Goal: Information Seeking & Learning: Check status

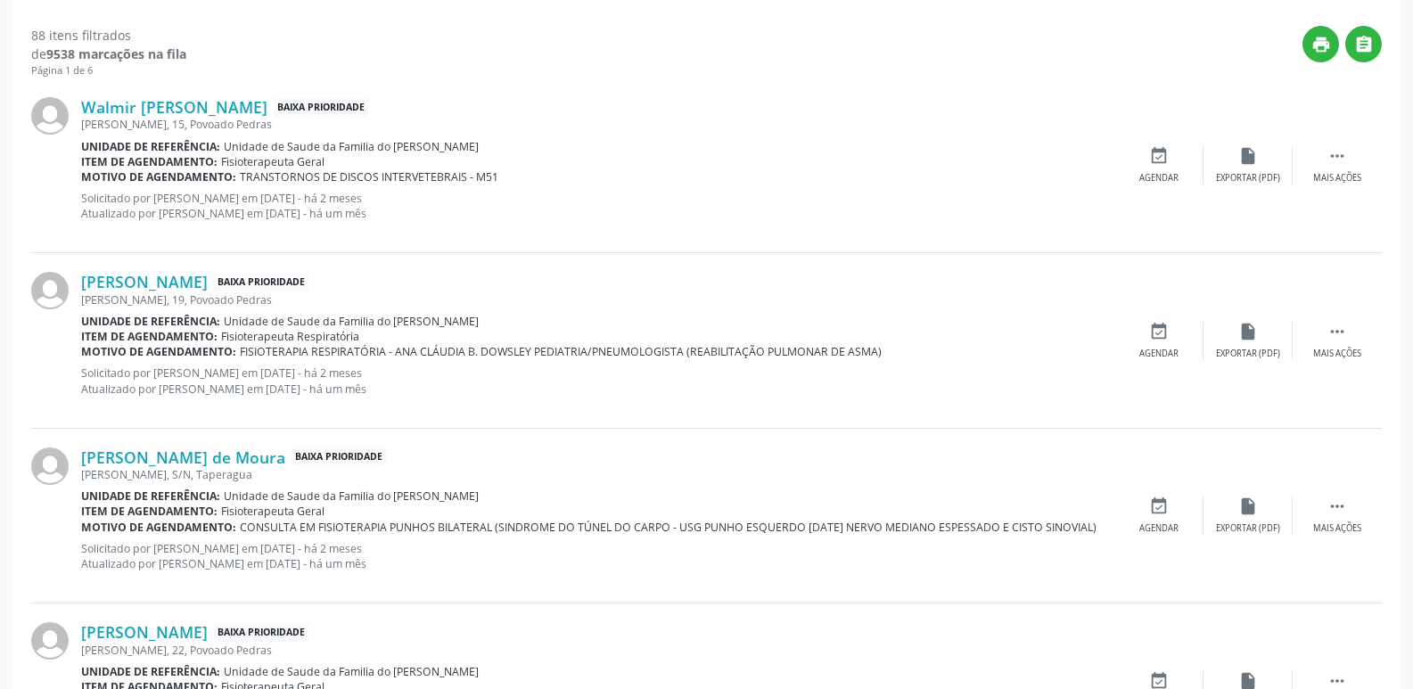
scroll to position [578, 0]
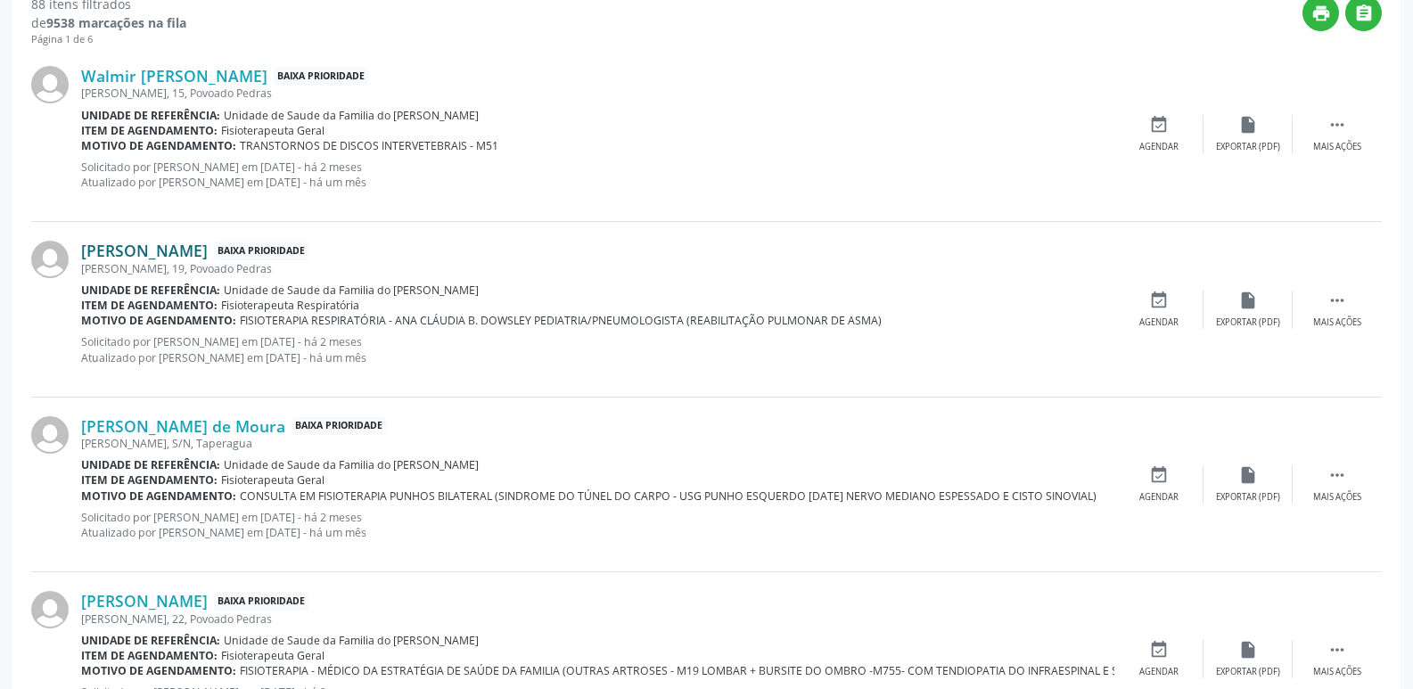
click at [167, 250] on link "[PERSON_NAME]" at bounding box center [144, 251] width 127 height 20
drag, startPoint x: 390, startPoint y: 288, endPoint x: 498, endPoint y: 289, distance: 107.9
click at [498, 289] on div "Unidade de referência: Unidade de Saude da Familia do [PERSON_NAME]" at bounding box center [597, 290] width 1033 height 15
copy span "[PERSON_NAME]"
click at [448, 375] on div "[PERSON_NAME] Baixa Prioridade [PERSON_NAME], 19, Povoado Pedras Unidade de ref…" at bounding box center [597, 309] width 1033 height 136
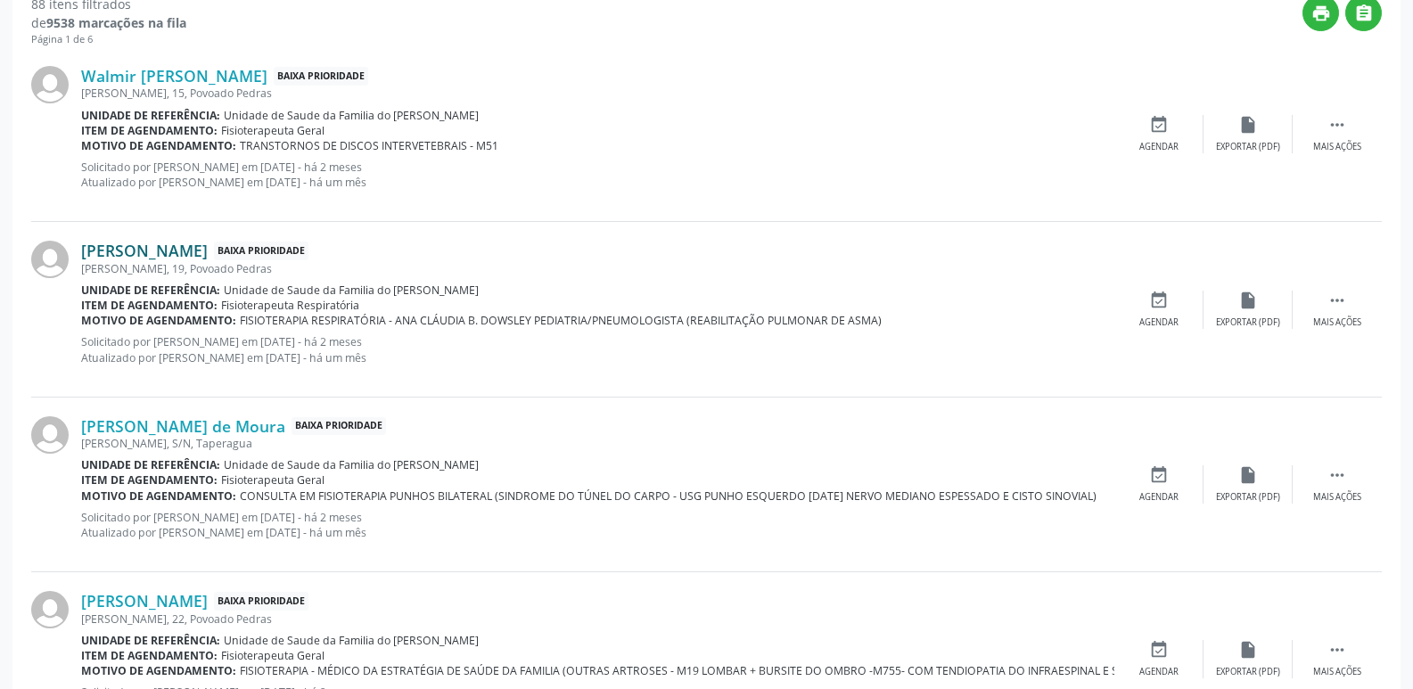
click at [208, 256] on link "[PERSON_NAME]" at bounding box center [144, 251] width 127 height 20
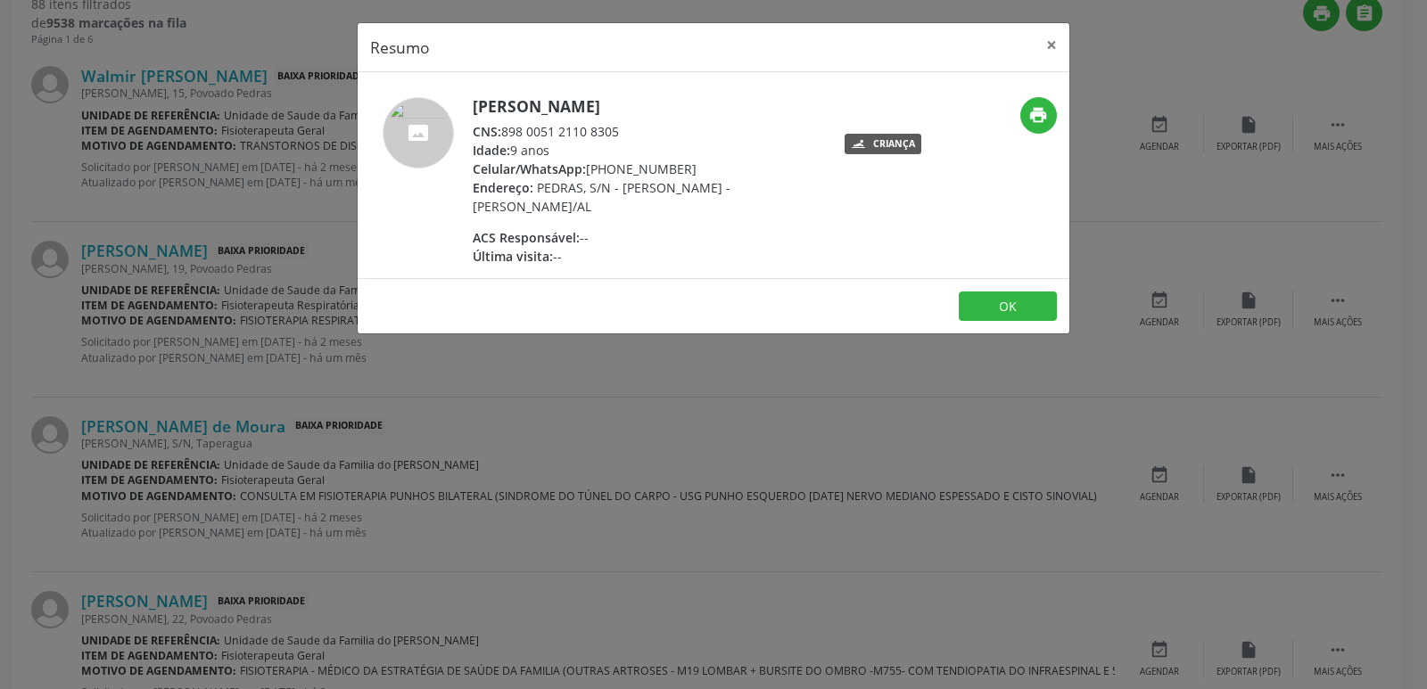
drag, startPoint x: 505, startPoint y: 133, endPoint x: 631, endPoint y: 125, distance: 126.9
click at [631, 125] on div "CNS: 898 0051 2110 8305" at bounding box center [646, 131] width 347 height 19
copy div "898 0051 2110 8305"
click at [630, 146] on div "Idade: 9 anos" at bounding box center [646, 150] width 347 height 19
drag, startPoint x: 611, startPoint y: 168, endPoint x: 698, endPoint y: 168, distance: 87.4
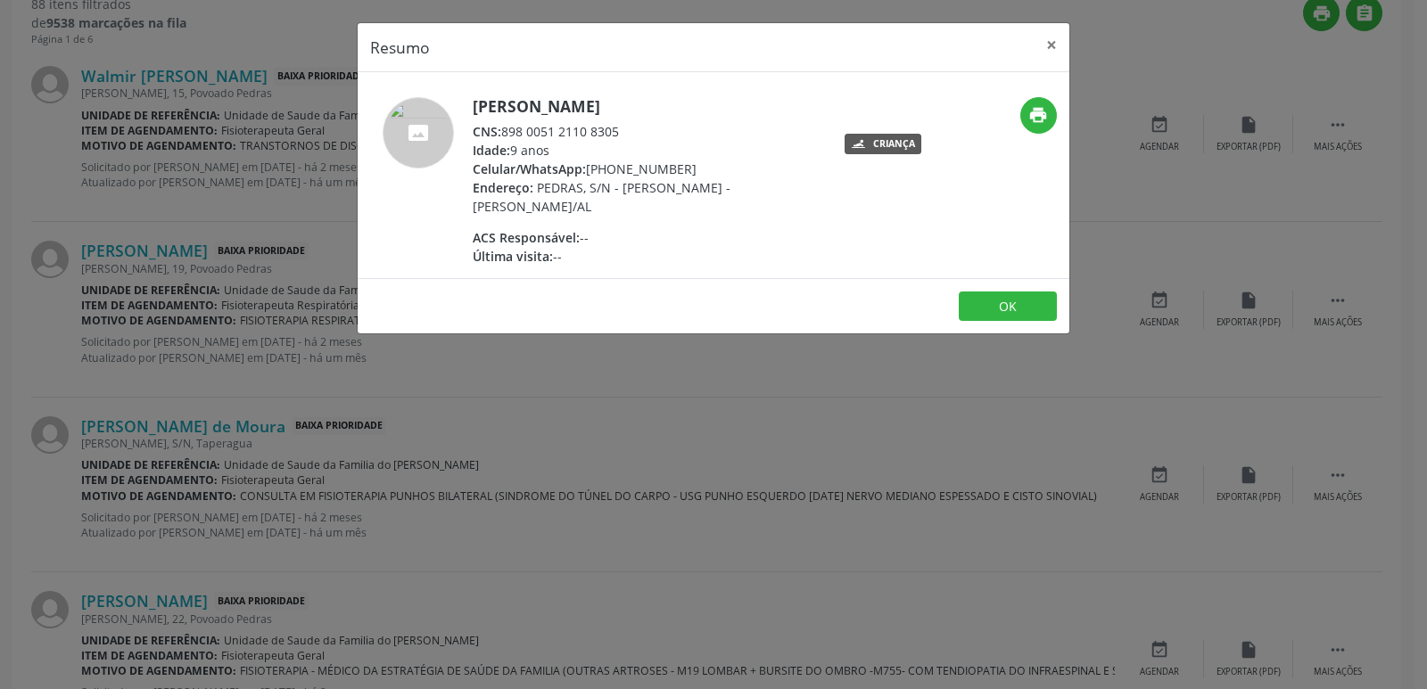
click at [698, 168] on div "Celular/WhatsApp: [PHONE_NUMBER]" at bounding box center [646, 169] width 347 height 19
copy div "98701-6020"
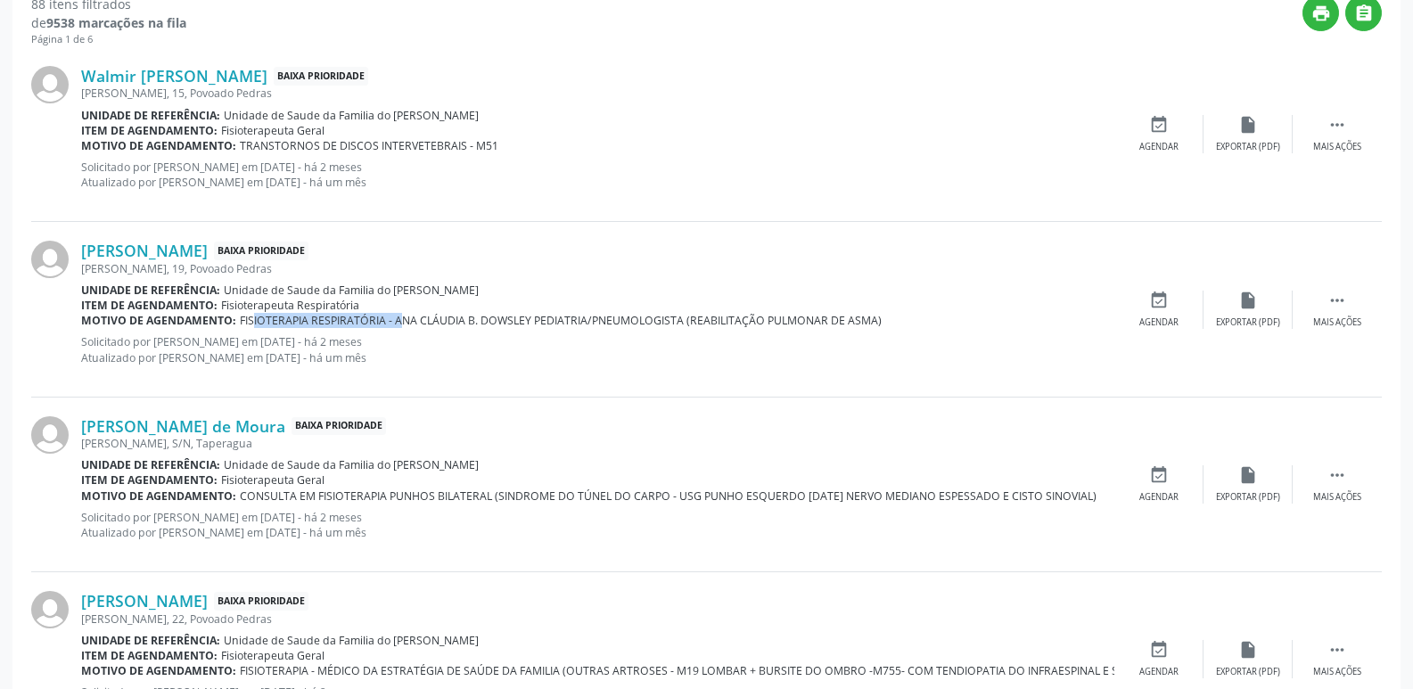
drag, startPoint x: 237, startPoint y: 324, endPoint x: 385, endPoint y: 325, distance: 148.0
click at [385, 325] on div "Motivo de agendamento: FISIOTERAPIA RESPIRATÓRIA - ANA CLÁUDIA B. DOWSLEY PEDIA…" at bounding box center [597, 320] width 1033 height 15
copy span "FISIOTERAPIA RESPIRATÓRIA"
click at [483, 374] on div "[PERSON_NAME] Baixa Prioridade [PERSON_NAME], 19, Povoado Pedras Unidade de ref…" at bounding box center [597, 309] width 1033 height 136
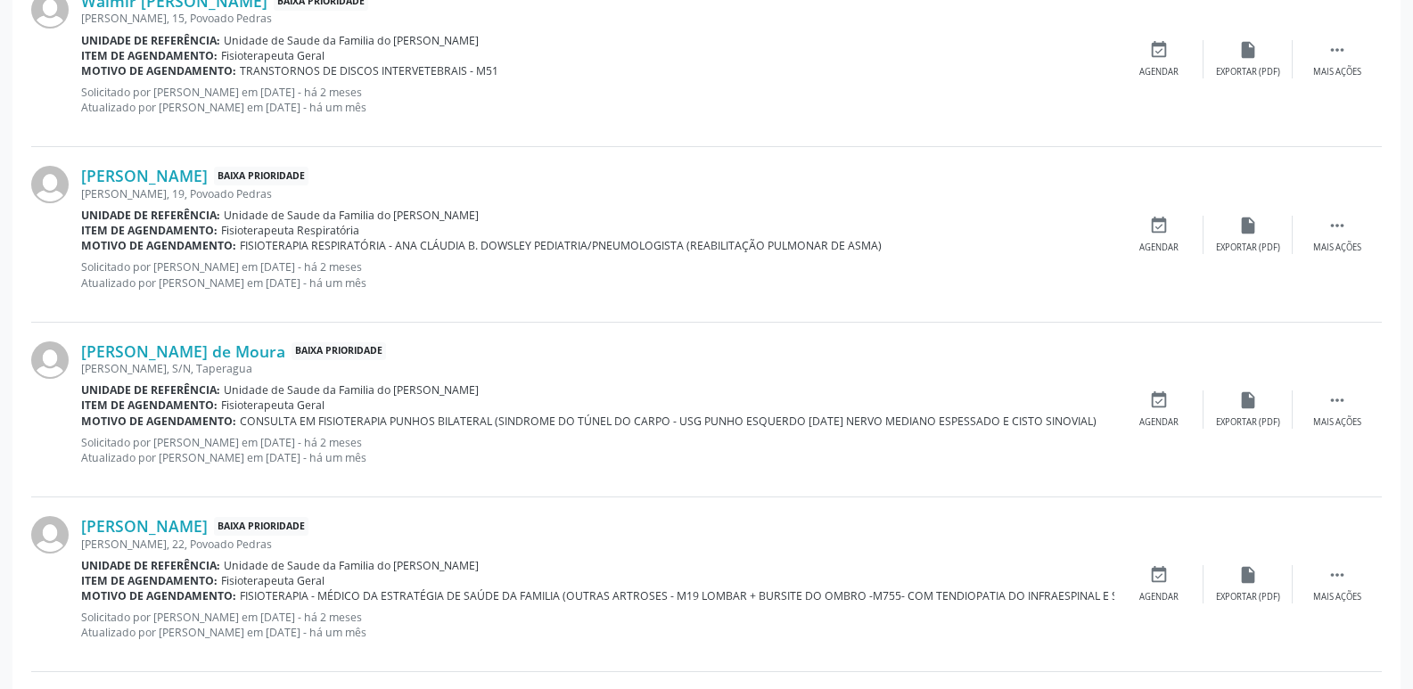
scroll to position [756, 0]
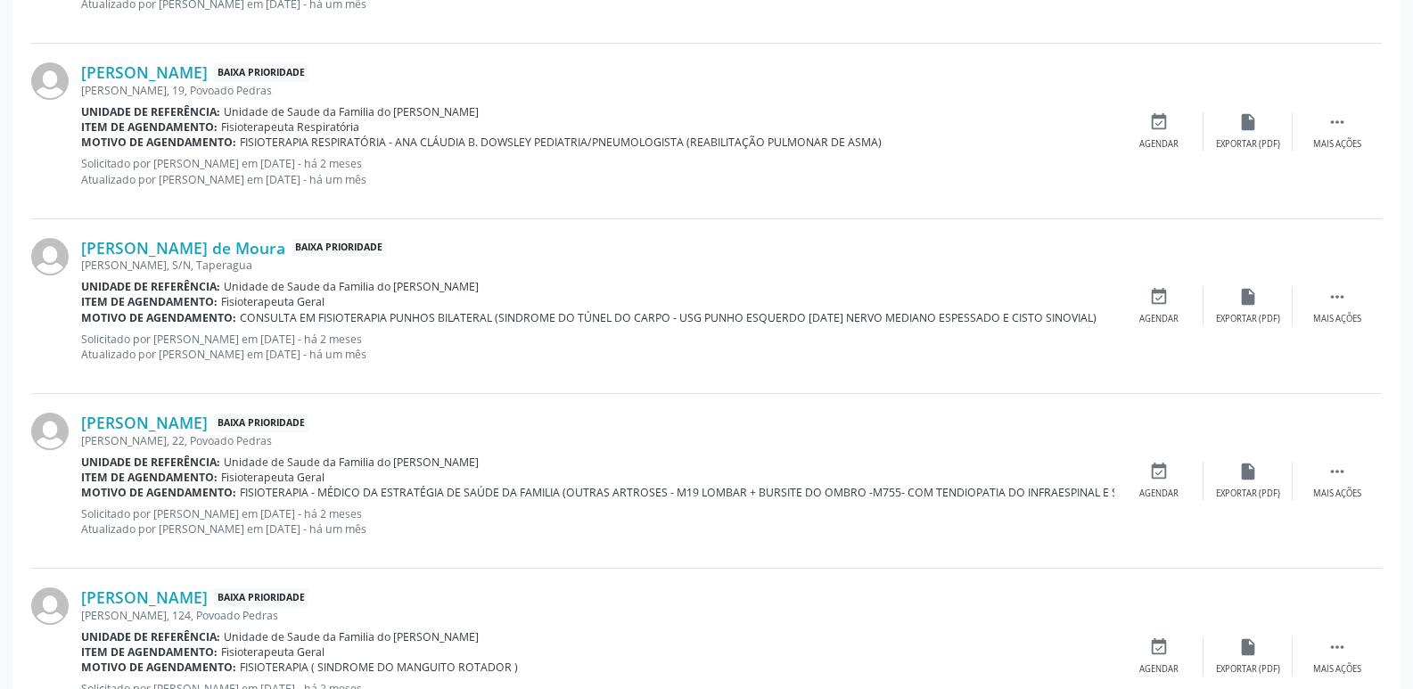
drag, startPoint x: 388, startPoint y: 288, endPoint x: 467, endPoint y: 286, distance: 79.4
click at [467, 286] on span "Unidade de Saude da Familia do [PERSON_NAME]" at bounding box center [351, 286] width 255 height 15
click at [478, 302] on div "Item de agendamento: Fisioterapeuta Geral" at bounding box center [597, 301] width 1033 height 15
drag, startPoint x: 388, startPoint y: 290, endPoint x: 515, endPoint y: 284, distance: 127.7
click at [515, 284] on div "Unidade de referência: Unidade de Saude da Familia do [PERSON_NAME]" at bounding box center [597, 286] width 1033 height 15
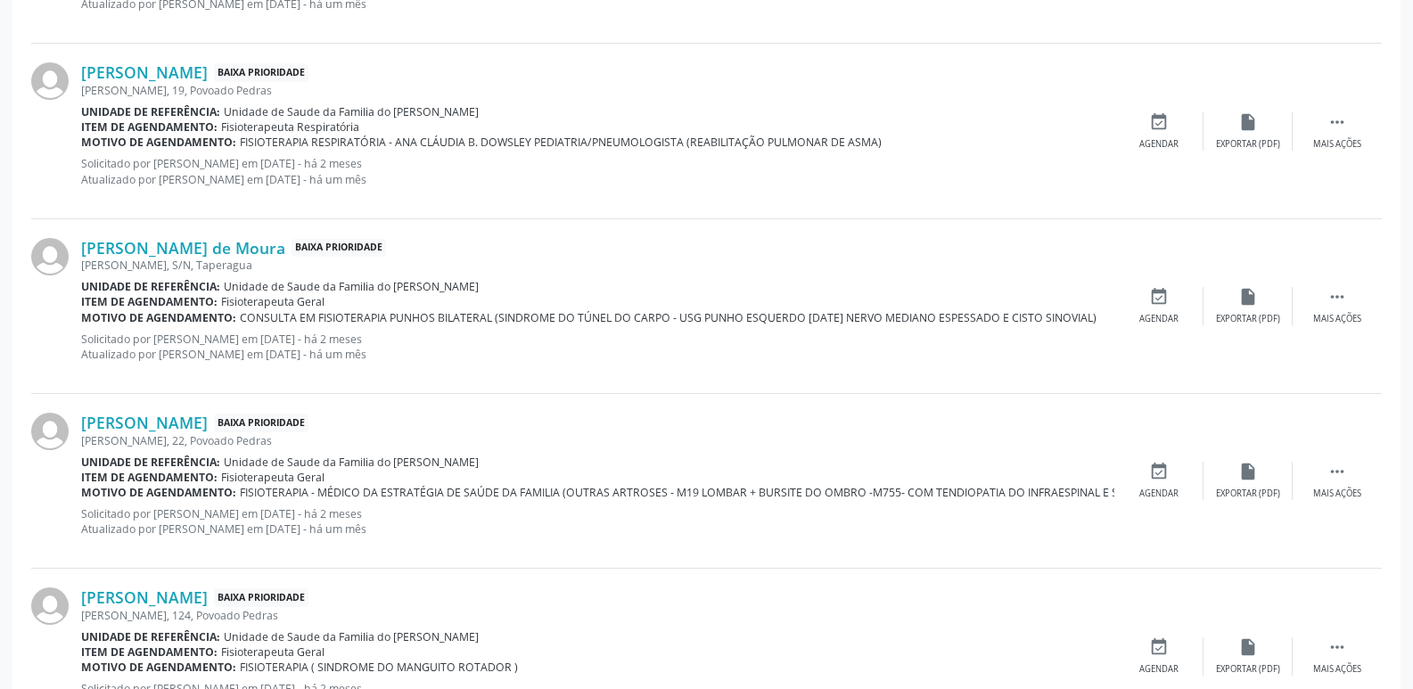
copy span "[PERSON_NAME]"
click at [205, 240] on link "[PERSON_NAME] de Moura" at bounding box center [183, 248] width 204 height 20
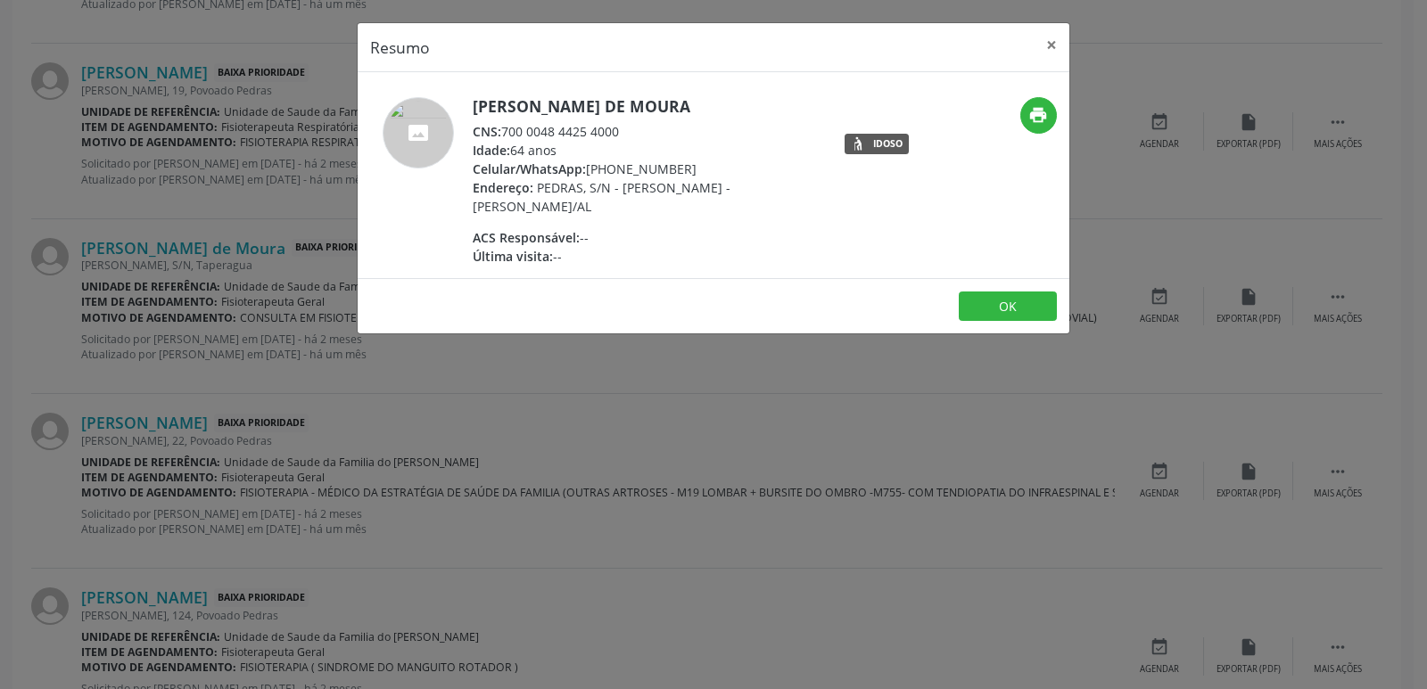
drag, startPoint x: 502, startPoint y: 133, endPoint x: 634, endPoint y: 129, distance: 132.0
click at [634, 129] on div "CNS: 700 0048 4425 4000" at bounding box center [646, 131] width 347 height 19
copy div "700 0048 4425 4000"
click at [643, 158] on div "Idade: 64 anos" at bounding box center [646, 150] width 347 height 19
drag, startPoint x: 608, startPoint y: 167, endPoint x: 619, endPoint y: 169, distance: 10.8
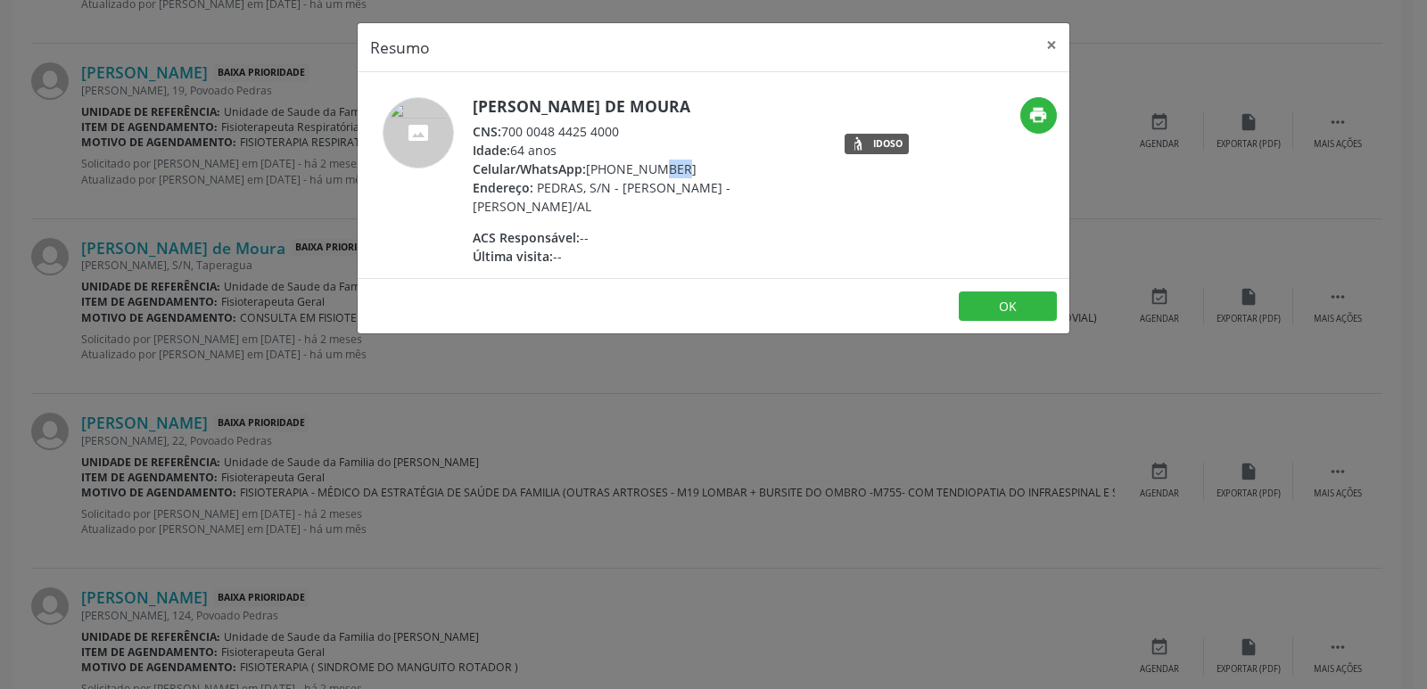
click at [619, 169] on div "Celular/WhatsApp: [PHONE_NUMBER]" at bounding box center [646, 169] width 347 height 19
click at [616, 169] on div "Celular/WhatsApp: [PHONE_NUMBER]" at bounding box center [646, 169] width 347 height 19
drag, startPoint x: 612, startPoint y: 169, endPoint x: 683, endPoint y: 169, distance: 71.3
click at [683, 169] on div "Celular/WhatsApp: [PHONE_NUMBER]" at bounding box center [646, 169] width 347 height 19
copy div "99393-5167"
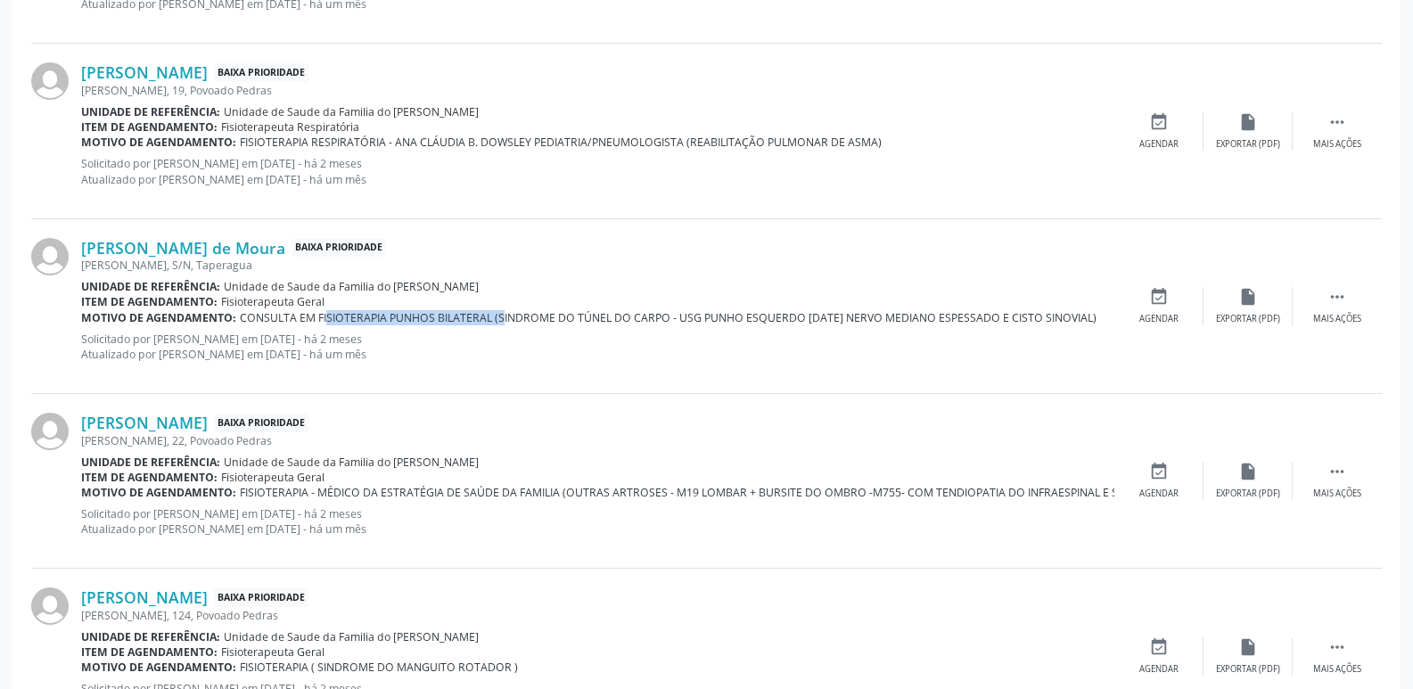
drag, startPoint x: 314, startPoint y: 315, endPoint x: 490, endPoint y: 311, distance: 175.7
click at [490, 311] on span "CONSULTA EM FISIOTERAPIA PUNHOS BILATERAL (SINDROME DO TÚNEL DO CARPO - USG PUN…" at bounding box center [668, 317] width 857 height 15
copy span "FISIOTERAPIA PUNHOS BILATERAL"
click at [452, 390] on div "[PERSON_NAME] de Moura Baixa Prioridade [PERSON_NAME], S/N, Taperagua Unidade d…" at bounding box center [706, 306] width 1351 height 175
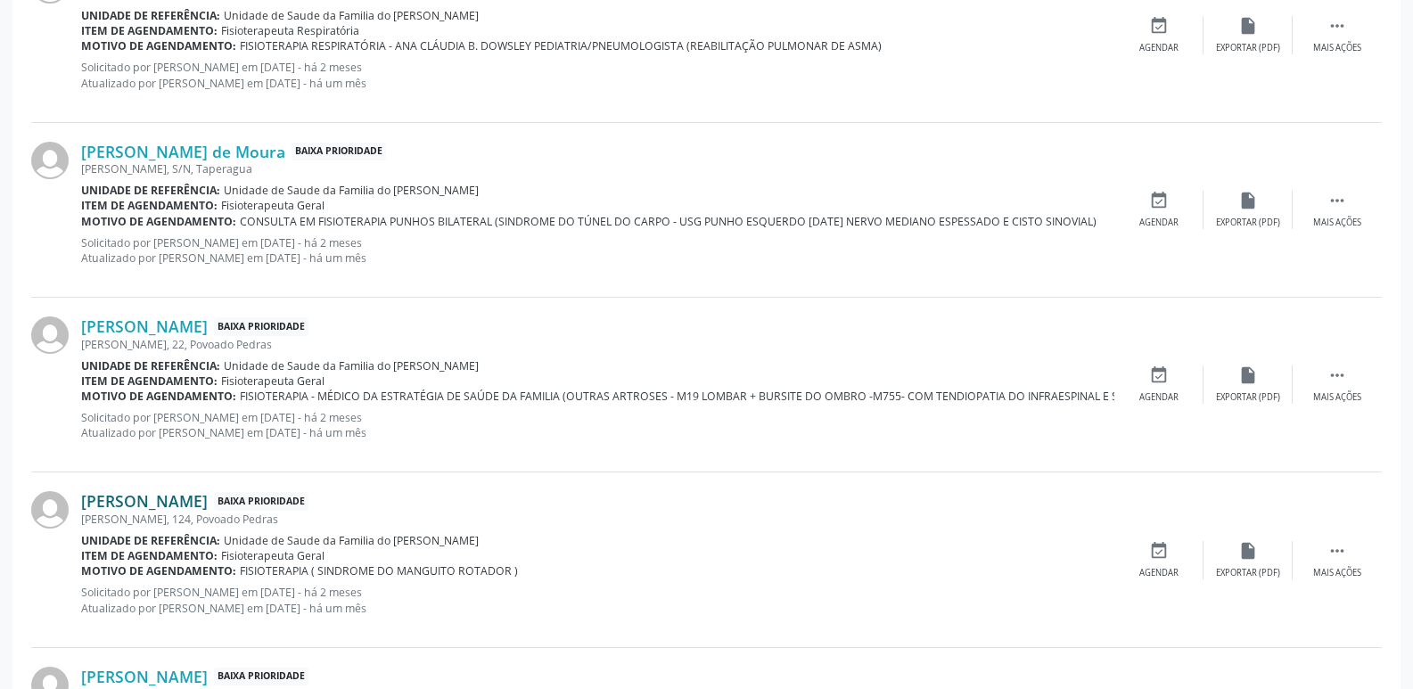
scroll to position [935, 0]
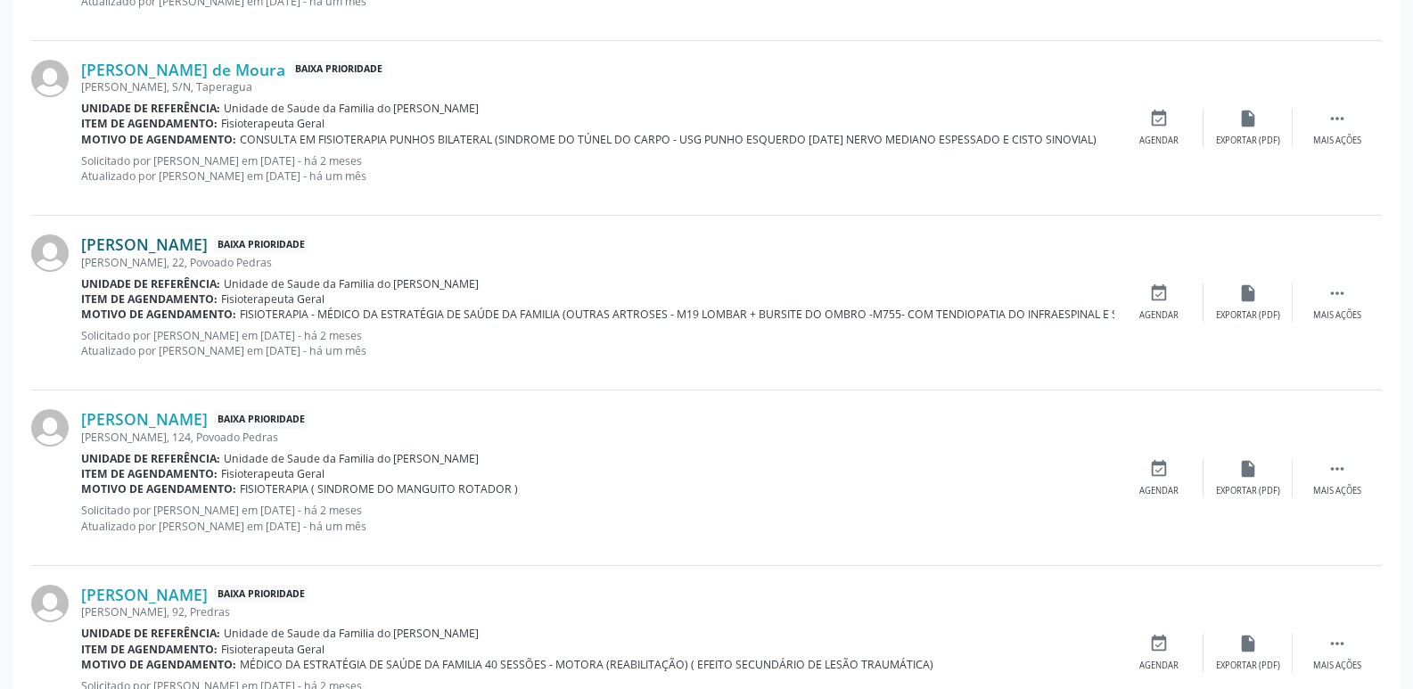
click at [147, 238] on link "[PERSON_NAME]" at bounding box center [144, 245] width 127 height 20
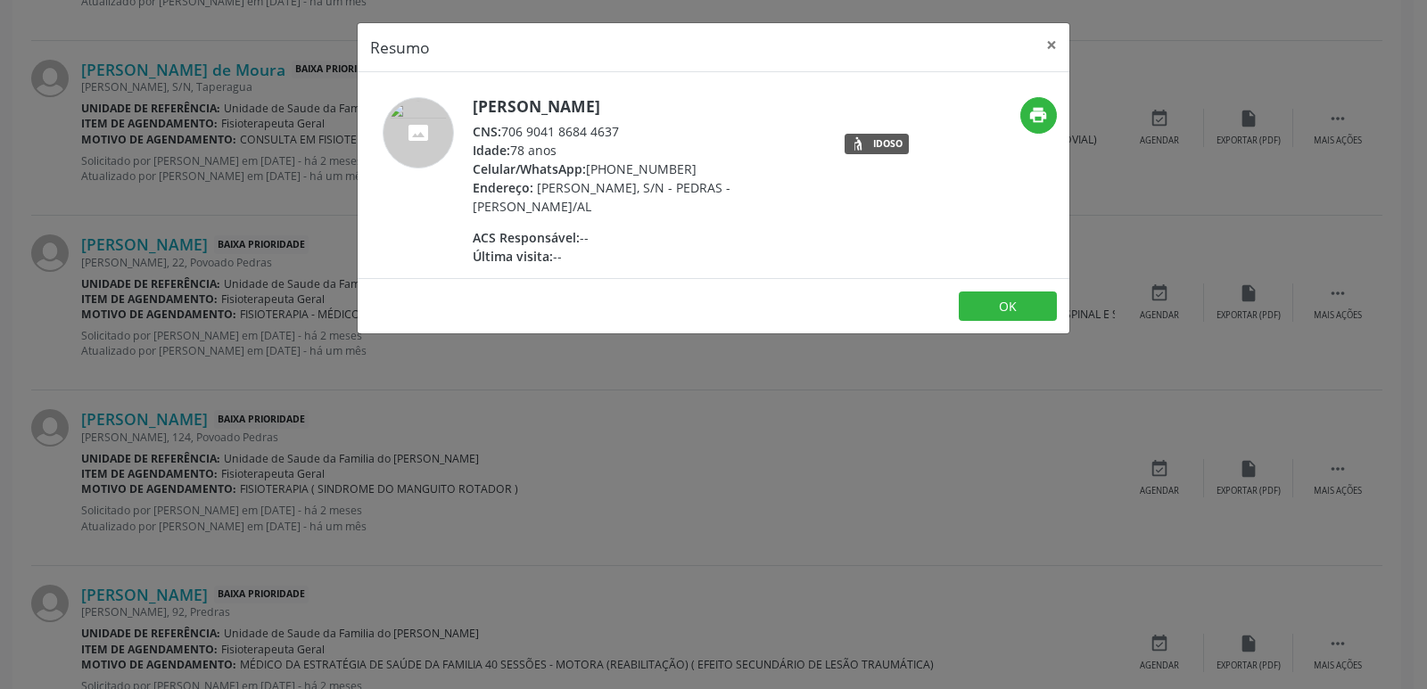
click at [715, 315] on footer "OK" at bounding box center [714, 306] width 712 height 56
drag, startPoint x: 563, startPoint y: 463, endPoint x: 771, endPoint y: 418, distance: 213.4
click at [564, 463] on div "Resumo × [PERSON_NAME] CNS: 706 9041 8684 4637 Idade: 78 anos Celular/WhatsApp:…" at bounding box center [713, 344] width 1427 height 689
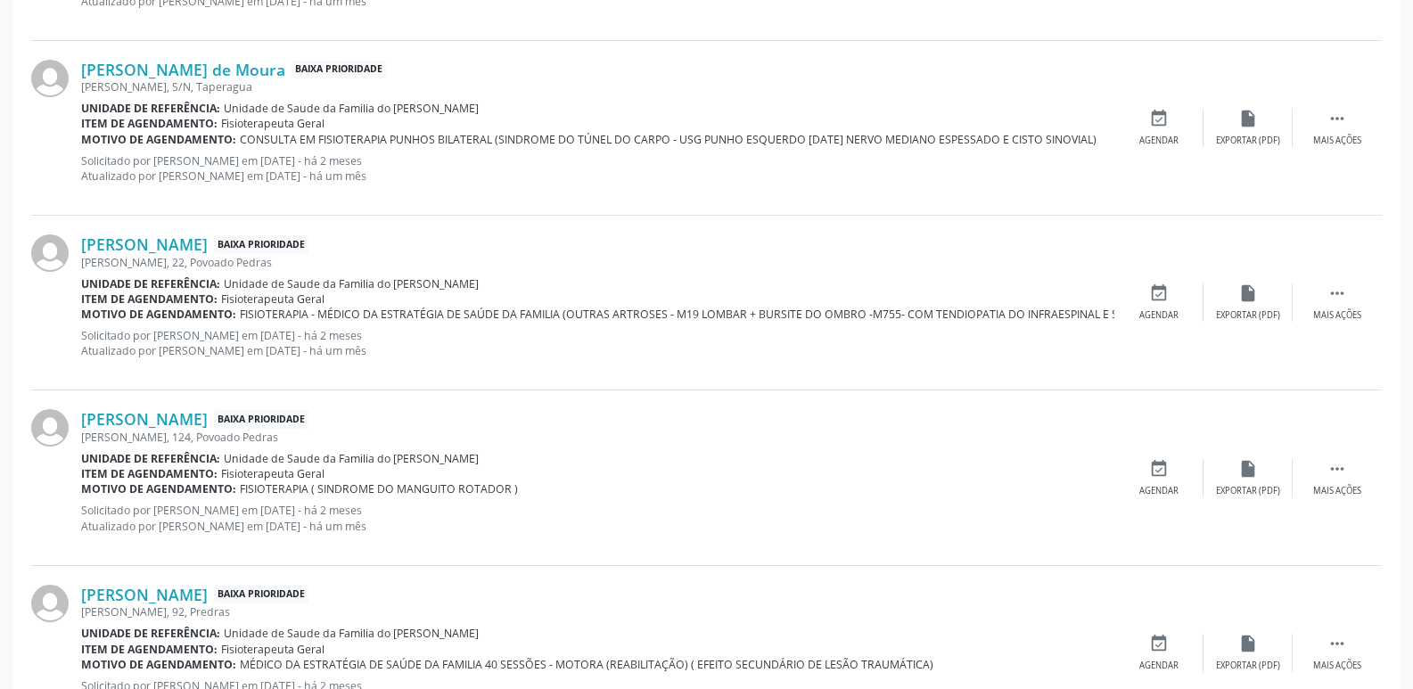
drag, startPoint x: 391, startPoint y: 286, endPoint x: 479, endPoint y: 286, distance: 88.3
click at [479, 286] on div "Unidade de referência: Unidade de Saude da Familia do [PERSON_NAME]" at bounding box center [597, 283] width 1033 height 15
copy span "[PERSON_NAME]"
click at [163, 250] on link "[PERSON_NAME]" at bounding box center [144, 245] width 127 height 20
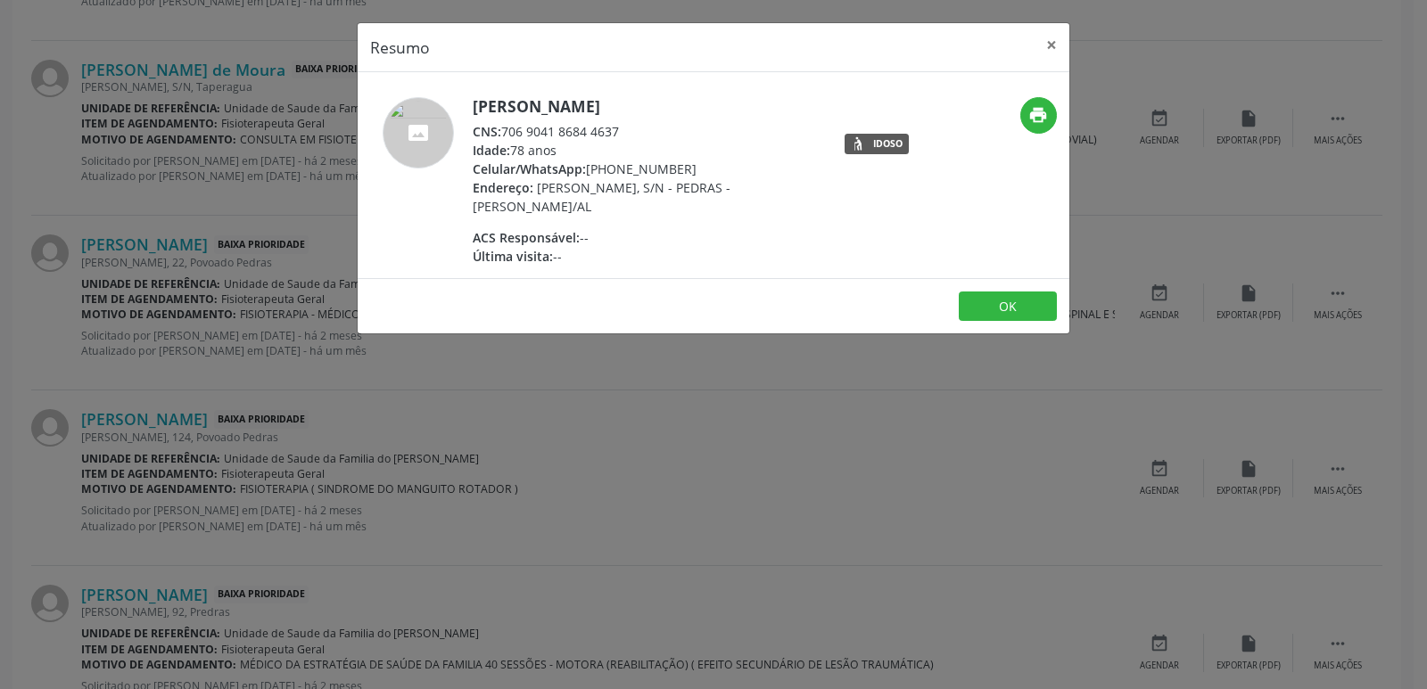
drag, startPoint x: 506, startPoint y: 136, endPoint x: 621, endPoint y: 131, distance: 114.3
click at [621, 131] on div "CNS: 706 9041 8684 4637" at bounding box center [646, 131] width 347 height 19
copy div "706 9041 8684 4637"
drag, startPoint x: 613, startPoint y: 171, endPoint x: 682, endPoint y: 169, distance: 68.7
click at [682, 169] on div "Celular/WhatsApp: [PHONE_NUMBER]" at bounding box center [646, 169] width 347 height 19
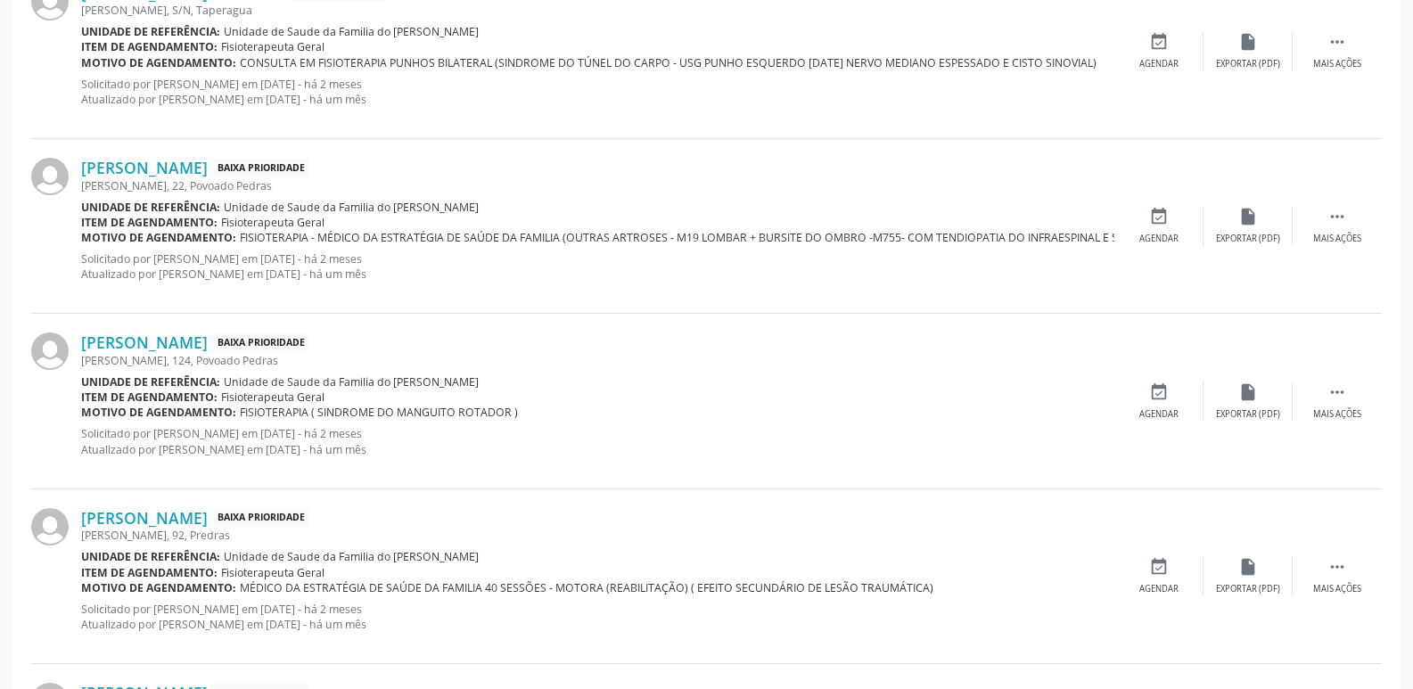
scroll to position [1113, 0]
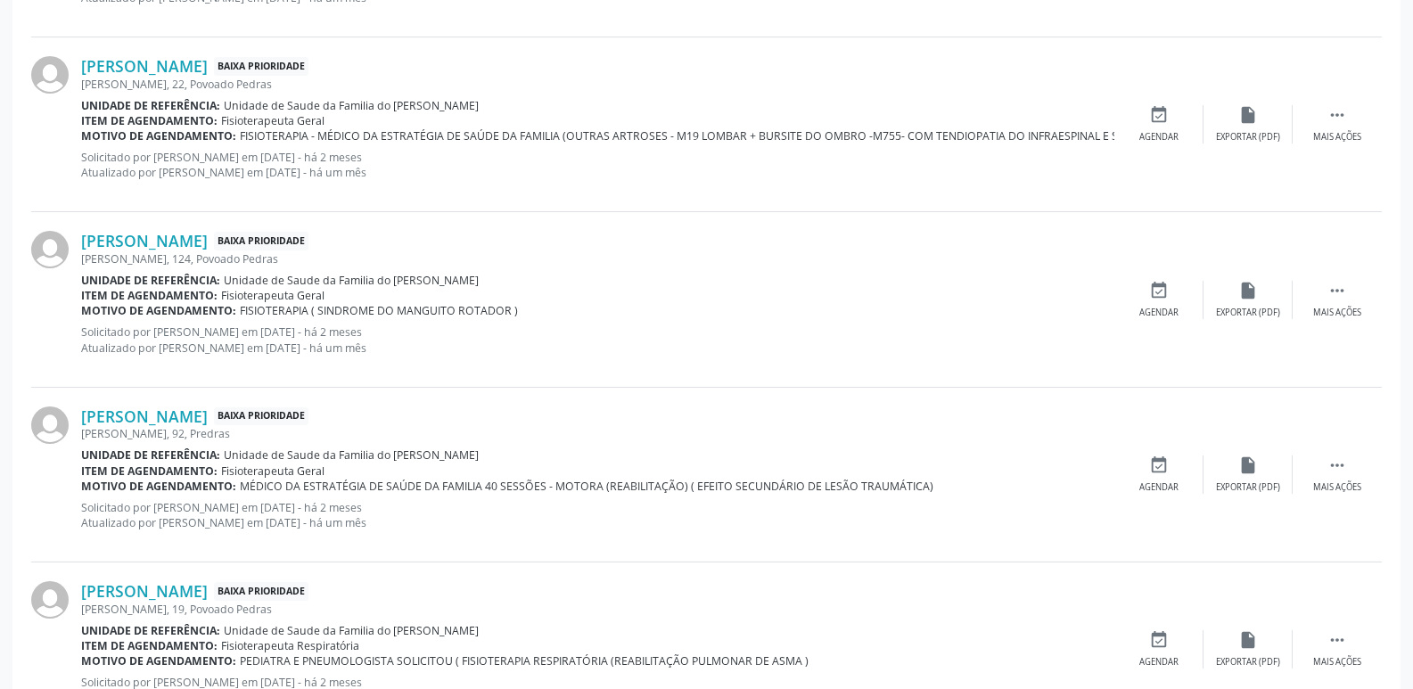
drag, startPoint x: 387, startPoint y: 281, endPoint x: 485, endPoint y: 274, distance: 98.3
click at [485, 274] on div "Unidade de referência: Unidade de Saude da Familia do [PERSON_NAME]" at bounding box center [597, 280] width 1033 height 15
click at [442, 322] on div "[PERSON_NAME] Baixa Prioridade [PERSON_NAME], 124, Povoado Pedras Unidade de re…" at bounding box center [597, 299] width 1033 height 136
click at [208, 243] on link "[PERSON_NAME]" at bounding box center [144, 241] width 127 height 20
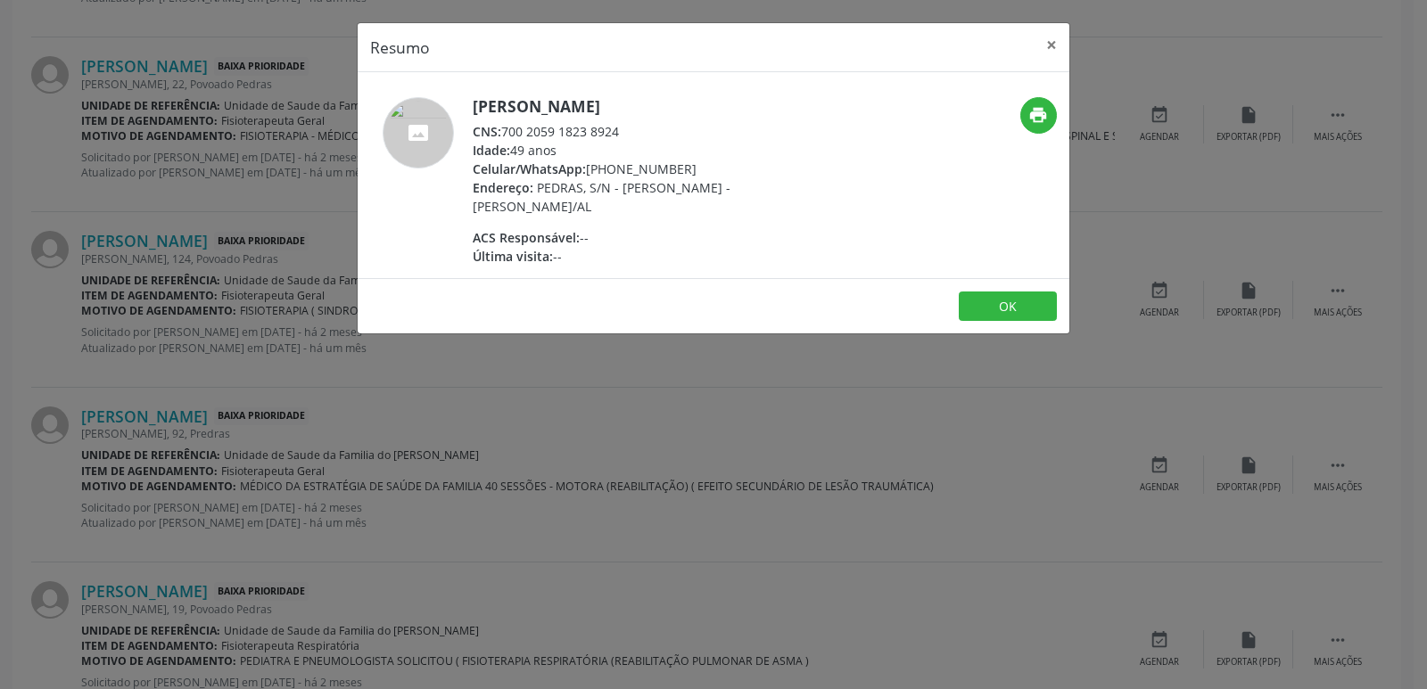
drag, startPoint x: 504, startPoint y: 132, endPoint x: 646, endPoint y: 133, distance: 141.8
click at [646, 133] on div "CNS: 700 2059 1823 8924" at bounding box center [646, 131] width 347 height 19
click at [647, 212] on div "Endereço: PEDRAS, S/N - [PERSON_NAME] - [PERSON_NAME]/AL" at bounding box center [646, 196] width 347 height 37
drag, startPoint x: 613, startPoint y: 167, endPoint x: 691, endPoint y: 167, distance: 78.5
click at [691, 167] on div "Celular/WhatsApp: [PHONE_NUMBER]" at bounding box center [646, 169] width 347 height 19
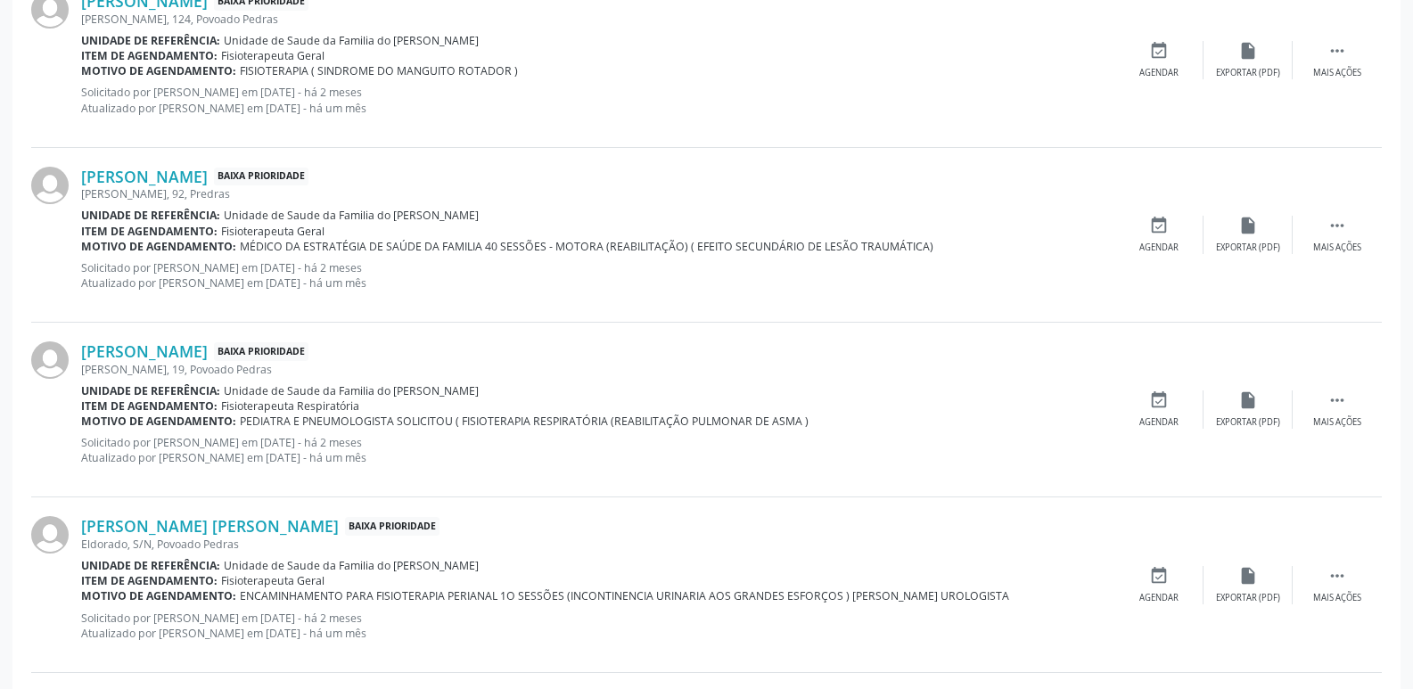
scroll to position [1380, 0]
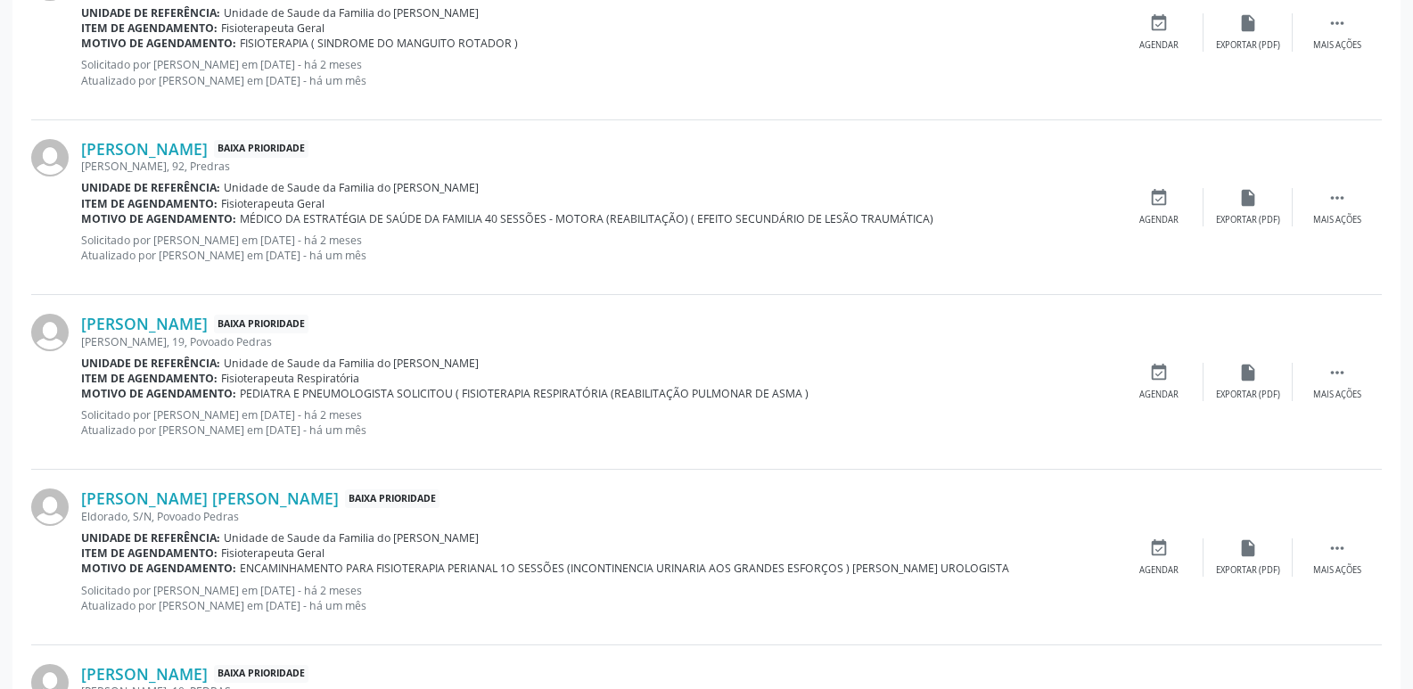
drag, startPoint x: 391, startPoint y: 184, endPoint x: 488, endPoint y: 184, distance: 97.2
click at [488, 184] on div "Unidade de referência: Unidade de Saude da Familia do [PERSON_NAME]" at bounding box center [597, 187] width 1033 height 15
click at [229, 135] on div "[PERSON_NAME] Baixa Prioridade [PERSON_NAME], 92, Predras Unidade de referência…" at bounding box center [706, 207] width 1351 height 175
click at [208, 141] on link "[PERSON_NAME]" at bounding box center [144, 149] width 127 height 20
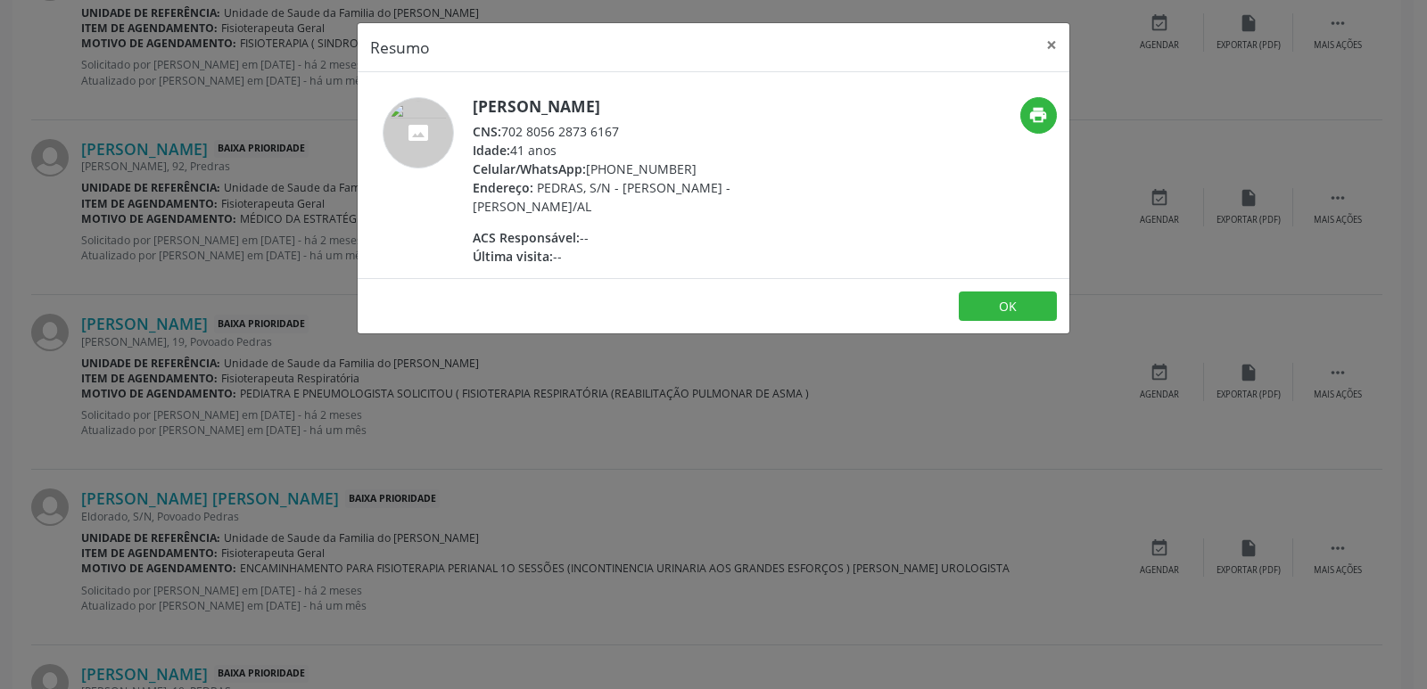
drag, startPoint x: 505, startPoint y: 128, endPoint x: 637, endPoint y: 128, distance: 132.0
click at [637, 128] on div "CNS: 702 8056 2873 6167" at bounding box center [646, 131] width 347 height 19
click at [606, 212] on div "Endereço: PEDRAS, S/N - [PERSON_NAME] - [PERSON_NAME]/AL" at bounding box center [646, 196] width 347 height 37
drag, startPoint x: 616, startPoint y: 167, endPoint x: 683, endPoint y: 161, distance: 67.2
click at [683, 161] on div "Celular/WhatsApp: [PHONE_NUMBER]" at bounding box center [646, 169] width 347 height 19
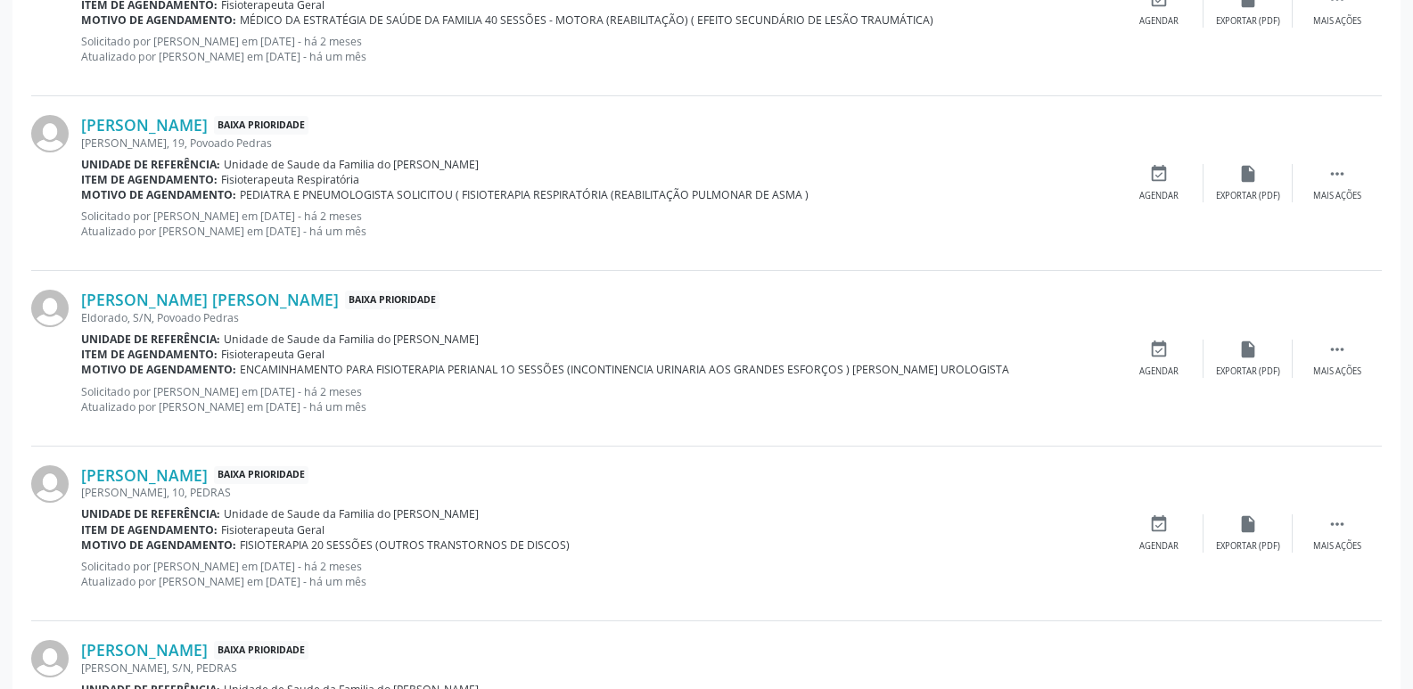
scroll to position [1648, 0]
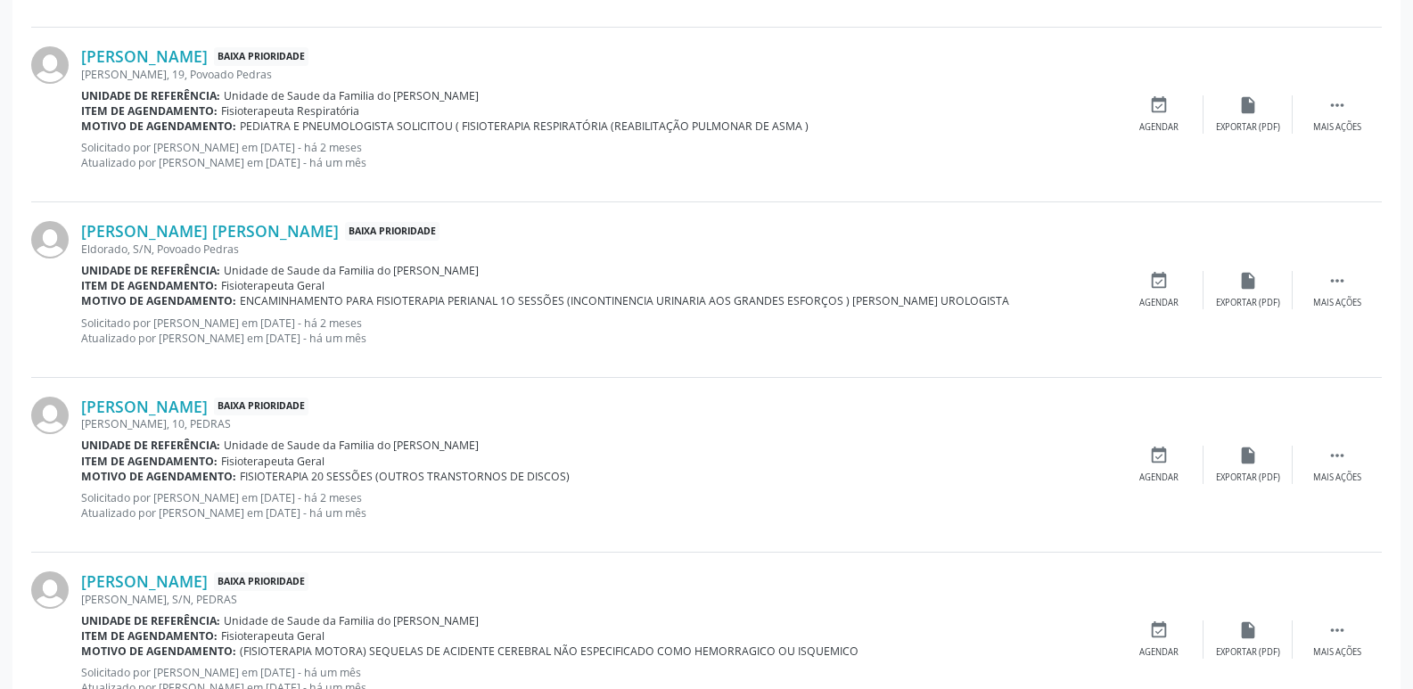
drag, startPoint x: 391, startPoint y: 100, endPoint x: 489, endPoint y: 96, distance: 97.3
click at [489, 96] on div "Unidade de referência: Unidade de Saude da Familia do [PERSON_NAME]" at bounding box center [597, 95] width 1033 height 15
click at [208, 54] on link "[PERSON_NAME]" at bounding box center [144, 56] width 127 height 20
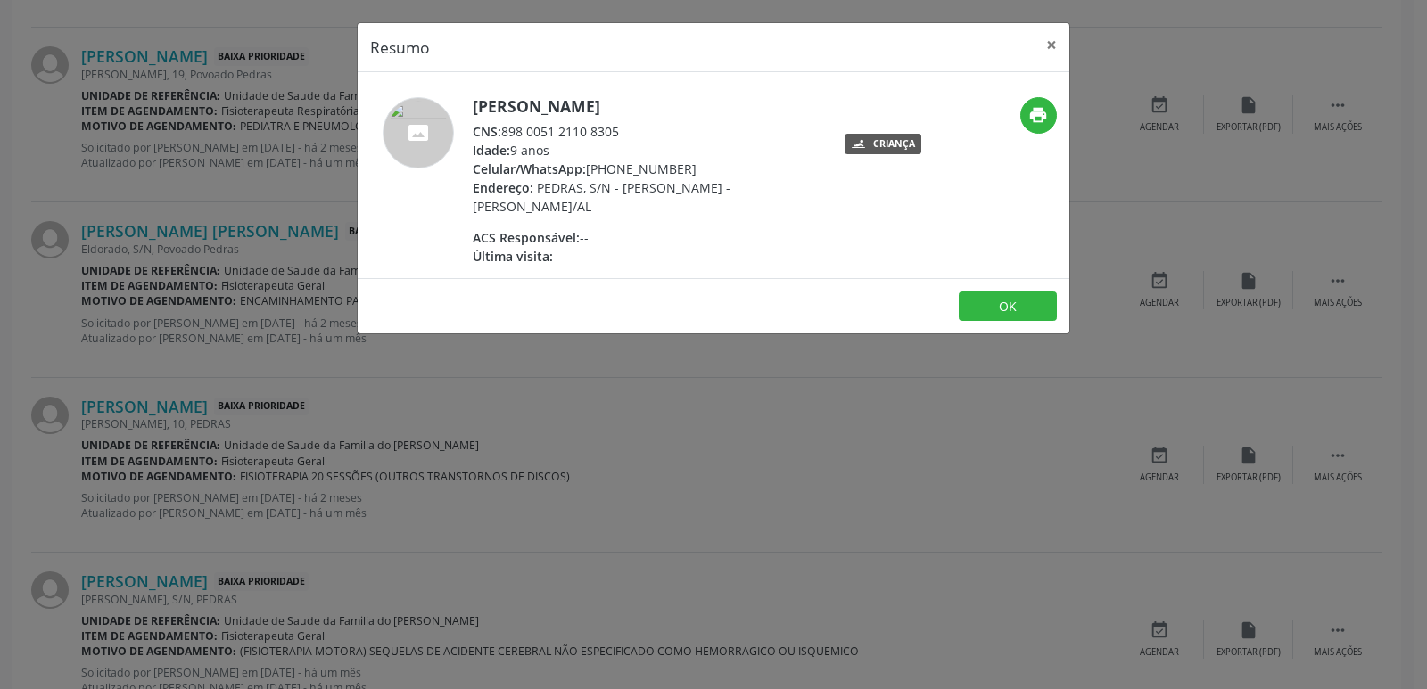
drag, startPoint x: 504, startPoint y: 134, endPoint x: 628, endPoint y: 128, distance: 124.1
click at [628, 128] on div "CNS: 898 0051 2110 8305" at bounding box center [646, 131] width 347 height 19
click at [608, 230] on div "ACS Responsável: --" at bounding box center [646, 237] width 347 height 19
drag, startPoint x: 613, startPoint y: 167, endPoint x: 692, endPoint y: 165, distance: 79.4
click at [692, 165] on div "Celular/WhatsApp: [PHONE_NUMBER]" at bounding box center [646, 169] width 347 height 19
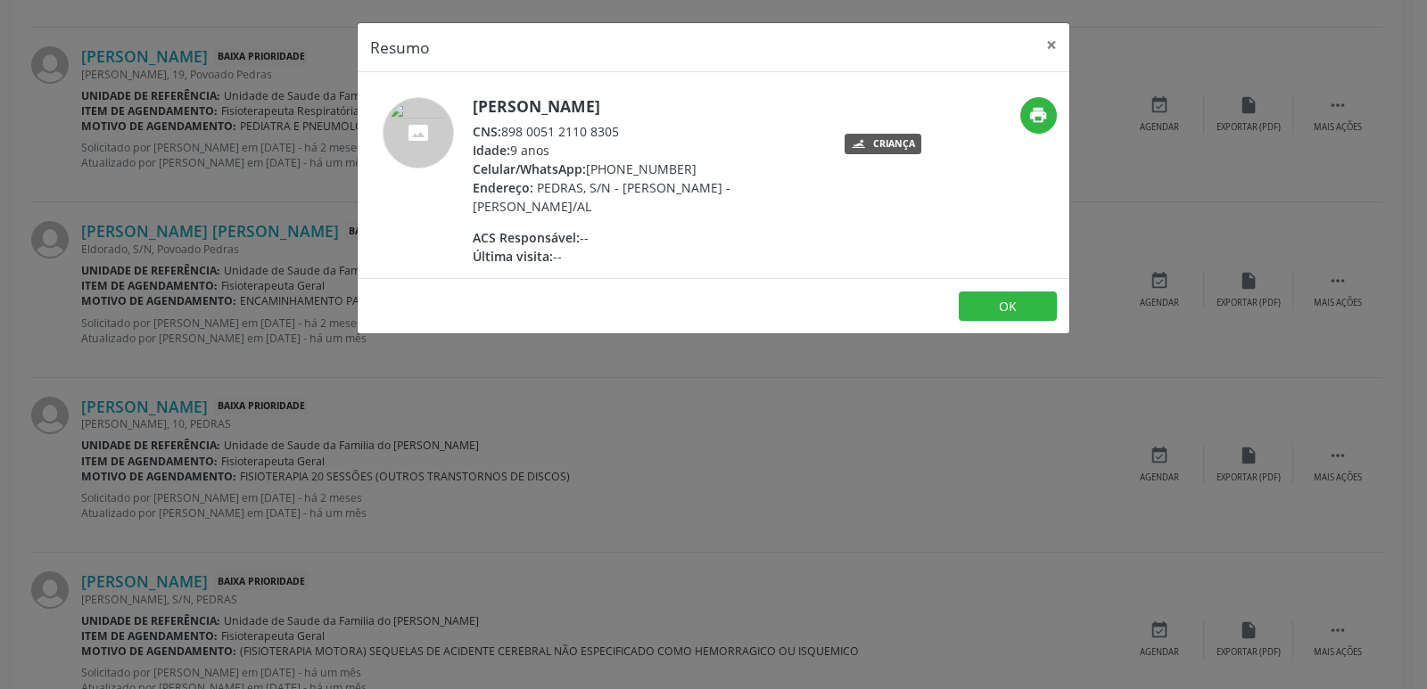
click at [703, 235] on div "ACS Responsável: --" at bounding box center [646, 237] width 347 height 19
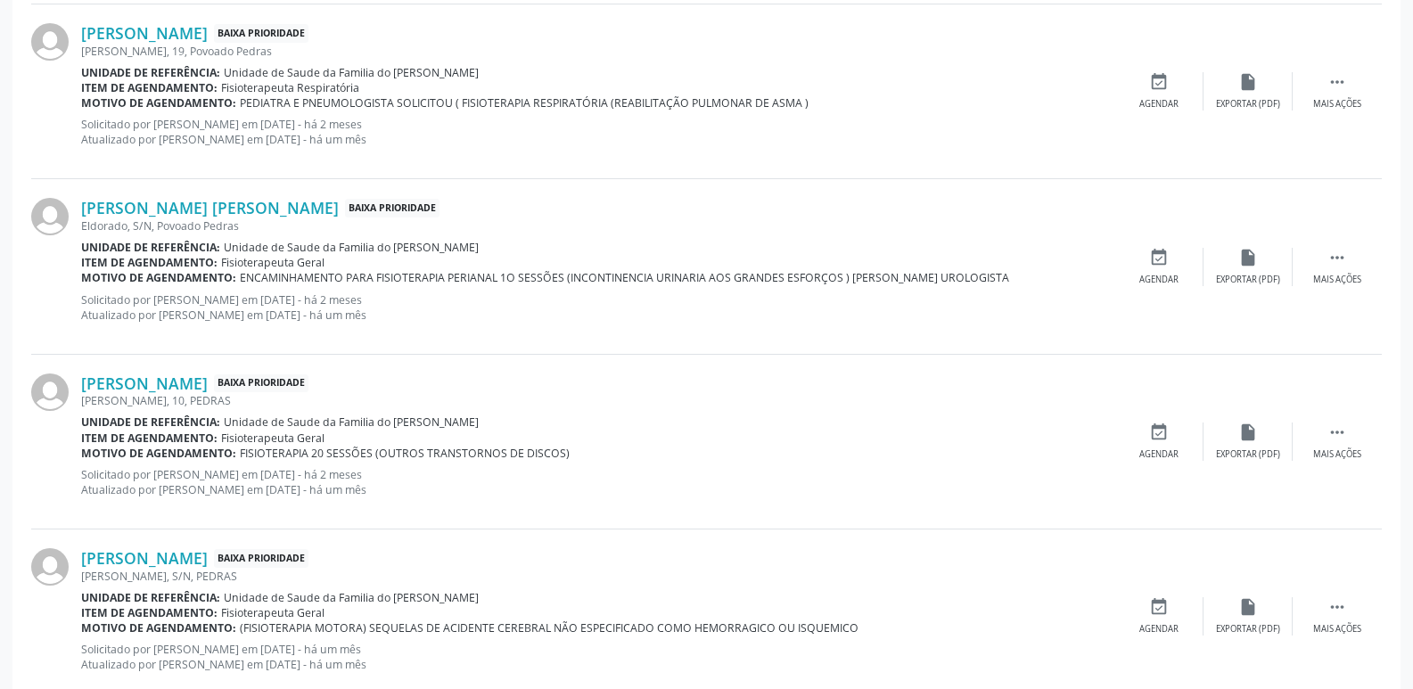
scroll to position [1737, 0]
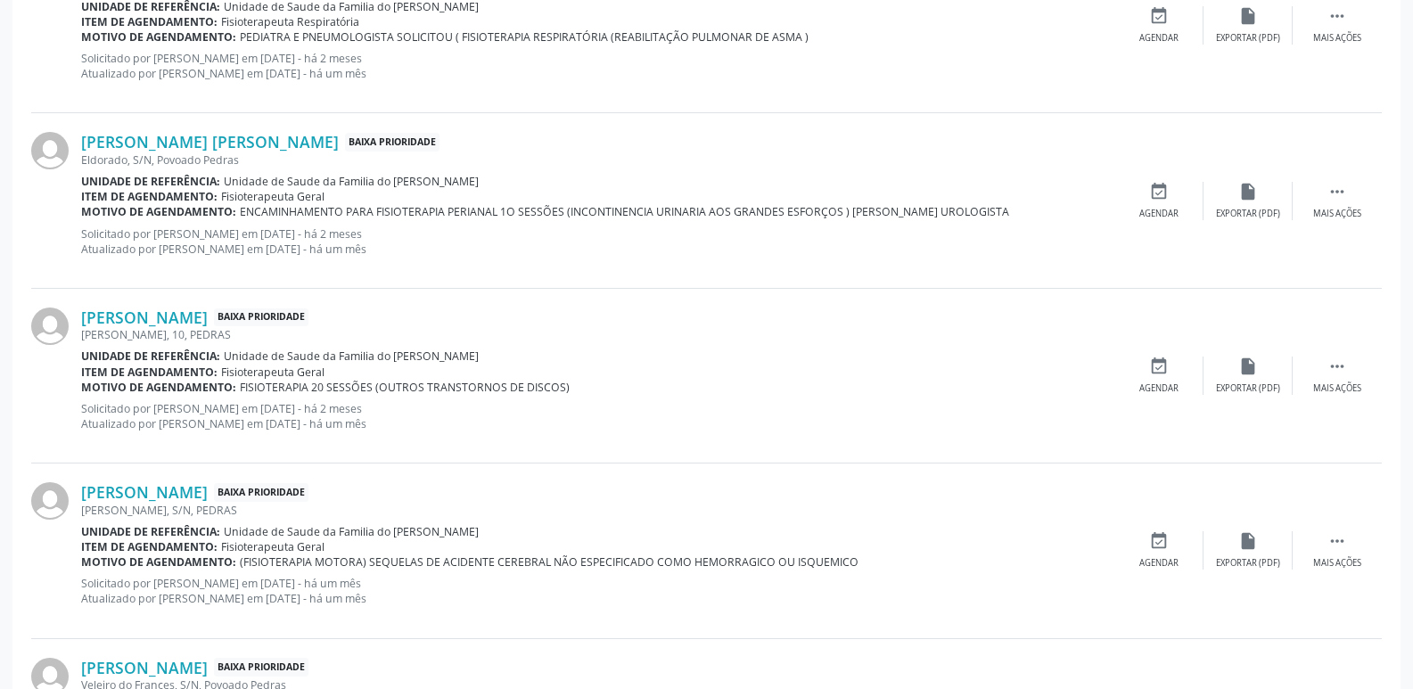
drag, startPoint x: 389, startPoint y: 184, endPoint x: 476, endPoint y: 181, distance: 87.4
click at [476, 181] on span "Unidade de Saude da Familia do [PERSON_NAME]" at bounding box center [351, 181] width 255 height 15
click at [238, 132] on link "[PERSON_NAME] [PERSON_NAME]" at bounding box center [210, 142] width 258 height 20
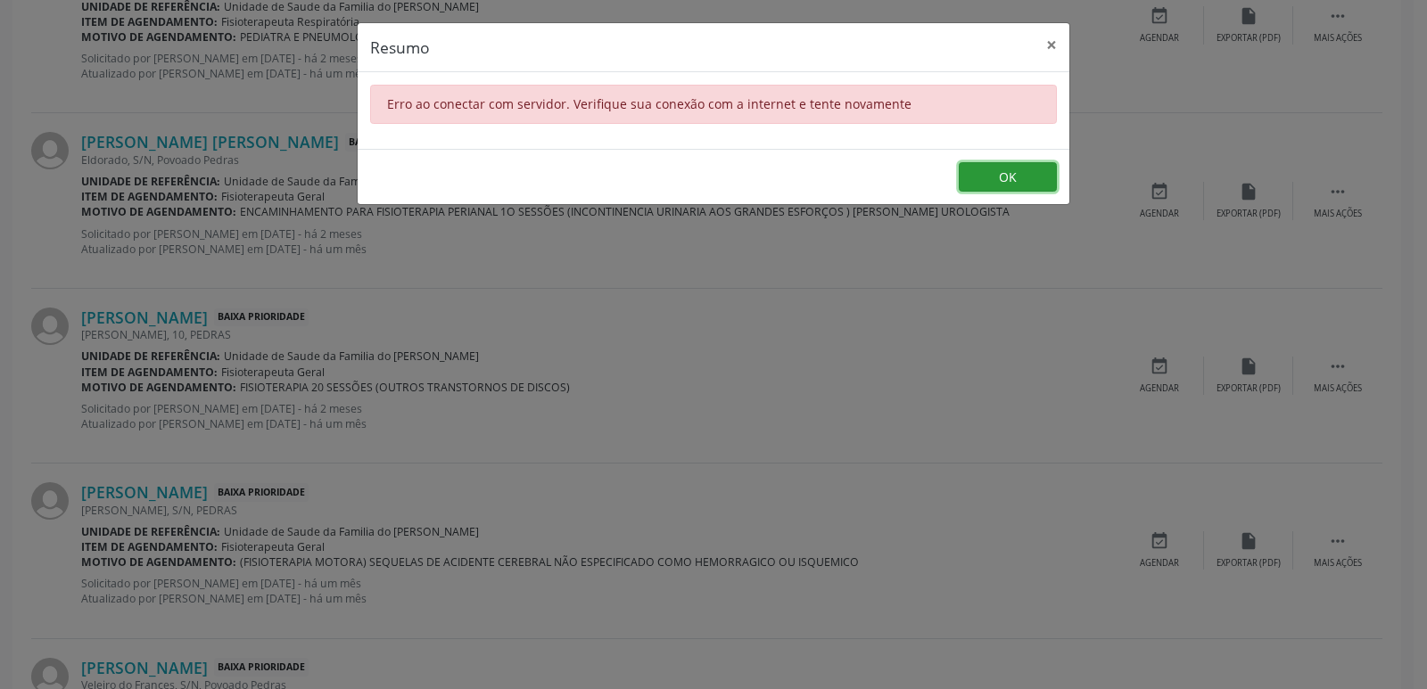
click at [974, 169] on button "OK" at bounding box center [1008, 177] width 98 height 30
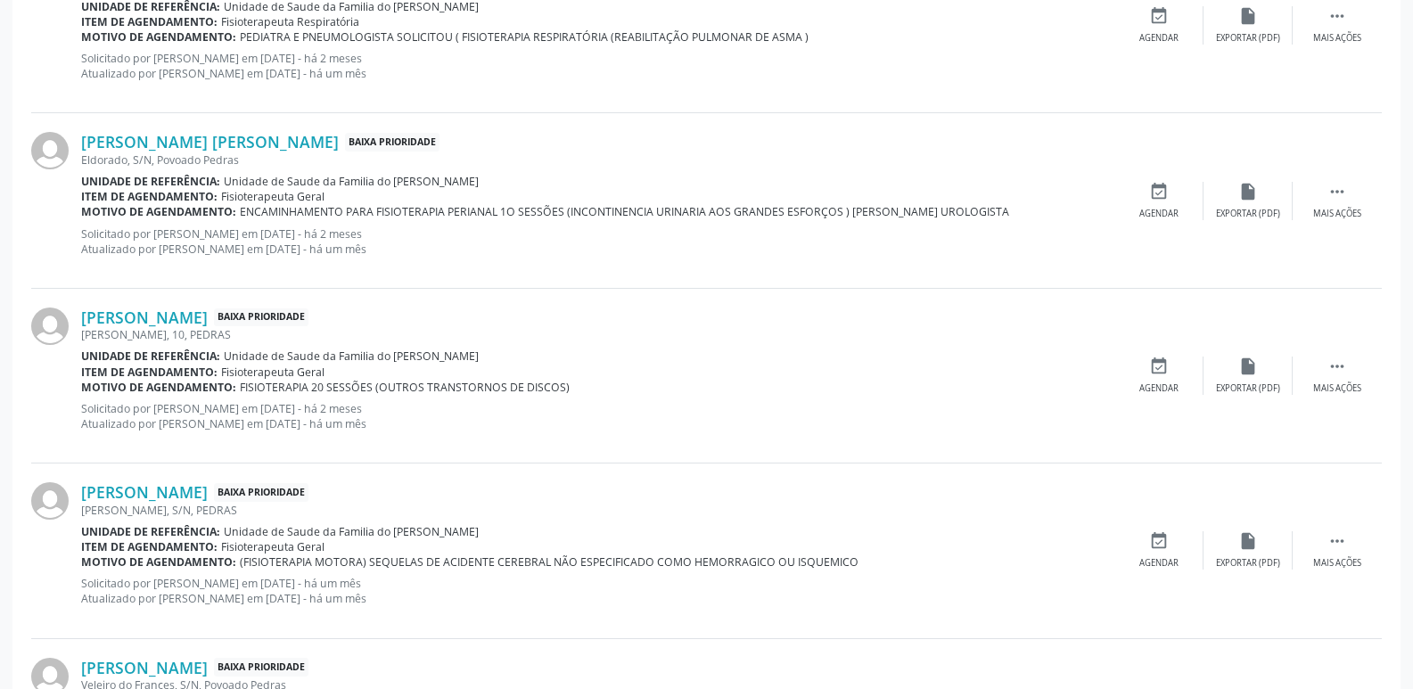
click at [1054, 555] on div "Motivo de agendamento: (FISIOTERAPIA MOTORA) SEQUELAS DE ACIDENTE CEREBRAL NÃO …" at bounding box center [597, 562] width 1033 height 15
click at [197, 149] on link "[PERSON_NAME] [PERSON_NAME]" at bounding box center [210, 142] width 258 height 20
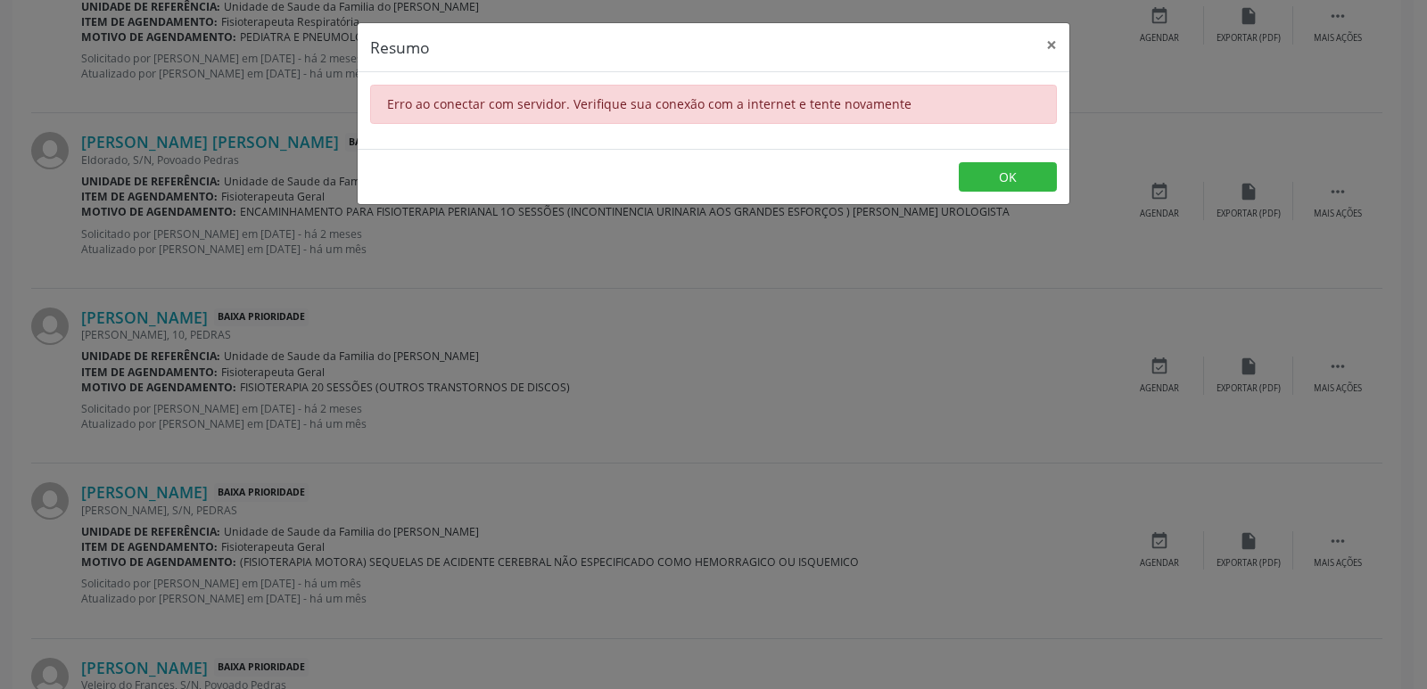
click at [940, 168] on footer "OK" at bounding box center [714, 177] width 712 height 56
click at [976, 173] on button "OK" at bounding box center [1008, 177] width 98 height 30
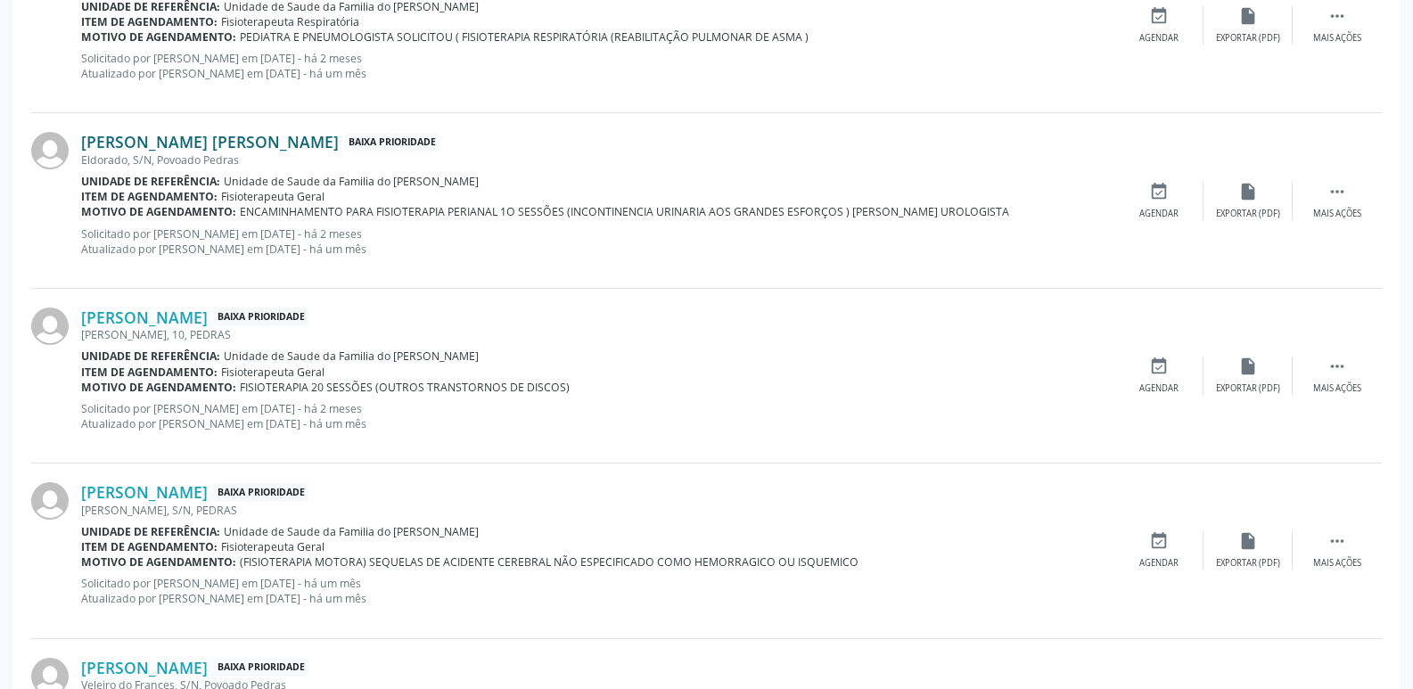
click at [192, 142] on link "[PERSON_NAME] [PERSON_NAME]" at bounding box center [210, 142] width 258 height 20
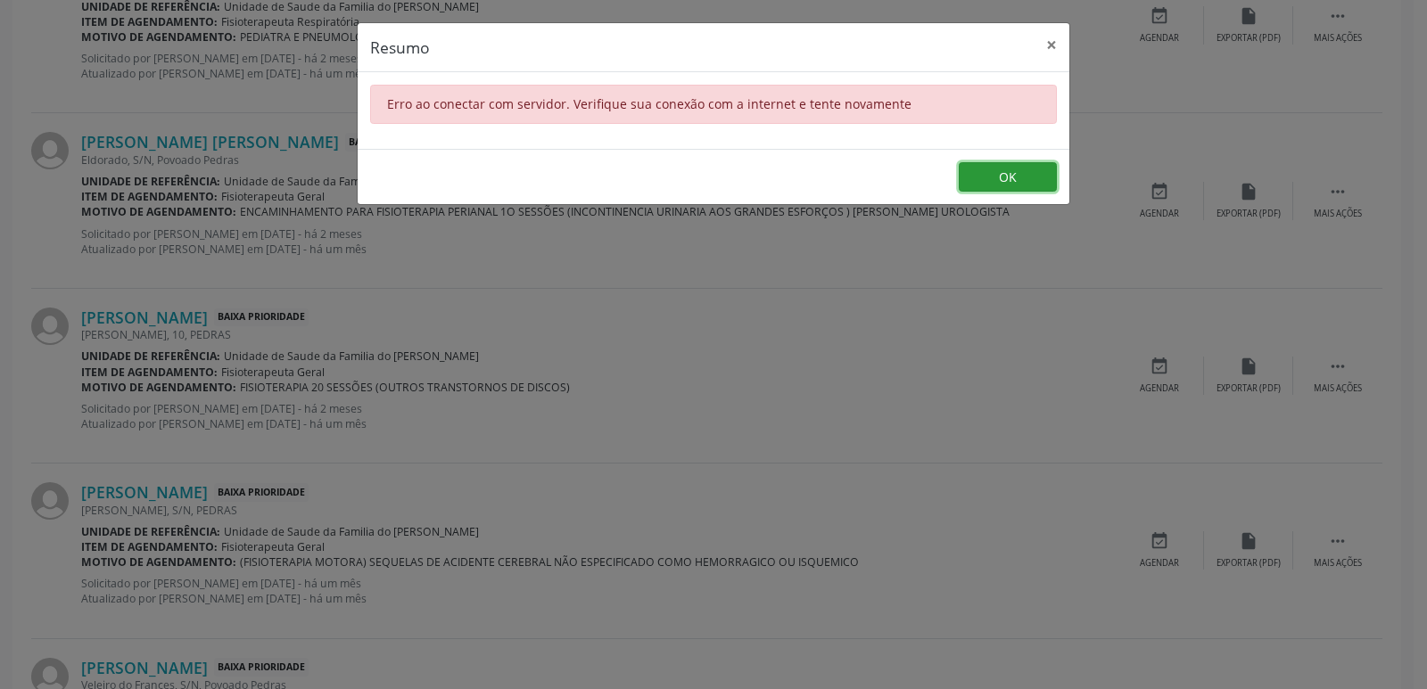
click at [1000, 182] on button "OK" at bounding box center [1008, 177] width 98 height 30
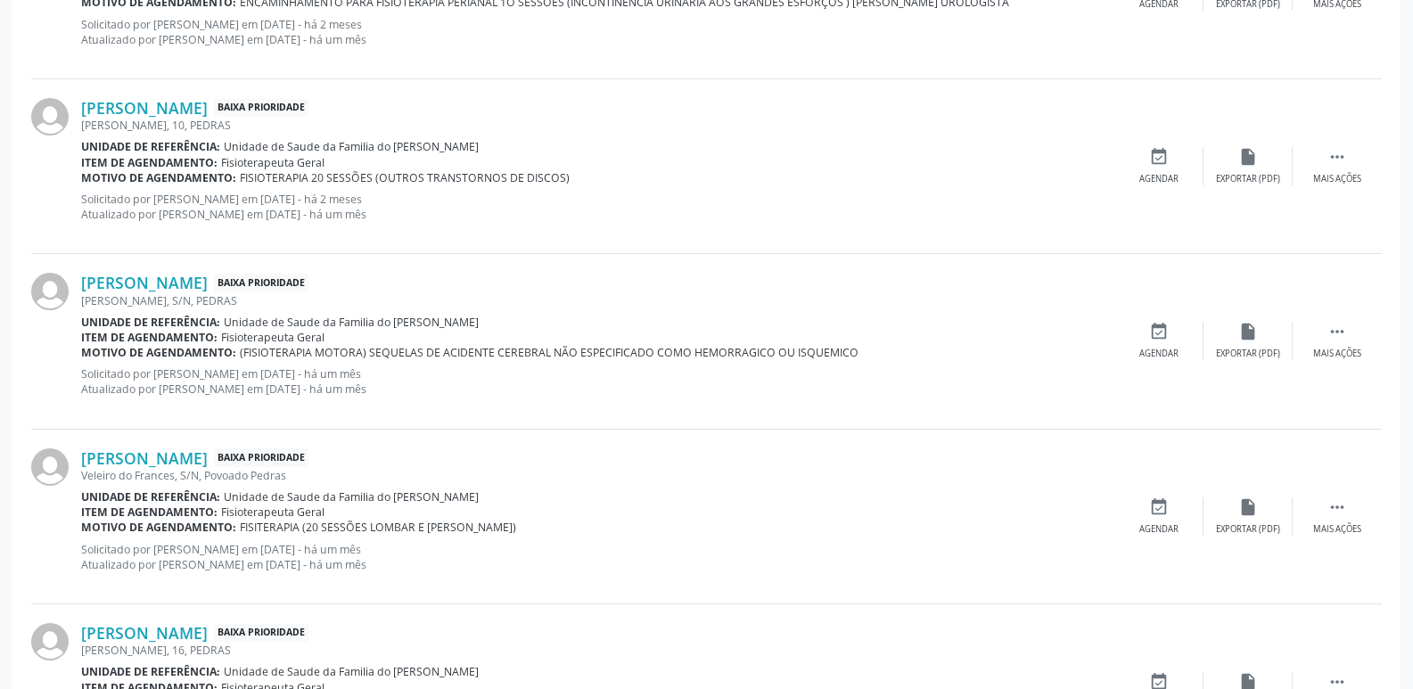
scroll to position [1915, 0]
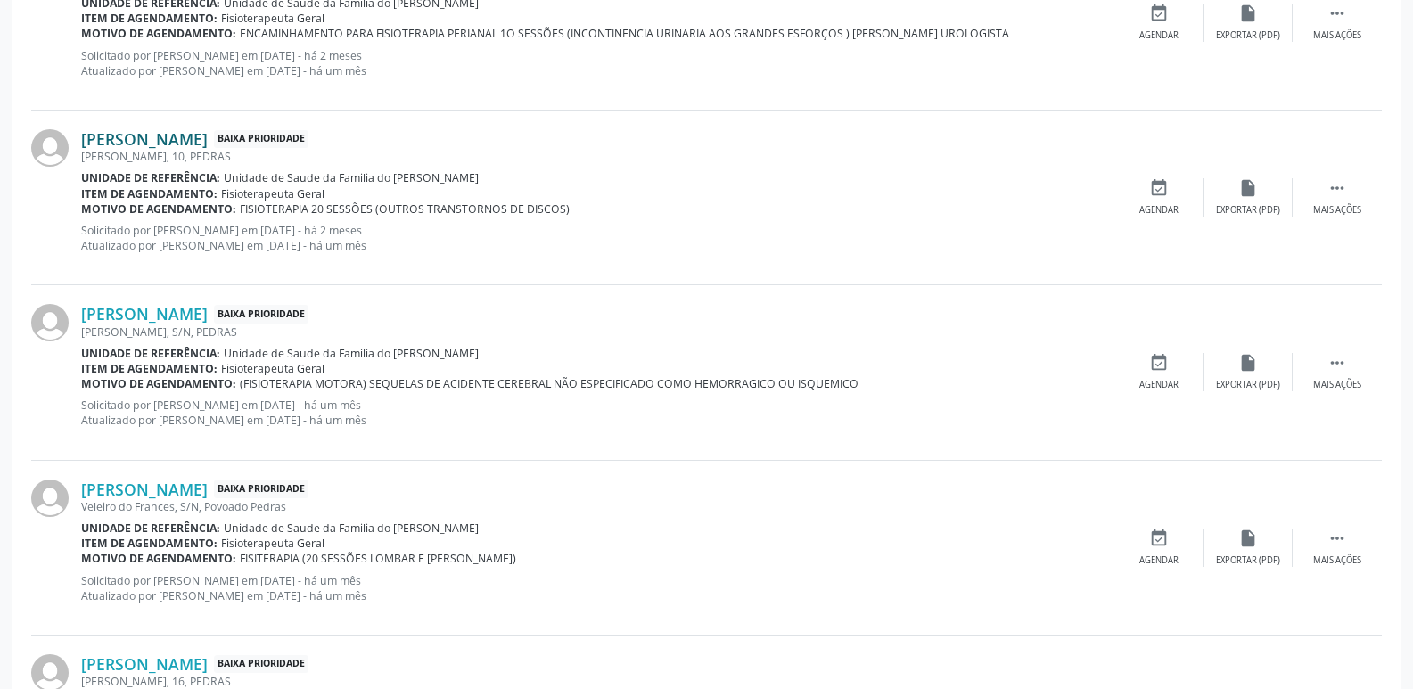
click at [195, 129] on link "[PERSON_NAME]" at bounding box center [144, 139] width 127 height 20
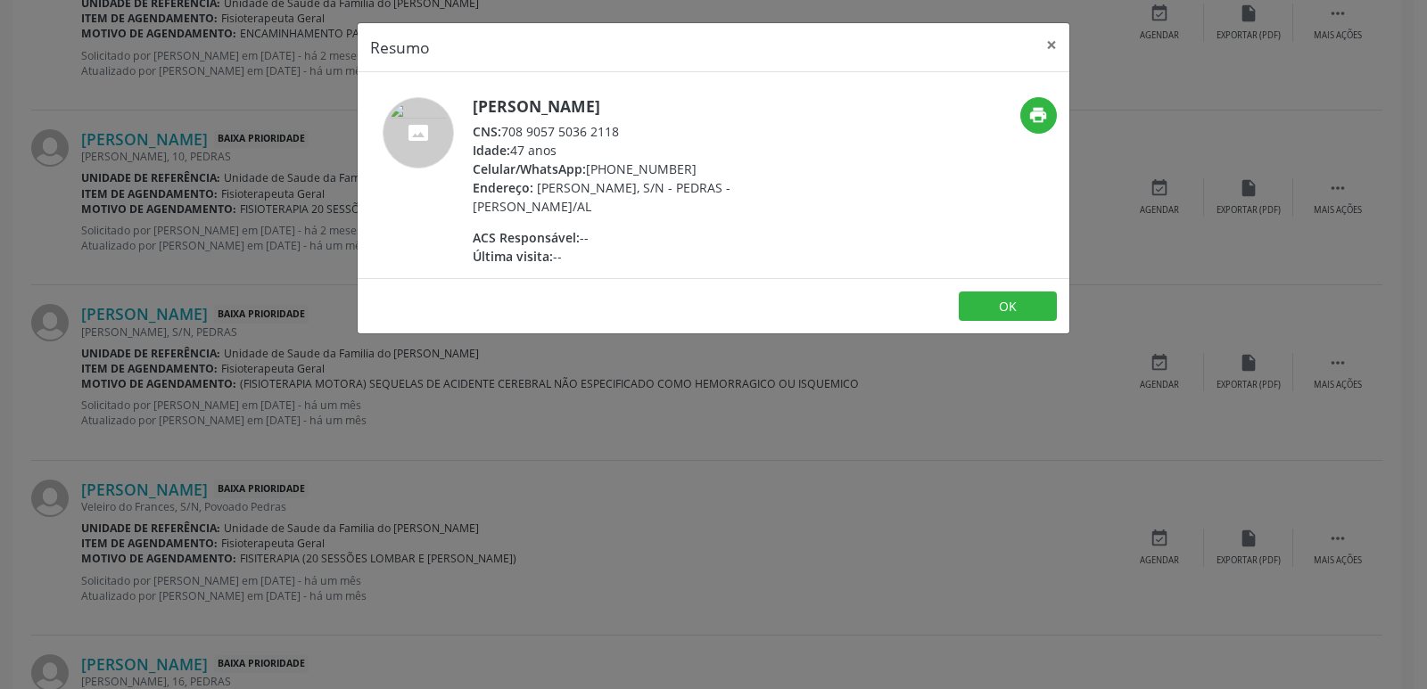
click at [1098, 142] on div "Resumo × [PERSON_NAME] CNS: 708 9057 5036 2118 Idade: 47 anos Celular/WhatsApp:…" at bounding box center [713, 344] width 1427 height 689
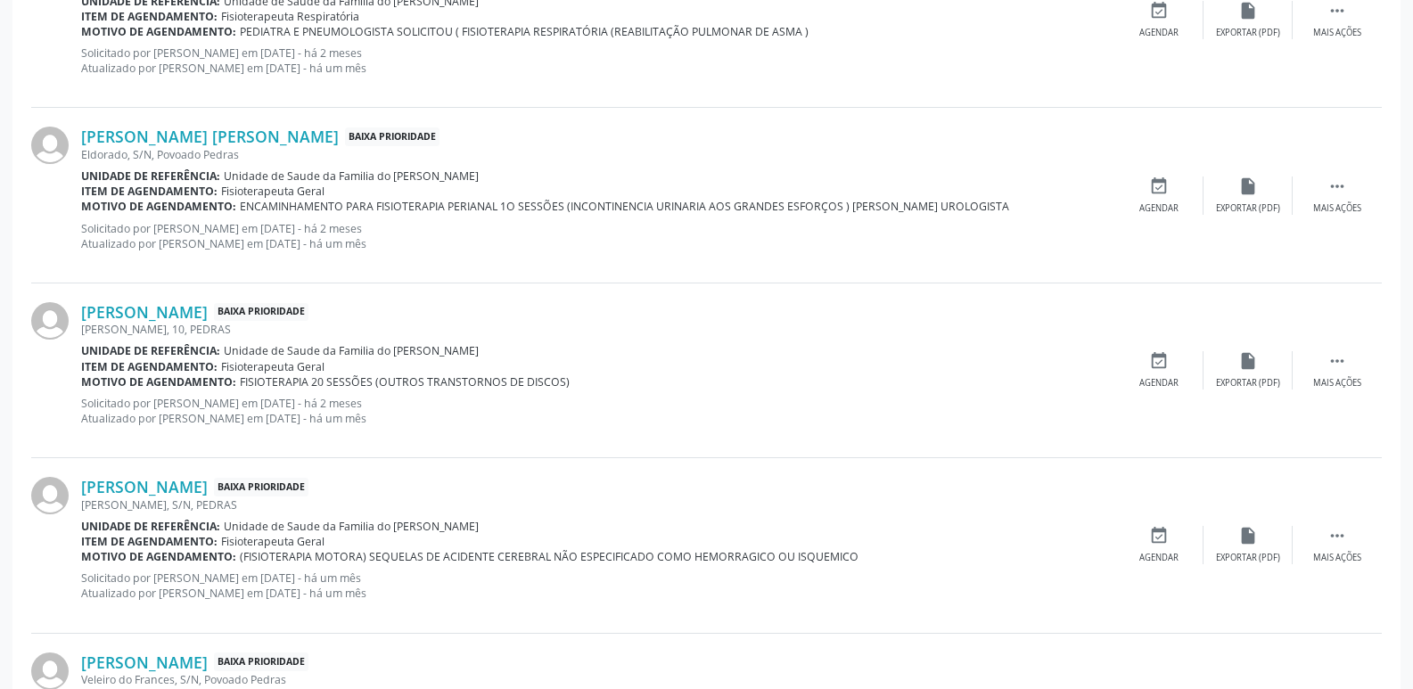
scroll to position [1737, 0]
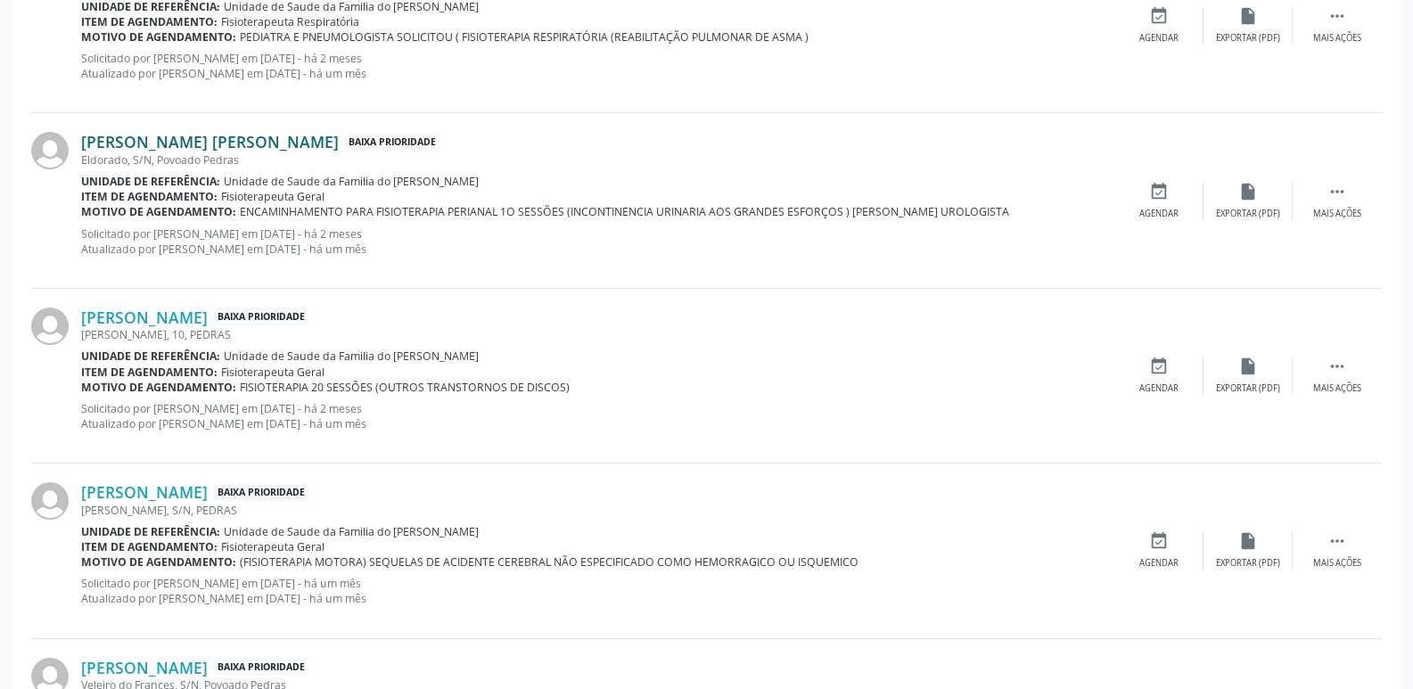
click at [228, 141] on link "[PERSON_NAME] [PERSON_NAME]" at bounding box center [210, 142] width 258 height 20
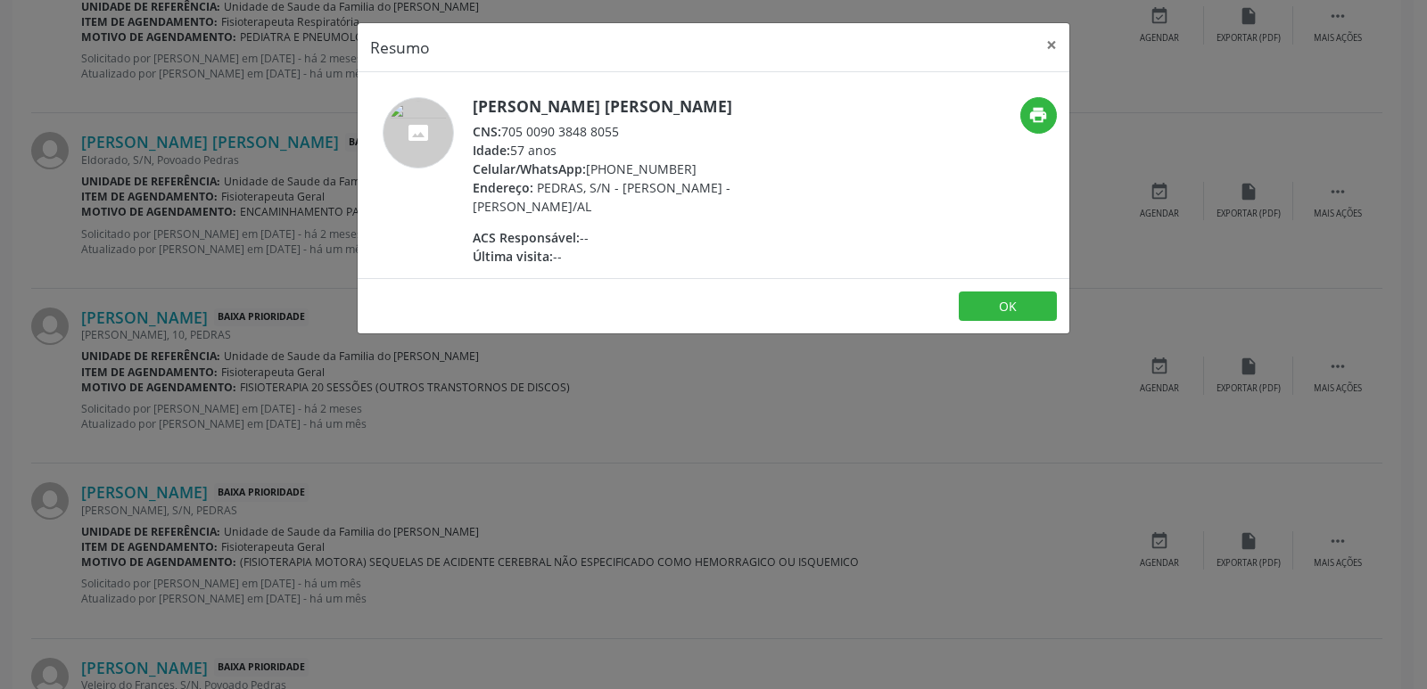
drag, startPoint x: 506, startPoint y: 128, endPoint x: 625, endPoint y: 133, distance: 119.6
click at [625, 133] on div "CNS: 705 0090 3848 8055" at bounding box center [646, 131] width 347 height 19
click at [714, 243] on div "ACS Responsável: --" at bounding box center [646, 237] width 347 height 19
drag, startPoint x: 612, startPoint y: 162, endPoint x: 687, endPoint y: 163, distance: 74.9
click at [687, 163] on div "Celular/WhatsApp: [PHONE_NUMBER]" at bounding box center [646, 169] width 347 height 19
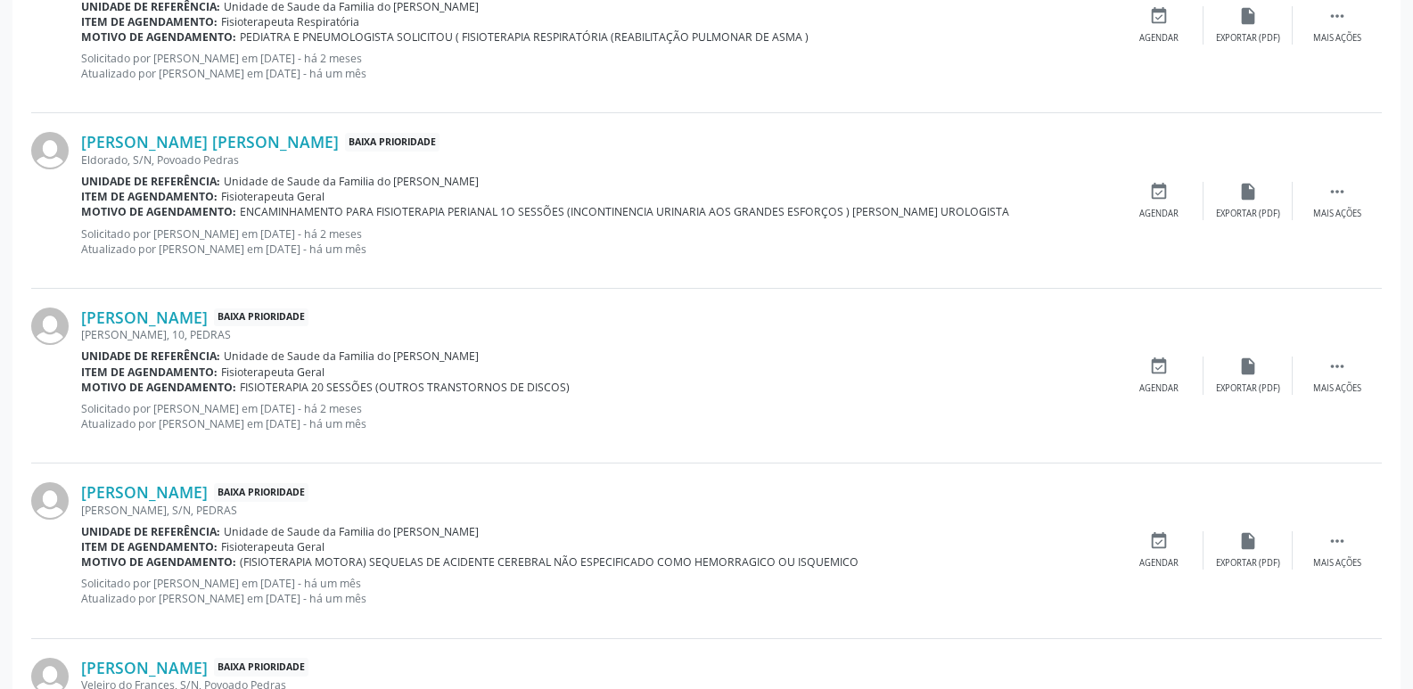
scroll to position [1648, 0]
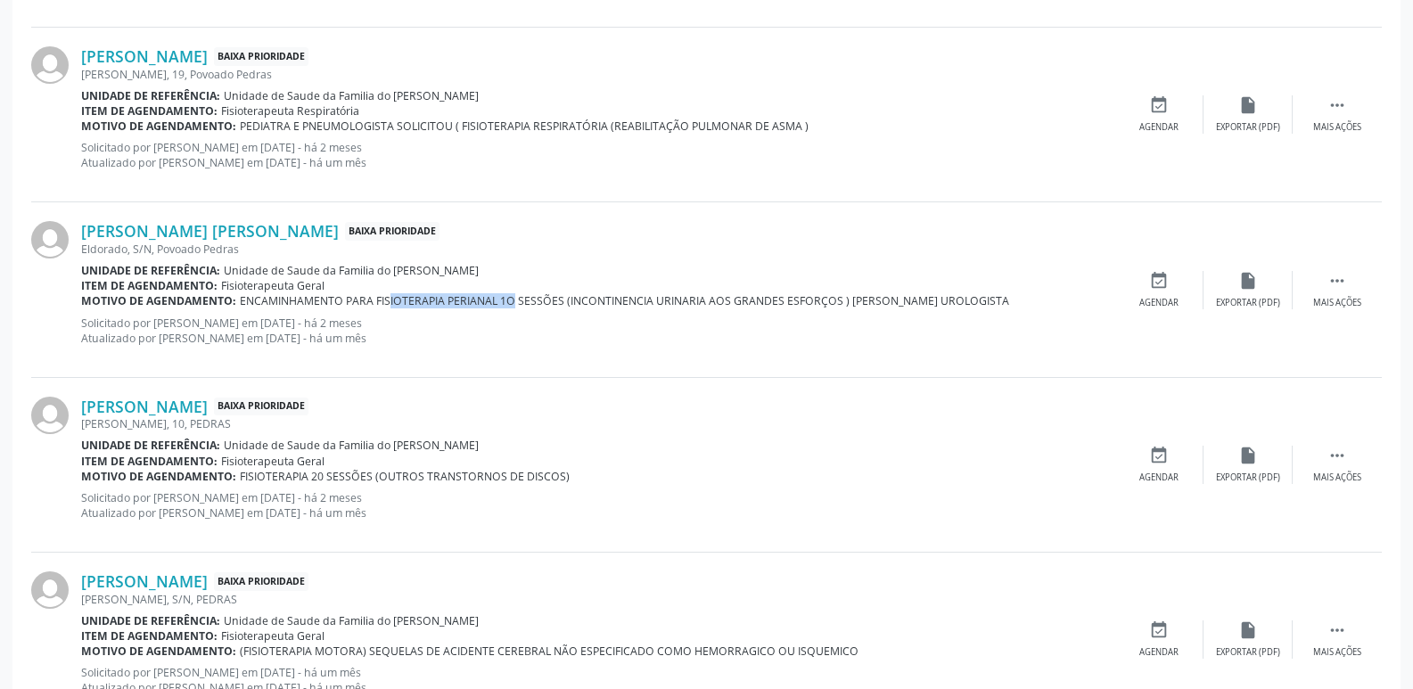
drag, startPoint x: 375, startPoint y: 300, endPoint x: 495, endPoint y: 302, distance: 119.5
click at [495, 302] on span "ENCAMINHAMENTO PARA FISIOTERAPIA PERIANAL 1O SESSÕES (INCONTINENCIA URINARIA AO…" at bounding box center [625, 300] width 770 height 15
click at [488, 381] on div "[PERSON_NAME] Baixa Prioridade [PERSON_NAME], 10, PEDRAS Unidade de referência:…" at bounding box center [706, 465] width 1351 height 175
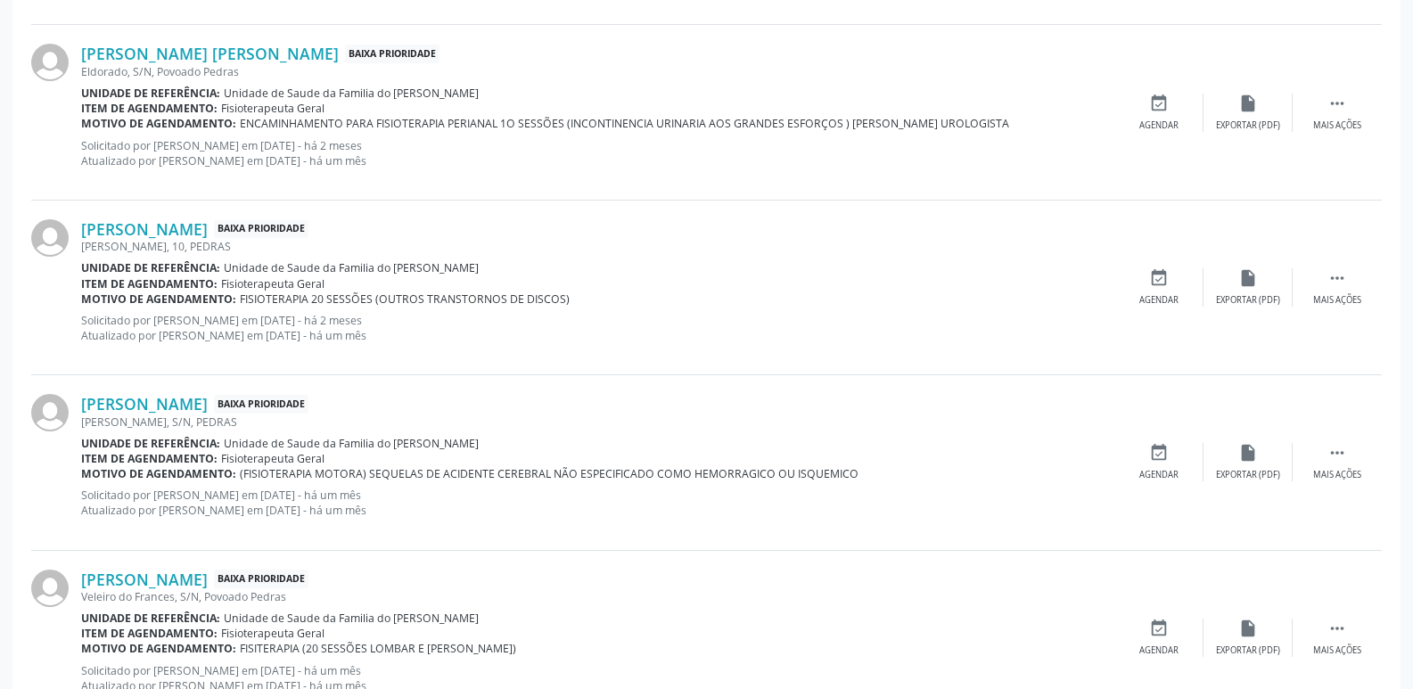
scroll to position [1826, 0]
click at [461, 687] on p "Solicitado por [PERSON_NAME] em [DATE] - há um mês Atualizado por [PERSON_NAME]…" at bounding box center [597, 678] width 1033 height 30
drag, startPoint x: 386, startPoint y: 265, endPoint x: 484, endPoint y: 270, distance: 98.2
click at [484, 270] on div "Unidade de referência: Unidade de Saude da Familia do [PERSON_NAME]" at bounding box center [597, 266] width 1033 height 15
click at [206, 228] on link "[PERSON_NAME]" at bounding box center [144, 228] width 127 height 20
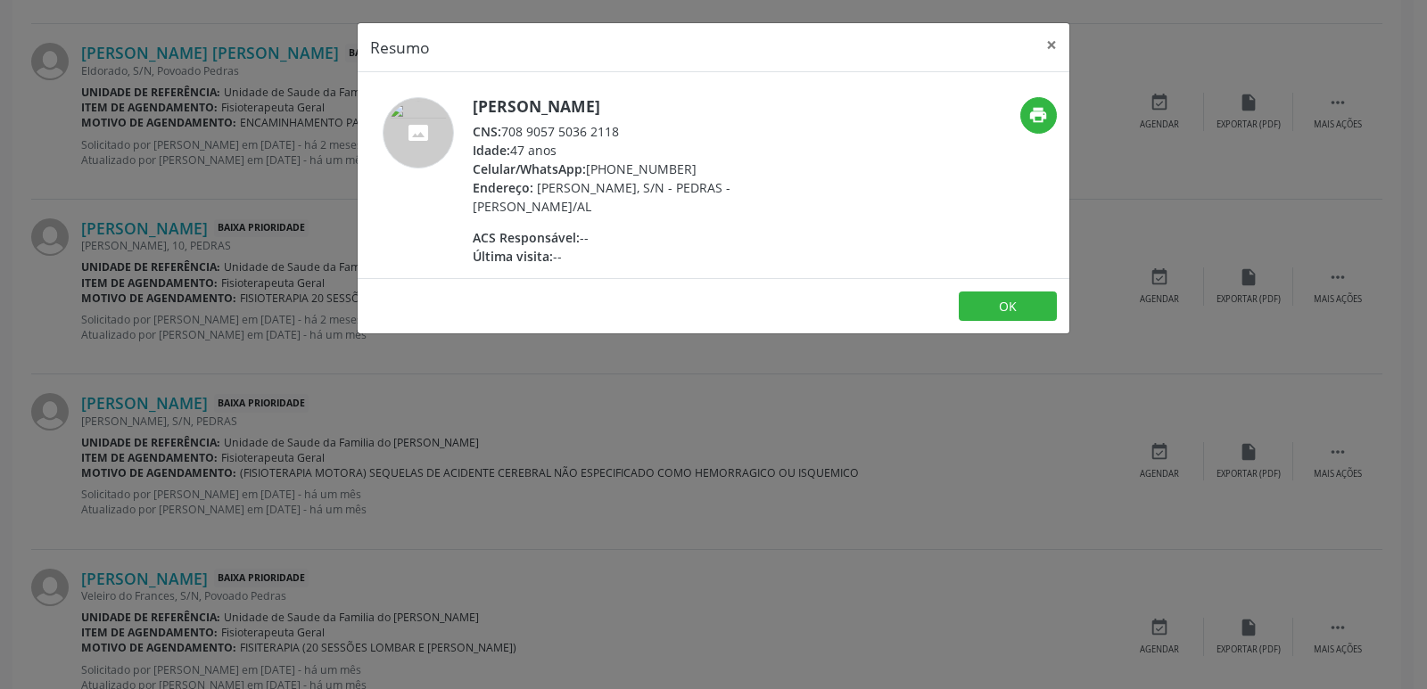
drag, startPoint x: 506, startPoint y: 128, endPoint x: 632, endPoint y: 132, distance: 126.7
click at [632, 132] on div "CNS: 708 9057 5036 2118" at bounding box center [646, 131] width 347 height 19
click at [618, 168] on div "Celular/WhatsApp: [PHONE_NUMBER]" at bounding box center [646, 169] width 347 height 19
drag, startPoint x: 605, startPoint y: 171, endPoint x: 663, endPoint y: 164, distance: 57.5
click at [663, 164] on div "Celular/WhatsApp: [PHONE_NUMBER]" at bounding box center [646, 169] width 347 height 19
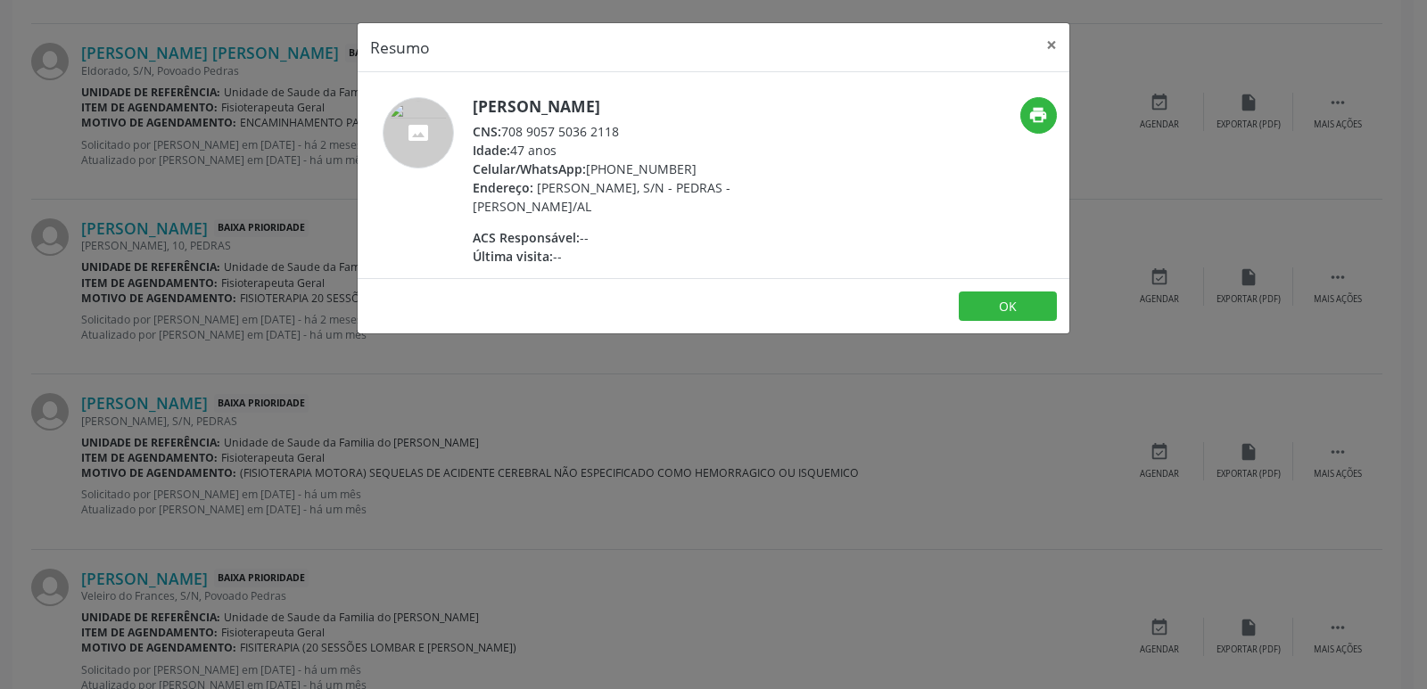
click at [663, 172] on div "Celular/WhatsApp: [PHONE_NUMBER]" at bounding box center [646, 169] width 347 height 19
drag, startPoint x: 616, startPoint y: 167, endPoint x: 699, endPoint y: 161, distance: 83.1
click at [699, 161] on div "Celular/WhatsApp: [PHONE_NUMBER]" at bounding box center [646, 169] width 347 height 19
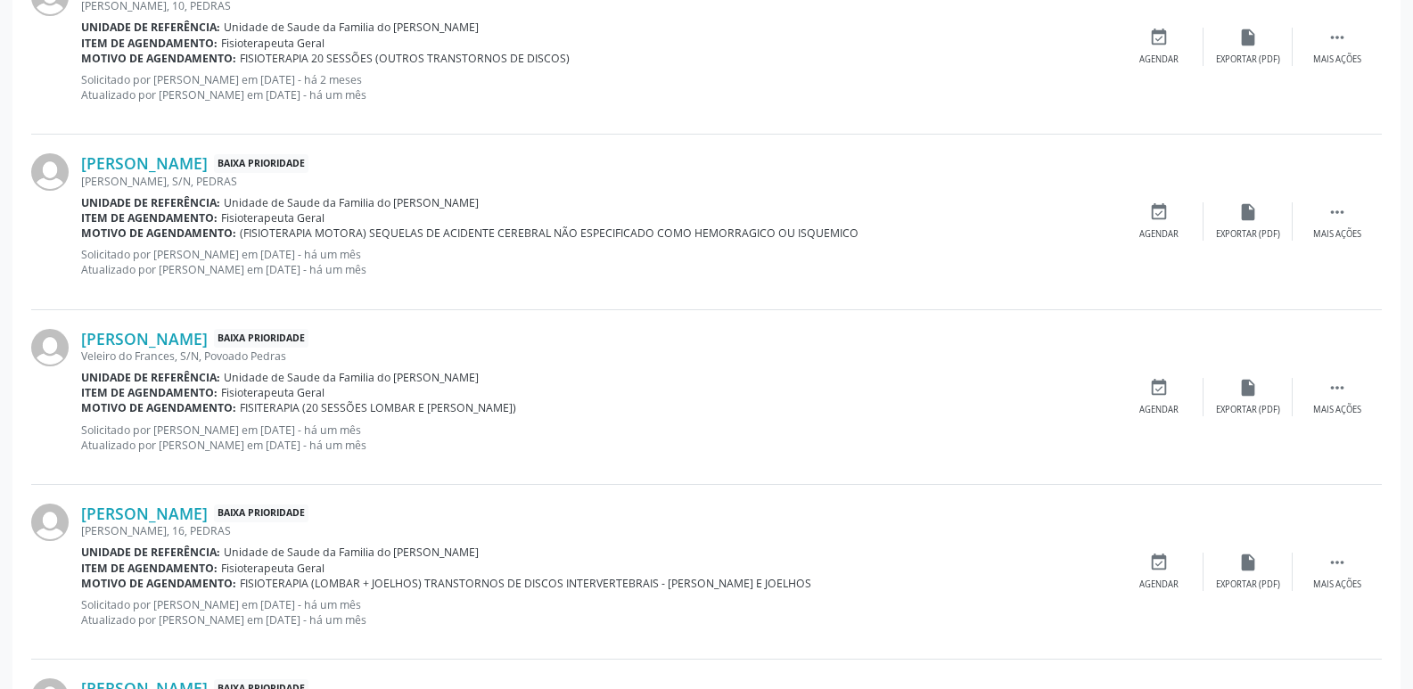
scroll to position [2094, 0]
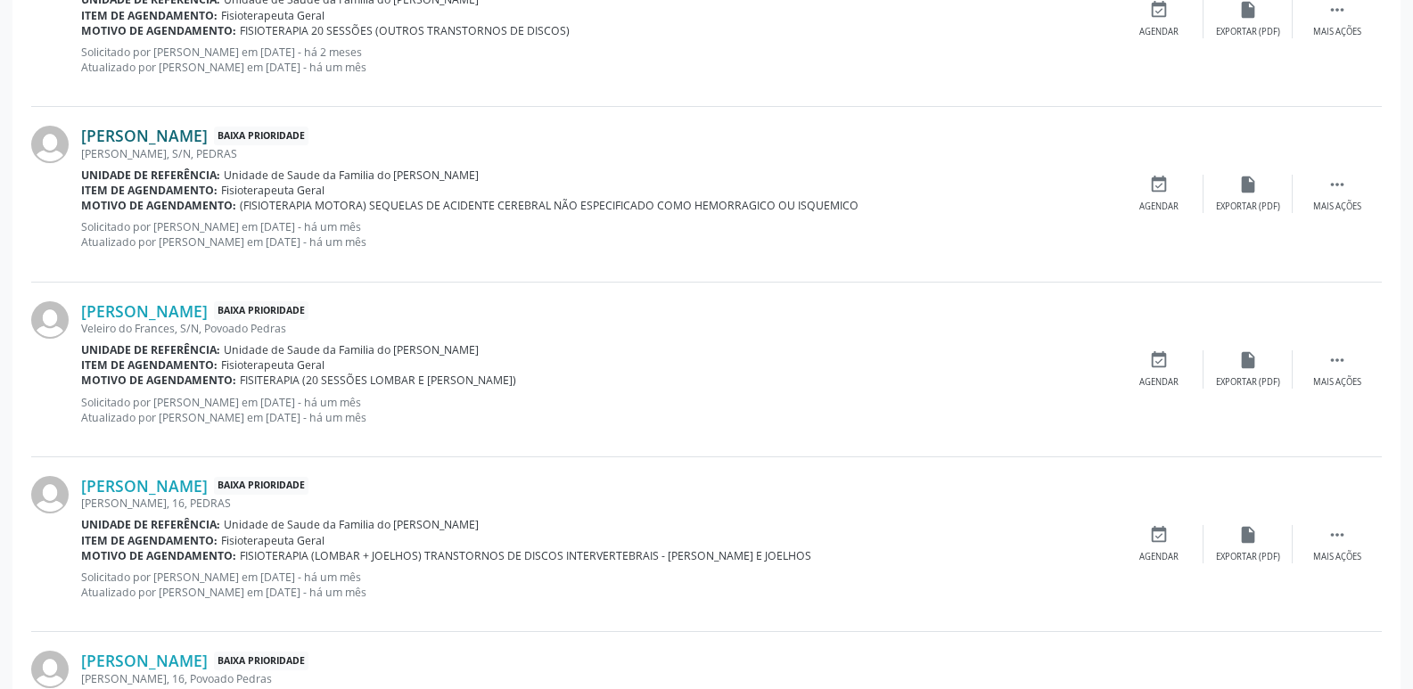
click at [204, 138] on link "[PERSON_NAME]" at bounding box center [144, 136] width 127 height 20
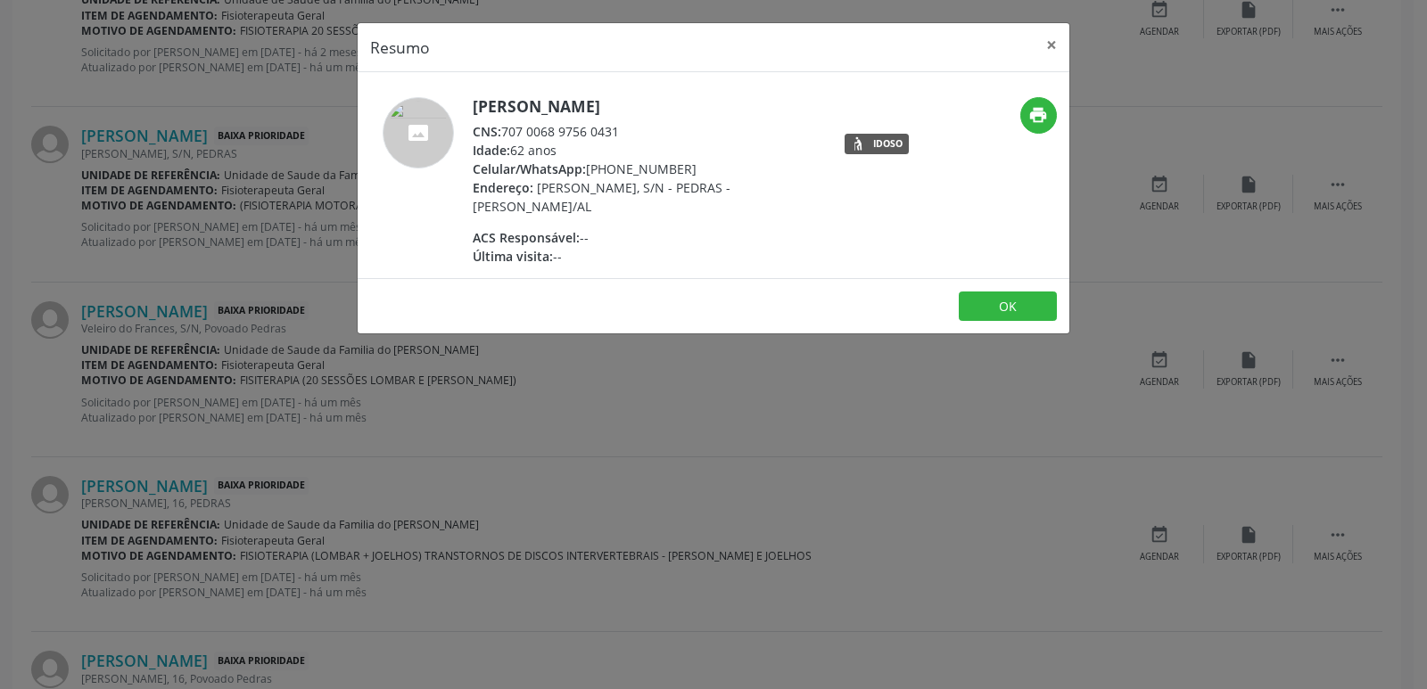
drag, startPoint x: 501, startPoint y: 134, endPoint x: 625, endPoint y: 122, distance: 124.5
click at [625, 122] on div "CNS: 707 0068 9756 0431" at bounding box center [646, 131] width 347 height 19
click at [666, 144] on div "Idade: 62 anos" at bounding box center [646, 150] width 347 height 19
click at [617, 160] on div "Celular/WhatsApp: [PHONE_NUMBER]" at bounding box center [646, 169] width 347 height 19
drag, startPoint x: 613, startPoint y: 166, endPoint x: 698, endPoint y: 169, distance: 84.8
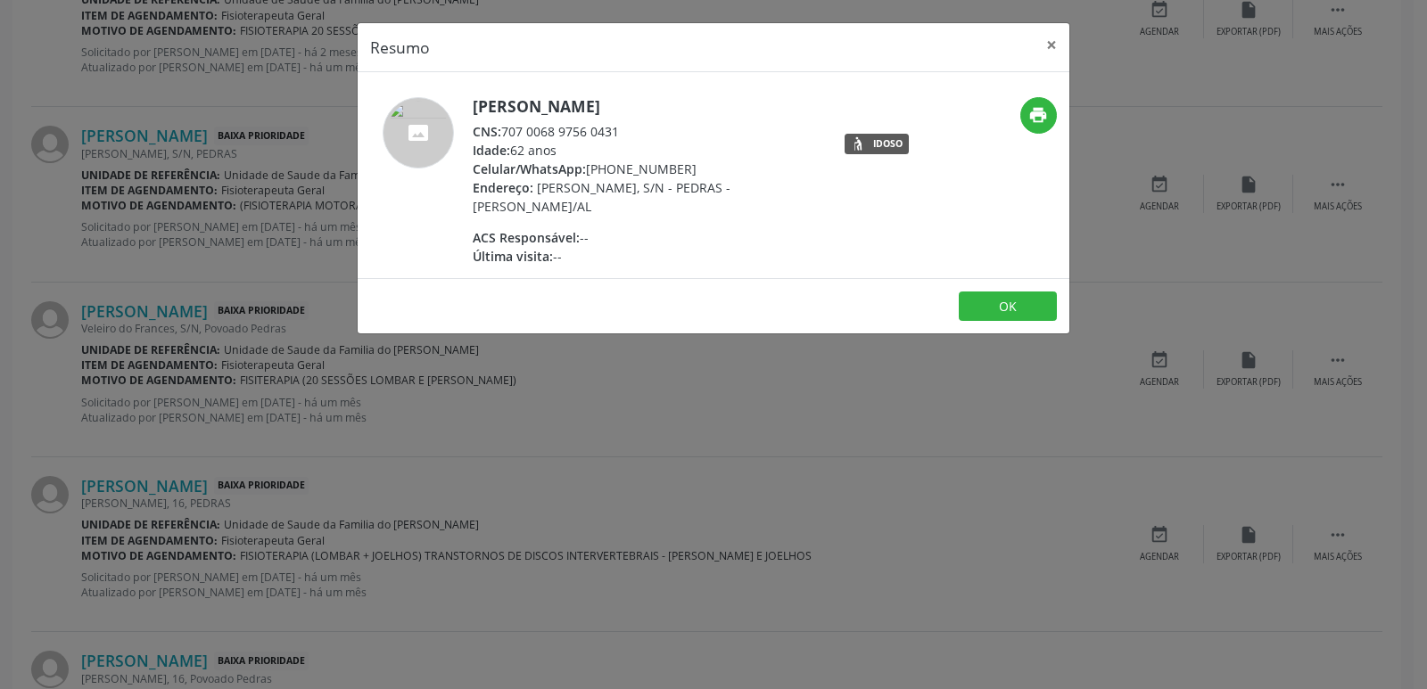
click at [698, 166] on div "Celular/WhatsApp: [PHONE_NUMBER]" at bounding box center [646, 169] width 347 height 19
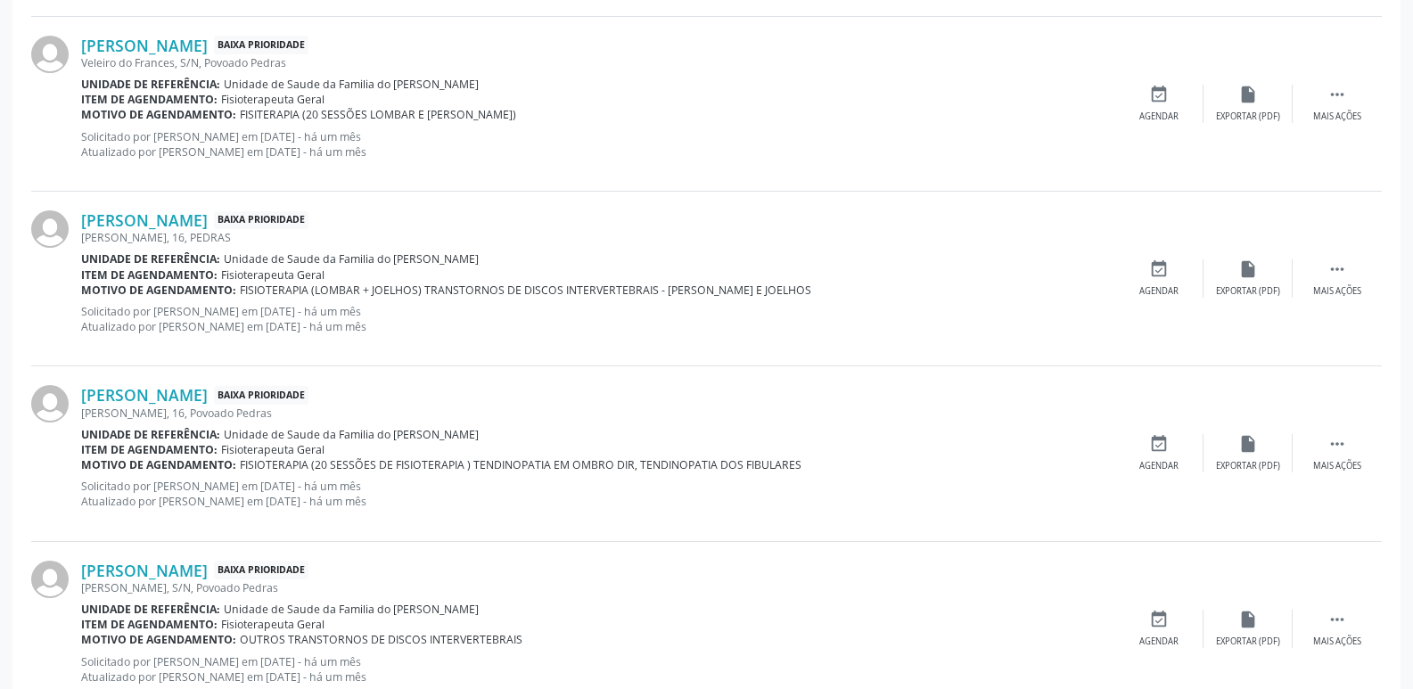
scroll to position [2361, 0]
drag, startPoint x: 391, startPoint y: 84, endPoint x: 477, endPoint y: 86, distance: 85.6
click at [477, 86] on div "Unidade de referência: Unidade de Saude da Familia do [PERSON_NAME]" at bounding box center [597, 82] width 1033 height 15
click at [166, 48] on link "[PERSON_NAME]" at bounding box center [144, 44] width 127 height 20
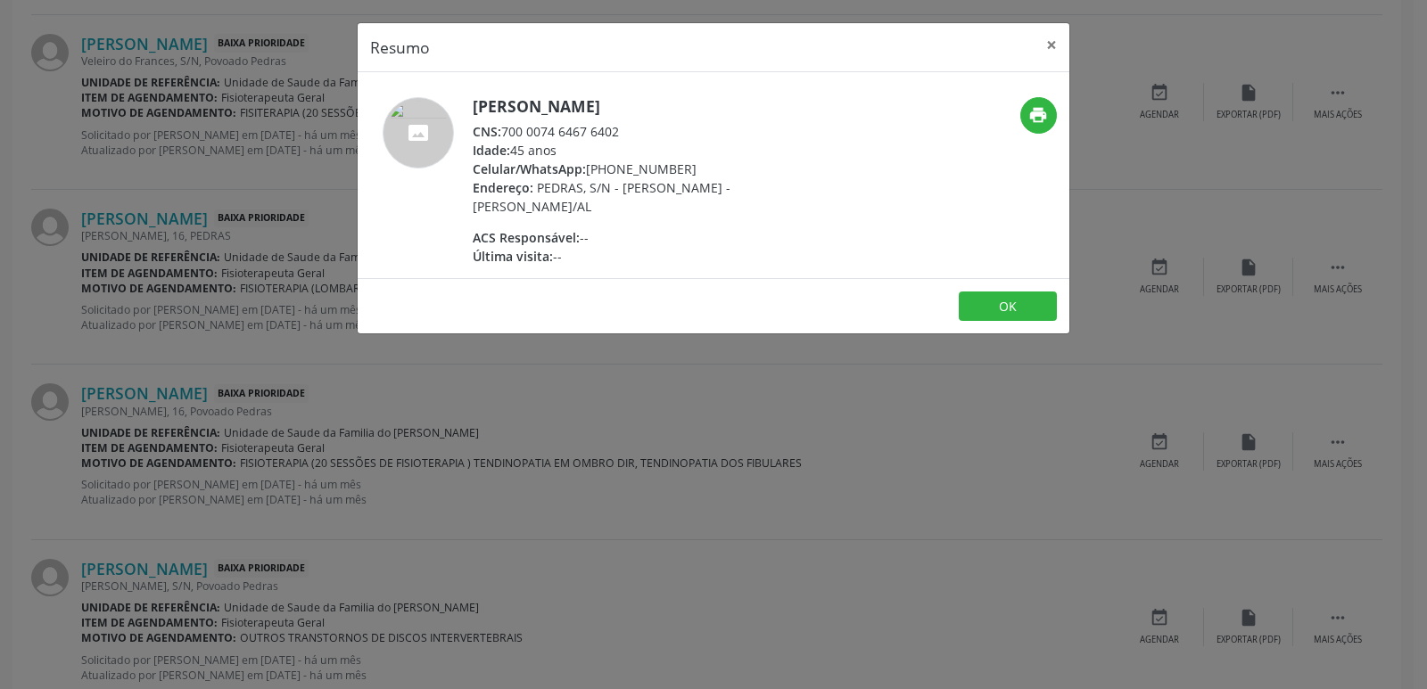
drag, startPoint x: 505, startPoint y: 131, endPoint x: 630, endPoint y: 131, distance: 125.7
click at [630, 131] on div "CNS: 700 0074 6467 6402" at bounding box center [646, 131] width 347 height 19
drag, startPoint x: 614, startPoint y: 177, endPoint x: 696, endPoint y: 168, distance: 81.6
click at [696, 168] on div "Celular/WhatsApp: [PHONE_NUMBER]" at bounding box center [646, 169] width 347 height 19
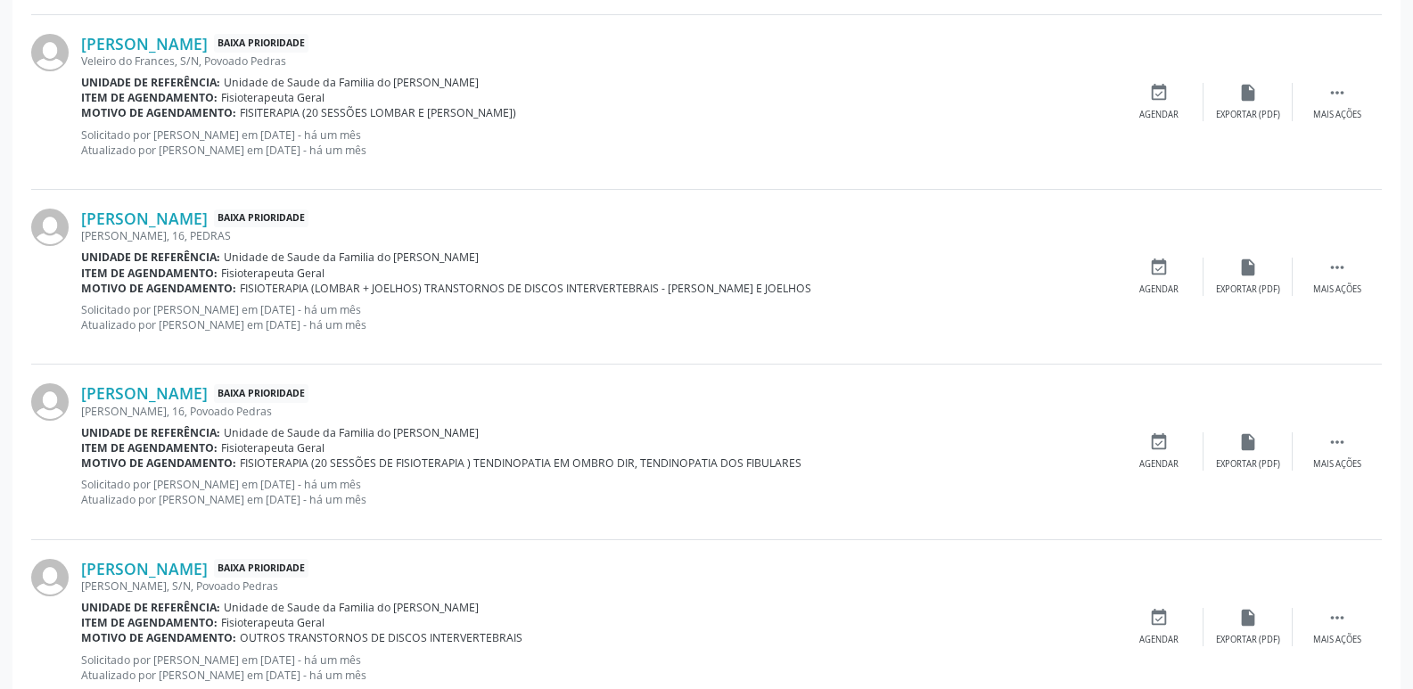
drag, startPoint x: 386, startPoint y: 253, endPoint x: 478, endPoint y: 254, distance: 91.8
click at [478, 254] on div "Unidade de referência: Unidade de Saude da Familia do [PERSON_NAME]" at bounding box center [597, 257] width 1033 height 15
click at [177, 220] on link "[PERSON_NAME]" at bounding box center [144, 219] width 127 height 20
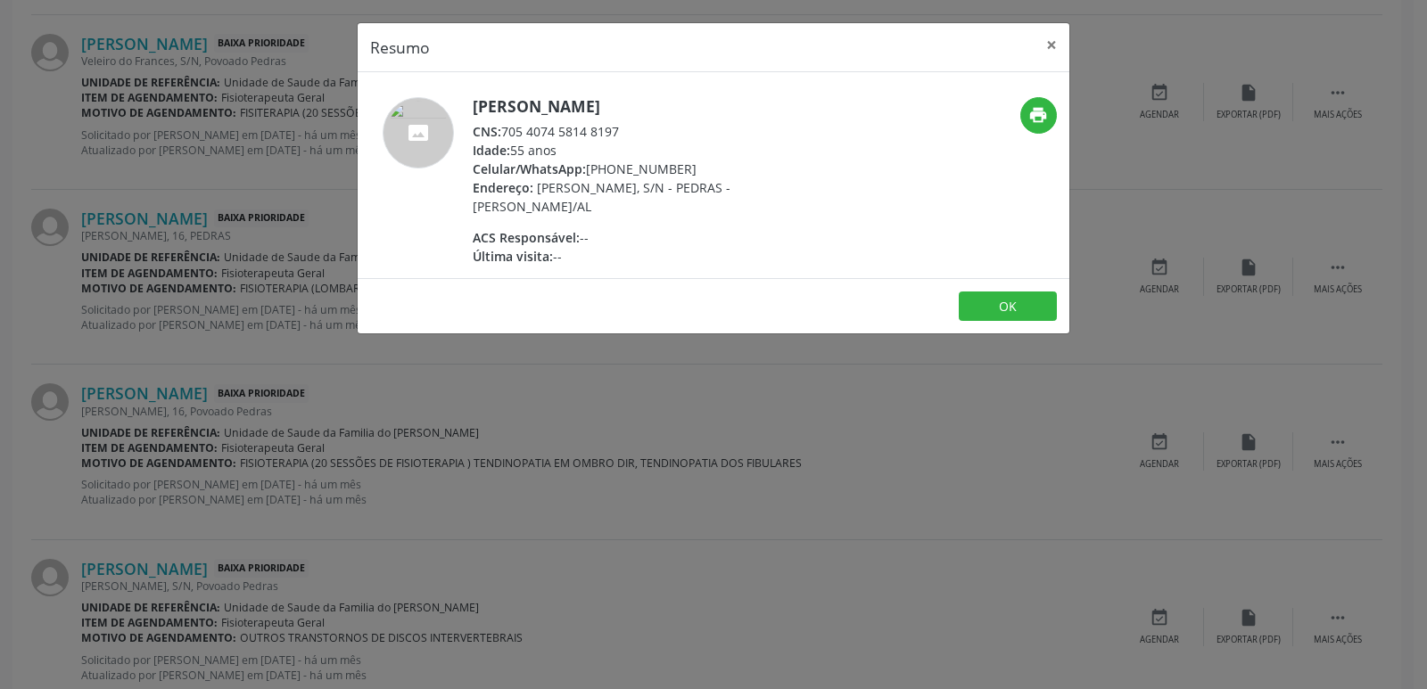
drag, startPoint x: 507, startPoint y: 128, endPoint x: 633, endPoint y: 135, distance: 125.9
click at [633, 135] on div "CNS: 705 4074 5814 8197" at bounding box center [646, 131] width 347 height 19
drag, startPoint x: 612, startPoint y: 172, endPoint x: 688, endPoint y: 175, distance: 76.7
click at [688, 175] on div "Celular/WhatsApp: [PHONE_NUMBER]" at bounding box center [646, 169] width 347 height 19
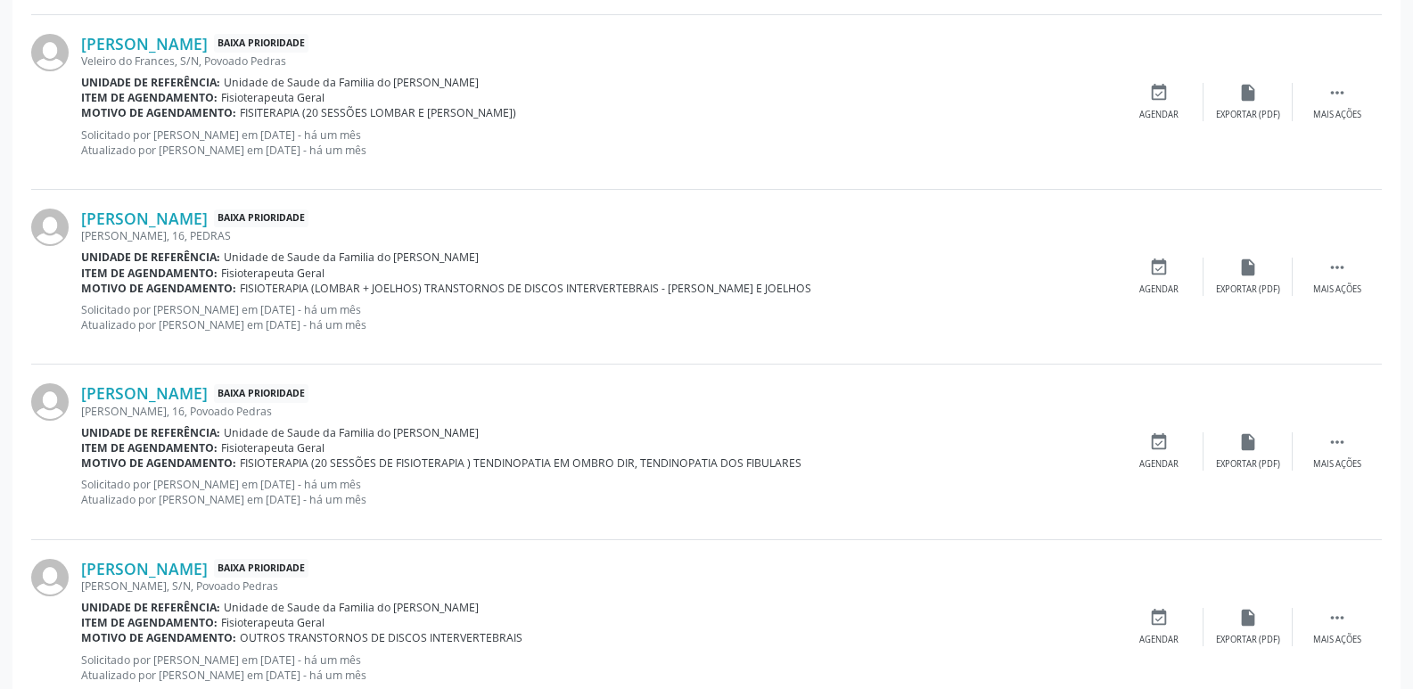
drag, startPoint x: 391, startPoint y: 434, endPoint x: 479, endPoint y: 431, distance: 88.4
click at [479, 431] on div "Unidade de referência: Unidade de Saude da Familia do [PERSON_NAME]" at bounding box center [597, 432] width 1033 height 15
click at [208, 401] on link "[PERSON_NAME]" at bounding box center [144, 393] width 127 height 20
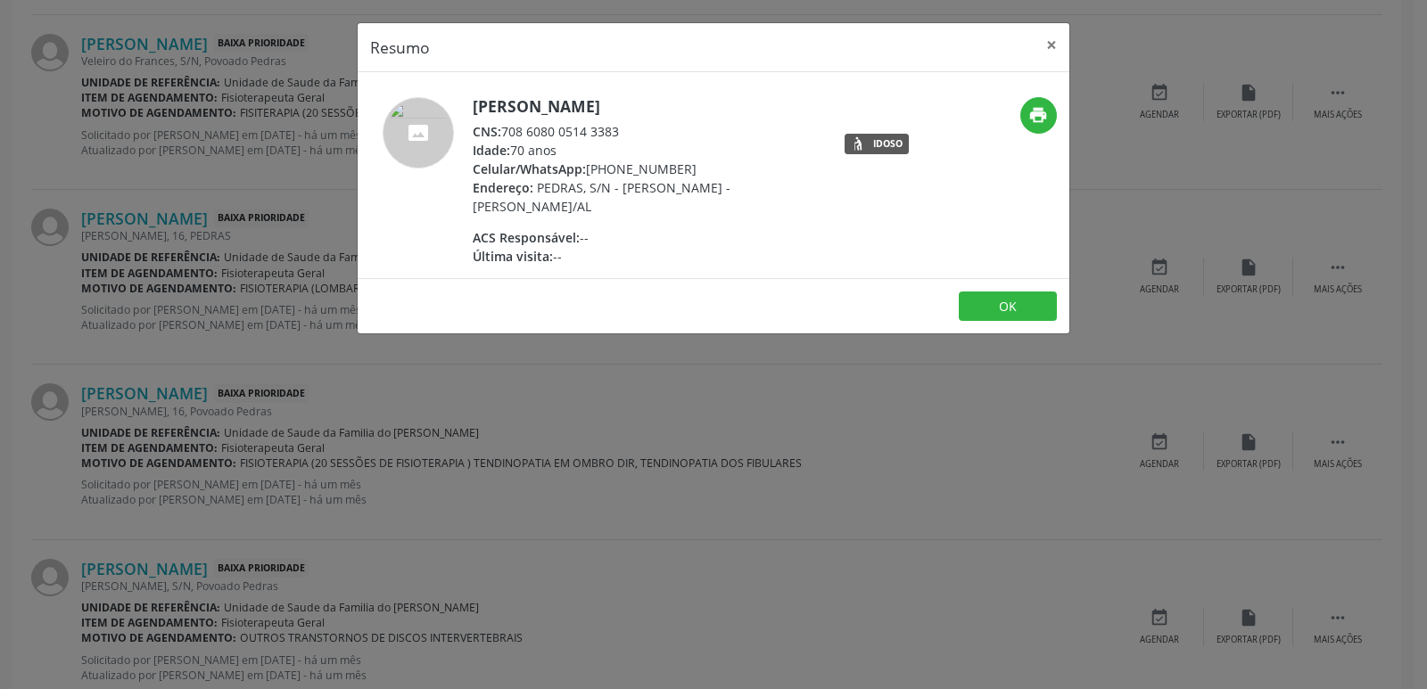
drag, startPoint x: 506, startPoint y: 129, endPoint x: 618, endPoint y: 129, distance: 111.5
click at [618, 129] on div "CNS: 708 6080 0514 3383" at bounding box center [646, 131] width 347 height 19
click at [720, 222] on div "[PERSON_NAME] CNS: 708 6080 0514 3383 Idade: 70 anos Celular/WhatsApp: [PHONE_N…" at bounding box center [646, 181] width 347 height 169
drag, startPoint x: 612, startPoint y: 161, endPoint x: 706, endPoint y: 165, distance: 94.6
click at [706, 165] on div "Celular/WhatsApp: [PHONE_NUMBER]" at bounding box center [646, 169] width 347 height 19
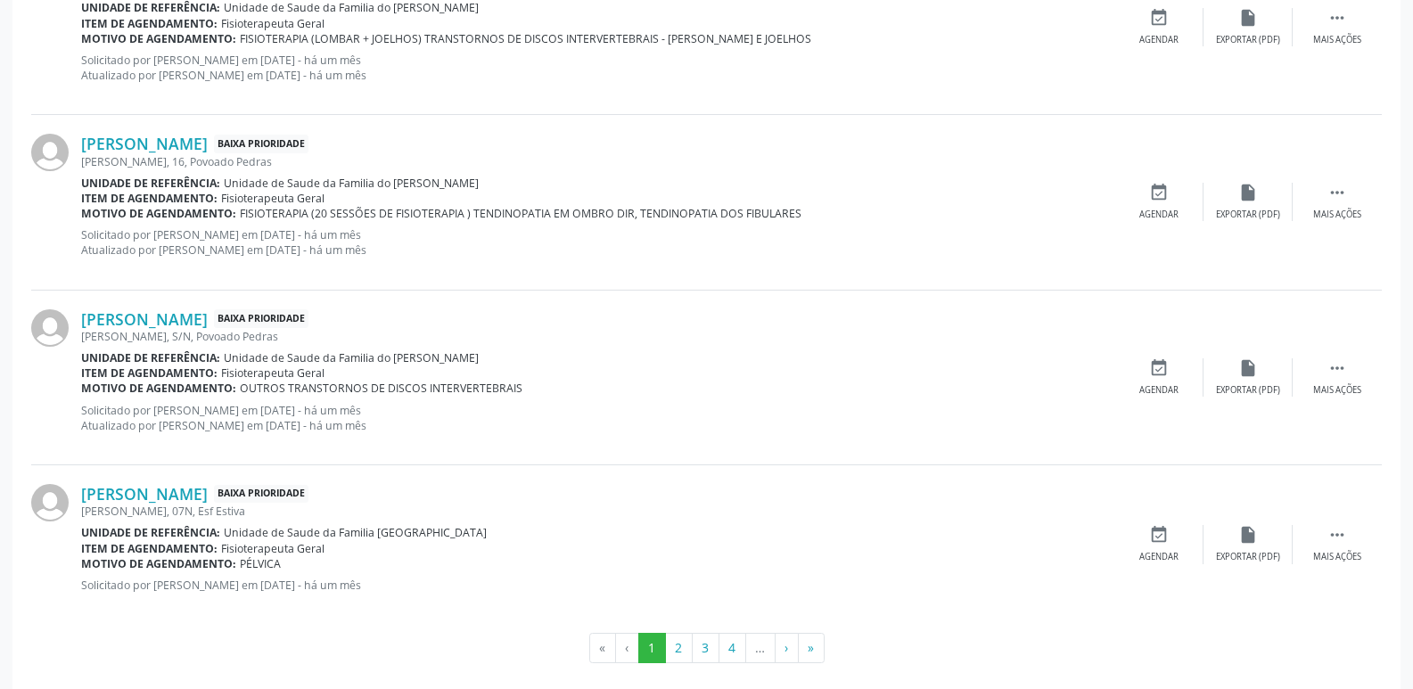
scroll to position [2629, 0]
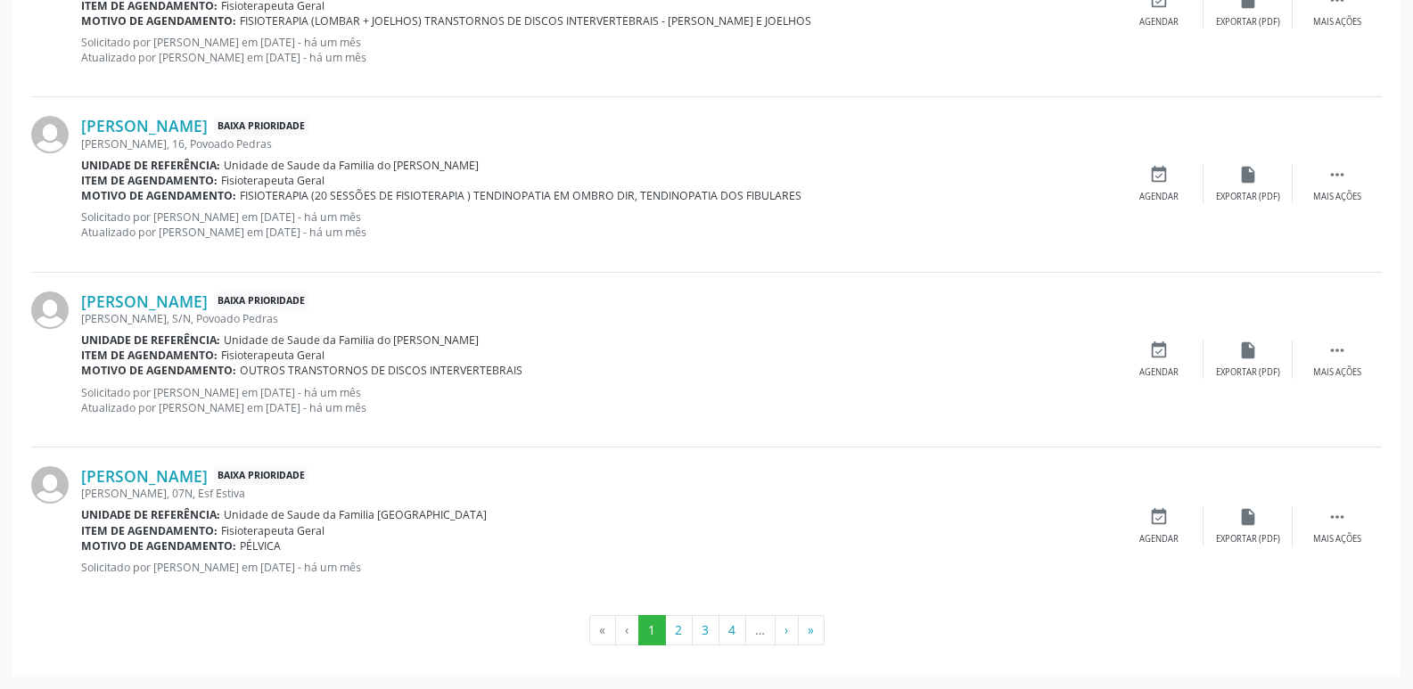
drag, startPoint x: 389, startPoint y: 339, endPoint x: 472, endPoint y: 342, distance: 83.0
click at [472, 342] on span "Unidade de Saude da Familia do [PERSON_NAME]" at bounding box center [351, 340] width 255 height 15
click at [208, 297] on link "[PERSON_NAME]" at bounding box center [144, 302] width 127 height 20
click at [208, 468] on link "[PERSON_NAME]" at bounding box center [144, 476] width 127 height 20
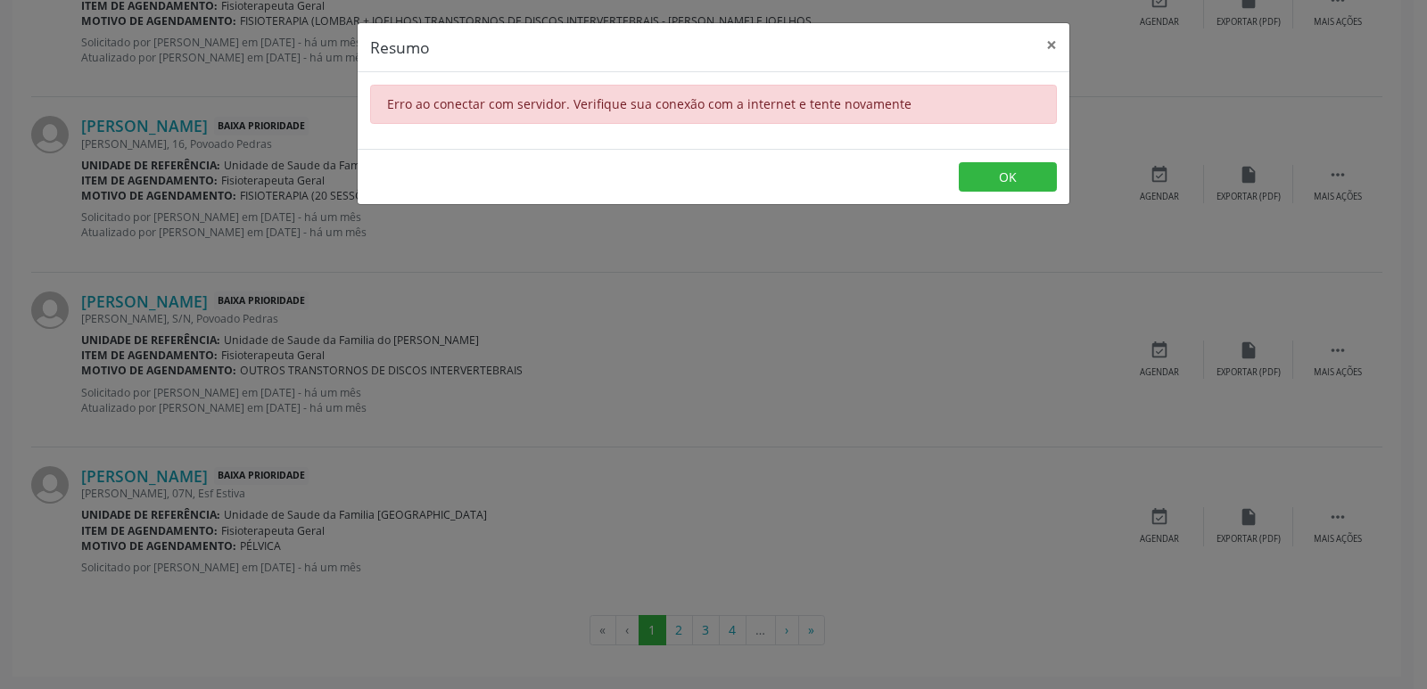
click at [673, 449] on div "Resumo × Erro ao conectar com servidor. Verifique sua conexão com a internet e …" at bounding box center [713, 344] width 1427 height 689
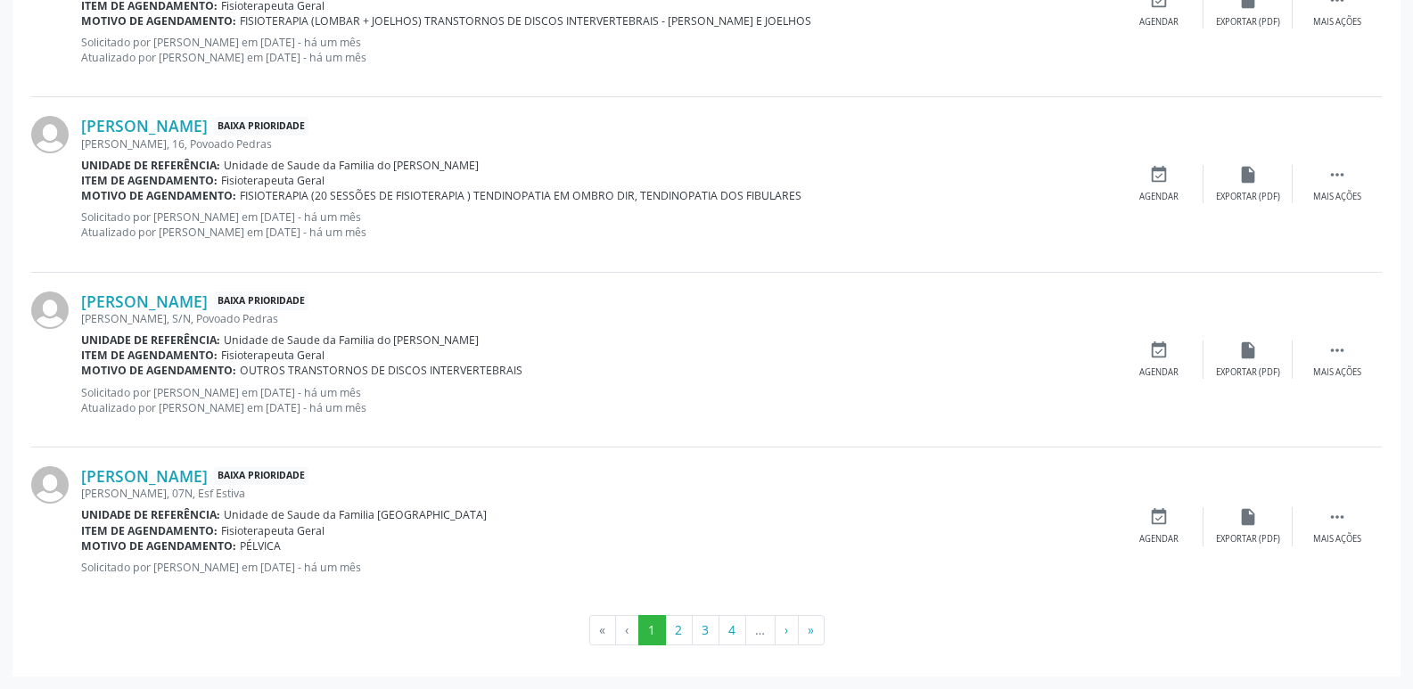
click at [262, 317] on div "[PERSON_NAME], S/N, Povoado Pedras" at bounding box center [597, 318] width 1033 height 15
click at [208, 299] on link "[PERSON_NAME]" at bounding box center [144, 302] width 127 height 20
click at [205, 300] on link "[PERSON_NAME]" at bounding box center [144, 302] width 127 height 20
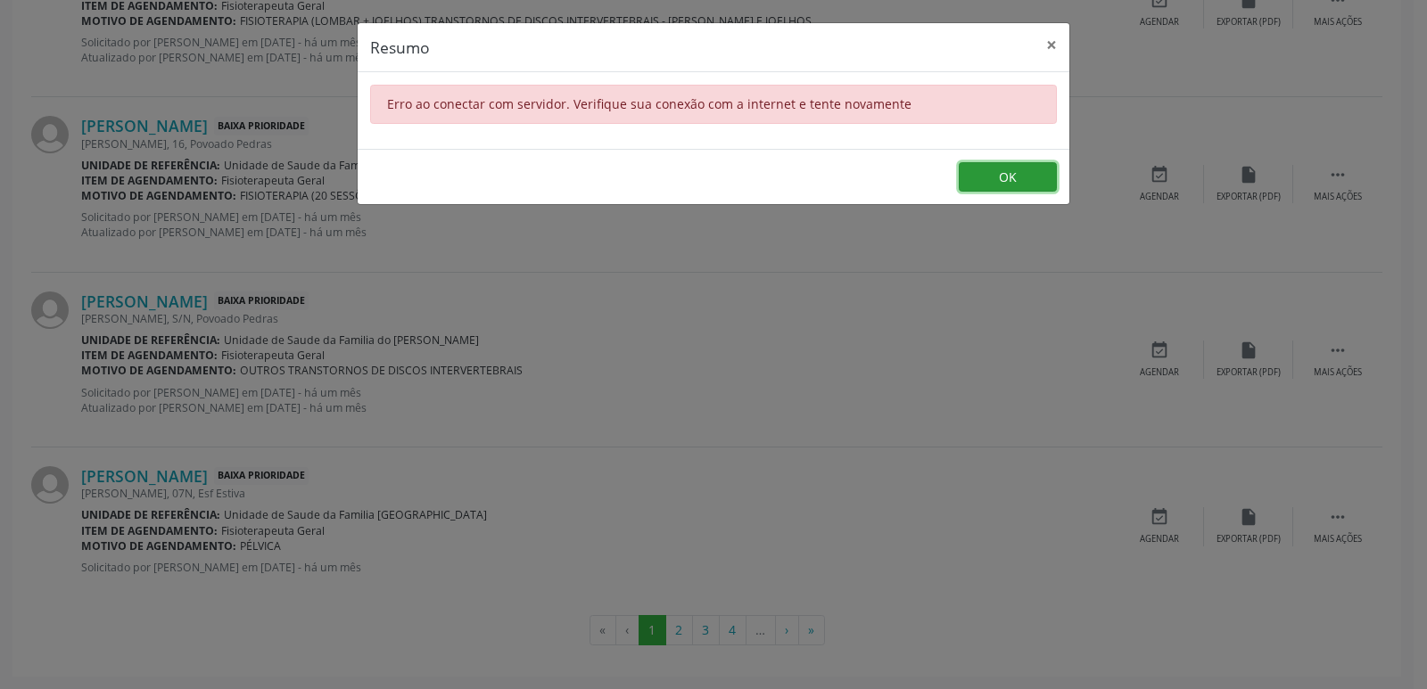
click at [1039, 179] on button "OK" at bounding box center [1008, 177] width 98 height 30
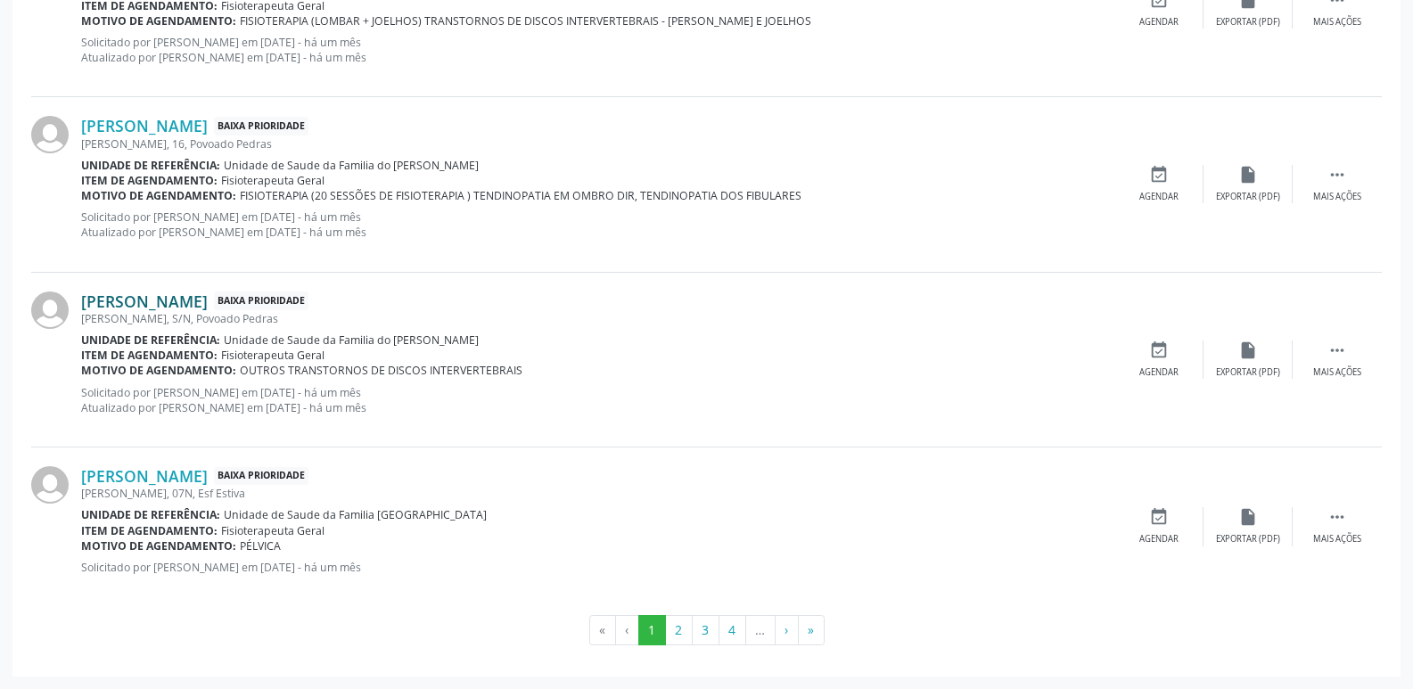
click at [208, 308] on link "[PERSON_NAME]" at bounding box center [144, 302] width 127 height 20
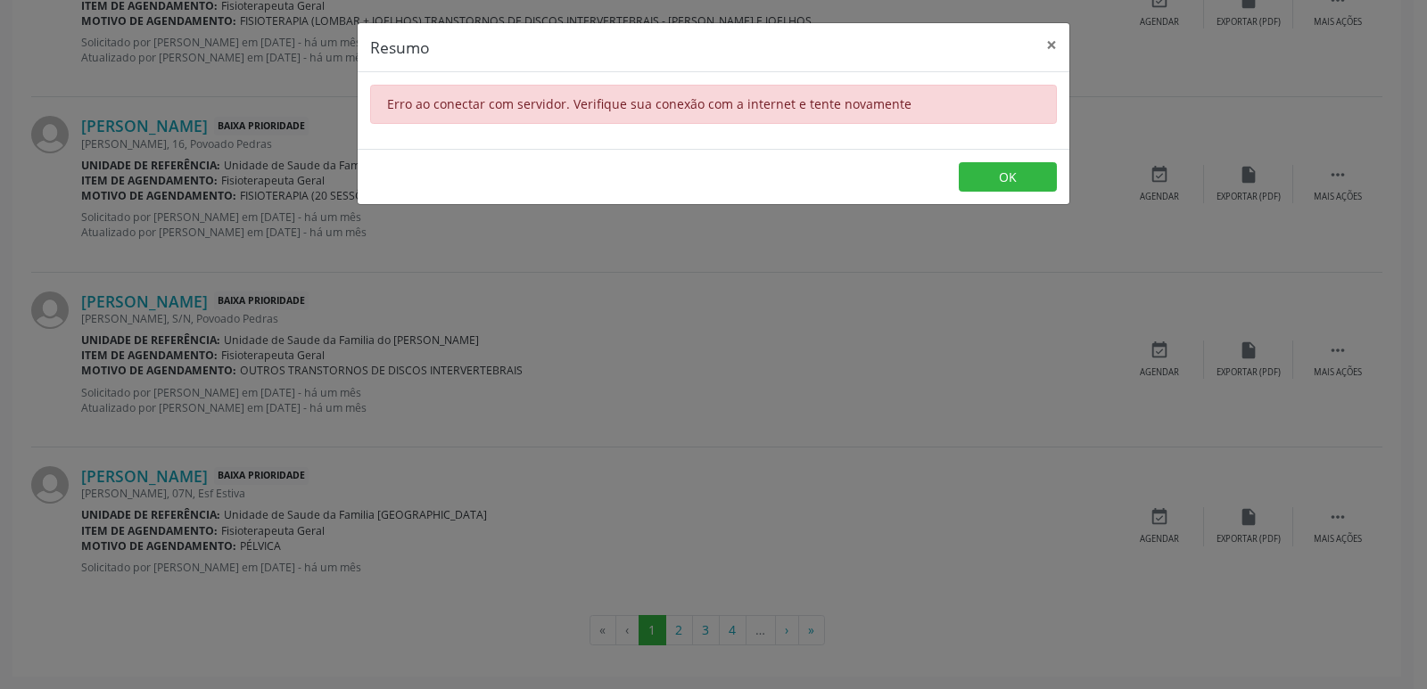
click at [724, 441] on div "Resumo × Erro ao conectar com servidor. Verifique sua conexão com a internet e …" at bounding box center [713, 344] width 1427 height 689
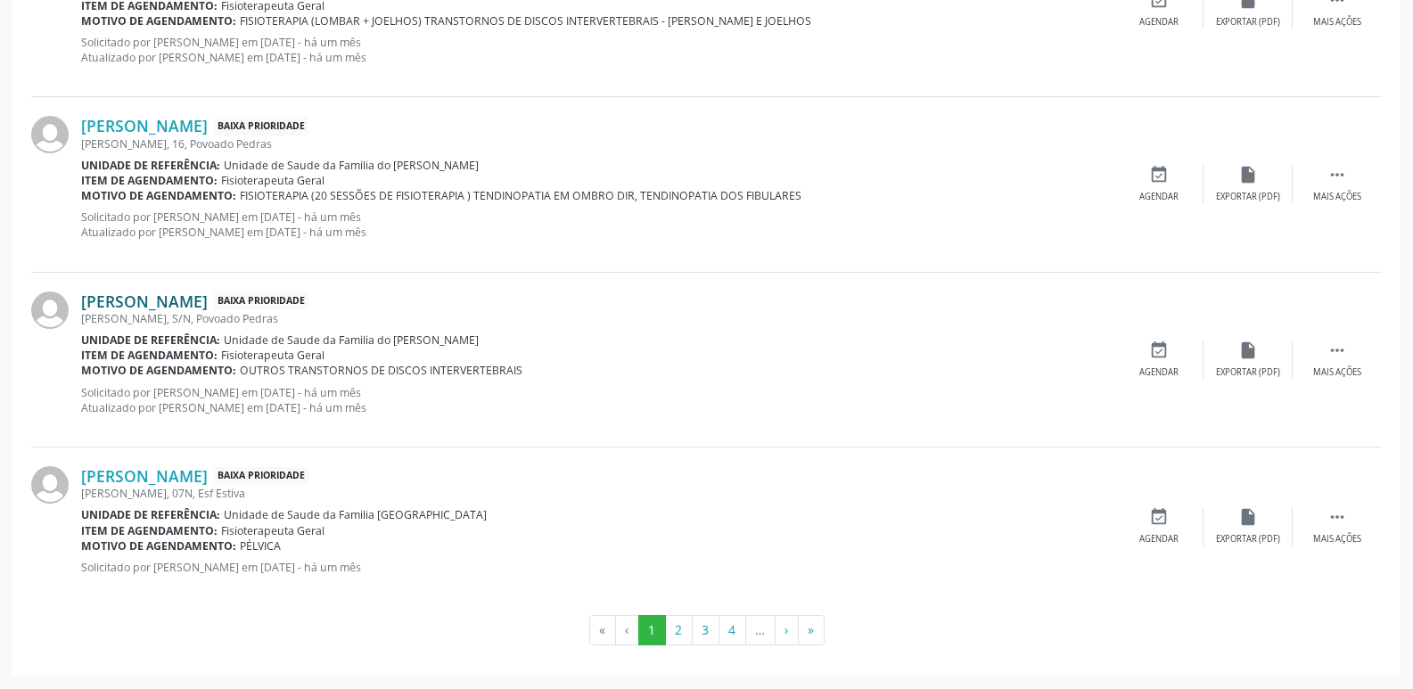
click at [208, 296] on link "[PERSON_NAME]" at bounding box center [144, 302] width 127 height 20
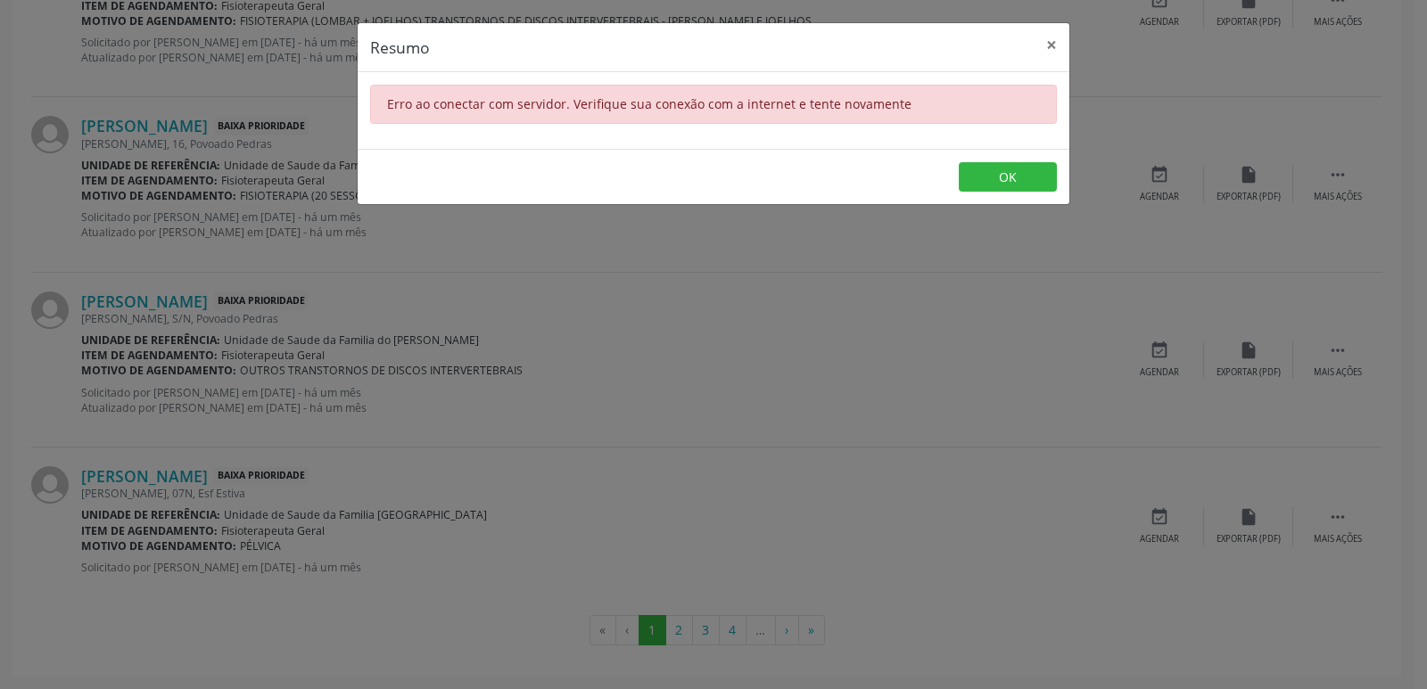
click at [611, 416] on div "Resumo × Erro ao conectar com servidor. Verifique sua conexão com a internet e …" at bounding box center [713, 344] width 1427 height 689
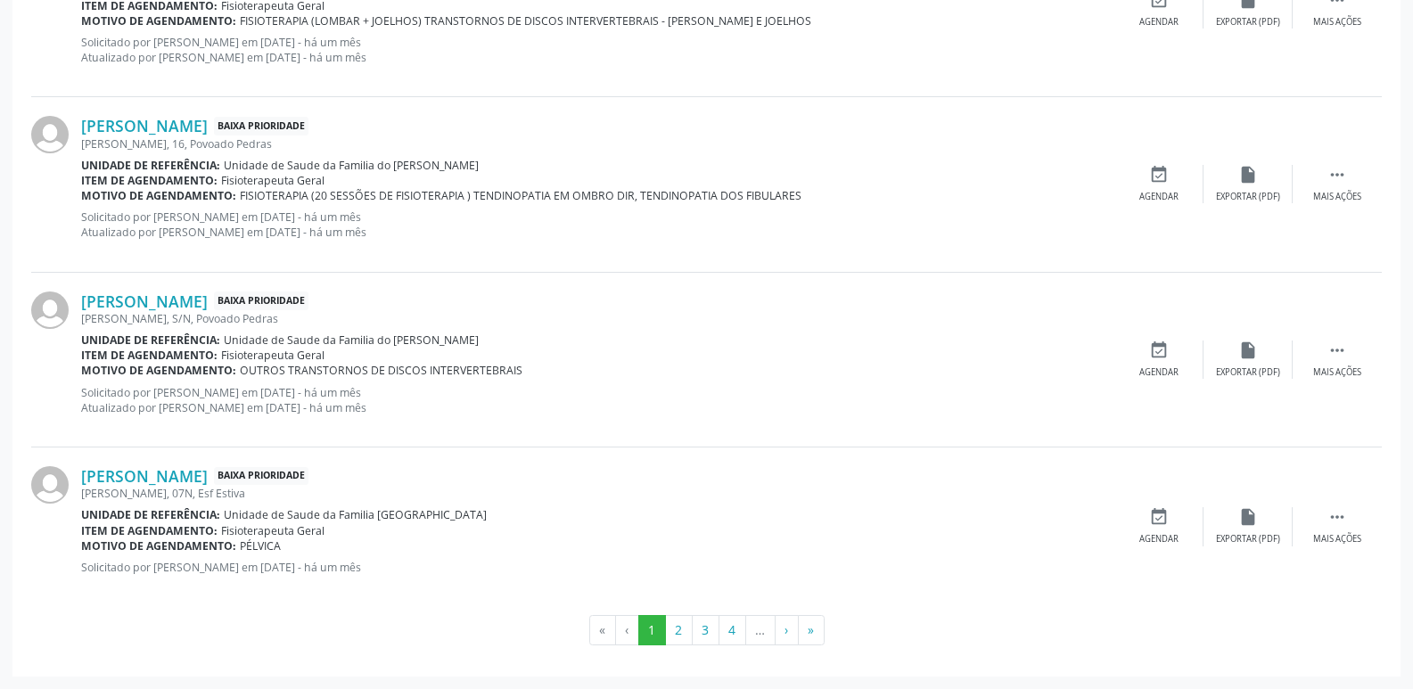
click at [215, 463] on div "[PERSON_NAME] Baixa Prioridade [PERSON_NAME], 07N, Esf Estiva Unidade de referê…" at bounding box center [706, 527] width 1351 height 159
click at [208, 479] on link "[PERSON_NAME]" at bounding box center [144, 476] width 127 height 20
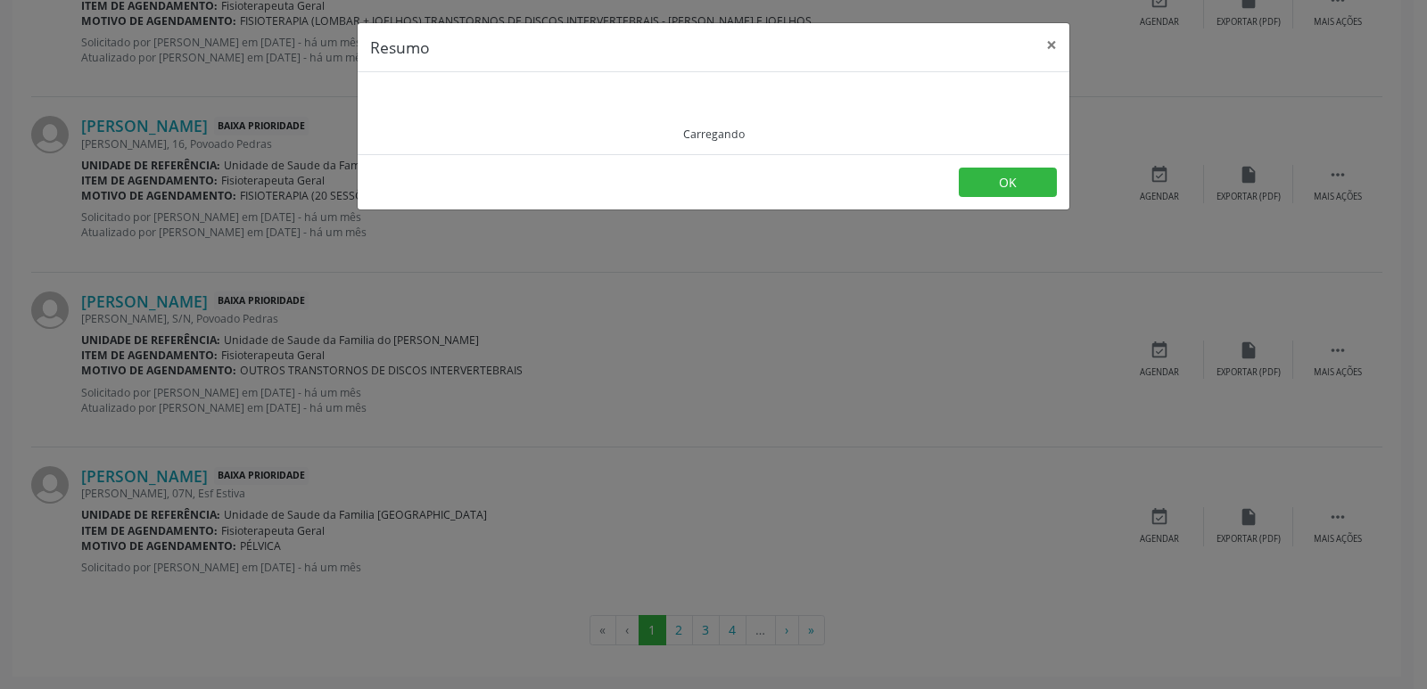
click at [730, 350] on div "Resumo × Carregando OK" at bounding box center [713, 344] width 1427 height 689
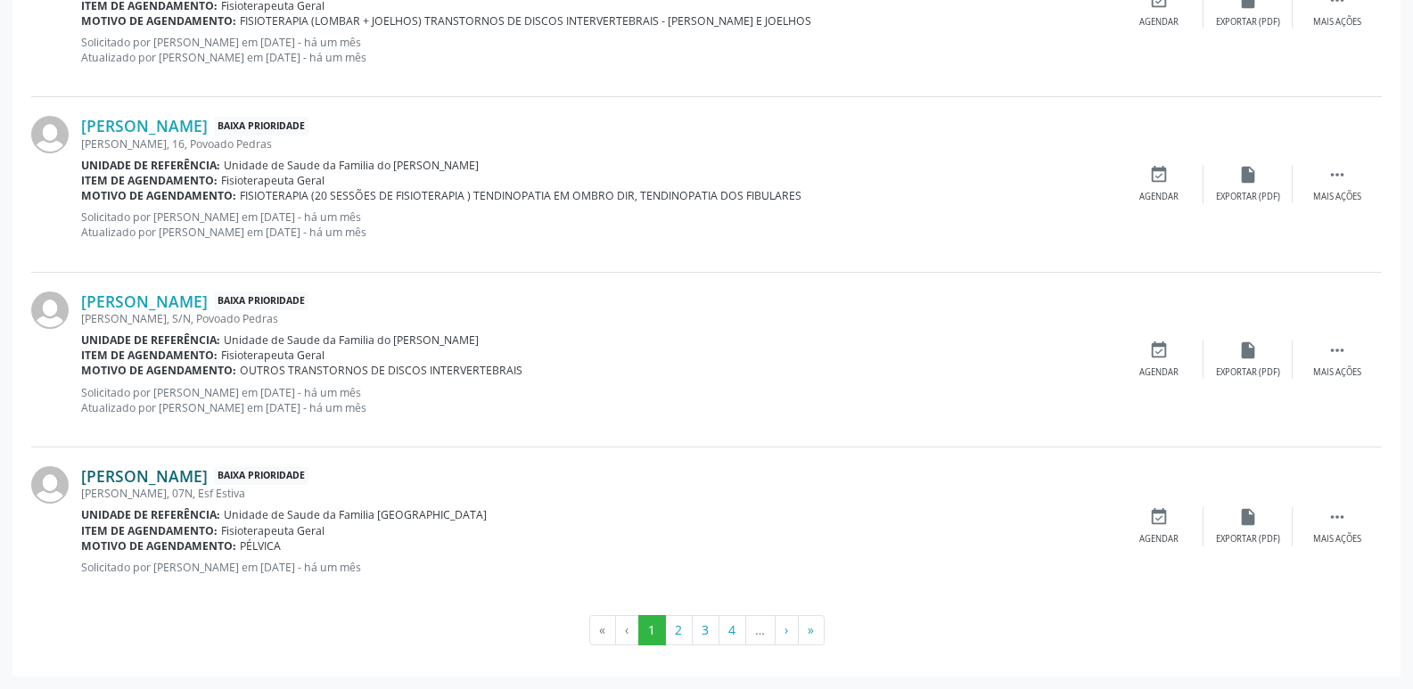
click at [199, 471] on link "[PERSON_NAME]" at bounding box center [144, 476] width 127 height 20
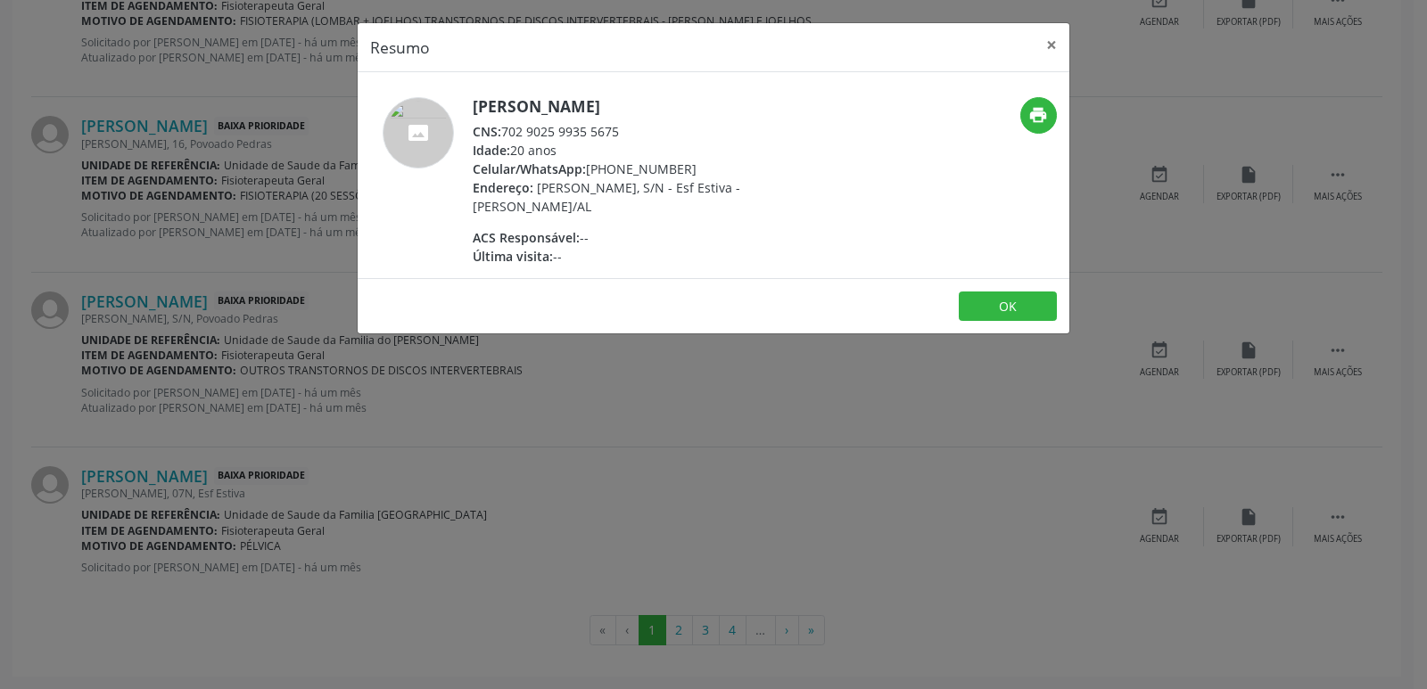
click at [633, 457] on div "Resumo × [PERSON_NAME] CNS: 702 9025 9935 5675 Idade: 20 anos Celular/WhatsApp:…" at bounding box center [713, 344] width 1427 height 689
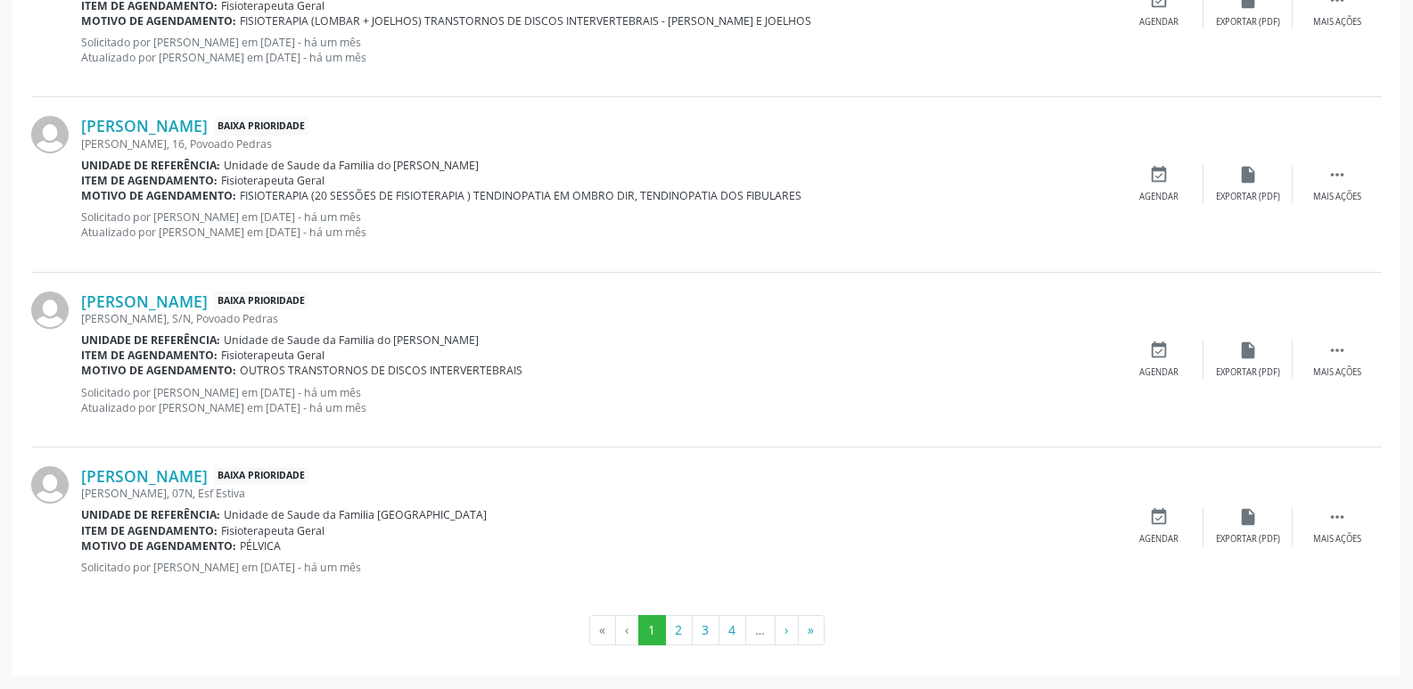
click at [235, 311] on div "[PERSON_NAME], S/N, Povoado Pedras" at bounding box center [597, 318] width 1033 height 15
click at [208, 302] on link "[PERSON_NAME]" at bounding box center [144, 302] width 127 height 20
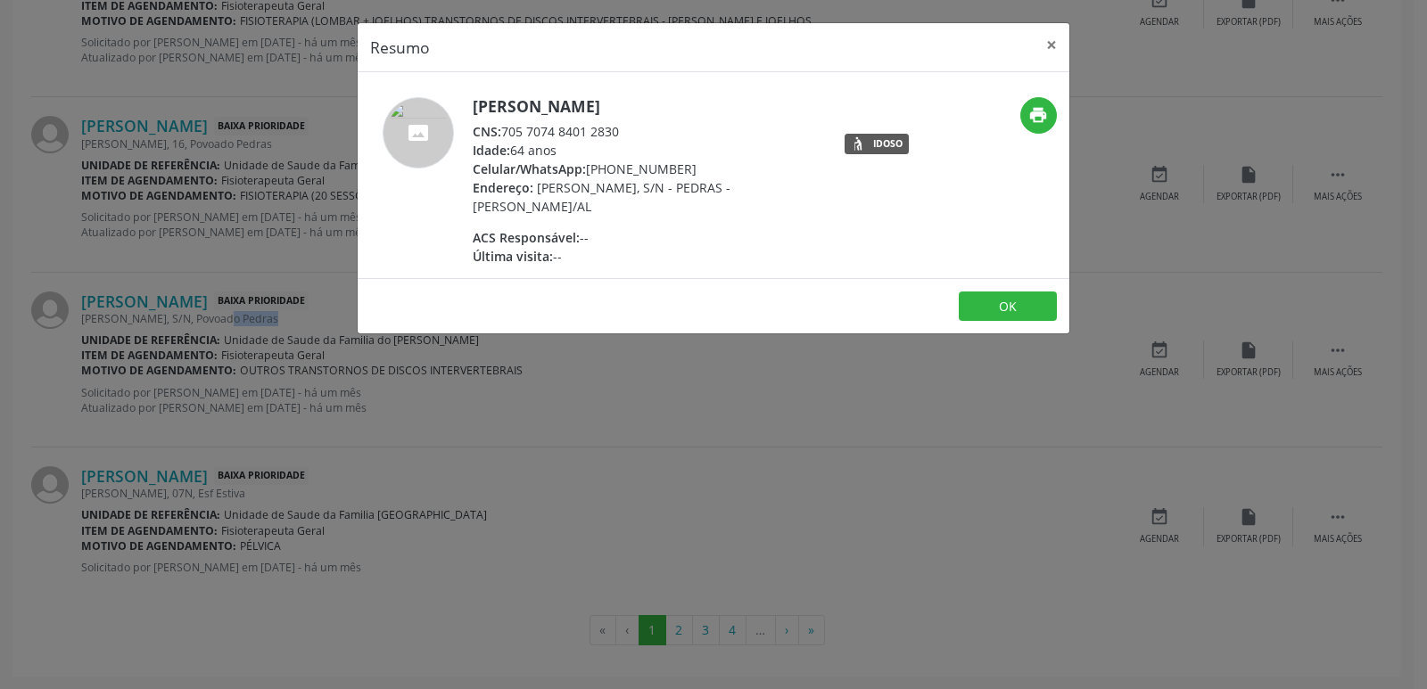
drag, startPoint x: 506, startPoint y: 133, endPoint x: 626, endPoint y: 137, distance: 120.5
click at [626, 137] on div "CNS: 705 7074 8401 2830" at bounding box center [646, 131] width 347 height 19
drag, startPoint x: 613, startPoint y: 171, endPoint x: 692, endPoint y: 160, distance: 79.3
click at [692, 160] on div "Celular/WhatsApp: [PHONE_NUMBER]" at bounding box center [646, 169] width 347 height 19
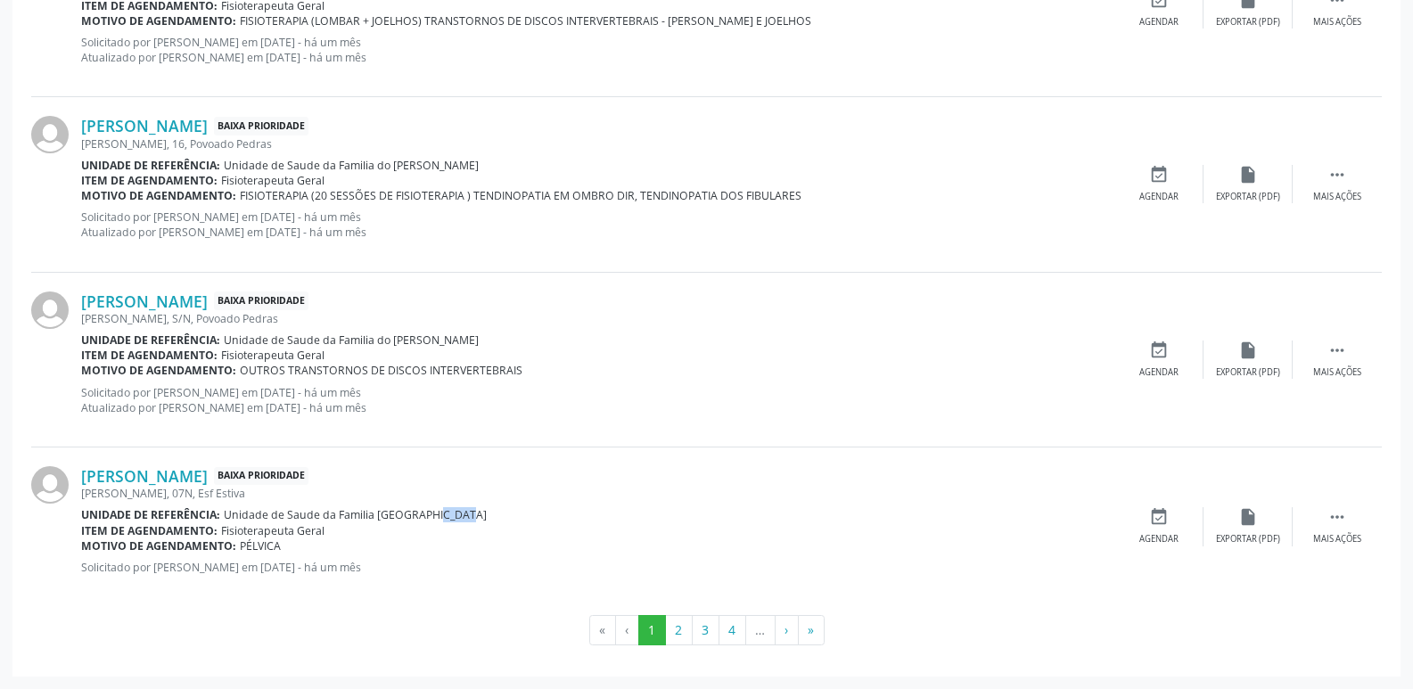
drag, startPoint x: 411, startPoint y: 517, endPoint x: 436, endPoint y: 517, distance: 25.0
click at [436, 517] on span "Unidade de Saude da Familia [GEOGRAPHIC_DATA]" at bounding box center [355, 514] width 263 height 15
click at [430, 526] on div "Item de agendamento: Fisioterapeuta Geral" at bounding box center [597, 530] width 1033 height 15
drag, startPoint x: 407, startPoint y: 512, endPoint x: 449, endPoint y: 515, distance: 42.9
click at [449, 515] on div "Unidade de referência: Unidade de Saude da Familia [GEOGRAPHIC_DATA]" at bounding box center [597, 514] width 1033 height 15
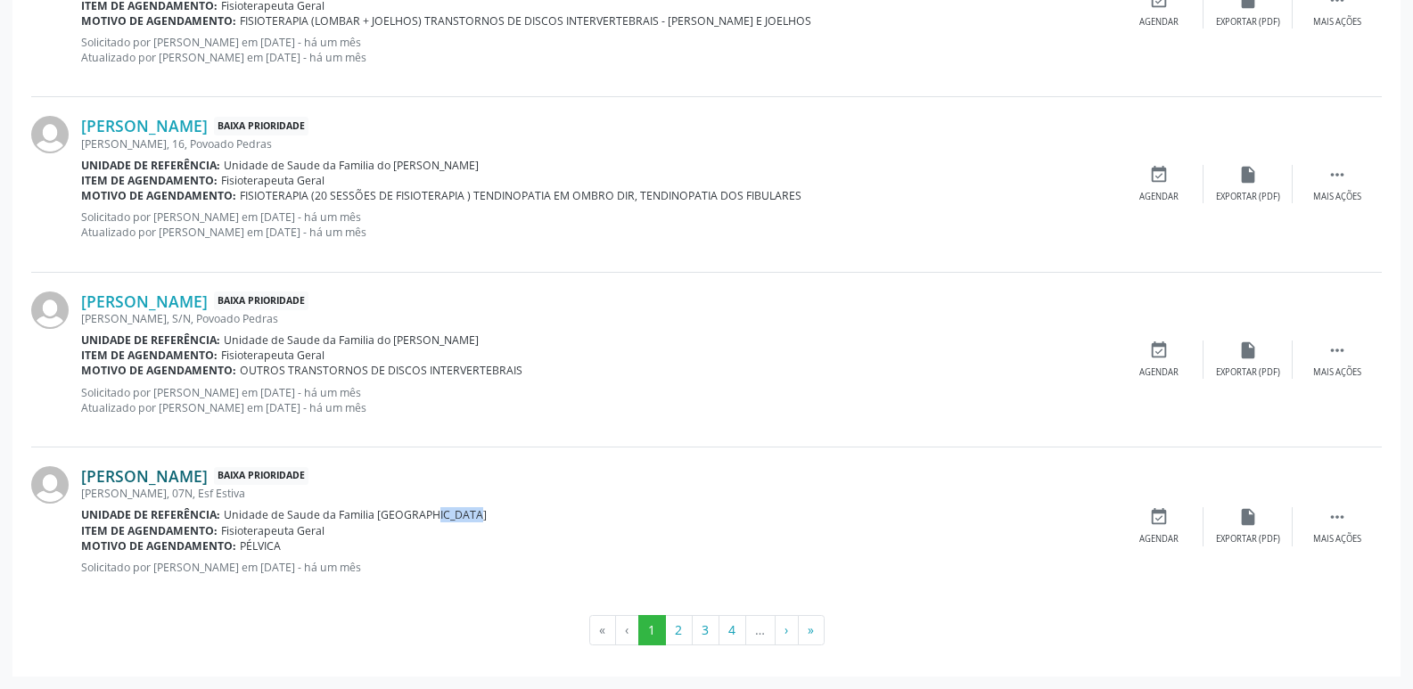
click at [208, 476] on link "[PERSON_NAME]" at bounding box center [144, 476] width 127 height 20
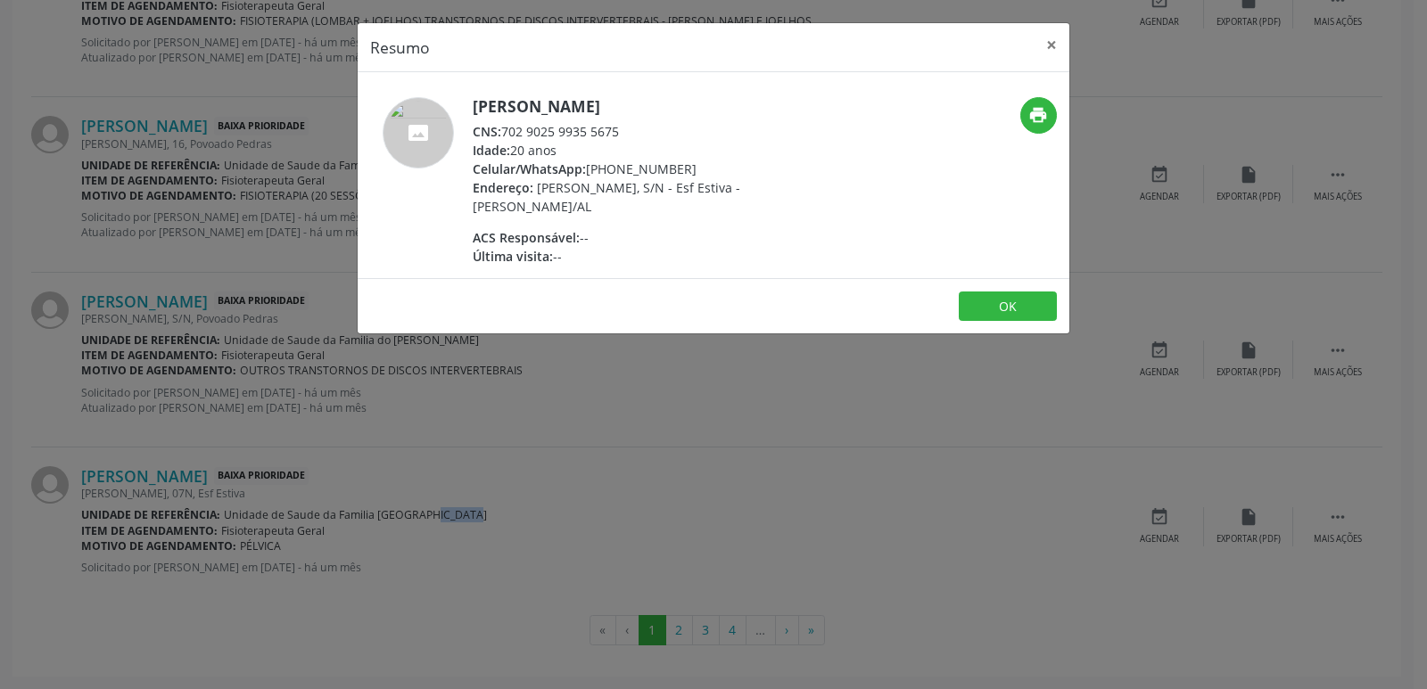
drag, startPoint x: 506, startPoint y: 133, endPoint x: 644, endPoint y: 136, distance: 137.4
click at [644, 136] on div "CNS: 702 9025 9935 5675" at bounding box center [646, 131] width 347 height 19
drag, startPoint x: 614, startPoint y: 174, endPoint x: 713, endPoint y: 161, distance: 99.8
click at [701, 168] on div "Celular/WhatsApp: [PHONE_NUMBER]" at bounding box center [646, 169] width 347 height 19
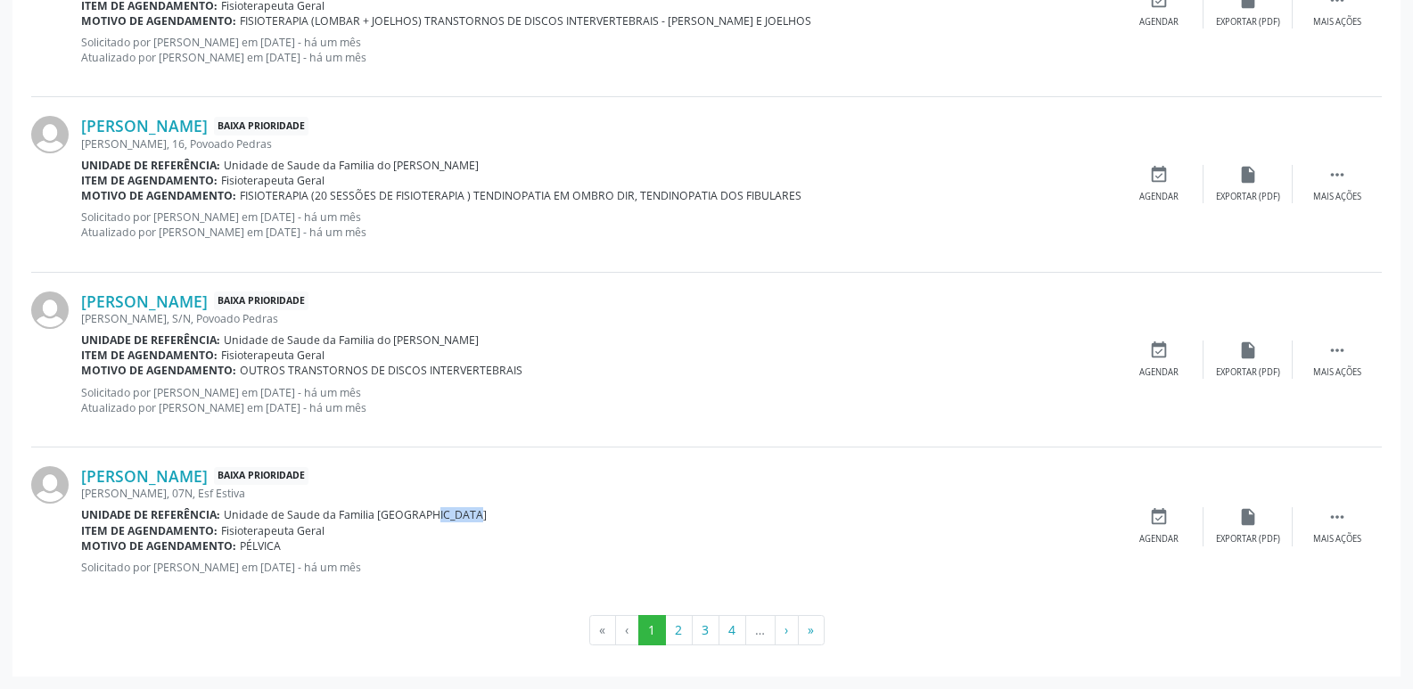
drag, startPoint x: 235, startPoint y: 546, endPoint x: 279, endPoint y: 548, distance: 44.6
click at [279, 548] on div "Motivo de agendamento: [GEOGRAPHIC_DATA]" at bounding box center [597, 546] width 1033 height 15
click at [680, 629] on button "2" at bounding box center [679, 630] width 28 height 30
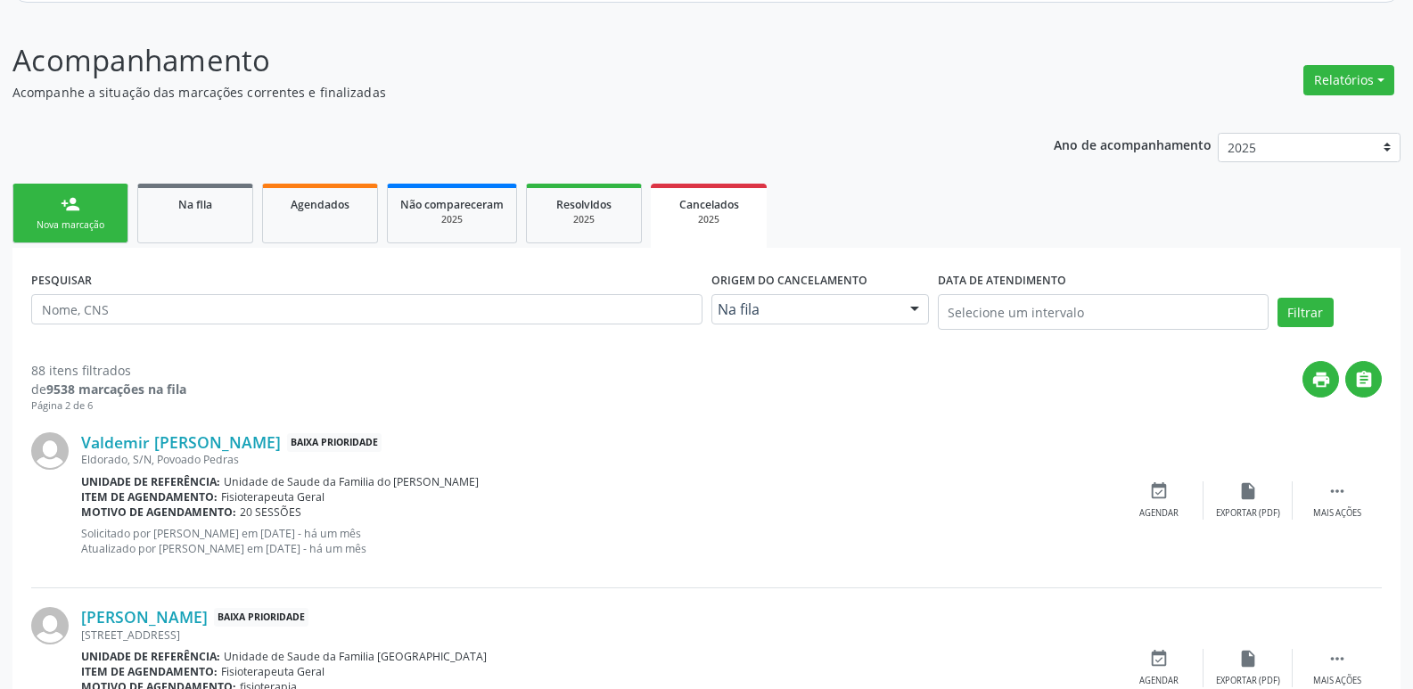
scroll to position [468, 0]
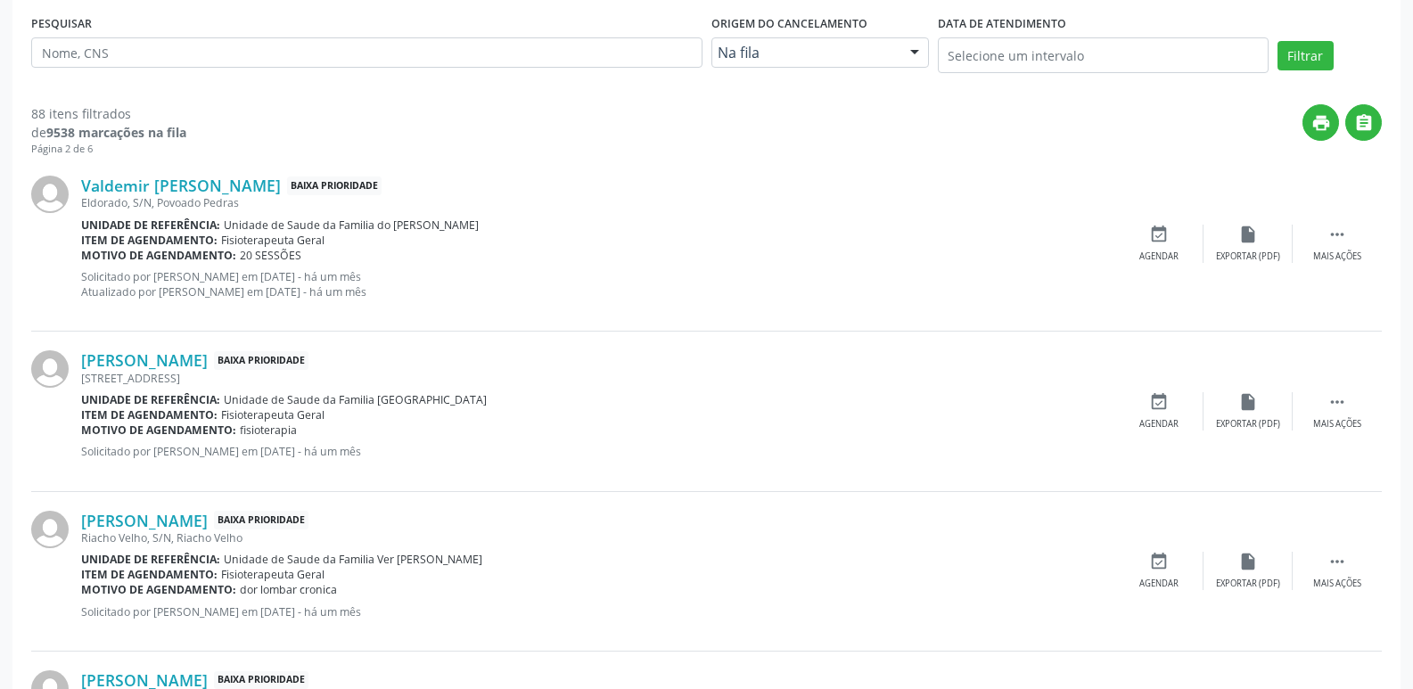
drag, startPoint x: 385, startPoint y: 228, endPoint x: 488, endPoint y: 227, distance: 102.5
click at [485, 227] on div "Unidade de referência: Unidade de Saude da Familia do [PERSON_NAME]" at bounding box center [597, 225] width 1033 height 15
click at [243, 177] on link "Valdemir [PERSON_NAME]" at bounding box center [181, 186] width 200 height 20
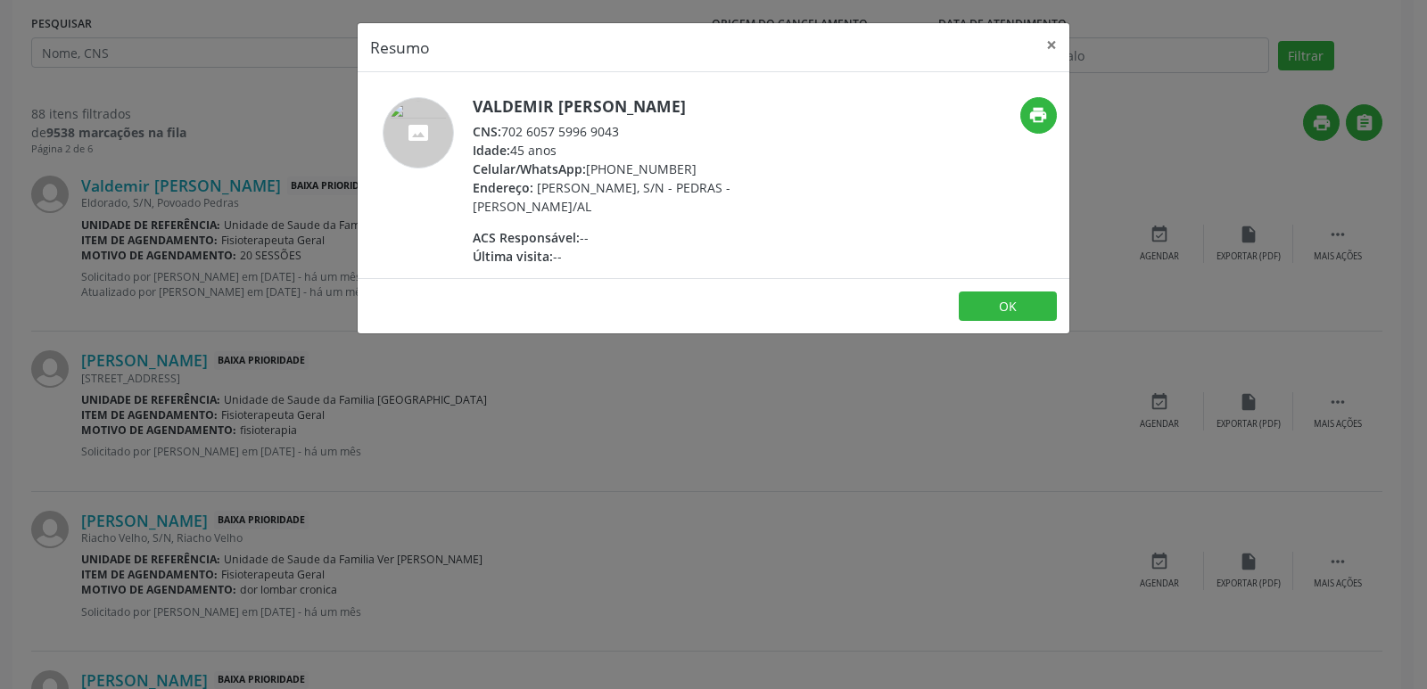
drag, startPoint x: 505, startPoint y: 130, endPoint x: 646, endPoint y: 140, distance: 142.1
click at [646, 140] on div "Valdemir [PERSON_NAME] CNS: 702 6057 5996 9043 Idade: 45 anos Celular/WhatsApp:…" at bounding box center [646, 181] width 347 height 169
click at [645, 238] on div "ACS Responsável: --" at bounding box center [646, 237] width 347 height 19
drag, startPoint x: 506, startPoint y: 129, endPoint x: 617, endPoint y: 130, distance: 111.5
click at [617, 130] on div "CNS: 702 6057 5996 9043" at bounding box center [646, 131] width 347 height 19
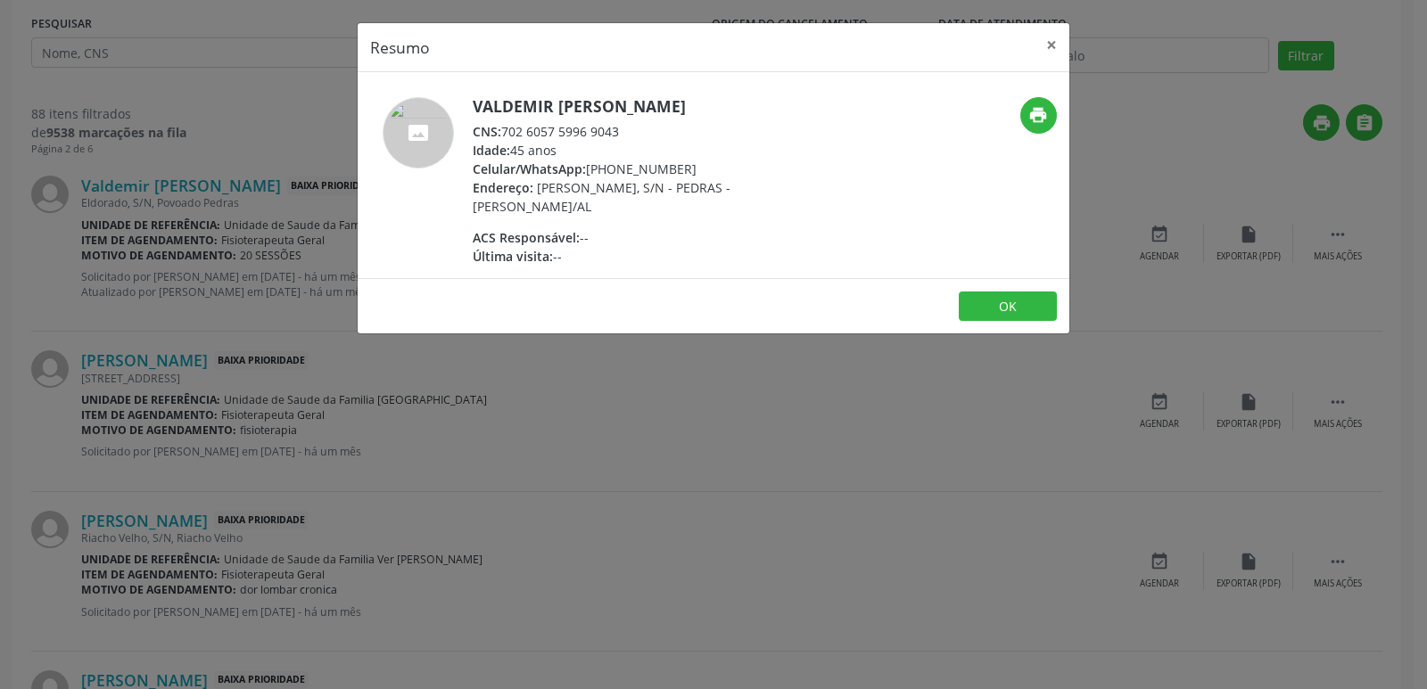
click at [621, 143] on div "Idade: 45 anos" at bounding box center [646, 150] width 347 height 19
drag, startPoint x: 506, startPoint y: 129, endPoint x: 646, endPoint y: 129, distance: 140.9
click at [646, 129] on div "CNS: 702 6057 5996 9043" at bounding box center [646, 131] width 347 height 19
click at [619, 231] on div "ACS Responsável: --" at bounding box center [646, 237] width 347 height 19
click at [618, 168] on div "Celular/WhatsApp: [PHONE_NUMBER]" at bounding box center [646, 169] width 347 height 19
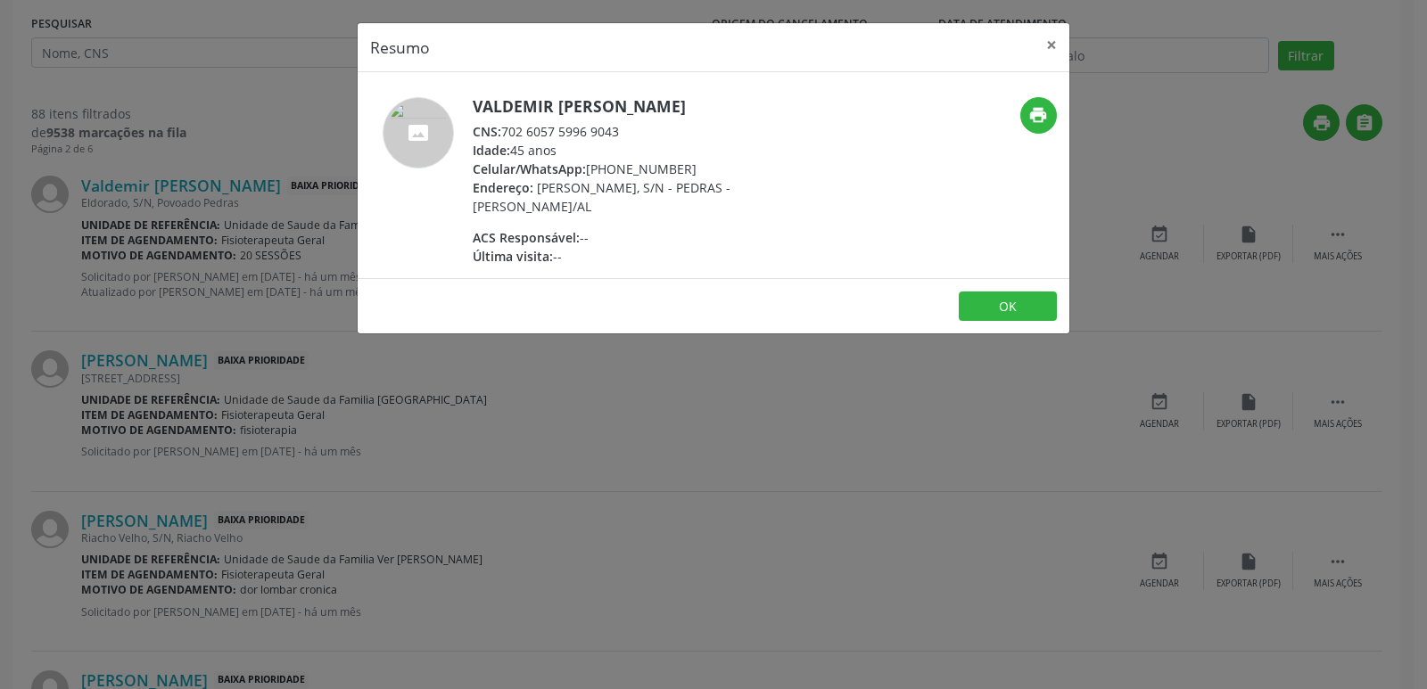
drag, startPoint x: 613, startPoint y: 169, endPoint x: 672, endPoint y: 169, distance: 59.7
click at [672, 169] on div "Celular/WhatsApp: [PHONE_NUMBER]" at bounding box center [646, 169] width 347 height 19
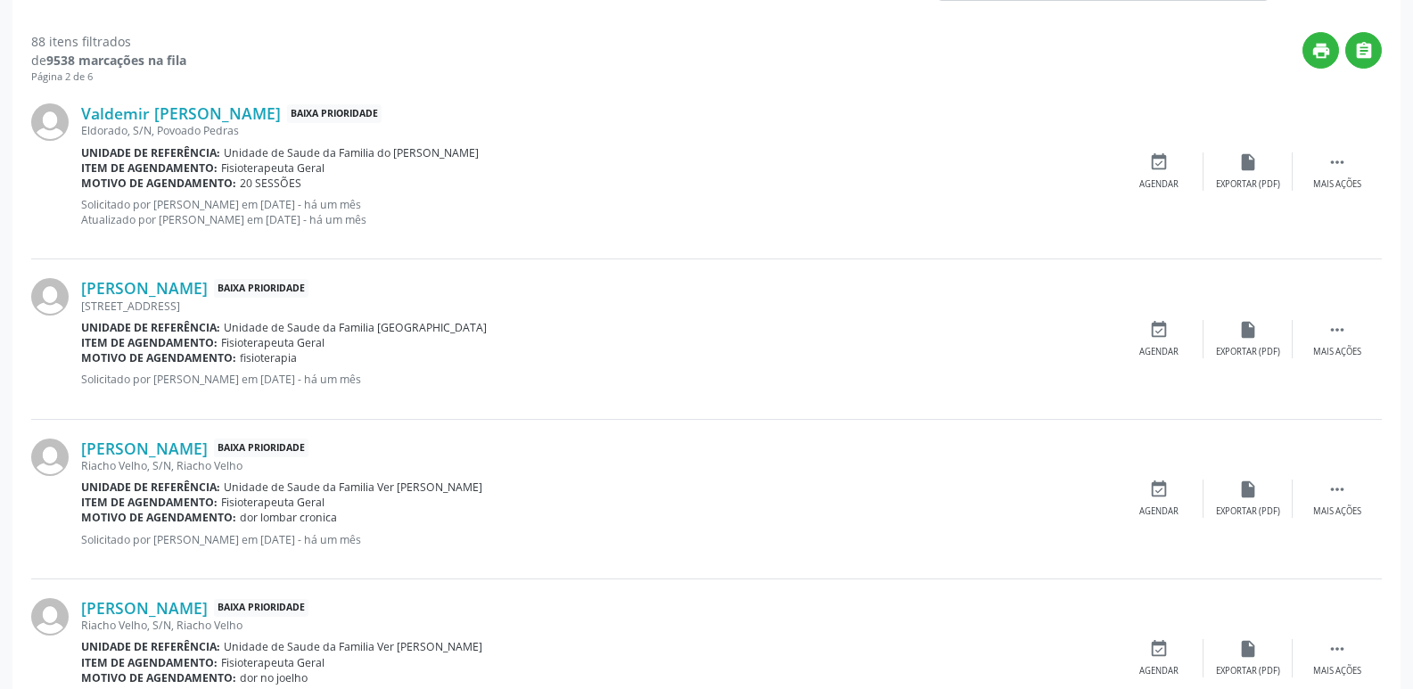
scroll to position [646, 0]
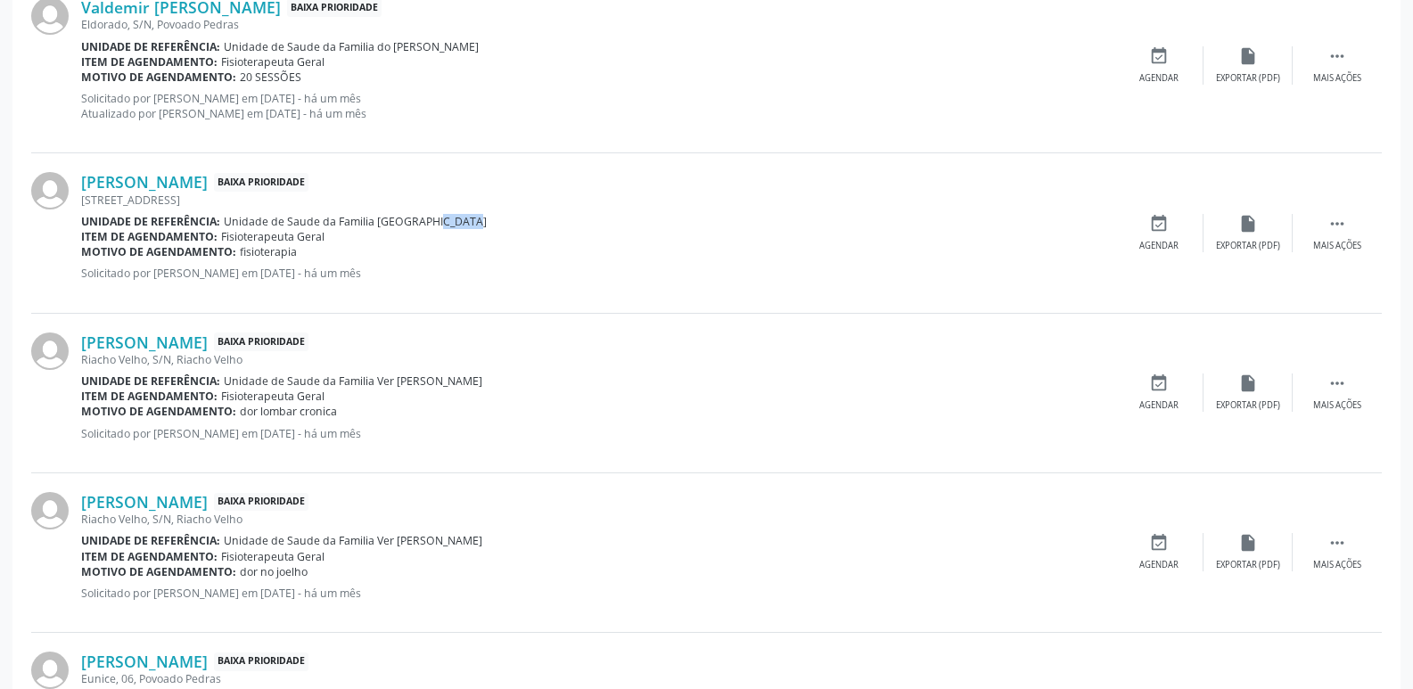
drag, startPoint x: 413, startPoint y: 224, endPoint x: 451, endPoint y: 224, distance: 38.3
click at [451, 224] on div "Unidade de referência: Unidade de Saude da Familia [GEOGRAPHIC_DATA]" at bounding box center [597, 221] width 1033 height 15
click at [194, 182] on link "[PERSON_NAME]" at bounding box center [144, 182] width 127 height 20
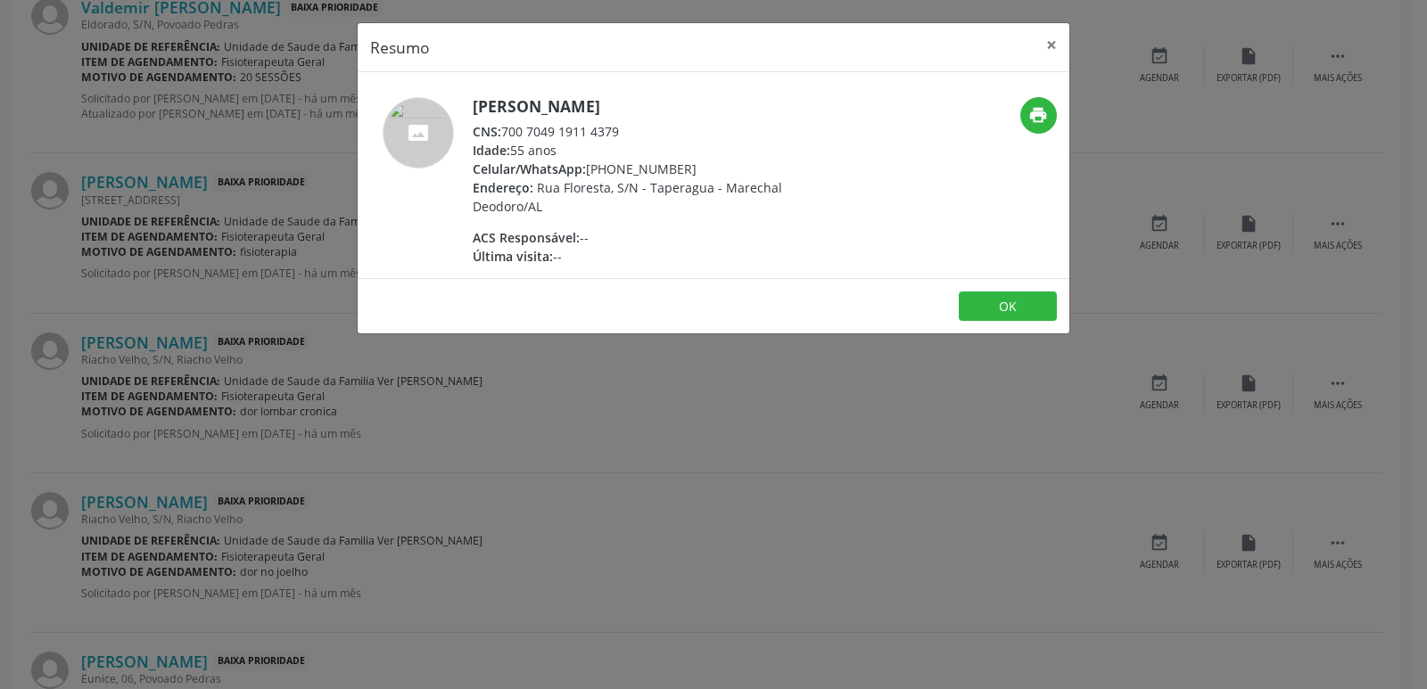
drag, startPoint x: 504, startPoint y: 131, endPoint x: 669, endPoint y: 139, distance: 165.2
click at [669, 139] on div "CNS: 700 7049 1911 4379" at bounding box center [646, 131] width 347 height 19
click at [615, 197] on div "Endereço: Rua Floresta, S/N - Taperagua - Marechal Deodoro/AL" at bounding box center [646, 196] width 347 height 37
drag, startPoint x: 613, startPoint y: 170, endPoint x: 739, endPoint y: 163, distance: 125.9
click at [739, 163] on div "Celular/WhatsApp: [PHONE_NUMBER]" at bounding box center [646, 169] width 347 height 19
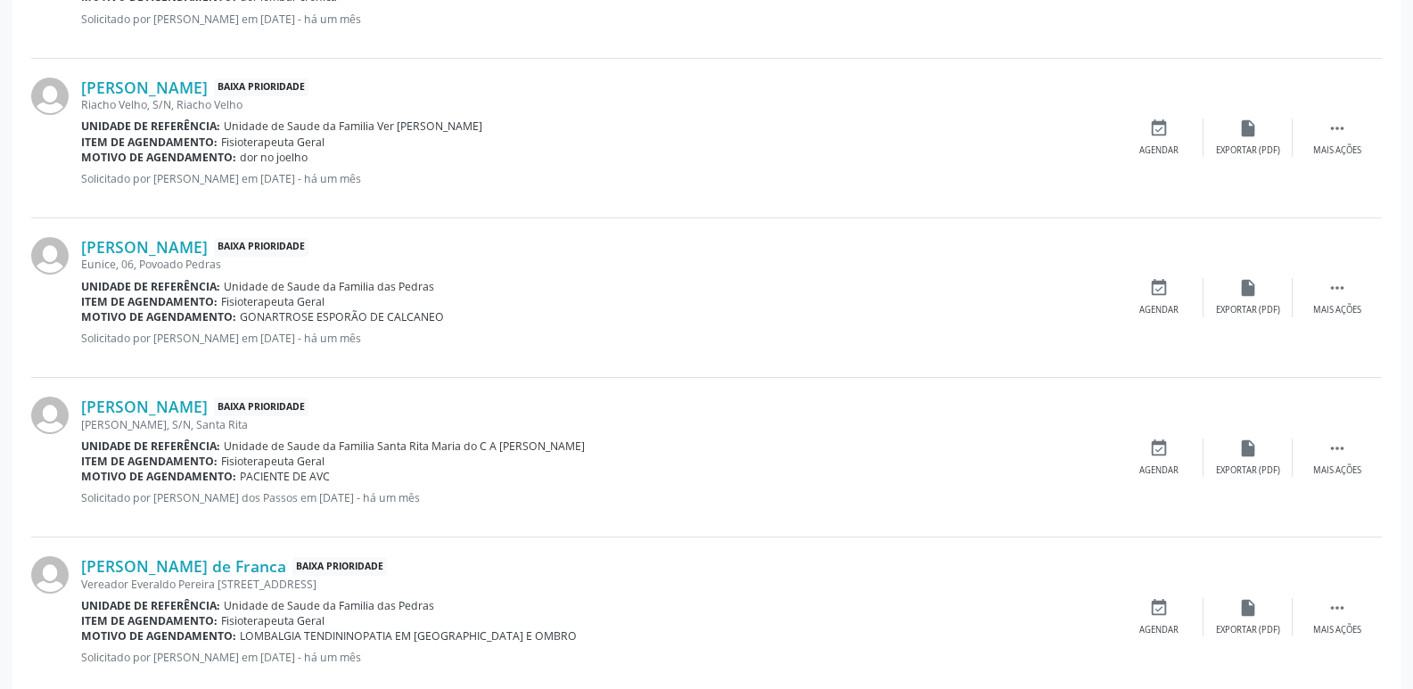
scroll to position [1092, 0]
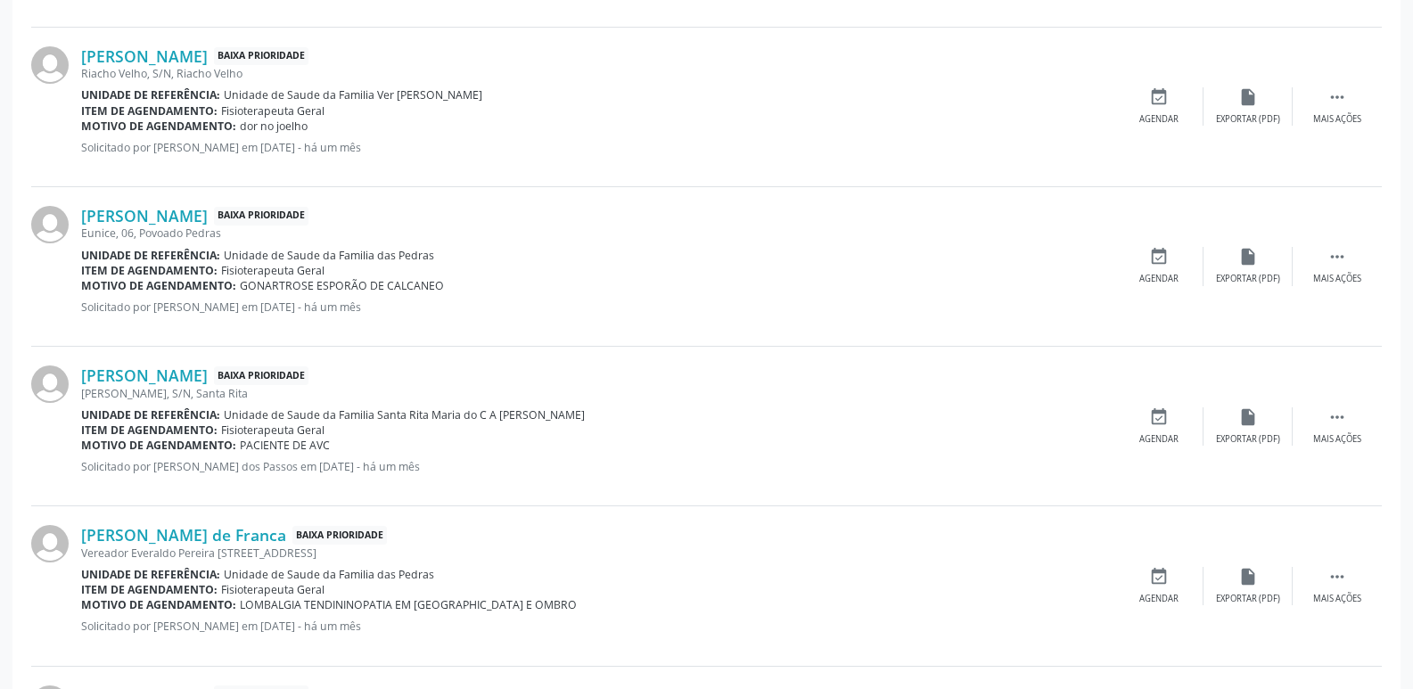
drag, startPoint x: 395, startPoint y: 256, endPoint x: 442, endPoint y: 256, distance: 47.3
click at [442, 256] on div "Unidade de referência: Unidade de Saude da Familia das Pedras" at bounding box center [597, 255] width 1033 height 15
click at [197, 212] on link "[PERSON_NAME]" at bounding box center [144, 216] width 127 height 20
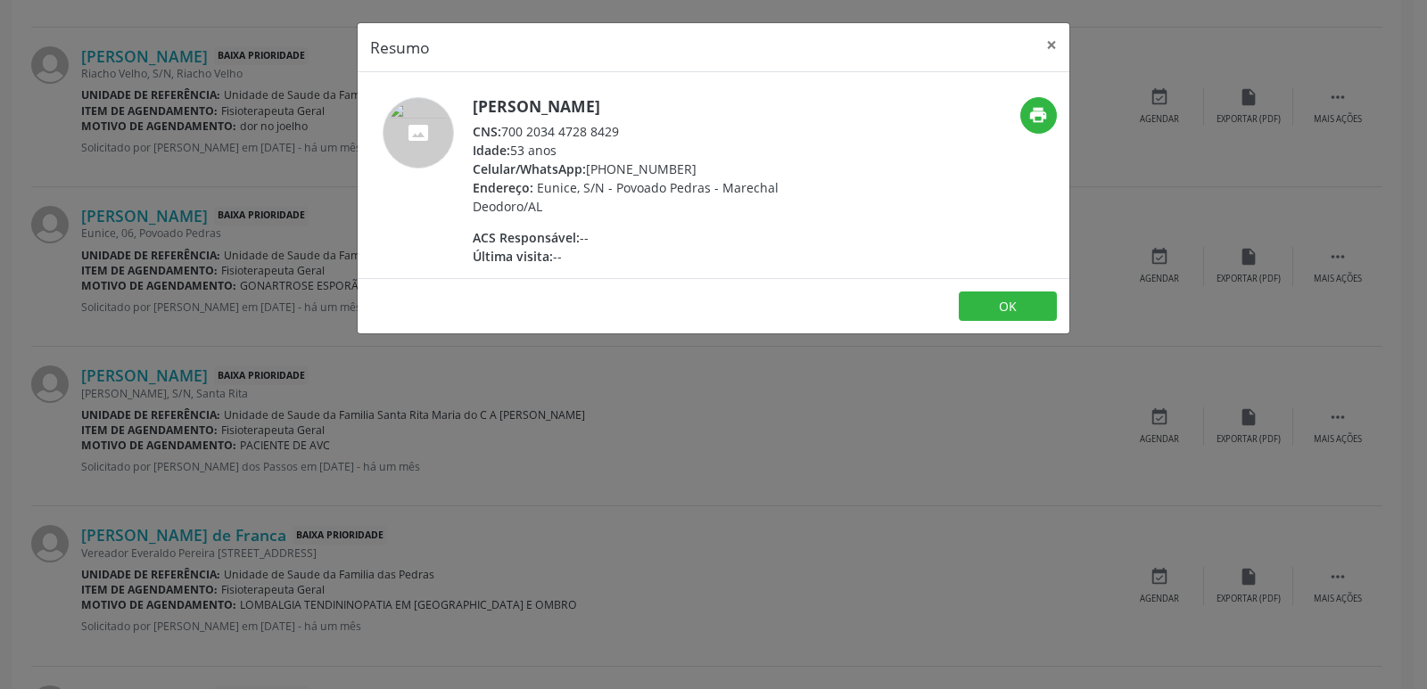
drag, startPoint x: 498, startPoint y: 128, endPoint x: 509, endPoint y: 128, distance: 10.7
click at [509, 128] on div "CNS: 700 2034 4728 8429" at bounding box center [646, 131] width 347 height 19
drag, startPoint x: 506, startPoint y: 128, endPoint x: 624, endPoint y: 128, distance: 118.6
click at [624, 128] on div "CNS: 700 2034 4728 8429" at bounding box center [646, 131] width 347 height 19
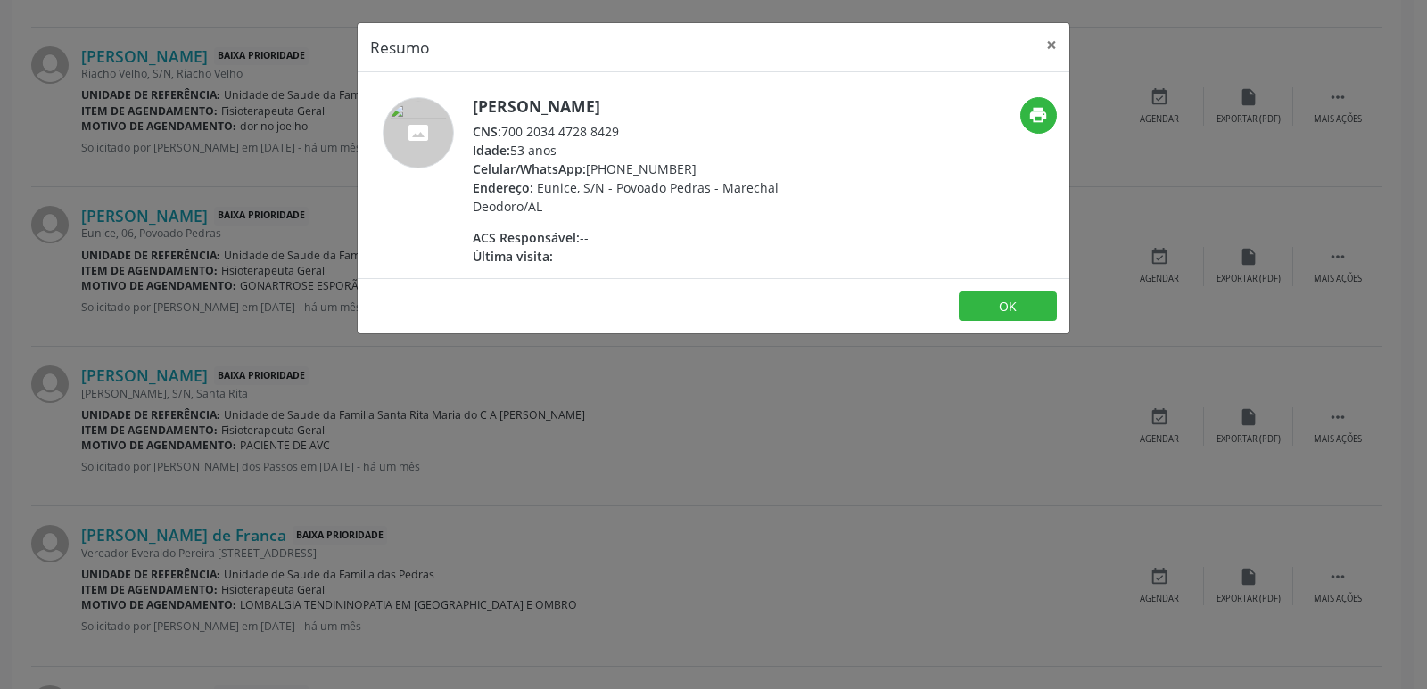
drag, startPoint x: 615, startPoint y: 166, endPoint x: 694, endPoint y: 166, distance: 78.5
click at [694, 166] on div "Celular/WhatsApp: [PHONE_NUMBER]" at bounding box center [646, 169] width 347 height 19
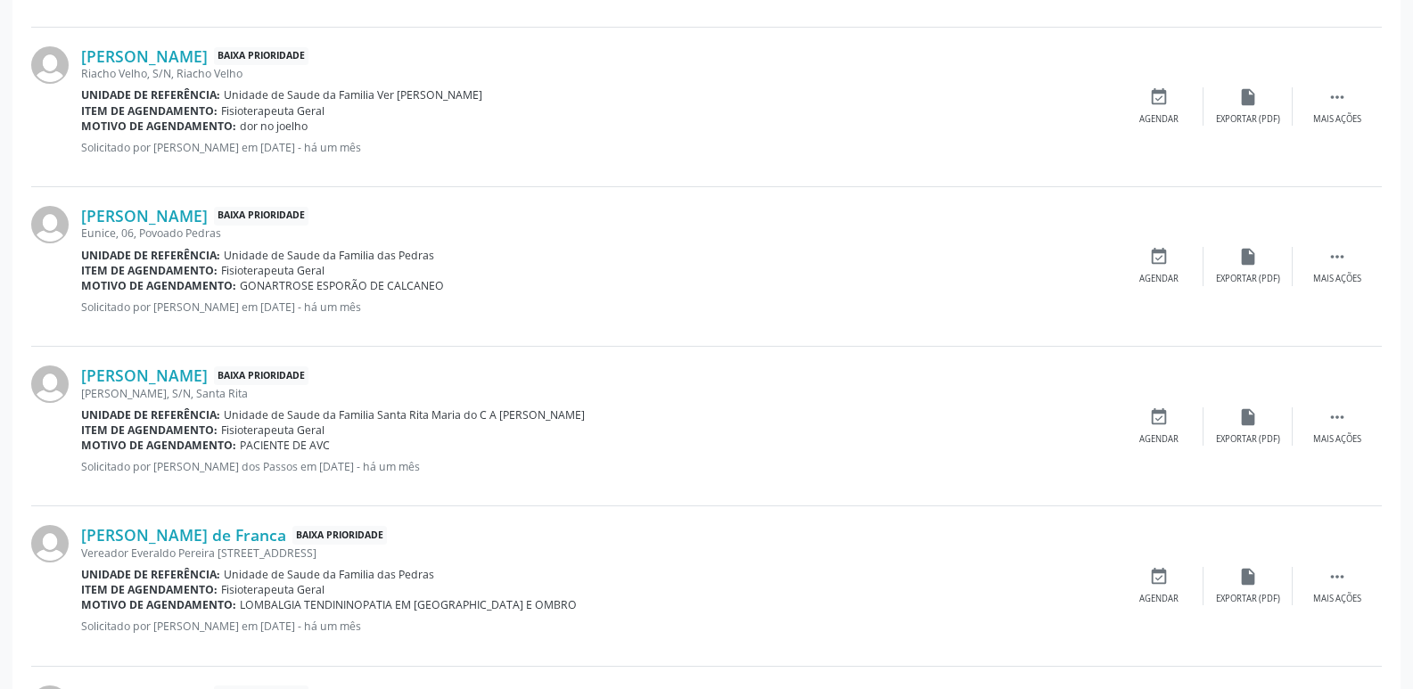
drag, startPoint x: 310, startPoint y: 288, endPoint x: 442, endPoint y: 277, distance: 132.4
click at [442, 278] on div "Motivo de agendamento: GONARTROSE ESPORÃO DE CALCANEO" at bounding box center [597, 285] width 1033 height 15
click at [547, 548] on div "Vereador Everaldo Pereira [STREET_ADDRESS]" at bounding box center [597, 553] width 1033 height 15
drag, startPoint x: 240, startPoint y: 288, endPoint x: 445, endPoint y: 284, distance: 205.1
click at [445, 284] on div "Motivo de agendamento: GONARTROSE ESPORÃO DE CALCANEO" at bounding box center [597, 285] width 1033 height 15
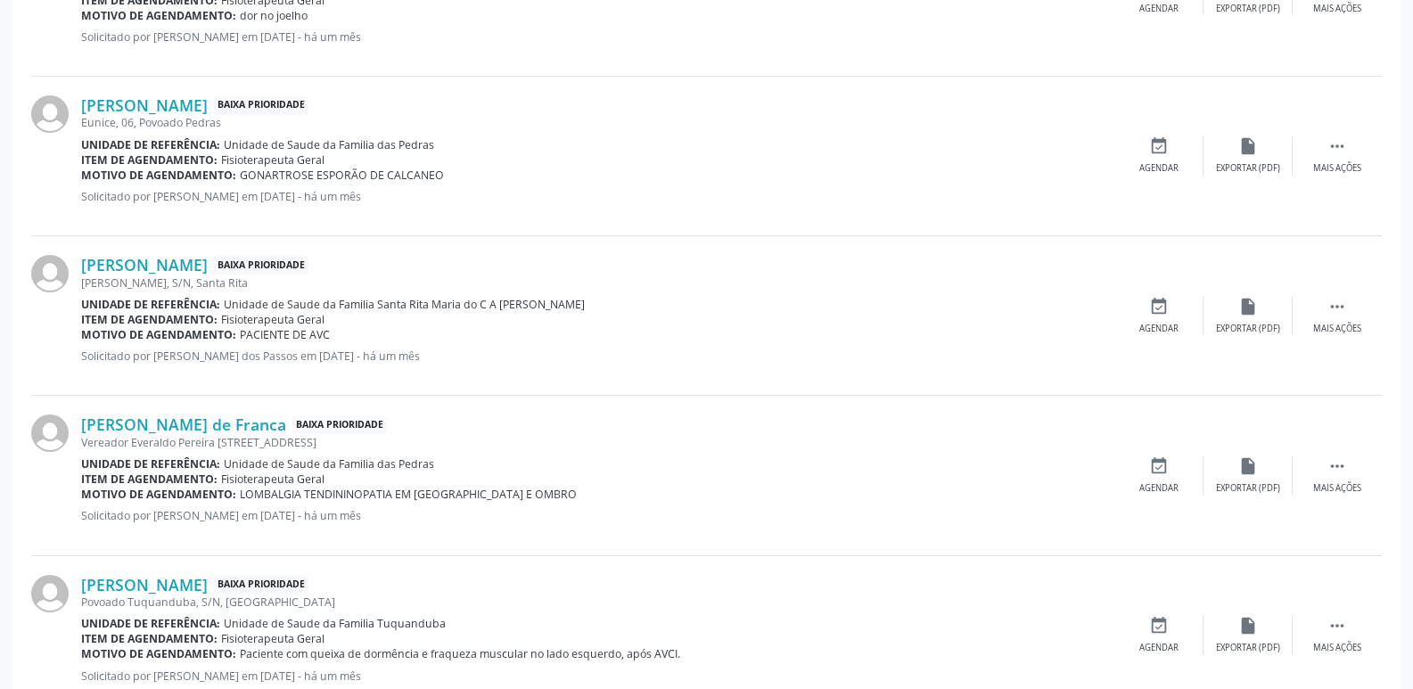
scroll to position [1271, 0]
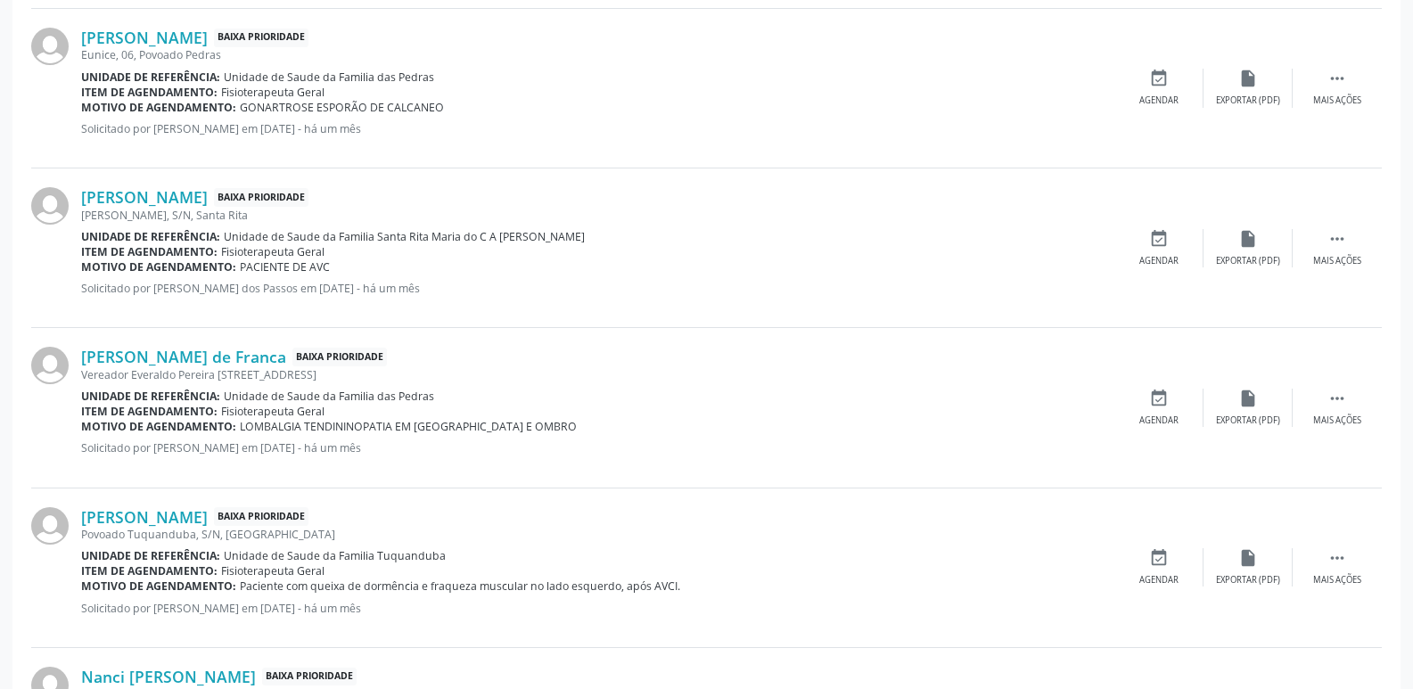
click at [438, 250] on div "Item de agendamento: Fisioterapeuta Geral" at bounding box center [597, 251] width 1033 height 15
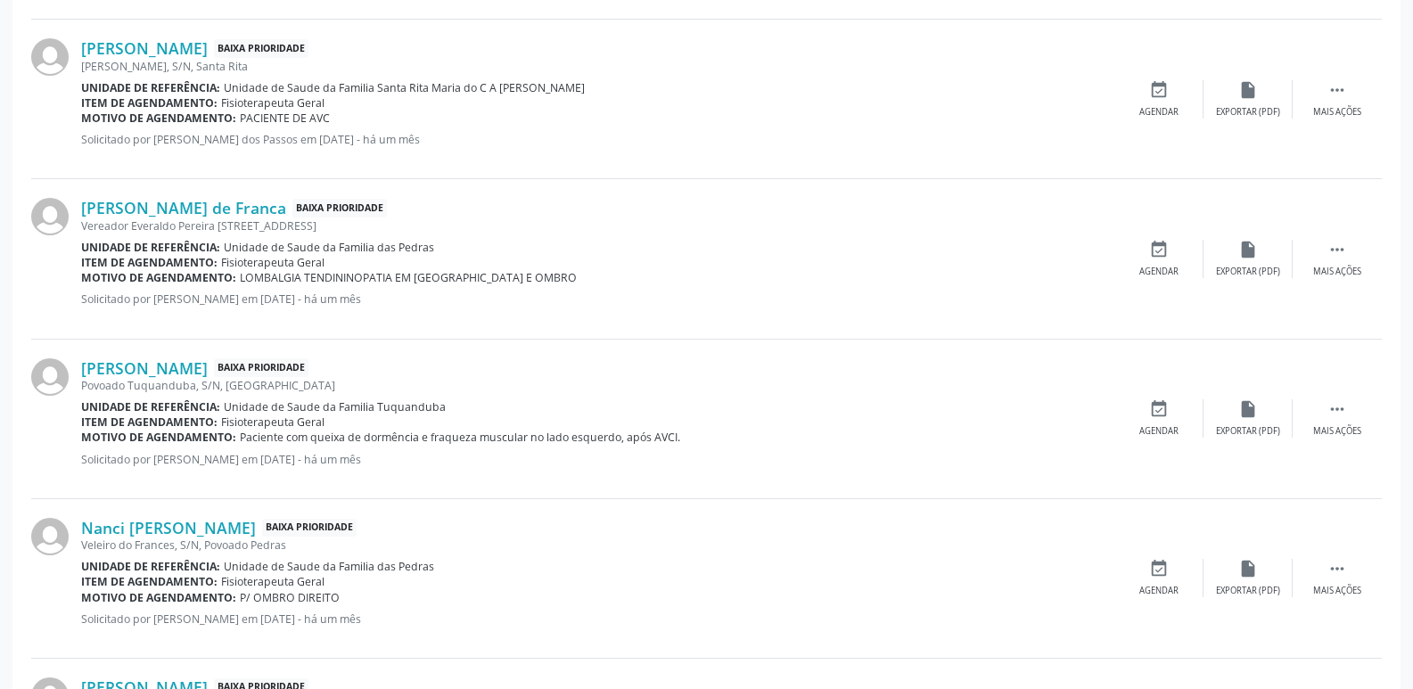
scroll to position [1449, 0]
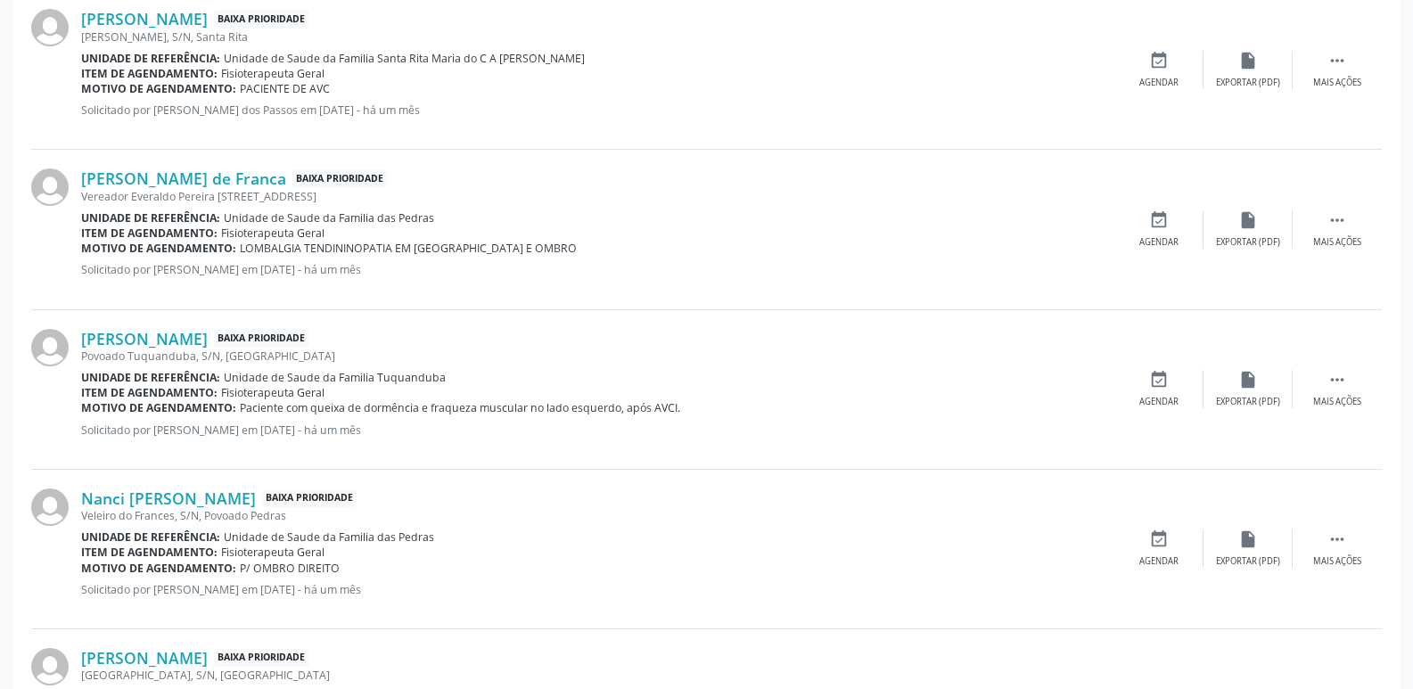
drag, startPoint x: 396, startPoint y: 217, endPoint x: 459, endPoint y: 218, distance: 63.3
click at [459, 218] on div "Unidade de referência: Unidade de Saude da Familia das Pedras" at bounding box center [597, 217] width 1033 height 15
click at [235, 169] on link "[PERSON_NAME] de Franca" at bounding box center [183, 179] width 205 height 20
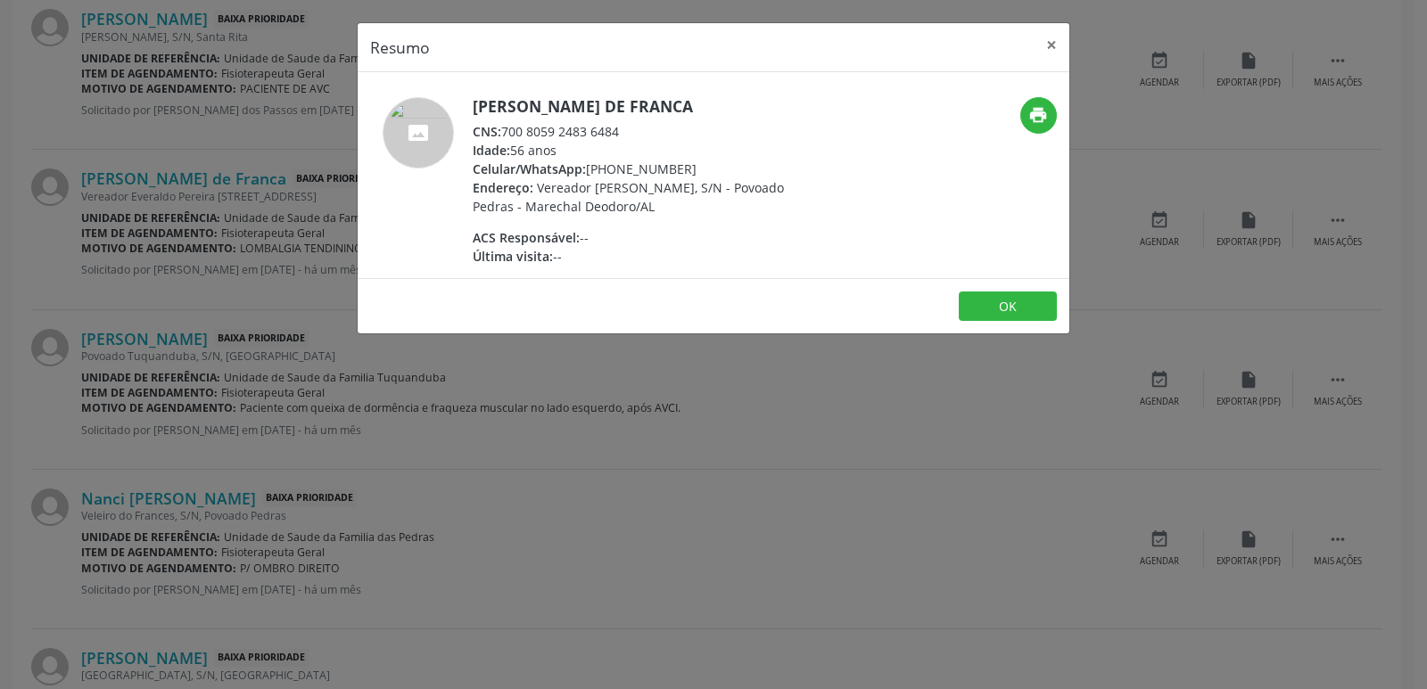
drag, startPoint x: 505, startPoint y: 131, endPoint x: 635, endPoint y: 133, distance: 130.2
click at [635, 133] on div "CNS: 700 8059 2483 6484" at bounding box center [646, 131] width 347 height 19
drag, startPoint x: 612, startPoint y: 169, endPoint x: 699, endPoint y: 167, distance: 87.4
click at [699, 167] on div "Celular/WhatsApp: [PHONE_NUMBER]" at bounding box center [646, 169] width 347 height 19
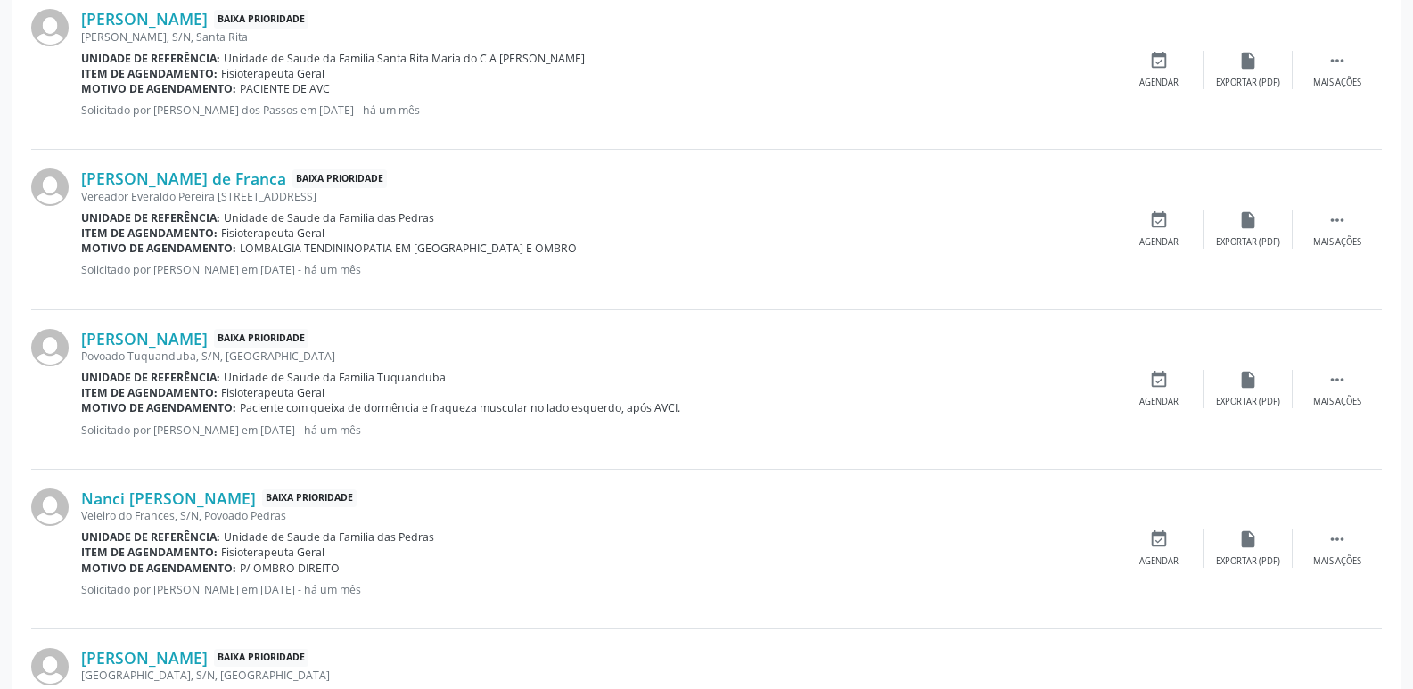
drag, startPoint x: 235, startPoint y: 248, endPoint x: 491, endPoint y: 246, distance: 255.9
click at [491, 246] on div "Motivo de agendamento: LOMBALGIA TENDININOPATIA EM TNZS E OMBRO" at bounding box center [597, 248] width 1033 height 15
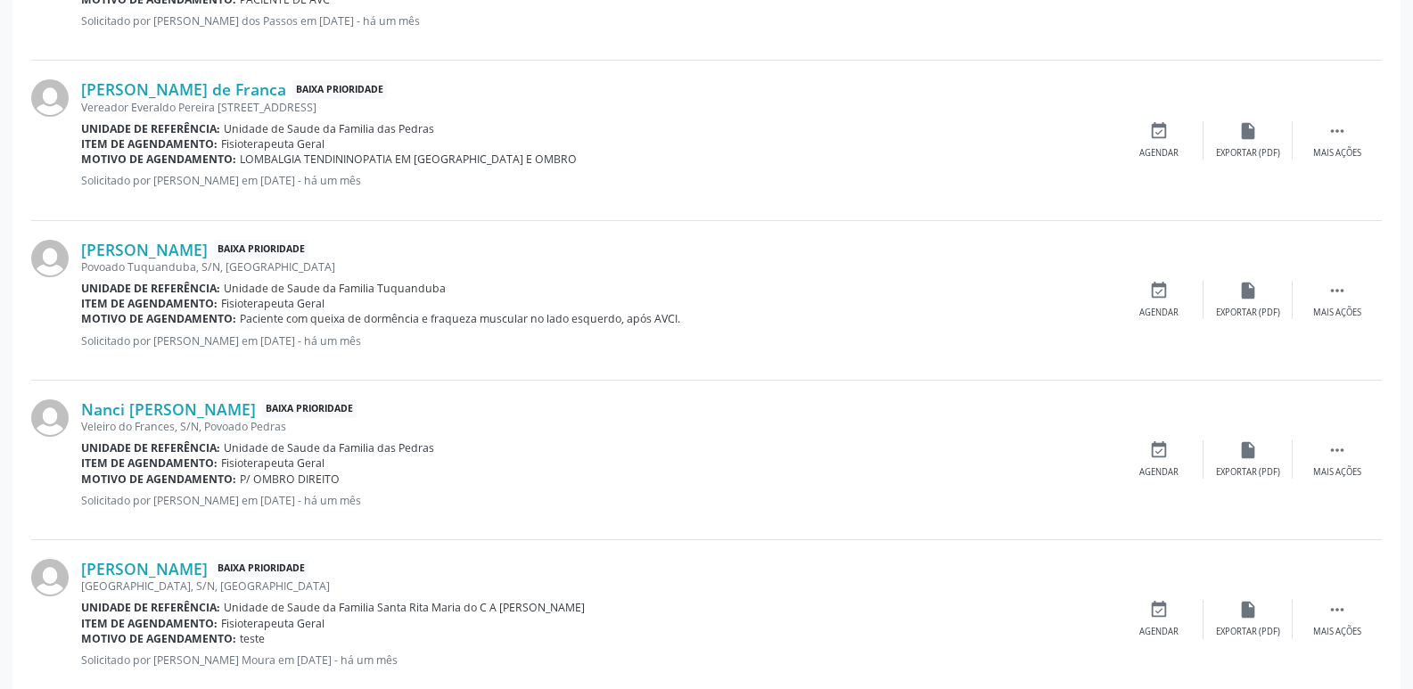
click at [493, 317] on span "Paciente com queixa de dormência e fraqueza muscular no lado esquerdo, após AVC…" at bounding box center [460, 318] width 441 height 15
drag, startPoint x: 375, startPoint y: 292, endPoint x: 465, endPoint y: 290, distance: 90.1
click at [465, 290] on div "Unidade de referência: Unidade de Saude da Familia Tuquanduba" at bounding box center [597, 288] width 1033 height 15
click at [192, 241] on link "[PERSON_NAME]" at bounding box center [144, 250] width 127 height 20
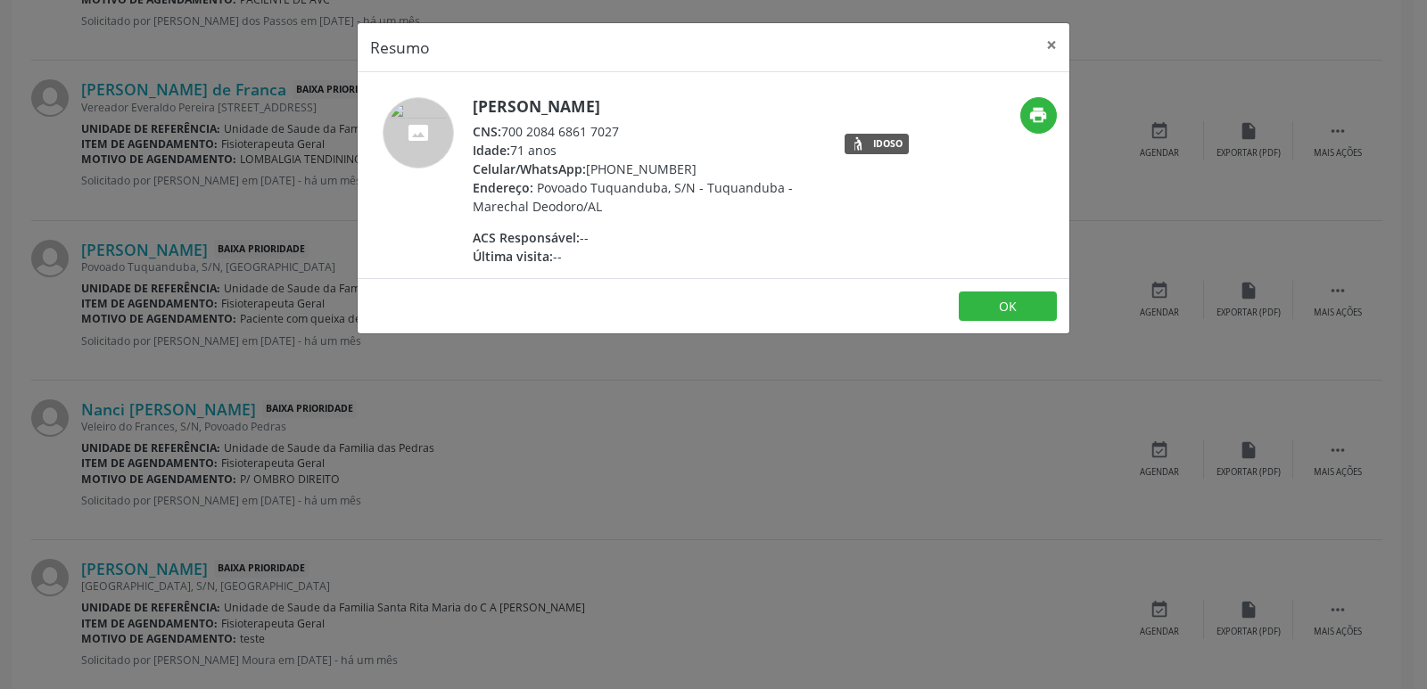
drag, startPoint x: 502, startPoint y: 135, endPoint x: 646, endPoint y: 133, distance: 144.5
click at [646, 133] on div "CNS: 700 2084 6861 7027" at bounding box center [646, 131] width 347 height 19
drag, startPoint x: 612, startPoint y: 167, endPoint x: 723, endPoint y: 169, distance: 111.5
click at [723, 169] on div "Celular/WhatsApp: [PHONE_NUMBER]" at bounding box center [646, 169] width 347 height 19
click at [632, 251] on div "Última visita: --" at bounding box center [646, 256] width 347 height 19
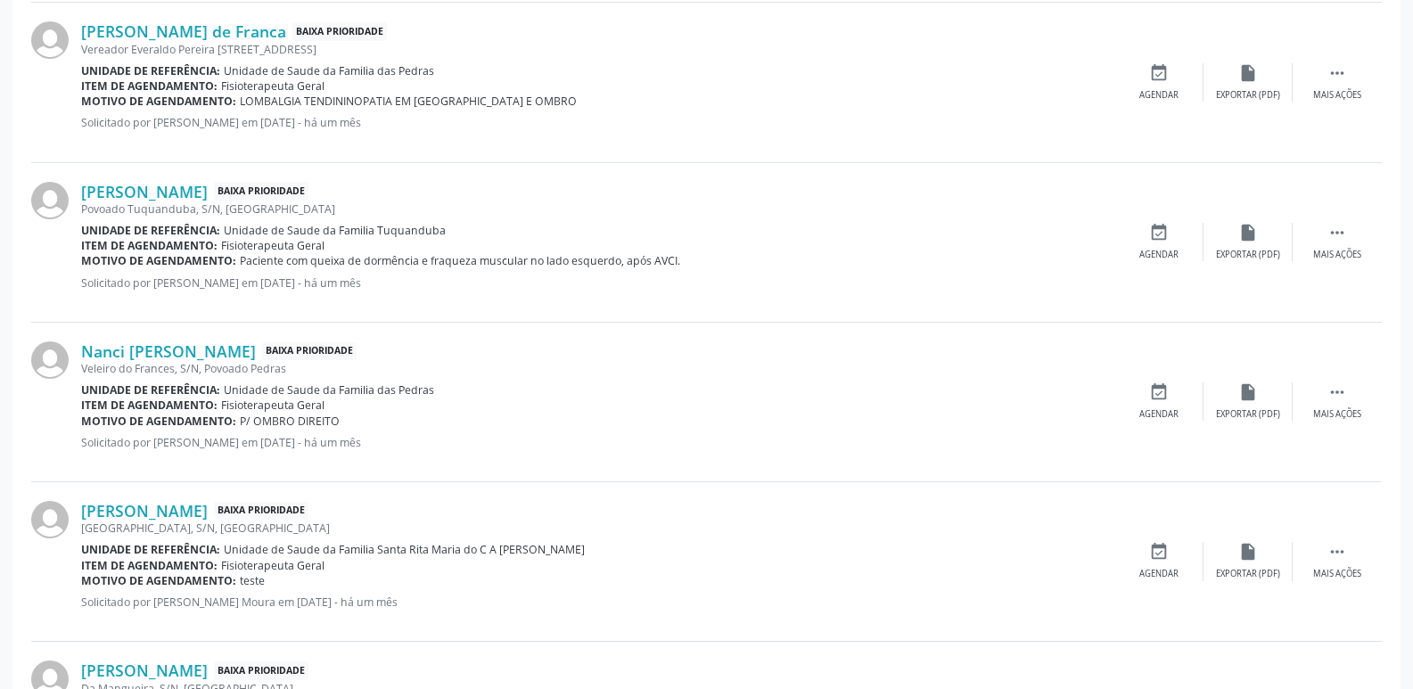
scroll to position [1627, 0]
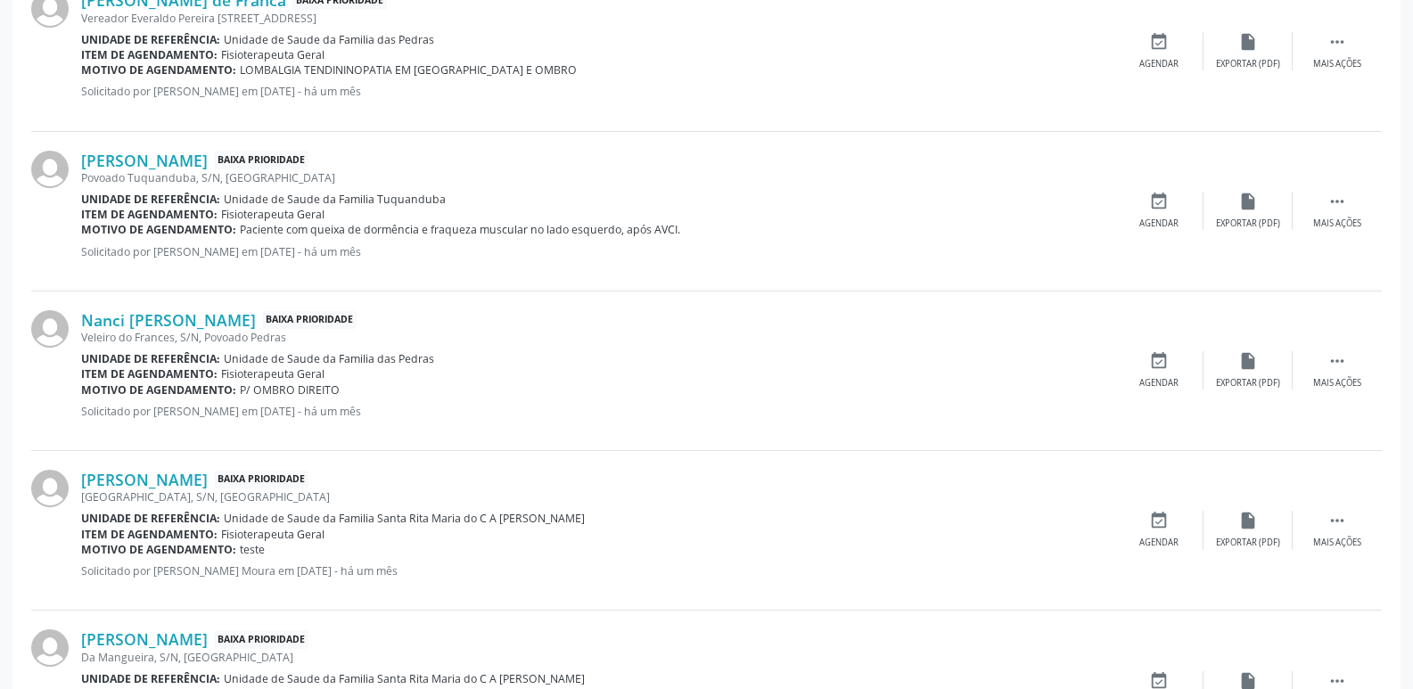
drag, startPoint x: 386, startPoint y: 356, endPoint x: 429, endPoint y: 356, distance: 42.8
click at [429, 356] on span "Unidade de Saude da Familia das Pedras" at bounding box center [329, 358] width 210 height 15
click at [439, 369] on div "Item de agendamento: Fisioterapeuta Geral" at bounding box center [597, 373] width 1033 height 15
drag, startPoint x: 395, startPoint y: 355, endPoint x: 429, endPoint y: 361, distance: 34.5
click at [429, 361] on span "Unidade de Saude da Familia das Pedras" at bounding box center [329, 358] width 210 height 15
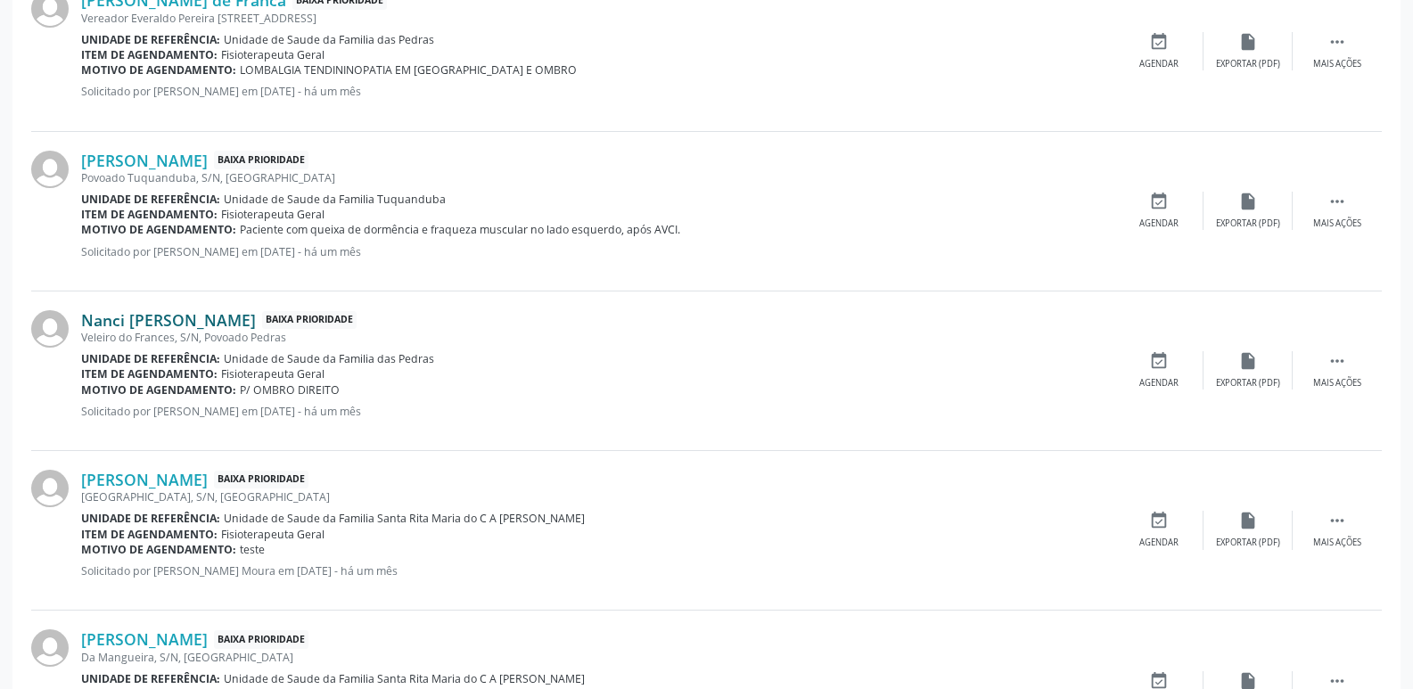
click at [235, 325] on link "Nanci [PERSON_NAME]" at bounding box center [168, 320] width 175 height 20
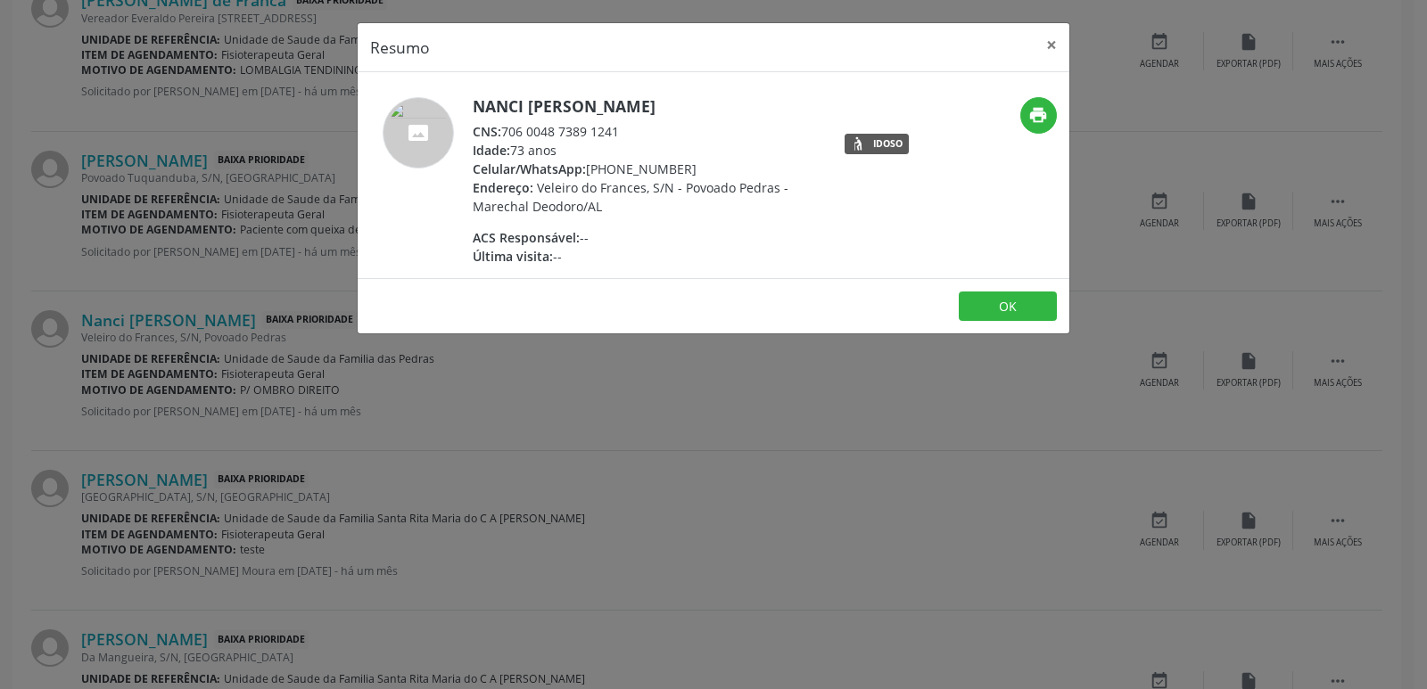
drag, startPoint x: 506, startPoint y: 127, endPoint x: 630, endPoint y: 130, distance: 124.0
click at [630, 130] on div "CNS: 706 0048 7389 1241" at bounding box center [646, 131] width 347 height 19
drag, startPoint x: 612, startPoint y: 170, endPoint x: 687, endPoint y: 171, distance: 74.9
click at [687, 171] on div "Celular/WhatsApp: [PHONE_NUMBER]" at bounding box center [646, 169] width 347 height 19
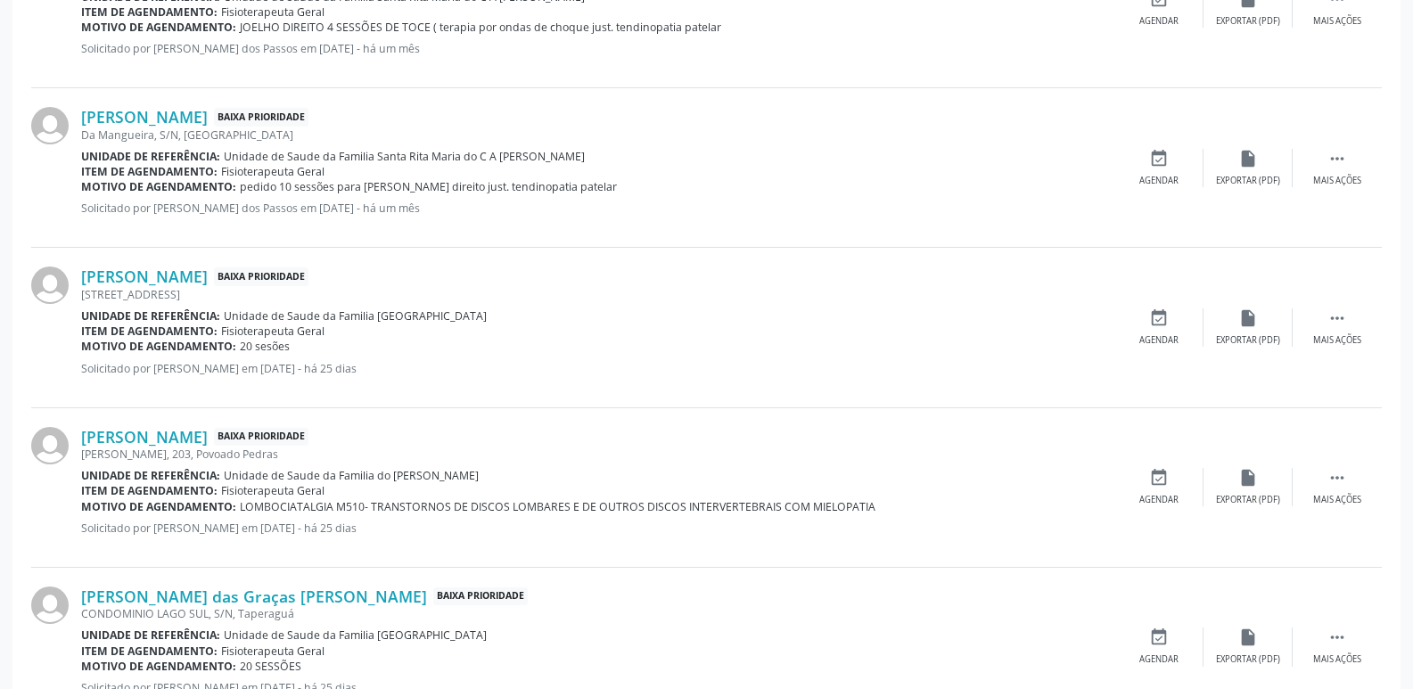
scroll to position [2341, 0]
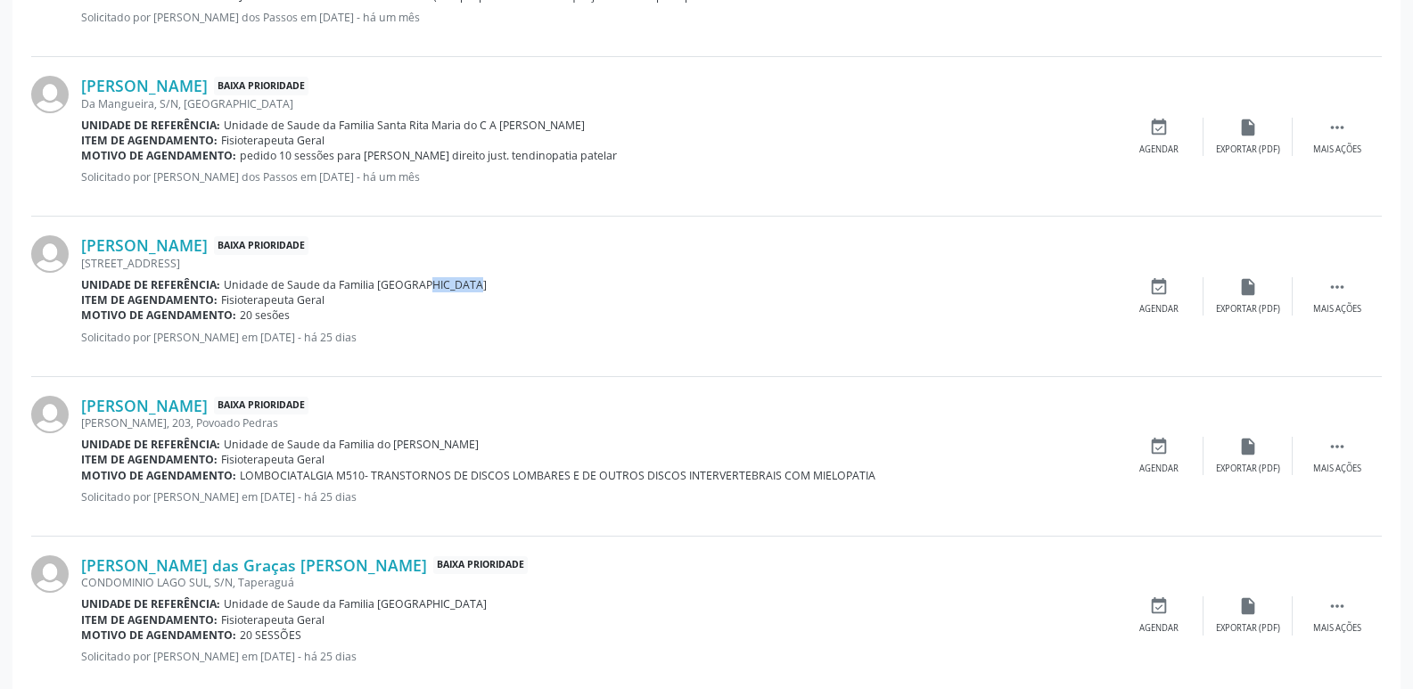
drag, startPoint x: 406, startPoint y: 277, endPoint x: 450, endPoint y: 281, distance: 44.7
click at [450, 281] on div "Unidade de referência: Unidade de Saude da Familia [GEOGRAPHIC_DATA]" at bounding box center [597, 284] width 1033 height 15
click at [459, 309] on div "Motivo de agendamento: 20 sesões" at bounding box center [597, 315] width 1033 height 15
drag, startPoint x: 413, startPoint y: 286, endPoint x: 460, endPoint y: 291, distance: 47.5
click at [460, 291] on div "Unidade de referência: Unidade de Saude da Familia [GEOGRAPHIC_DATA]" at bounding box center [597, 284] width 1033 height 15
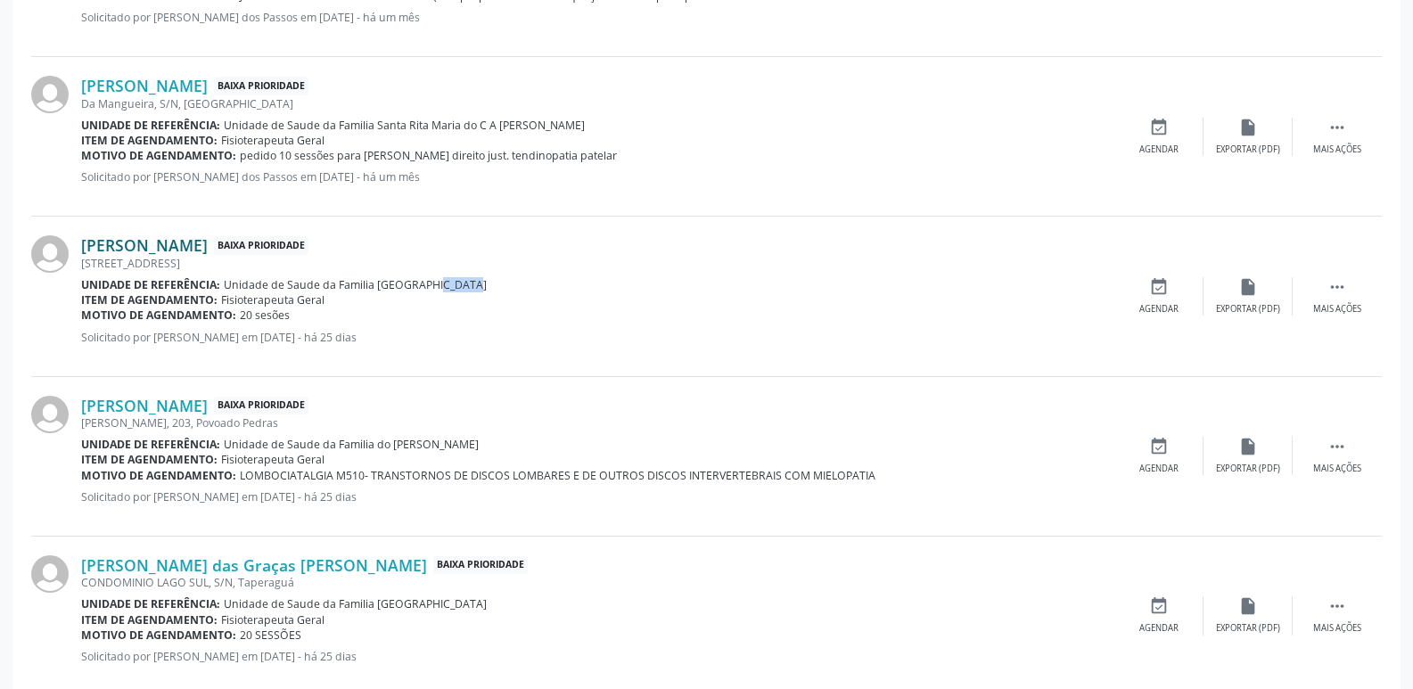
click at [198, 251] on link "[PERSON_NAME]" at bounding box center [144, 245] width 127 height 20
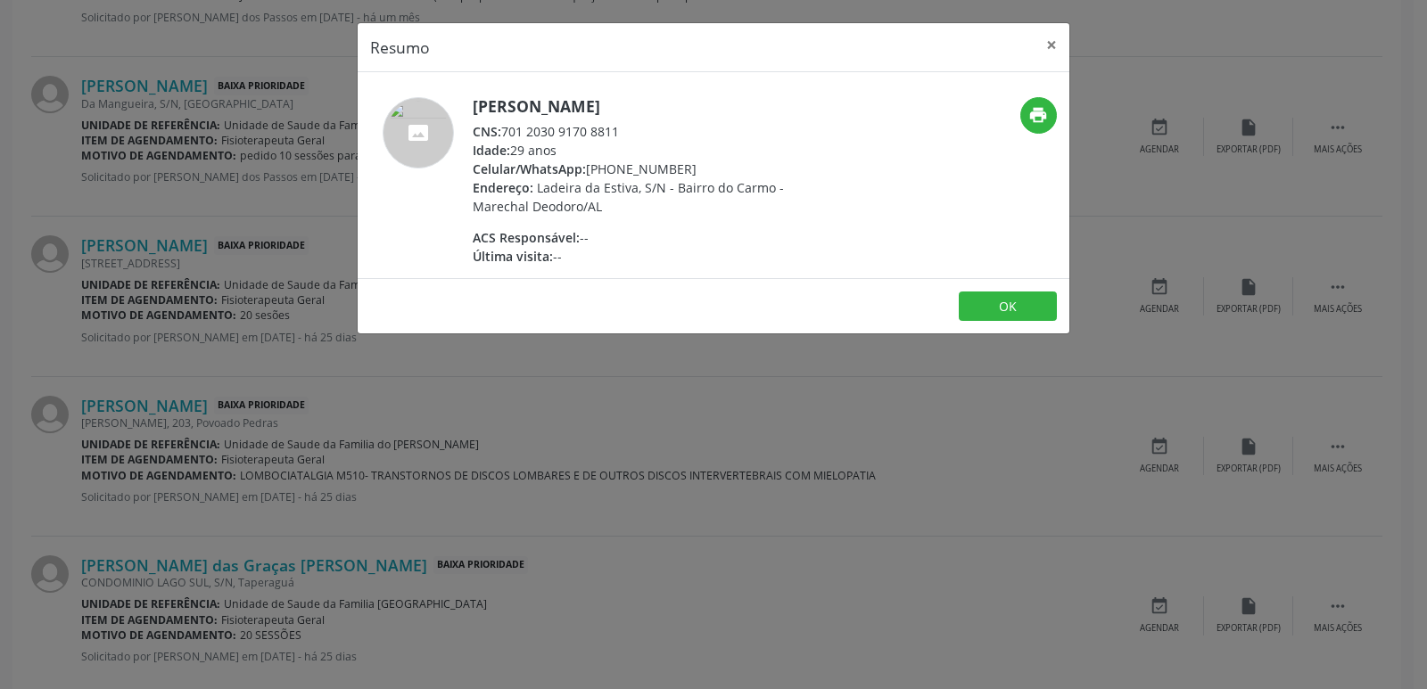
drag, startPoint x: 504, startPoint y: 134, endPoint x: 633, endPoint y: 129, distance: 129.4
click at [633, 129] on div "CNS: 701 2030 9170 8811" at bounding box center [646, 131] width 347 height 19
click at [655, 179] on span "Ladeira da Estiva, S/N - Bairro do Carmo - Marechal Deodoro/AL" at bounding box center [628, 197] width 311 height 36
drag, startPoint x: 613, startPoint y: 167, endPoint x: 683, endPoint y: 168, distance: 70.5
click at [683, 168] on div "Celular/WhatsApp: [PHONE_NUMBER]" at bounding box center [646, 169] width 347 height 19
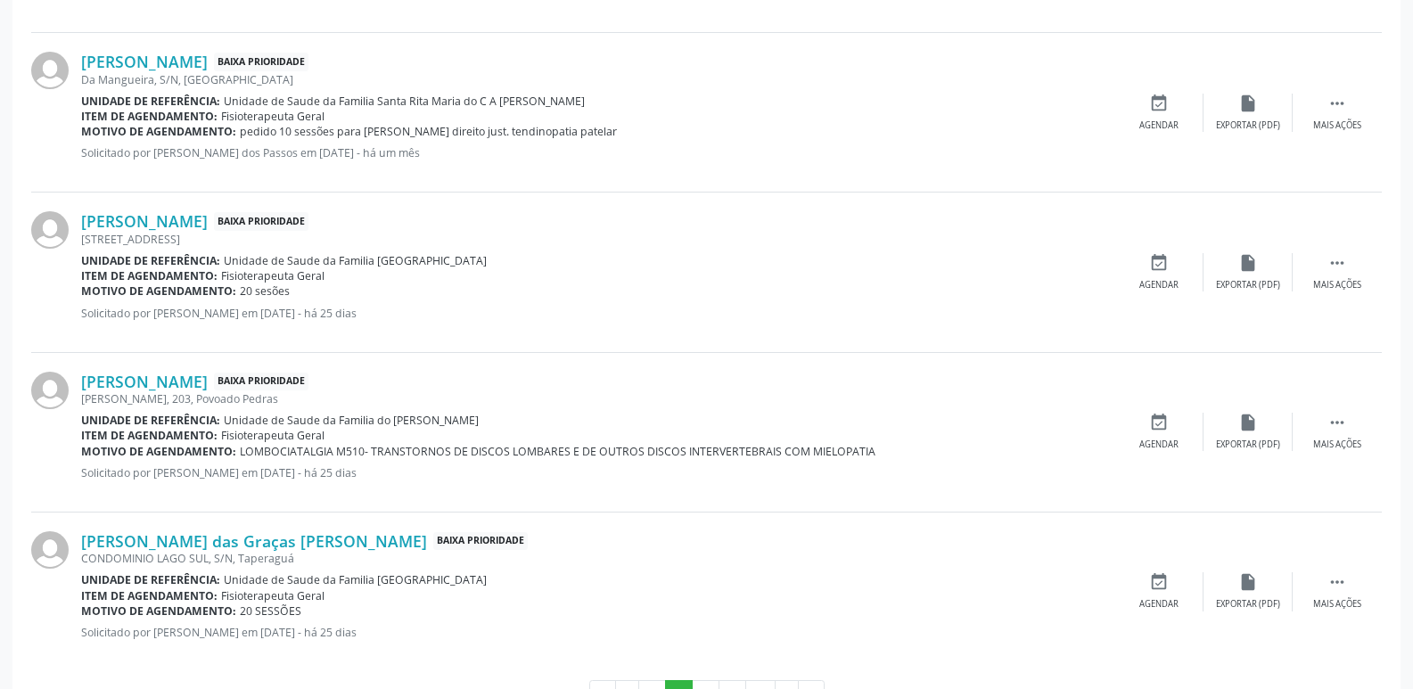
scroll to position [2430, 0]
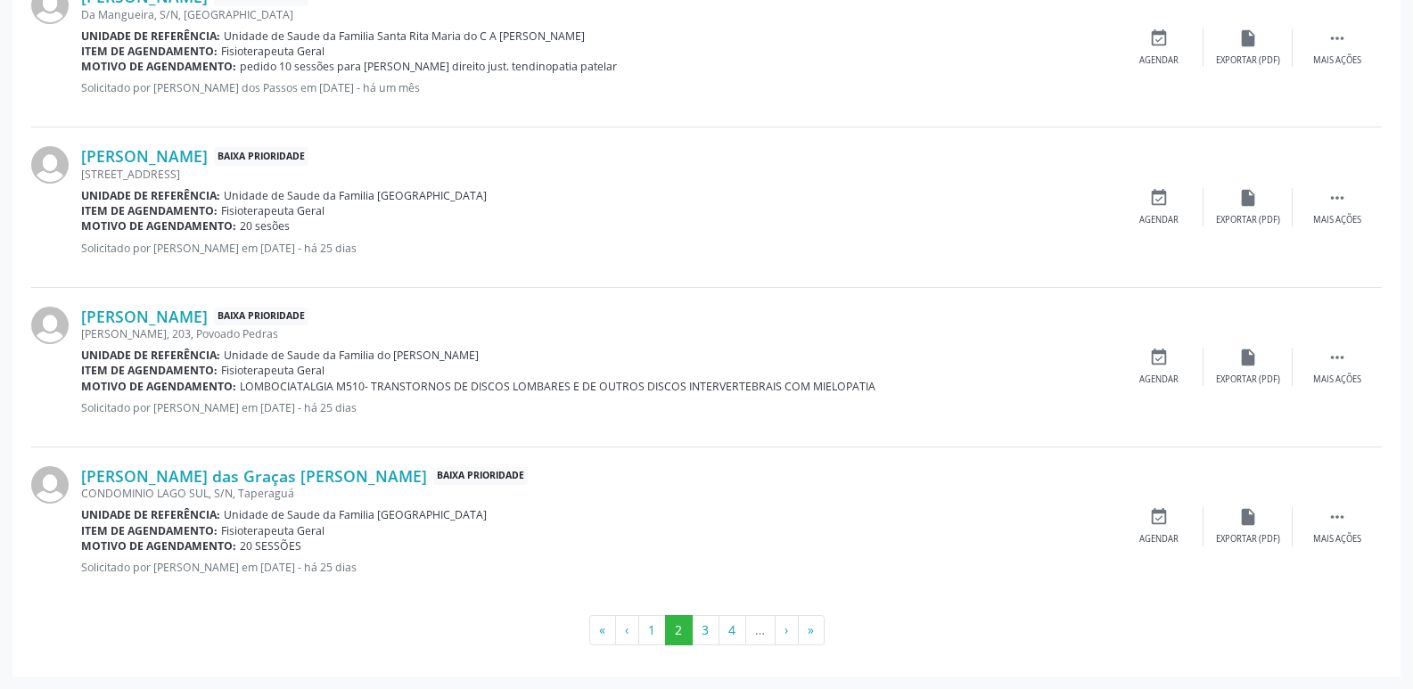
drag, startPoint x: 391, startPoint y: 358, endPoint x: 485, endPoint y: 351, distance: 93.9
click at [485, 351] on div "Unidade de referência: Unidade de Saude da Familia do [PERSON_NAME]" at bounding box center [597, 355] width 1033 height 15
click at [208, 310] on link "[PERSON_NAME]" at bounding box center [144, 317] width 127 height 20
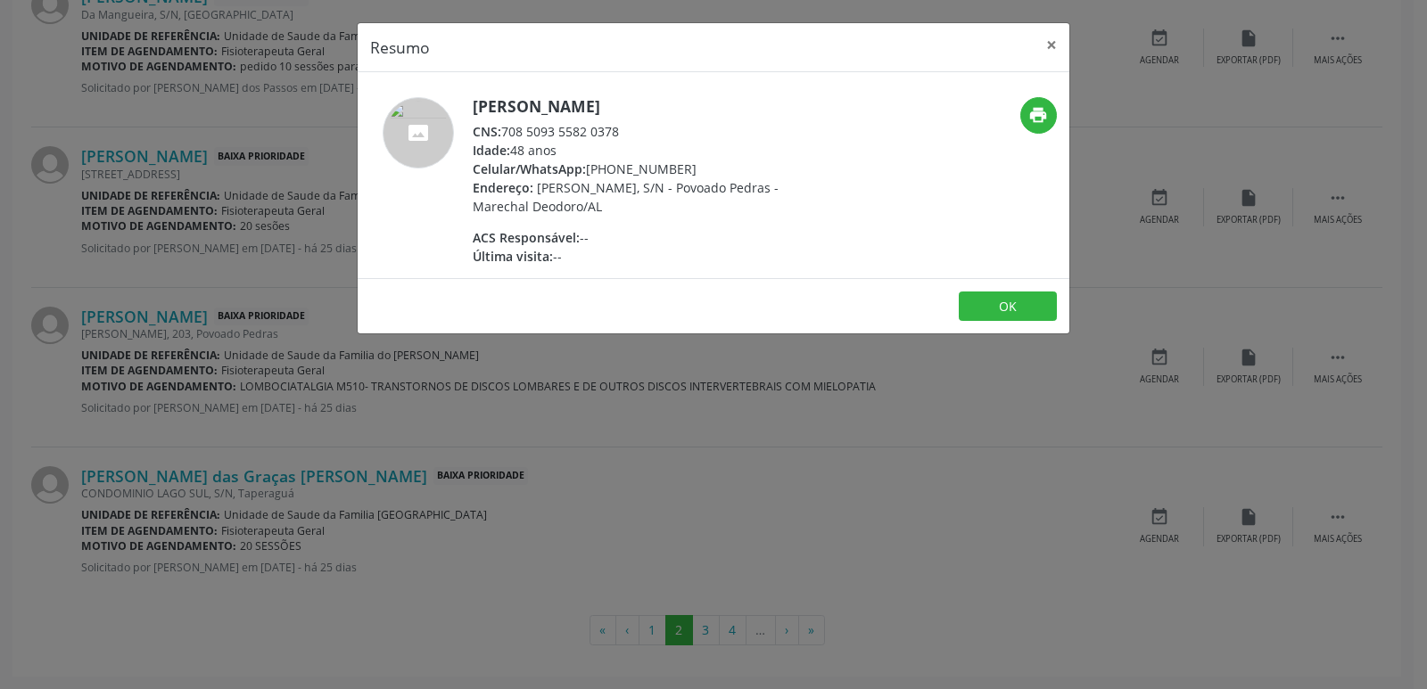
click at [501, 136] on span "CNS:" at bounding box center [487, 131] width 29 height 17
drag, startPoint x: 516, startPoint y: 131, endPoint x: 632, endPoint y: 127, distance: 116.0
click at [632, 127] on div "CNS: 708 5093 5582 0378" at bounding box center [646, 131] width 347 height 19
click at [638, 234] on div "ACS Responsável: --" at bounding box center [646, 237] width 347 height 19
drag, startPoint x: 611, startPoint y: 166, endPoint x: 687, endPoint y: 166, distance: 75.8
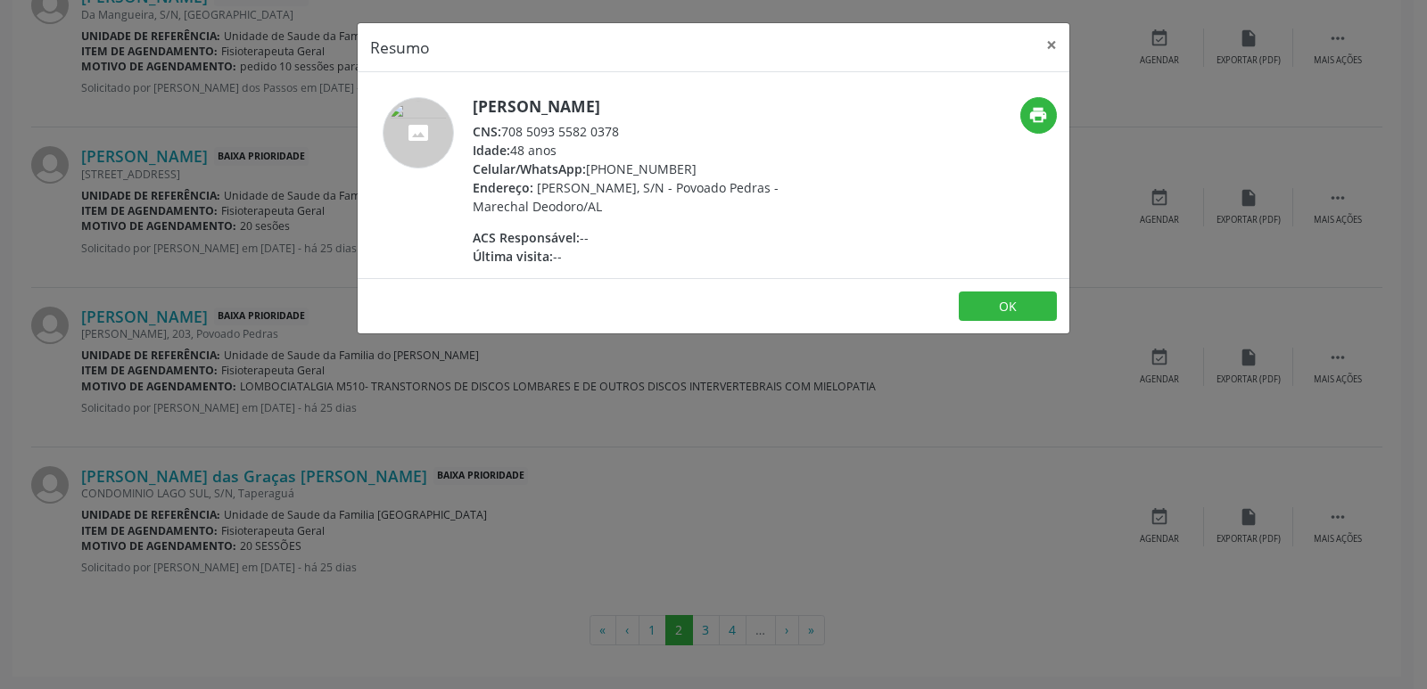
click at [687, 166] on div "Celular/WhatsApp: [PHONE_NUMBER]" at bounding box center [646, 169] width 347 height 19
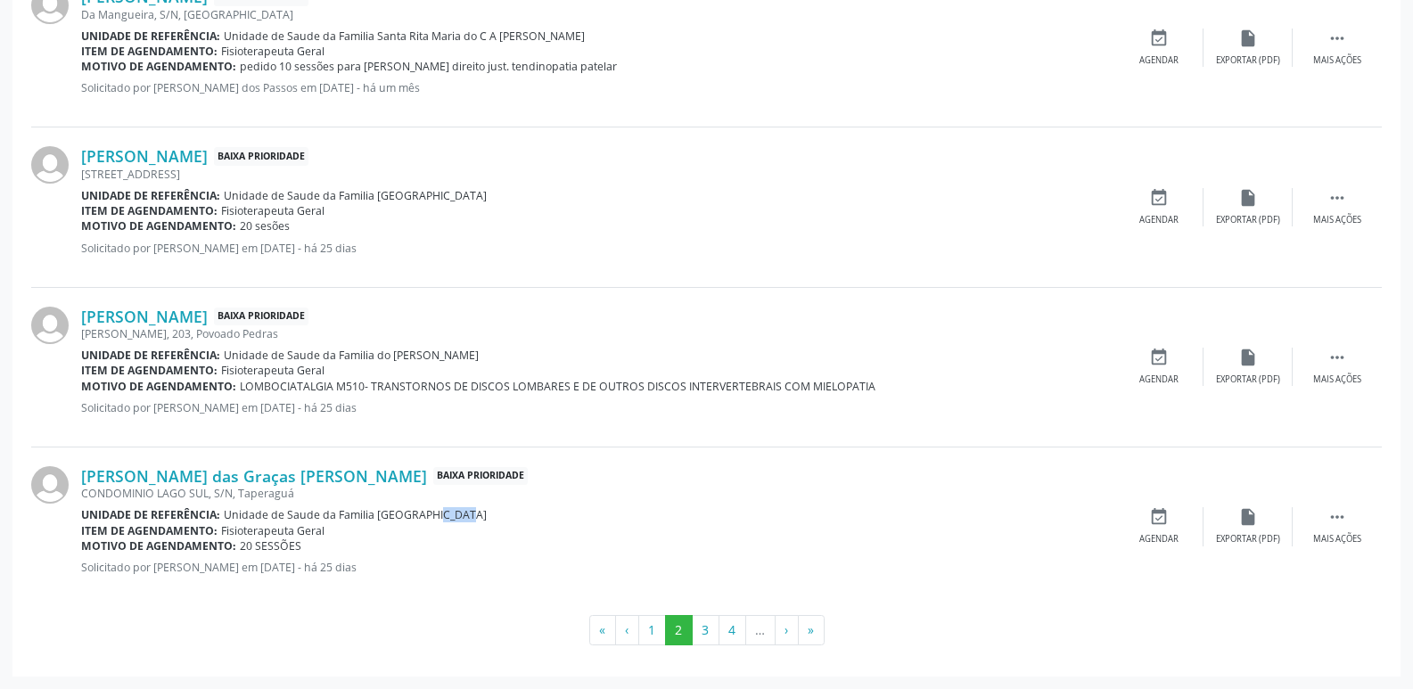
drag, startPoint x: 415, startPoint y: 515, endPoint x: 438, endPoint y: 515, distance: 23.2
click at [438, 515] on span "Unidade de Saude da Familia [GEOGRAPHIC_DATA]" at bounding box center [355, 514] width 263 height 15
click at [438, 532] on div "Item de agendamento: Fisioterapeuta Geral" at bounding box center [597, 530] width 1033 height 15
drag, startPoint x: 408, startPoint y: 520, endPoint x: 449, endPoint y: 520, distance: 41.9
click at [449, 520] on div "Unidade de referência: Unidade de Saude da Familia [GEOGRAPHIC_DATA]" at bounding box center [597, 514] width 1033 height 15
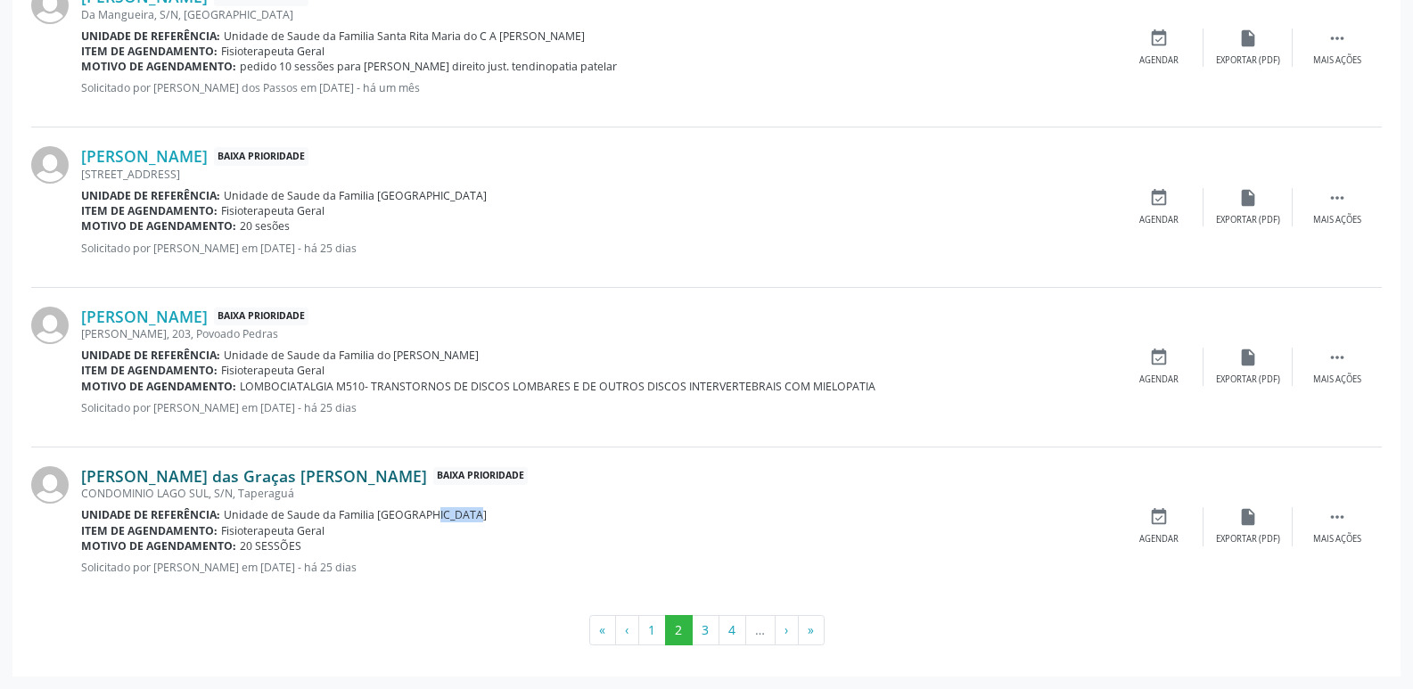
click at [257, 478] on link "[PERSON_NAME] das Graças [PERSON_NAME]" at bounding box center [254, 476] width 346 height 20
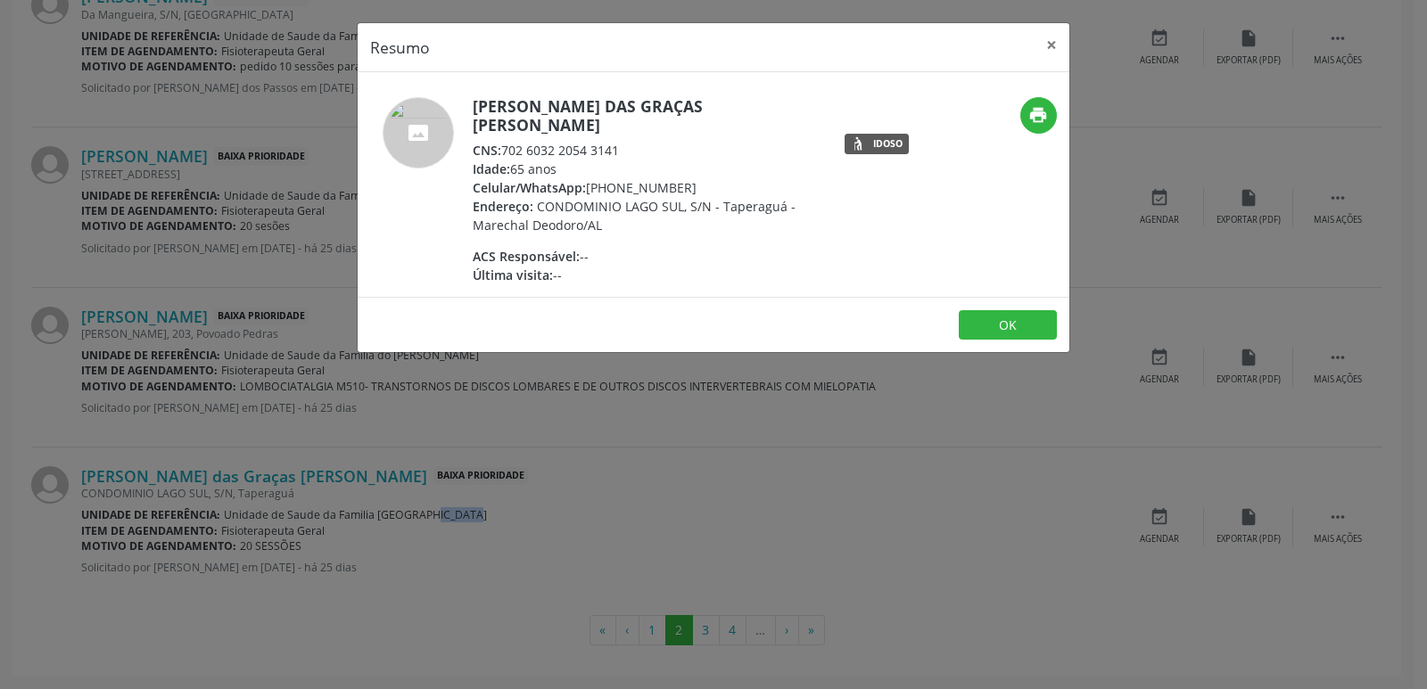
drag, startPoint x: 505, startPoint y: 136, endPoint x: 638, endPoint y: 138, distance: 132.9
click at [637, 141] on div "CNS: 702 6032 2054 3141" at bounding box center [646, 150] width 347 height 19
drag, startPoint x: 613, startPoint y: 170, endPoint x: 691, endPoint y: 163, distance: 78.8
click at [691, 178] on div "Celular/WhatsApp: [PHONE_NUMBER]" at bounding box center [646, 187] width 347 height 19
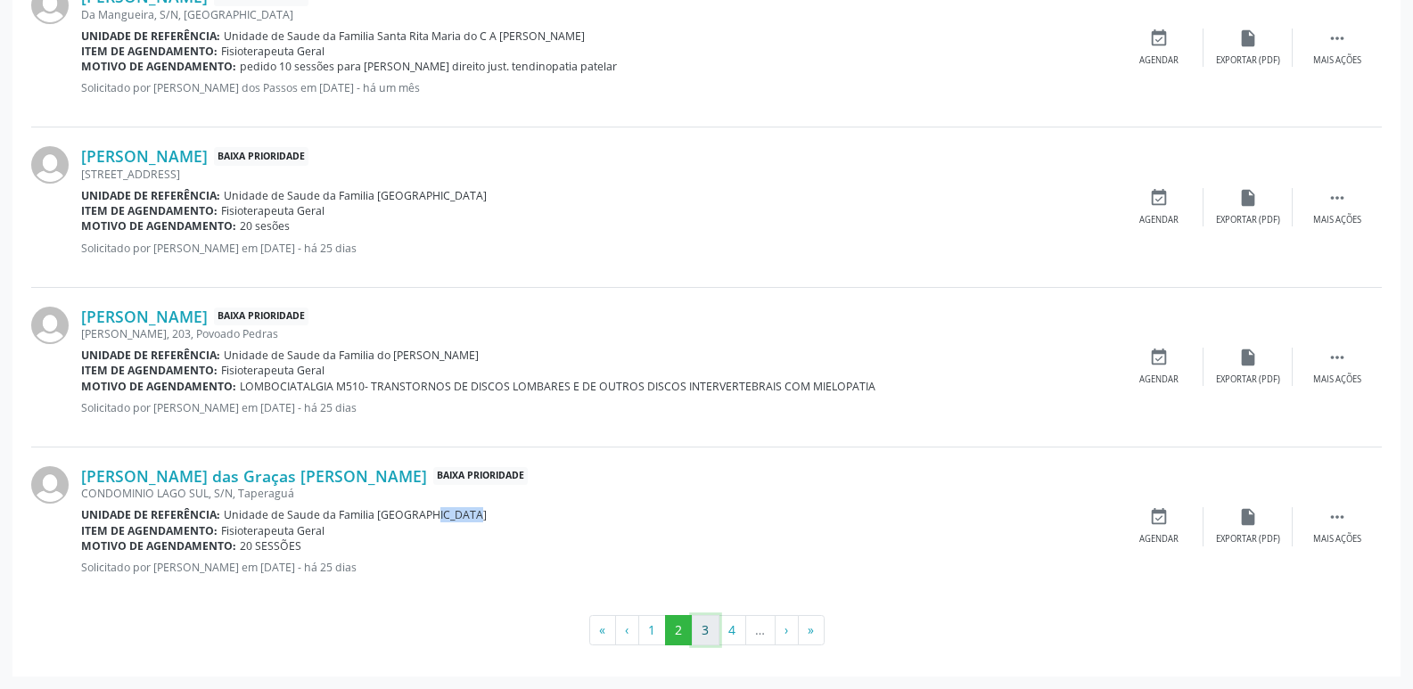
click at [715, 630] on button "3" at bounding box center [706, 630] width 28 height 30
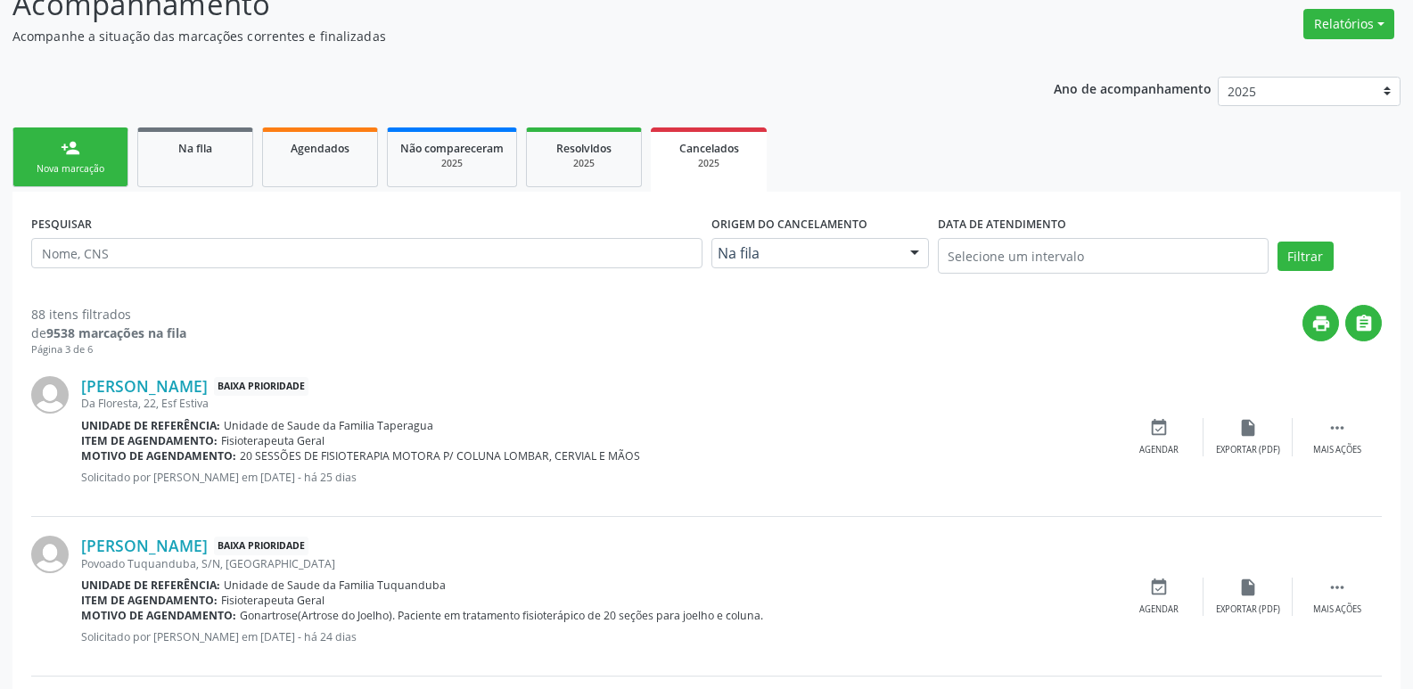
scroll to position [357, 0]
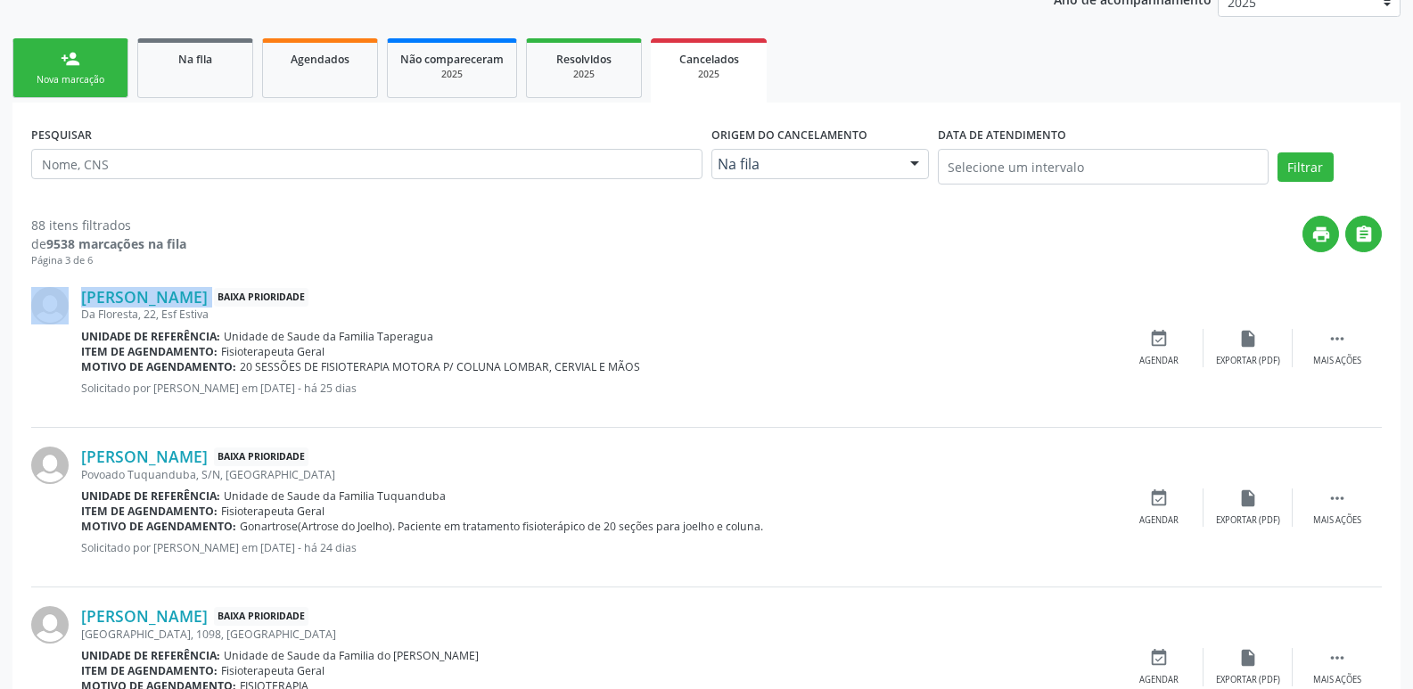
drag, startPoint x: 75, startPoint y: 294, endPoint x: 328, endPoint y: 297, distance: 253.3
click at [328, 297] on div "[PERSON_NAME] Baixa Prioridade [STREET_ADDRESS] Estiva Unidade de referência: U…" at bounding box center [706, 348] width 1351 height 160
click at [457, 449] on div "[PERSON_NAME] Baixa Prioridade" at bounding box center [597, 457] width 1033 height 20
drag, startPoint x: 376, startPoint y: 340, endPoint x: 440, endPoint y: 339, distance: 63.3
click at [440, 339] on div "Unidade de referência: Unidade de Saude da Familia Taperagua" at bounding box center [597, 336] width 1033 height 15
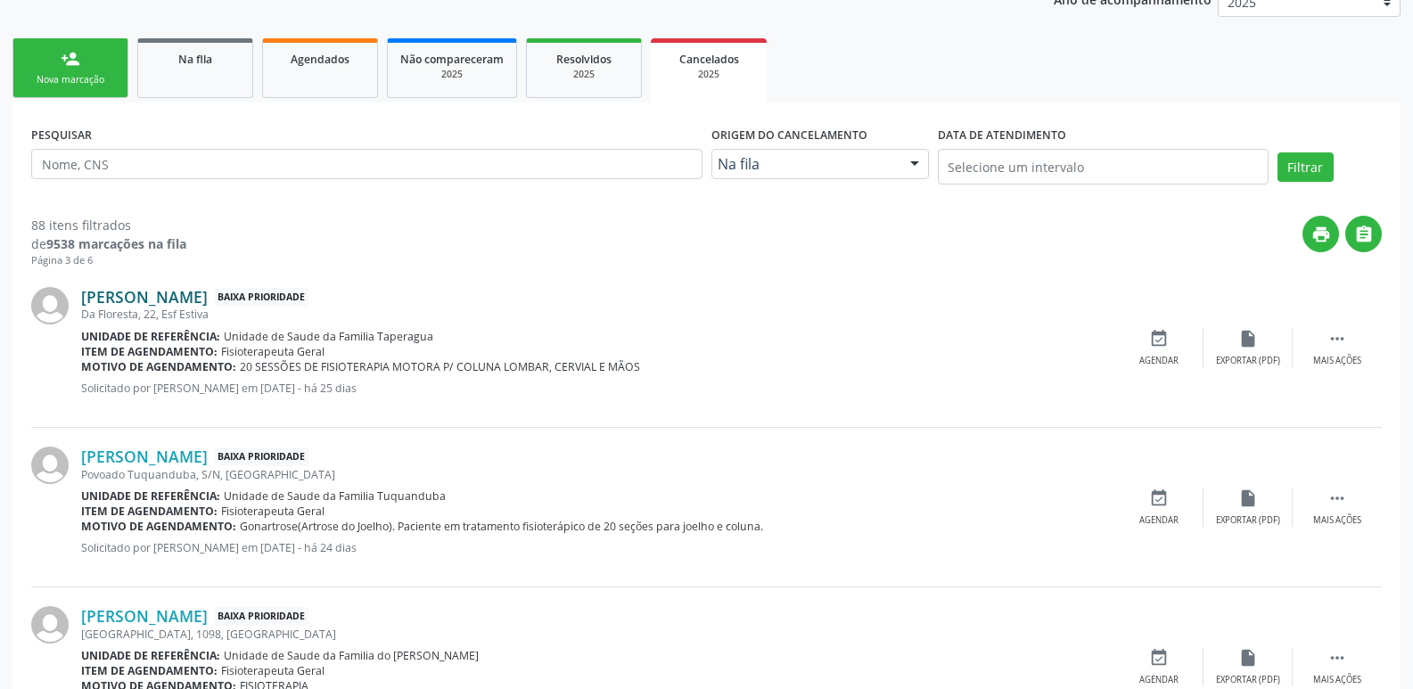
click at [208, 306] on link "[PERSON_NAME]" at bounding box center [144, 297] width 127 height 20
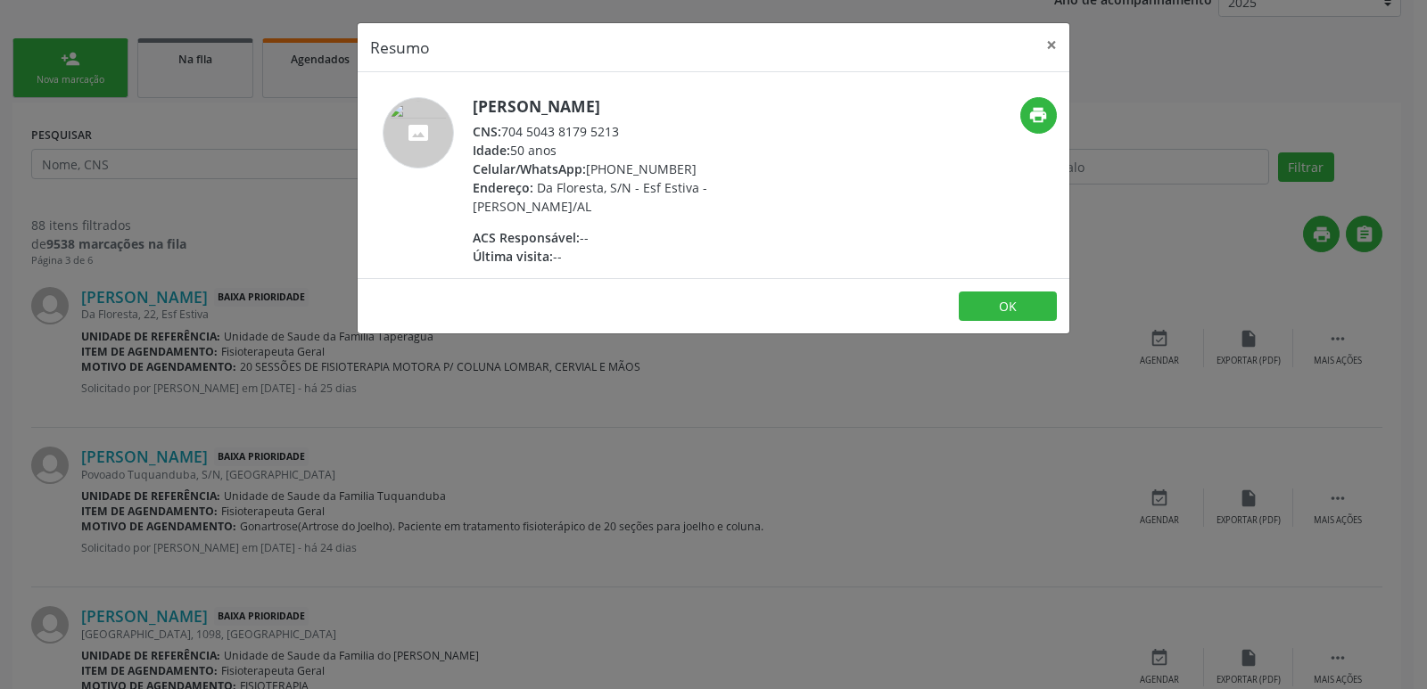
drag, startPoint x: 504, startPoint y: 131, endPoint x: 617, endPoint y: 129, distance: 113.3
click at [617, 129] on div "CNS: 704 5043 8179 5213" at bounding box center [646, 131] width 347 height 19
drag, startPoint x: 505, startPoint y: 128, endPoint x: 634, endPoint y: 123, distance: 129.4
click at [634, 123] on div "CNS: 704 5043 8179 5213" at bounding box center [646, 131] width 347 height 19
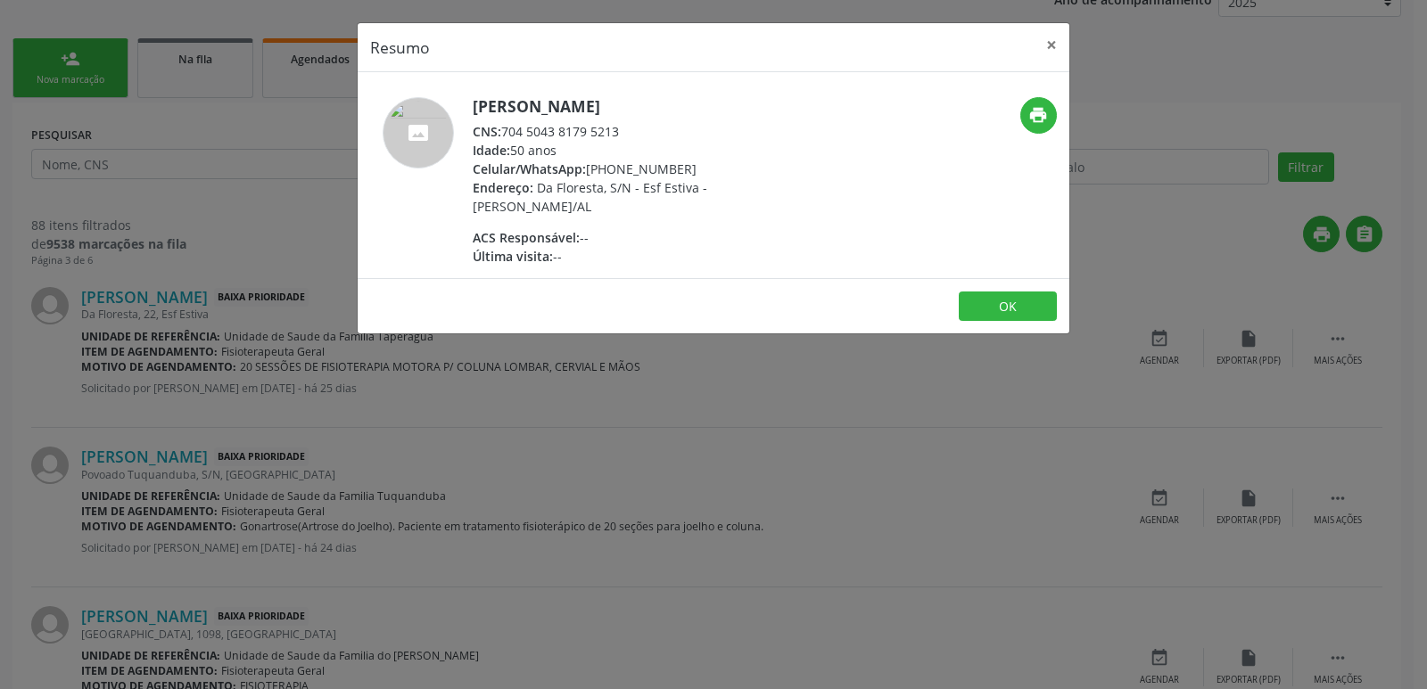
drag, startPoint x: 614, startPoint y: 168, endPoint x: 705, endPoint y: 164, distance: 91.0
click at [705, 164] on div "Celular/WhatsApp: [PHONE_NUMBER]" at bounding box center [646, 169] width 347 height 19
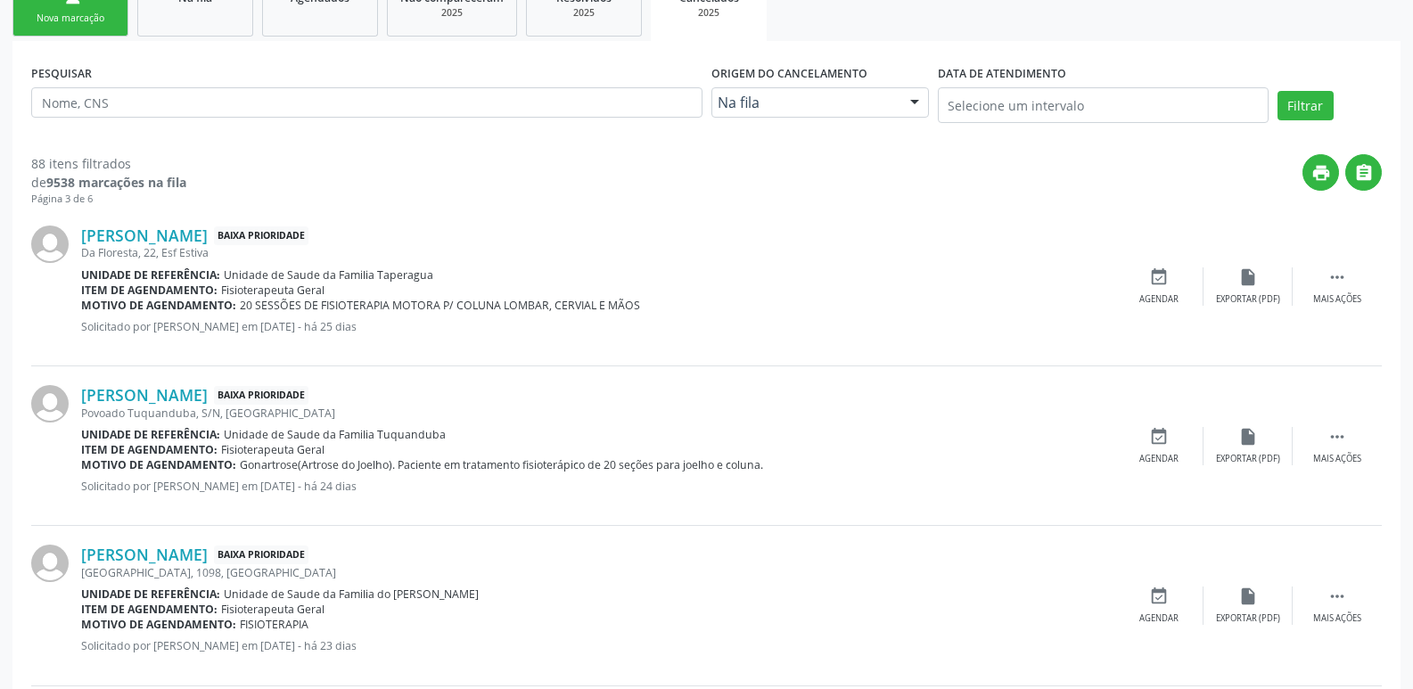
scroll to position [446, 0]
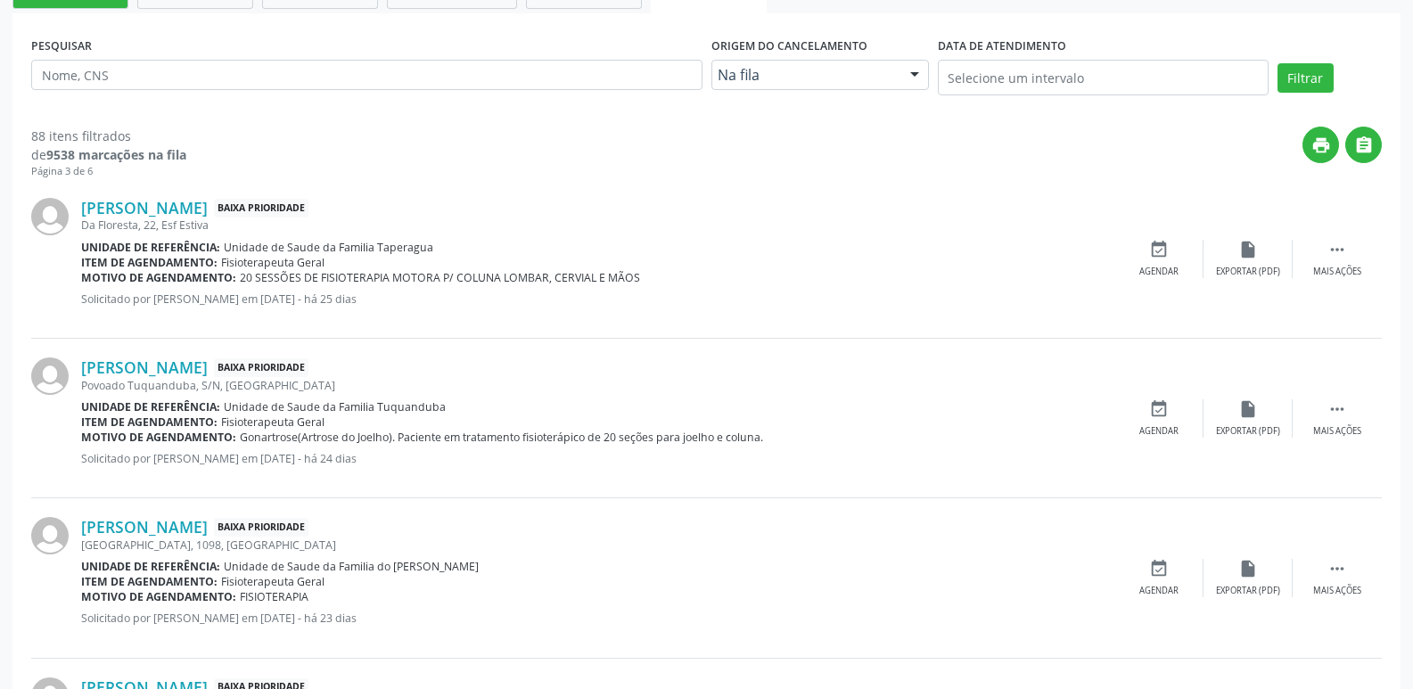
drag, startPoint x: 370, startPoint y: 408, endPoint x: 449, endPoint y: 409, distance: 78.5
click at [449, 409] on div "Unidade de referência: Unidade de Saude da Familia Tuquanduba" at bounding box center [597, 406] width 1033 height 15
click at [208, 366] on link "[PERSON_NAME]" at bounding box center [144, 368] width 127 height 20
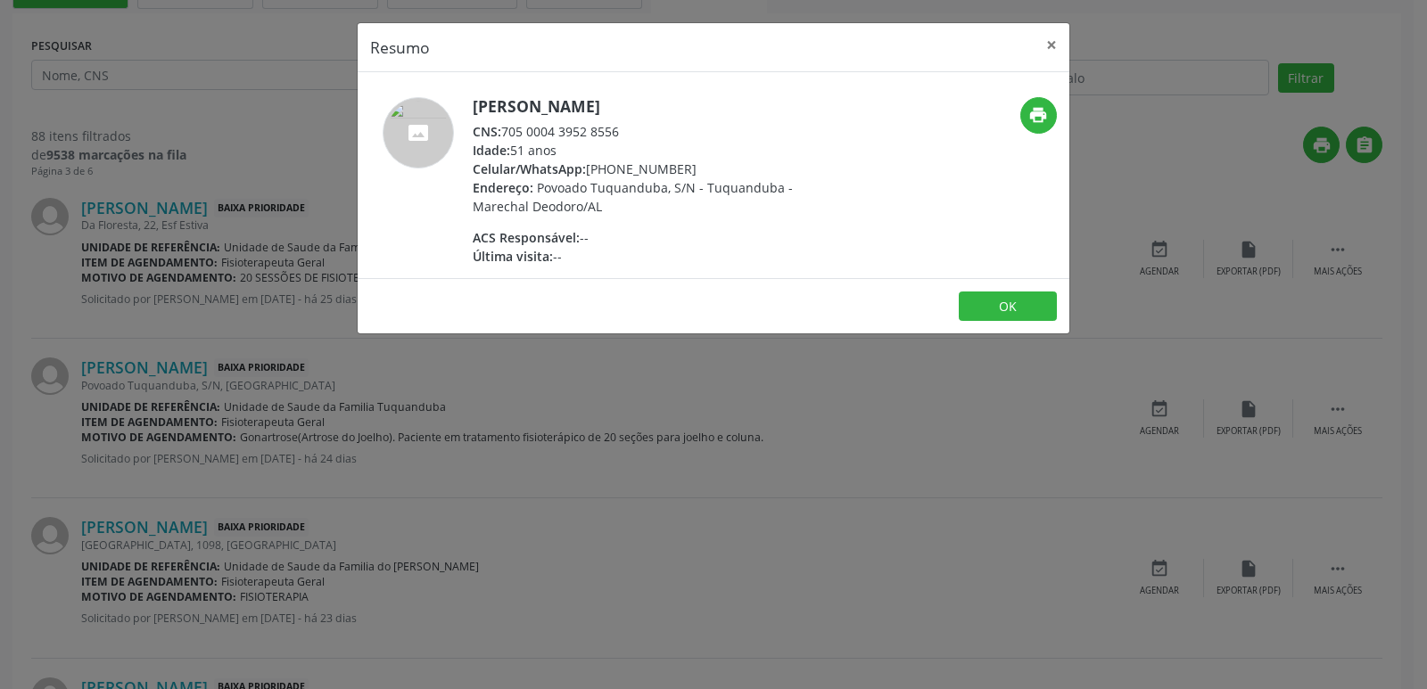
drag, startPoint x: 505, startPoint y: 131, endPoint x: 633, endPoint y: 133, distance: 128.4
click at [633, 133] on div "CNS: 705 0004 3952 8556" at bounding box center [646, 131] width 347 height 19
click at [623, 178] on div "Endereço: Povoado Tuquanduba, S/N - Tuquanduba - Marechal Deodoro/AL" at bounding box center [646, 196] width 347 height 37
drag, startPoint x: 615, startPoint y: 169, endPoint x: 688, endPoint y: 170, distance: 73.1
click at [688, 170] on div "Celular/WhatsApp: [PHONE_NUMBER]" at bounding box center [646, 169] width 347 height 19
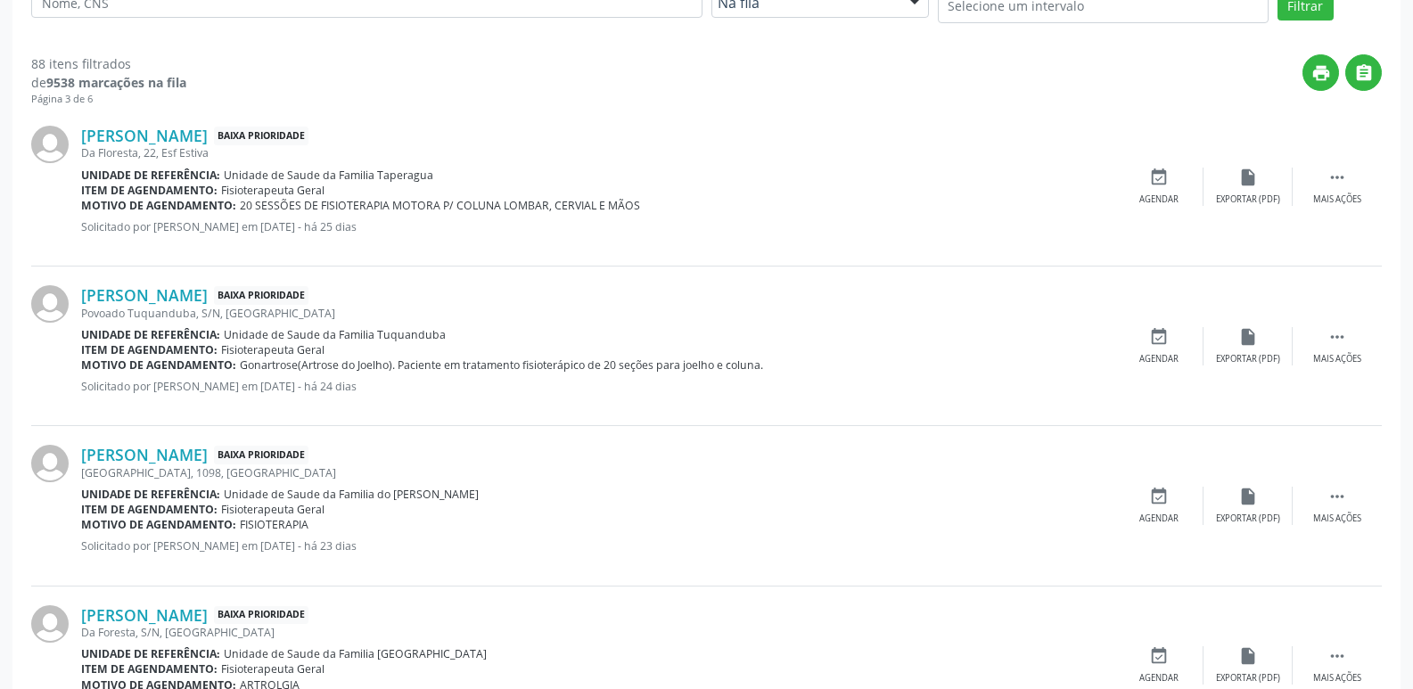
scroll to position [713, 0]
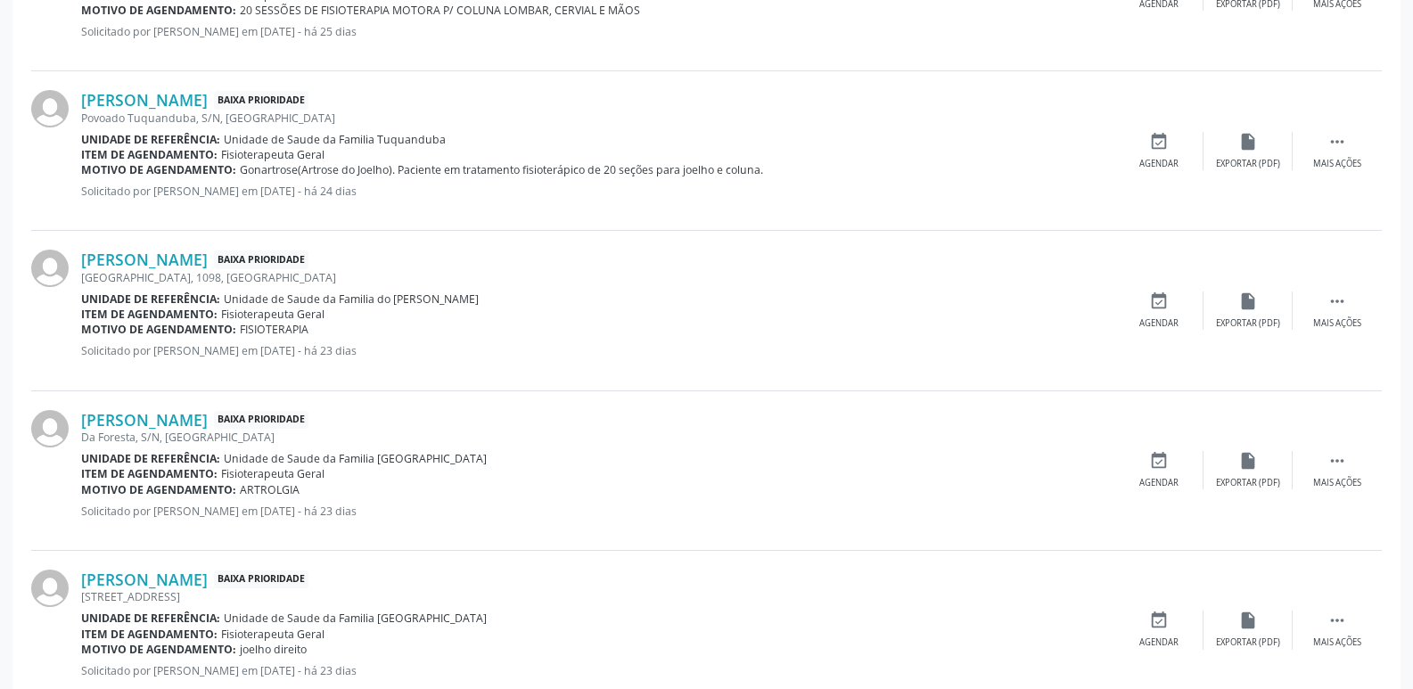
drag, startPoint x: 387, startPoint y: 300, endPoint x: 479, endPoint y: 294, distance: 92.0
click at [479, 294] on div "Unidade de referência: Unidade de Saude da Familia do [PERSON_NAME]" at bounding box center [597, 299] width 1033 height 15
click at [185, 264] on link "[PERSON_NAME]" at bounding box center [144, 260] width 127 height 20
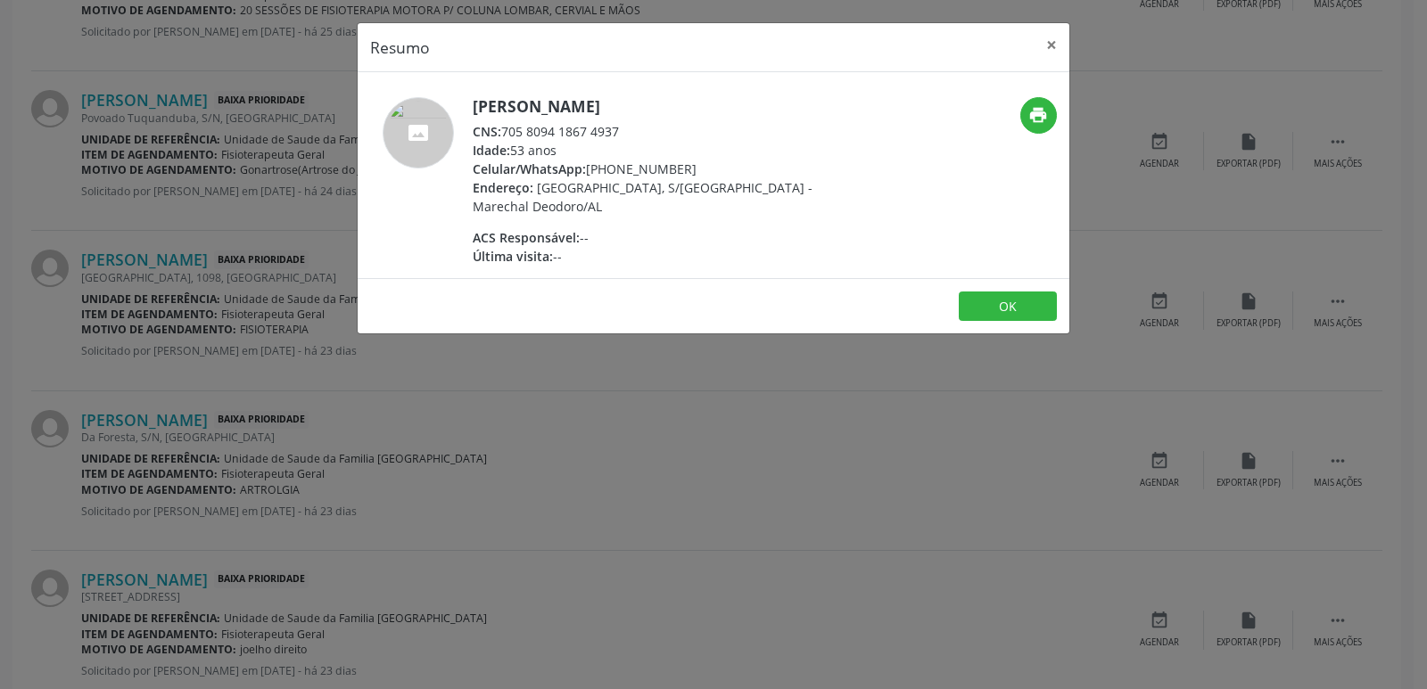
drag, startPoint x: 506, startPoint y: 133, endPoint x: 652, endPoint y: 126, distance: 145.5
click at [652, 126] on div "CNS: 705 8094 1867 4937" at bounding box center [646, 131] width 347 height 19
drag, startPoint x: 586, startPoint y: 169, endPoint x: 679, endPoint y: 159, distance: 94.2
click at [679, 160] on div "Celular/WhatsApp: [PHONE_NUMBER]" at bounding box center [646, 169] width 347 height 19
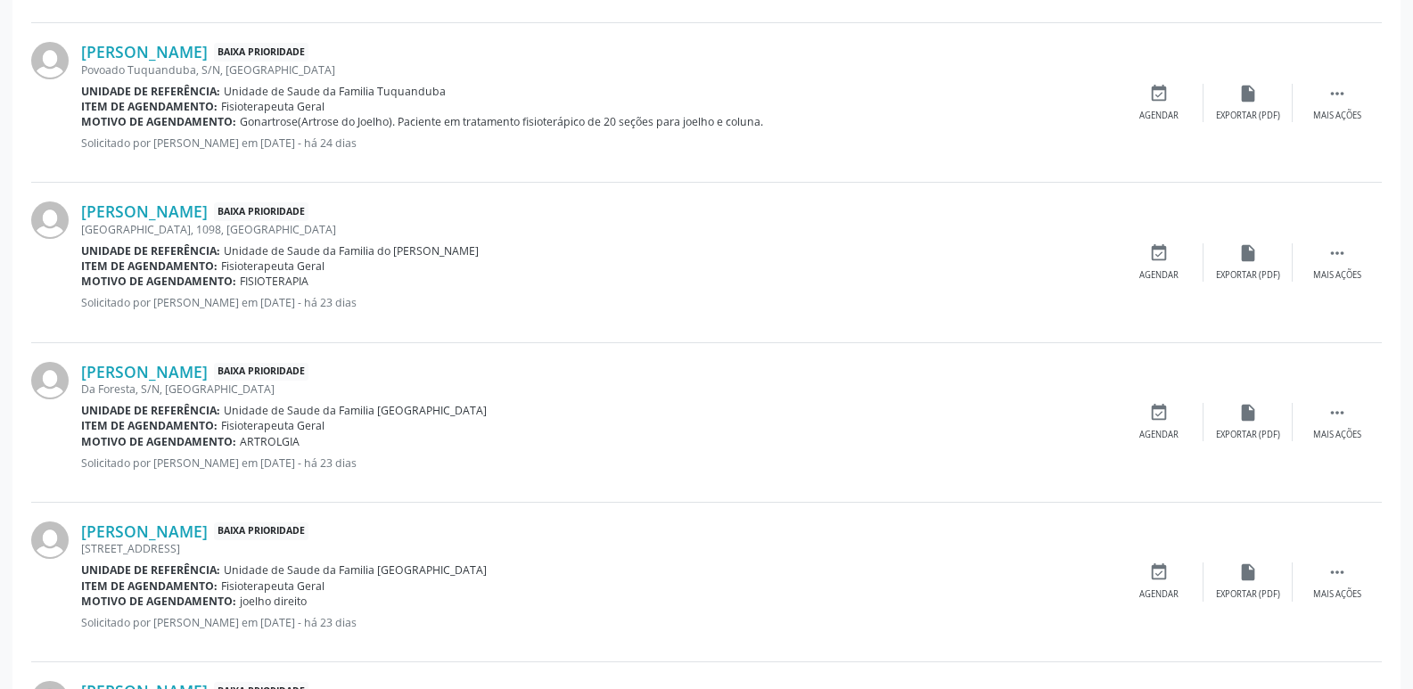
scroll to position [803, 0]
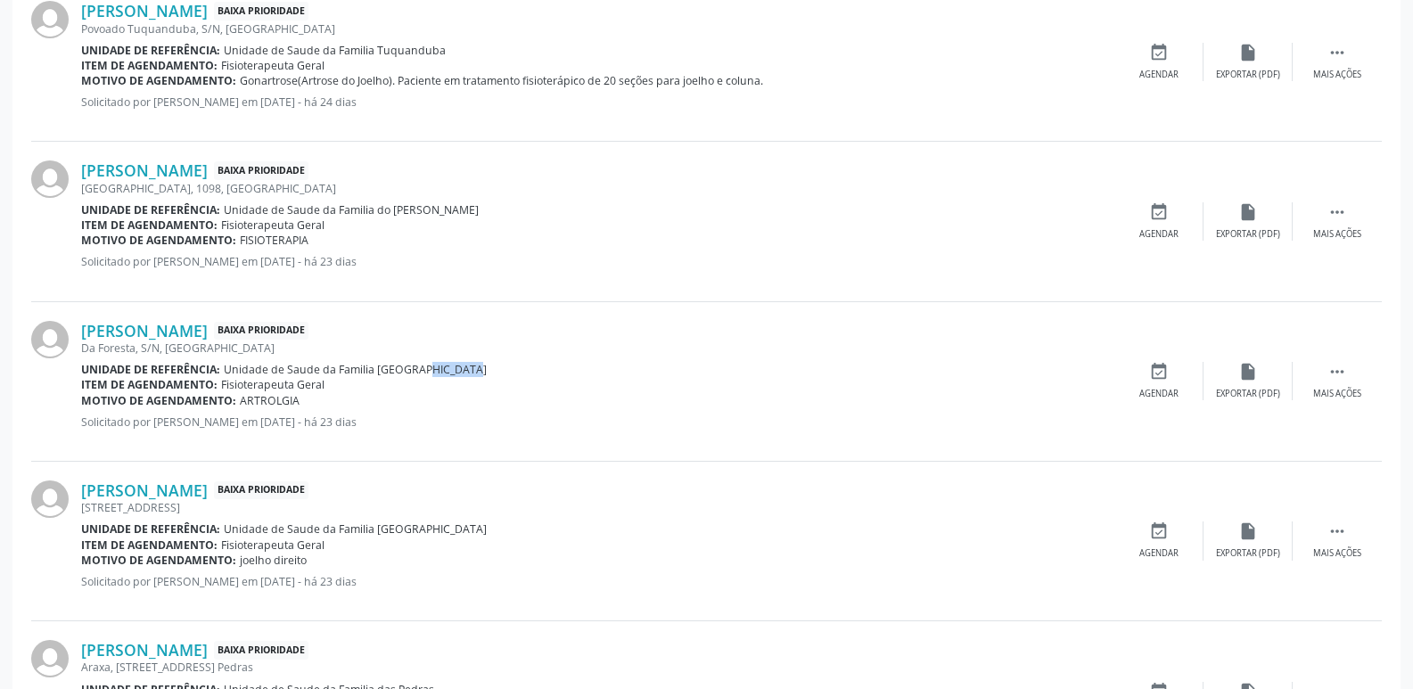
drag, startPoint x: 406, startPoint y: 373, endPoint x: 473, endPoint y: 373, distance: 66.9
click at [473, 373] on div "Unidade de referência: Unidade de Saude da Familia [GEOGRAPHIC_DATA]" at bounding box center [597, 369] width 1033 height 15
click at [451, 372] on div "Unidade de referência: Unidade de Saude da Familia [GEOGRAPHIC_DATA]" at bounding box center [597, 369] width 1033 height 15
drag, startPoint x: 411, startPoint y: 371, endPoint x: 474, endPoint y: 371, distance: 63.3
click at [474, 371] on div "Unidade de referência: Unidade de Saude da Familia [GEOGRAPHIC_DATA]" at bounding box center [597, 369] width 1033 height 15
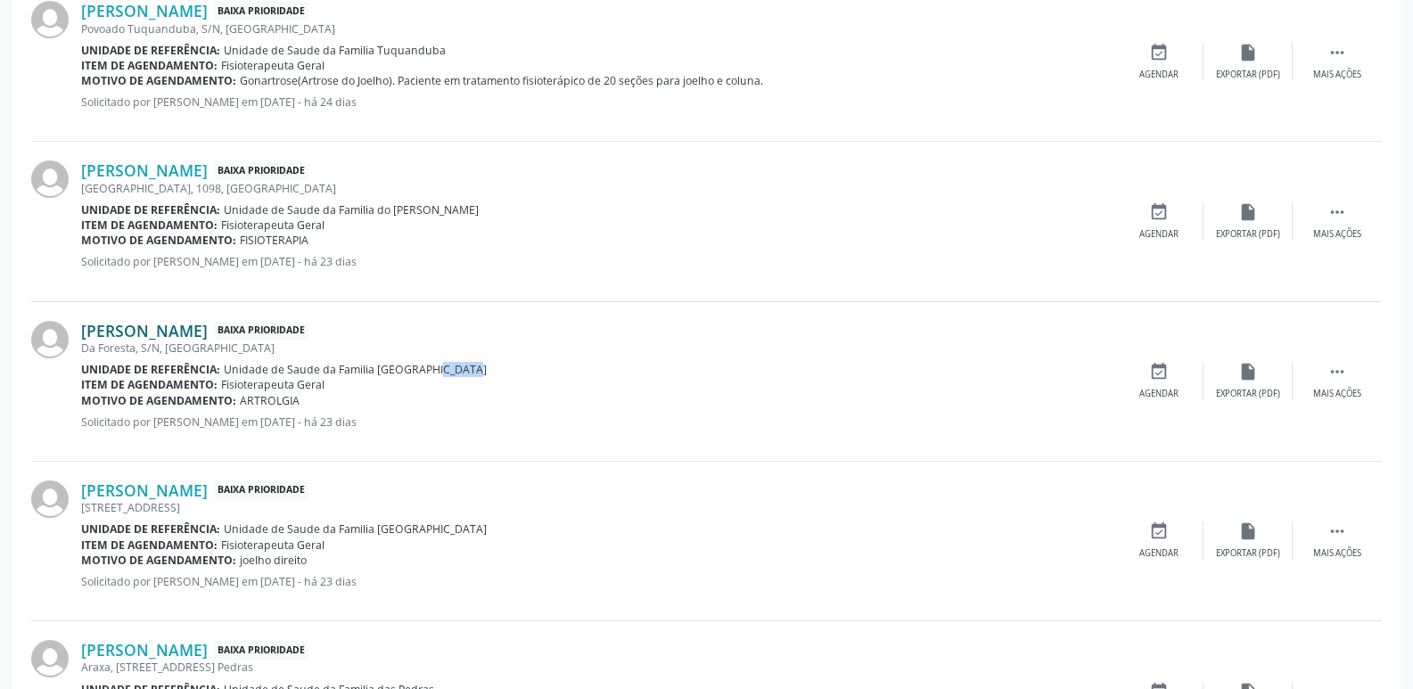
click at [204, 329] on link "[PERSON_NAME]" at bounding box center [144, 331] width 127 height 20
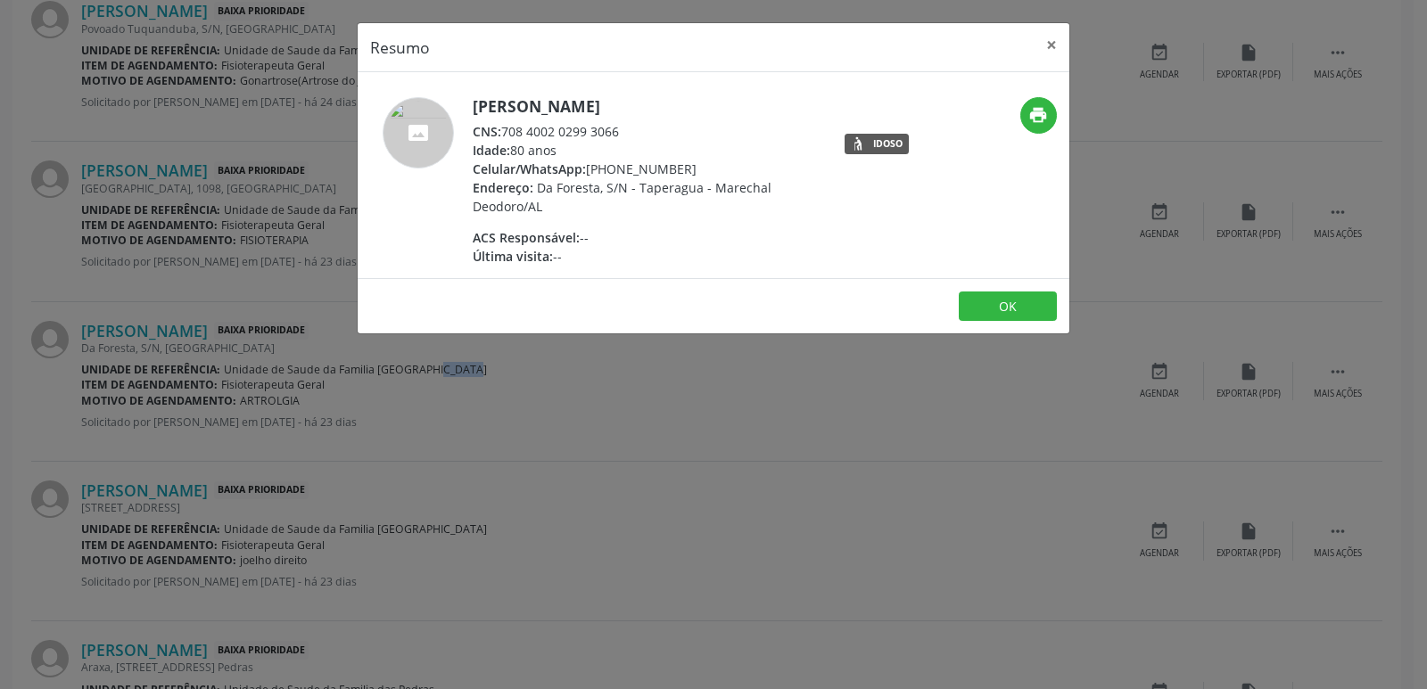
drag, startPoint x: 507, startPoint y: 131, endPoint x: 635, endPoint y: 126, distance: 127.6
click at [635, 126] on div "CNS: 708 4002 0299 3066" at bounding box center [646, 131] width 347 height 19
click at [617, 195] on span "Da Foresta, S/N - Taperagua - Marechal Deodoro/AL" at bounding box center [622, 197] width 299 height 36
drag, startPoint x: 613, startPoint y: 172, endPoint x: 679, endPoint y: 169, distance: 66.0
click at [679, 169] on div "Celular/WhatsApp: [PHONE_NUMBER]" at bounding box center [646, 169] width 347 height 19
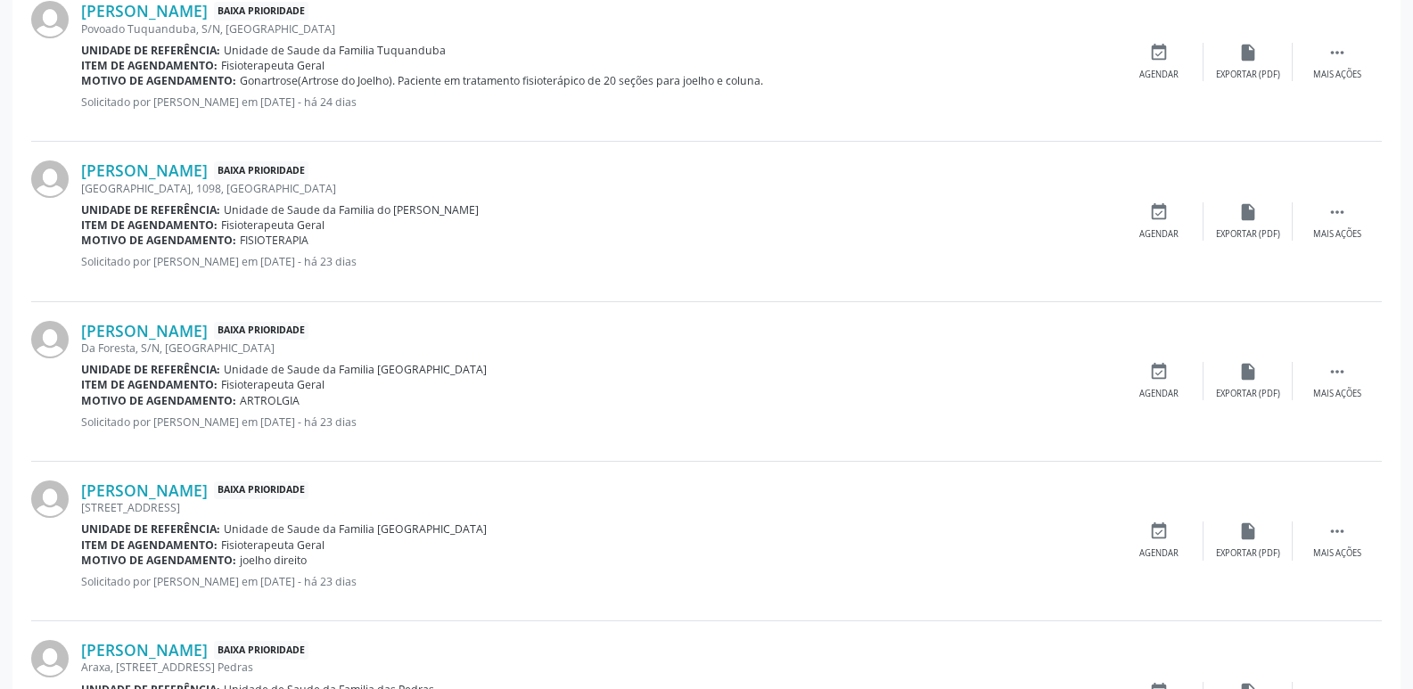
drag, startPoint x: 236, startPoint y: 403, endPoint x: 296, endPoint y: 401, distance: 59.8
click at [296, 401] on div "Motivo de agendamento: [GEOGRAPHIC_DATA]" at bounding box center [597, 400] width 1033 height 15
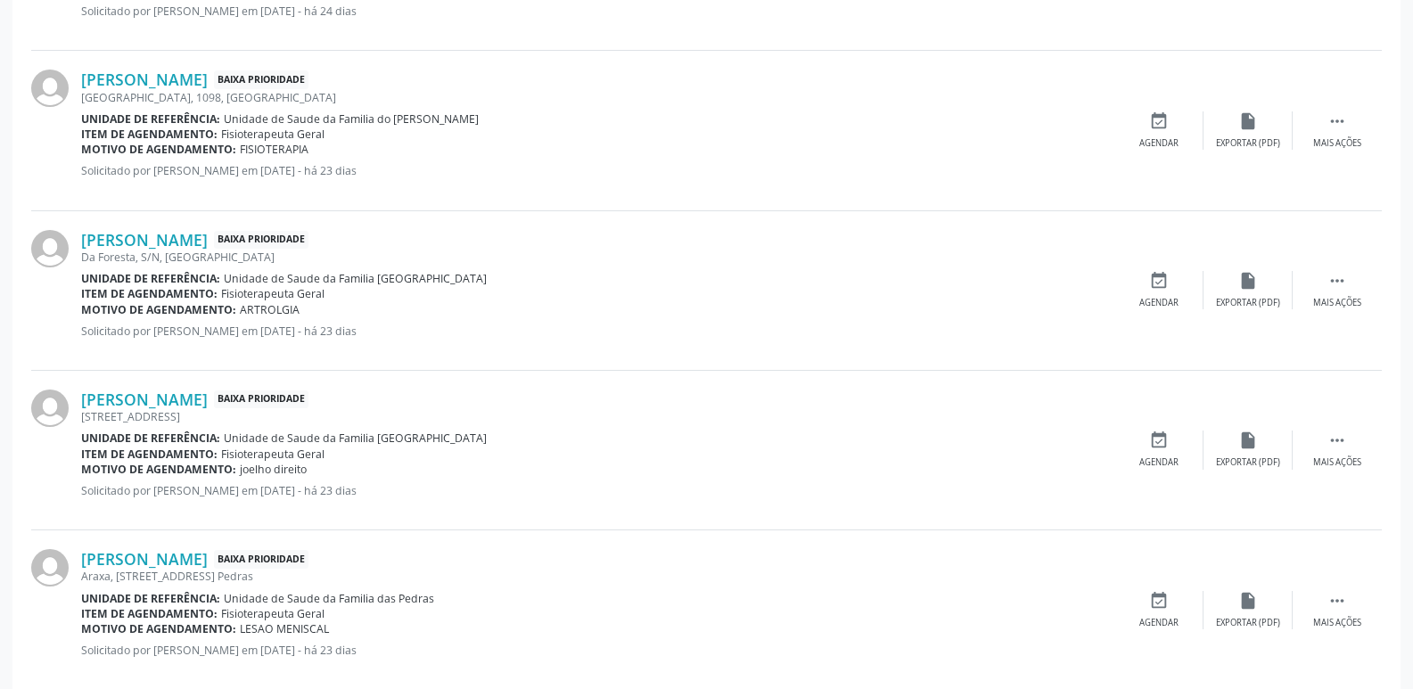
scroll to position [981, 0]
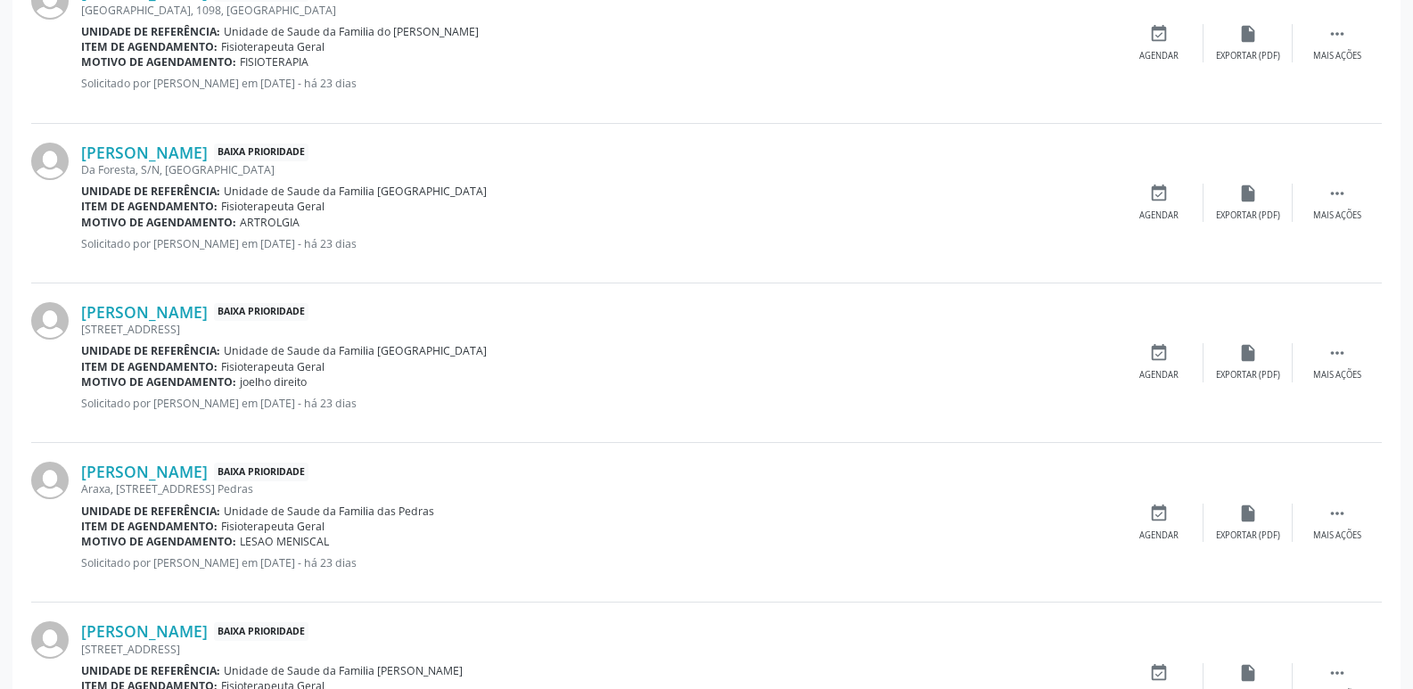
click at [457, 406] on p "Solicitado por [PERSON_NAME] em [DATE] - há 23 dias" at bounding box center [597, 403] width 1033 height 15
drag, startPoint x: 412, startPoint y: 350, endPoint x: 448, endPoint y: 352, distance: 35.7
click at [448, 352] on div "Unidade de referência: Unidade de Saude da Familia [GEOGRAPHIC_DATA]" at bounding box center [597, 350] width 1033 height 15
click at [208, 319] on link "[PERSON_NAME]" at bounding box center [144, 312] width 127 height 20
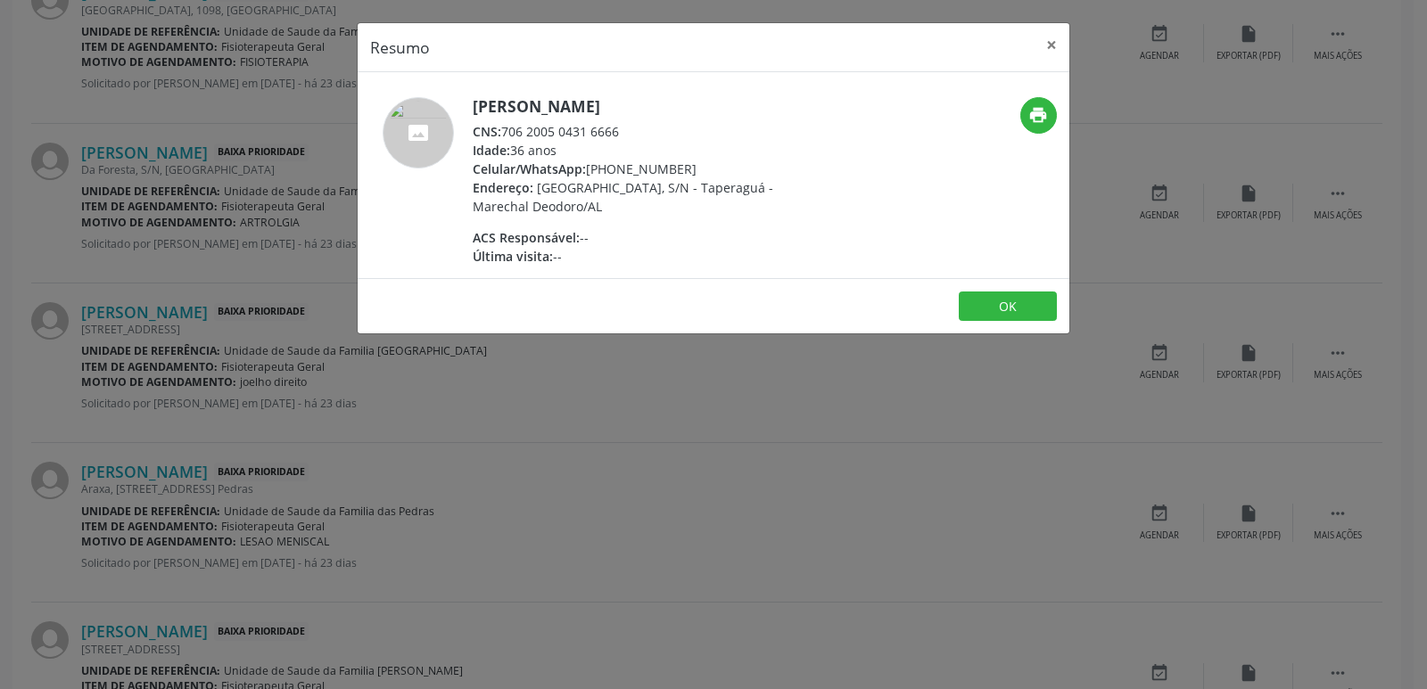
click at [506, 129] on div "CNS: 706 2005 0431 6666" at bounding box center [646, 131] width 347 height 19
drag, startPoint x: 506, startPoint y: 127, endPoint x: 619, endPoint y: 128, distance: 113.3
click at [619, 128] on div "CNS: 706 2005 0431 6666" at bounding box center [646, 131] width 347 height 19
drag, startPoint x: 609, startPoint y: 165, endPoint x: 687, endPoint y: 164, distance: 77.6
click at [687, 164] on div "Celular/WhatsApp: [PHONE_NUMBER]" at bounding box center [646, 169] width 347 height 19
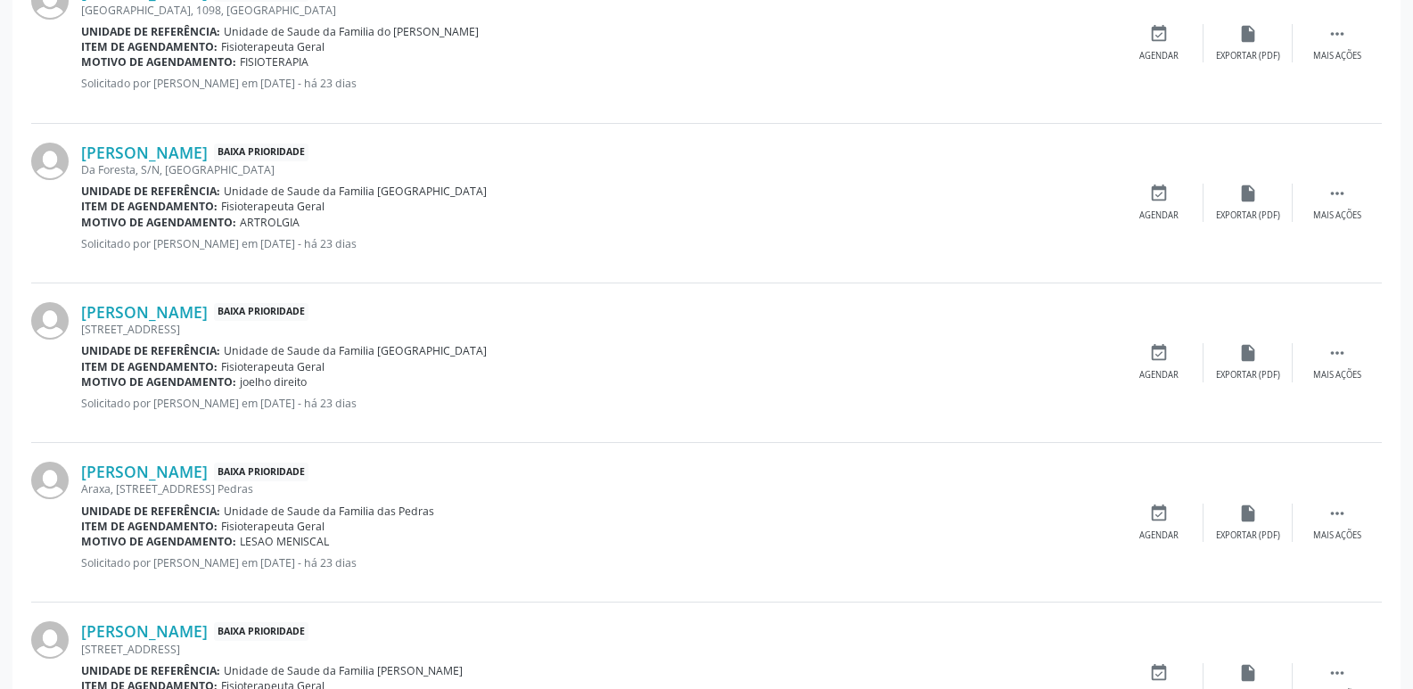
drag, startPoint x: 241, startPoint y: 385, endPoint x: 296, endPoint y: 382, distance: 55.4
click at [296, 382] on span "joelho direito" at bounding box center [273, 382] width 67 height 15
click at [308, 380] on div "Motivo de agendamento: joelho direito" at bounding box center [597, 382] width 1033 height 15
drag, startPoint x: 237, startPoint y: 384, endPoint x: 308, endPoint y: 382, distance: 70.5
click at [308, 382] on div "Motivo de agendamento: joelho direito" at bounding box center [597, 382] width 1033 height 15
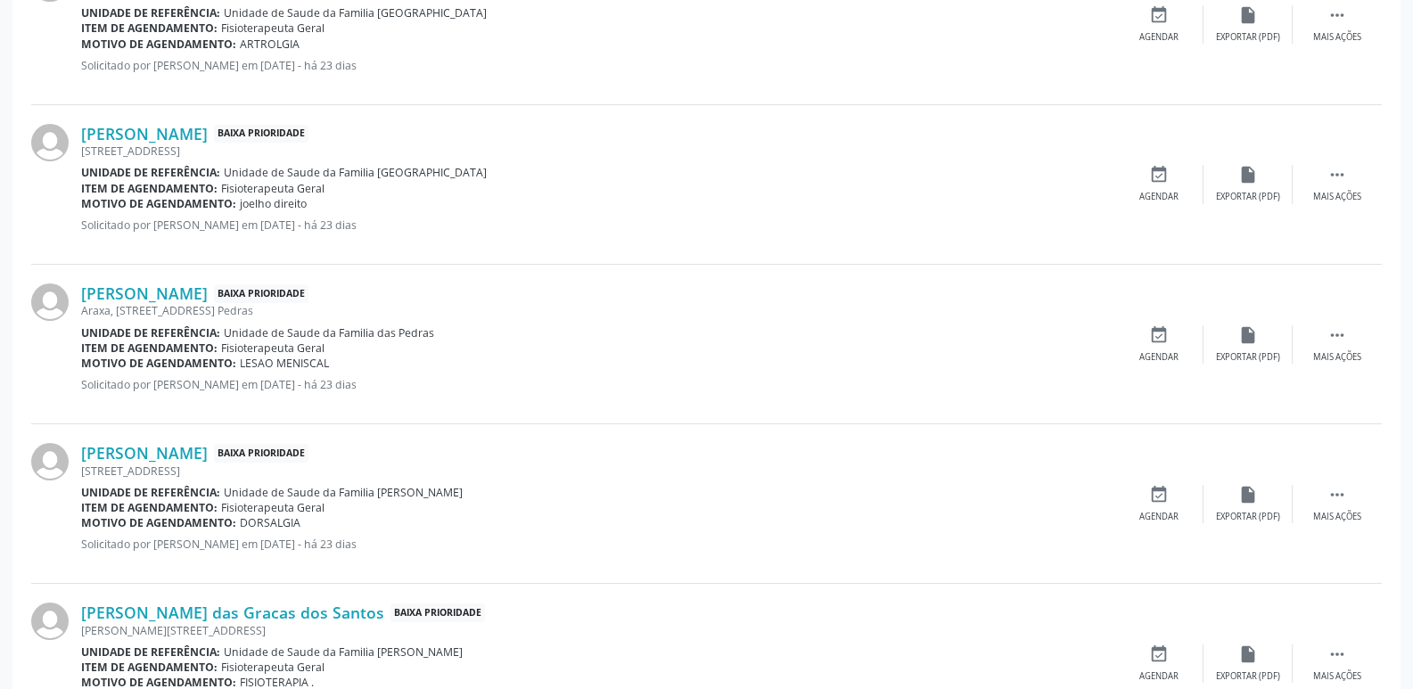
scroll to position [1248, 0]
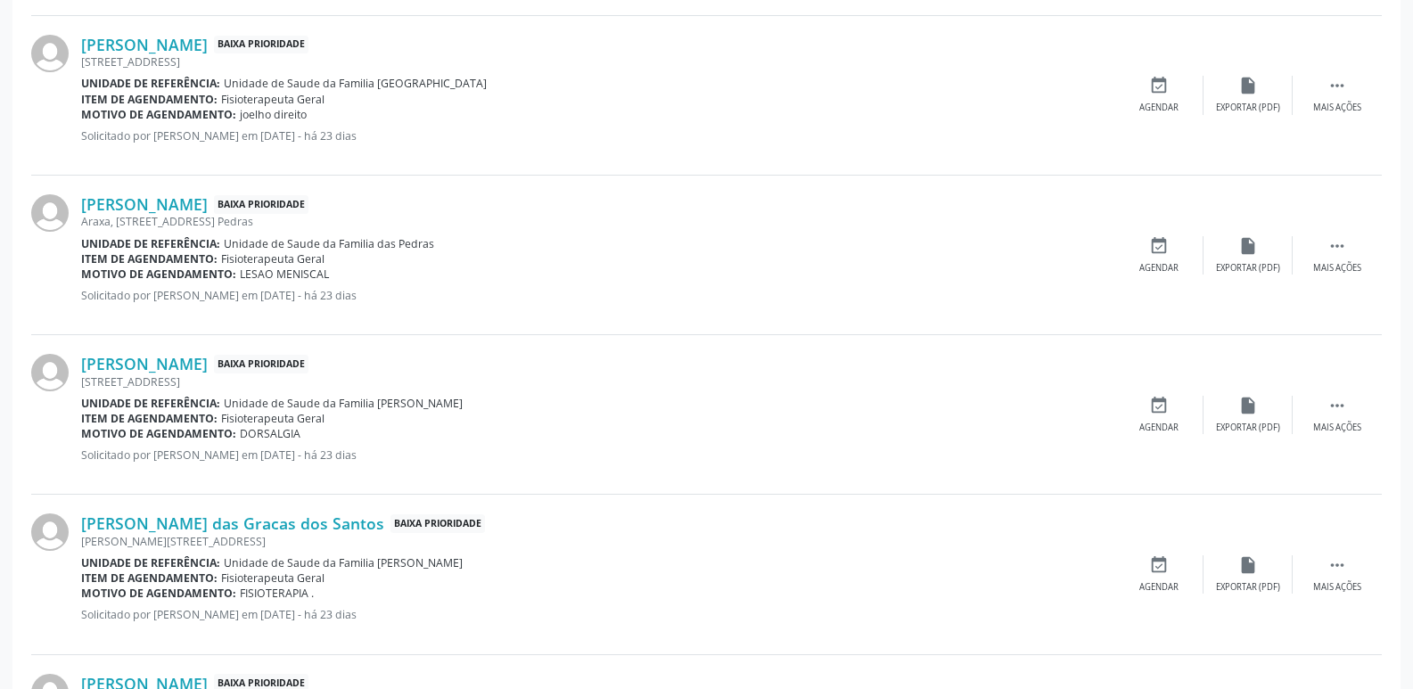
drag, startPoint x: 396, startPoint y: 242, endPoint x: 453, endPoint y: 241, distance: 57.1
click at [453, 241] on div "Unidade de referência: Unidade de Saude da Familia das Pedras" at bounding box center [597, 243] width 1033 height 15
click at [208, 210] on link "[PERSON_NAME]" at bounding box center [144, 204] width 127 height 20
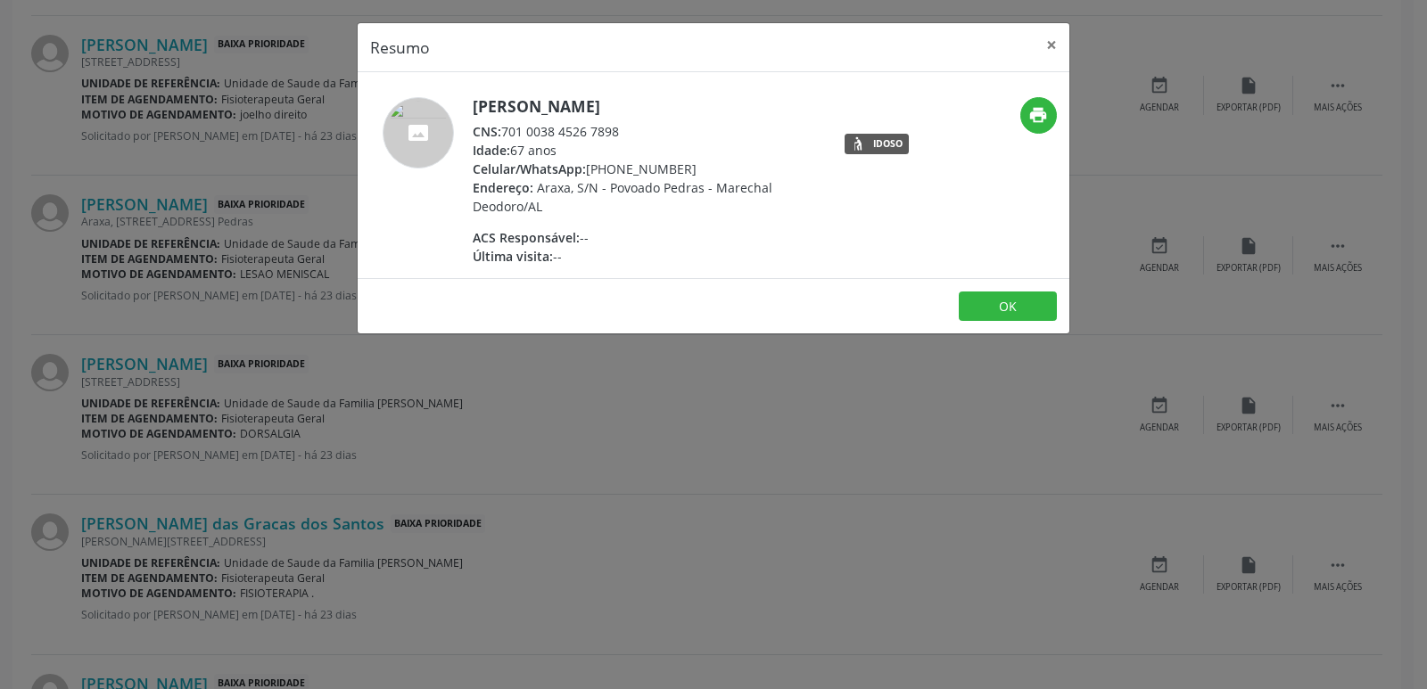
drag, startPoint x: 502, startPoint y: 130, endPoint x: 622, endPoint y: 130, distance: 119.5
click at [622, 130] on div "CNS: 701 0038 4526 7898" at bounding box center [646, 131] width 347 height 19
click at [696, 213] on div "Endereço: Araxa, S/N - Povoado Pedras - Marechal Deodoro/AL" at bounding box center [646, 196] width 347 height 37
drag, startPoint x: 613, startPoint y: 170, endPoint x: 685, endPoint y: 170, distance: 72.2
click at [685, 170] on div "Celular/WhatsApp: [PHONE_NUMBER]" at bounding box center [646, 169] width 347 height 19
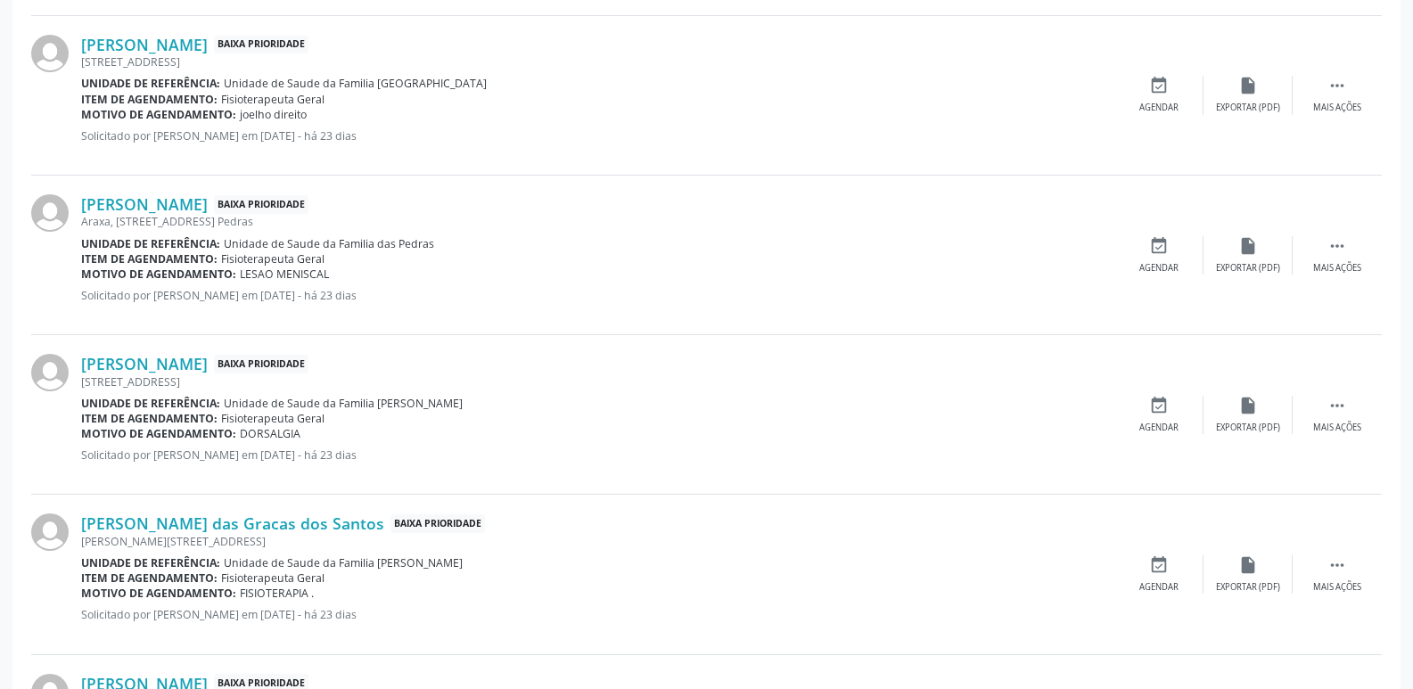
drag, startPoint x: 239, startPoint y: 275, endPoint x: 332, endPoint y: 272, distance: 92.8
click at [332, 272] on div "Motivo de agendamento: LESAO MENISCAL" at bounding box center [597, 274] width 1033 height 15
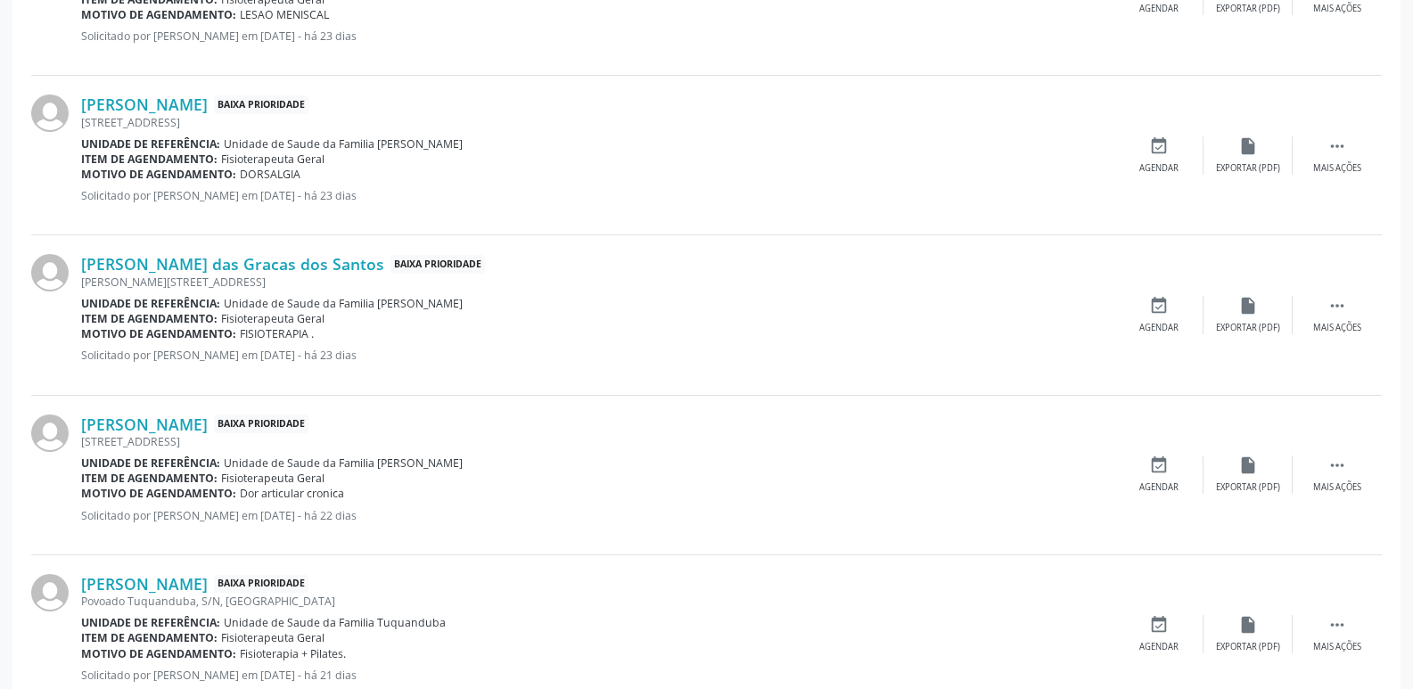
scroll to position [1516, 0]
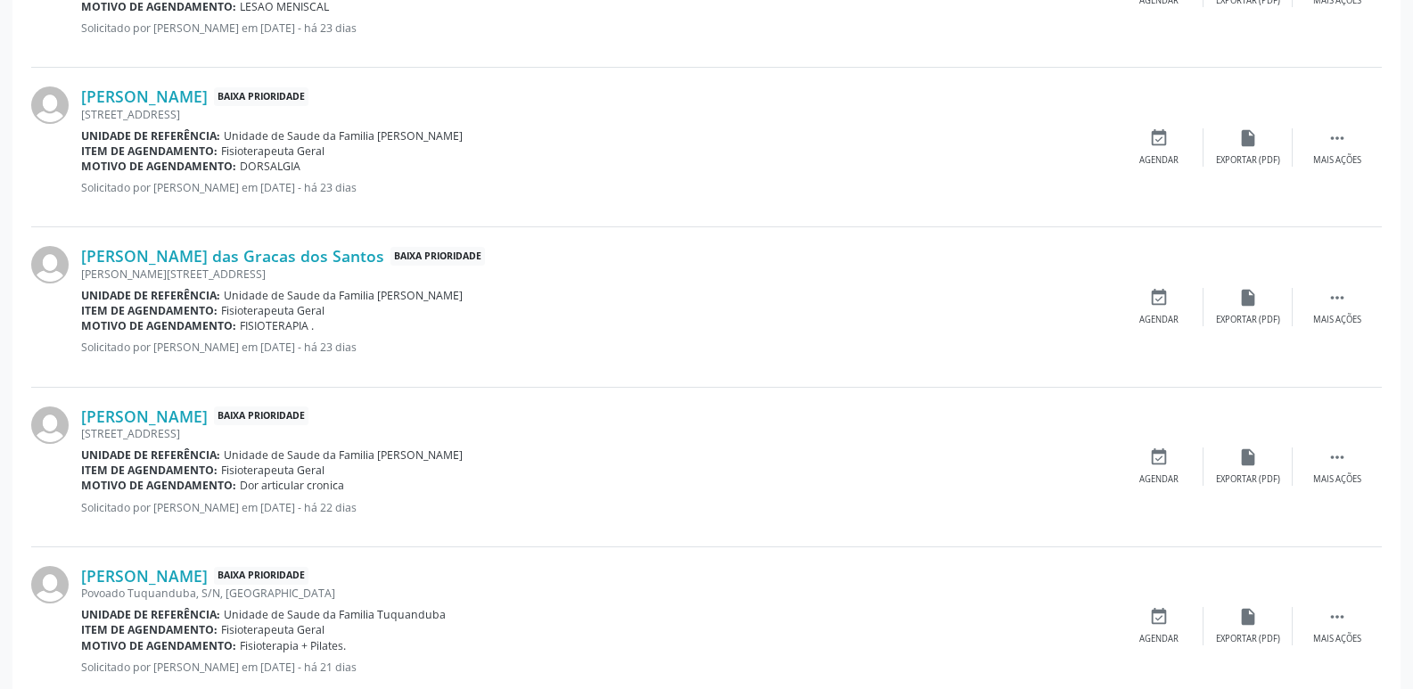
drag, startPoint x: 373, startPoint y: 142, endPoint x: 464, endPoint y: 140, distance: 91.0
click at [464, 140] on div "Unidade de referência: Unidade de Saude da Familia Barro Vermelho" at bounding box center [597, 135] width 1033 height 15
click at [208, 103] on link "[PERSON_NAME]" at bounding box center [144, 96] width 127 height 20
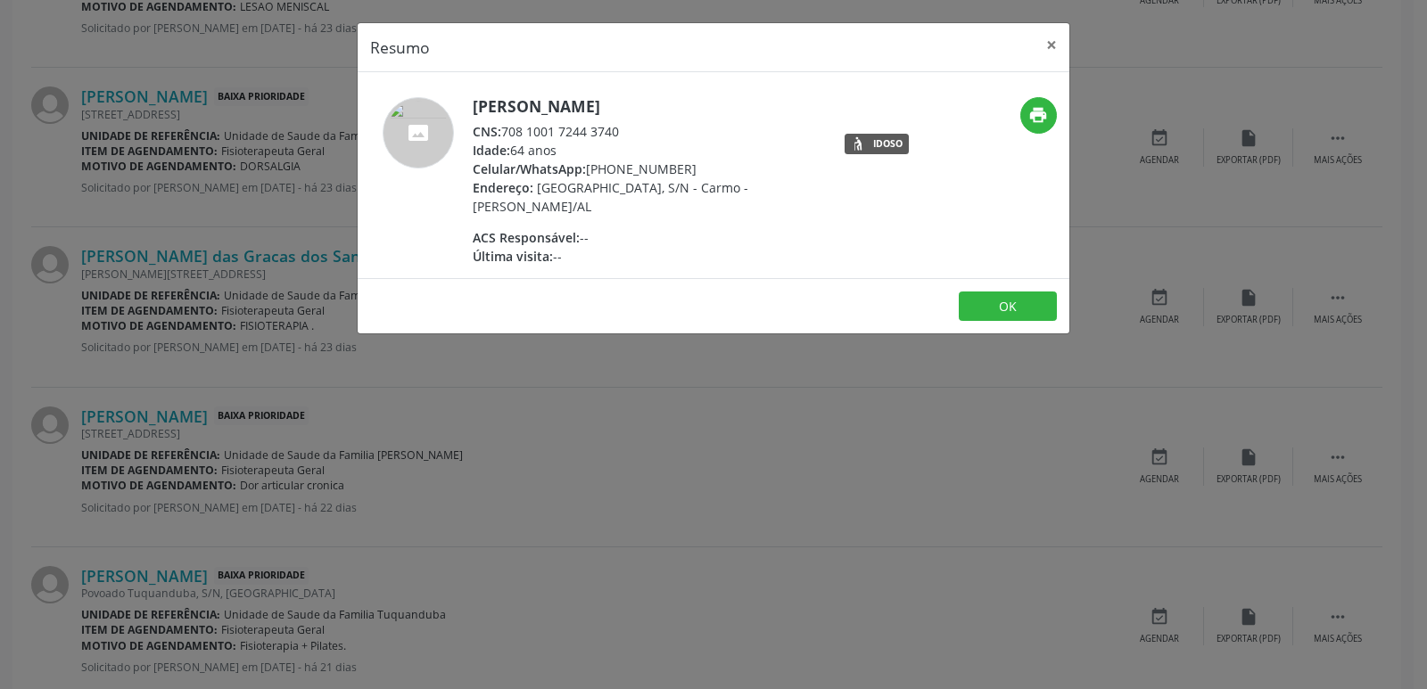
drag, startPoint x: 504, startPoint y: 132, endPoint x: 627, endPoint y: 132, distance: 123.1
click at [627, 132] on div "CNS: 708 1001 7244 3740" at bounding box center [646, 131] width 347 height 19
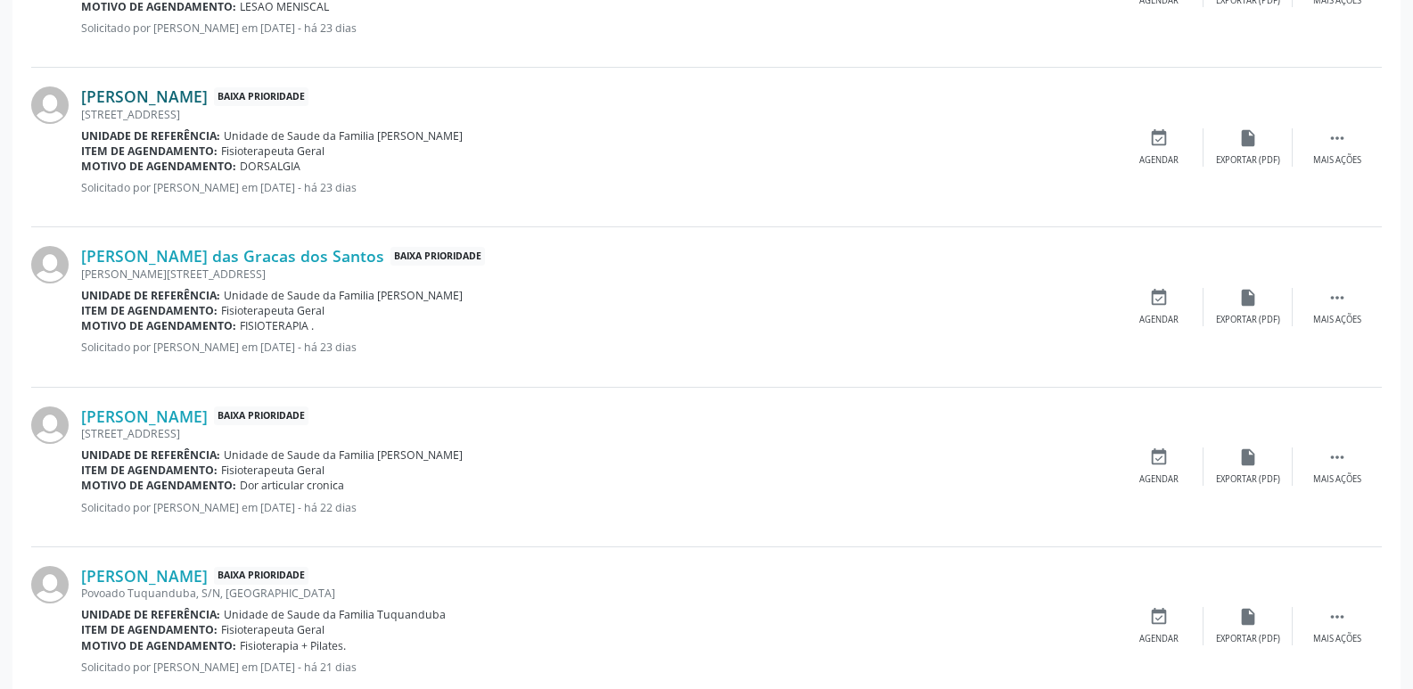
click at [208, 98] on link "[PERSON_NAME]" at bounding box center [144, 96] width 127 height 20
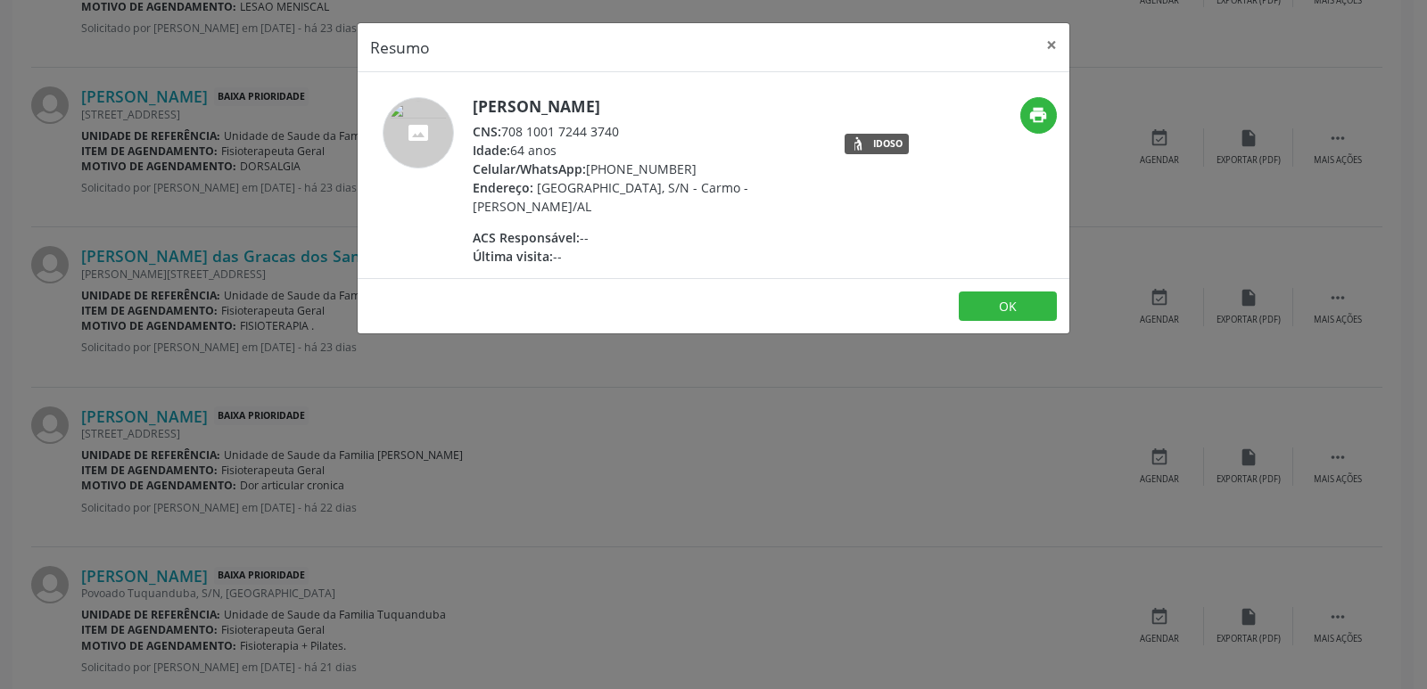
drag, startPoint x: 609, startPoint y: 169, endPoint x: 690, endPoint y: 166, distance: 81.2
click at [690, 166] on div "Celular/WhatsApp: [PHONE_NUMBER]" at bounding box center [646, 169] width 347 height 19
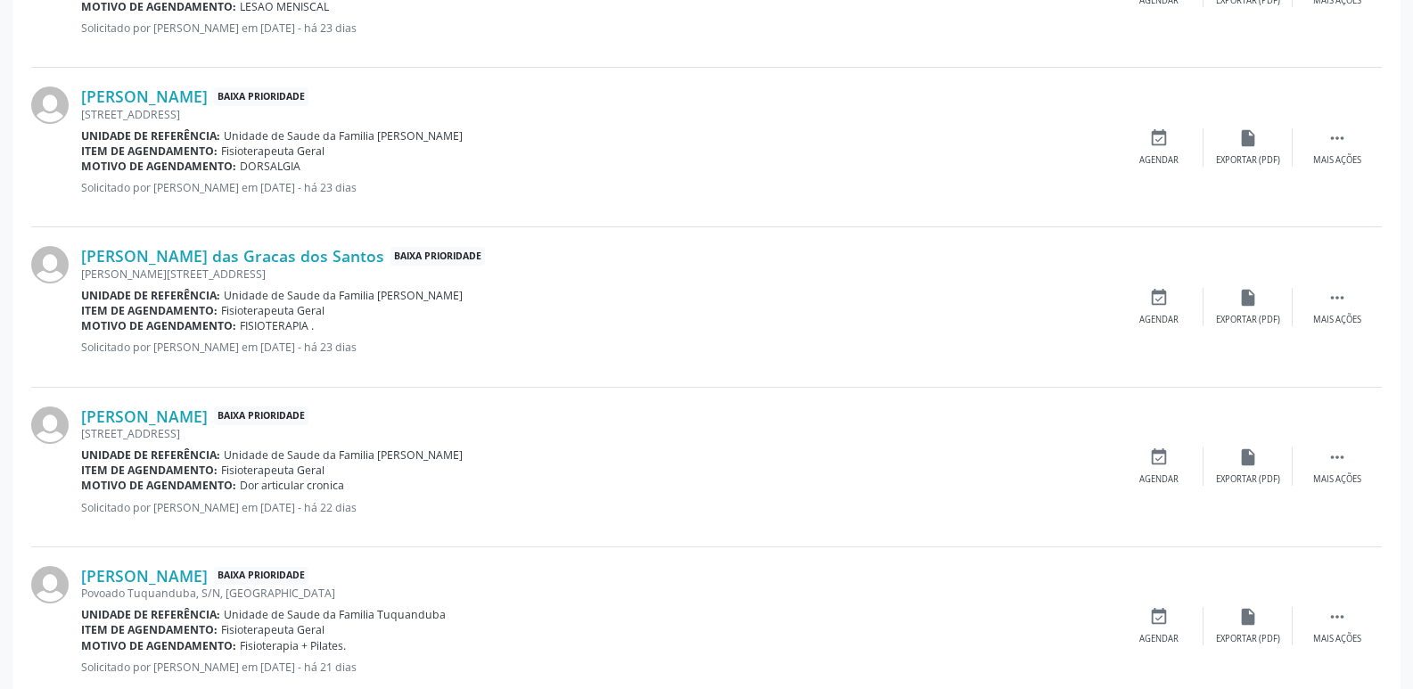
drag, startPoint x: 237, startPoint y: 169, endPoint x: 303, endPoint y: 169, distance: 66.0
click at [303, 169] on div "Motivo de agendamento: DORSALGIA" at bounding box center [597, 166] width 1033 height 15
click at [523, 225] on div "[PERSON_NAME] Baixa Prioridade [STREET_ADDRESS] Unidade de referência: Unidade …" at bounding box center [706, 148] width 1351 height 160
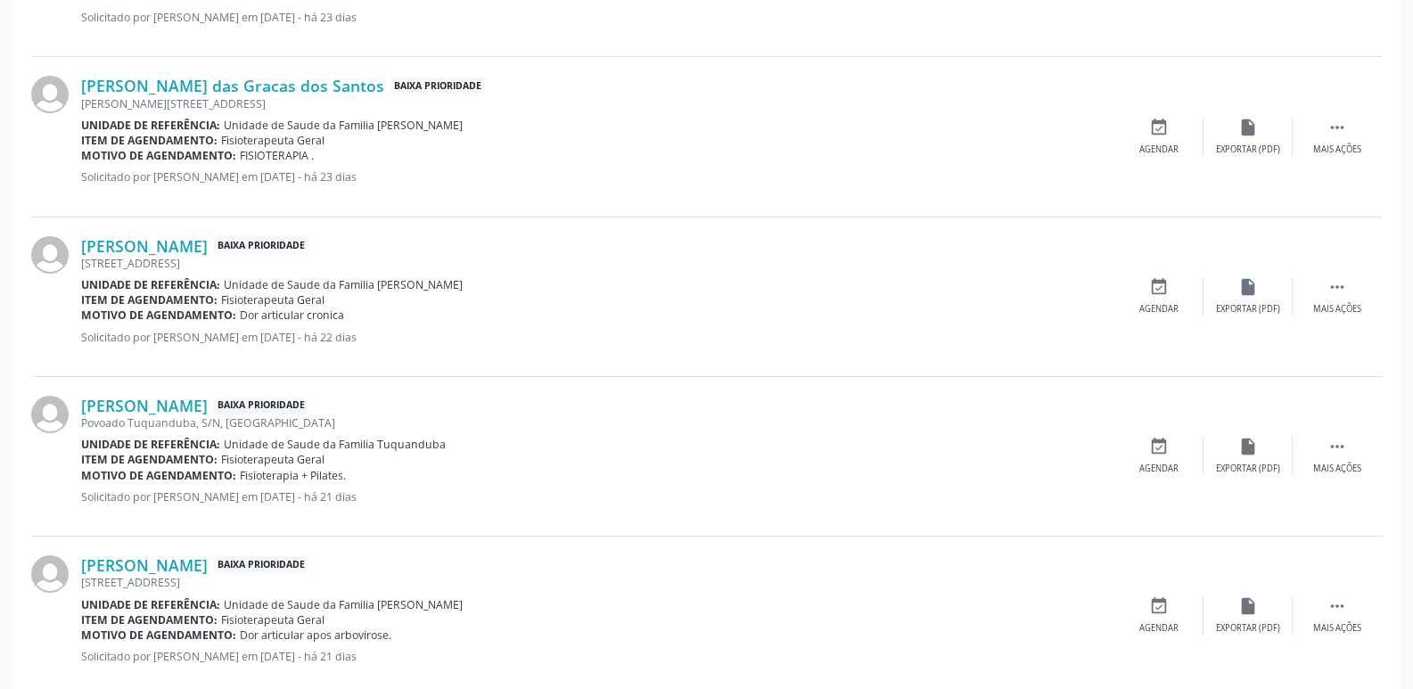
scroll to position [1694, 0]
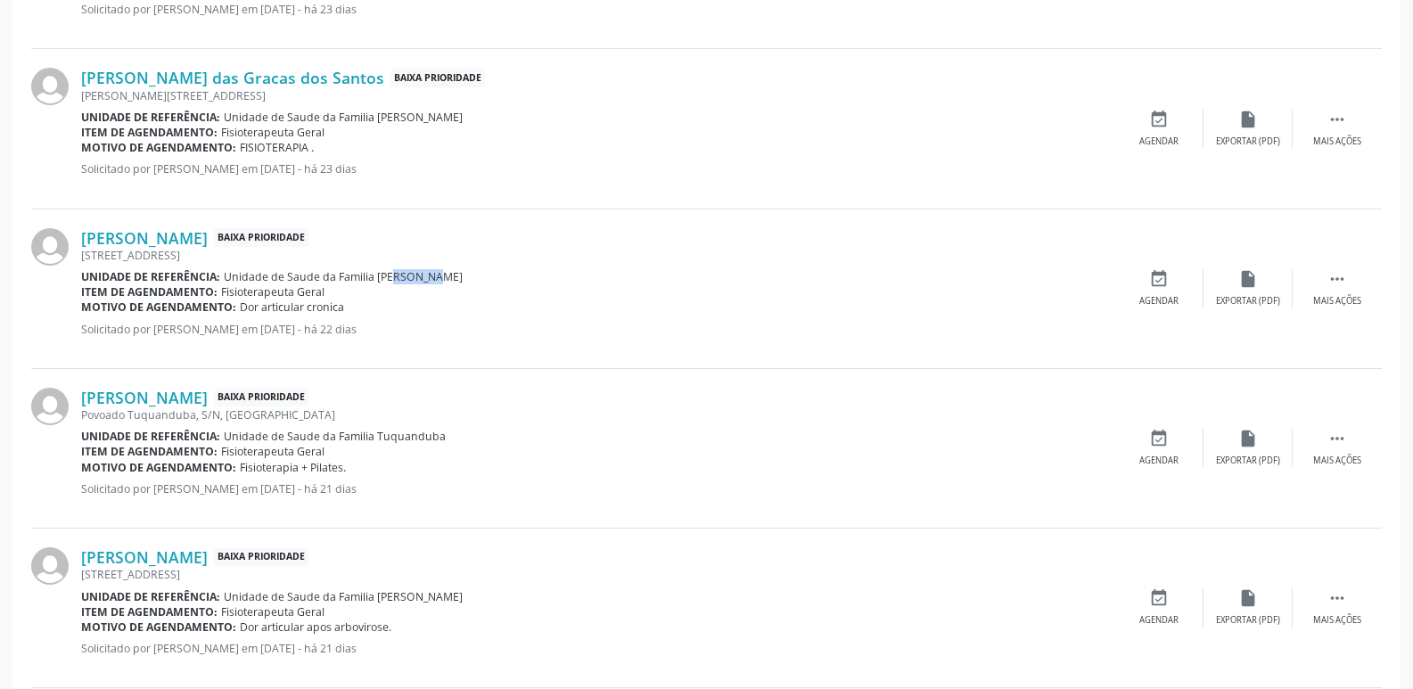
drag, startPoint x: 375, startPoint y: 280, endPoint x: 436, endPoint y: 283, distance: 60.7
click at [436, 283] on div "Unidade de referência: Unidade de Saude da Familia [PERSON_NAME]" at bounding box center [597, 276] width 1033 height 15
click at [206, 242] on link "[PERSON_NAME]" at bounding box center [144, 238] width 127 height 20
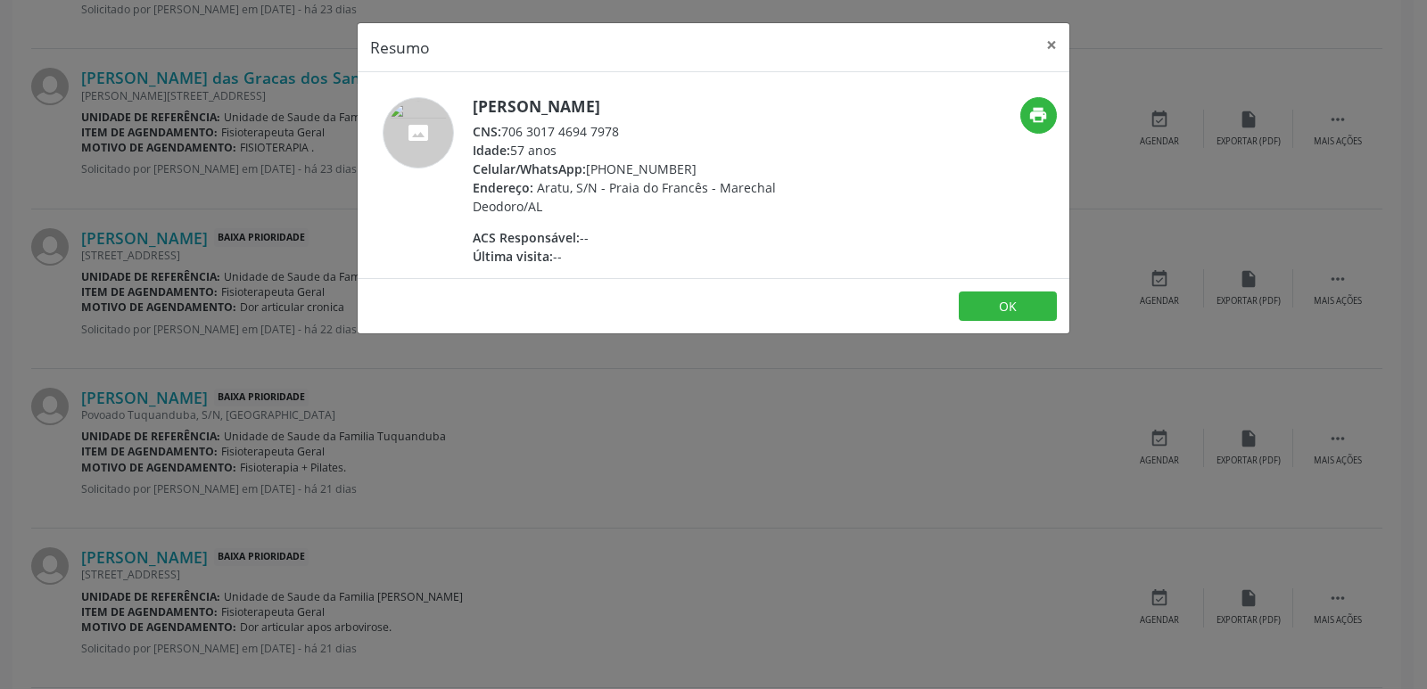
drag, startPoint x: 503, startPoint y: 125, endPoint x: 633, endPoint y: 128, distance: 130.2
click at [633, 128] on div "CNS: 706 3017 4694 7978" at bounding box center [646, 131] width 347 height 19
drag, startPoint x: 613, startPoint y: 169, endPoint x: 701, endPoint y: 168, distance: 88.3
click at [701, 168] on div "Celular/WhatsApp: [PHONE_NUMBER]" at bounding box center [646, 169] width 347 height 19
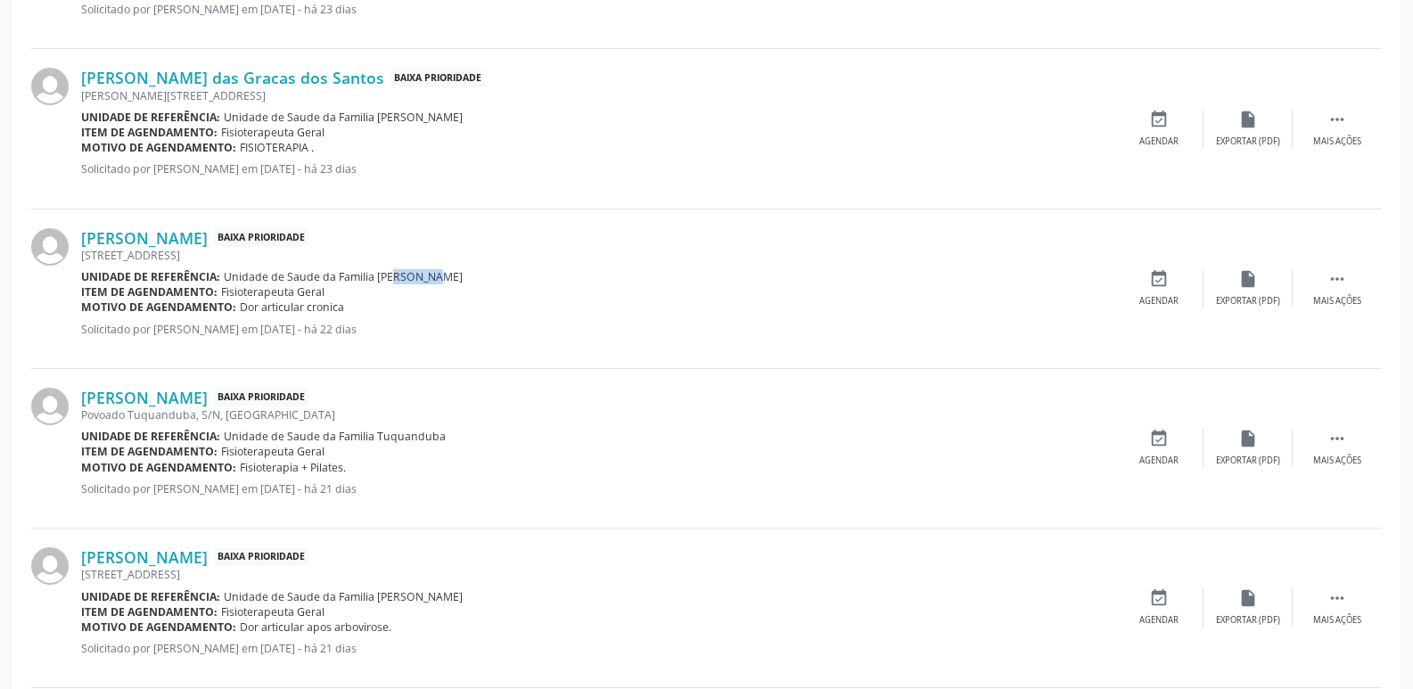
drag, startPoint x: 241, startPoint y: 309, endPoint x: 340, endPoint y: 303, distance: 99.2
click at [340, 303] on span "Dor articular cronica" at bounding box center [292, 307] width 104 height 15
click at [550, 413] on div "Povoado Tuquanduba, S/N, [GEOGRAPHIC_DATA]" at bounding box center [597, 415] width 1033 height 15
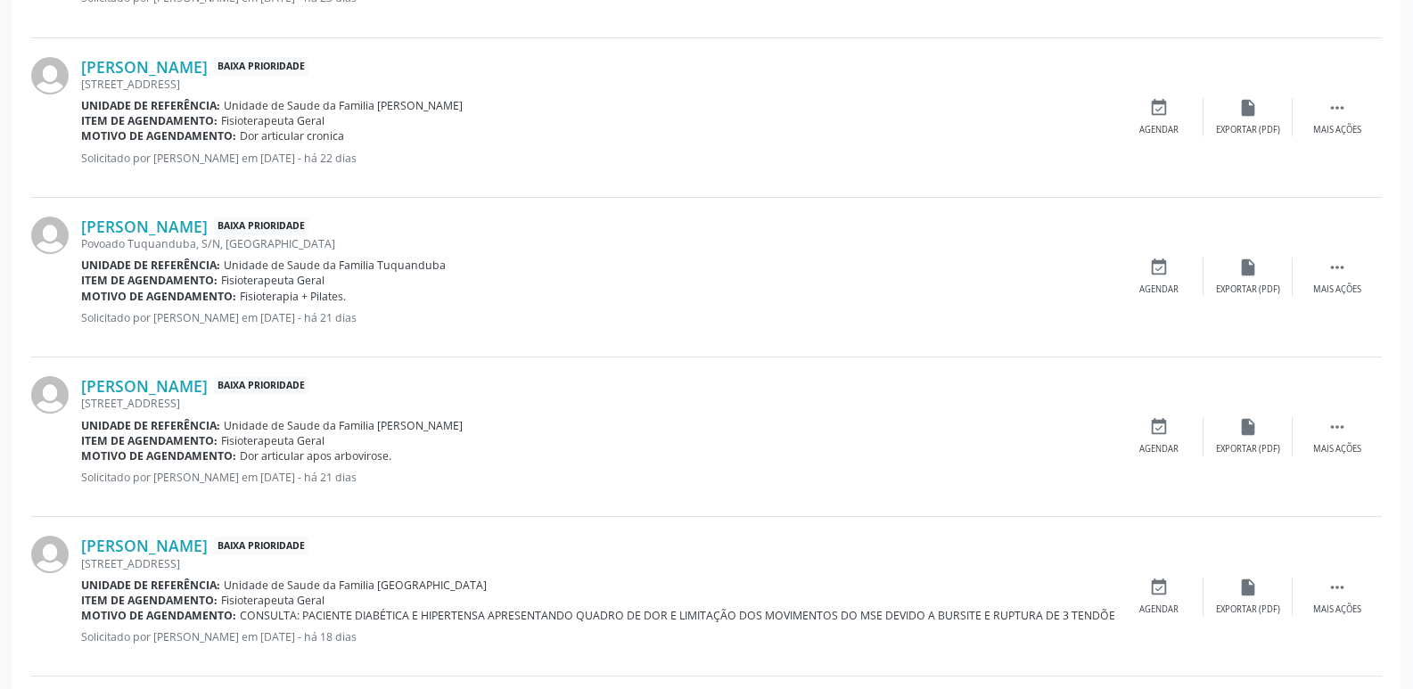
scroll to position [1873, 0]
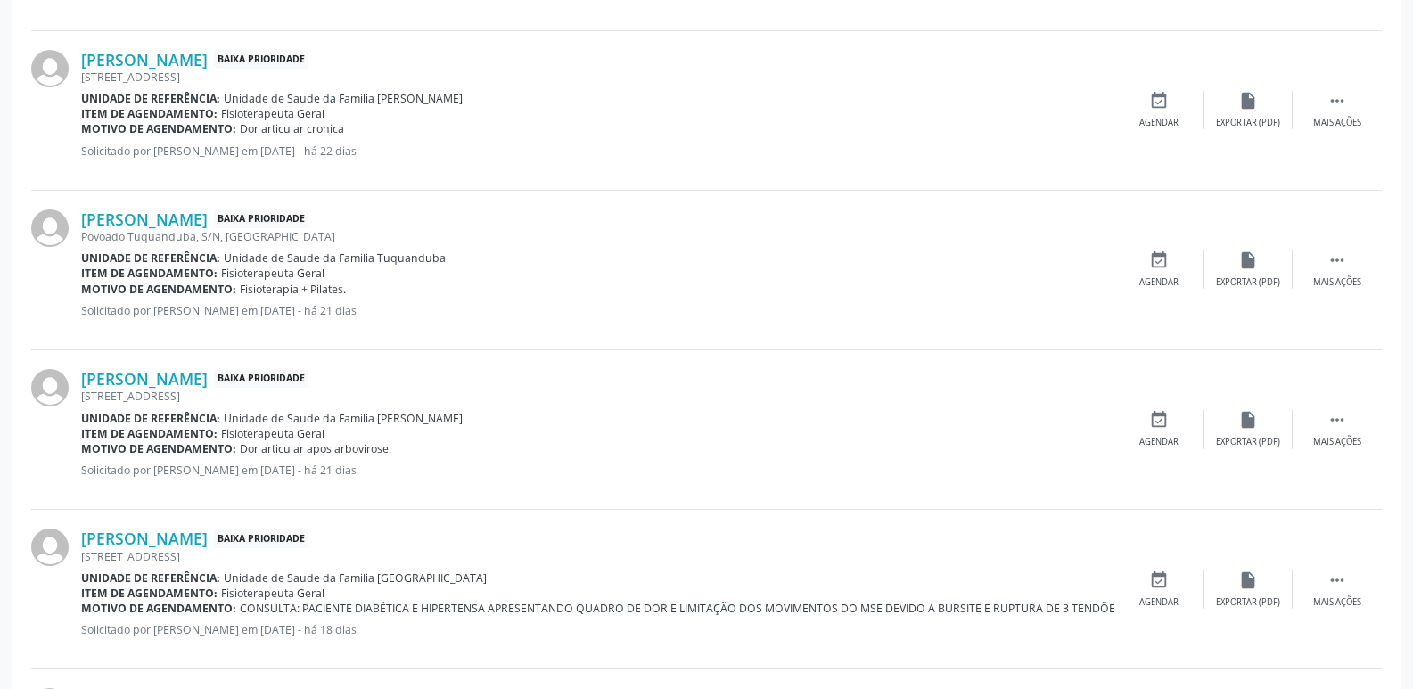
drag, startPoint x: 373, startPoint y: 264, endPoint x: 441, endPoint y: 259, distance: 67.9
click at [441, 259] on div "Unidade de referência: Unidade de Saude da Familia Tuquanduba" at bounding box center [597, 258] width 1033 height 15
click at [208, 218] on link "[PERSON_NAME]" at bounding box center [144, 220] width 127 height 20
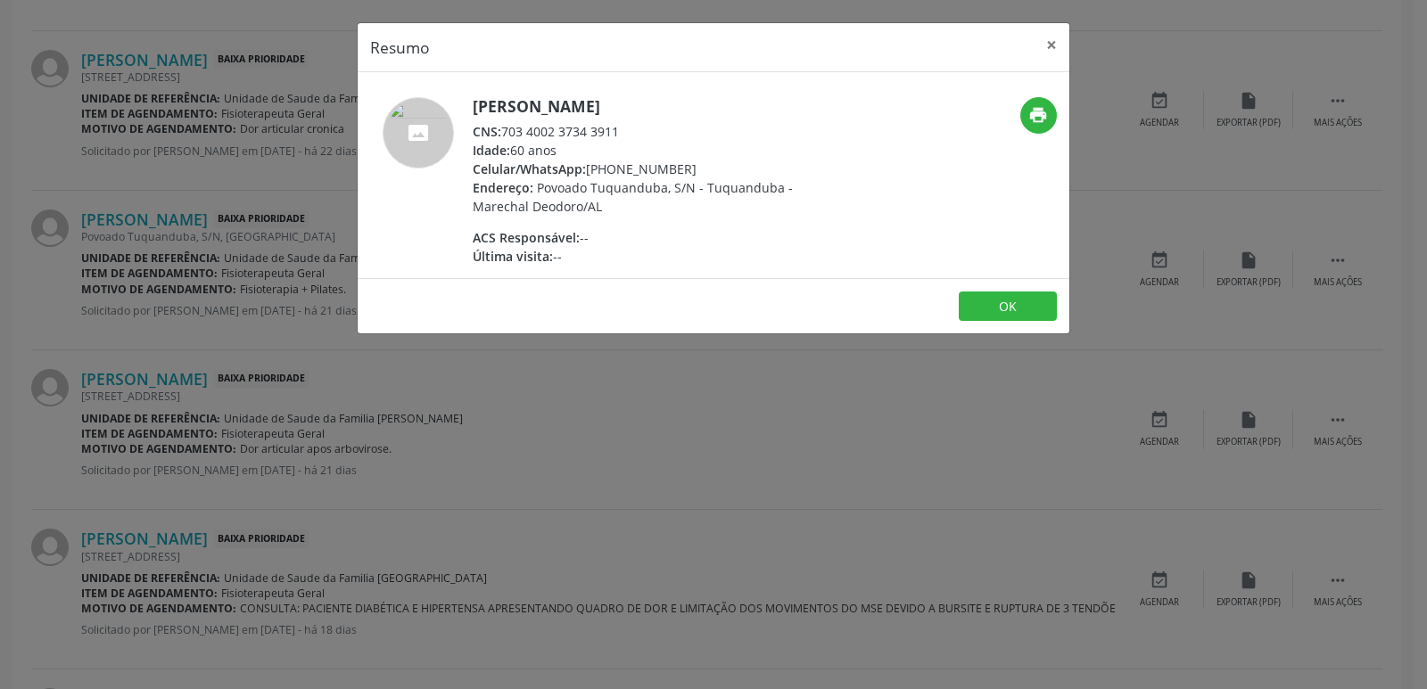
drag, startPoint x: 506, startPoint y: 130, endPoint x: 644, endPoint y: 126, distance: 138.3
click at [644, 126] on div "CNS: 703 4002 3734 3911" at bounding box center [646, 131] width 347 height 19
drag, startPoint x: 610, startPoint y: 169, endPoint x: 693, endPoint y: 166, distance: 83.0
click at [693, 166] on div "Celular/WhatsApp: [PHONE_NUMBER]" at bounding box center [646, 169] width 347 height 19
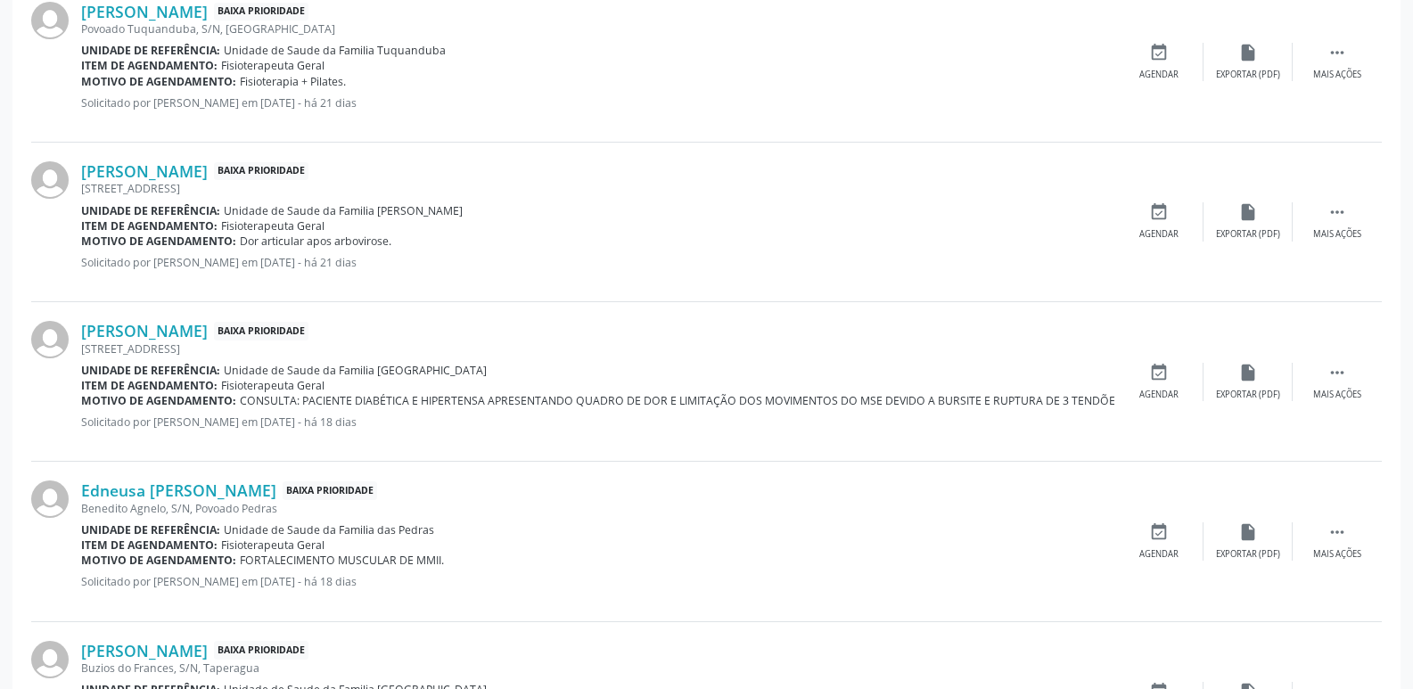
scroll to position [2140, 0]
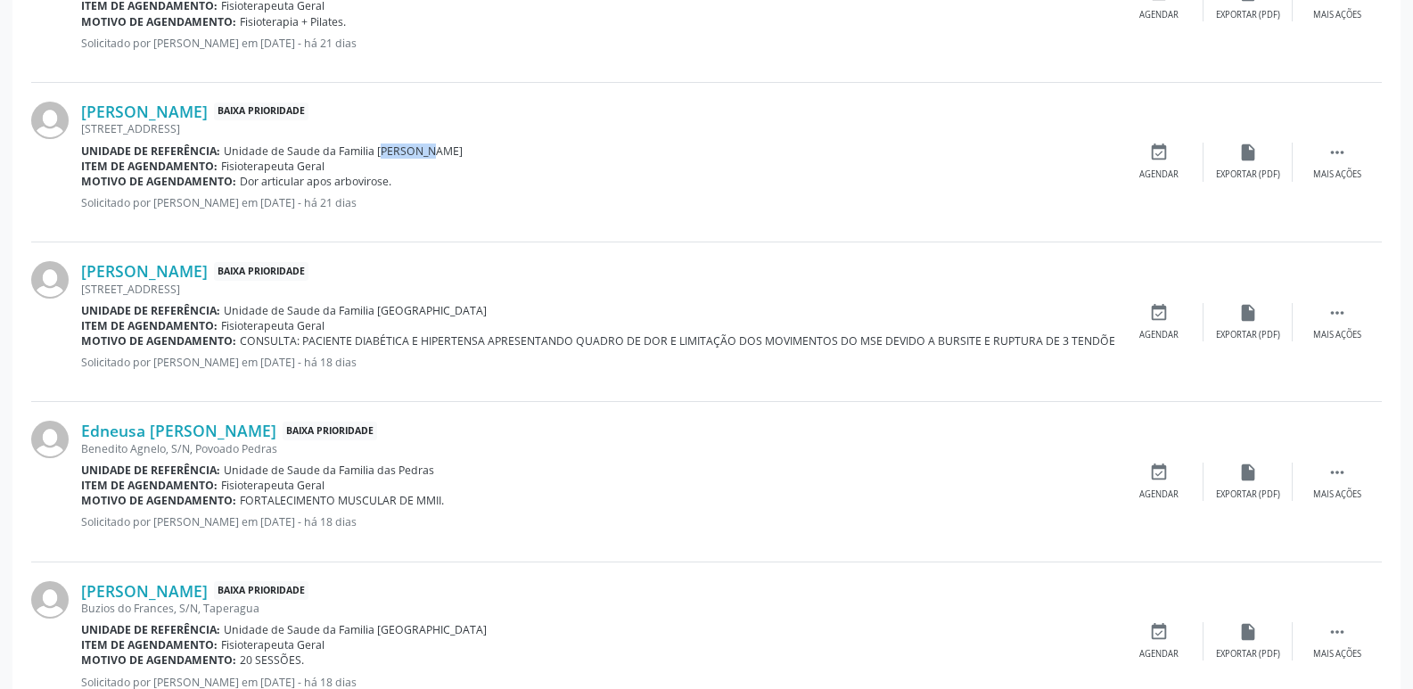
drag, startPoint x: 368, startPoint y: 152, endPoint x: 406, endPoint y: 149, distance: 37.6
click at [406, 149] on span "Unidade de Saude da Familia [PERSON_NAME]" at bounding box center [343, 151] width 239 height 15
click at [443, 180] on div "Motivo de agendamento: Dor articular apos arbovirose." at bounding box center [597, 181] width 1033 height 15
drag, startPoint x: 373, startPoint y: 149, endPoint x: 408, endPoint y: 149, distance: 35.7
click at [408, 149] on span "Unidade de Saude da Familia [PERSON_NAME]" at bounding box center [343, 151] width 239 height 15
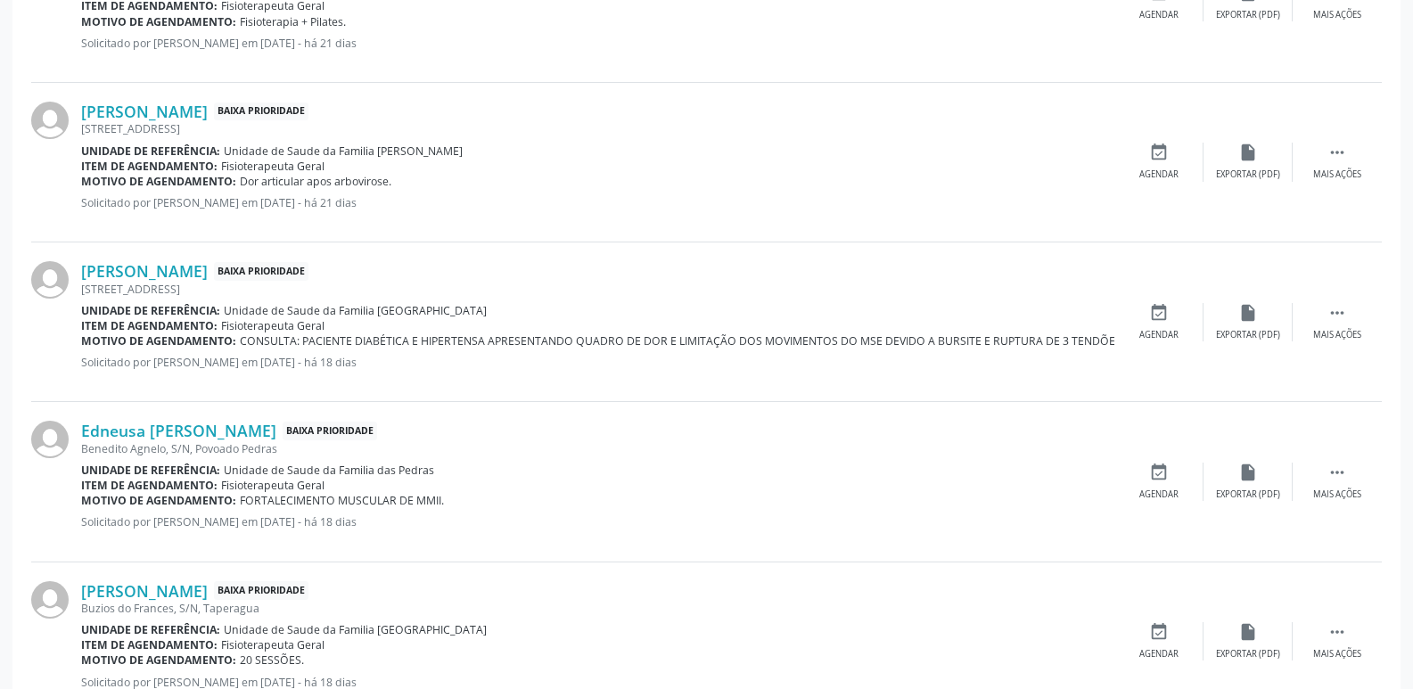
click at [446, 175] on div "Motivo de agendamento: Dor articular apos arbovirose." at bounding box center [597, 181] width 1033 height 15
click at [377, 151] on span "Unidade de Saude da Familia [PERSON_NAME]" at bounding box center [343, 151] width 239 height 15
drag, startPoint x: 372, startPoint y: 151, endPoint x: 410, endPoint y: 150, distance: 38.4
click at [410, 150] on span "Unidade de Saude da Familia [PERSON_NAME]" at bounding box center [343, 151] width 239 height 15
click at [426, 188] on div "Motivo de agendamento: Dor articular apos arbovirose." at bounding box center [597, 181] width 1033 height 15
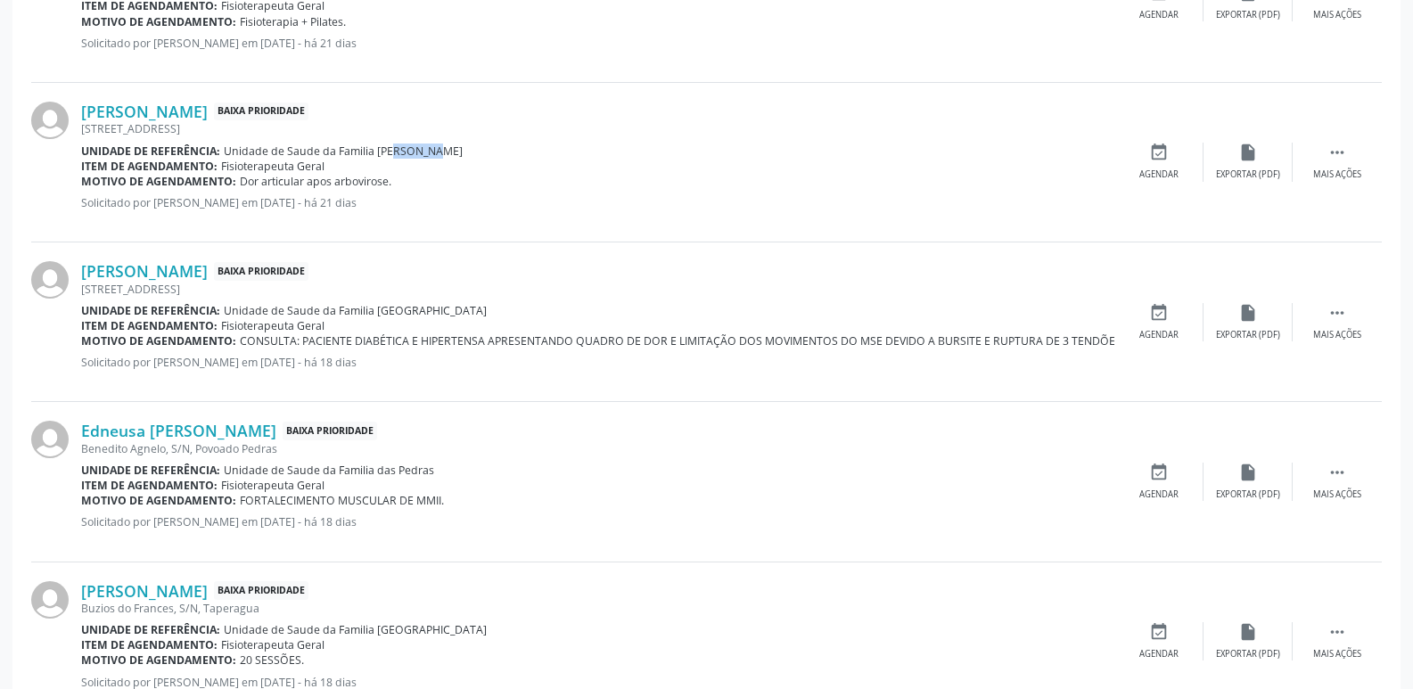
drag, startPoint x: 375, startPoint y: 152, endPoint x: 421, endPoint y: 152, distance: 46.4
click at [421, 152] on div "Unidade de referência: Unidade de Saude da Familia [PERSON_NAME]" at bounding box center [597, 151] width 1033 height 15
click at [194, 115] on link "[PERSON_NAME]" at bounding box center [144, 112] width 127 height 20
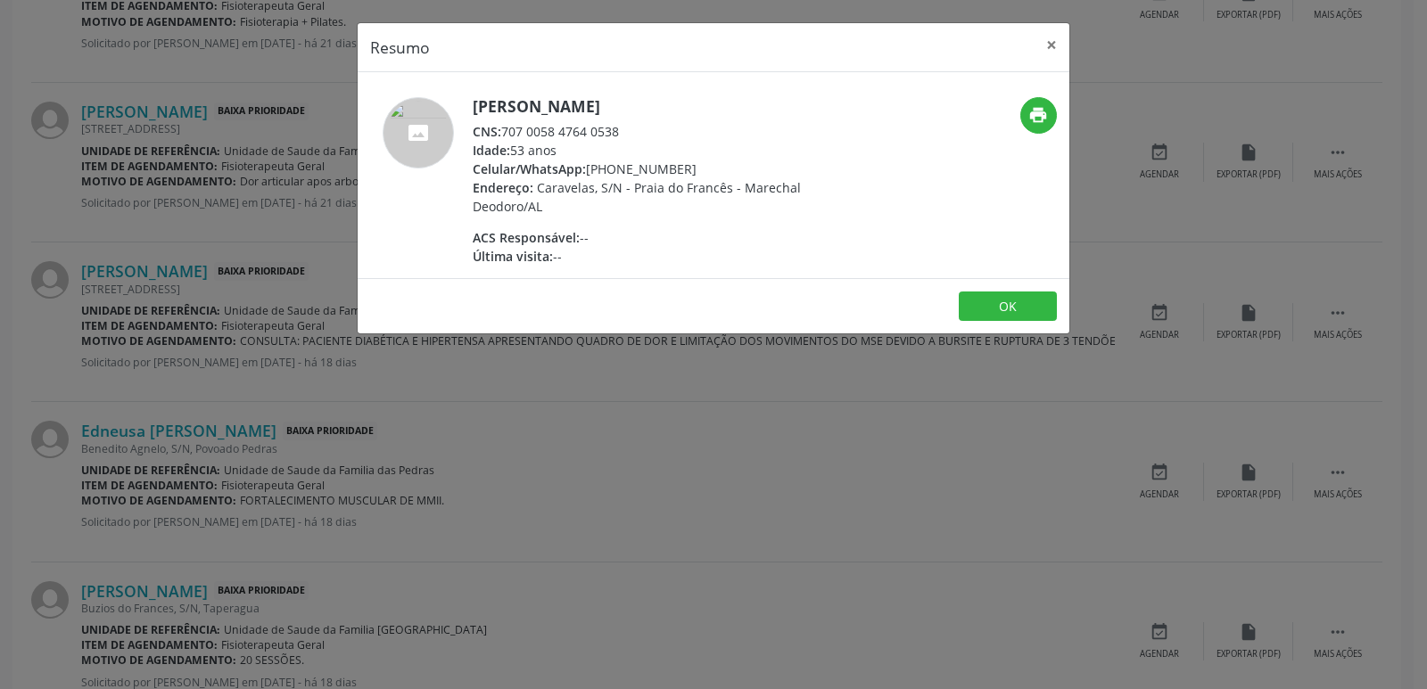
click at [512, 129] on div "CNS: 707 0058 4764 0538" at bounding box center [646, 131] width 347 height 19
drag, startPoint x: 504, startPoint y: 130, endPoint x: 636, endPoint y: 125, distance: 132.1
click at [635, 125] on div "CNS: 707 0058 4764 0538" at bounding box center [646, 131] width 347 height 19
drag, startPoint x: 610, startPoint y: 169, endPoint x: 691, endPoint y: 161, distance: 81.6
click at [691, 161] on div "Celular/WhatsApp: [PHONE_NUMBER]" at bounding box center [646, 169] width 347 height 19
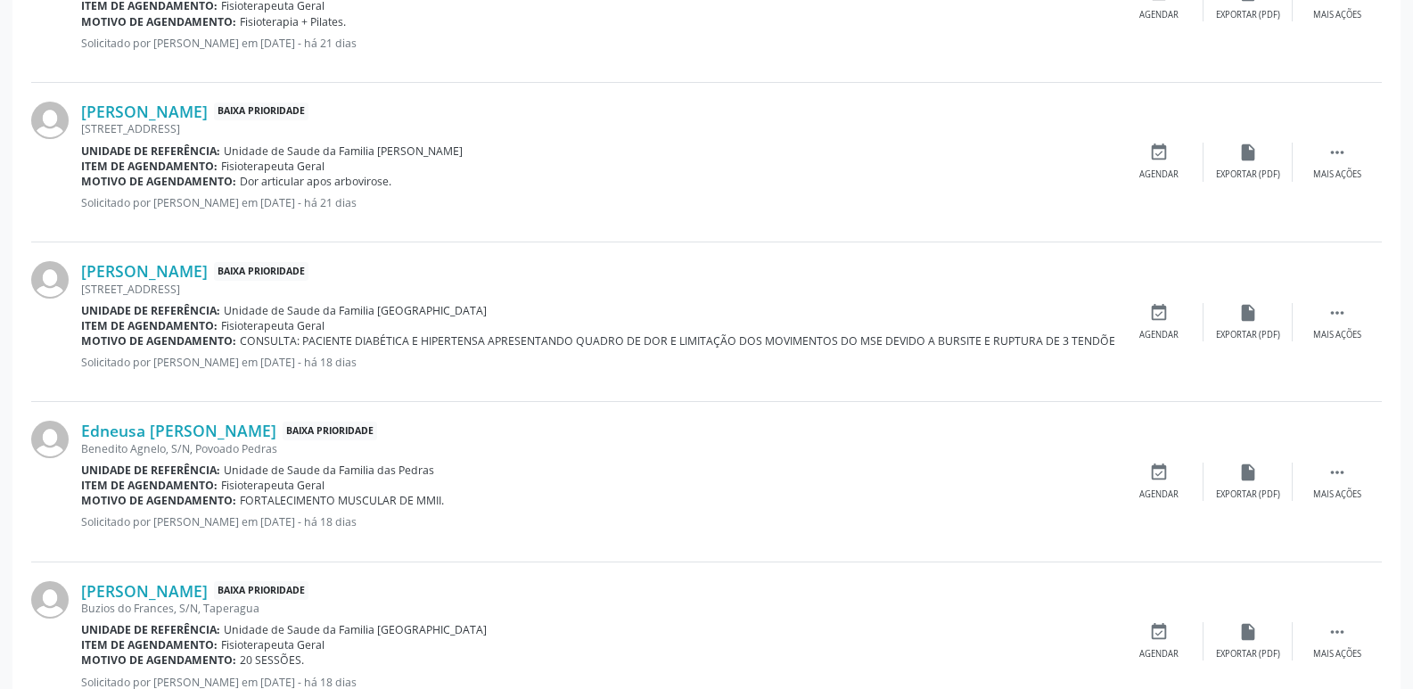
drag, startPoint x: 239, startPoint y: 177, endPoint x: 391, endPoint y: 174, distance: 152.5
click at [391, 174] on div "Motivo de agendamento: Dor articular apos arbovirose." at bounding box center [597, 181] width 1033 height 15
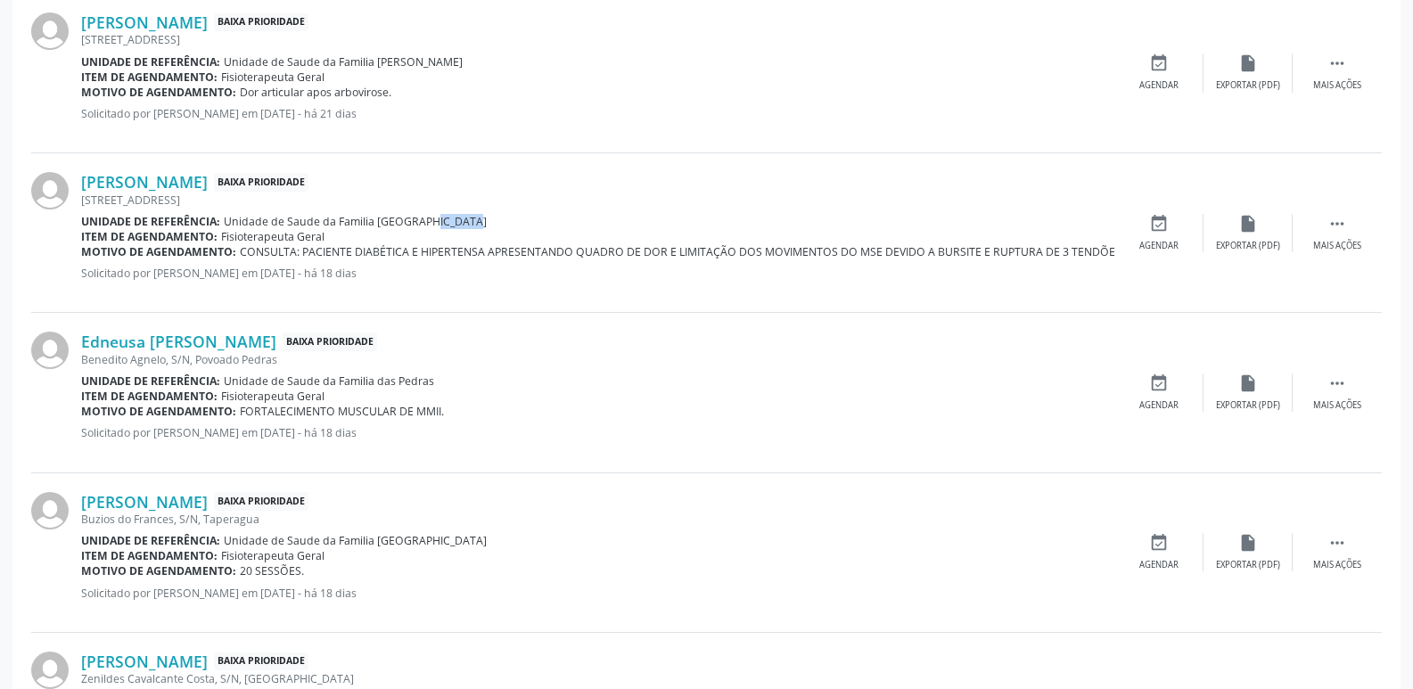
drag, startPoint x: 408, startPoint y: 220, endPoint x: 454, endPoint y: 221, distance: 45.5
click at [454, 221] on div "Unidade de referência: Unidade de Saude da Familia [GEOGRAPHIC_DATA]" at bounding box center [597, 221] width 1033 height 15
click at [187, 186] on link "[PERSON_NAME]" at bounding box center [144, 182] width 127 height 20
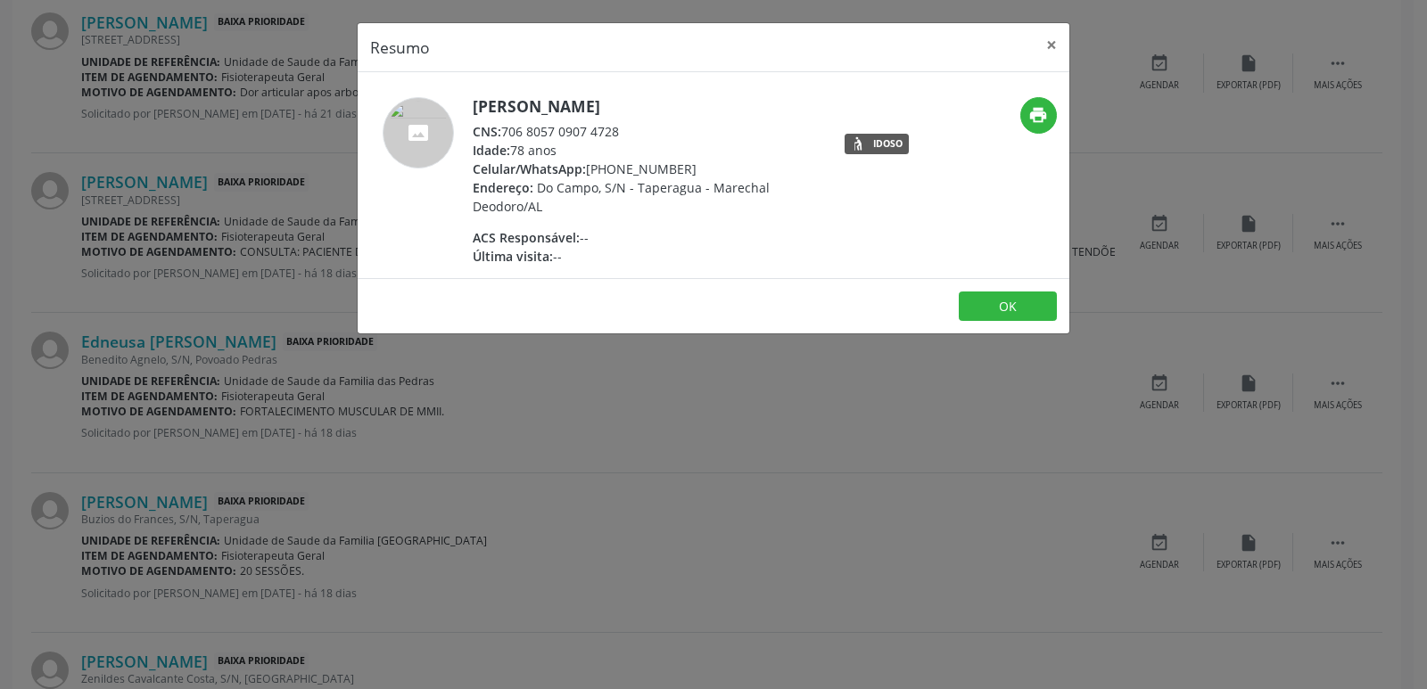
drag, startPoint x: 504, startPoint y: 135, endPoint x: 626, endPoint y: 129, distance: 122.3
click at [626, 129] on div "CNS: 706 8057 0907 4728" at bounding box center [646, 131] width 347 height 19
click at [653, 244] on div "ACS Responsável: --" at bounding box center [646, 237] width 347 height 19
drag, startPoint x: 609, startPoint y: 166, endPoint x: 712, endPoint y: 161, distance: 102.6
click at [712, 161] on div "Celular/WhatsApp: [PHONE_NUMBER]" at bounding box center [646, 169] width 347 height 19
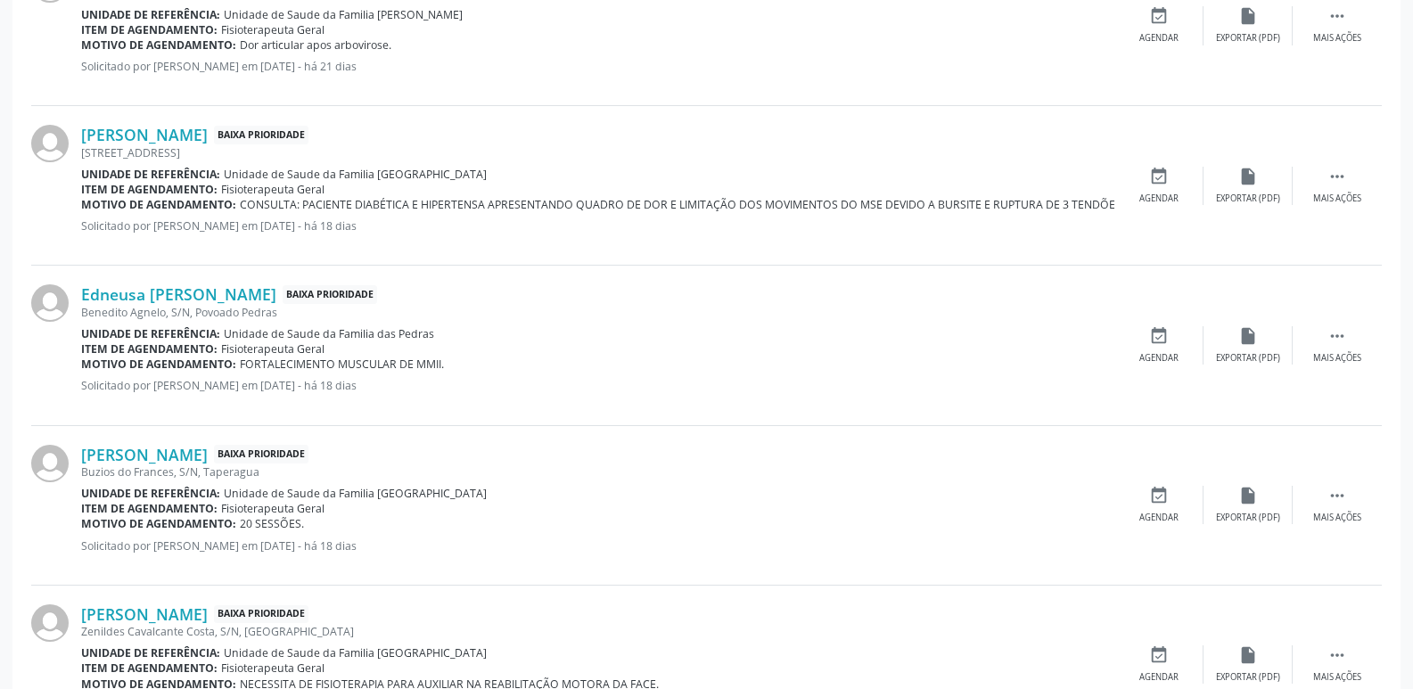
scroll to position [2318, 0]
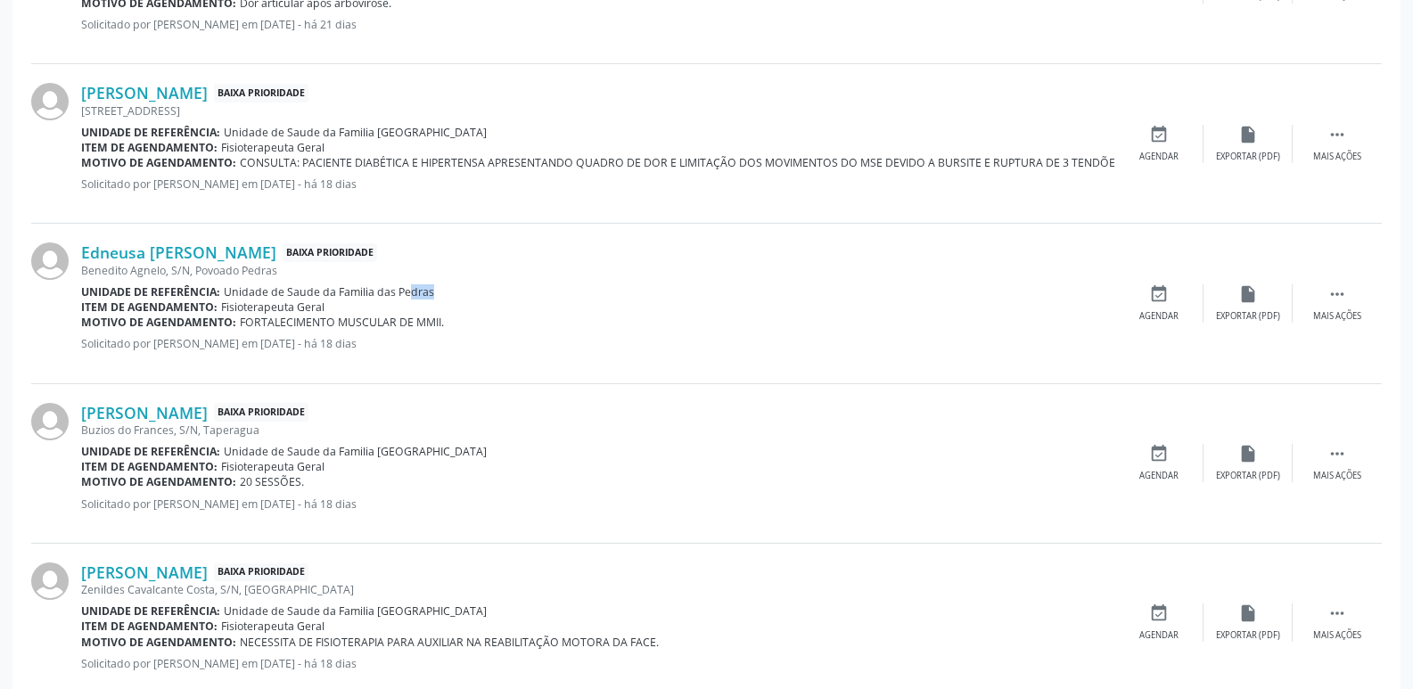
drag, startPoint x: 391, startPoint y: 288, endPoint x: 416, endPoint y: 288, distance: 24.1
click at [416, 288] on span "Unidade de Saude da Familia das Pedras" at bounding box center [329, 291] width 210 height 15
click at [431, 296] on div "Unidade de referência: Unidade de Saude da Familia das Pedras" at bounding box center [597, 291] width 1033 height 15
drag, startPoint x: 396, startPoint y: 293, endPoint x: 459, endPoint y: 290, distance: 63.4
click at [459, 290] on div "Unidade de referência: Unidade de Saude da Familia das Pedras" at bounding box center [597, 291] width 1033 height 15
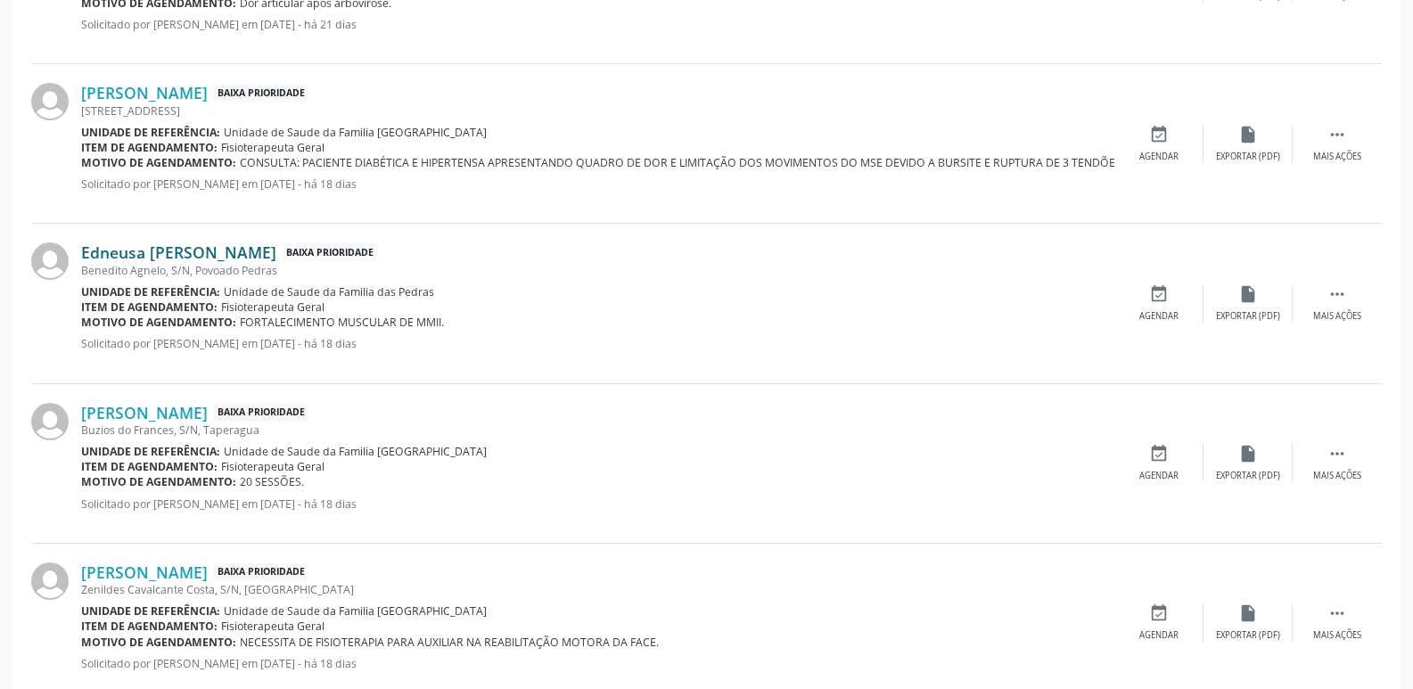
click at [235, 252] on link "Edneusa [PERSON_NAME]" at bounding box center [178, 253] width 195 height 20
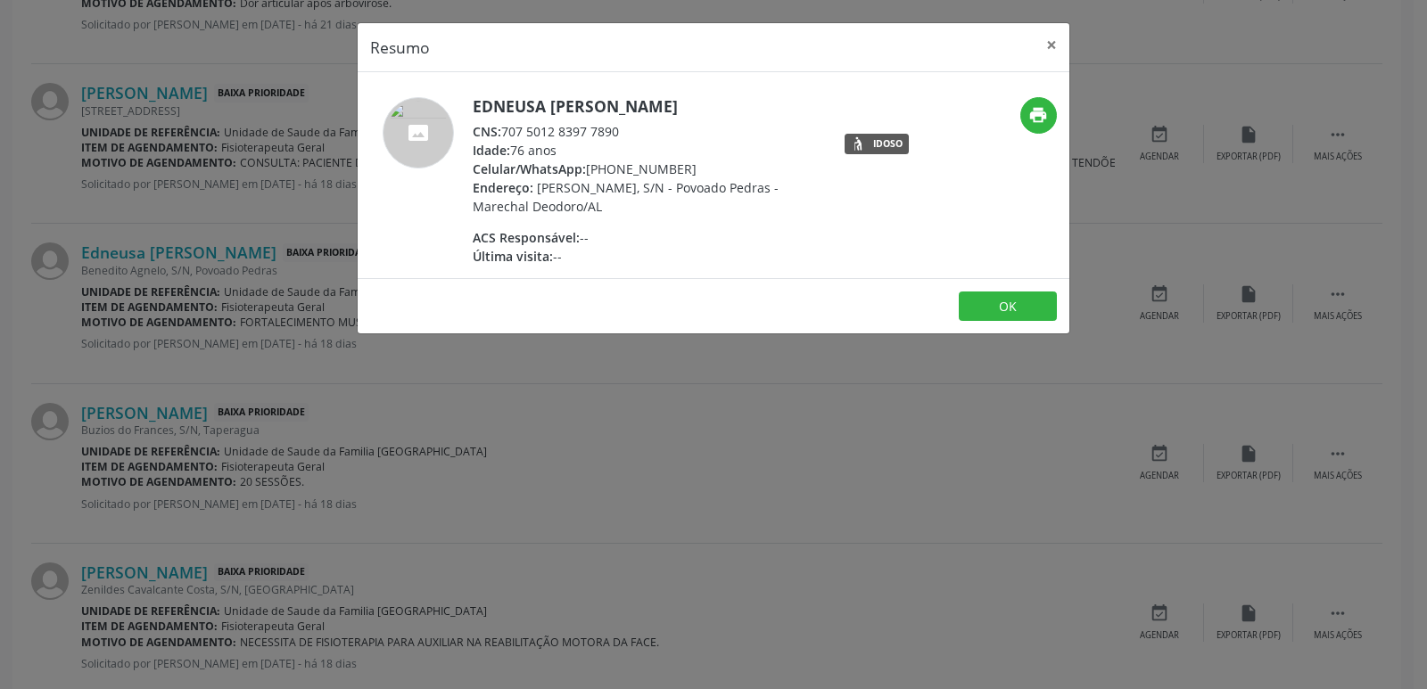
drag, startPoint x: 501, startPoint y: 128, endPoint x: 634, endPoint y: 132, distance: 132.9
click at [634, 132] on div "CNS: 707 5012 8397 7890" at bounding box center [646, 131] width 347 height 19
drag, startPoint x: 612, startPoint y: 169, endPoint x: 679, endPoint y: 166, distance: 67.0
click at [679, 166] on div "Celular/WhatsApp: [PHONE_NUMBER]" at bounding box center [646, 169] width 347 height 19
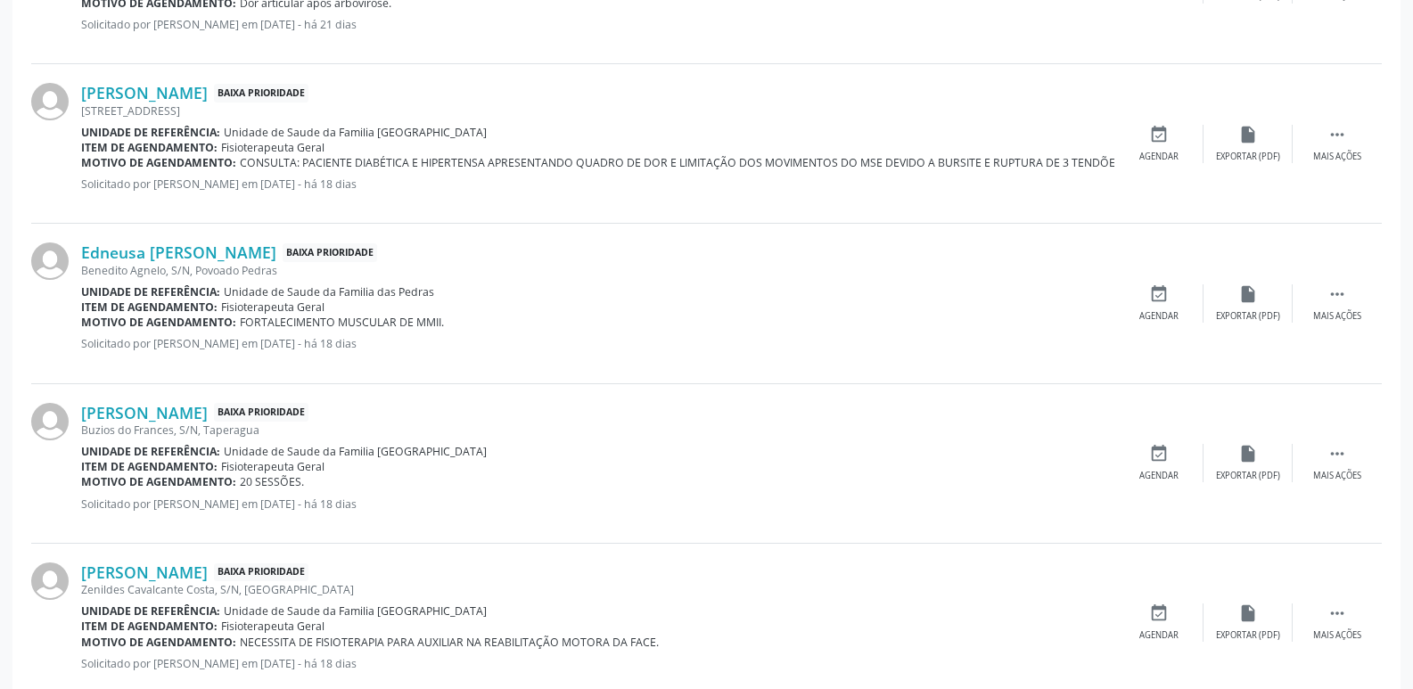
drag, startPoint x: 239, startPoint y: 324, endPoint x: 488, endPoint y: 325, distance: 248.8
click at [488, 325] on div "Motivo de agendamento: FORTALECIMENTO MUSCULAR DE MMII." at bounding box center [597, 322] width 1033 height 15
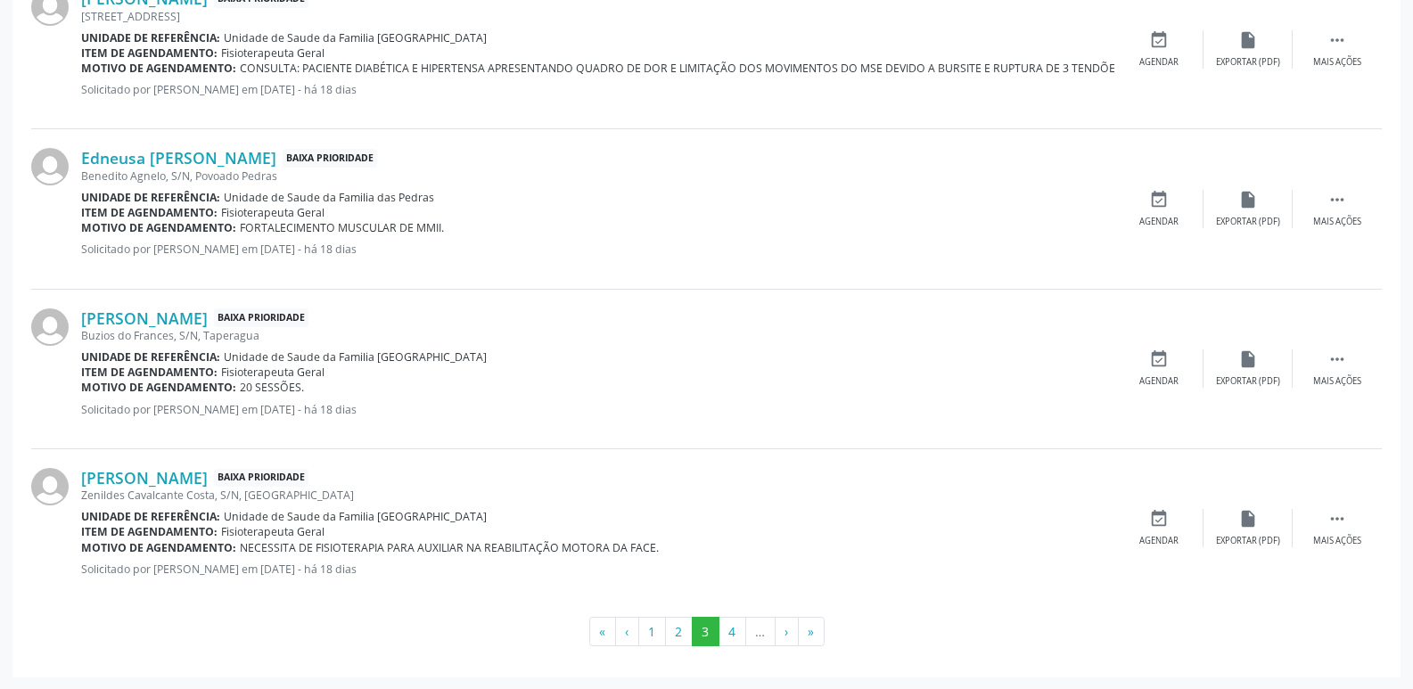
scroll to position [2414, 0]
click at [391, 324] on div "[PERSON_NAME] Baixa Prioridade" at bounding box center [597, 318] width 1033 height 20
drag, startPoint x: 410, startPoint y: 357, endPoint x: 453, endPoint y: 354, distance: 42.9
click at [453, 354] on div "Unidade de referência: Unidade de Saude da Familia [GEOGRAPHIC_DATA]" at bounding box center [597, 356] width 1033 height 15
click at [208, 309] on link "[PERSON_NAME]" at bounding box center [144, 318] width 127 height 20
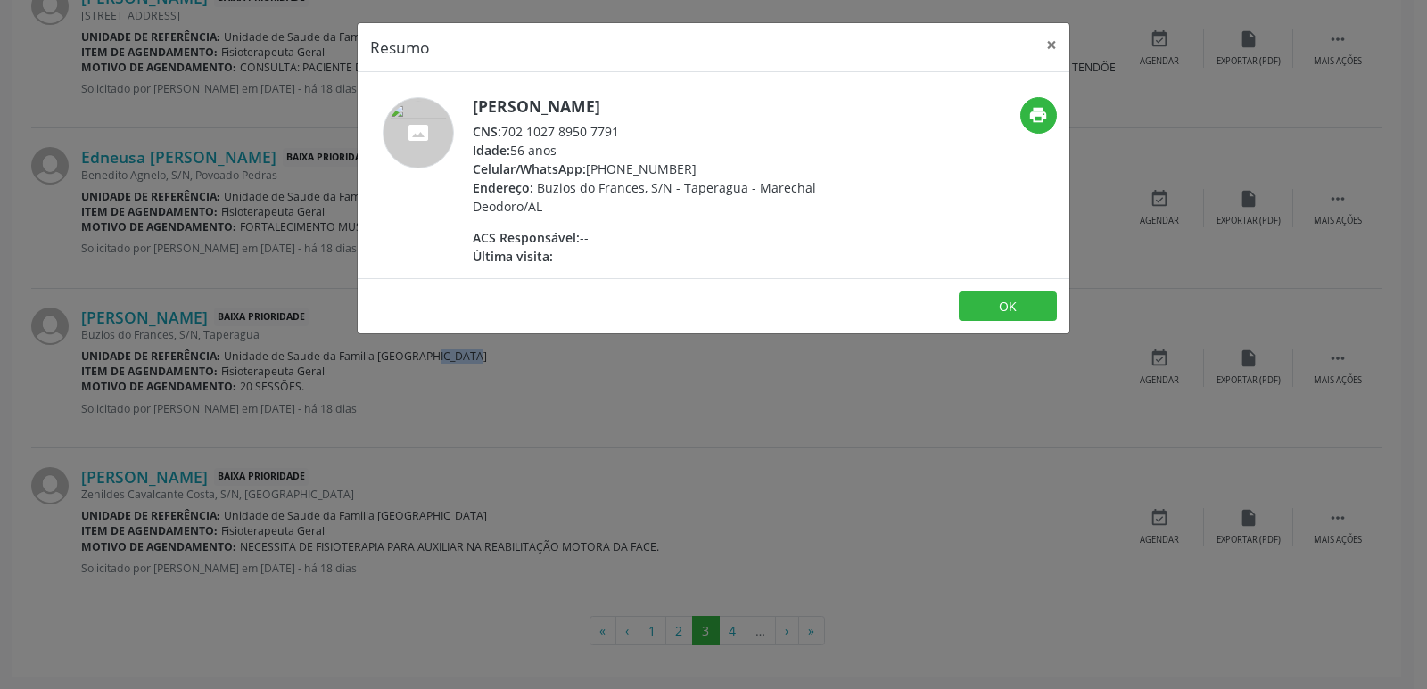
drag, startPoint x: 506, startPoint y: 135, endPoint x: 629, endPoint y: 136, distance: 122.2
click at [629, 136] on div "CNS: 702 1027 8950 7791" at bounding box center [646, 131] width 347 height 19
drag, startPoint x: 613, startPoint y: 169, endPoint x: 688, endPoint y: 163, distance: 75.2
click at [688, 163] on div "Celular/WhatsApp: [PHONE_NUMBER]" at bounding box center [646, 169] width 347 height 19
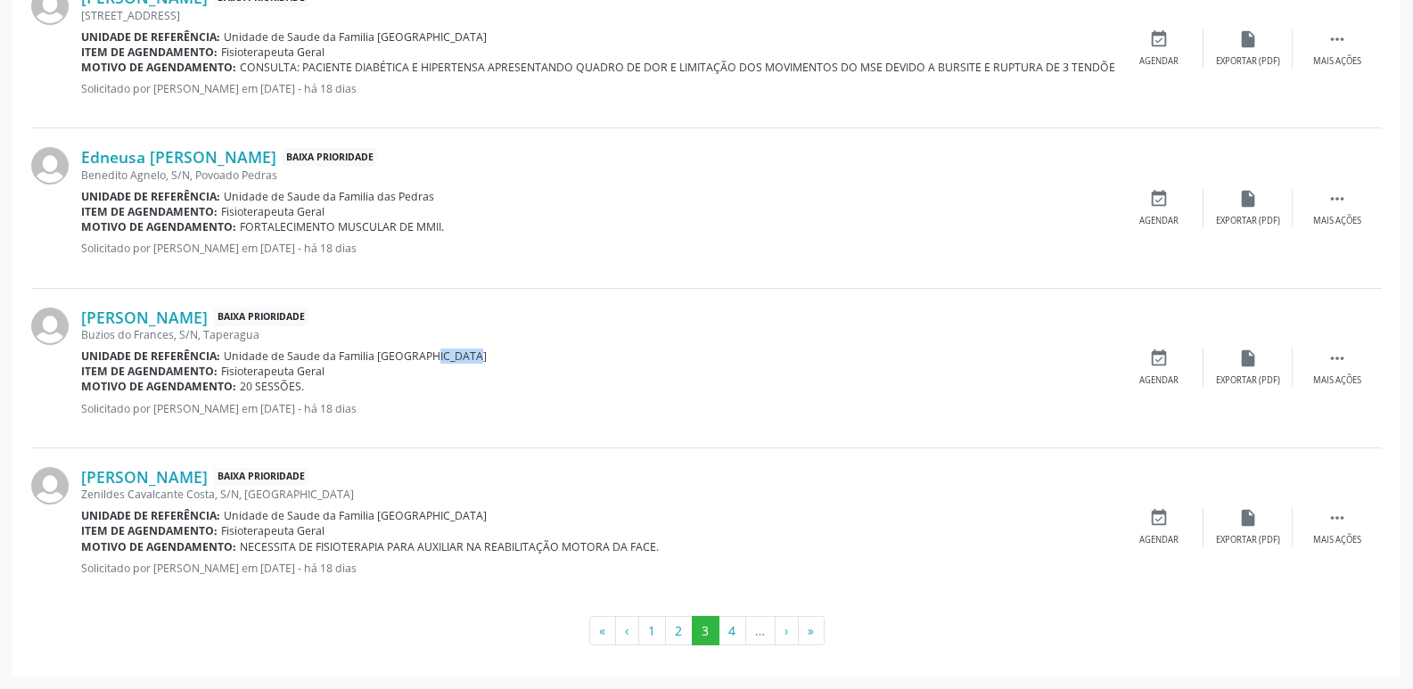
drag, startPoint x: 485, startPoint y: 550, endPoint x: 663, endPoint y: 540, distance: 177.7
click at [663, 540] on div "Motivo de agendamento: NECESSITA DE FISIOTERAPIA PARA AUXILIAR NA REABILITAÇÃO …" at bounding box center [597, 546] width 1033 height 15
click at [737, 639] on button "4" at bounding box center [733, 631] width 28 height 30
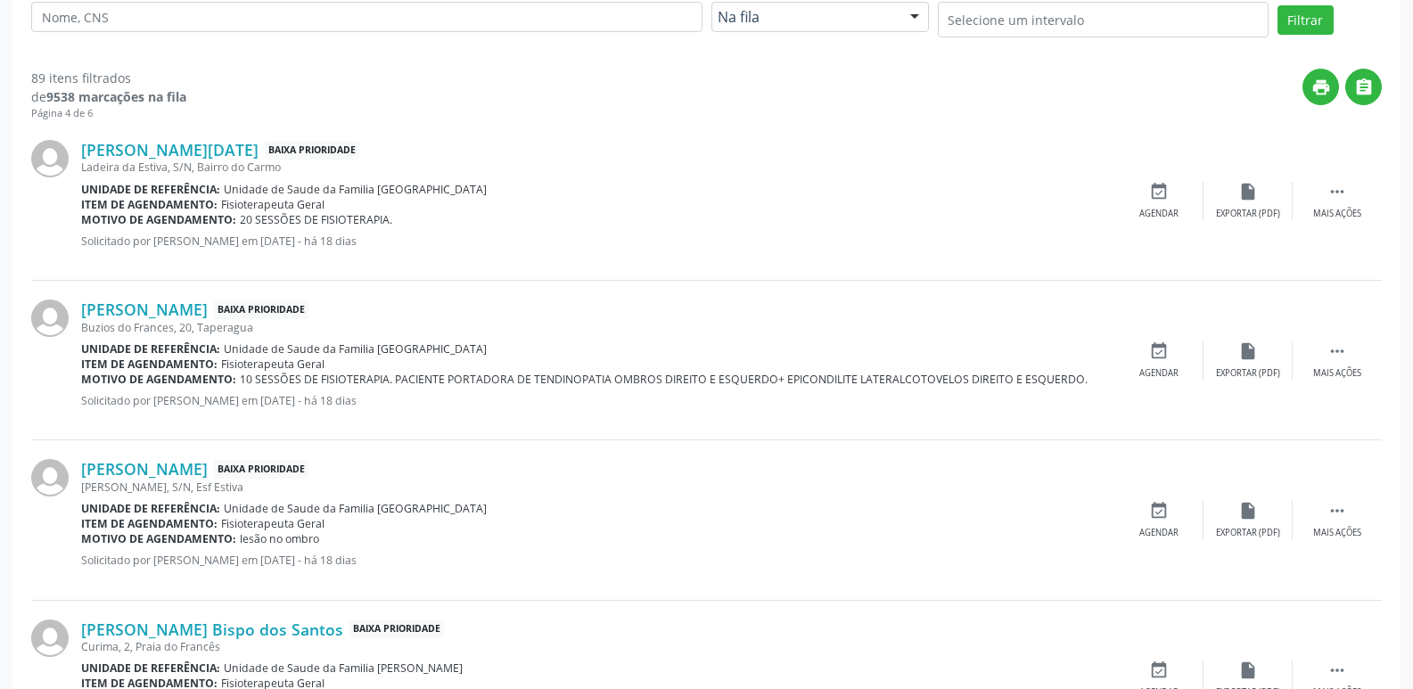
scroll to position [535, 0]
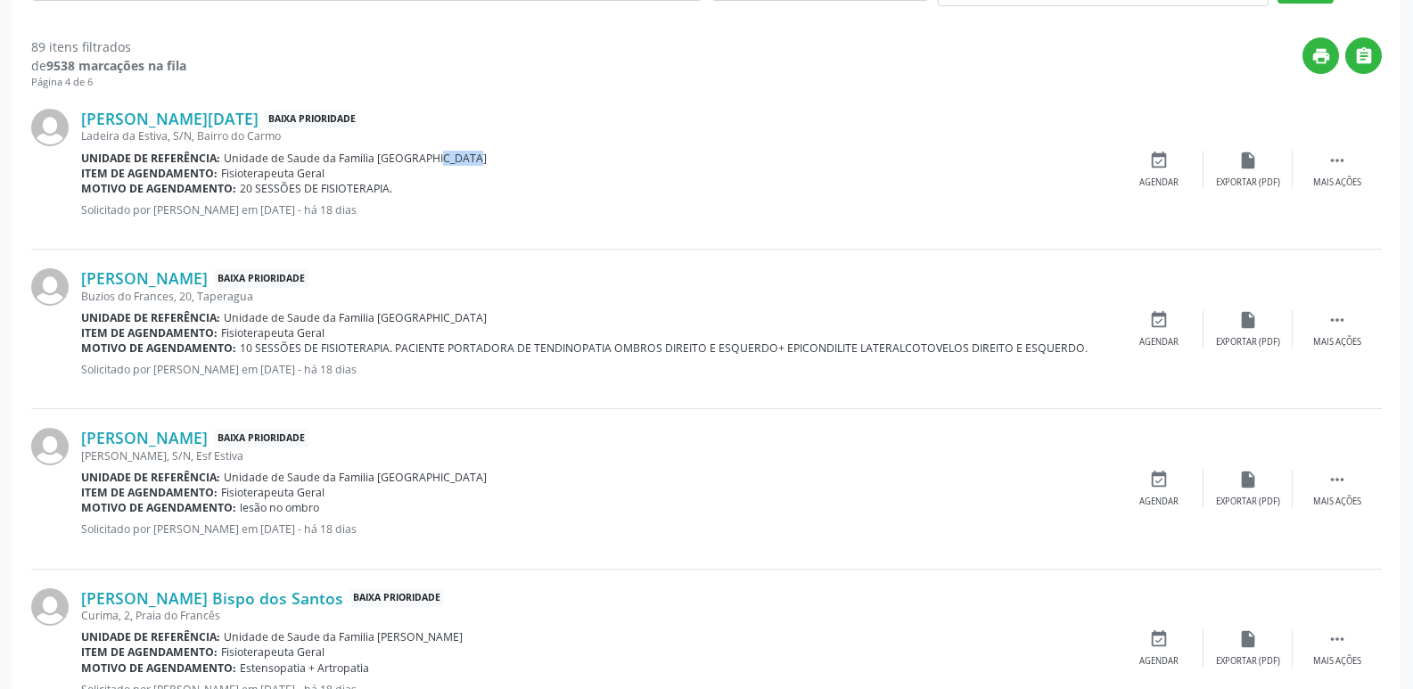
drag, startPoint x: 411, startPoint y: 161, endPoint x: 446, endPoint y: 158, distance: 34.9
click at [446, 158] on div "Unidade de referência: Unidade de Saude da Familia [GEOGRAPHIC_DATA]" at bounding box center [597, 158] width 1033 height 15
click at [180, 116] on link "[PERSON_NAME][DATE]" at bounding box center [169, 119] width 177 height 20
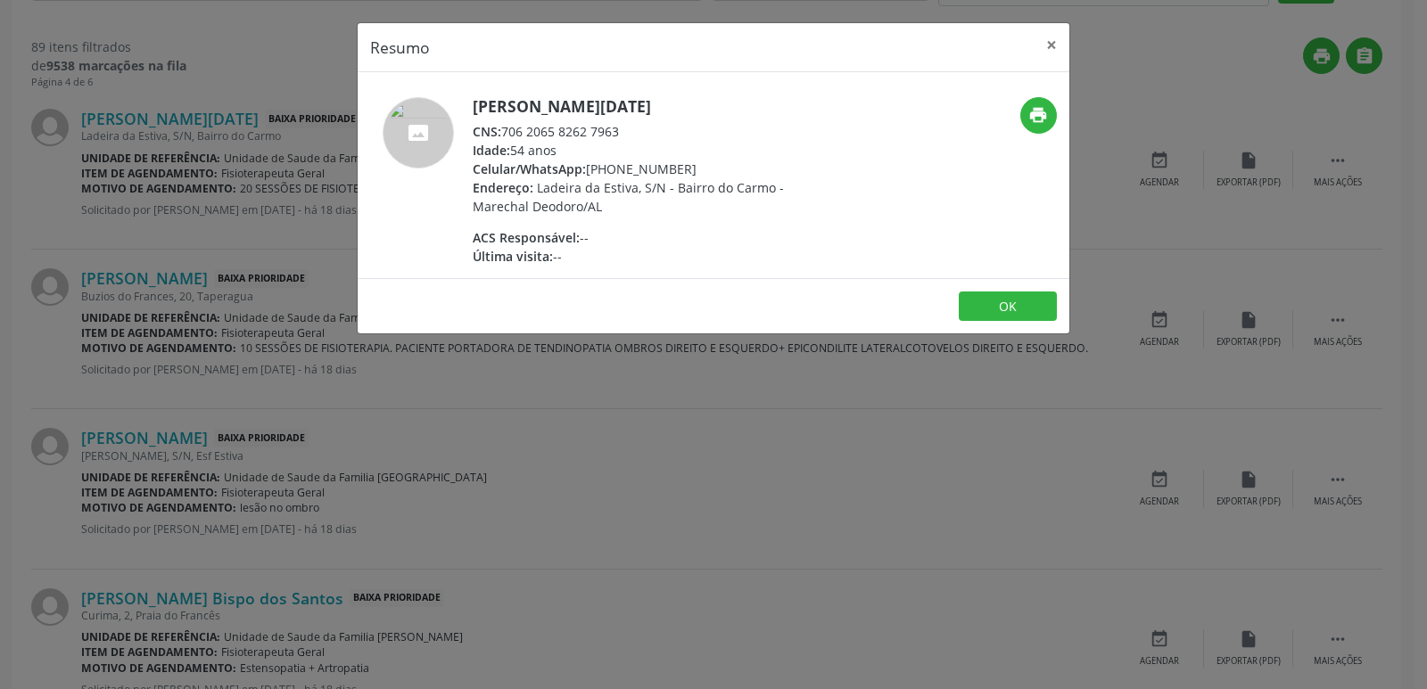
drag, startPoint x: 507, startPoint y: 136, endPoint x: 632, endPoint y: 131, distance: 125.0
click at [632, 131] on div "CNS: 706 2065 8262 7963" at bounding box center [646, 131] width 347 height 19
drag, startPoint x: 614, startPoint y: 177, endPoint x: 681, endPoint y: 174, distance: 67.0
click at [681, 174] on div "[PERSON_NAME][DATE] CNS: 706 2065 8262 7963 Idade: 54 anos Celular/WhatsApp: [P…" at bounding box center [646, 181] width 347 height 169
click at [682, 173] on div "Celular/WhatsApp: [PHONE_NUMBER]" at bounding box center [646, 169] width 347 height 19
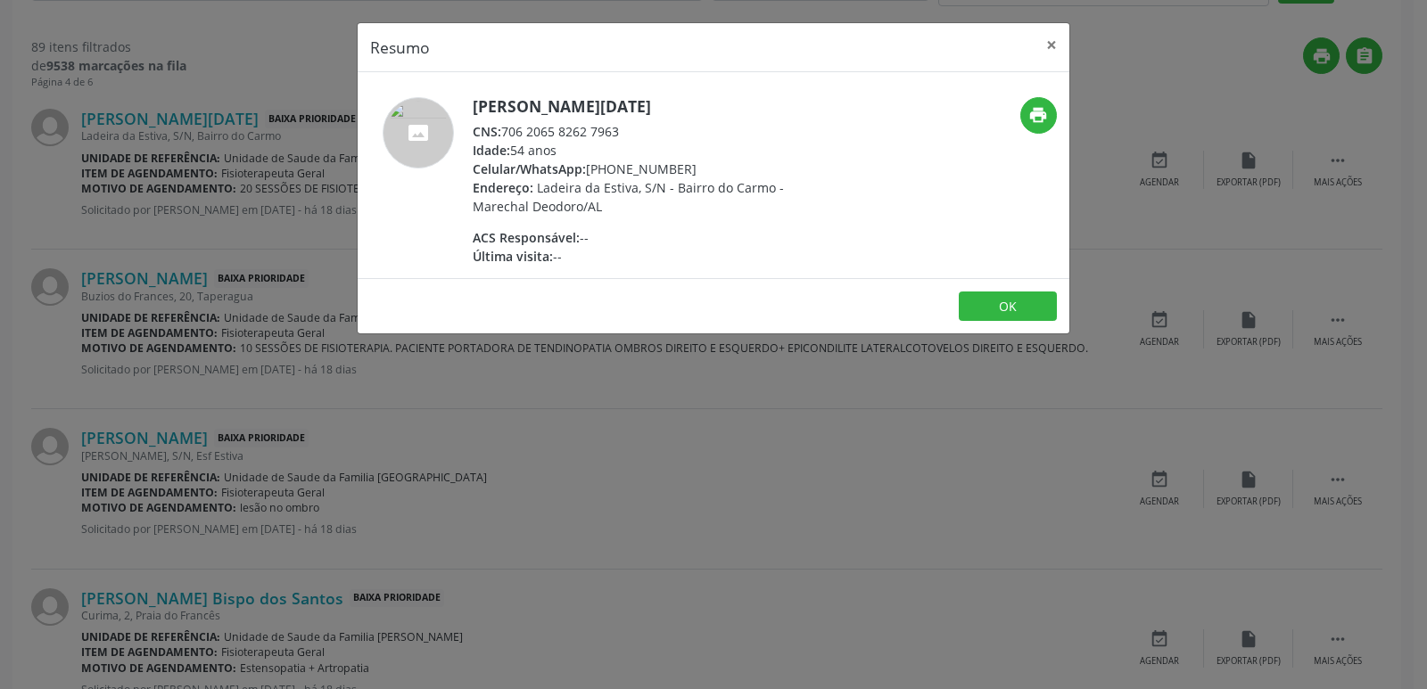
drag, startPoint x: 613, startPoint y: 167, endPoint x: 695, endPoint y: 161, distance: 81.4
click at [695, 161] on div "Celular/WhatsApp: [PHONE_NUMBER]" at bounding box center [646, 169] width 347 height 19
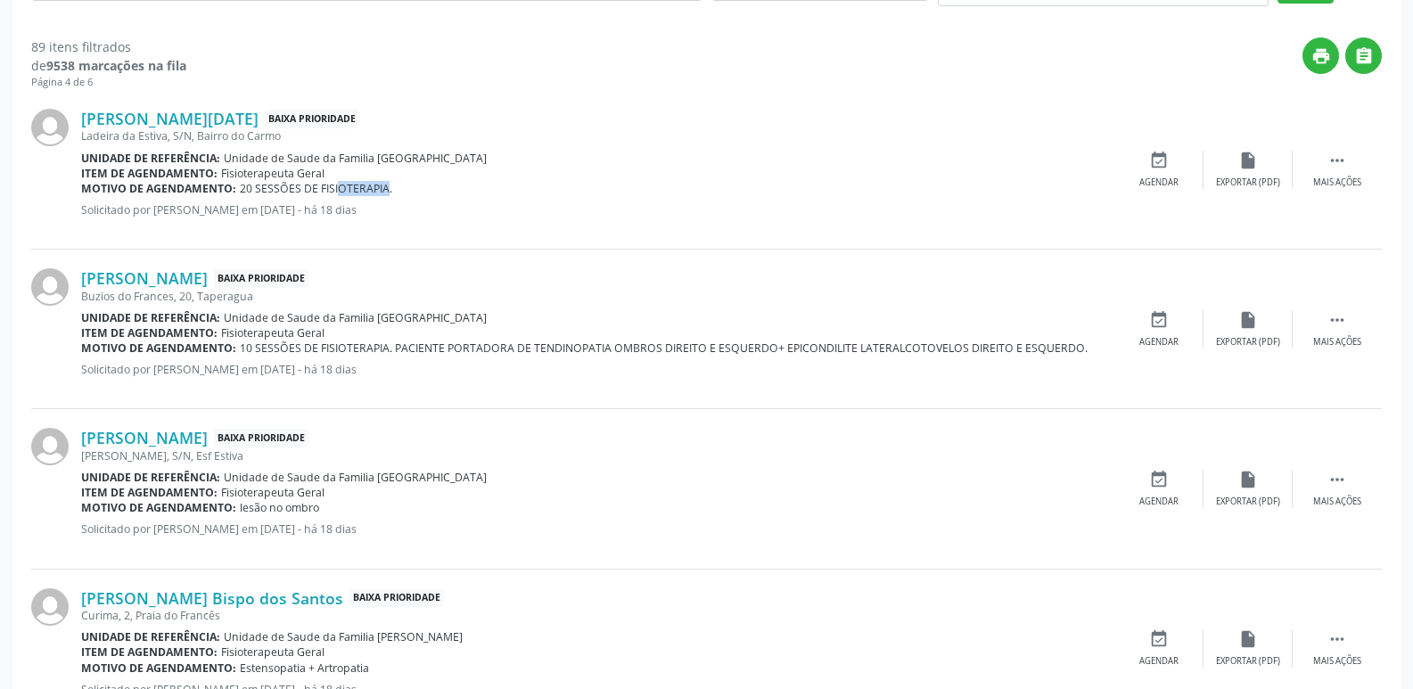
drag, startPoint x: 322, startPoint y: 189, endPoint x: 368, endPoint y: 189, distance: 46.4
click at [368, 189] on span "20 SESSÕES DE FISIOTERAPIA." at bounding box center [316, 188] width 152 height 15
click at [369, 193] on span "20 SESSÕES DE FISIOTERAPIA." at bounding box center [316, 188] width 152 height 15
drag, startPoint x: 314, startPoint y: 189, endPoint x: 384, endPoint y: 189, distance: 70.4
click at [383, 189] on span "20 SESSÕES DE FISIOTERAPIA." at bounding box center [316, 188] width 152 height 15
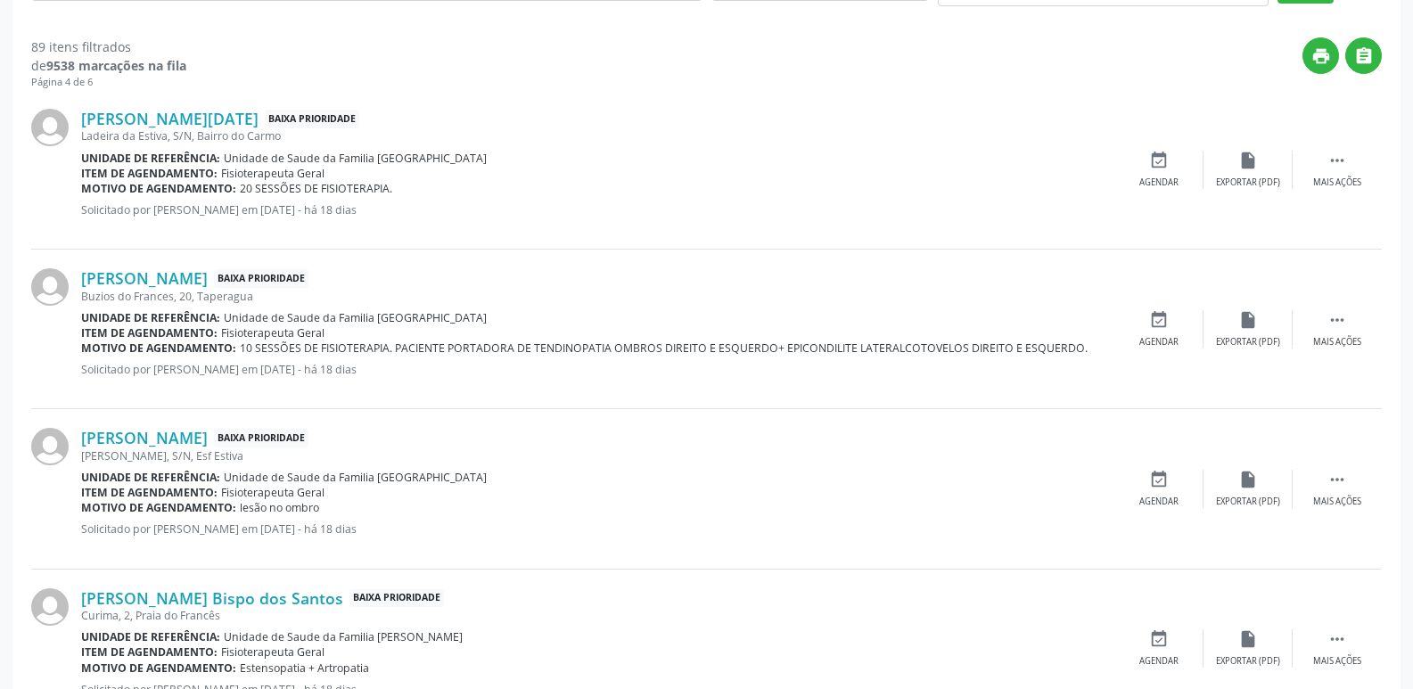
click at [424, 317] on span "Unidade de Saude da Familia [GEOGRAPHIC_DATA]" at bounding box center [355, 317] width 263 height 15
drag, startPoint x: 410, startPoint y: 313, endPoint x: 489, endPoint y: 328, distance: 79.9
click at [485, 326] on div "[PERSON_NAME] Baixa Prioridade [STREET_ADDRESS] Unidade de referência: Unidade …" at bounding box center [597, 328] width 1033 height 121
click at [460, 358] on div "[PERSON_NAME] Baixa Prioridade [STREET_ADDRESS] Unidade de referência: Unidade …" at bounding box center [597, 328] width 1033 height 121
drag, startPoint x: 409, startPoint y: 317, endPoint x: 473, endPoint y: 324, distance: 64.5
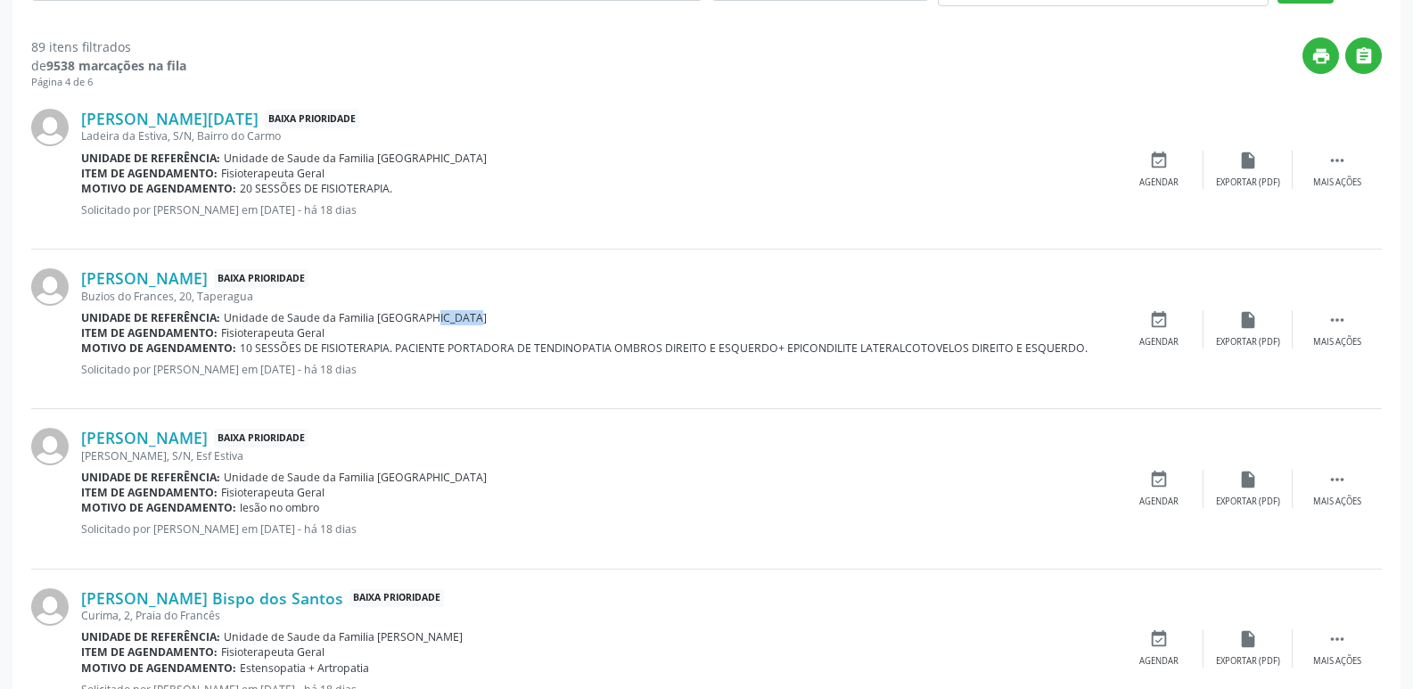
click at [473, 324] on div "Unidade de referência: Unidade de Saude da Familia [GEOGRAPHIC_DATA]" at bounding box center [597, 317] width 1033 height 15
click at [193, 274] on link "[PERSON_NAME]" at bounding box center [144, 278] width 127 height 20
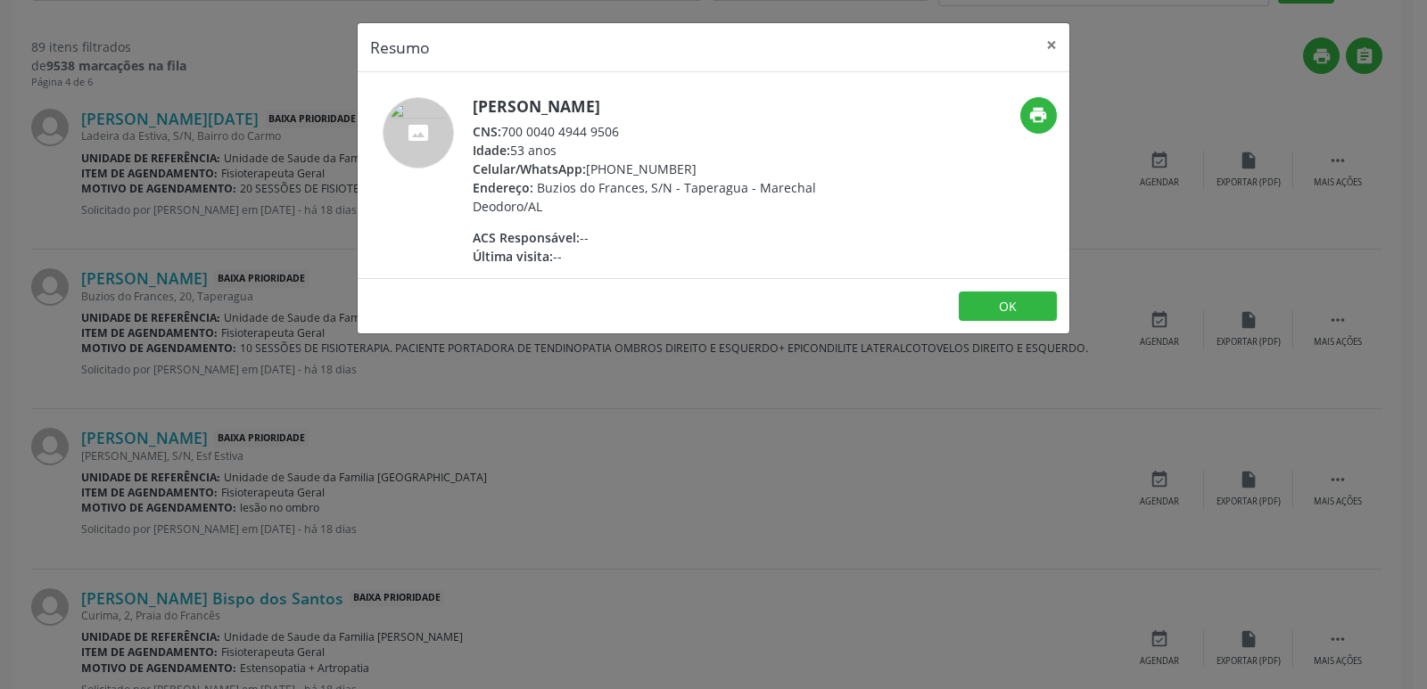
drag, startPoint x: 506, startPoint y: 136, endPoint x: 645, endPoint y: 136, distance: 138.2
click at [645, 136] on div "CNS: 700 0040 4944 9506" at bounding box center [646, 131] width 347 height 19
drag, startPoint x: 609, startPoint y: 165, endPoint x: 692, endPoint y: 163, distance: 82.9
click at [692, 163] on div "Celular/WhatsApp: [PHONE_NUMBER]" at bounding box center [646, 169] width 347 height 19
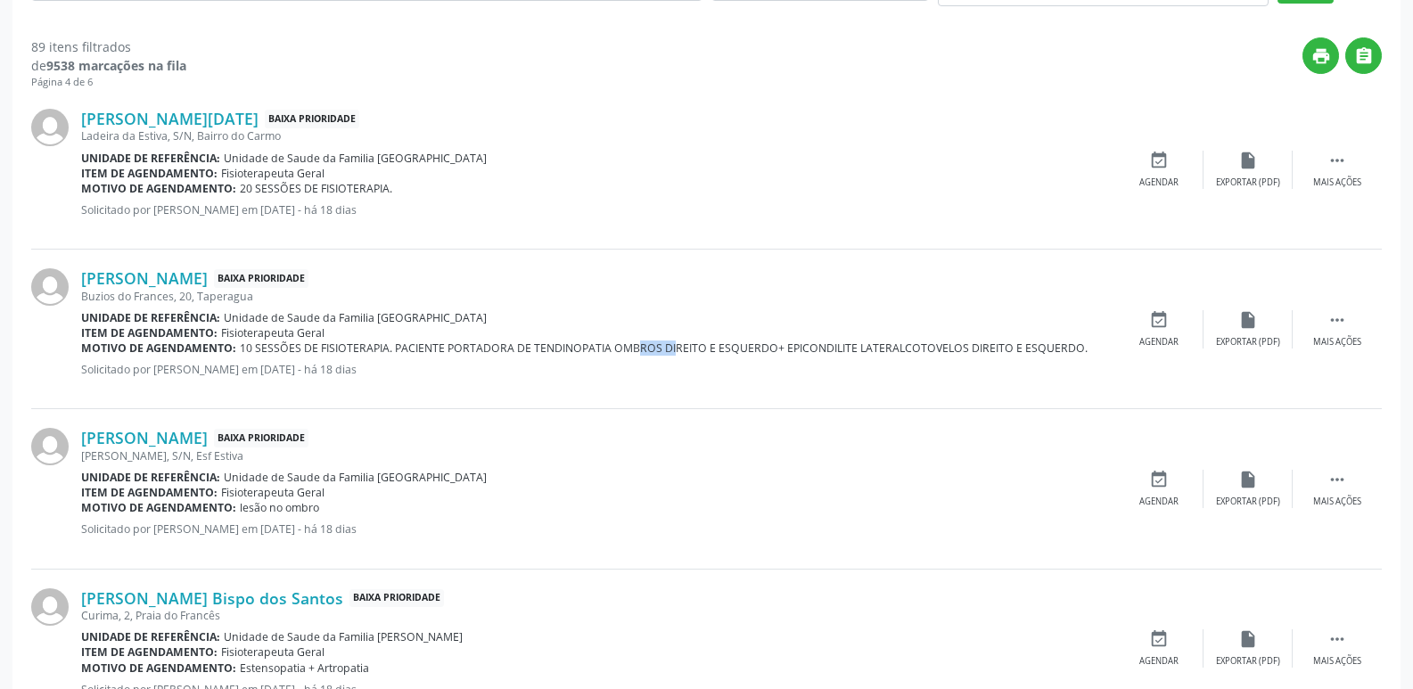
drag, startPoint x: 609, startPoint y: 348, endPoint x: 658, endPoint y: 347, distance: 49.1
click at [658, 347] on span "10 SESSÕES DE FISIOTERAPIA. PACIENTE PORTADORA DE TENDINOPATIA OMBROS DIREITO E…" at bounding box center [664, 348] width 848 height 15
click at [465, 492] on div "Item de agendamento: Fisioterapeuta Geral" at bounding box center [597, 492] width 1033 height 15
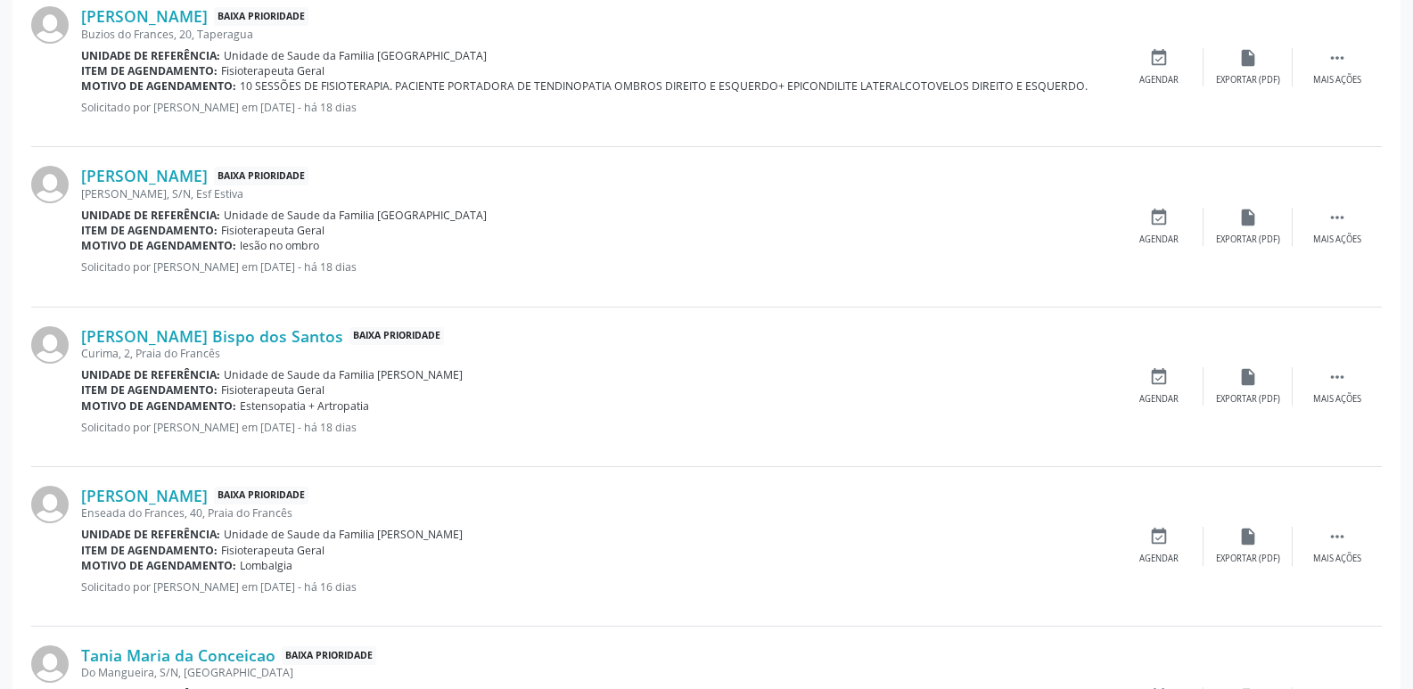
scroll to position [803, 0]
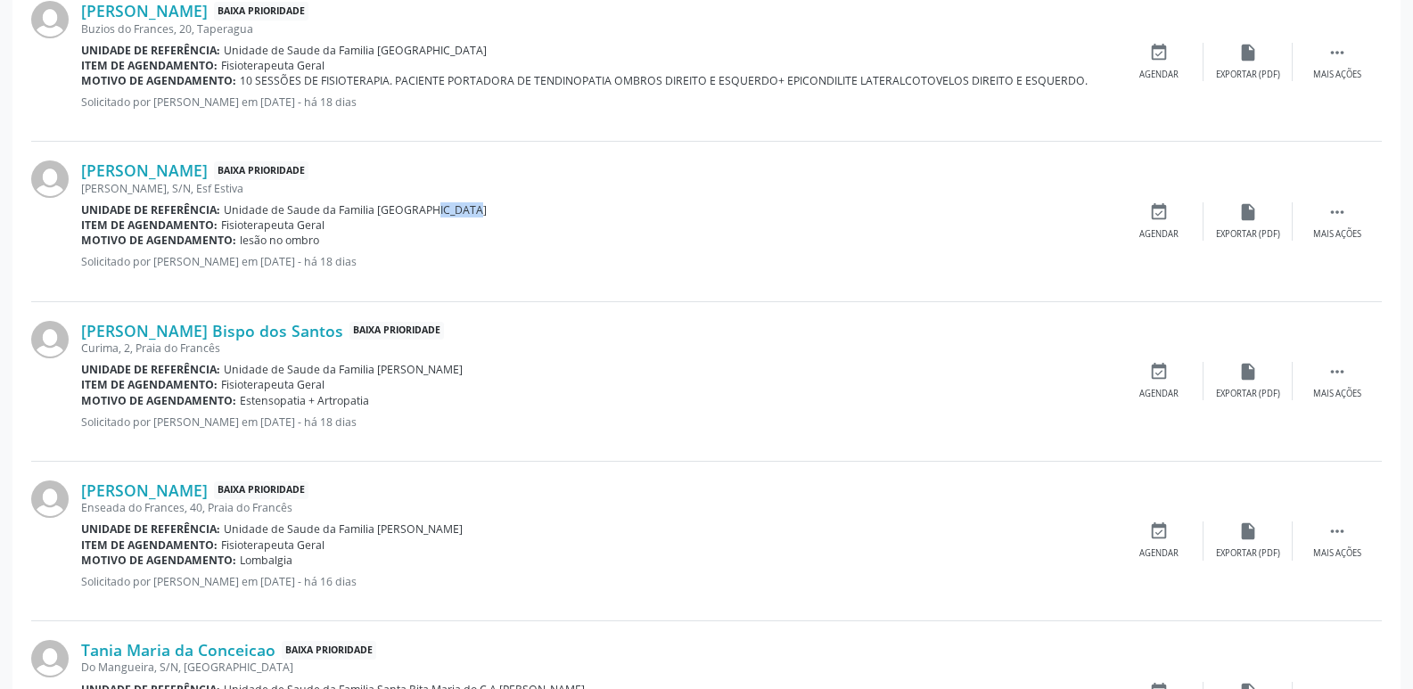
drag, startPoint x: 408, startPoint y: 215, endPoint x: 464, endPoint y: 214, distance: 55.3
click at [464, 214] on div "Unidade de referência: Unidade de Saude da Familia [GEOGRAPHIC_DATA]" at bounding box center [597, 209] width 1033 height 15
click at [192, 169] on link "[PERSON_NAME]" at bounding box center [144, 171] width 127 height 20
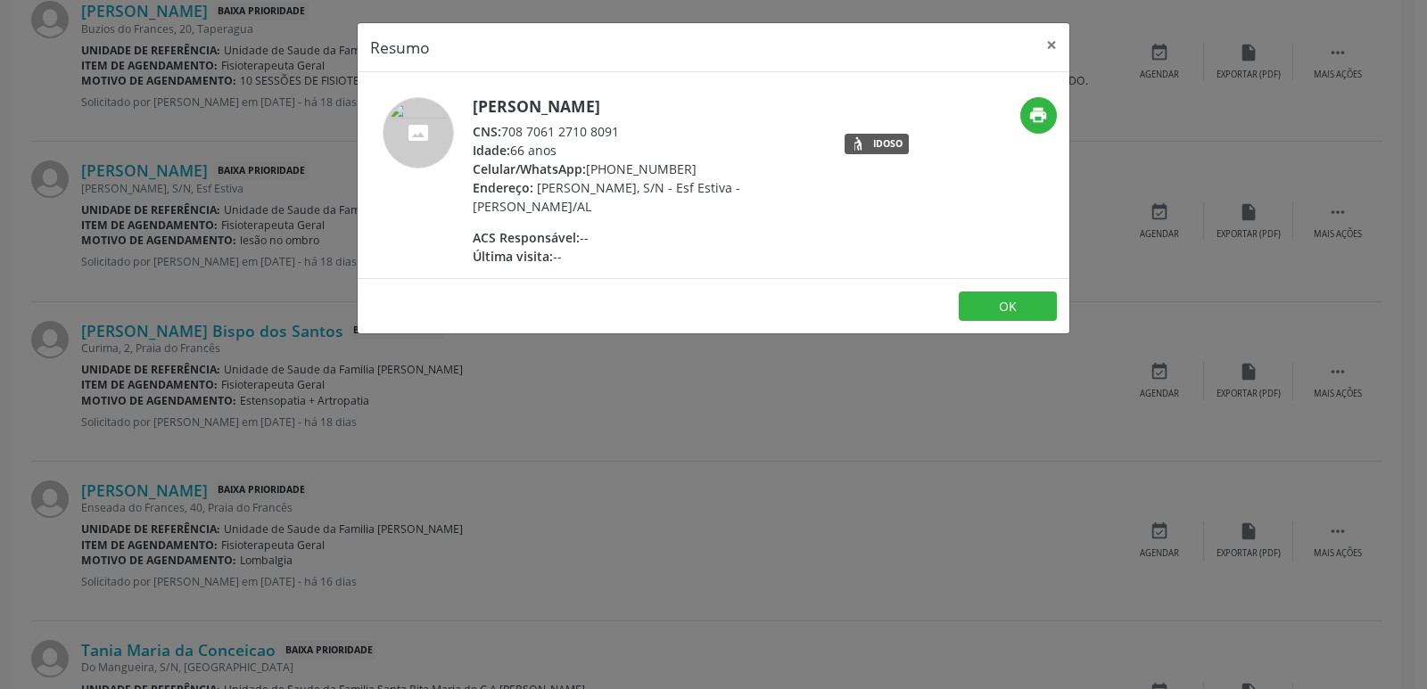
drag, startPoint x: 506, startPoint y: 129, endPoint x: 632, endPoint y: 131, distance: 126.6
click at [632, 131] on div "CNS: 708 7061 2710 8091" at bounding box center [646, 131] width 347 height 19
drag, startPoint x: 612, startPoint y: 169, endPoint x: 683, endPoint y: 169, distance: 71.3
click at [683, 169] on div "Celular/WhatsApp: [PHONE_NUMBER]" at bounding box center [646, 169] width 347 height 19
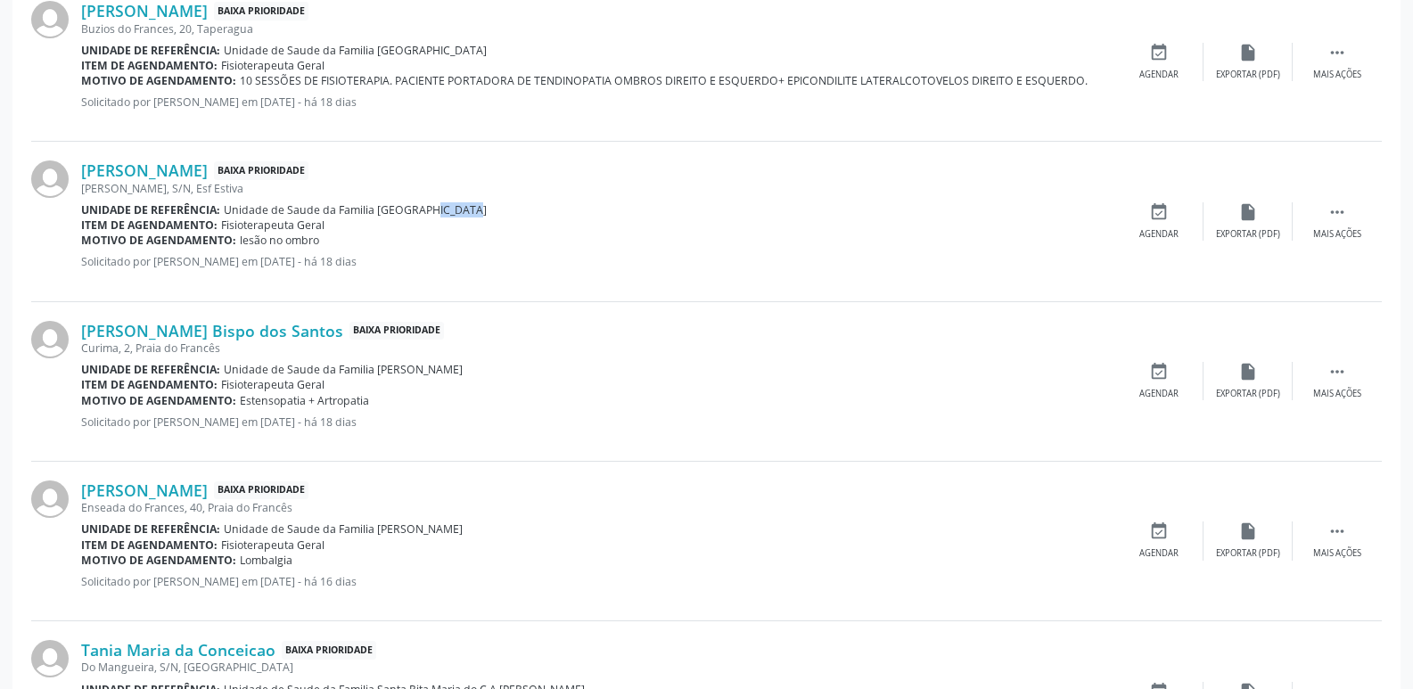
drag, startPoint x: 239, startPoint y: 241, endPoint x: 326, endPoint y: 241, distance: 87.4
click at [326, 241] on div "Motivo de agendamento: lesão no ombro" at bounding box center [597, 240] width 1033 height 15
click at [438, 328] on div "[PERSON_NAME] Bispo dos Santos Baixa Prioridade" at bounding box center [597, 331] width 1033 height 20
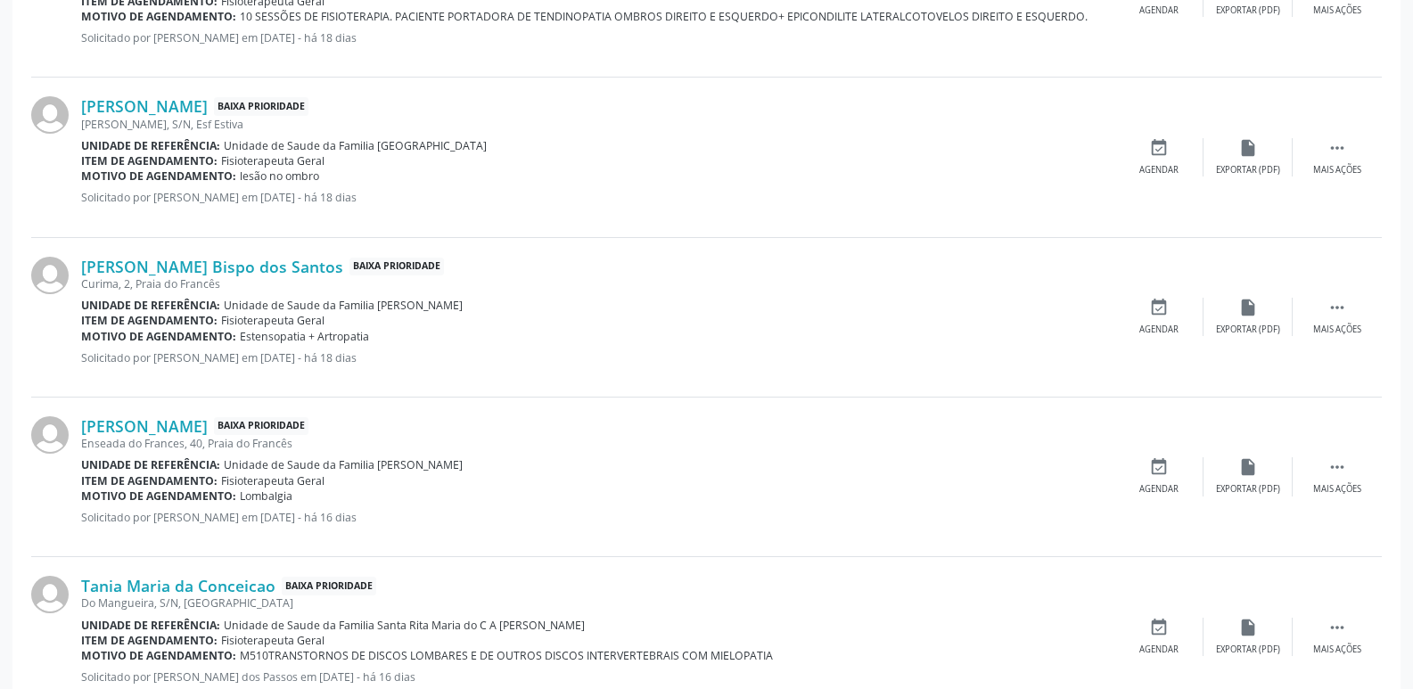
scroll to position [981, 0]
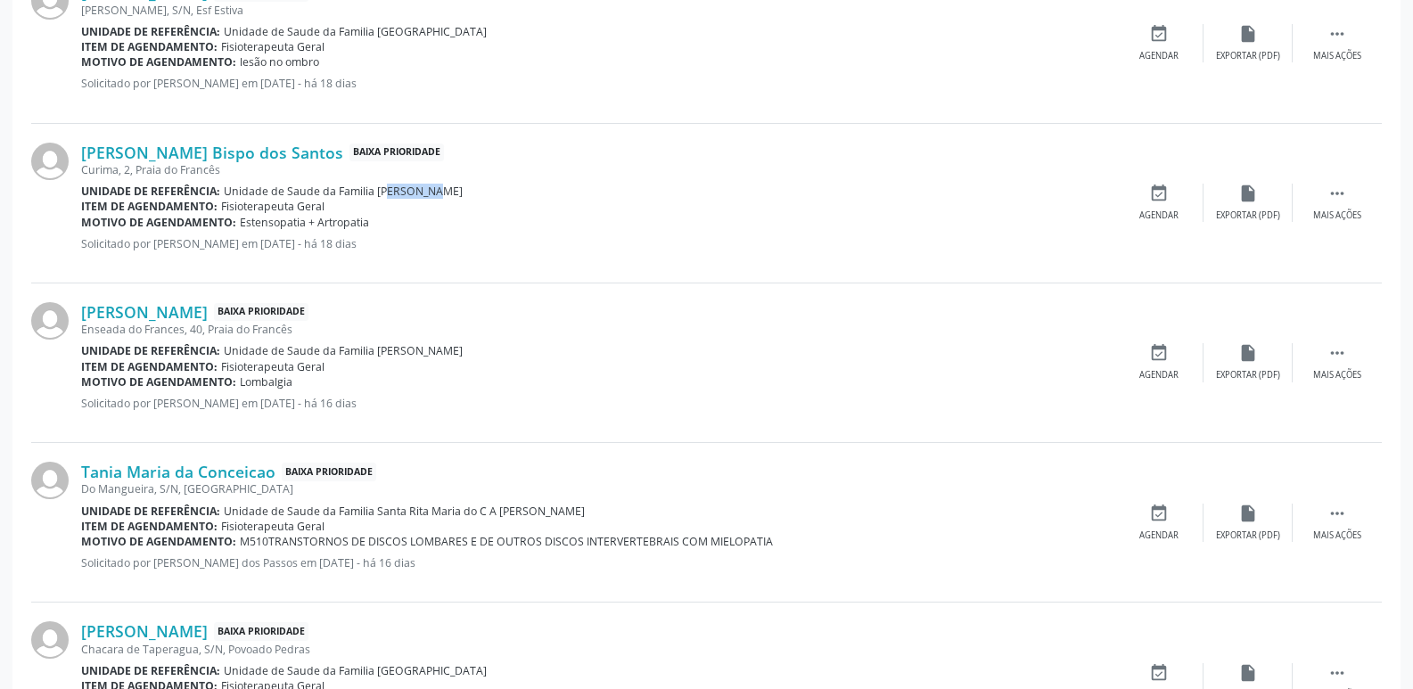
drag, startPoint x: 371, startPoint y: 189, endPoint x: 416, endPoint y: 190, distance: 44.6
click at [416, 190] on div "Unidade de referência: Unidade de Saude da Familia [PERSON_NAME]" at bounding box center [597, 191] width 1033 height 15
click at [219, 156] on link "[PERSON_NAME] Bispo dos Santos" at bounding box center [212, 153] width 262 height 20
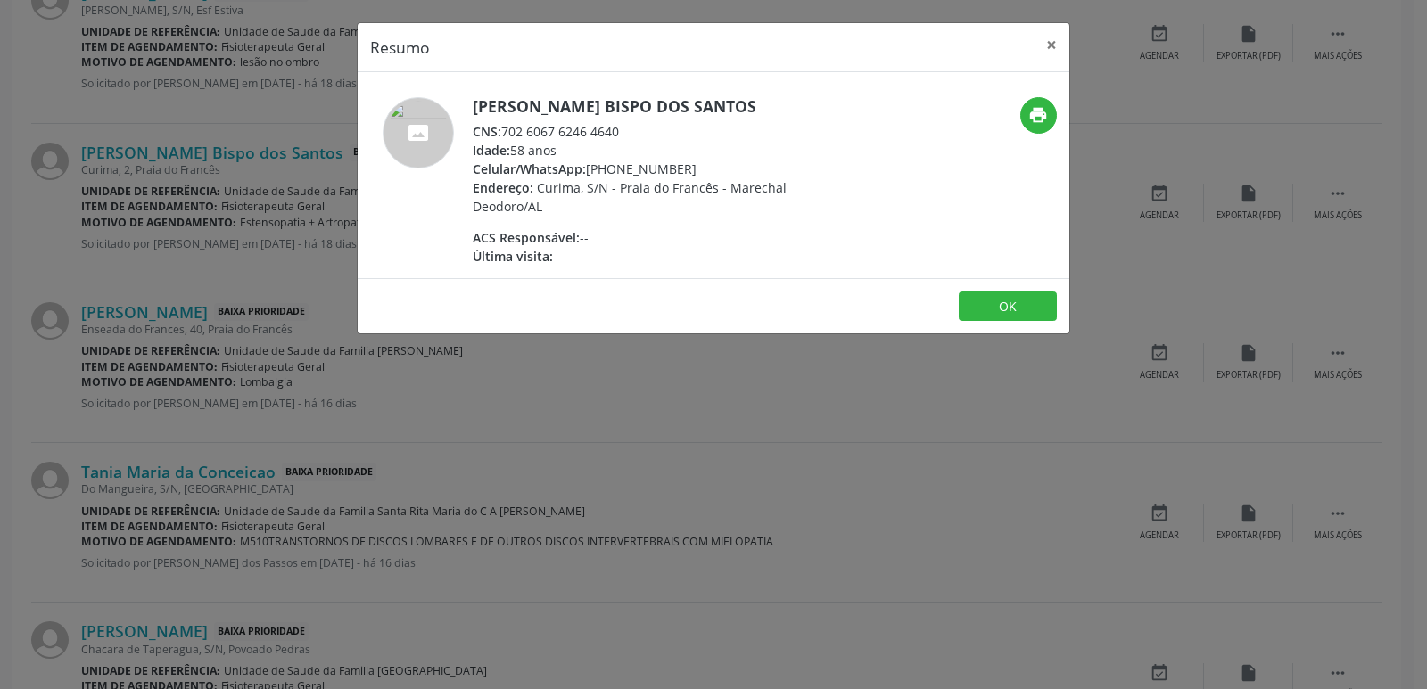
drag, startPoint x: 500, startPoint y: 135, endPoint x: 625, endPoint y: 128, distance: 125.0
click at [625, 128] on div "CNS: 702 6067 6246 4640" at bounding box center [646, 131] width 347 height 19
drag, startPoint x: 612, startPoint y: 170, endPoint x: 685, endPoint y: 245, distance: 104.7
click at [696, 175] on div "Celular/WhatsApp: [PHONE_NUMBER]" at bounding box center [646, 169] width 347 height 19
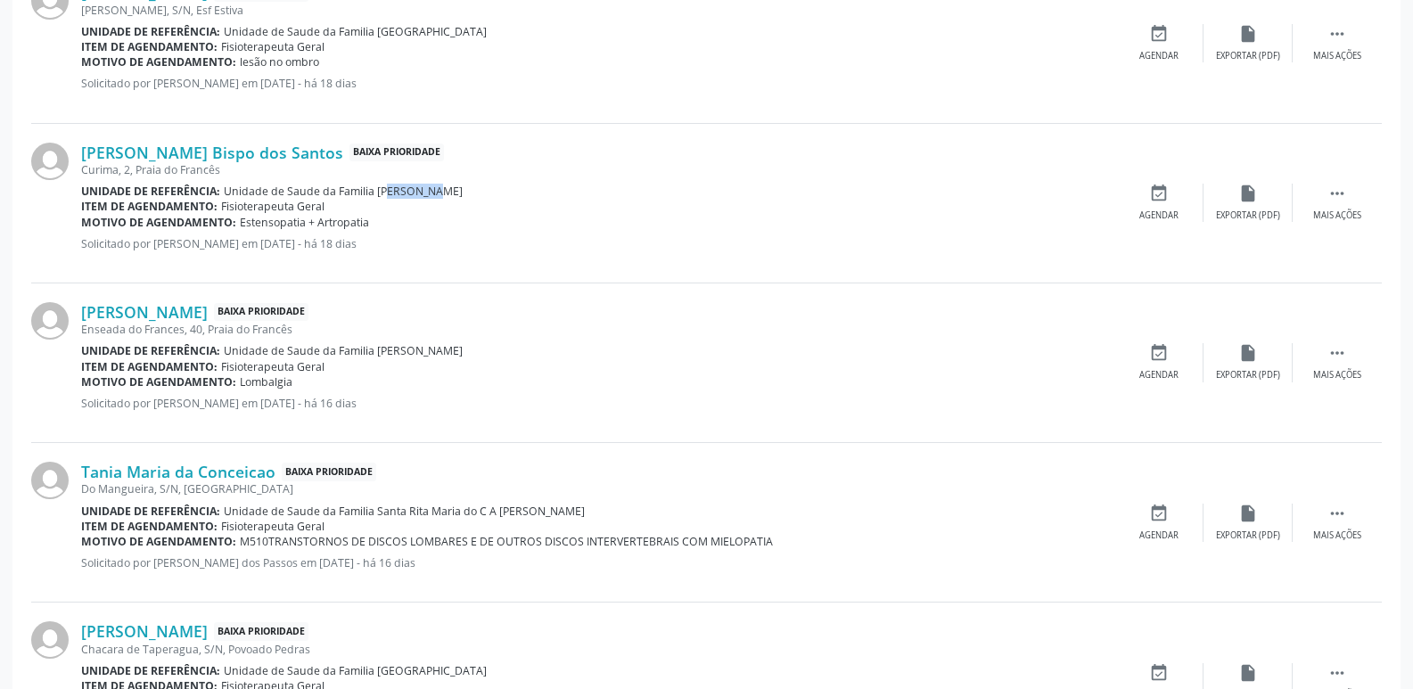
drag, startPoint x: 235, startPoint y: 218, endPoint x: 366, endPoint y: 222, distance: 131.1
click at [366, 222] on div "Motivo de agendamento: Estensopatia + Artropatia" at bounding box center [597, 222] width 1033 height 15
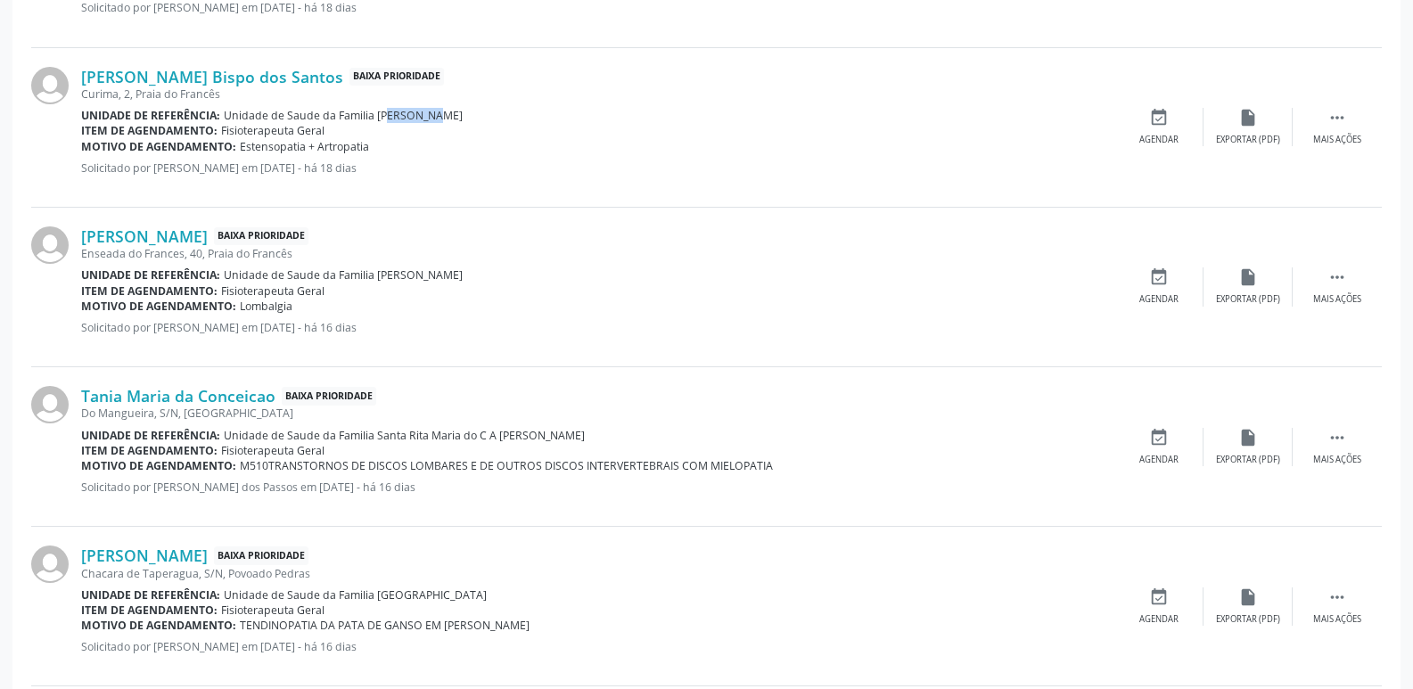
scroll to position [1159, 0]
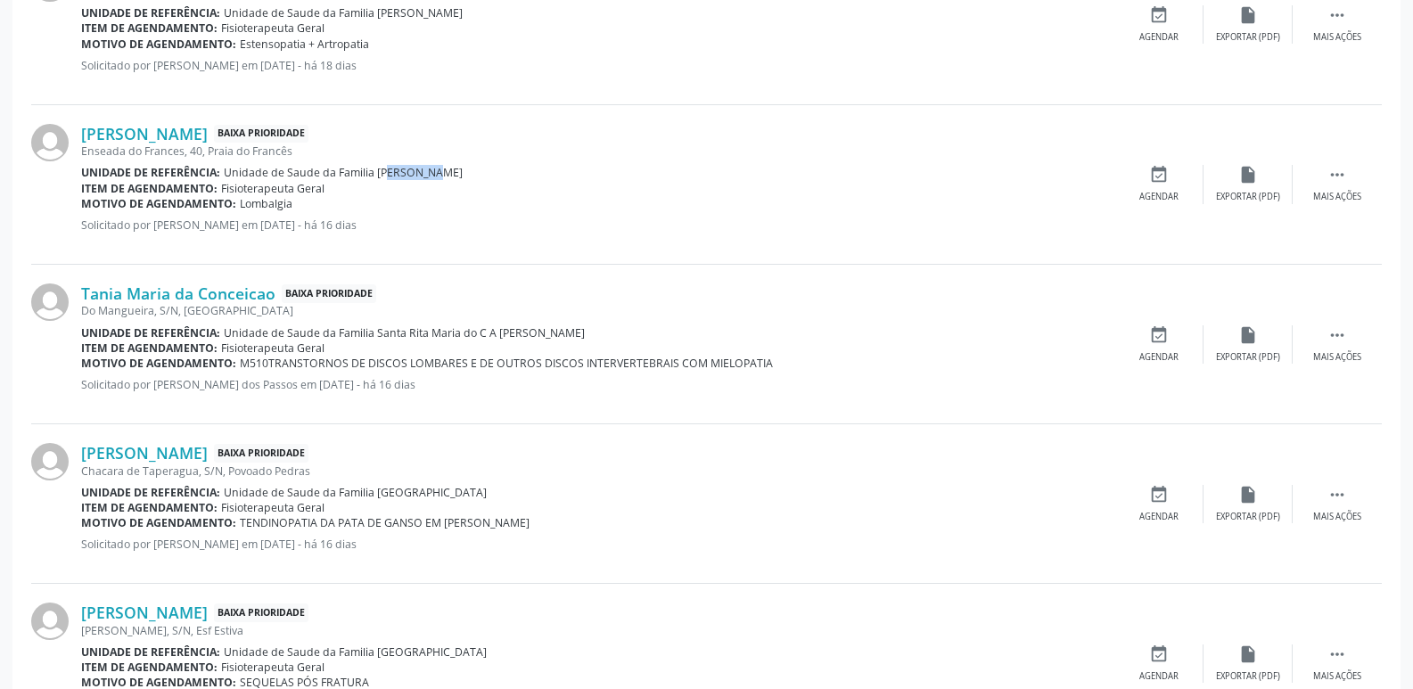
drag, startPoint x: 371, startPoint y: 179, endPoint x: 423, endPoint y: 179, distance: 51.7
click at [423, 179] on div "Unidade de referência: Unidade de Saude da Familia [PERSON_NAME]" at bounding box center [597, 172] width 1033 height 15
click at [165, 138] on link "[PERSON_NAME]" at bounding box center [144, 134] width 127 height 20
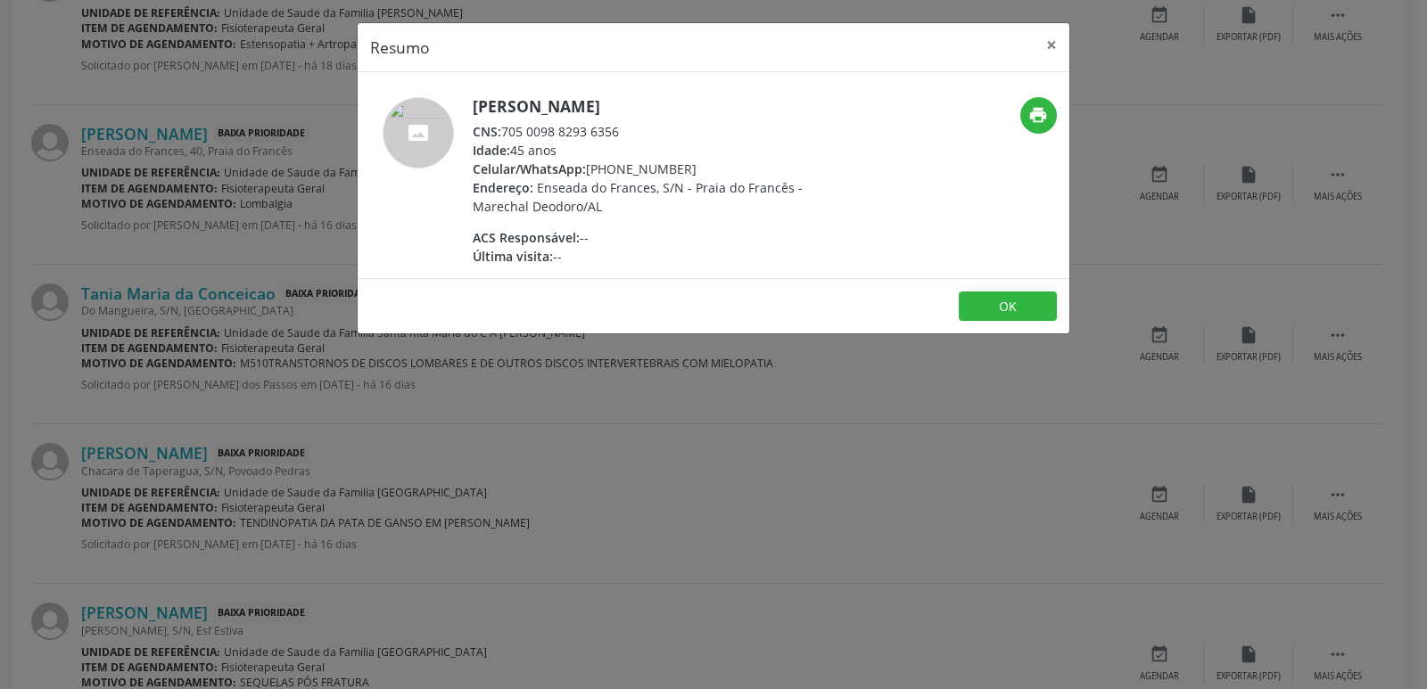
drag, startPoint x: 504, startPoint y: 136, endPoint x: 629, endPoint y: 134, distance: 124.9
click at [629, 134] on div "CNS: 705 0098 8293 6356" at bounding box center [646, 131] width 347 height 19
click at [592, 284] on footer "OK" at bounding box center [714, 306] width 712 height 56
drag, startPoint x: 609, startPoint y: 169, endPoint x: 708, endPoint y: 169, distance: 99.0
click at [708, 169] on div "Celular/WhatsApp: [PHONE_NUMBER]" at bounding box center [646, 169] width 347 height 19
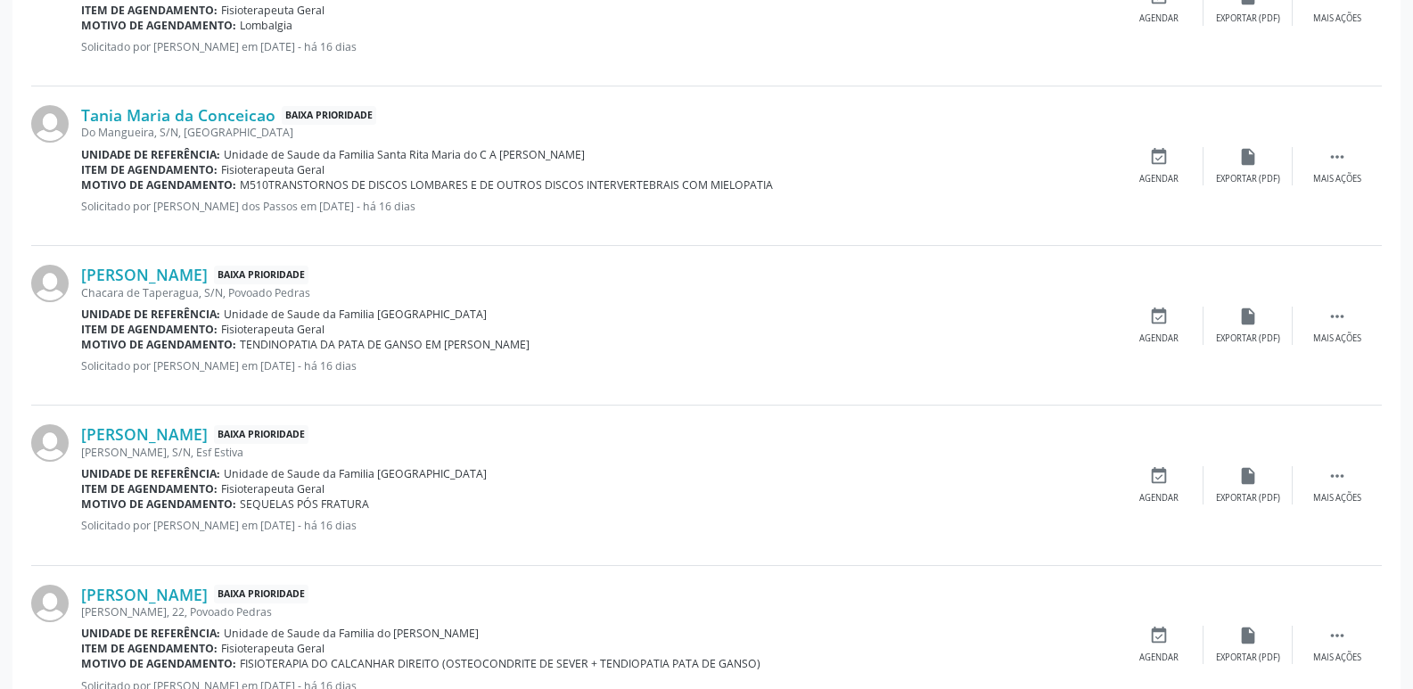
scroll to position [1516, 0]
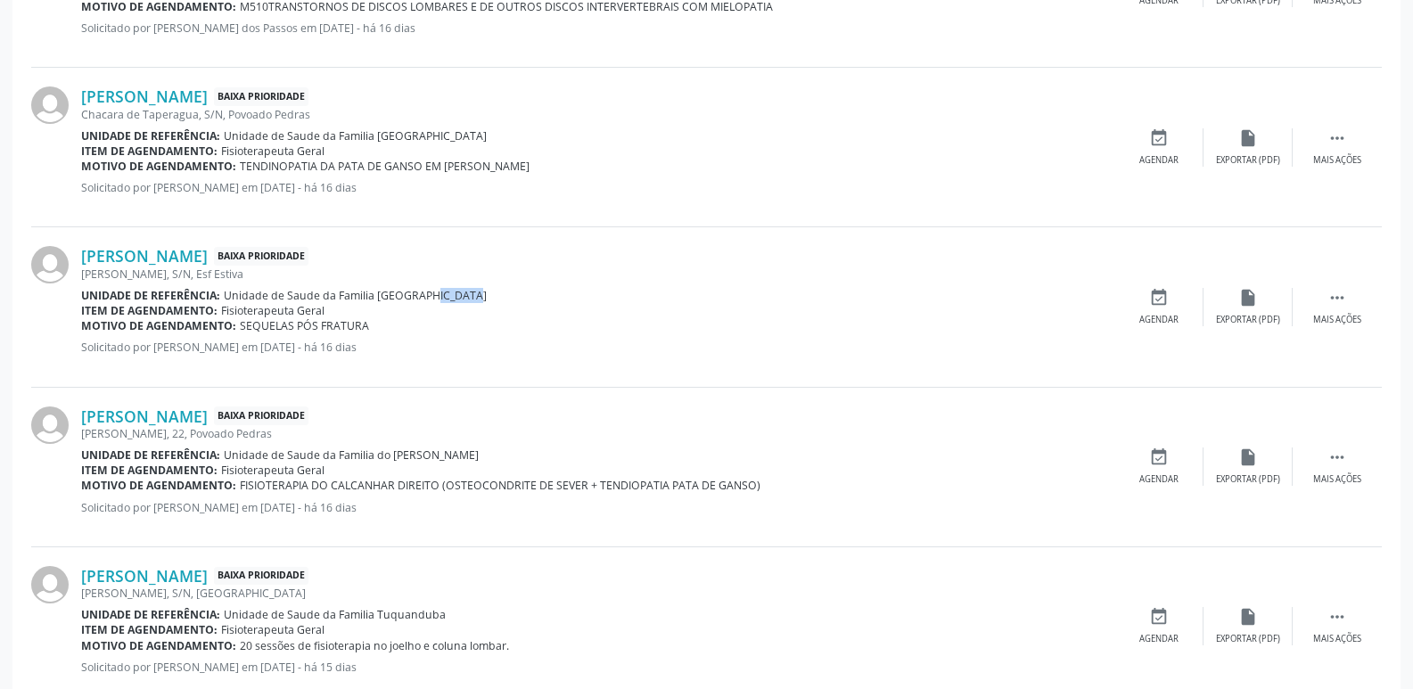
drag, startPoint x: 408, startPoint y: 292, endPoint x: 486, endPoint y: 292, distance: 78.5
click at [486, 292] on div "Unidade de referência: Unidade de Saude da Familia [GEOGRAPHIC_DATA]" at bounding box center [597, 295] width 1033 height 15
click at [208, 257] on link "[PERSON_NAME]" at bounding box center [144, 256] width 127 height 20
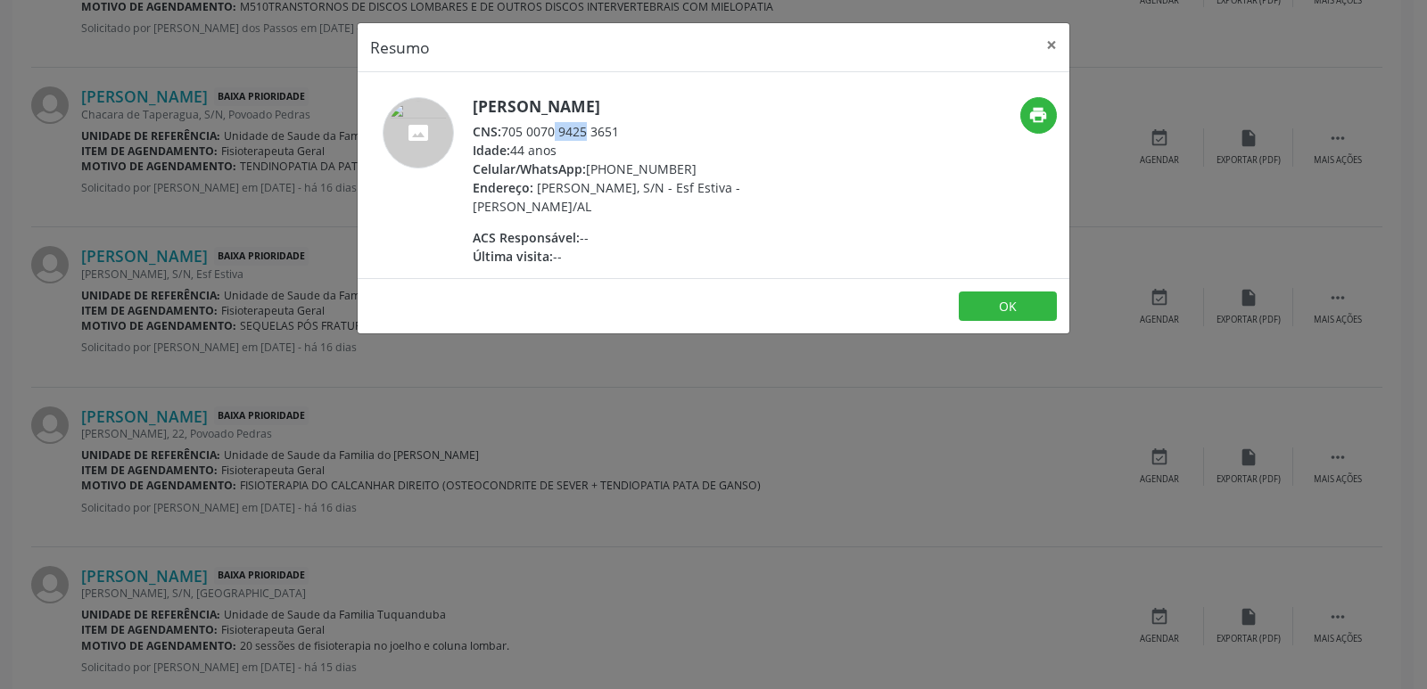
drag, startPoint x: 509, startPoint y: 133, endPoint x: 543, endPoint y: 133, distance: 33.9
click at [543, 133] on div "CNS: 705 0070 9425 3651" at bounding box center [646, 131] width 347 height 19
click at [545, 136] on div "CNS: 705 0070 9425 3651" at bounding box center [646, 131] width 347 height 19
drag, startPoint x: 506, startPoint y: 137, endPoint x: 620, endPoint y: 129, distance: 113.5
click at [620, 129] on div "CNS: 705 0070 9425 3651" at bounding box center [646, 131] width 347 height 19
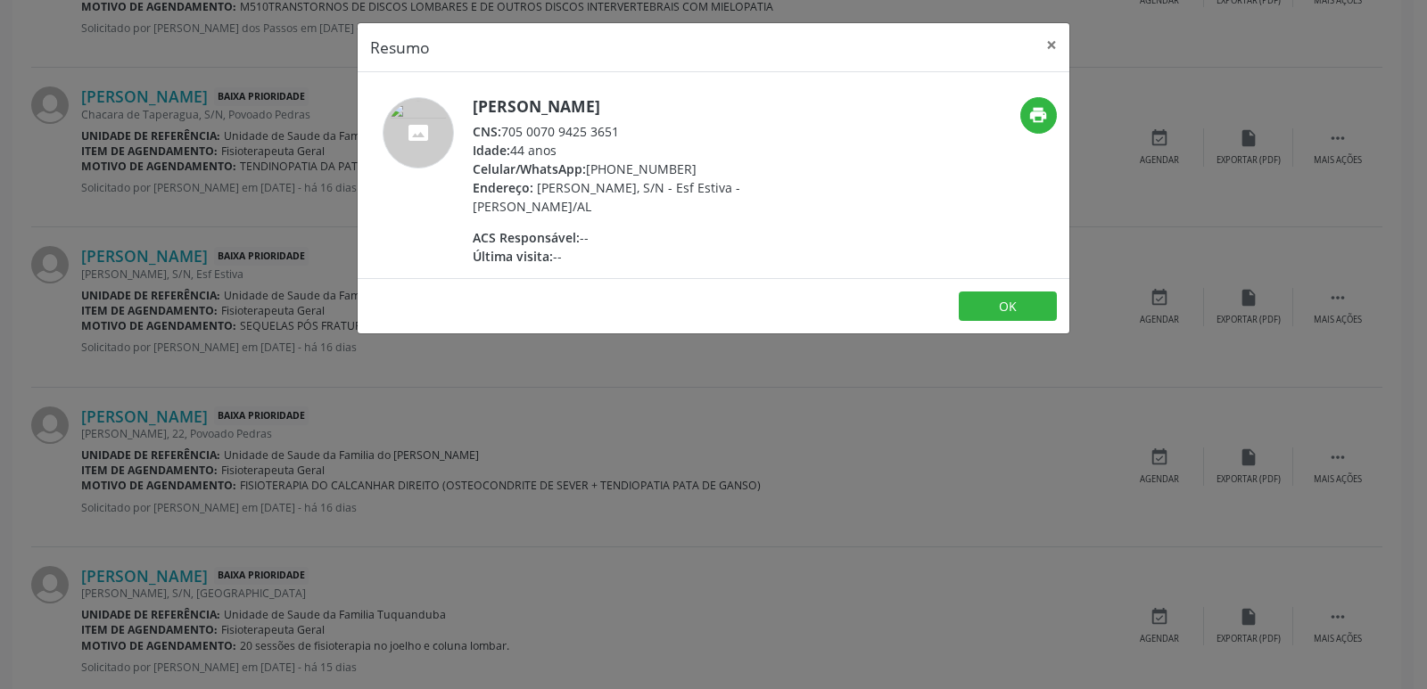
click at [678, 163] on div "Celular/WhatsApp: [PHONE_NUMBER]" at bounding box center [646, 169] width 347 height 19
drag, startPoint x: 591, startPoint y: 169, endPoint x: 682, endPoint y: 162, distance: 91.2
click at [682, 162] on div "Celular/WhatsApp: [PHONE_NUMBER]" at bounding box center [646, 169] width 347 height 19
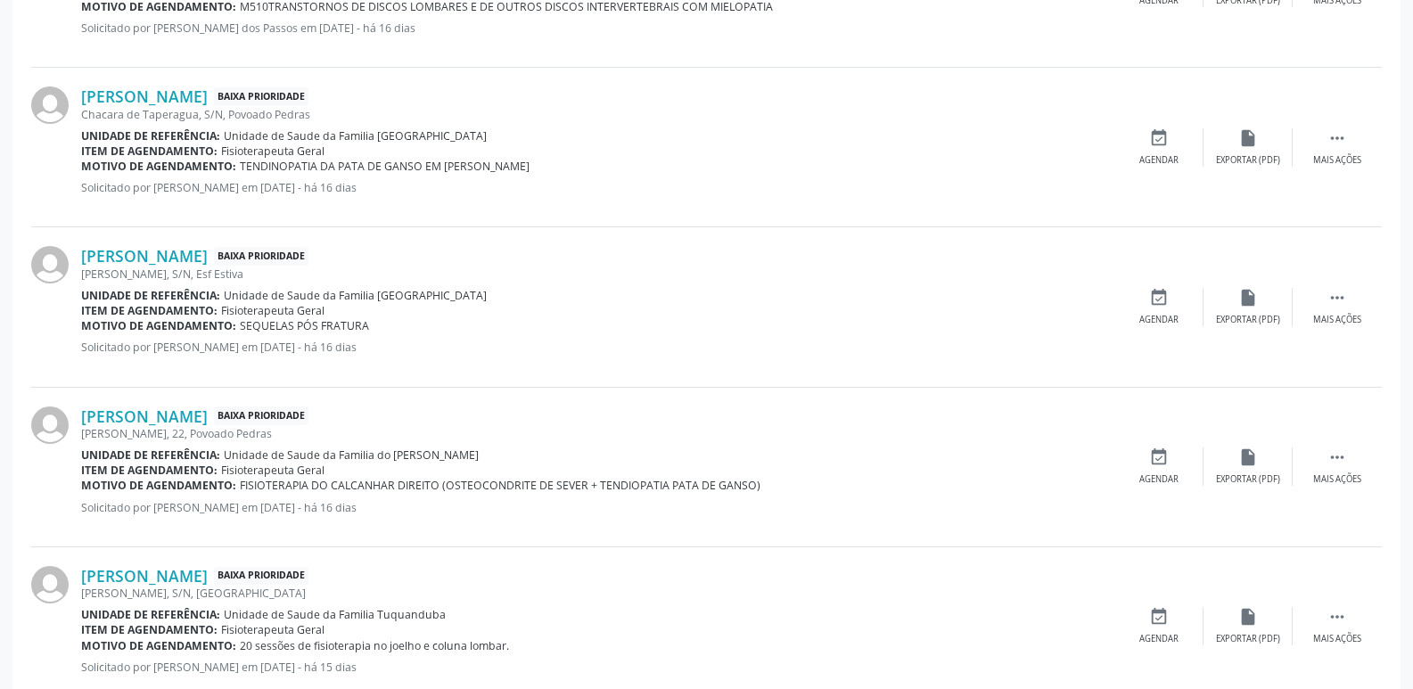
drag, startPoint x: 241, startPoint y: 330, endPoint x: 383, endPoint y: 321, distance: 143.0
click at [383, 321] on div "Motivo de agendamento: SEQUELAS PÓS FRATURA" at bounding box center [597, 325] width 1033 height 15
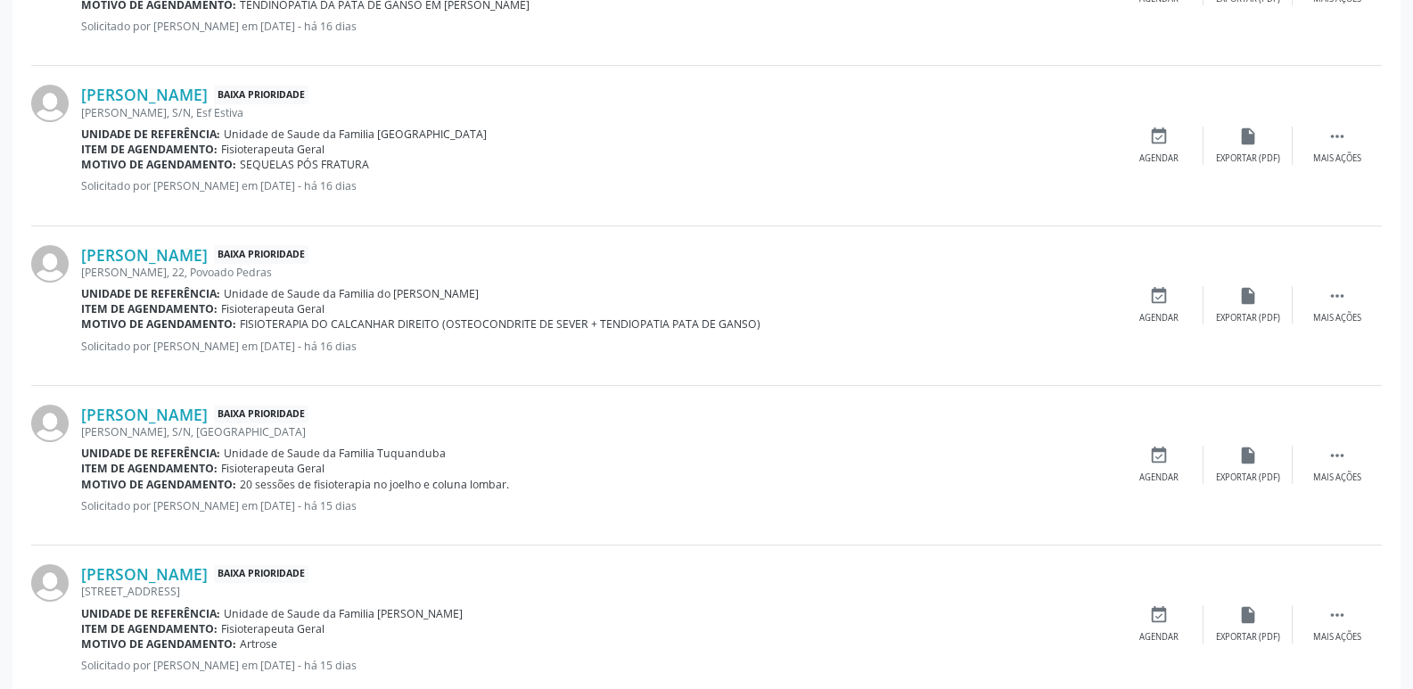
scroll to position [1694, 0]
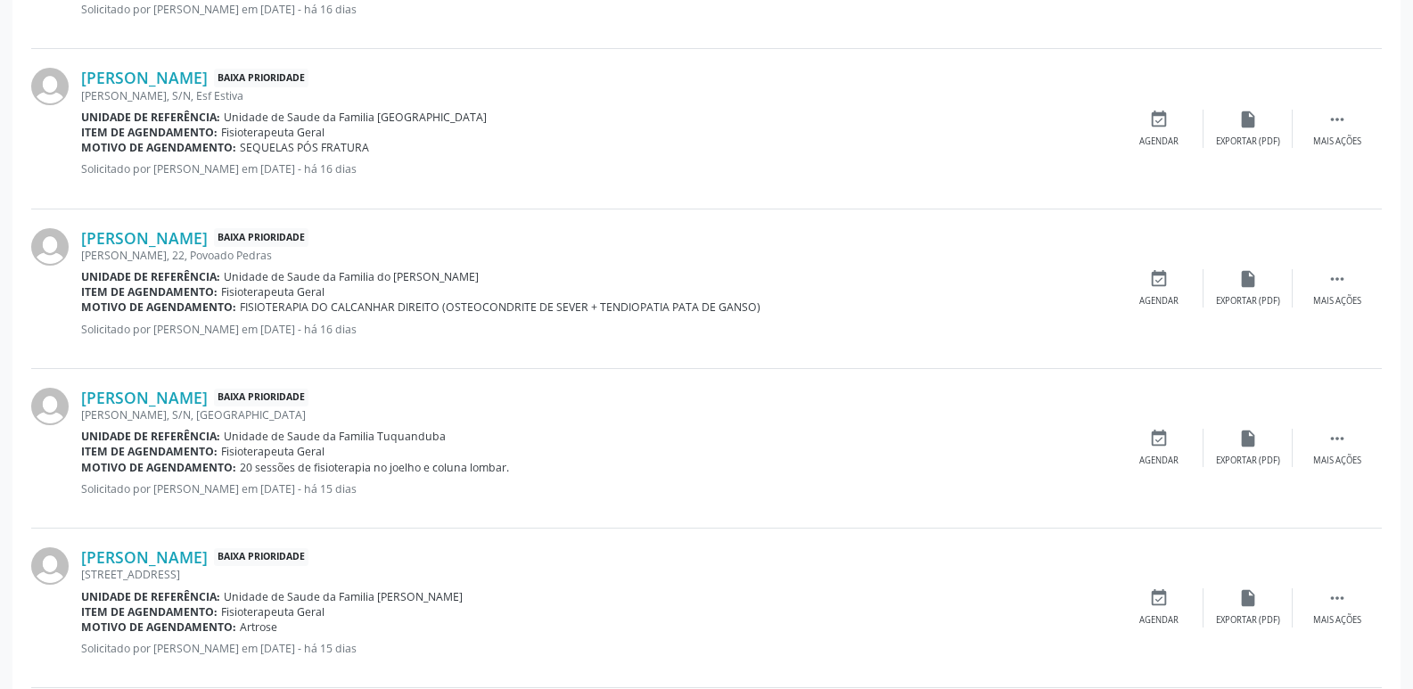
click at [423, 342] on div "[PERSON_NAME] Baixa Prioridade [PERSON_NAME], 22, Povoado Pedras Unidade de ref…" at bounding box center [597, 288] width 1033 height 121
drag, startPoint x: 393, startPoint y: 278, endPoint x: 463, endPoint y: 275, distance: 69.6
click at [461, 275] on span "Unidade de Saude da Familia do [PERSON_NAME]" at bounding box center [351, 276] width 255 height 15
click at [479, 276] on div "Unidade de referência: Unidade de Saude da Familia do [PERSON_NAME]" at bounding box center [597, 276] width 1033 height 15
drag, startPoint x: 386, startPoint y: 277, endPoint x: 483, endPoint y: 274, distance: 97.3
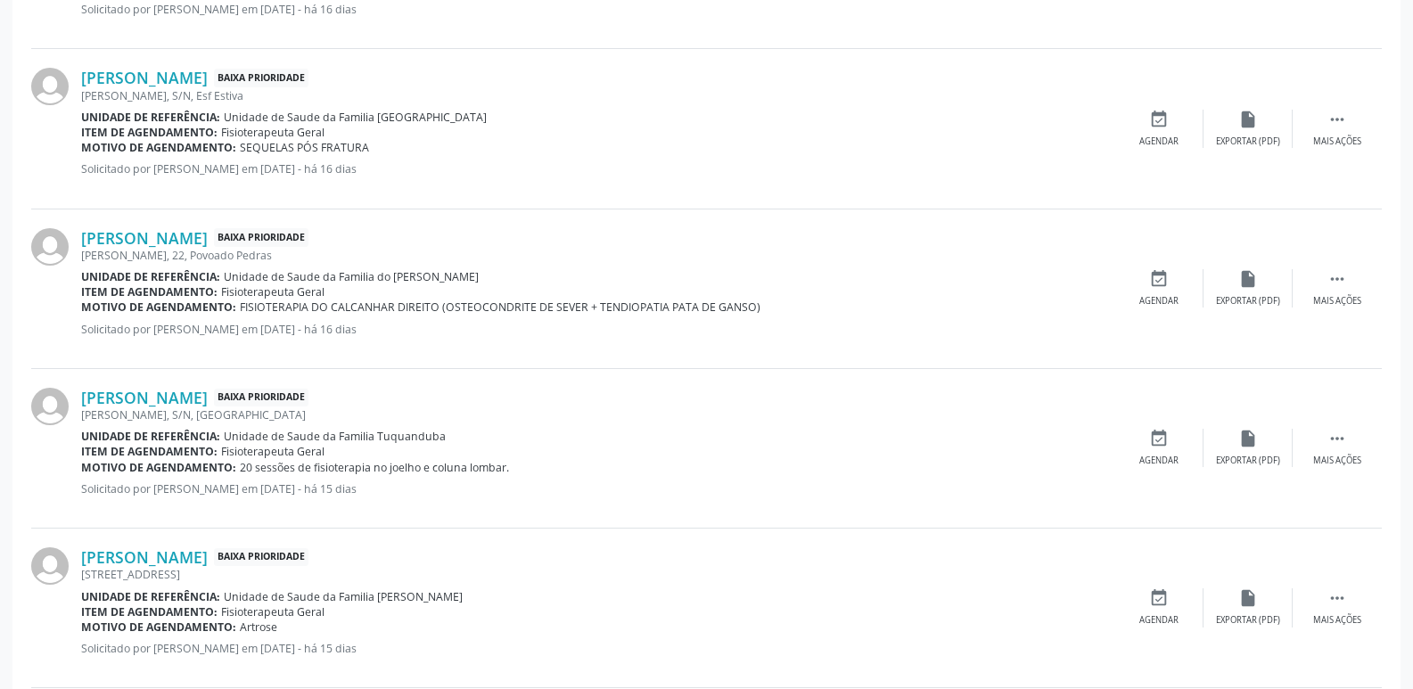
click at [483, 274] on div "Unidade de referência: Unidade de Saude da Familia do [PERSON_NAME]" at bounding box center [597, 276] width 1033 height 15
click at [208, 236] on link "[PERSON_NAME]" at bounding box center [144, 238] width 127 height 20
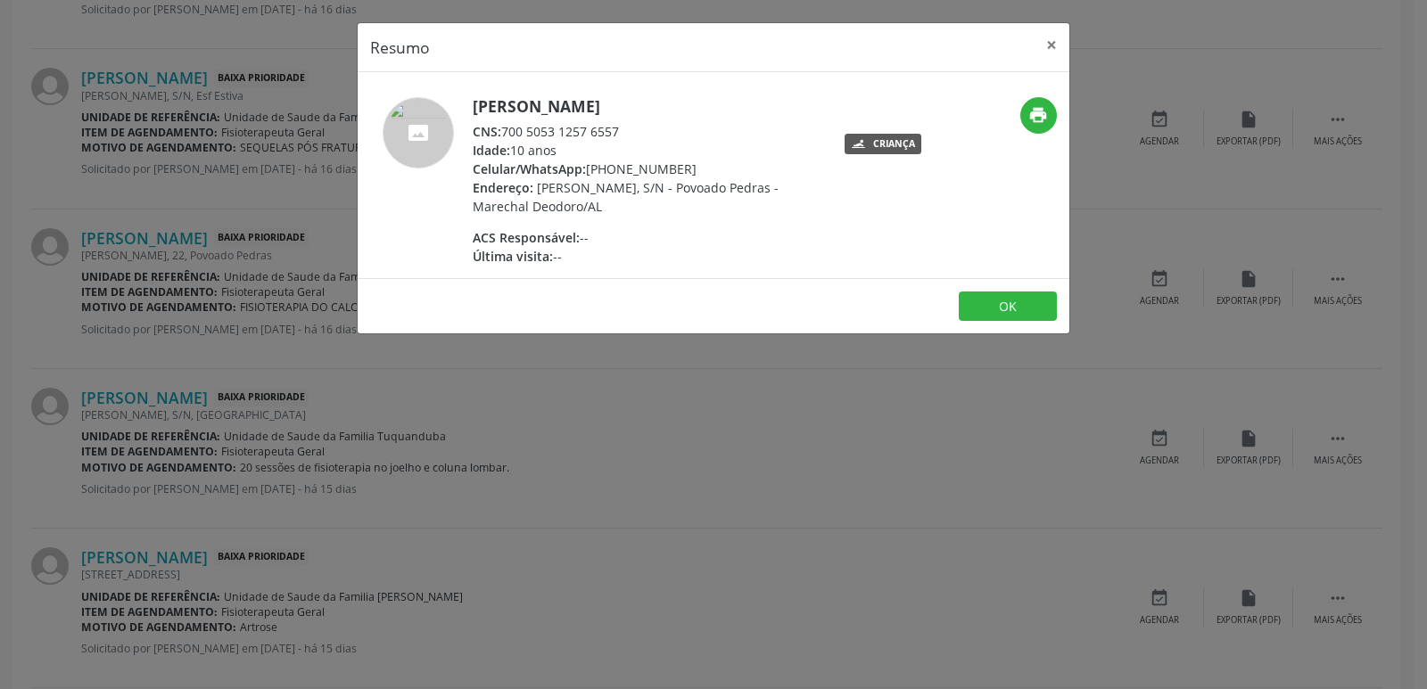
drag, startPoint x: 506, startPoint y: 131, endPoint x: 638, endPoint y: 128, distance: 131.1
click at [638, 128] on div "CNS: 700 5053 1257 6557" at bounding box center [646, 131] width 347 height 19
drag, startPoint x: 612, startPoint y: 175, endPoint x: 683, endPoint y: 168, distance: 71.7
click at [683, 168] on div "Celular/WhatsApp: [PHONE_NUMBER]" at bounding box center [646, 169] width 347 height 19
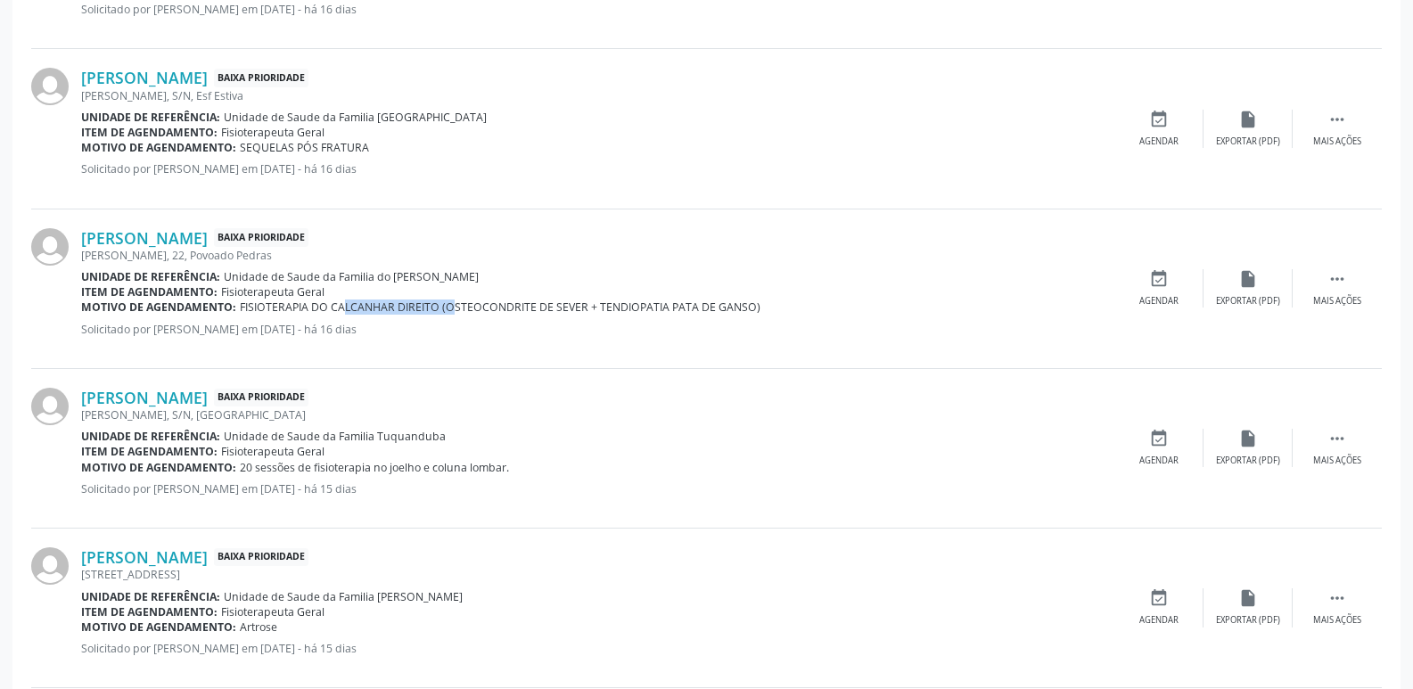
drag, startPoint x: 327, startPoint y: 310, endPoint x: 435, endPoint y: 311, distance: 107.9
click at [435, 311] on span "FISIOTERAPIA DO CALCANHAR DIREITO (OSTEOCONDRITE DE SEVER + TENDIOPATIA PATA DE…" at bounding box center [500, 307] width 521 height 15
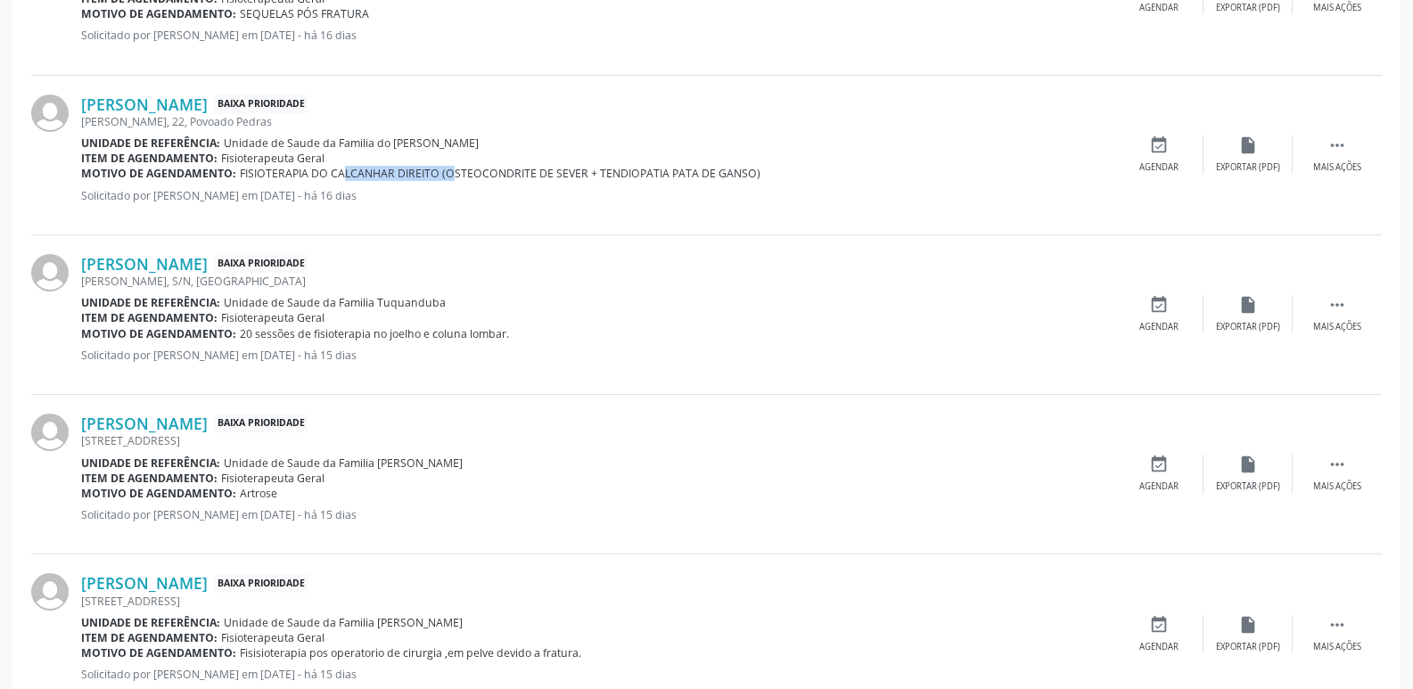
scroll to position [1873, 0]
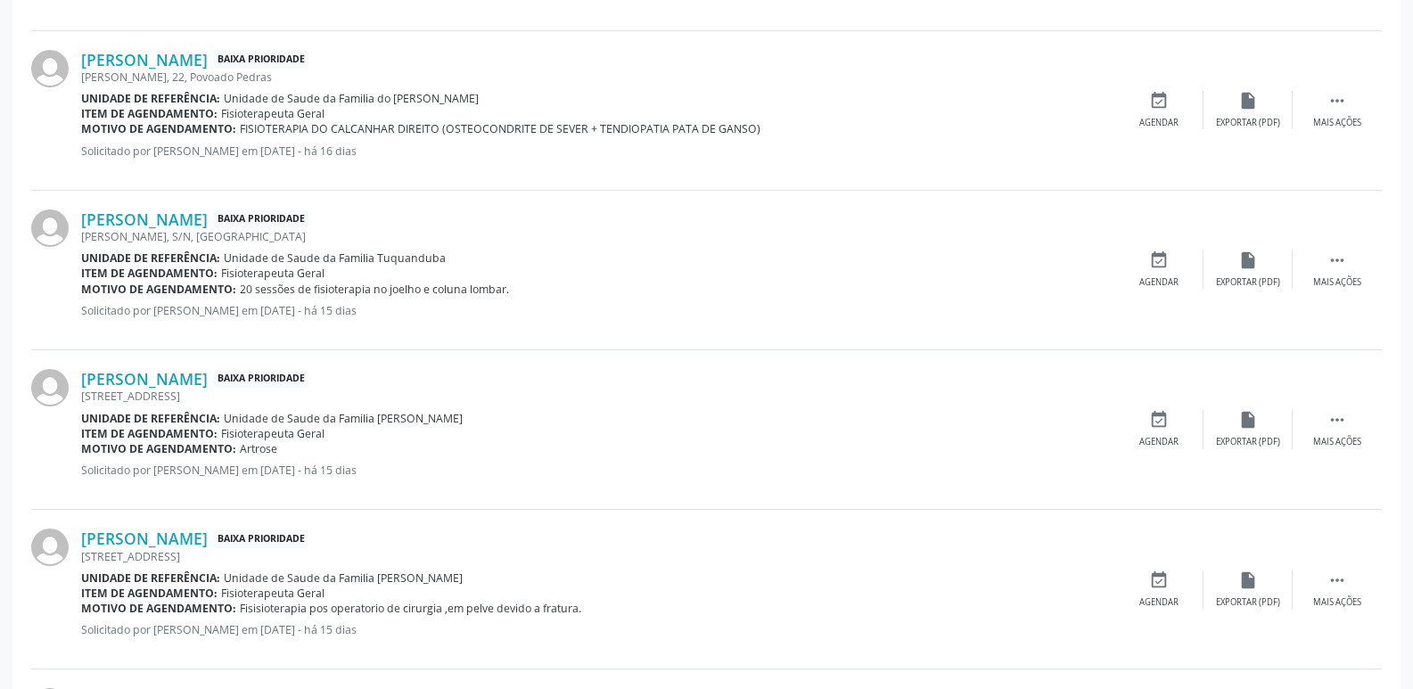
click at [380, 257] on span "Unidade de Saude da Familia Tuquanduba" at bounding box center [335, 258] width 222 height 15
drag, startPoint x: 374, startPoint y: 257, endPoint x: 440, endPoint y: 257, distance: 66.0
click at [440, 257] on div "Unidade de referência: Unidade de Saude da Familia Tuquanduba" at bounding box center [597, 258] width 1033 height 15
click at [208, 226] on link "[PERSON_NAME]" at bounding box center [144, 220] width 127 height 20
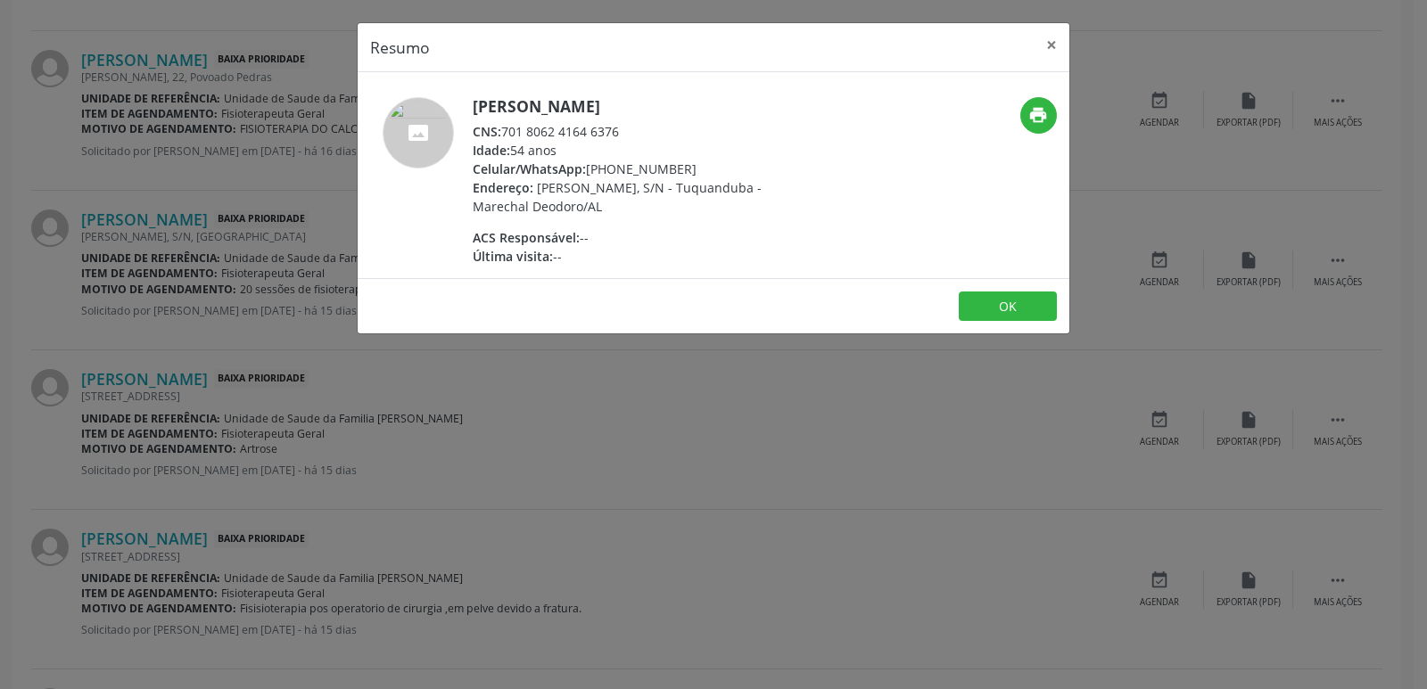
drag, startPoint x: 505, startPoint y: 131, endPoint x: 634, endPoint y: 134, distance: 129.3
click at [634, 134] on div "CNS: 701 8062 4164 6376" at bounding box center [646, 131] width 347 height 19
drag, startPoint x: 612, startPoint y: 169, endPoint x: 684, endPoint y: 174, distance: 72.4
click at [683, 167] on div "Celular/WhatsApp: [PHONE_NUMBER]" at bounding box center [646, 169] width 347 height 19
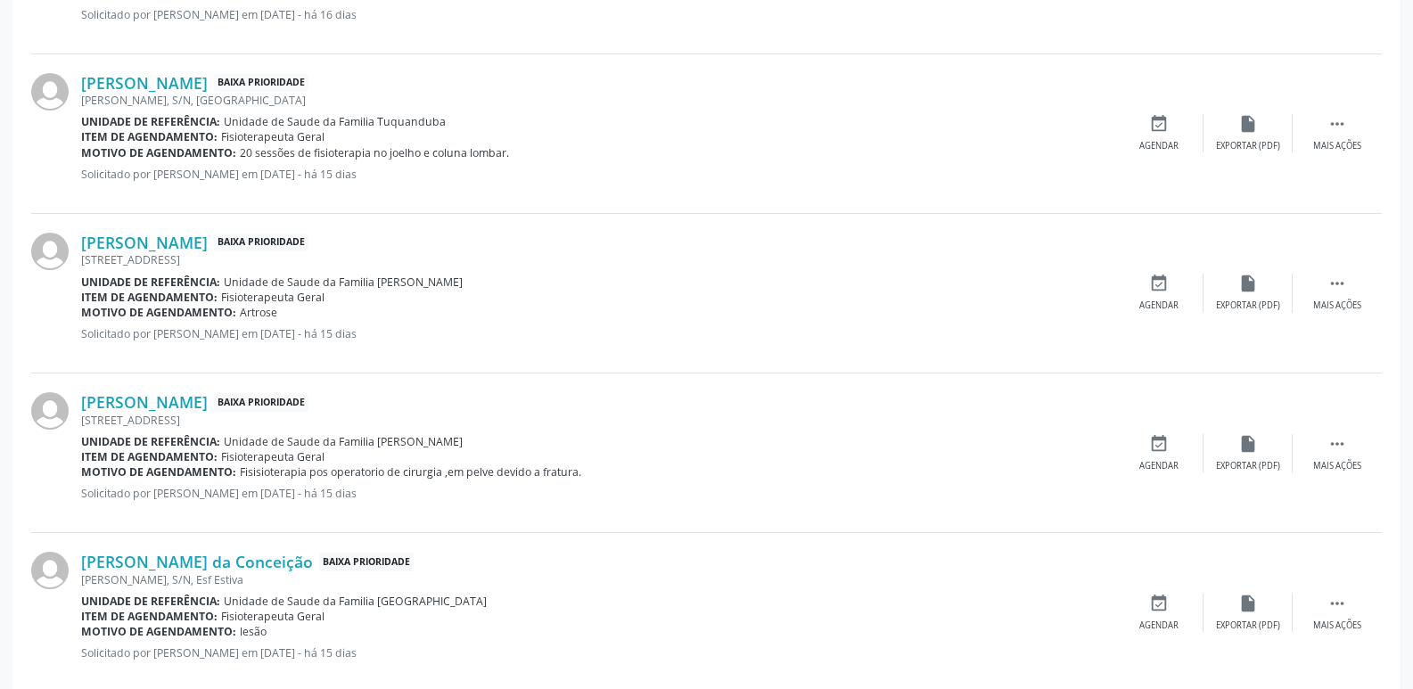
scroll to position [2051, 0]
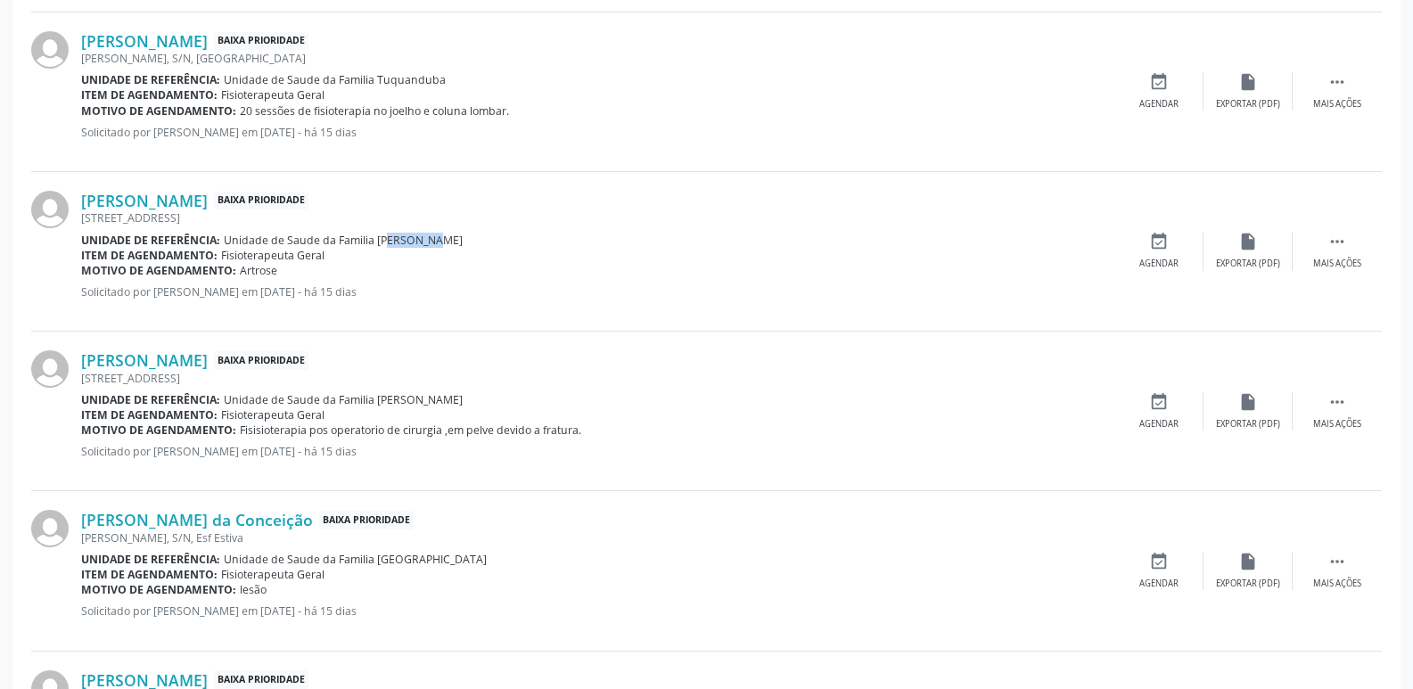
drag, startPoint x: 373, startPoint y: 241, endPoint x: 423, endPoint y: 243, distance: 50.0
click at [418, 241] on div "Unidade de referência: Unidade de Saude da Familia [PERSON_NAME]" at bounding box center [597, 240] width 1033 height 15
click at [208, 204] on link "[PERSON_NAME]" at bounding box center [144, 201] width 127 height 20
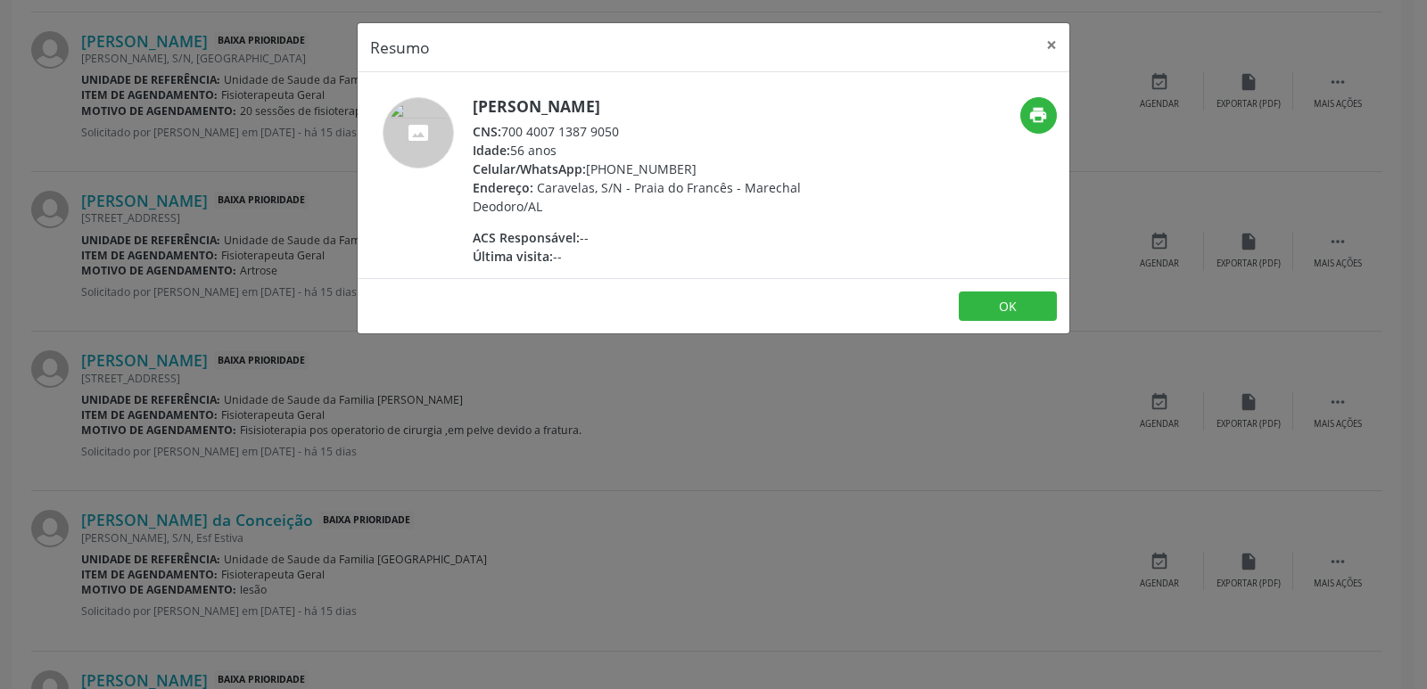
drag, startPoint x: 507, startPoint y: 134, endPoint x: 649, endPoint y: 123, distance: 142.2
click at [649, 123] on div "CNS: 700 4007 1387 9050" at bounding box center [646, 131] width 347 height 19
drag, startPoint x: 613, startPoint y: 175, endPoint x: 700, endPoint y: 169, distance: 87.6
click at [700, 169] on div "Celular/WhatsApp: [PHONE_NUMBER]" at bounding box center [646, 169] width 347 height 19
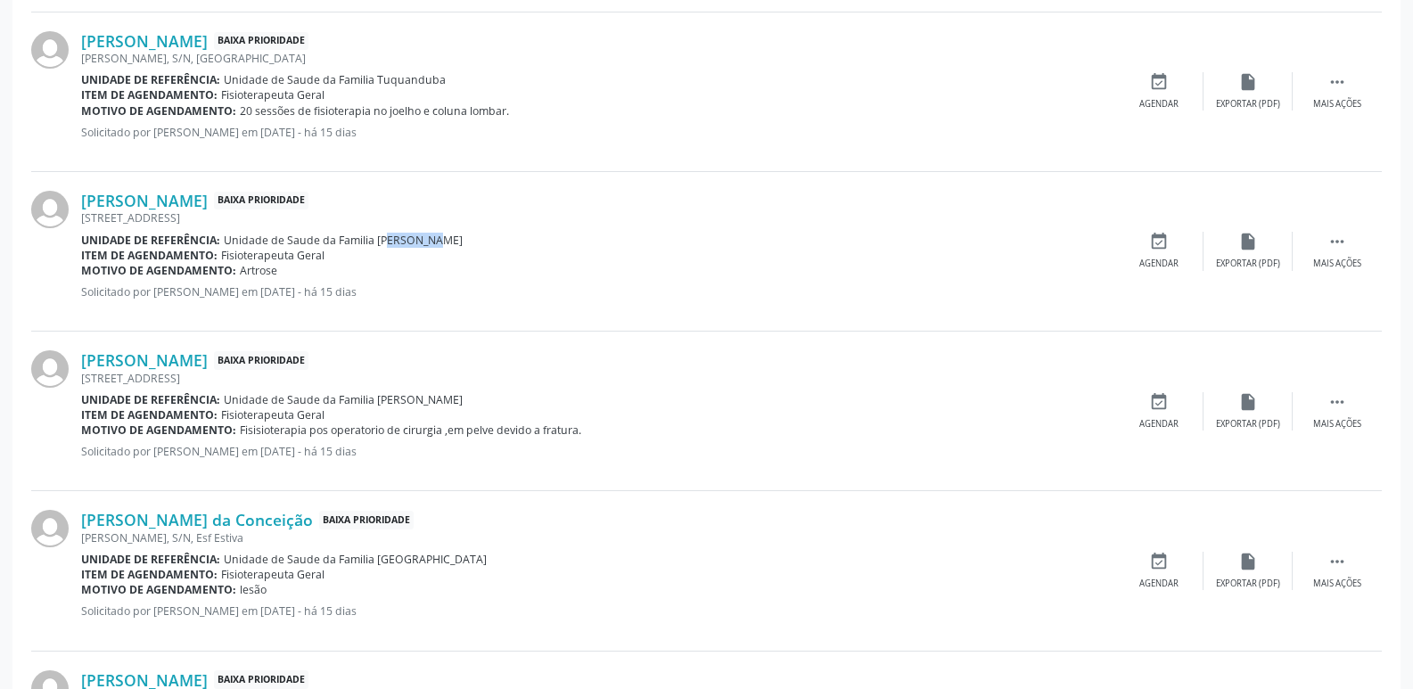
drag, startPoint x: 241, startPoint y: 271, endPoint x: 315, endPoint y: 273, distance: 74.0
click at [315, 273] on div "Motivo de agendamento: [GEOGRAPHIC_DATA]" at bounding box center [597, 270] width 1033 height 15
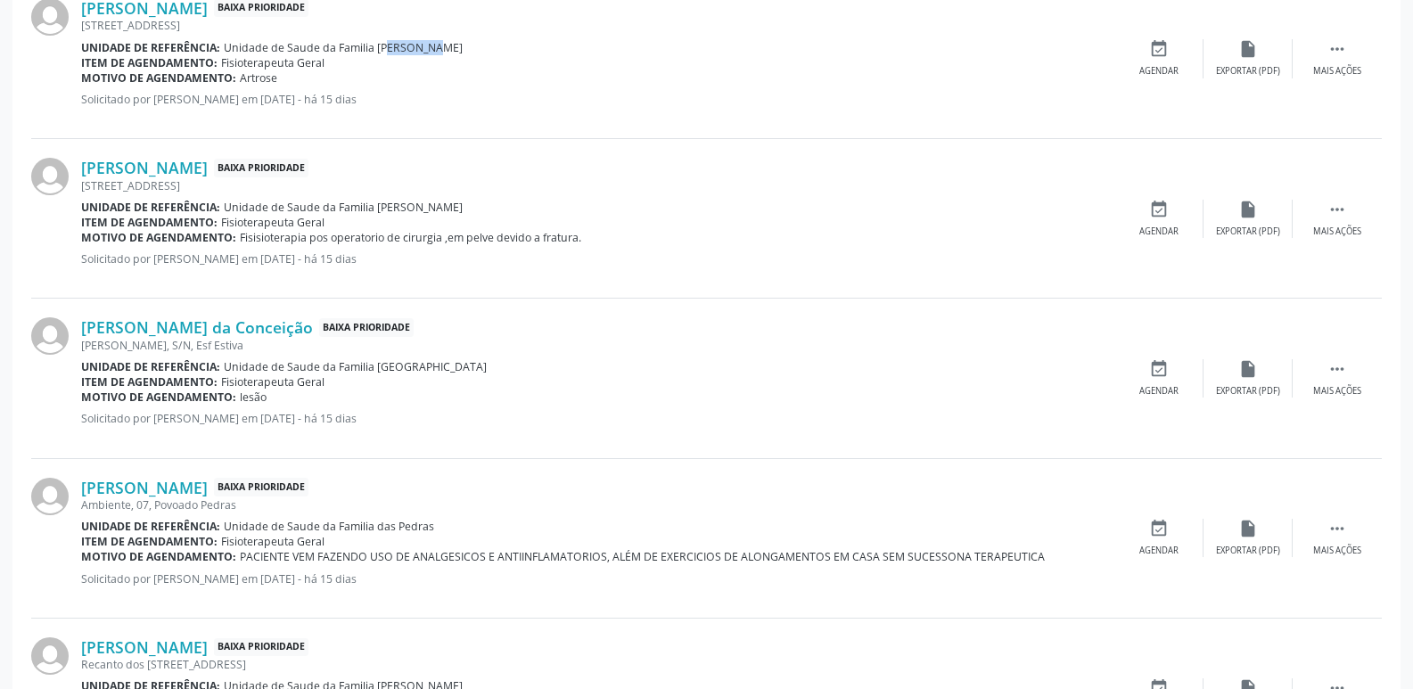
scroll to position [2318, 0]
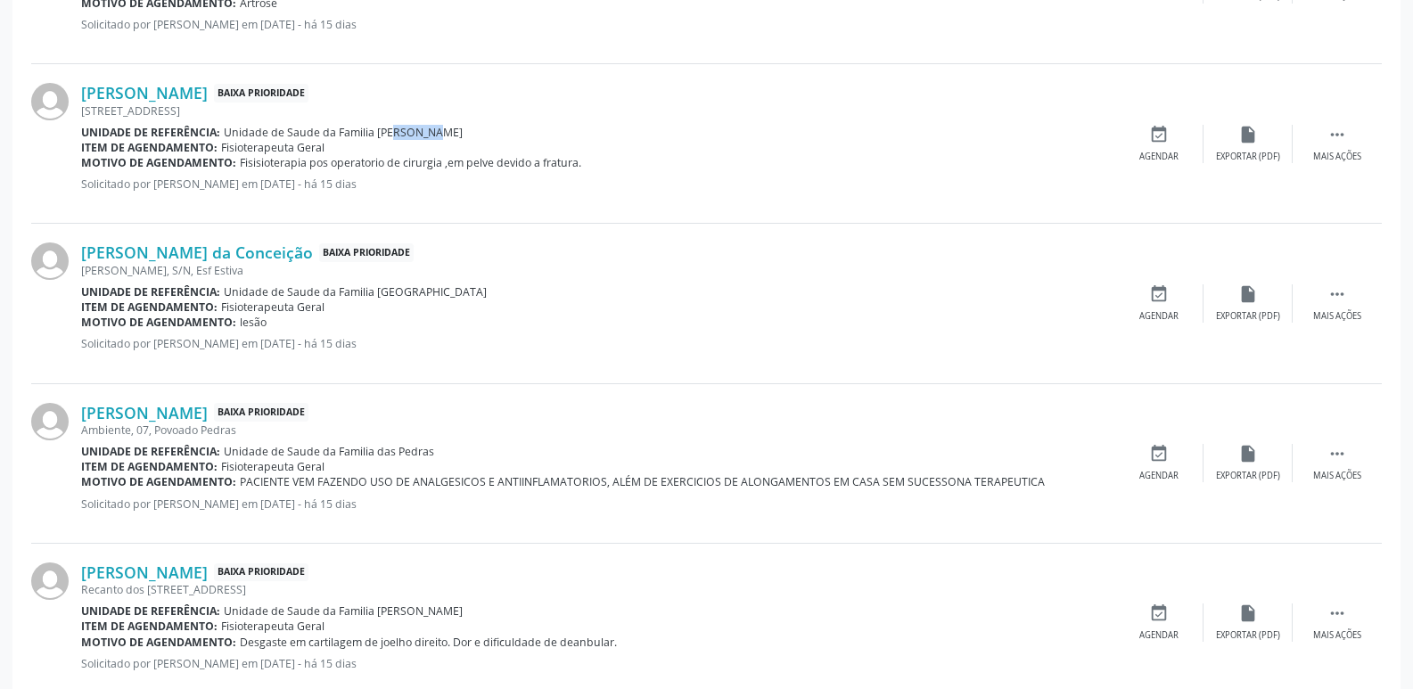
drag, startPoint x: 375, startPoint y: 134, endPoint x: 428, endPoint y: 132, distance: 53.5
click at [428, 132] on div "Unidade de referência: Unidade de Saude da Familia [PERSON_NAME]" at bounding box center [597, 132] width 1033 height 15
click at [450, 688] on div "[PERSON_NAME] Baixa Prioridade [STREET_ADDRESS] Unidade de referência: Unidade …" at bounding box center [706, 623] width 1351 height 159
click at [200, 95] on link "[PERSON_NAME]" at bounding box center [144, 93] width 127 height 20
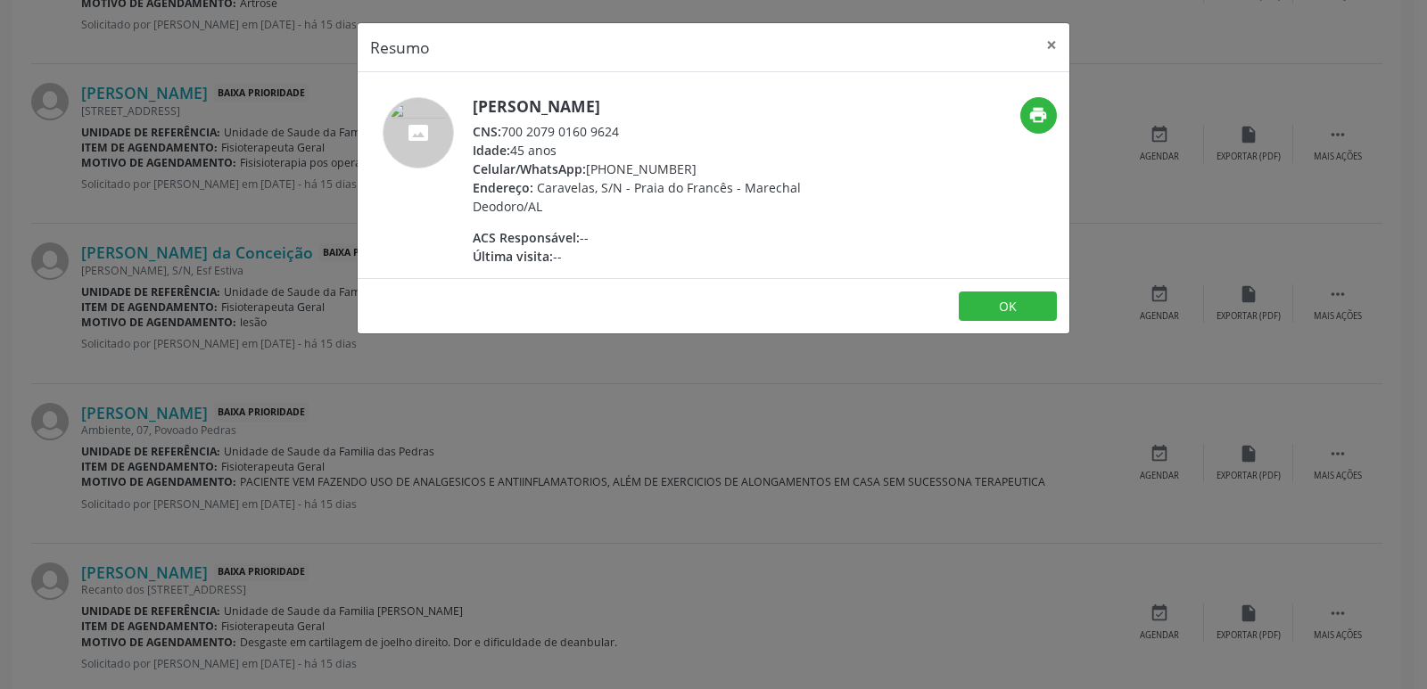
drag, startPoint x: 506, startPoint y: 129, endPoint x: 645, endPoint y: 152, distance: 140.9
click at [656, 132] on div "CNS: 700 2079 0160 9624" at bounding box center [646, 131] width 347 height 19
drag, startPoint x: 613, startPoint y: 170, endPoint x: 685, endPoint y: 163, distance: 72.6
click at [685, 163] on div "Celular/WhatsApp: [PHONE_NUMBER]" at bounding box center [646, 169] width 347 height 19
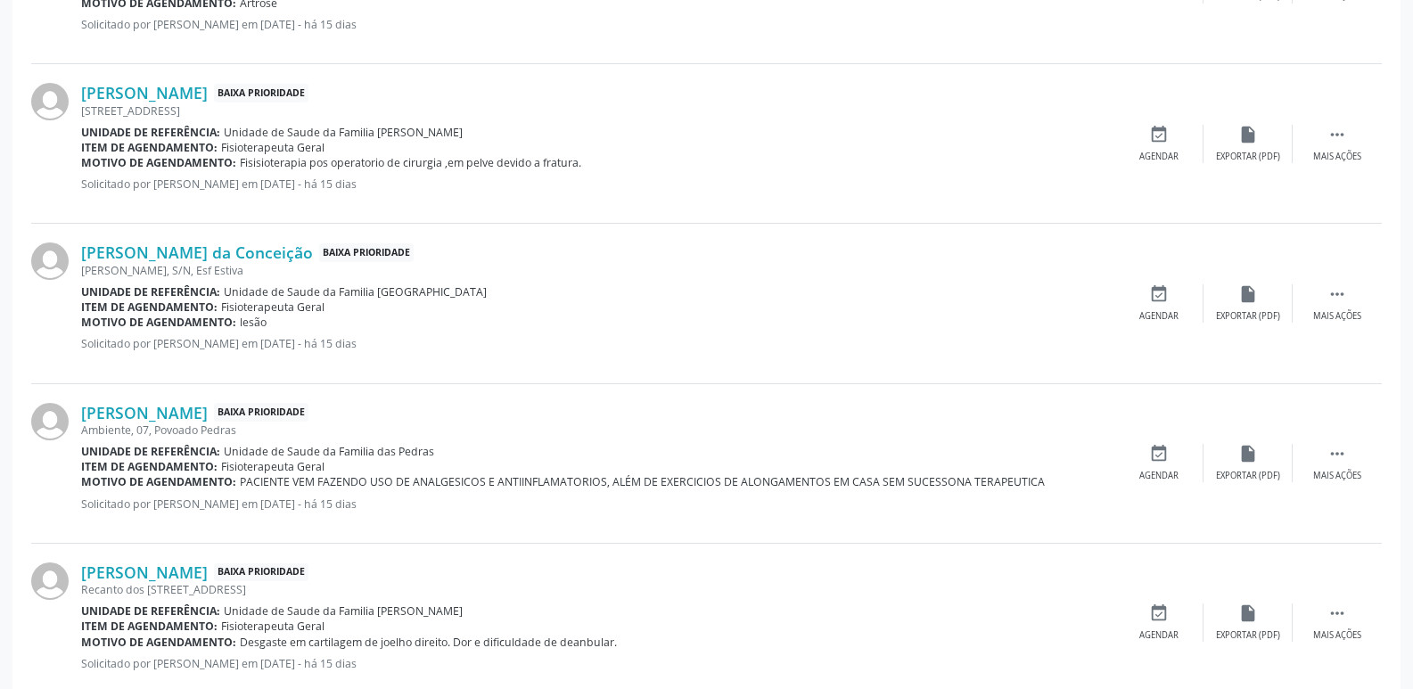
drag, startPoint x: 309, startPoint y: 161, endPoint x: 578, endPoint y: 162, distance: 269.3
click at [578, 162] on span "Fisisioterapia pos operatorio de cirurgia ,em pelve devido a fratura." at bounding box center [411, 162] width 342 height 15
click at [499, 294] on div "Unidade de referência: Unidade de Saude da Familia [GEOGRAPHIC_DATA]" at bounding box center [597, 291] width 1033 height 15
drag, startPoint x: 412, startPoint y: 296, endPoint x: 453, endPoint y: 296, distance: 41.0
click at [453, 296] on div "Unidade de referência: Unidade de Saude da Familia [GEOGRAPHIC_DATA]" at bounding box center [597, 291] width 1033 height 15
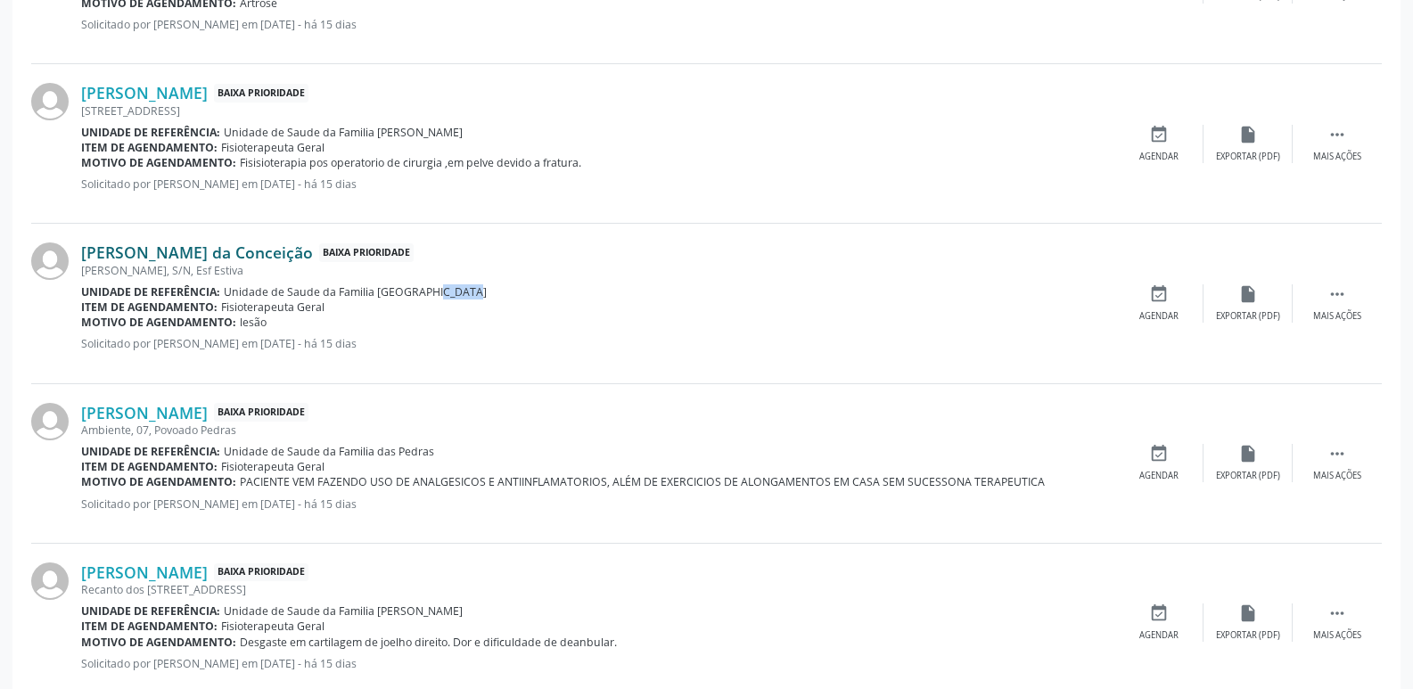
click at [216, 255] on link "[PERSON_NAME] da Conceição" at bounding box center [197, 253] width 232 height 20
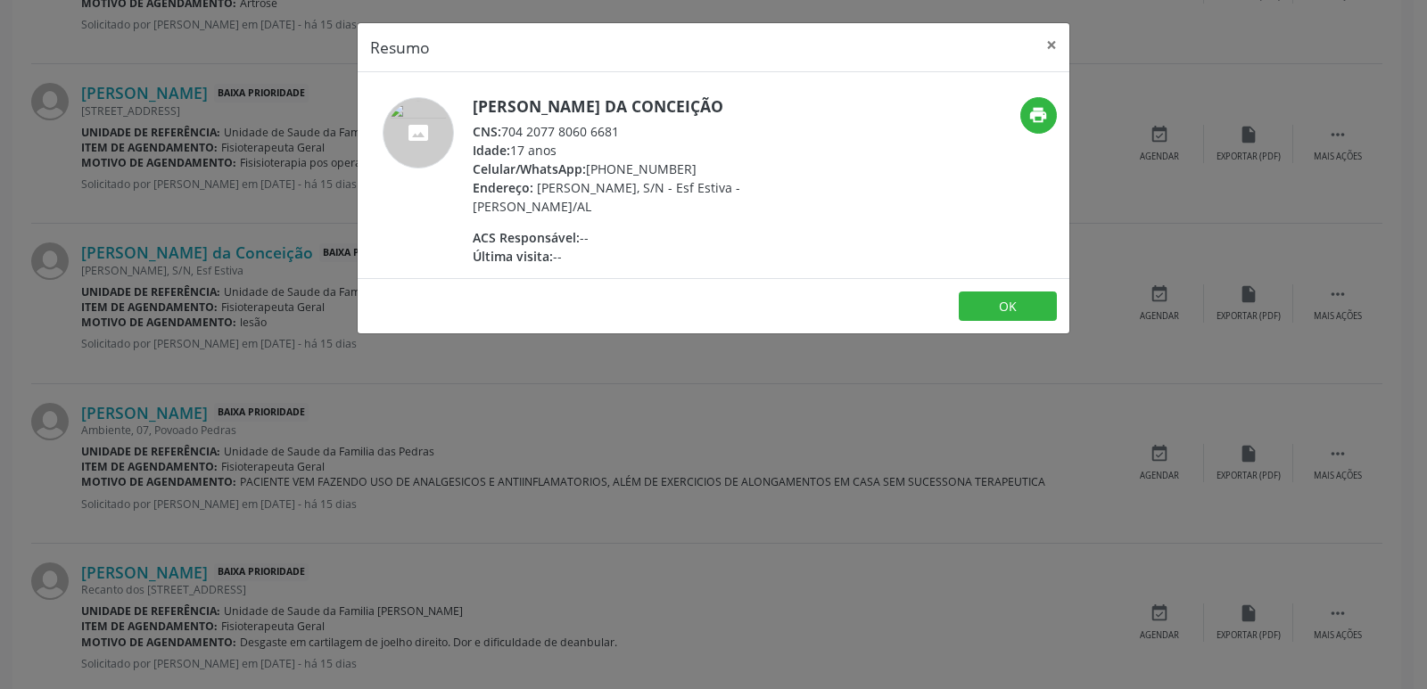
drag, startPoint x: 506, startPoint y: 128, endPoint x: 630, endPoint y: 136, distance: 124.2
click at [630, 136] on div "CNS: 704 2077 8060 6681" at bounding box center [646, 131] width 347 height 19
drag, startPoint x: 611, startPoint y: 167, endPoint x: 698, endPoint y: 164, distance: 87.4
click at [698, 164] on div "Celular/WhatsApp: [PHONE_NUMBER]" at bounding box center [646, 169] width 347 height 19
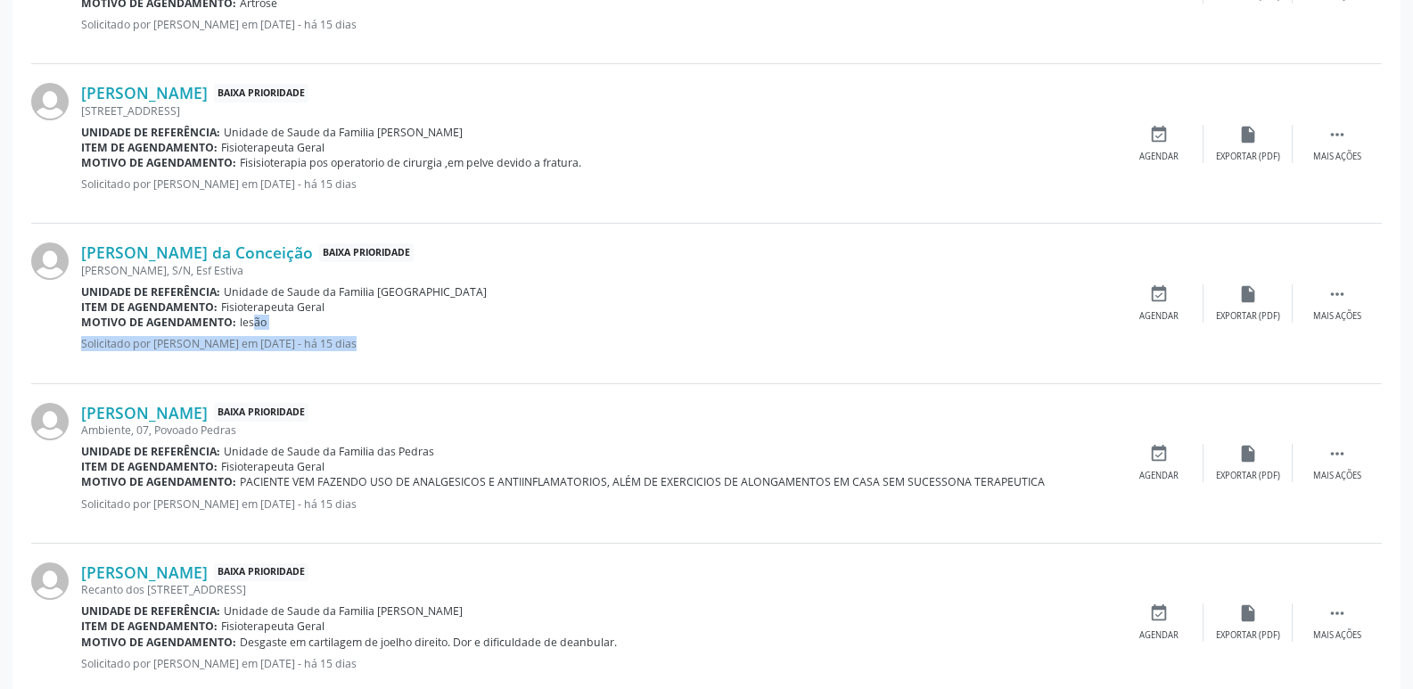
drag, startPoint x: 238, startPoint y: 325, endPoint x: 317, endPoint y: 332, distance: 78.7
click at [317, 332] on div "[PERSON_NAME] da Conceição Baixa Prioridade [PERSON_NAME], S/N, Esf Estiva Unid…" at bounding box center [597, 303] width 1033 height 121
click at [357, 403] on div "[PERSON_NAME] Baixa Prioridade" at bounding box center [597, 413] width 1033 height 20
drag, startPoint x: 239, startPoint y: 325, endPoint x: 277, endPoint y: 323, distance: 38.4
click at [277, 323] on div "Motivo de agendamento: lesão" at bounding box center [597, 322] width 1033 height 15
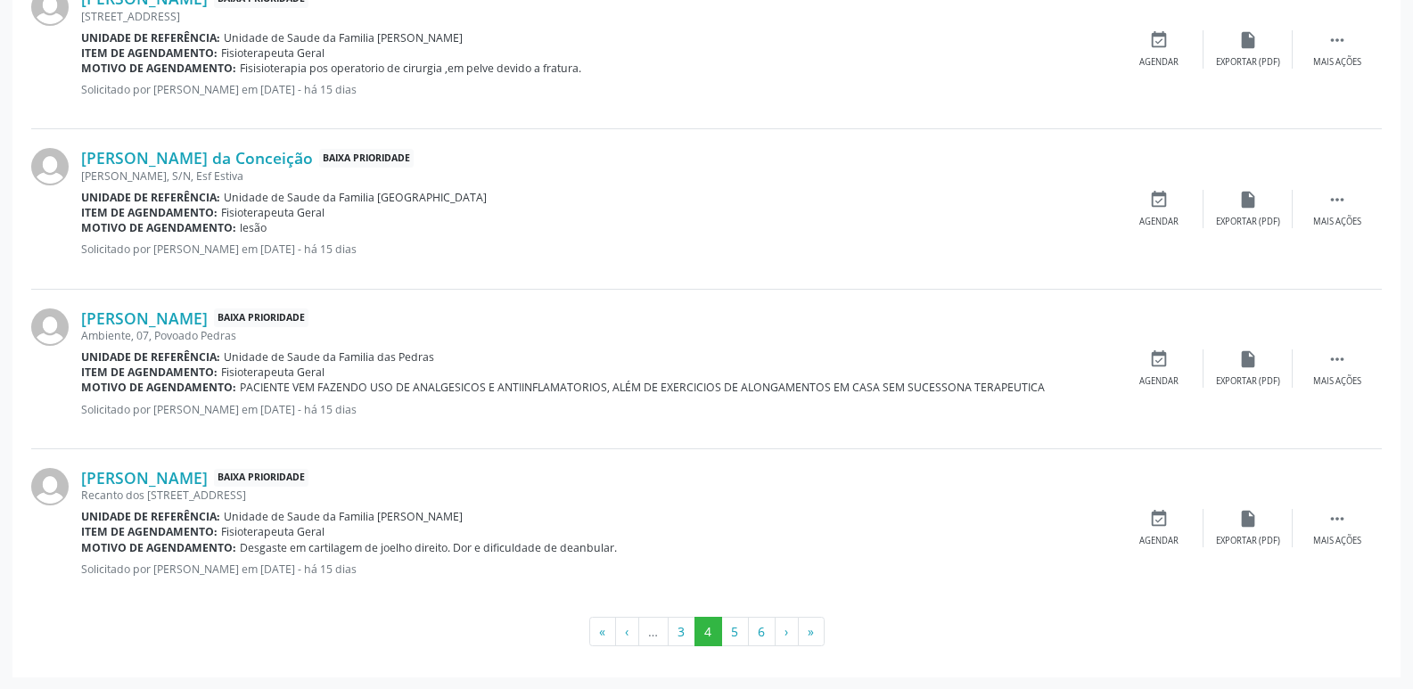
scroll to position [2414, 0]
drag, startPoint x: 395, startPoint y: 356, endPoint x: 430, endPoint y: 358, distance: 34.8
click at [430, 358] on span "Unidade de Saude da Familia das Pedras" at bounding box center [329, 356] width 210 height 15
click at [208, 315] on link "[PERSON_NAME]" at bounding box center [144, 318] width 127 height 20
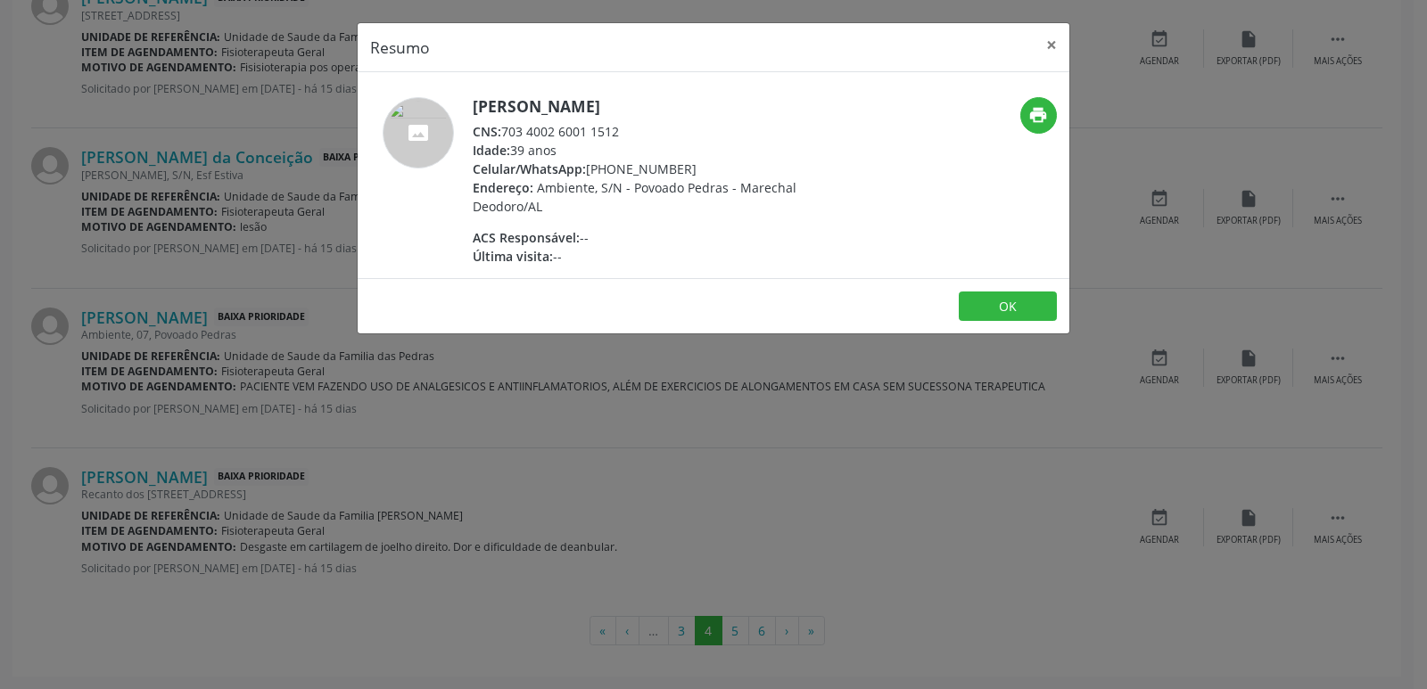
drag, startPoint x: 504, startPoint y: 129, endPoint x: 638, endPoint y: 136, distance: 133.9
click at [638, 136] on div "CNS: 703 4002 6001 1512" at bounding box center [646, 131] width 347 height 19
drag, startPoint x: 614, startPoint y: 169, endPoint x: 702, endPoint y: 163, distance: 87.6
click at [702, 163] on div "Celular/WhatsApp: [PHONE_NUMBER]" at bounding box center [646, 169] width 347 height 19
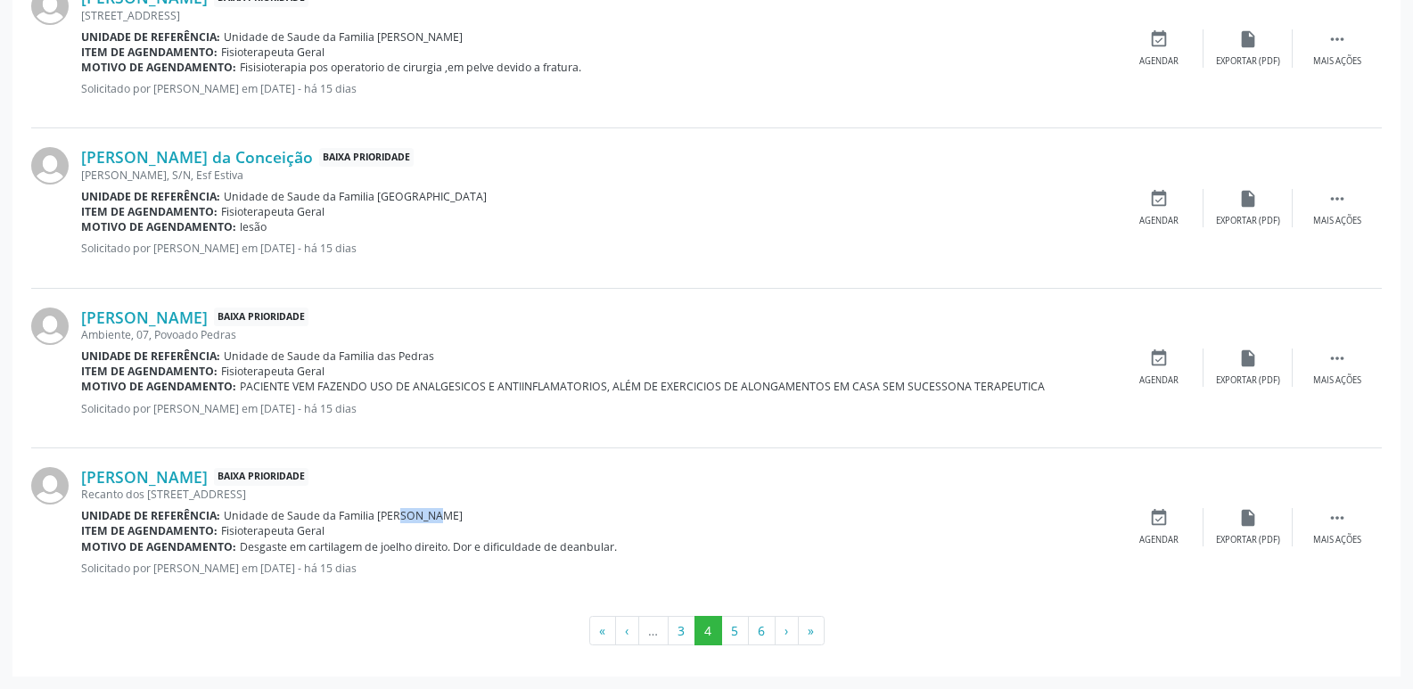
drag, startPoint x: 380, startPoint y: 518, endPoint x: 416, endPoint y: 518, distance: 35.7
click at [416, 518] on div "Unidade de referência: Unidade de Saude da Familia [PERSON_NAME]" at bounding box center [597, 515] width 1033 height 15
click at [417, 516] on div "Unidade de referência: Unidade de Saude da Familia [PERSON_NAME]" at bounding box center [597, 515] width 1033 height 15
drag, startPoint x: 373, startPoint y: 516, endPoint x: 436, endPoint y: 515, distance: 63.3
click at [436, 515] on div "Unidade de referência: Unidade de Saude da Familia [PERSON_NAME]" at bounding box center [597, 515] width 1033 height 15
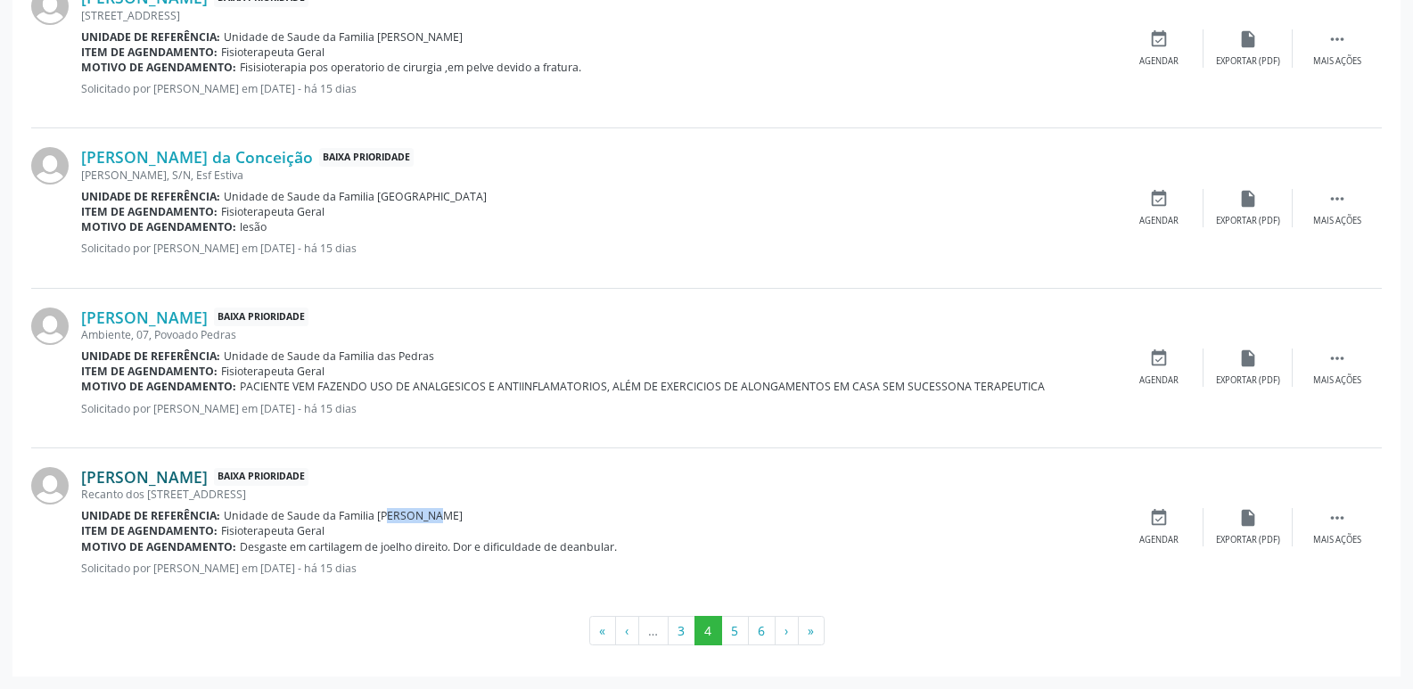
click at [208, 482] on link "[PERSON_NAME]" at bounding box center [144, 477] width 127 height 20
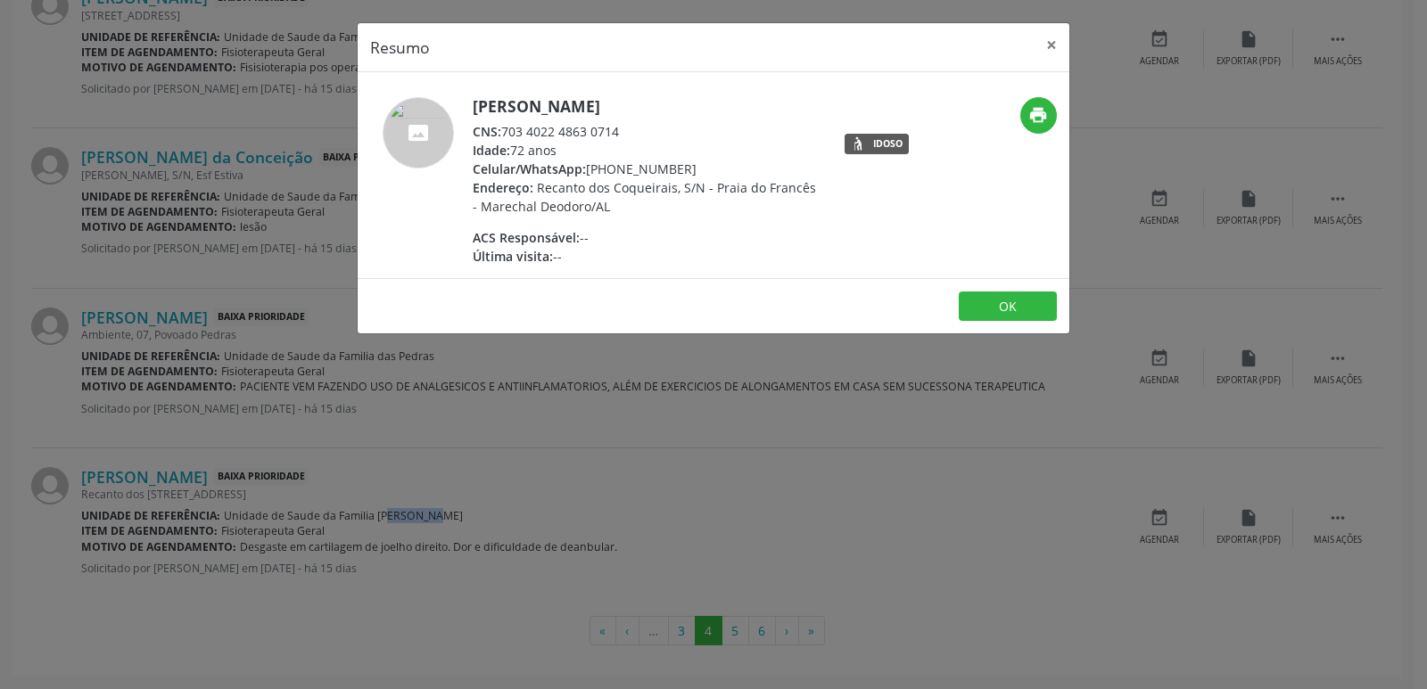
drag, startPoint x: 502, startPoint y: 128, endPoint x: 630, endPoint y: 133, distance: 127.6
click at [630, 133] on div "CNS: 703 4022 4863 0714" at bounding box center [646, 131] width 347 height 19
click at [600, 177] on div "Celular/WhatsApp: [PHONE_NUMBER]" at bounding box center [646, 169] width 347 height 19
drag, startPoint x: 611, startPoint y: 171, endPoint x: 680, endPoint y: 161, distance: 70.2
click at [680, 161] on div "Celular/WhatsApp: [PHONE_NUMBER]" at bounding box center [646, 169] width 347 height 19
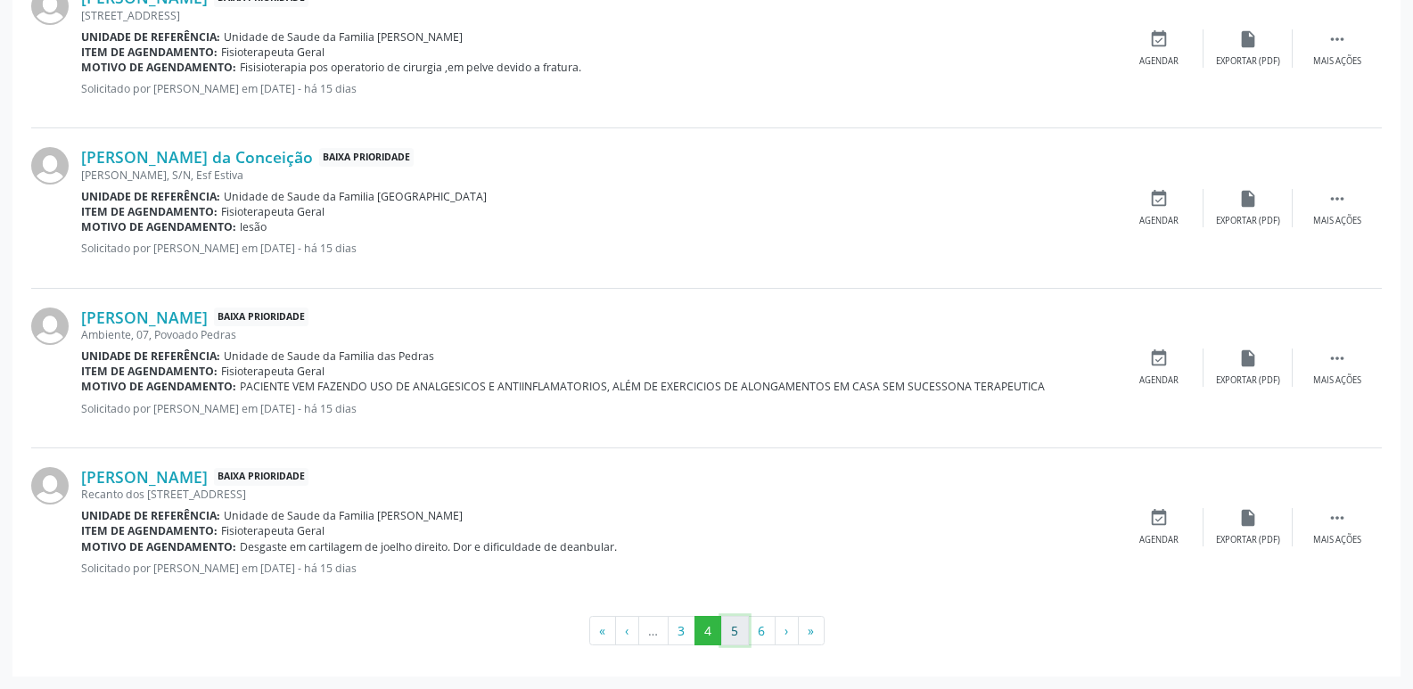
click at [735, 630] on button "5" at bounding box center [735, 631] width 28 height 30
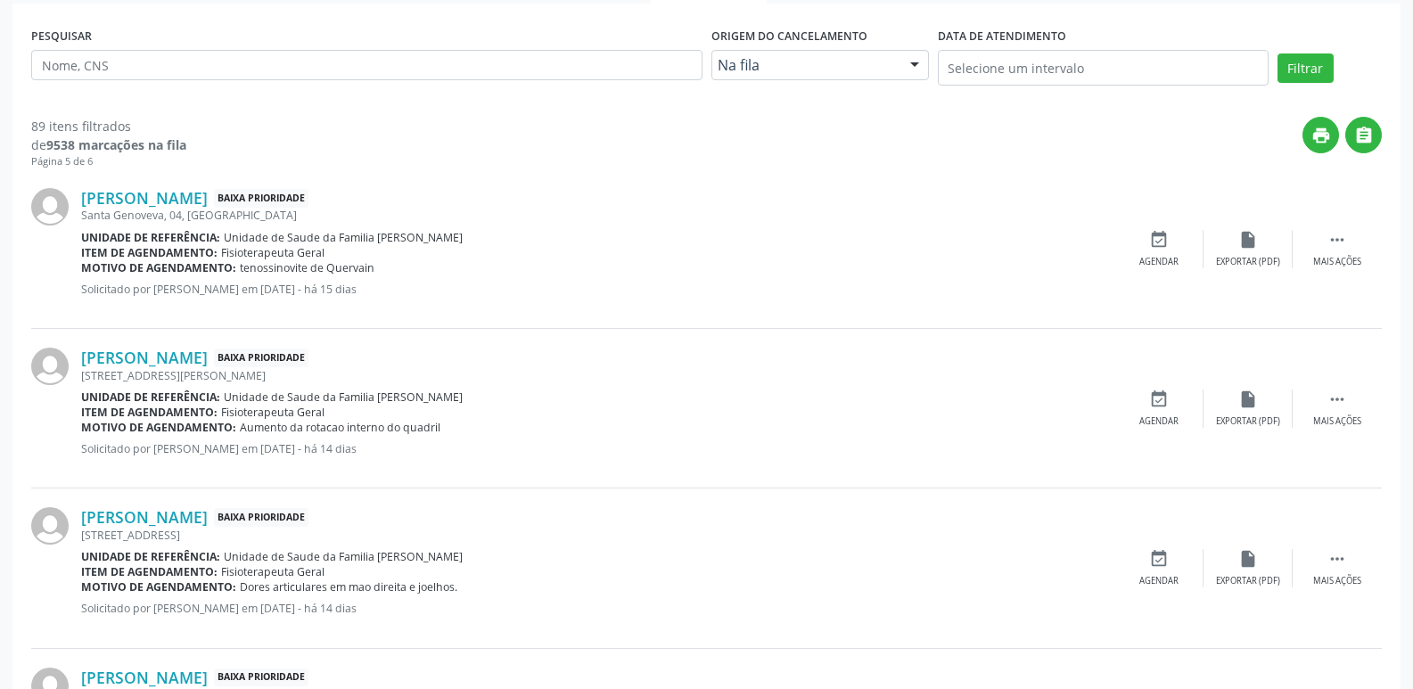
scroll to position [379, 0]
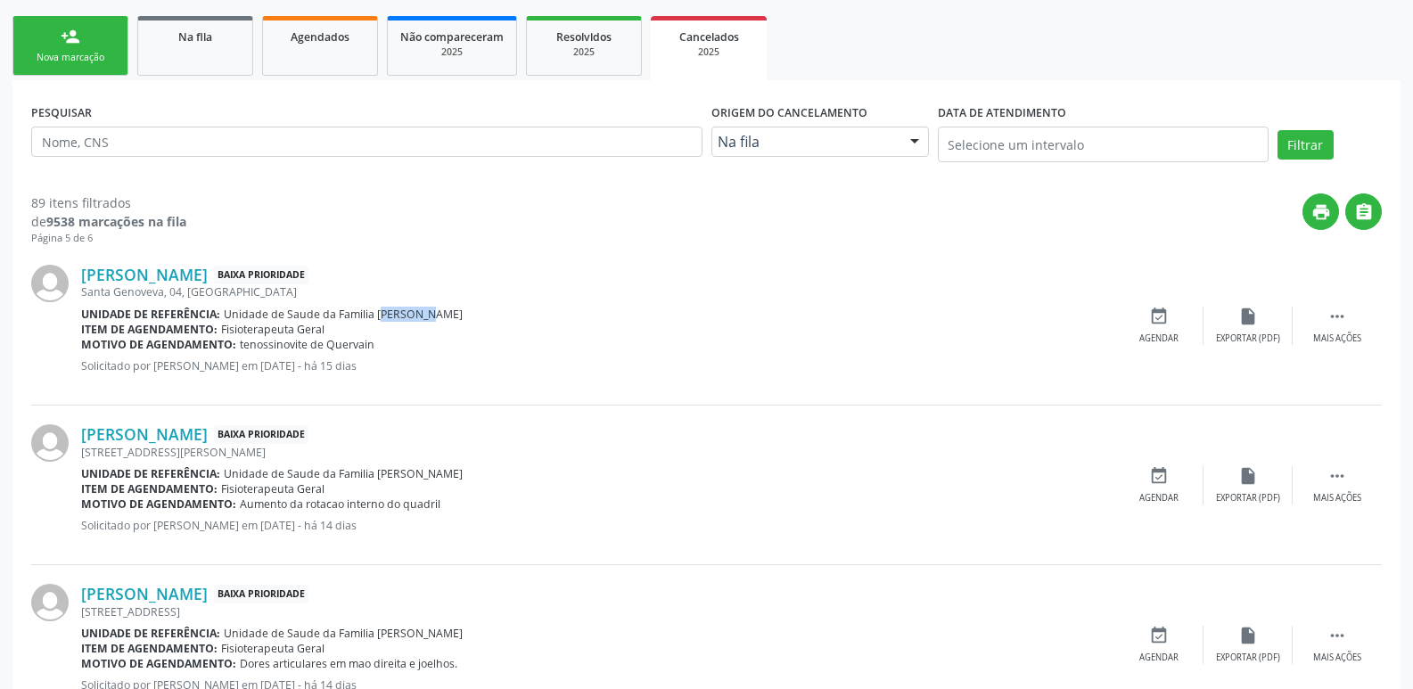
drag, startPoint x: 368, startPoint y: 307, endPoint x: 410, endPoint y: 316, distance: 42.8
click at [410, 316] on span "Unidade de Saude da Familia [PERSON_NAME]" at bounding box center [343, 314] width 239 height 15
click at [415, 322] on div "Item de agendamento: Fisioterapeuta Geral" at bounding box center [597, 329] width 1033 height 15
drag, startPoint x: 366, startPoint y: 316, endPoint x: 375, endPoint y: 316, distance: 9.8
click at [375, 316] on span "Unidade de Saude da Familia [PERSON_NAME]" at bounding box center [343, 314] width 239 height 15
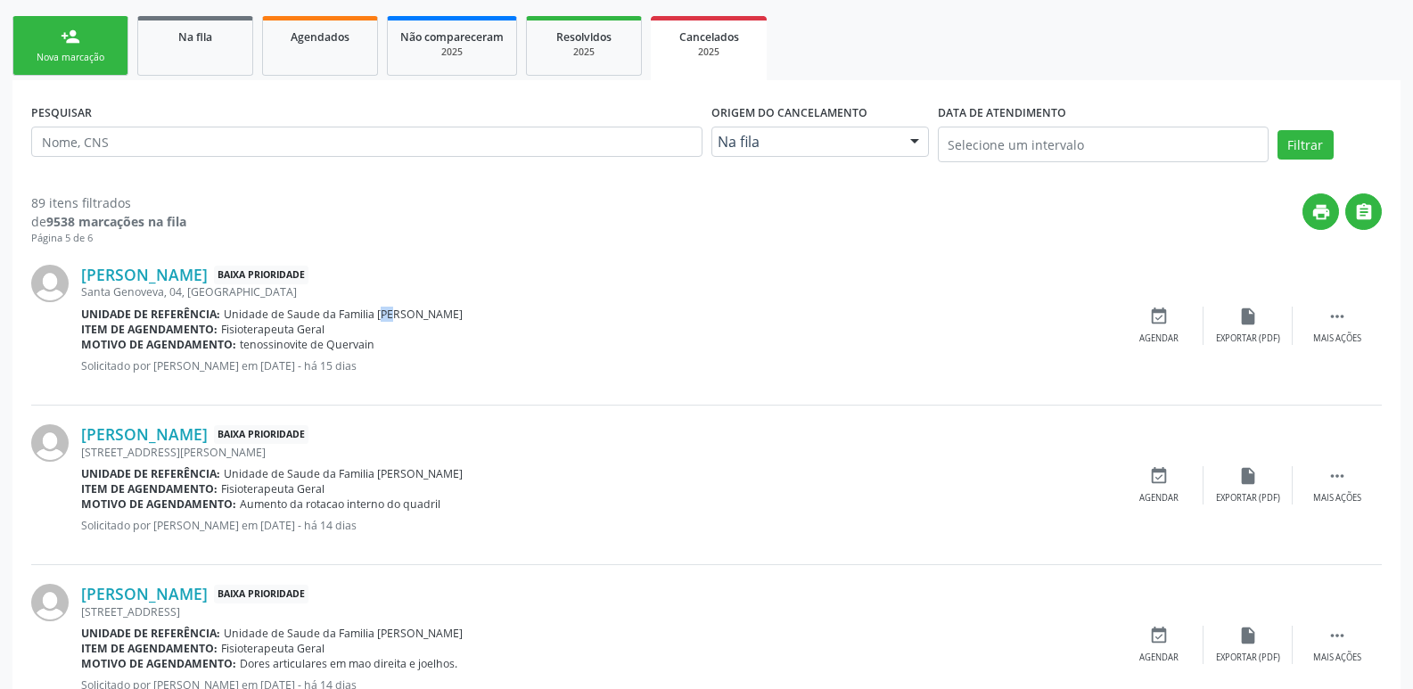
click at [375, 316] on span "Unidade de Saude da Familia [PERSON_NAME]" at bounding box center [343, 314] width 239 height 15
click at [383, 316] on span "Unidade de Saude da Familia [PERSON_NAME]" at bounding box center [343, 314] width 239 height 15
click at [215, 289] on div "Santa Genoveva, 04, [GEOGRAPHIC_DATA]" at bounding box center [597, 291] width 1033 height 15
click at [208, 281] on link "[PERSON_NAME]" at bounding box center [144, 275] width 127 height 20
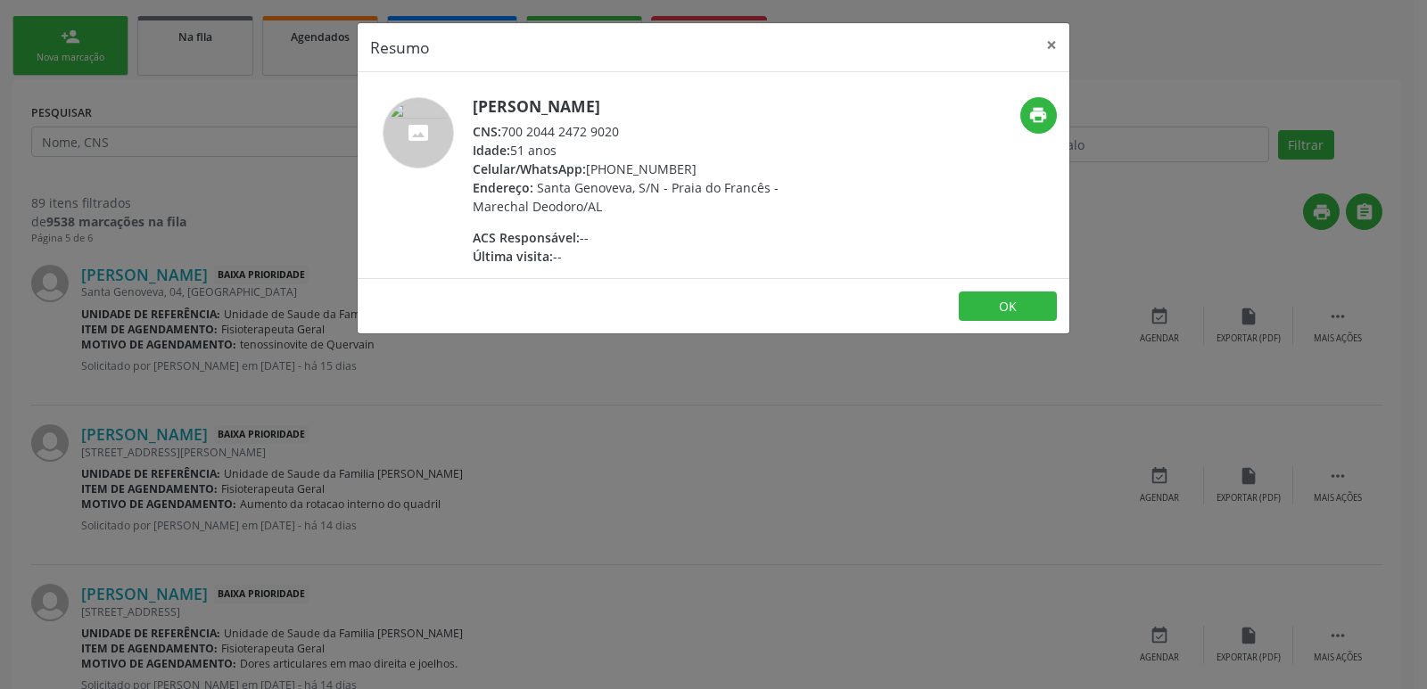
drag, startPoint x: 617, startPoint y: 173, endPoint x: 656, endPoint y: 171, distance: 39.3
click at [651, 170] on div "Celular/WhatsApp: [PHONE_NUMBER]" at bounding box center [646, 169] width 347 height 19
click at [656, 171] on div "Celular/WhatsApp: [PHONE_NUMBER]" at bounding box center [646, 169] width 347 height 19
drag, startPoint x: 614, startPoint y: 169, endPoint x: 685, endPoint y: 166, distance: 70.5
click at [685, 166] on div "Celular/WhatsApp: [PHONE_NUMBER]" at bounding box center [646, 169] width 347 height 19
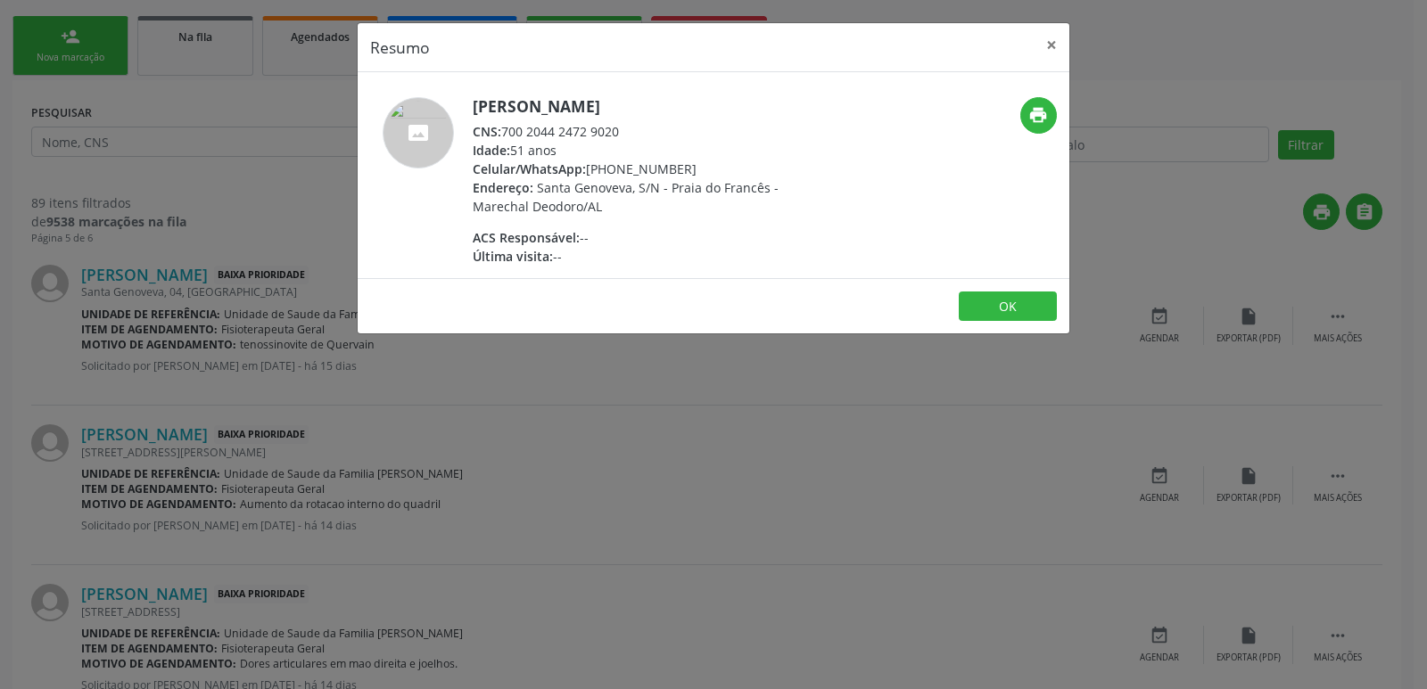
click at [614, 197] on div "Endereço: [GEOGRAPHIC_DATA], S/N - [GEOGRAPHIC_DATA] - Marechal Deodoro/AL" at bounding box center [646, 196] width 347 height 37
drag, startPoint x: 500, startPoint y: 126, endPoint x: 655, endPoint y: 135, distance: 155.4
click at [655, 135] on div "CNS: 700 2044 2472 9020" at bounding box center [646, 131] width 347 height 19
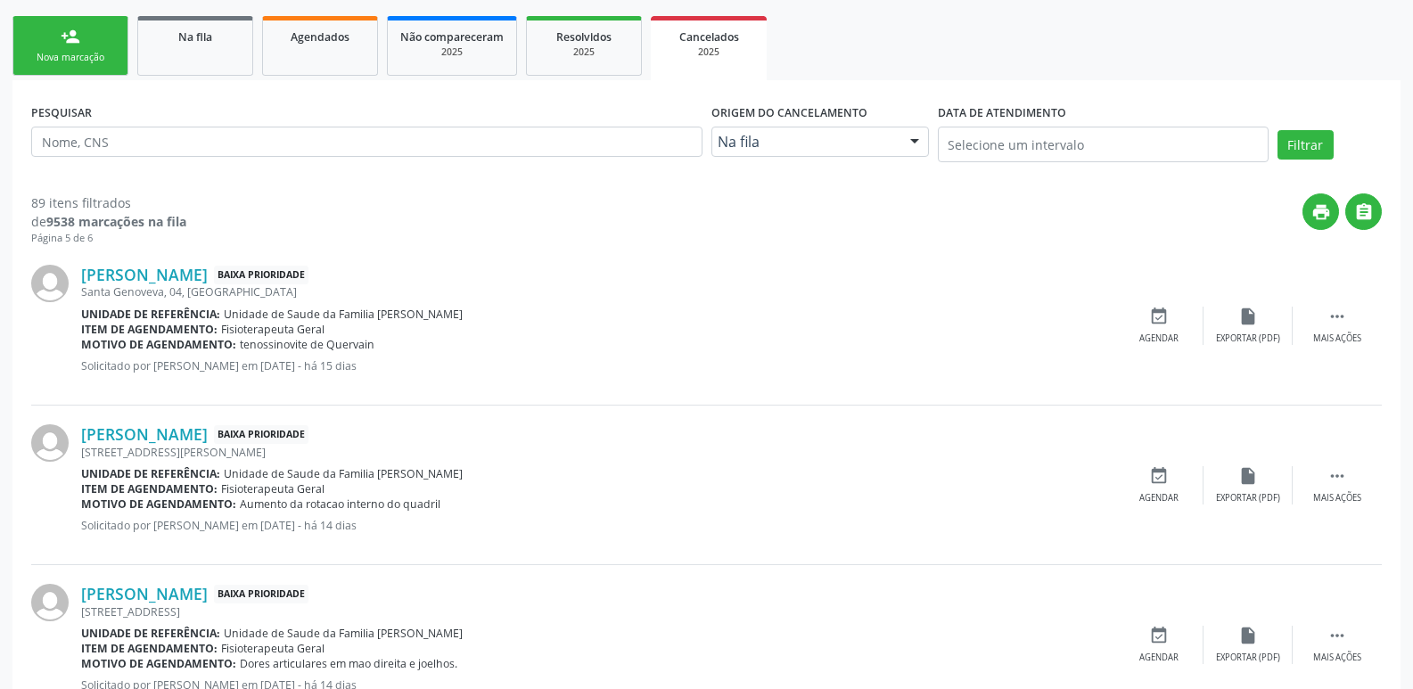
click at [379, 317] on span "Unidade de Saude da Familia [PERSON_NAME]" at bounding box center [343, 314] width 239 height 15
drag, startPoint x: 373, startPoint y: 320, endPoint x: 424, endPoint y: 317, distance: 51.8
click at [424, 317] on div "Unidade de referência: Unidade de Saude da Familia [PERSON_NAME]" at bounding box center [597, 314] width 1033 height 15
drag, startPoint x: 241, startPoint y: 341, endPoint x: 391, endPoint y: 343, distance: 150.7
click at [391, 343] on div "Motivo de agendamento: tenossinovite de Quervain" at bounding box center [597, 344] width 1033 height 15
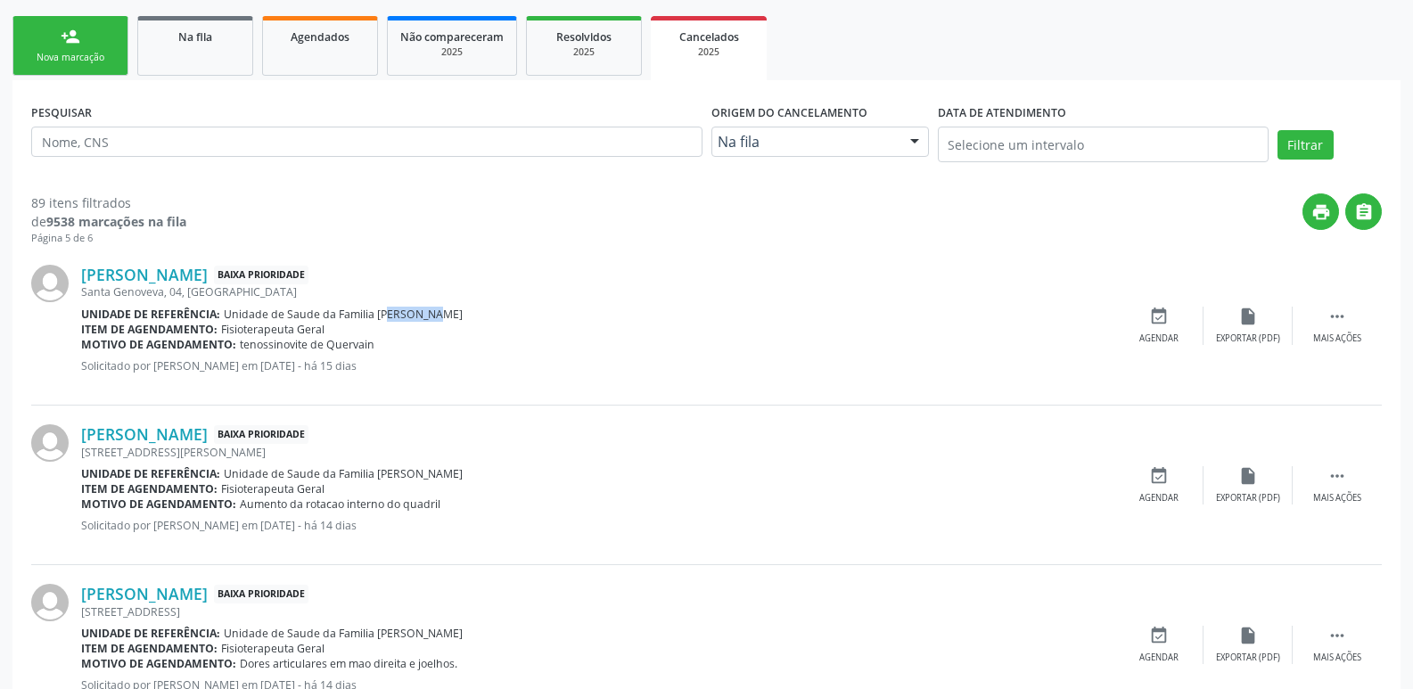
click at [391, 343] on div "Motivo de agendamento: tenossinovite de Quervain" at bounding box center [597, 344] width 1033 height 15
drag, startPoint x: 235, startPoint y: 348, endPoint x: 367, endPoint y: 347, distance: 132.0
click at [367, 347] on div "Motivo de agendamento: tenossinovite de Quervain" at bounding box center [597, 344] width 1033 height 15
click at [369, 384] on div "[PERSON_NAME] Baixa Prioridade [STREET_ADDRESS] Unidade de referência: Unidade …" at bounding box center [597, 325] width 1033 height 121
drag, startPoint x: 234, startPoint y: 350, endPoint x: 383, endPoint y: 343, distance: 149.9
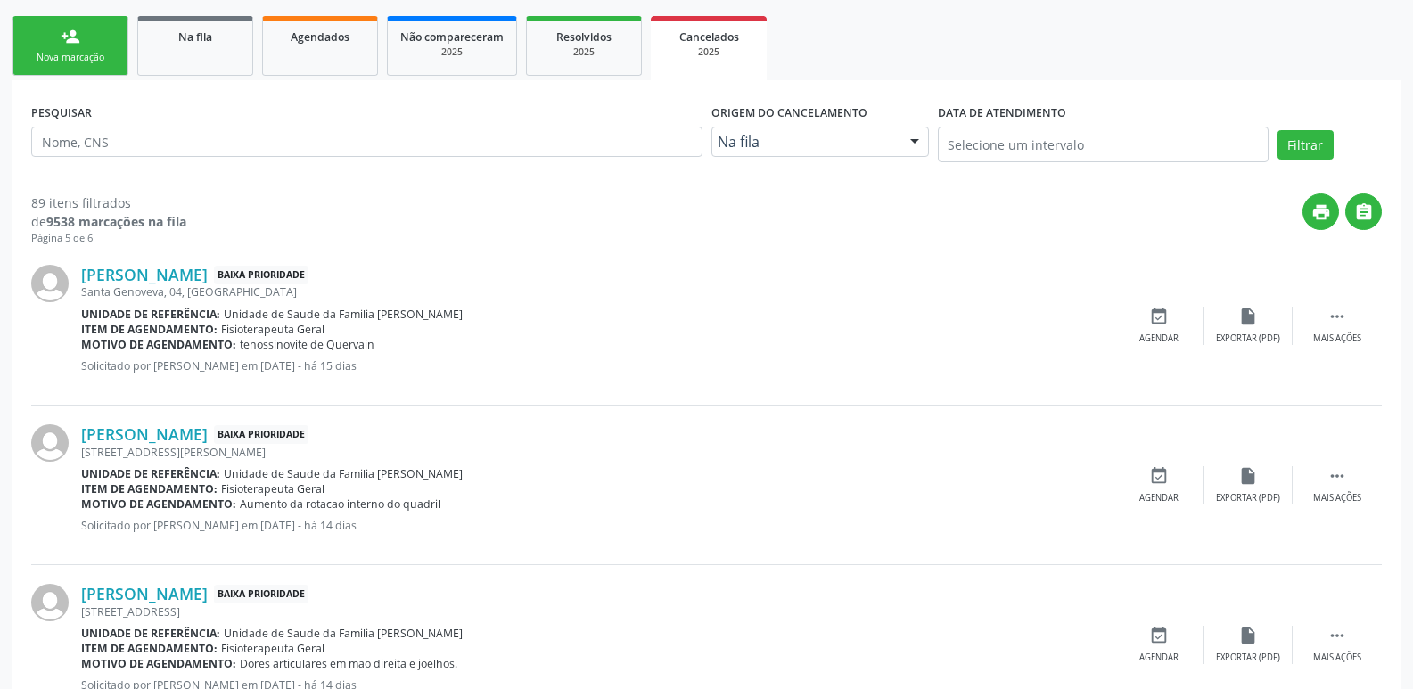
click at [383, 343] on div "Motivo de agendamento: tenossinovite de Quervain" at bounding box center [597, 344] width 1033 height 15
click at [394, 346] on div "Motivo de agendamento: tenossinovite de Quervain" at bounding box center [597, 344] width 1033 height 15
drag, startPoint x: 239, startPoint y: 345, endPoint x: 376, endPoint y: 339, distance: 137.5
click at [376, 339] on div "Motivo de agendamento: tenossinovite de Quervain" at bounding box center [597, 344] width 1033 height 15
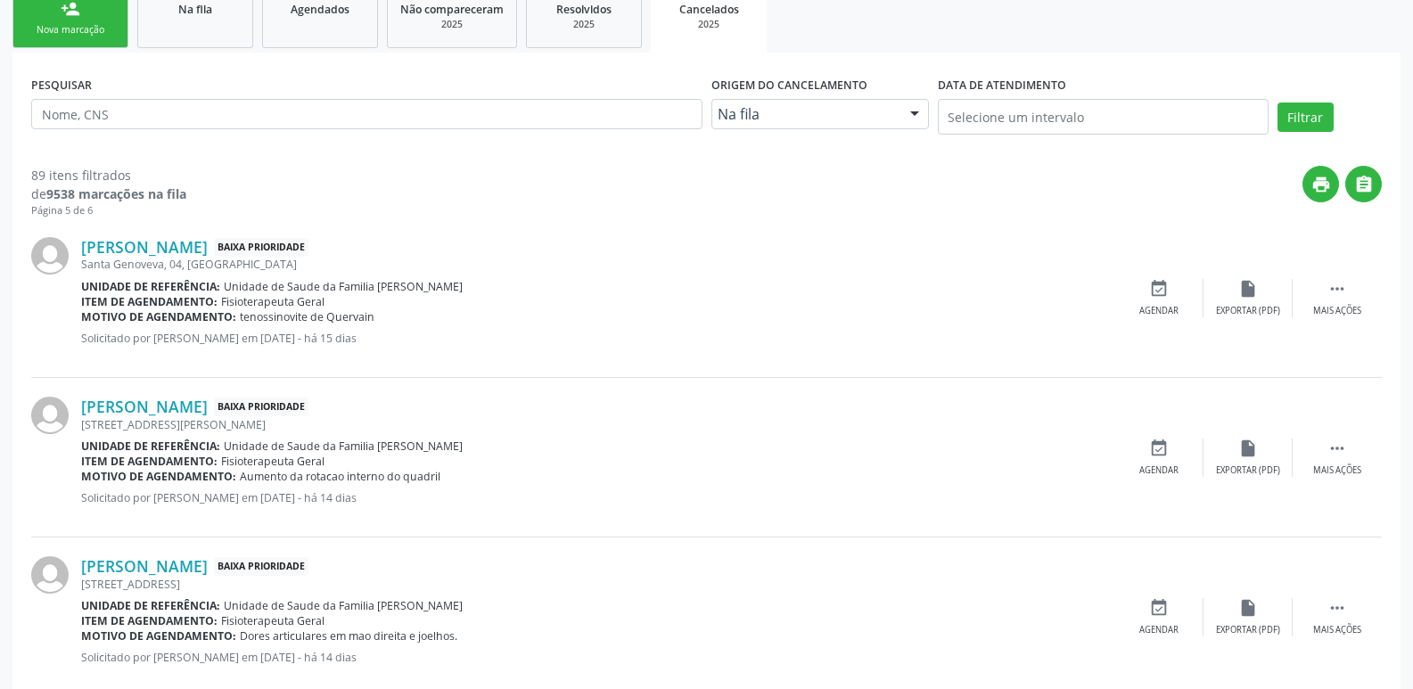
scroll to position [646, 0]
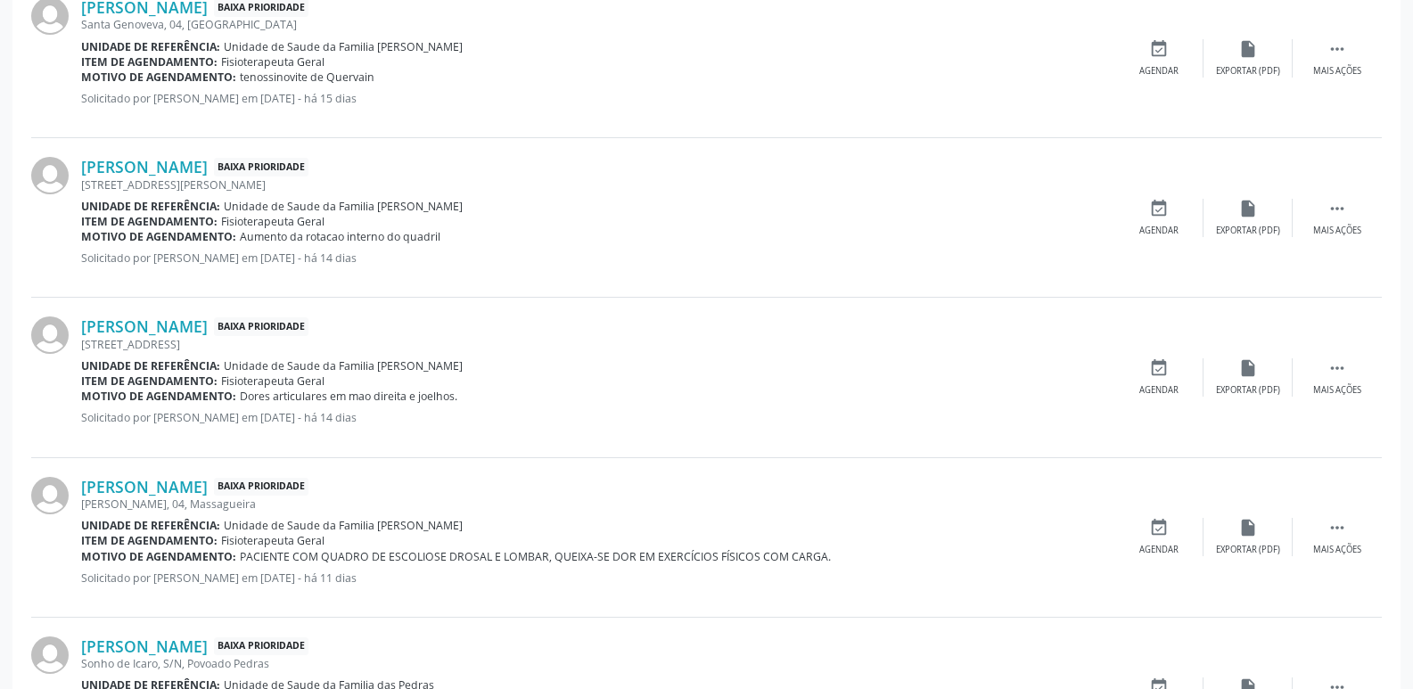
click at [638, 243] on div "Motivo de agendamento: Aumento da rotacao interno do quadril" at bounding box center [597, 236] width 1033 height 15
drag, startPoint x: 372, startPoint y: 211, endPoint x: 435, endPoint y: 219, distance: 63.8
click at [435, 219] on div "[PERSON_NAME] Baixa Prioridade [STREET_ADDRESS][PERSON_NAME] Unidade de referên…" at bounding box center [597, 217] width 1033 height 121
click at [435, 219] on div "Item de agendamento: Fisioterapeuta Geral" at bounding box center [597, 221] width 1033 height 15
drag, startPoint x: 375, startPoint y: 209, endPoint x: 418, endPoint y: 209, distance: 42.8
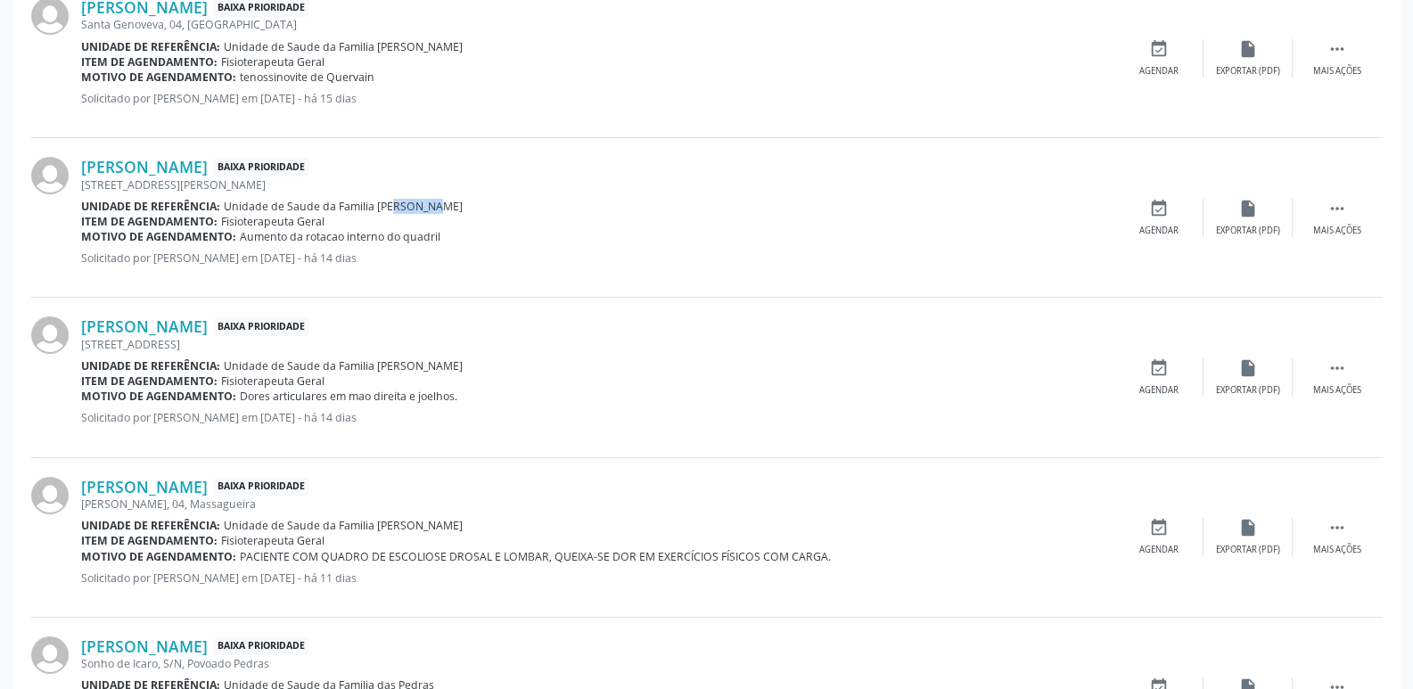
click at [418, 209] on div "Unidade de referência: Unidade de Saude da Familia [PERSON_NAME]" at bounding box center [597, 206] width 1033 height 15
click at [205, 167] on link "[PERSON_NAME]" at bounding box center [144, 167] width 127 height 20
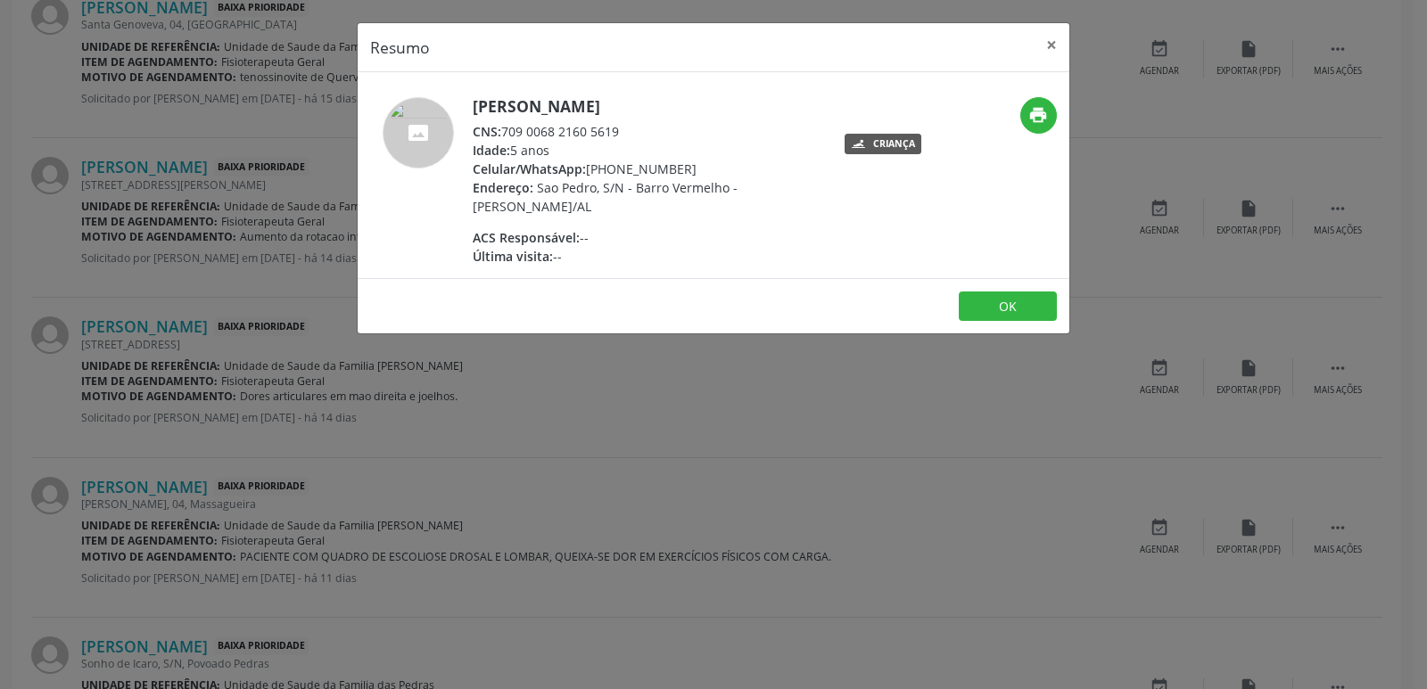
drag, startPoint x: 608, startPoint y: 170, endPoint x: 663, endPoint y: 170, distance: 55.3
click at [663, 170] on div "Celular/WhatsApp: [PHONE_NUMBER]" at bounding box center [646, 169] width 347 height 19
click at [663, 169] on div "Celular/WhatsApp: [PHONE_NUMBER]" at bounding box center [646, 169] width 347 height 19
drag, startPoint x: 615, startPoint y: 168, endPoint x: 693, endPoint y: 162, distance: 77.8
click at [693, 162] on div "Celular/WhatsApp: [PHONE_NUMBER]" at bounding box center [646, 169] width 347 height 19
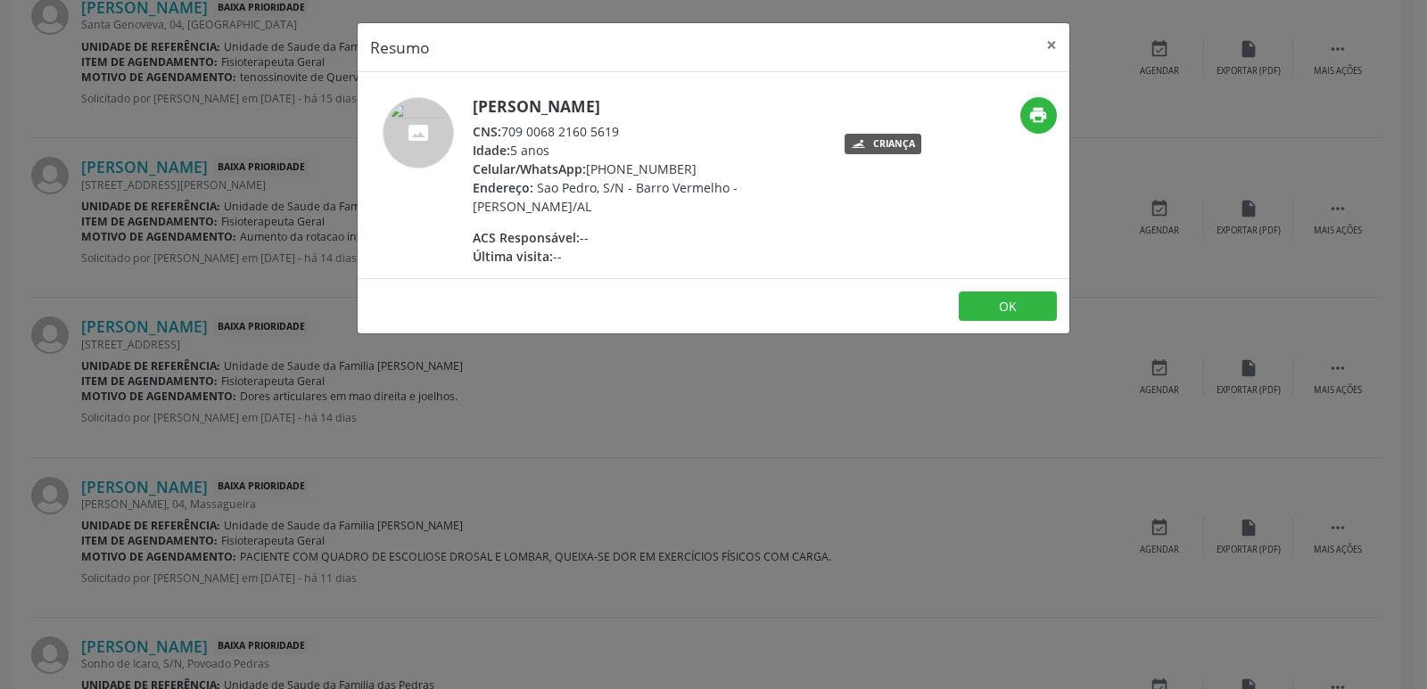
click at [625, 176] on div "Celular/WhatsApp: [PHONE_NUMBER]" at bounding box center [646, 169] width 347 height 19
click at [509, 135] on div "CNS: 709 0068 2160 5619" at bounding box center [646, 131] width 347 height 19
drag, startPoint x: 499, startPoint y: 130, endPoint x: 634, endPoint y: 130, distance: 134.6
click at [634, 130] on div "CNS: 709 0068 2160 5619" at bounding box center [646, 131] width 347 height 19
click at [621, 163] on div "Celular/WhatsApp: [PHONE_NUMBER]" at bounding box center [646, 169] width 347 height 19
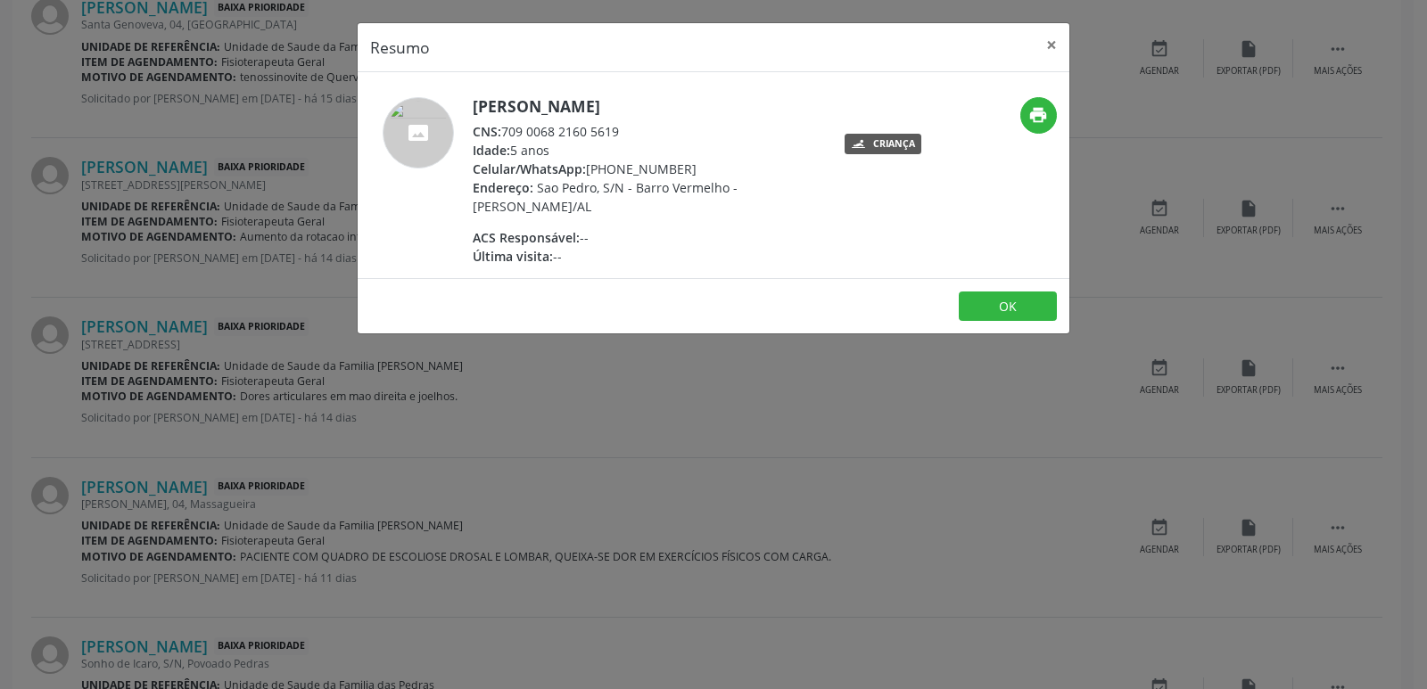
drag, startPoint x: 505, startPoint y: 136, endPoint x: 638, endPoint y: 128, distance: 134.0
click at [638, 128] on div "CNS: 709 0068 2160 5619" at bounding box center [646, 131] width 347 height 19
click at [641, 216] on div "[PERSON_NAME] CNS: 709 0068 2160 5619 Idade: 5 anos Celular/WhatsApp: [PHONE_NU…" at bounding box center [646, 181] width 347 height 169
drag, startPoint x: 612, startPoint y: 169, endPoint x: 701, endPoint y: 162, distance: 89.4
click at [701, 162] on div "Celular/WhatsApp: [PHONE_NUMBER]" at bounding box center [646, 169] width 347 height 19
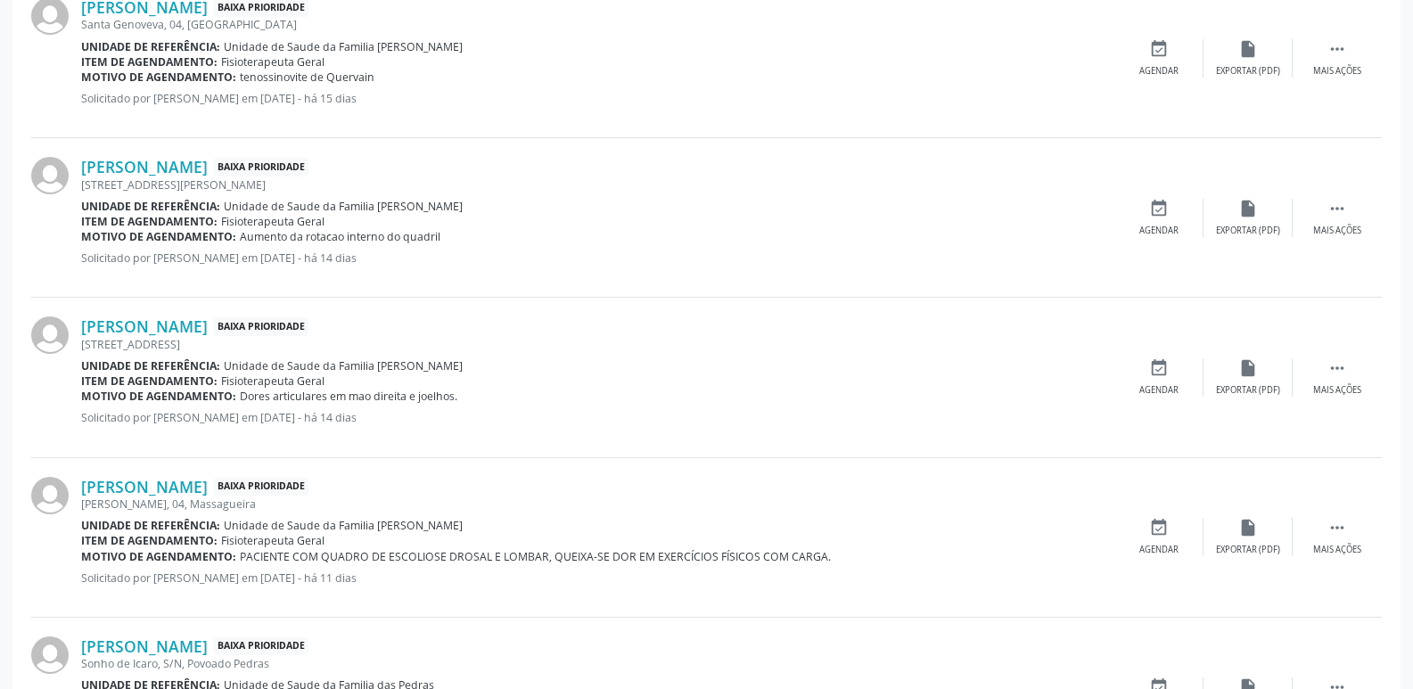
drag, startPoint x: 234, startPoint y: 239, endPoint x: 408, endPoint y: 230, distance: 174.1
click at [408, 230] on div "Motivo de agendamento: Aumento da rotacao interno do quadril" at bounding box center [597, 236] width 1033 height 15
click at [408, 230] on span "Aumento da rotacao interno do quadril" at bounding box center [340, 236] width 201 height 15
drag, startPoint x: 235, startPoint y: 235, endPoint x: 445, endPoint y: 235, distance: 209.6
click at [445, 235] on div "Motivo de agendamento: Aumento da rotacao interno do quadril" at bounding box center [597, 236] width 1033 height 15
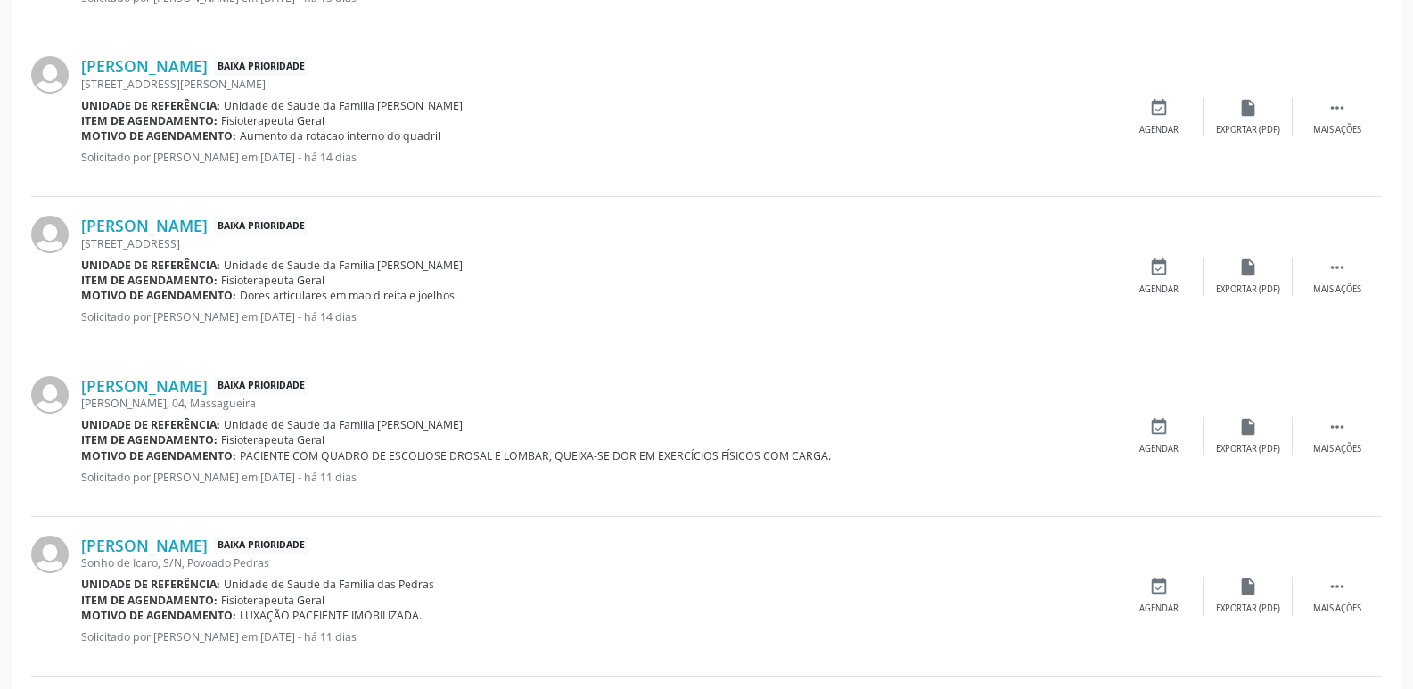
scroll to position [825, 0]
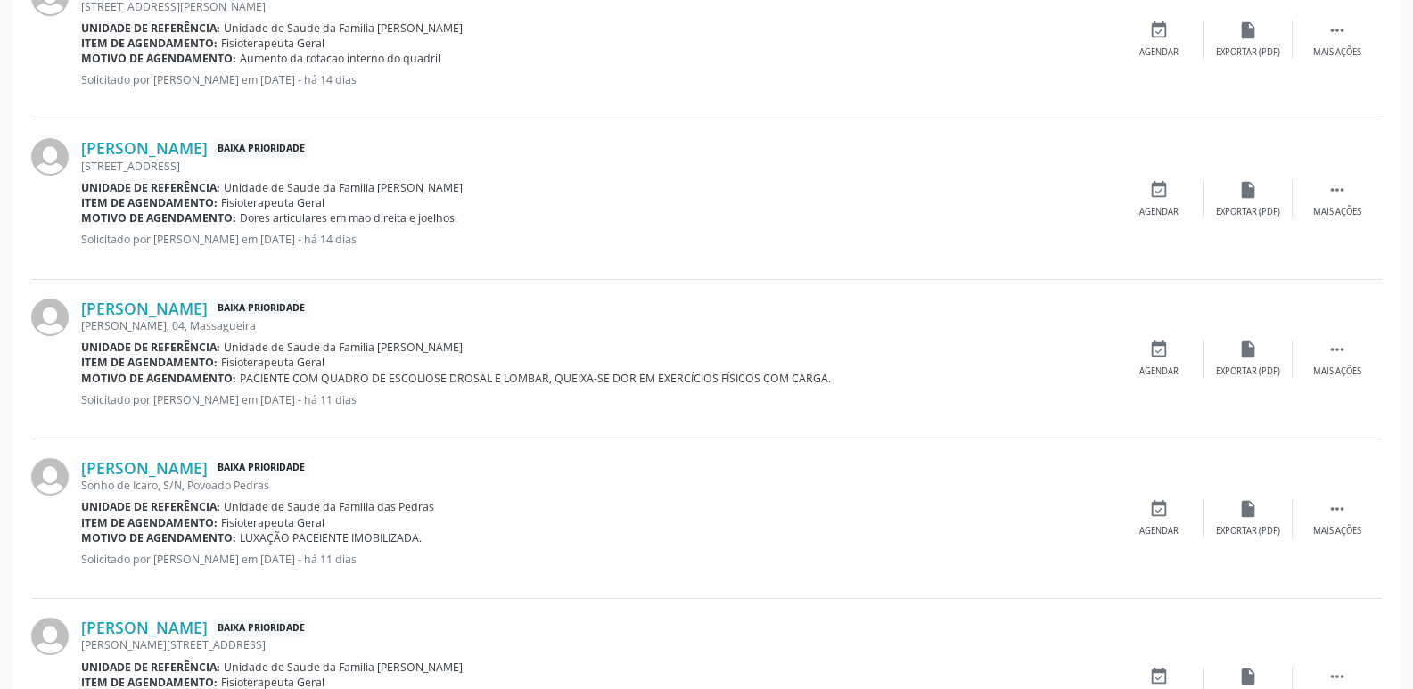
click at [630, 179] on div "[PERSON_NAME] Baixa Prioridade [STREET_ADDRESS] Unidade de referência: Unidade …" at bounding box center [597, 198] width 1033 height 121
drag, startPoint x: 373, startPoint y: 185, endPoint x: 434, endPoint y: 190, distance: 61.7
click at [434, 190] on div "Unidade de referência: Unidade de Saude da Familia [PERSON_NAME]" at bounding box center [597, 187] width 1033 height 15
click at [168, 155] on link "[PERSON_NAME]" at bounding box center [144, 148] width 127 height 20
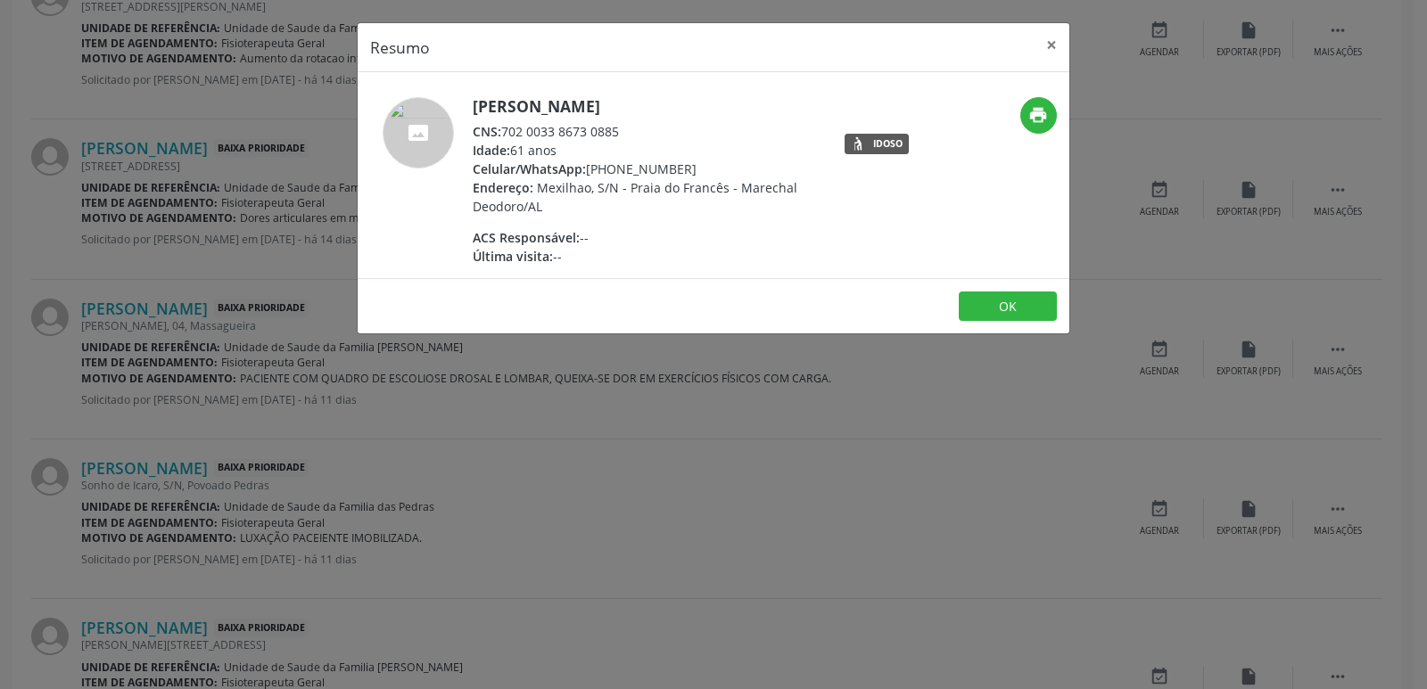
click at [613, 169] on div "Celular/WhatsApp: [PHONE_NUMBER]" at bounding box center [646, 169] width 347 height 19
drag, startPoint x: 503, startPoint y: 133, endPoint x: 623, endPoint y: 121, distance: 120.9
click at [623, 122] on div "CNS: 702 0033 8673 0885" at bounding box center [646, 131] width 347 height 19
drag, startPoint x: 613, startPoint y: 171, endPoint x: 682, endPoint y: 162, distance: 70.1
click at [682, 162] on div "Celular/WhatsApp: [PHONE_NUMBER]" at bounding box center [646, 169] width 347 height 19
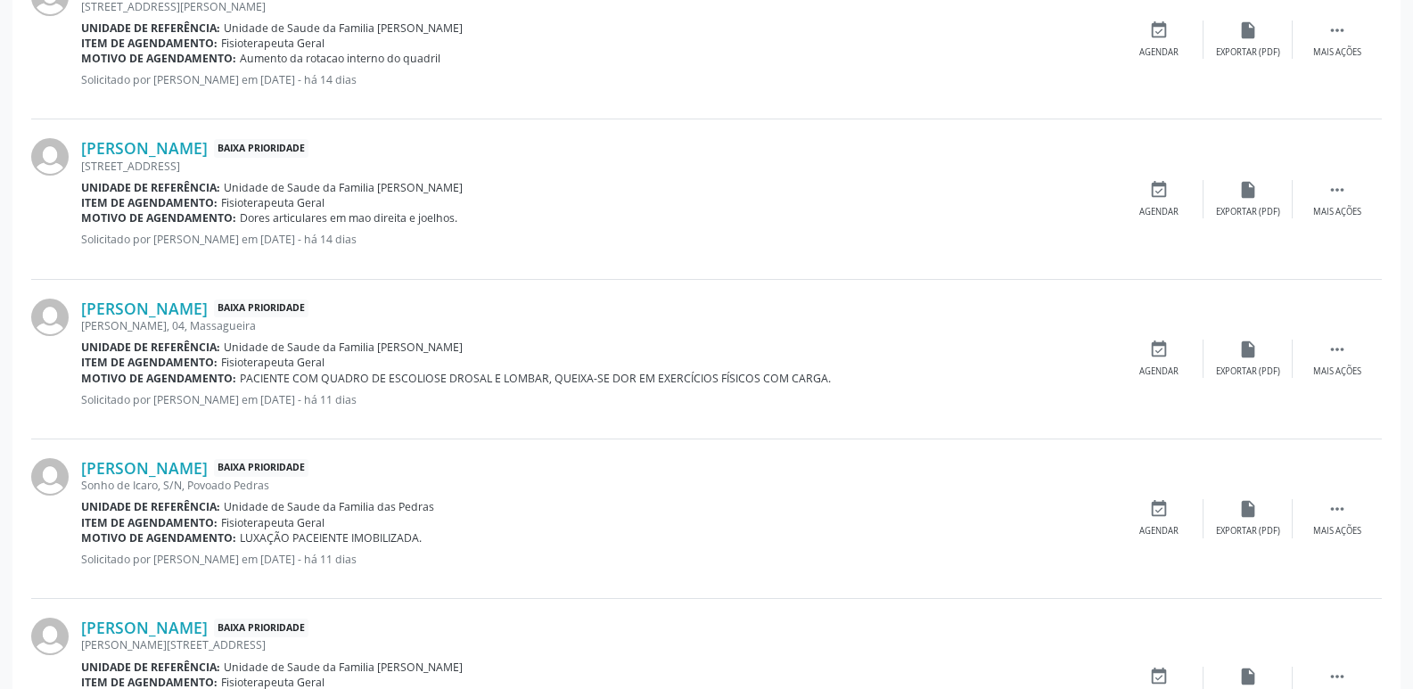
drag, startPoint x: 239, startPoint y: 218, endPoint x: 457, endPoint y: 217, distance: 218.5
click at [457, 217] on div "Motivo de agendamento: Dores articulares em mao direita e joelhos." at bounding box center [597, 217] width 1033 height 15
click at [482, 271] on div "[PERSON_NAME] Baixa Prioridade [STREET_ADDRESS] Unidade de referência: Unidade …" at bounding box center [706, 199] width 1351 height 160
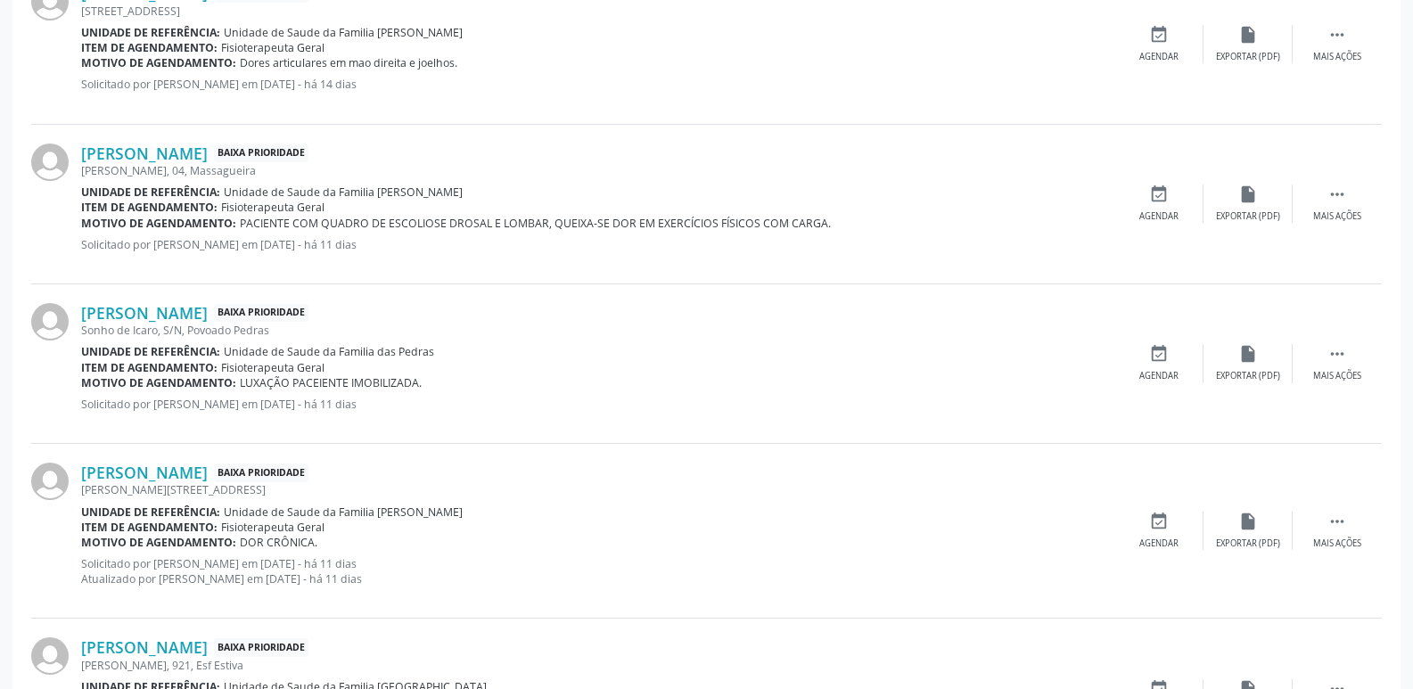
scroll to position [1092, 0]
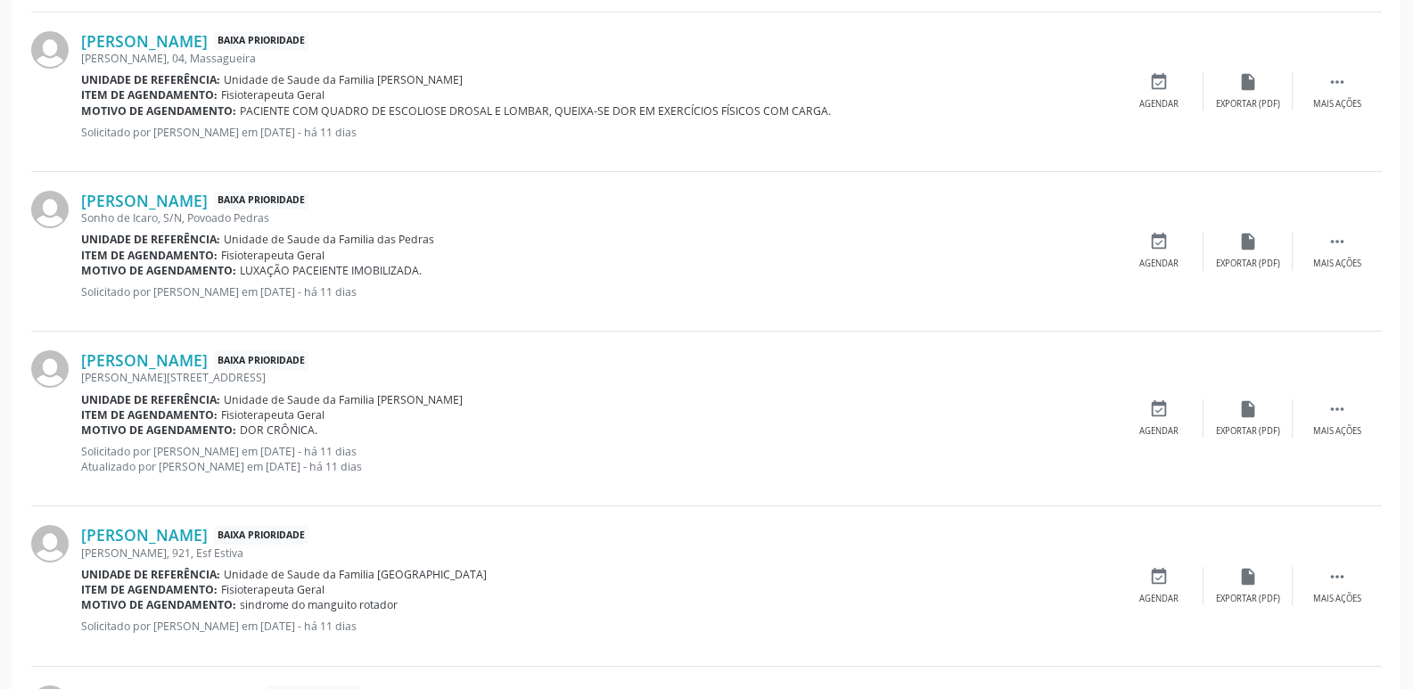
drag, startPoint x: 393, startPoint y: 243, endPoint x: 453, endPoint y: 242, distance: 59.8
click at [453, 242] on div "Unidade de referência: Unidade de Saude da Familia das Pedras" at bounding box center [597, 239] width 1033 height 15
click at [202, 199] on link "[PERSON_NAME]" at bounding box center [144, 201] width 127 height 20
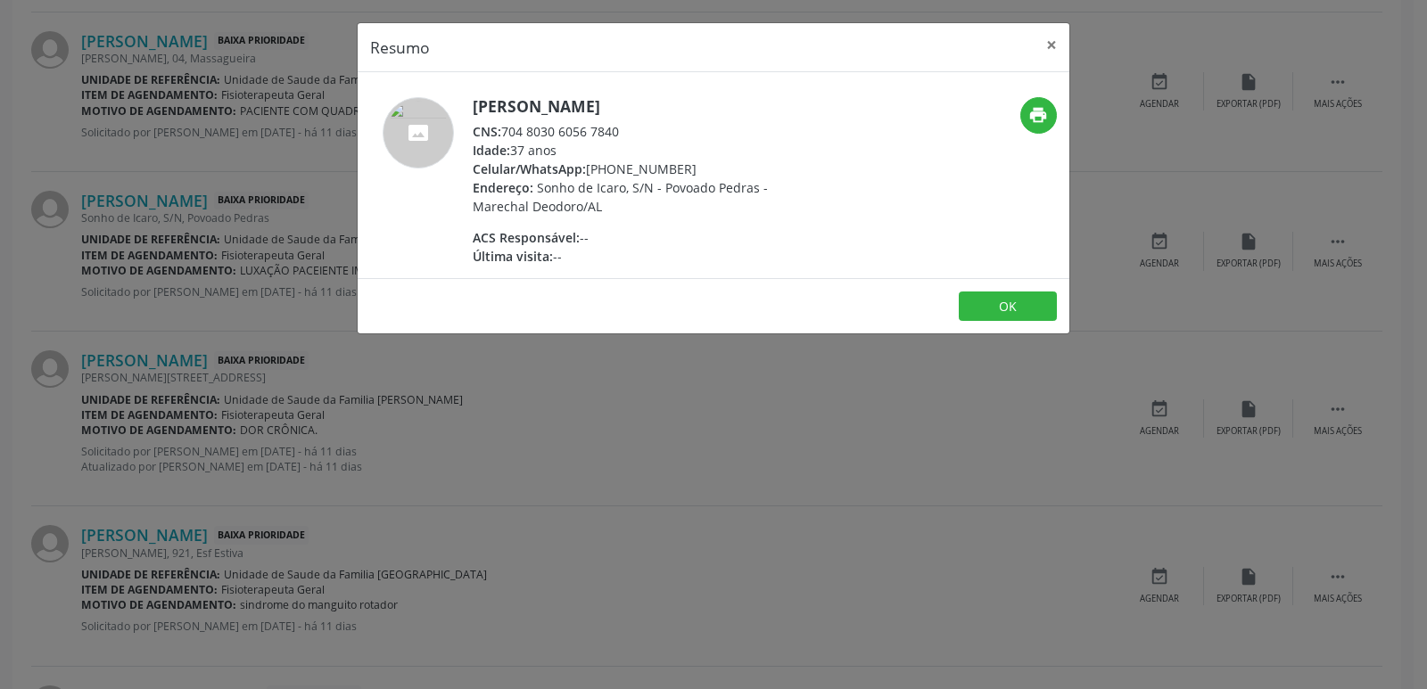
drag, startPoint x: 507, startPoint y: 132, endPoint x: 621, endPoint y: 140, distance: 113.5
click at [621, 140] on div "[PERSON_NAME] CNS: 704 8030 6056 7840 Idade: 37 anos Celular/WhatsApp: [PHONE_N…" at bounding box center [646, 181] width 347 height 169
click at [621, 141] on div "Idade: 37 anos" at bounding box center [646, 150] width 347 height 19
drag, startPoint x: 502, startPoint y: 134, endPoint x: 625, endPoint y: 132, distance: 123.1
click at [625, 132] on div "CNS: 704 8030 6056 7840" at bounding box center [646, 131] width 347 height 19
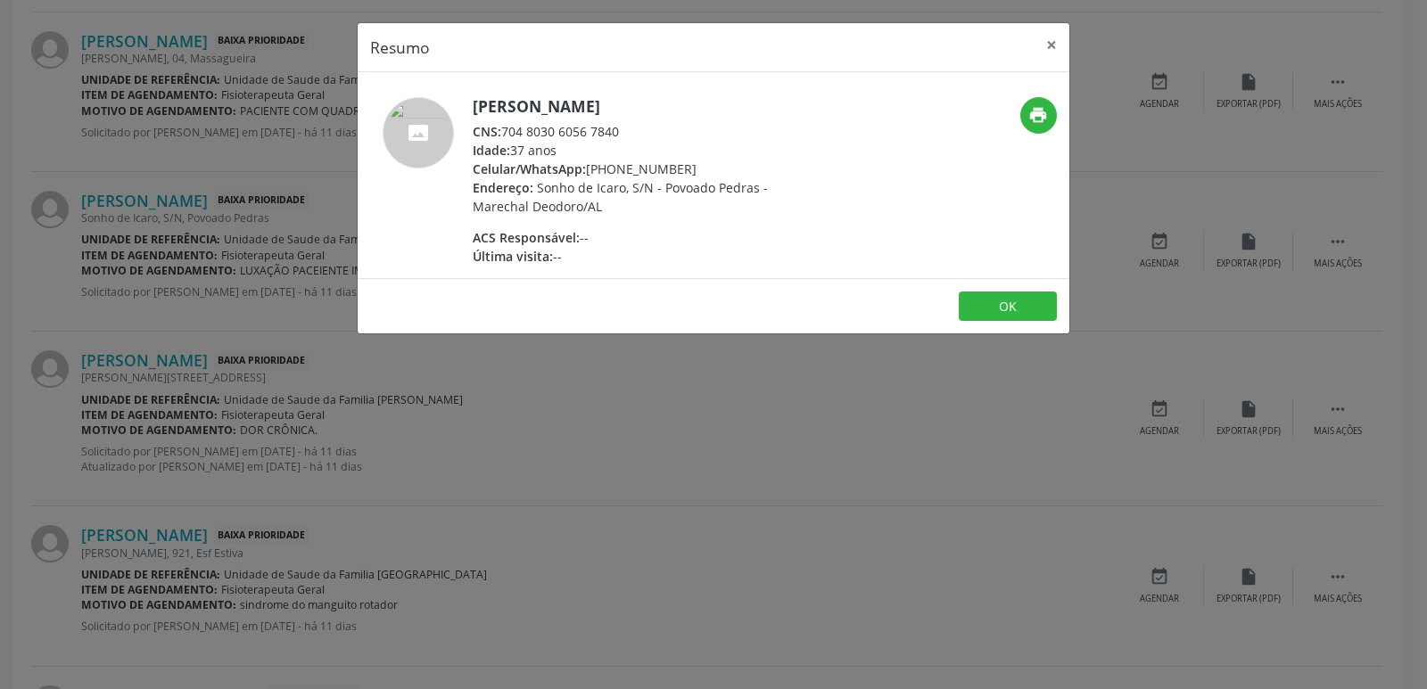
click at [557, 238] on span "ACS Responsável:" at bounding box center [526, 237] width 107 height 17
drag, startPoint x: 611, startPoint y: 170, endPoint x: 680, endPoint y: 169, distance: 69.6
click at [680, 169] on div "Celular/WhatsApp: [PHONE_NUMBER]" at bounding box center [646, 169] width 347 height 19
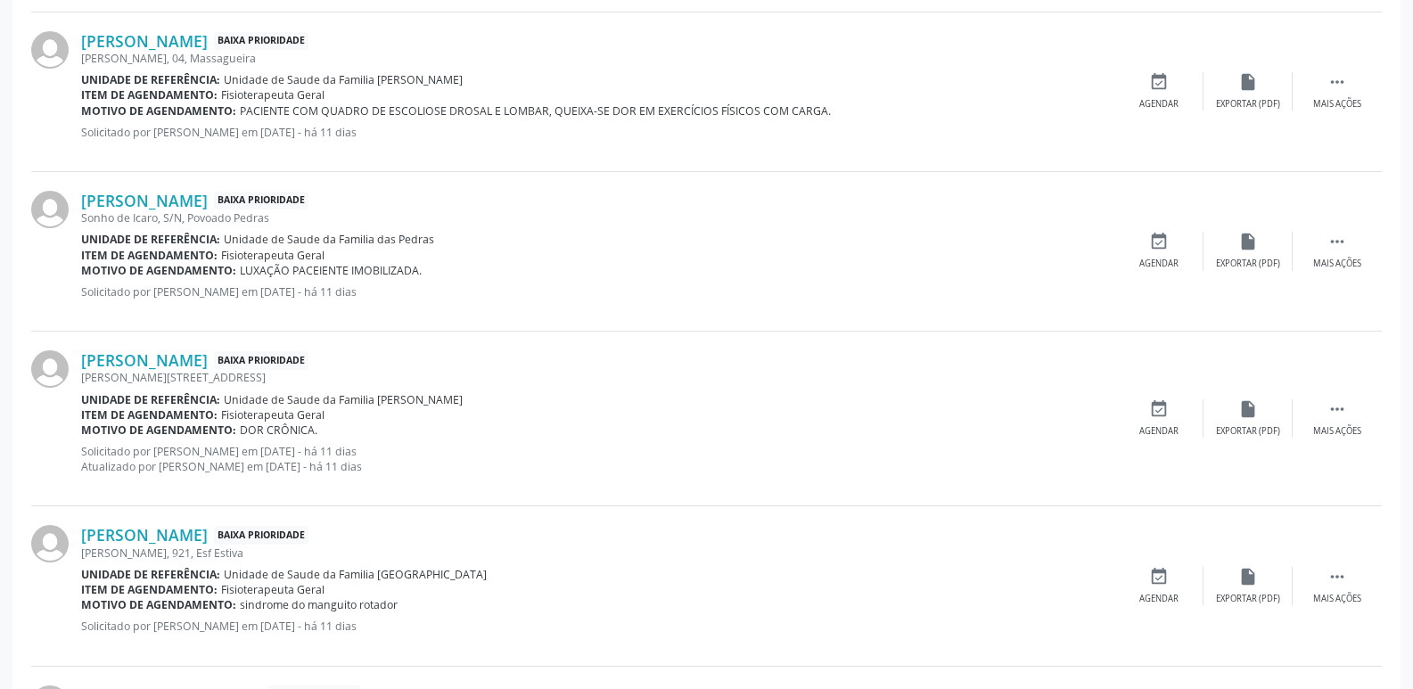
drag, startPoint x: 241, startPoint y: 276, endPoint x: 415, endPoint y: 268, distance: 174.1
click at [415, 268] on span "LUXAÇÃO PACEIENTE IMOBILIZADA." at bounding box center [331, 270] width 182 height 15
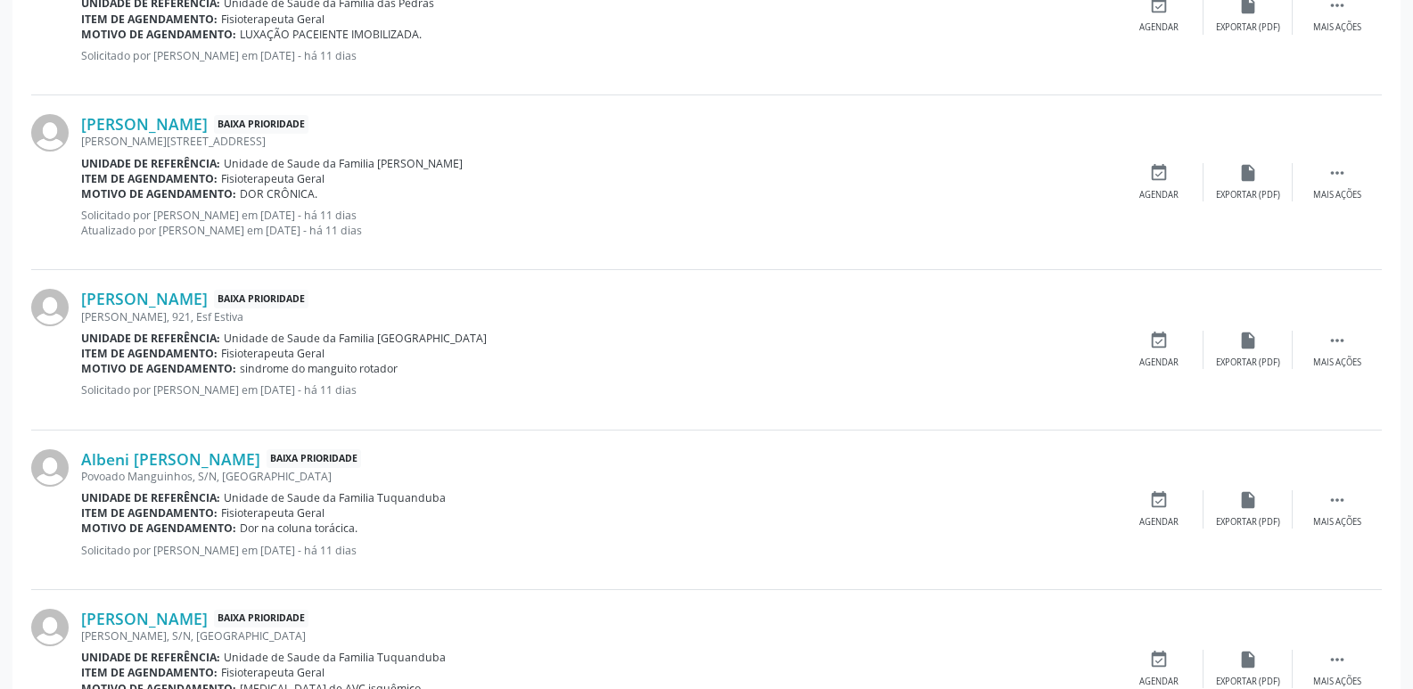
scroll to position [1360, 0]
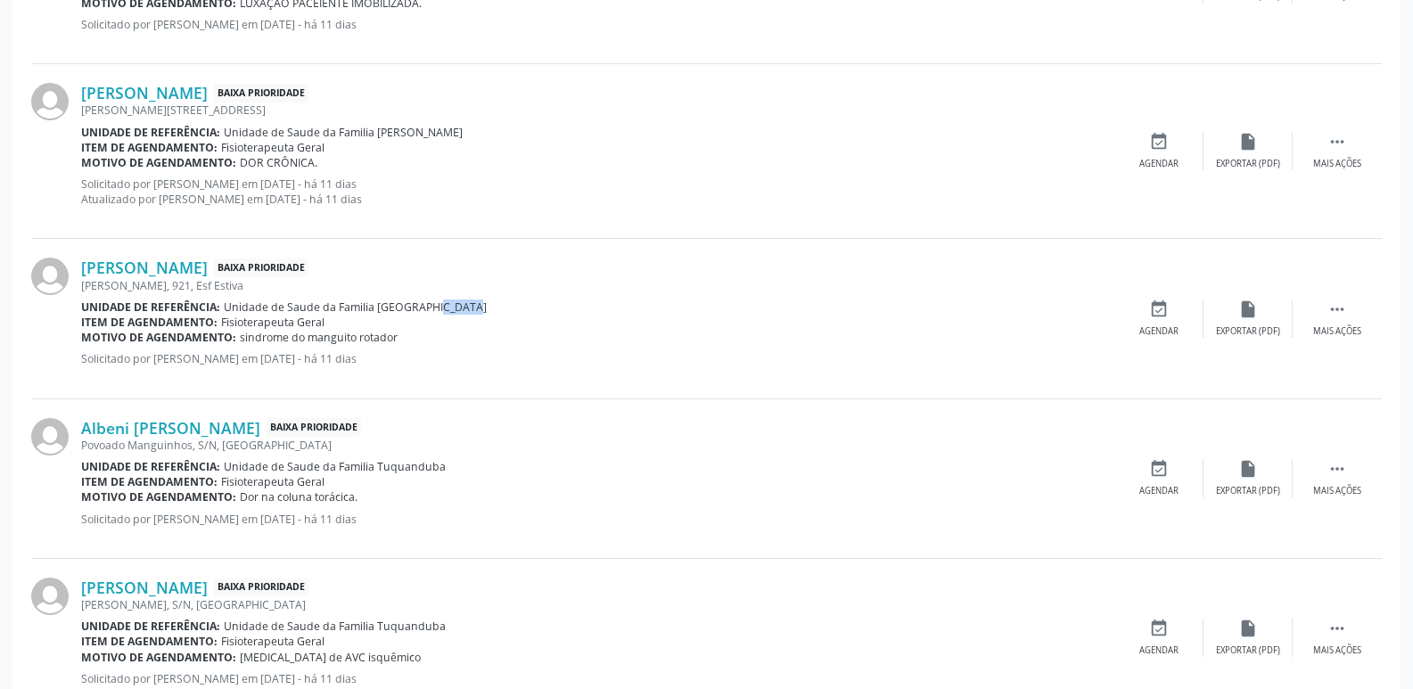
drag, startPoint x: 416, startPoint y: 307, endPoint x: 464, endPoint y: 307, distance: 48.2
click at [464, 307] on div "Unidade de referência: Unidade de Saude da Familia [GEOGRAPHIC_DATA]" at bounding box center [597, 307] width 1033 height 15
click at [206, 268] on link "[PERSON_NAME]" at bounding box center [144, 268] width 127 height 20
click at [819, 426] on div "Albeni [PERSON_NAME] Baixa Prioridade" at bounding box center [597, 428] width 1033 height 20
click at [152, 254] on div "[PERSON_NAME] Baixa Prioridade [PERSON_NAME][STREET_ADDRESS] Estiva Unidade de …" at bounding box center [706, 319] width 1351 height 160
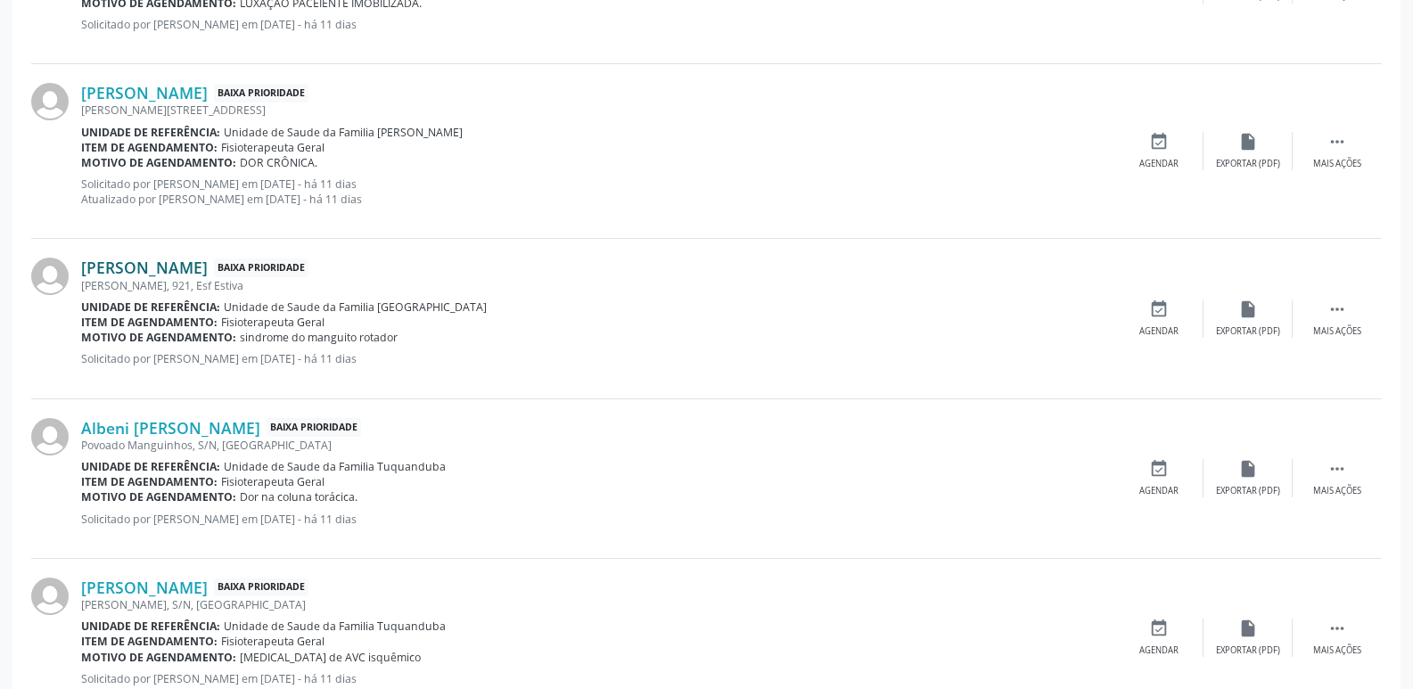
click at [162, 276] on link "[PERSON_NAME]" at bounding box center [144, 268] width 127 height 20
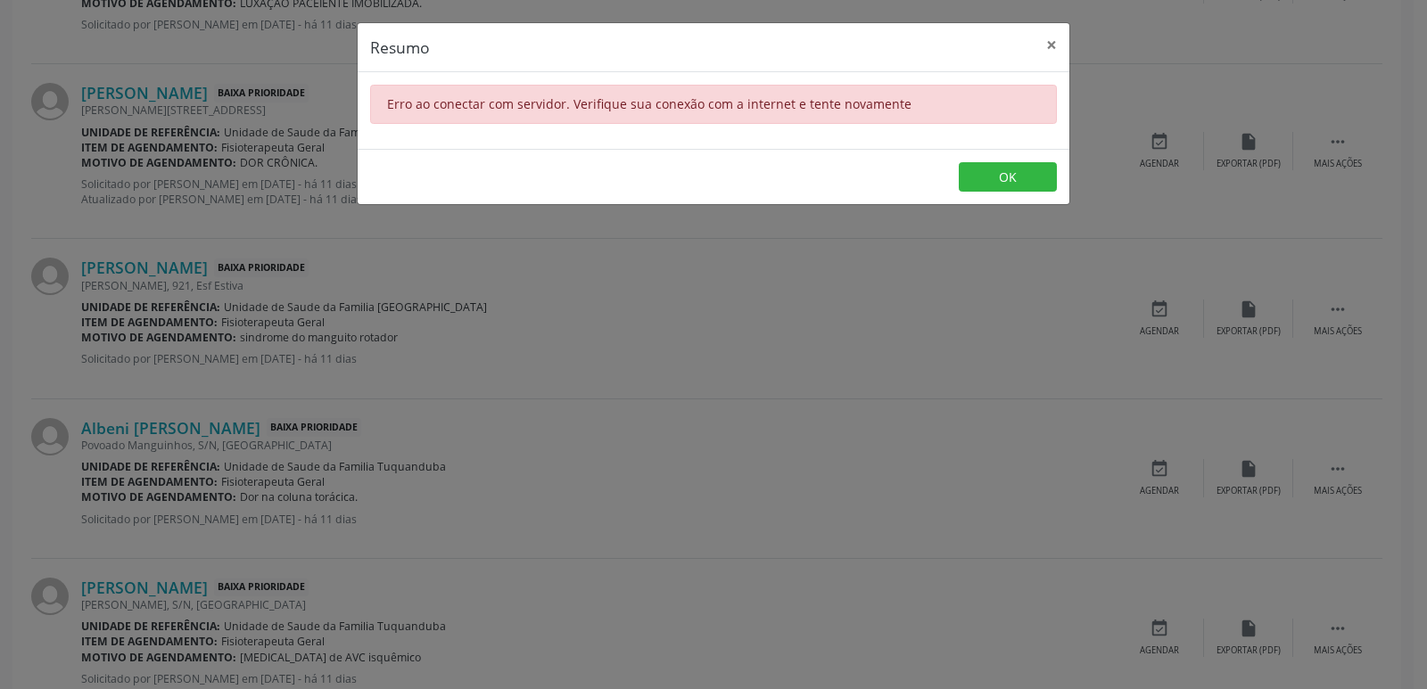
click at [344, 309] on div "Resumo × Erro ao conectar com servidor. Verifique sua conexão com a internet e …" at bounding box center [713, 344] width 1427 height 689
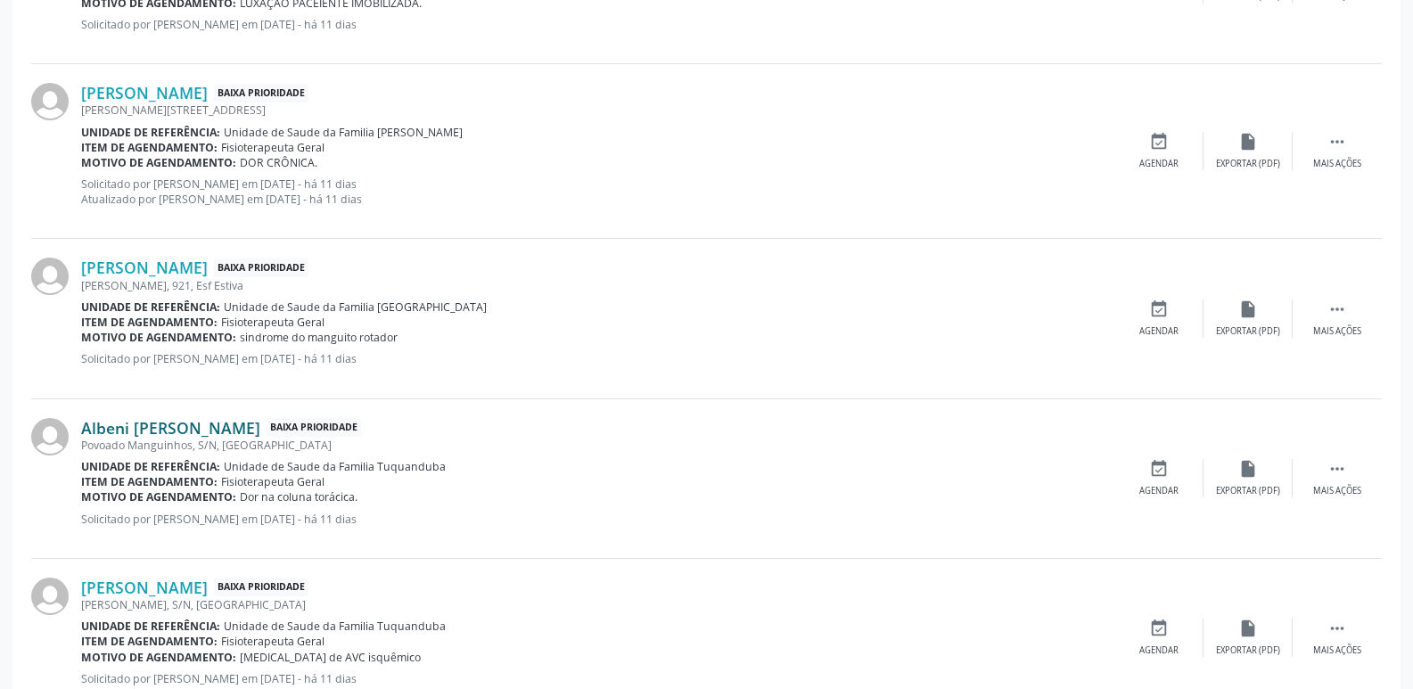
click at [210, 424] on link "Albeni [PERSON_NAME]" at bounding box center [170, 428] width 179 height 20
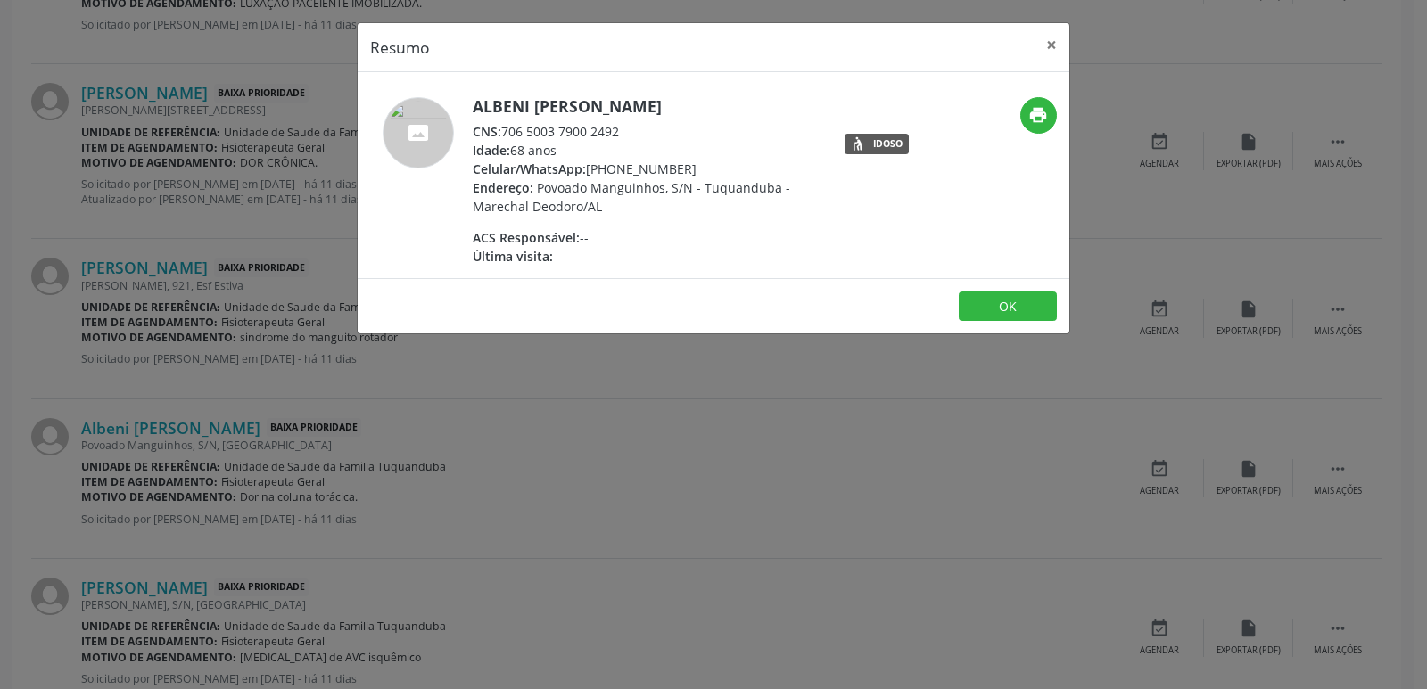
click at [625, 372] on div "Resumo × [PERSON_NAME] CNS: 706 5003 7900 2492 Idade: 68 anos Celular/WhatsApp:…" at bounding box center [713, 344] width 1427 height 689
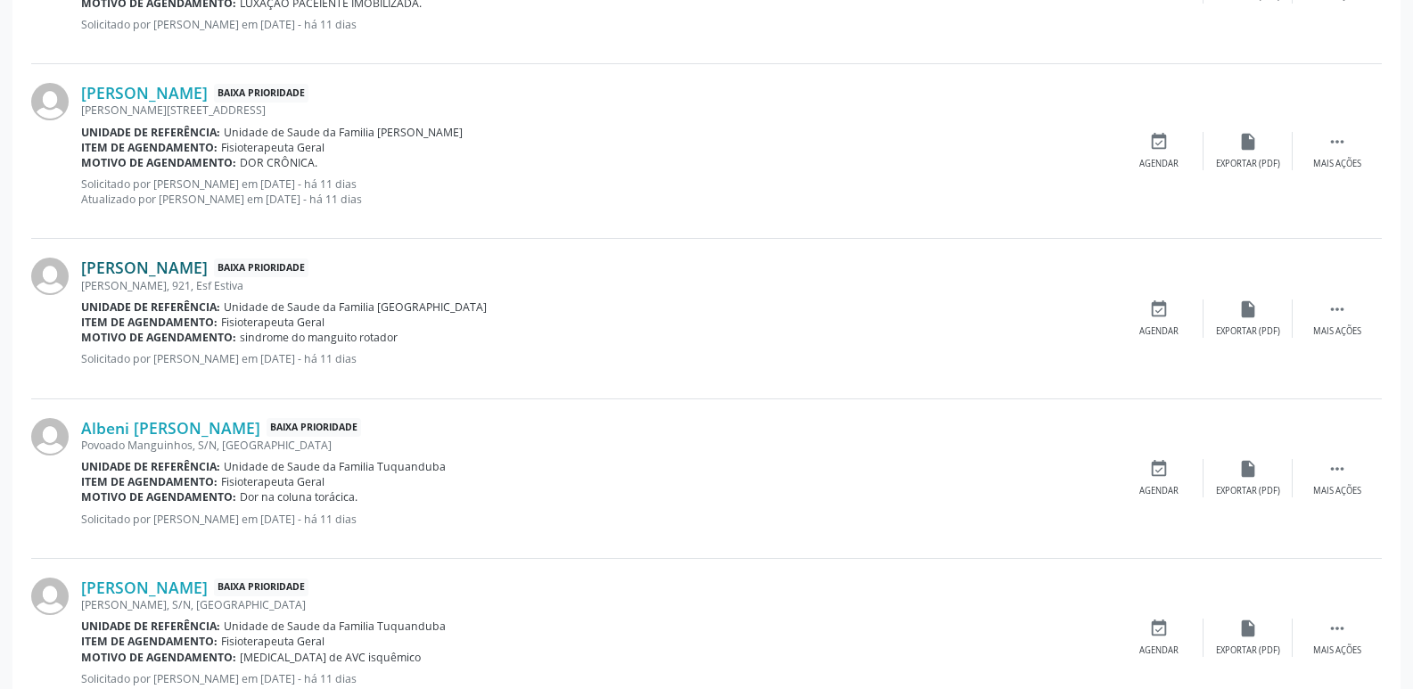
click at [208, 267] on link "[PERSON_NAME]" at bounding box center [144, 268] width 127 height 20
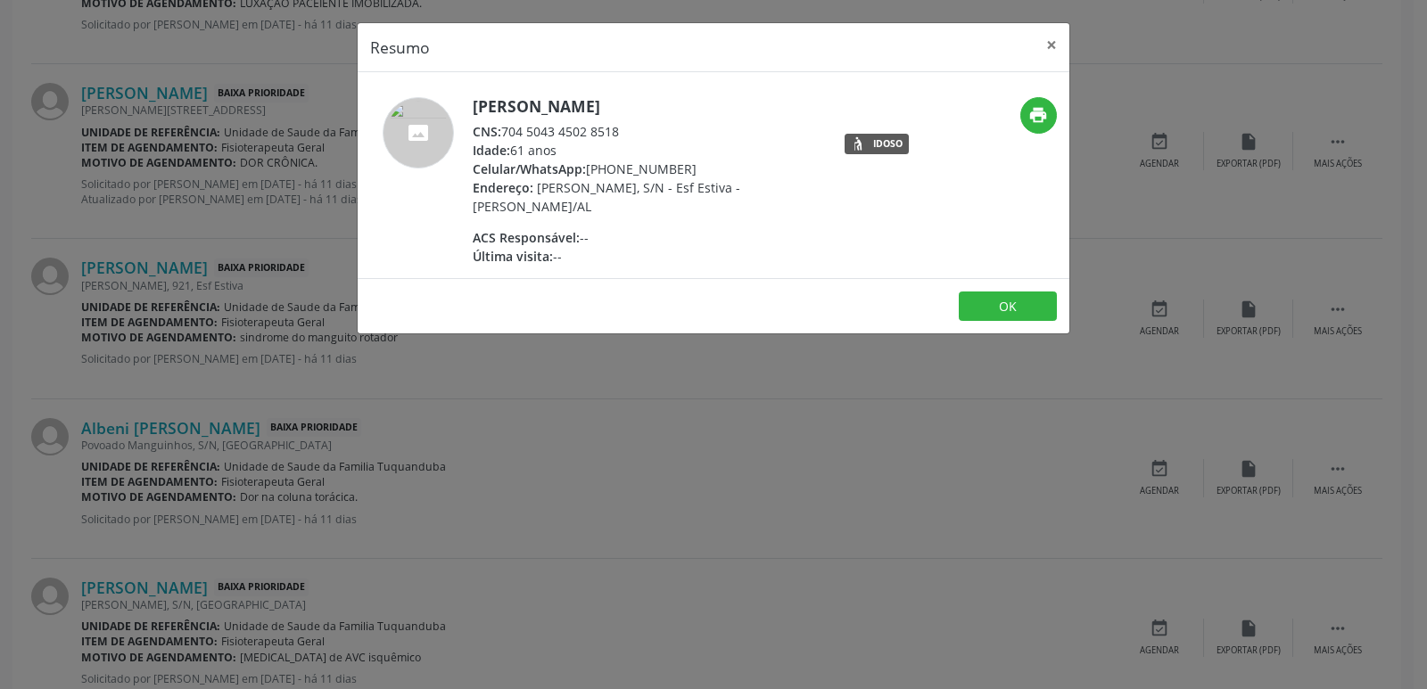
drag, startPoint x: 506, startPoint y: 136, endPoint x: 635, endPoint y: 136, distance: 129.3
click at [635, 136] on div "CNS: 704 5043 4502 8518" at bounding box center [646, 131] width 347 height 19
drag, startPoint x: 609, startPoint y: 175, endPoint x: 686, endPoint y: 167, distance: 77.1
click at [686, 167] on div "Celular/WhatsApp: [PHONE_NUMBER]" at bounding box center [646, 169] width 347 height 19
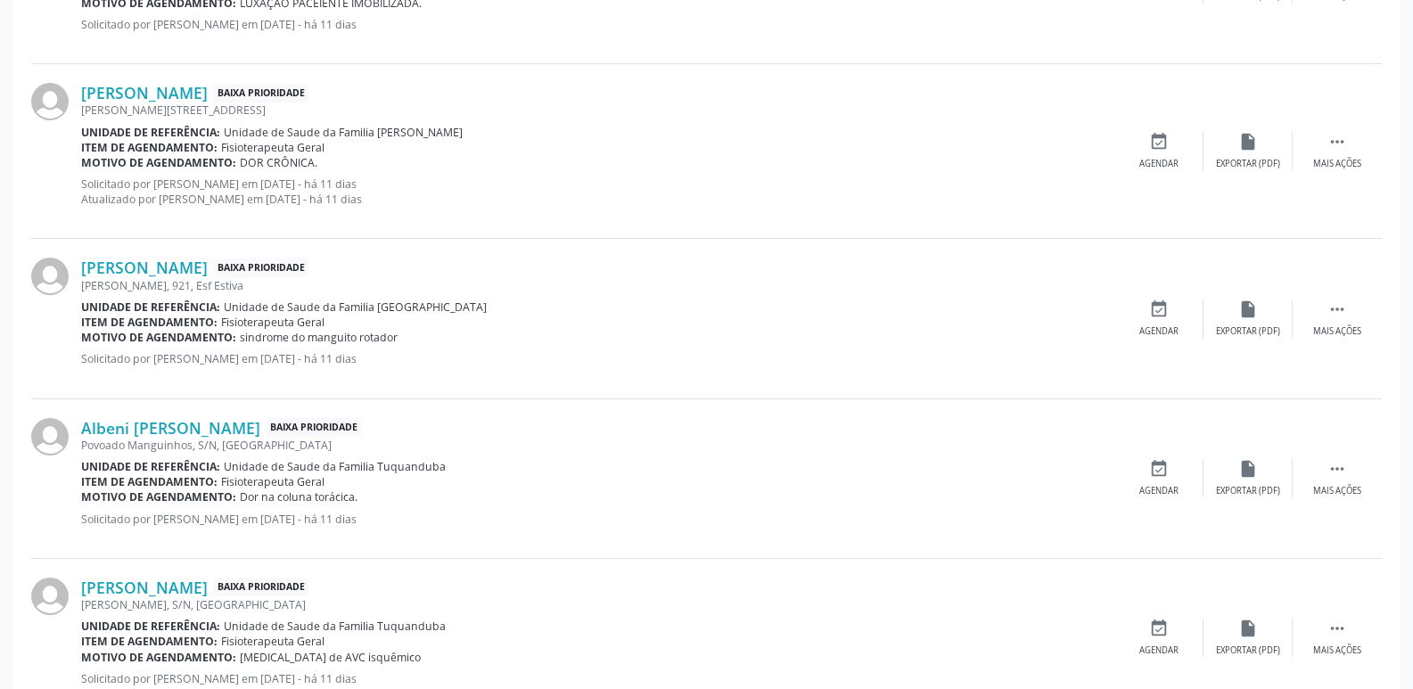
drag, startPoint x: 237, startPoint y: 343, endPoint x: 396, endPoint y: 338, distance: 158.8
click at [396, 338] on div "Motivo de agendamento: sindrome do manguito rotador" at bounding box center [597, 337] width 1033 height 15
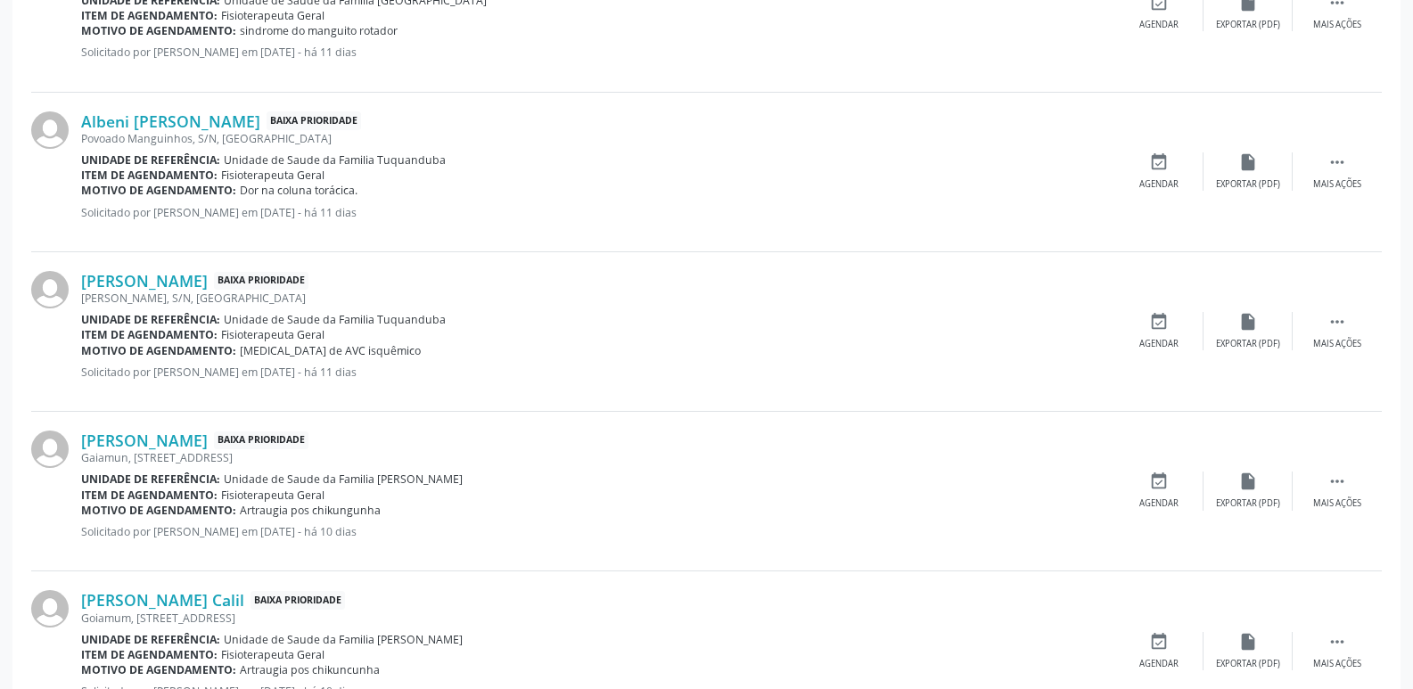
scroll to position [1627, 0]
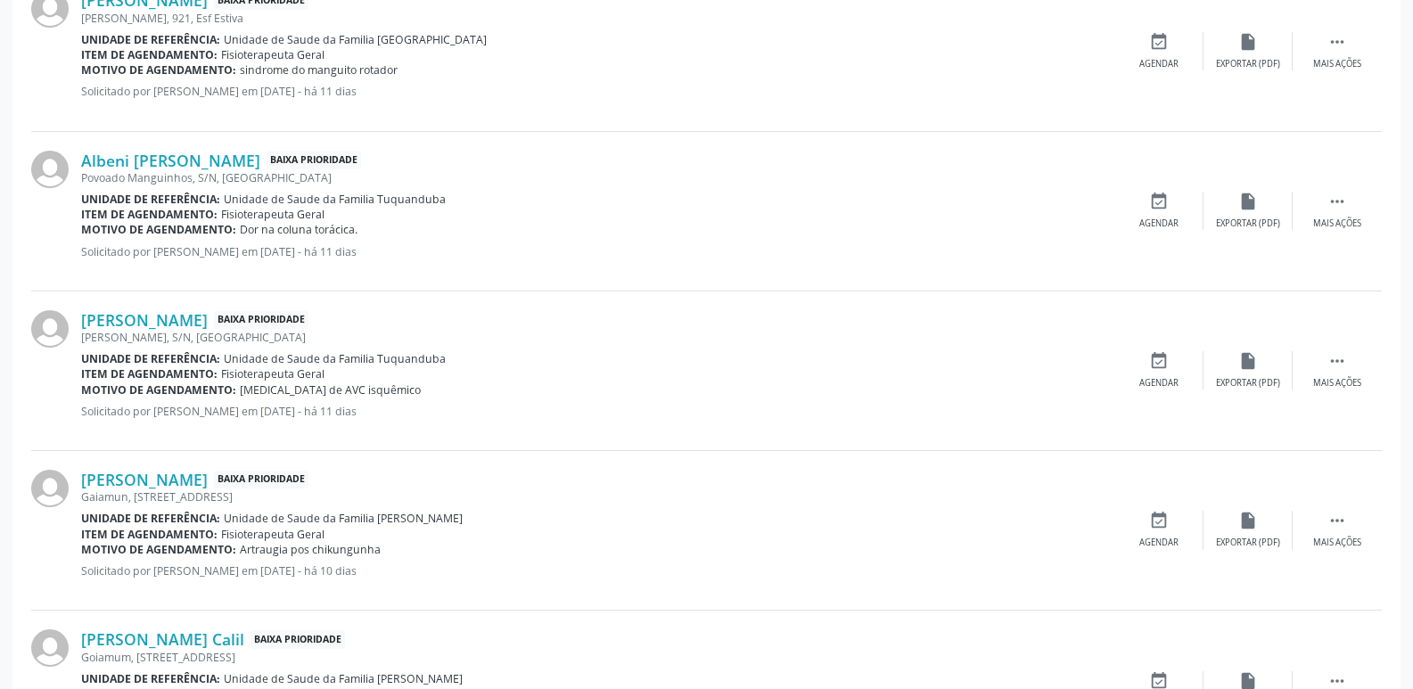
drag, startPoint x: 373, startPoint y: 201, endPoint x: 453, endPoint y: 210, distance: 80.7
click at [453, 210] on div "Albeni [PERSON_NAME] Baixa Prioridade Povoado Manguinhos, S/N, [GEOGRAPHIC_DATA…" at bounding box center [597, 211] width 1033 height 121
click at [467, 314] on div "[PERSON_NAME] Baixa Prioridade" at bounding box center [597, 320] width 1033 height 20
drag, startPoint x: 373, startPoint y: 198, endPoint x: 456, endPoint y: 209, distance: 83.6
click at [456, 209] on div "Albeni [PERSON_NAME] Baixa Prioridade Povoado Manguinhos, S/N, [GEOGRAPHIC_DATA…" at bounding box center [597, 211] width 1033 height 121
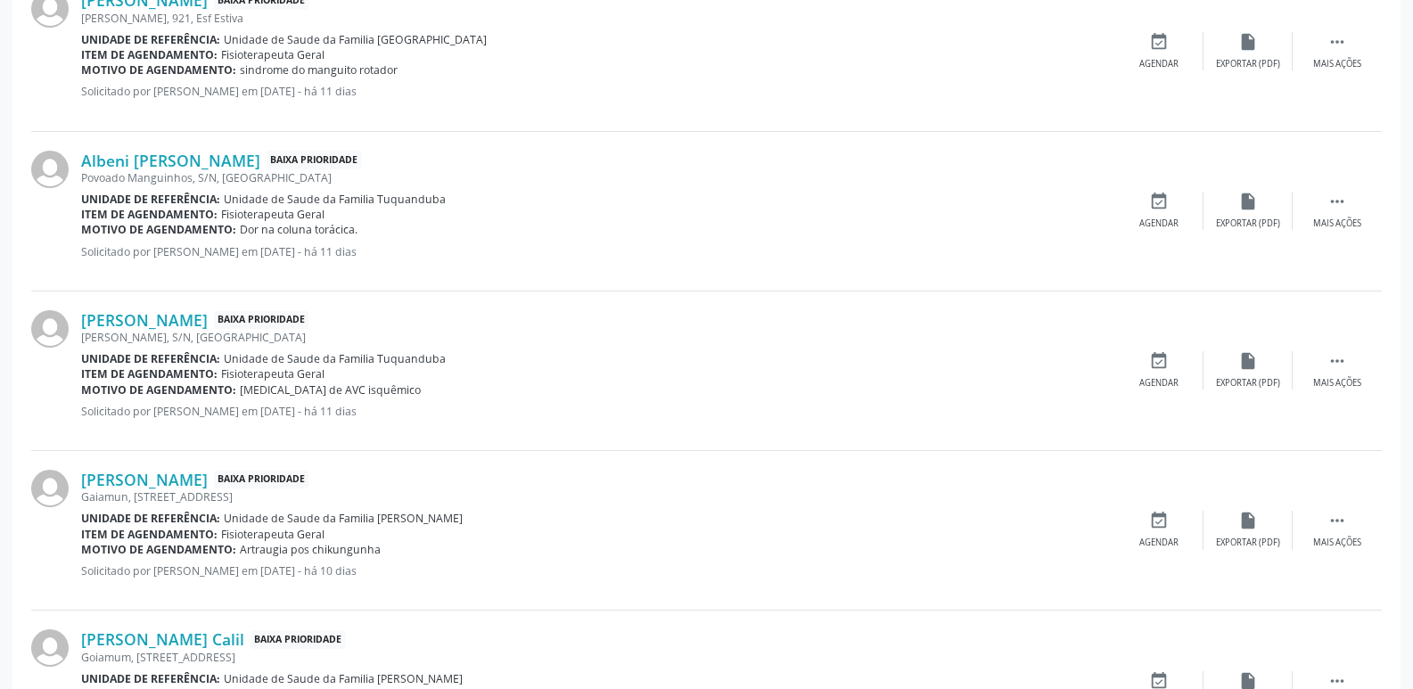
click at [441, 209] on div "Item de agendamento: Fisioterapeuta Geral" at bounding box center [597, 214] width 1033 height 15
click at [383, 203] on span "Unidade de Saude da Familia Tuquanduba" at bounding box center [335, 199] width 222 height 15
drag, startPoint x: 379, startPoint y: 202, endPoint x: 406, endPoint y: 202, distance: 26.8
click at [406, 202] on span "Unidade de Saude da Familia Tuquanduba" at bounding box center [335, 199] width 222 height 15
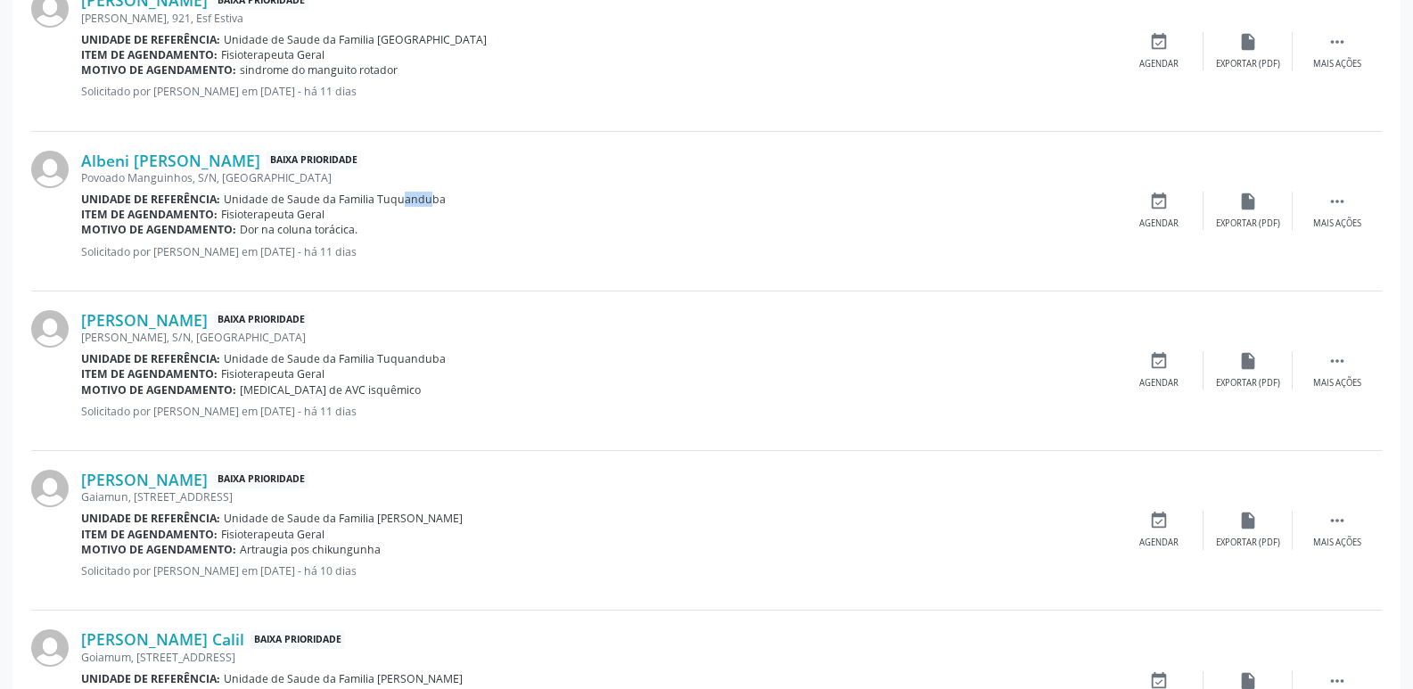
drag, startPoint x: 376, startPoint y: 200, endPoint x: 460, endPoint y: 201, distance: 83.8
click at [460, 201] on div "Unidade de referência: Unidade de Saude da Familia Tuquanduba" at bounding box center [597, 199] width 1033 height 15
click at [210, 166] on link "Albeni [PERSON_NAME]" at bounding box center [170, 161] width 179 height 20
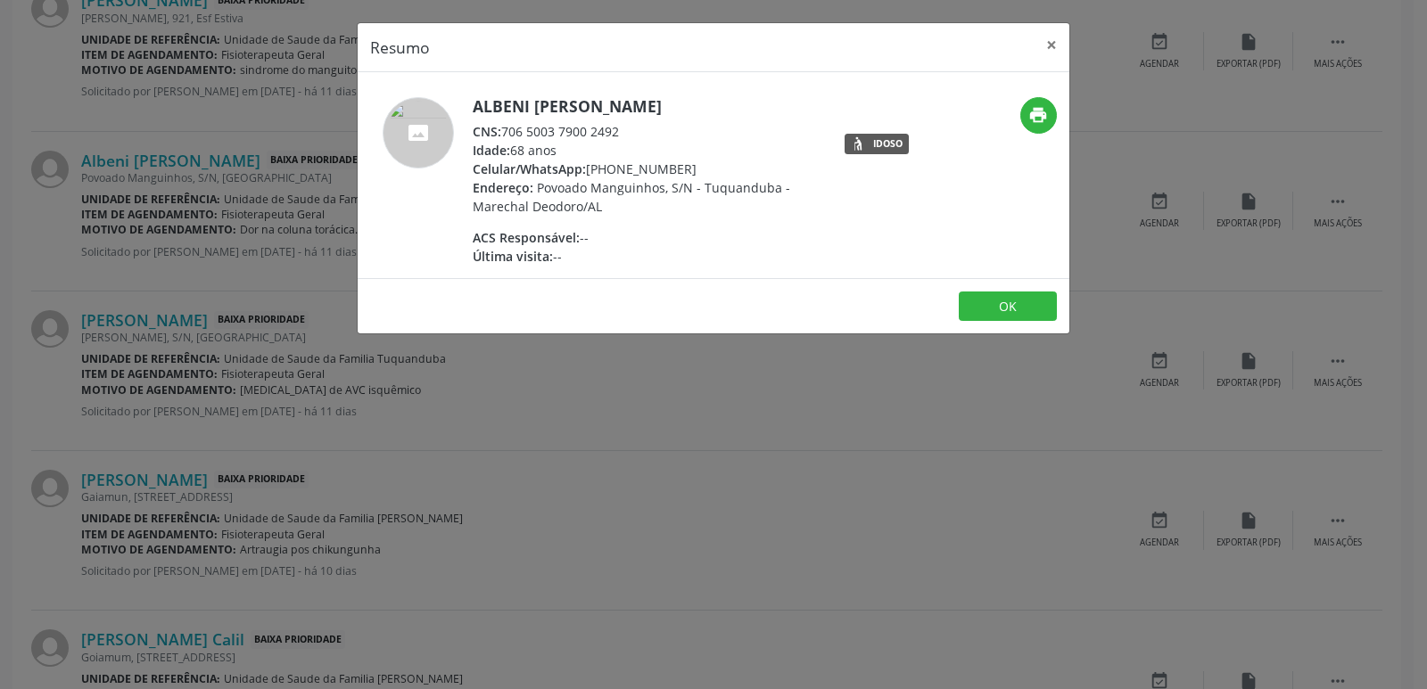
drag, startPoint x: 506, startPoint y: 133, endPoint x: 627, endPoint y: 136, distance: 120.4
click at [627, 136] on div "CNS: 706 5003 7900 2492" at bounding box center [646, 131] width 347 height 19
drag, startPoint x: 616, startPoint y: 174, endPoint x: 684, endPoint y: 170, distance: 67.9
click at [684, 170] on div "Celular/WhatsApp: [PHONE_NUMBER]" at bounding box center [646, 169] width 347 height 19
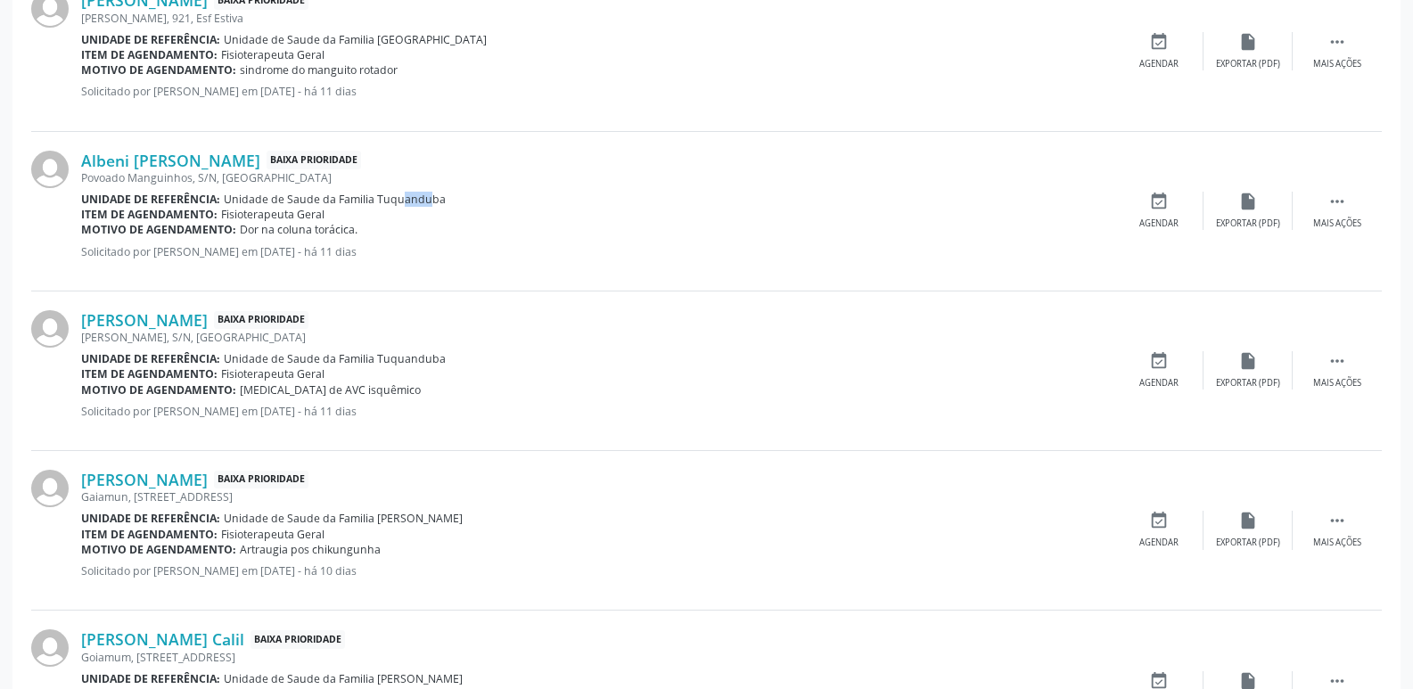
drag, startPoint x: 237, startPoint y: 226, endPoint x: 358, endPoint y: 234, distance: 120.6
click at [358, 234] on div "Motivo de agendamento: Dor na coluna torácica." at bounding box center [597, 229] width 1033 height 15
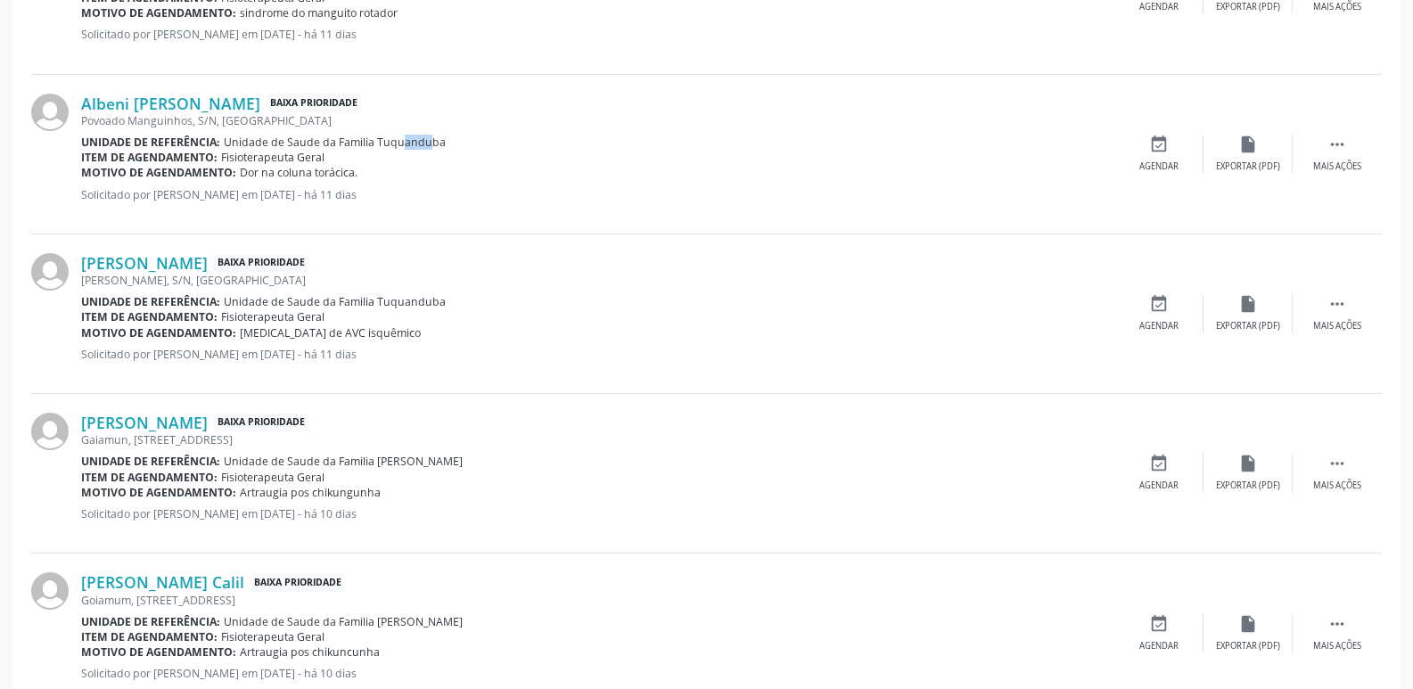
scroll to position [1717, 0]
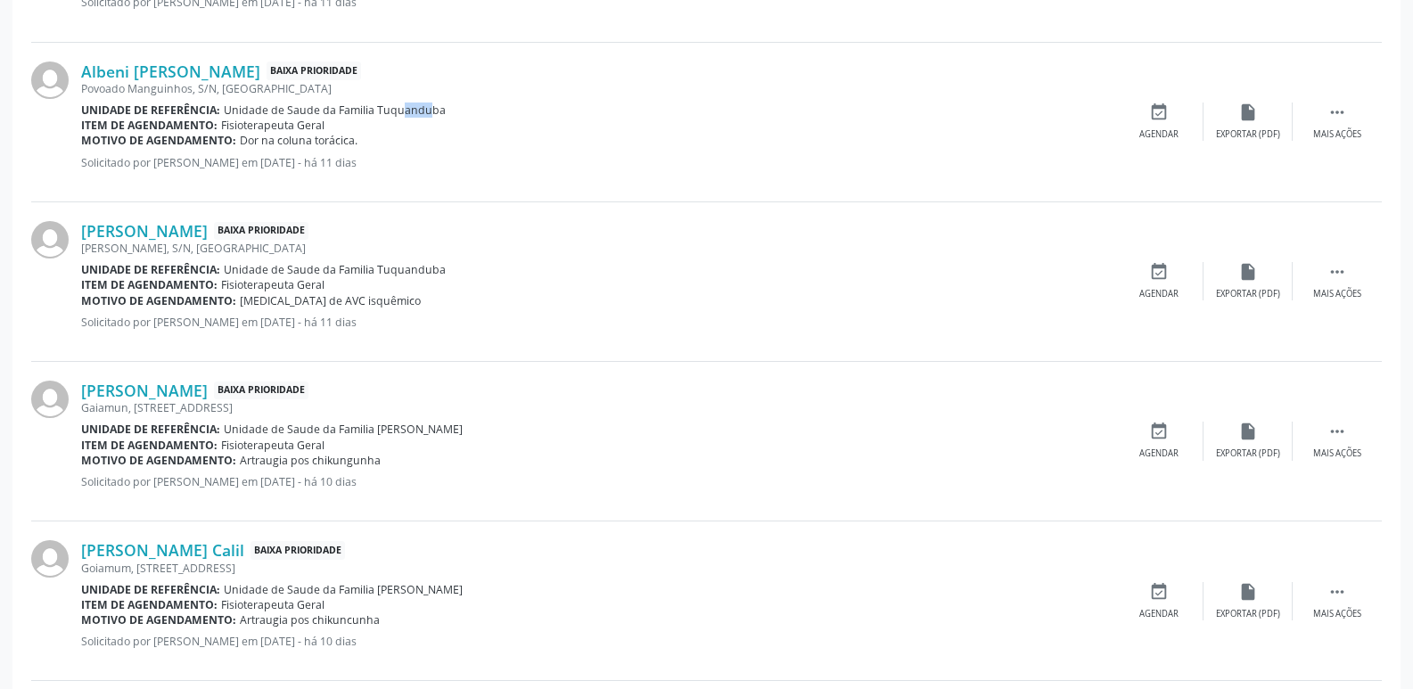
drag, startPoint x: 371, startPoint y: 275, endPoint x: 463, endPoint y: 284, distance: 92.3
click at [463, 284] on div "[PERSON_NAME] Baixa Prioridade [PERSON_NAME], S/N, [GEOGRAPHIC_DATA] Unidade de…" at bounding box center [597, 281] width 1033 height 121
click at [439, 323] on p "Solicitado por [PERSON_NAME] em [DATE] - há 11 dias" at bounding box center [597, 322] width 1033 height 15
drag, startPoint x: 370, startPoint y: 271, endPoint x: 448, endPoint y: 276, distance: 77.7
click at [448, 276] on div "Unidade de referência: Unidade de Saude da Familia Tuquanduba" at bounding box center [597, 269] width 1033 height 15
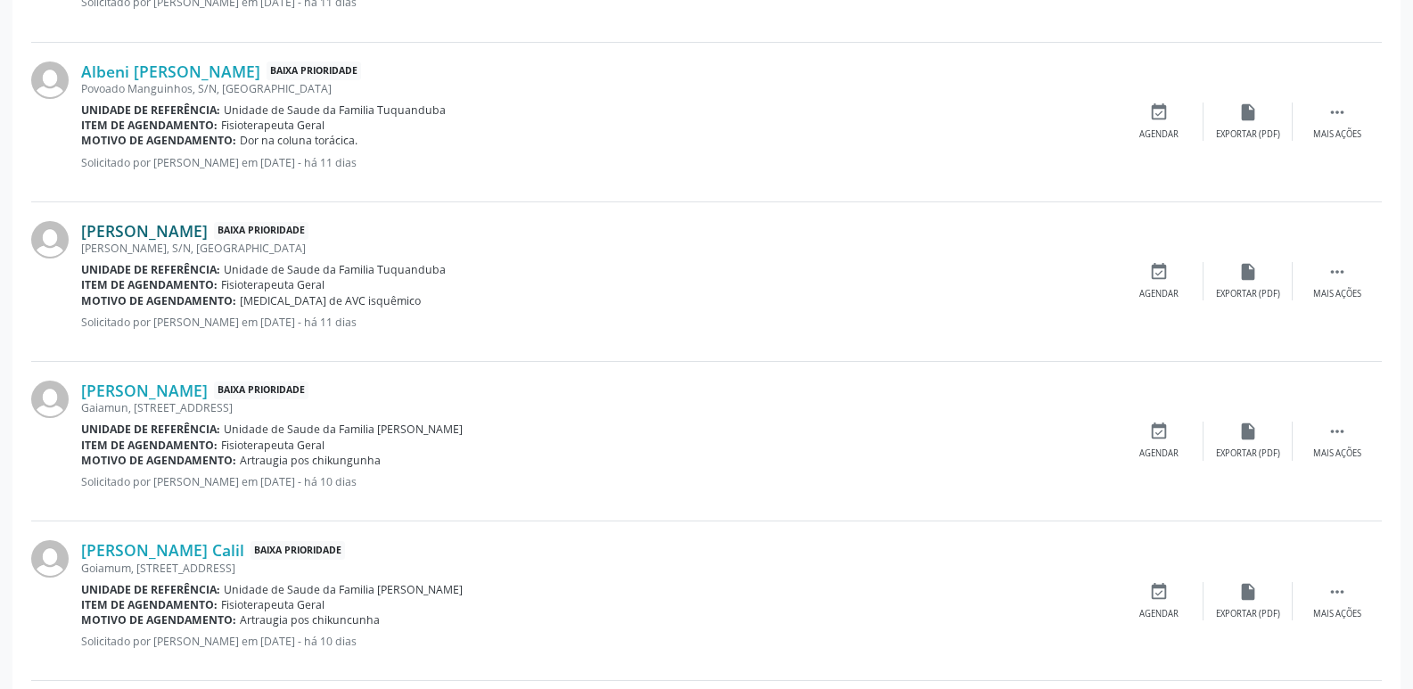
click at [208, 232] on link "[PERSON_NAME]" at bounding box center [144, 231] width 127 height 20
click at [177, 221] on link "[PERSON_NAME]" at bounding box center [144, 231] width 127 height 20
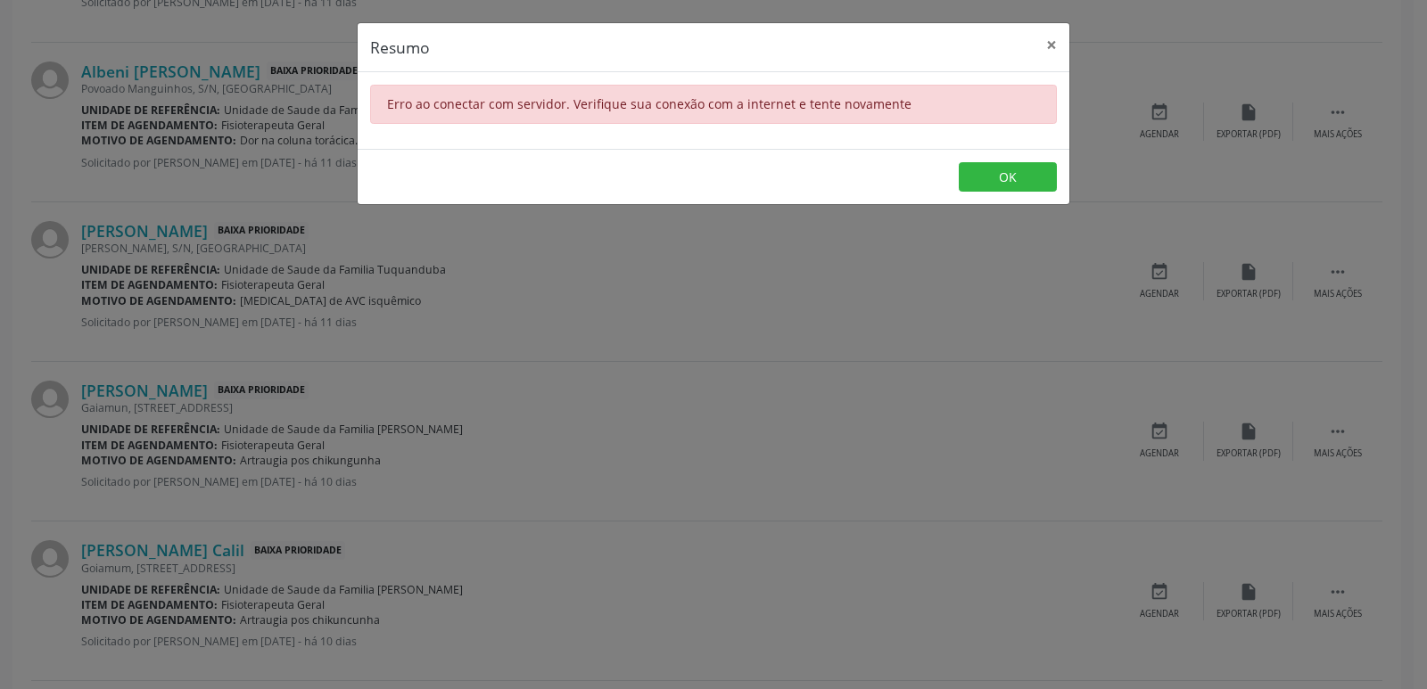
click at [406, 322] on div "Resumo × Erro ao conectar com servidor. Verifique sua conexão com a internet e …" at bounding box center [713, 344] width 1427 height 689
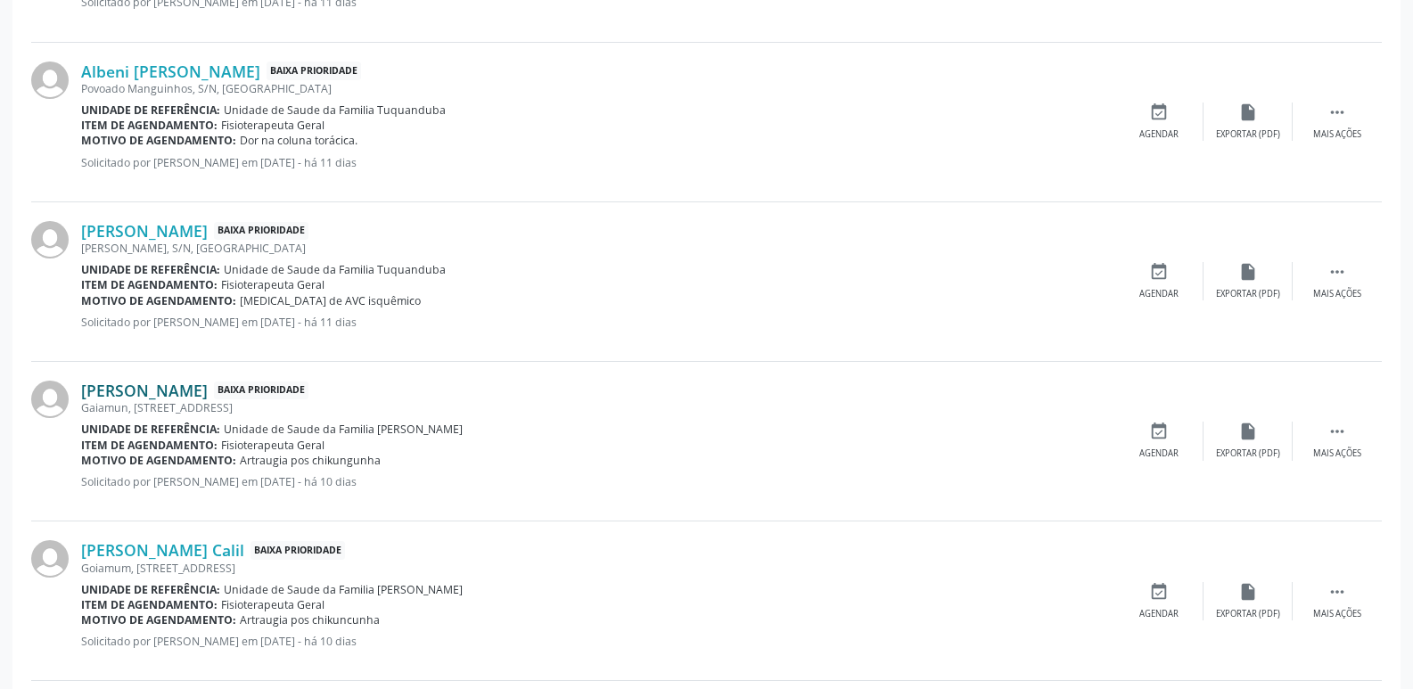
click at [208, 389] on link "[PERSON_NAME]" at bounding box center [144, 391] width 127 height 20
click at [206, 218] on div "[PERSON_NAME] Baixa Prioridade [PERSON_NAME], S/N, [GEOGRAPHIC_DATA] Unidade de…" at bounding box center [706, 282] width 1351 height 160
click at [206, 225] on link "[PERSON_NAME]" at bounding box center [144, 231] width 127 height 20
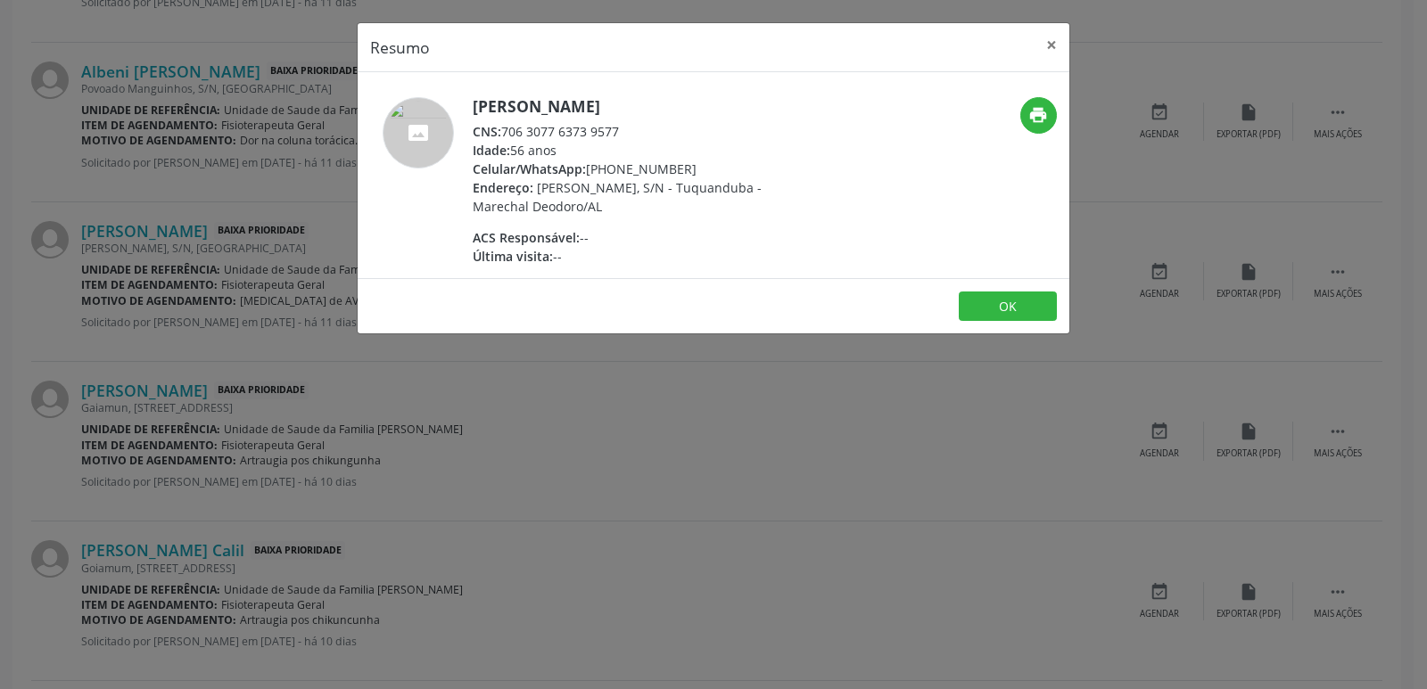
drag, startPoint x: 506, startPoint y: 128, endPoint x: 643, endPoint y: 130, distance: 137.3
click at [643, 130] on div "CNS: 706 3077 6373 9577" at bounding box center [646, 131] width 347 height 19
drag, startPoint x: 608, startPoint y: 173, endPoint x: 694, endPoint y: 168, distance: 85.8
click at [694, 168] on div "Celular/WhatsApp: [PHONE_NUMBER]" at bounding box center [646, 169] width 347 height 19
click at [705, 173] on div "Celular/WhatsApp: [PHONE_NUMBER]" at bounding box center [646, 169] width 347 height 19
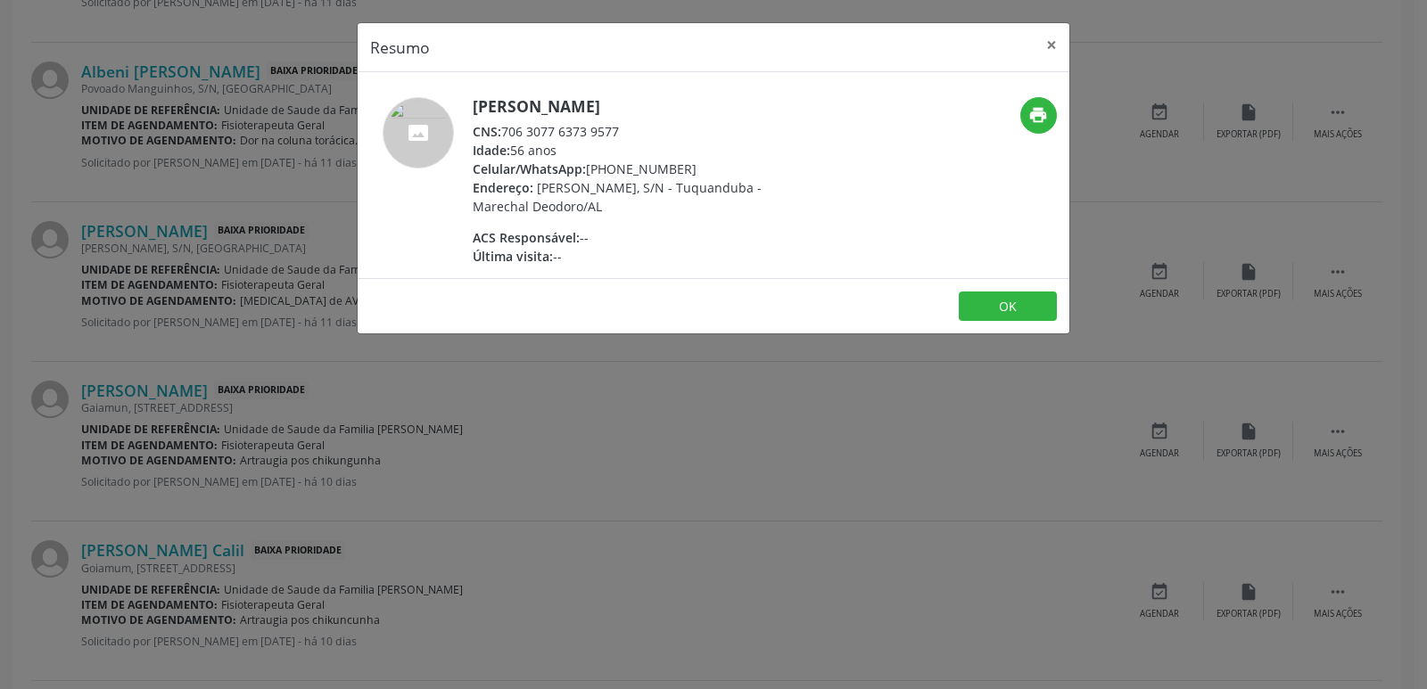
drag, startPoint x: 613, startPoint y: 173, endPoint x: 706, endPoint y: 170, distance: 92.8
click at [706, 170] on div "Celular/WhatsApp: [PHONE_NUMBER]" at bounding box center [646, 169] width 347 height 19
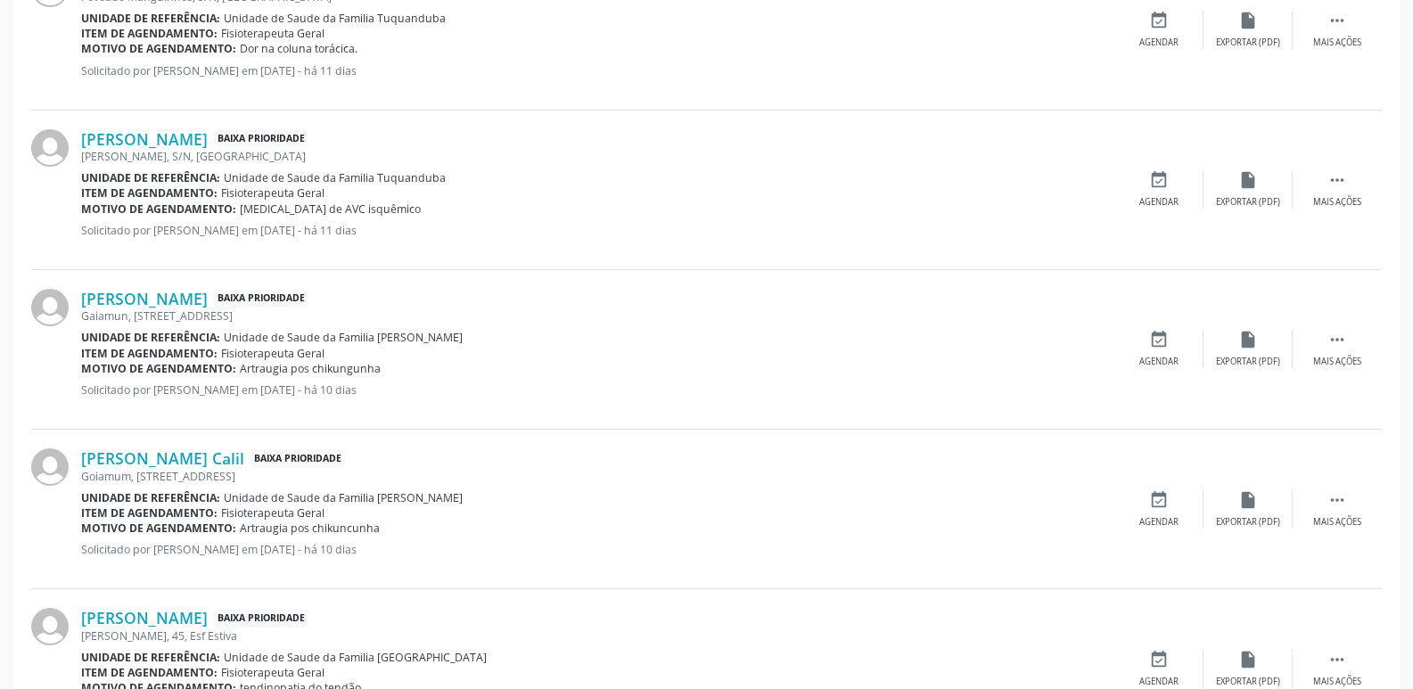
scroll to position [1895, 0]
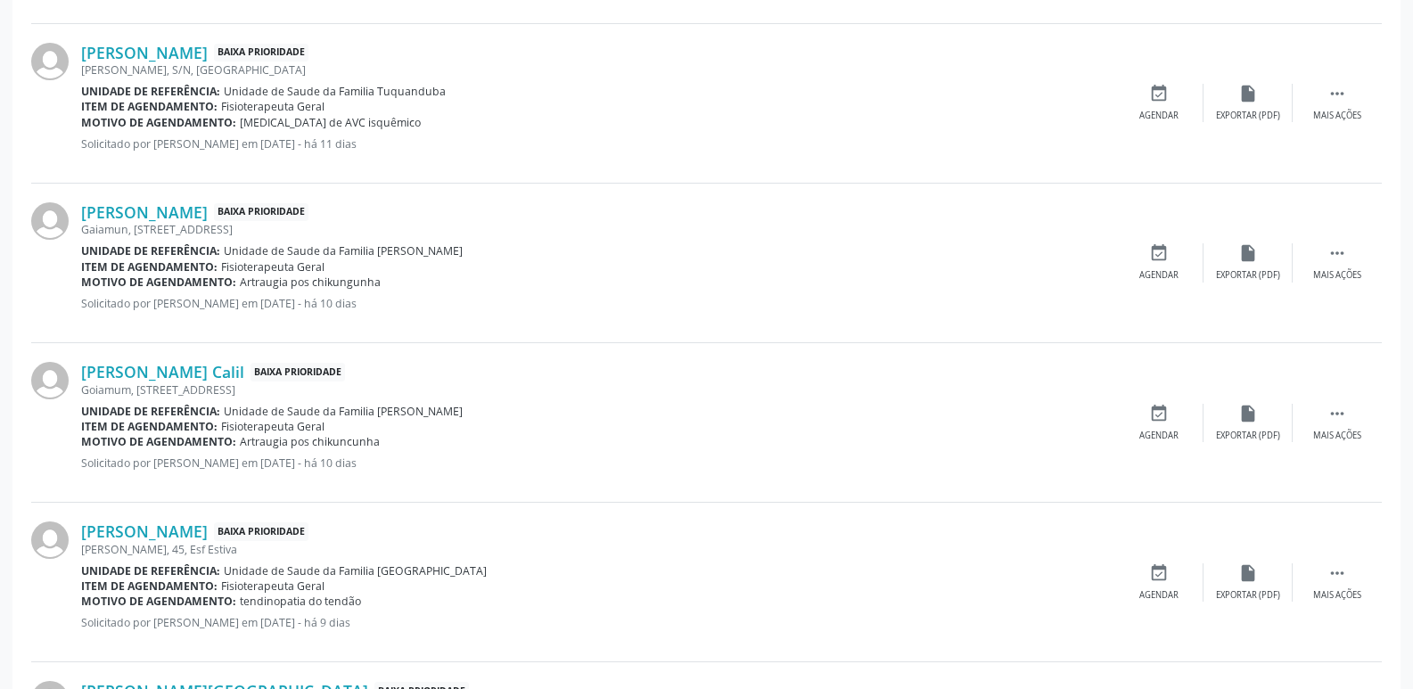
drag, startPoint x: 376, startPoint y: 259, endPoint x: 427, endPoint y: 259, distance: 50.8
click at [427, 259] on div "Item de agendamento: Fisioterapeuta Geral" at bounding box center [597, 266] width 1033 height 15
drag, startPoint x: 374, startPoint y: 249, endPoint x: 432, endPoint y: 254, distance: 59.1
click at [432, 254] on div "Unidade de referência: Unidade de Saude da Familia [PERSON_NAME]" at bounding box center [597, 250] width 1033 height 15
click at [208, 211] on link "[PERSON_NAME]" at bounding box center [144, 212] width 127 height 20
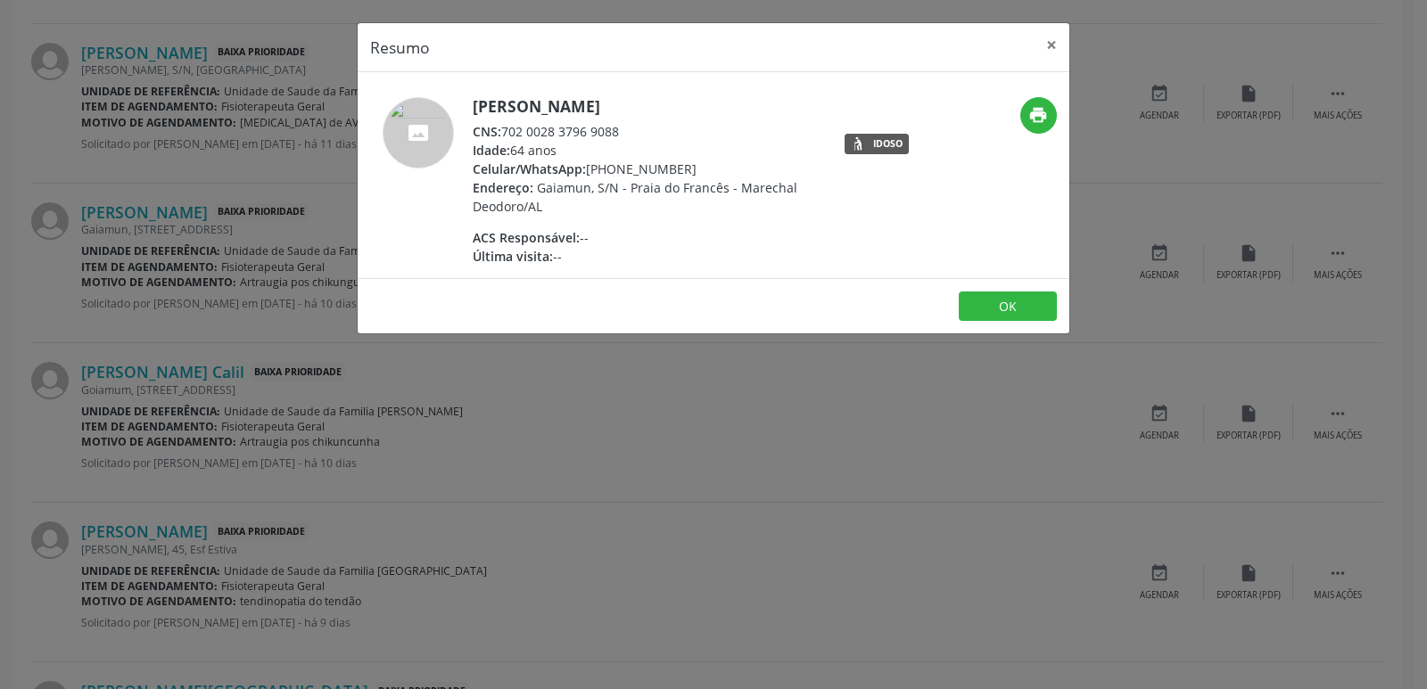
drag, startPoint x: 502, startPoint y: 133, endPoint x: 625, endPoint y: 136, distance: 123.1
click at [625, 136] on div "CNS: 702 0028 3796 9088" at bounding box center [646, 131] width 347 height 19
drag, startPoint x: 589, startPoint y: 169, endPoint x: 683, endPoint y: 164, distance: 94.6
click at [683, 164] on div "Celular/WhatsApp: [PHONE_NUMBER]" at bounding box center [646, 169] width 347 height 19
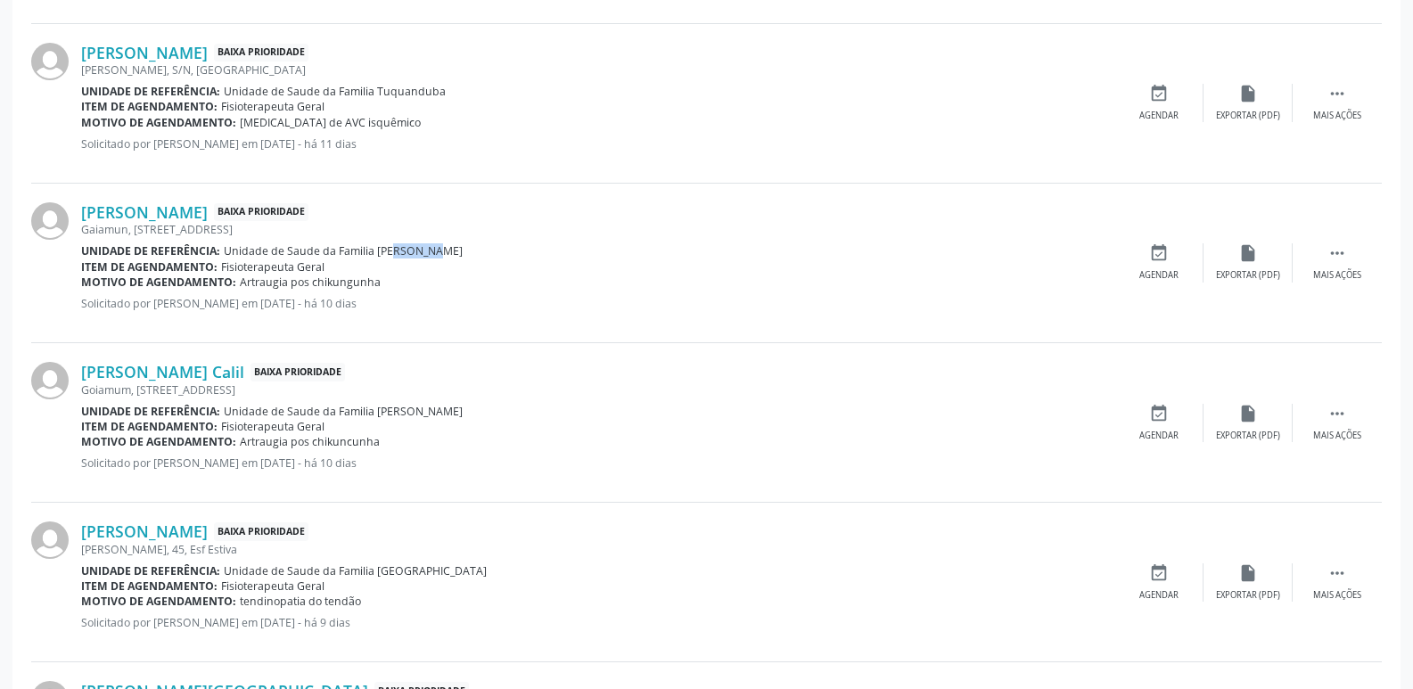
drag, startPoint x: 238, startPoint y: 281, endPoint x: 383, endPoint y: 276, distance: 144.6
click at [383, 276] on div "Motivo de agendamento: Artraugia pos chikungunha" at bounding box center [597, 282] width 1033 height 15
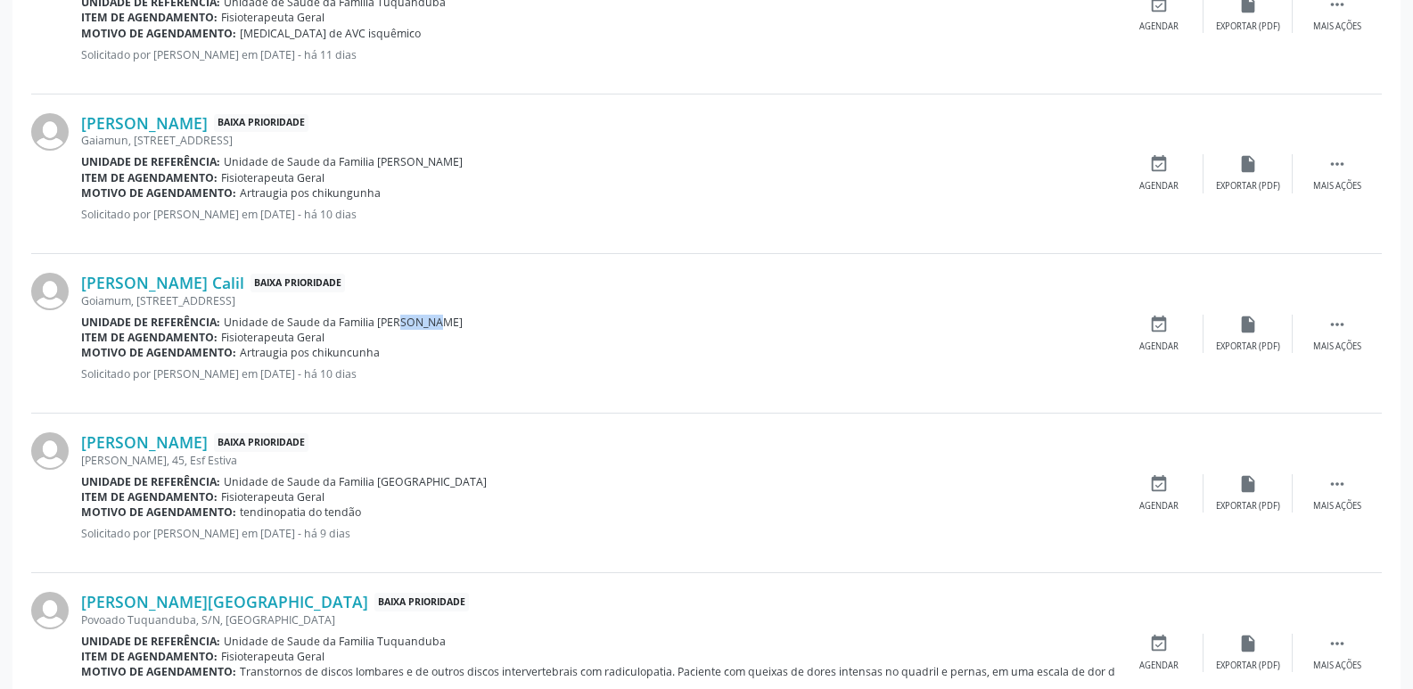
drag, startPoint x: 377, startPoint y: 325, endPoint x: 423, endPoint y: 327, distance: 45.6
click at [423, 327] on div "Unidade de referência: Unidade de Saude da Familia [PERSON_NAME]" at bounding box center [597, 322] width 1033 height 15
click at [423, 333] on div "Item de agendamento: Fisioterapeuta Geral" at bounding box center [597, 337] width 1033 height 15
drag, startPoint x: 370, startPoint y: 328, endPoint x: 427, endPoint y: 330, distance: 57.1
click at [427, 330] on div "[PERSON_NAME] Calil Baixa Prioridade [STREET_ADDRESS] Unidade de referência: Un…" at bounding box center [597, 333] width 1033 height 121
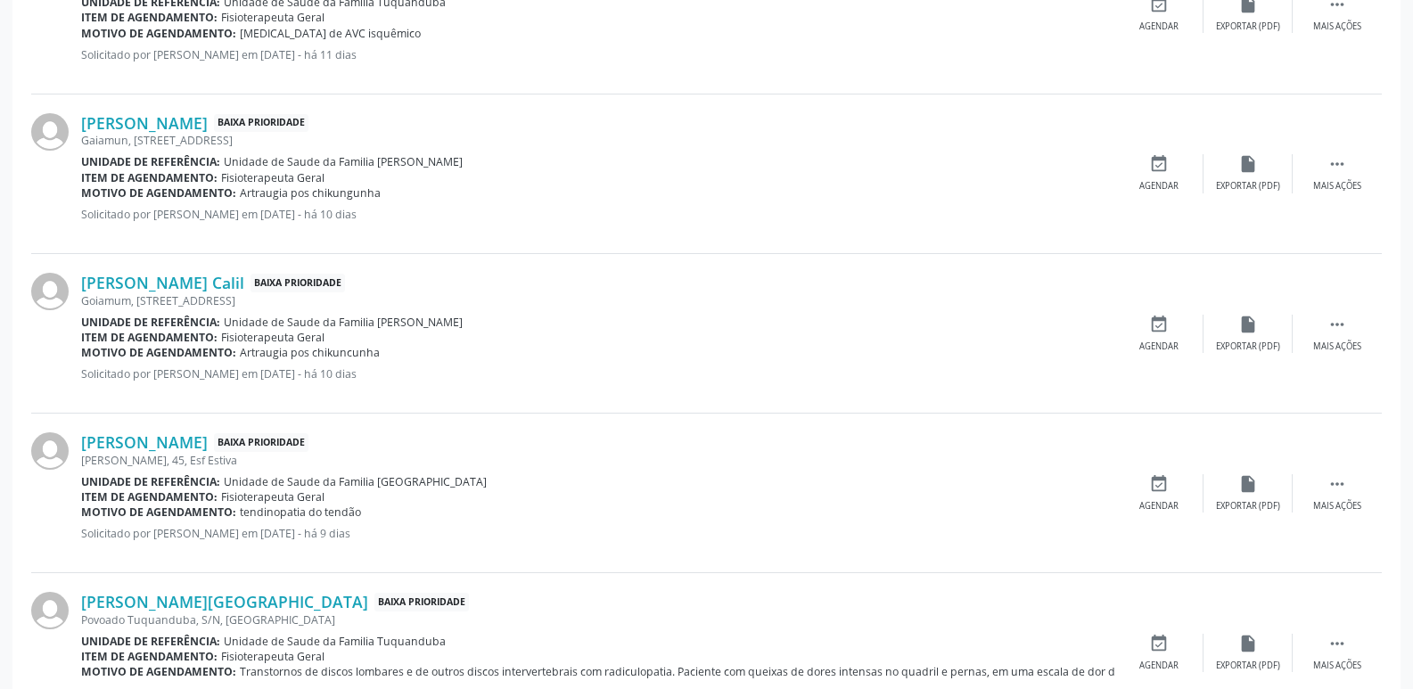
click at [438, 363] on div "[PERSON_NAME] Calil Baixa Prioridade [STREET_ADDRESS] Unidade de referência: Un…" at bounding box center [597, 333] width 1033 height 121
drag, startPoint x: 372, startPoint y: 325, endPoint x: 426, endPoint y: 325, distance: 54.4
click at [426, 325] on div "Unidade de referência: Unidade de Saude da Familia [PERSON_NAME]" at bounding box center [597, 322] width 1033 height 15
click at [215, 277] on link "[PERSON_NAME] Calil" at bounding box center [162, 283] width 163 height 20
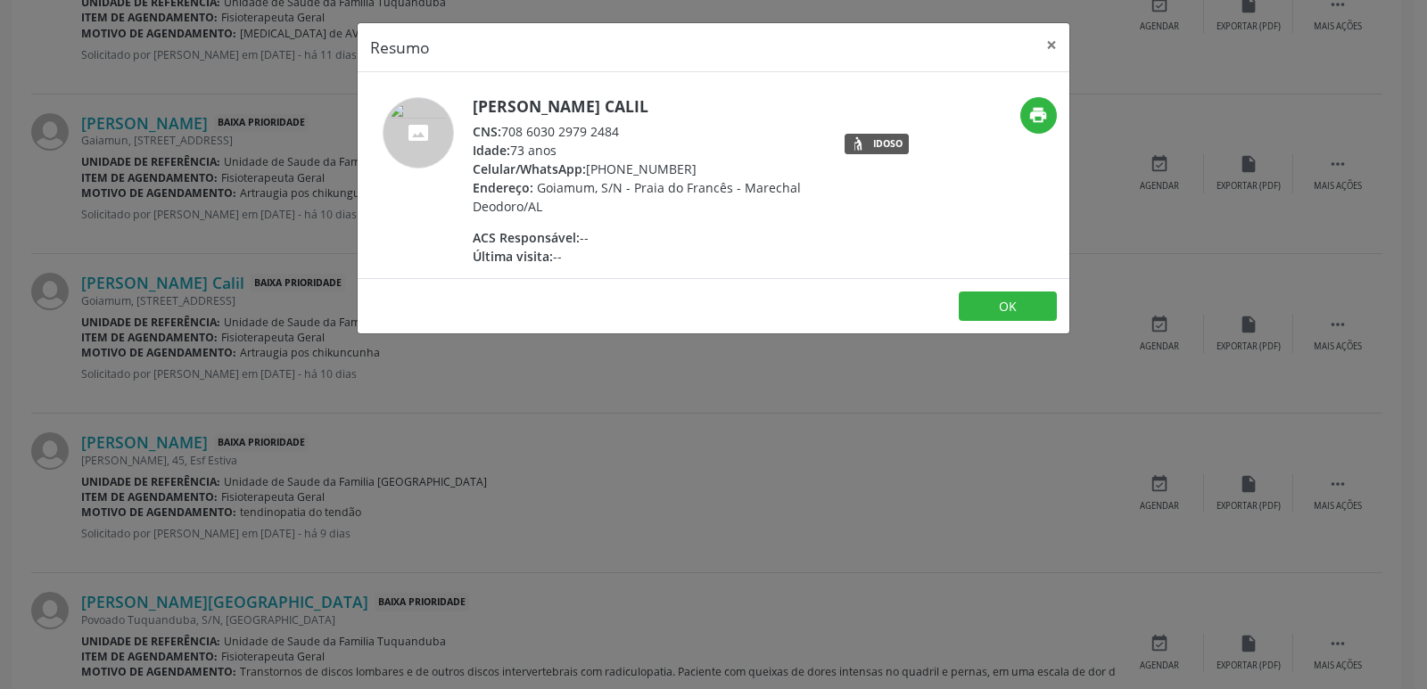
drag, startPoint x: 507, startPoint y: 133, endPoint x: 624, endPoint y: 131, distance: 116.8
click at [624, 131] on div "CNS: 708 6030 2979 2484" at bounding box center [646, 131] width 347 height 19
drag, startPoint x: 594, startPoint y: 251, endPoint x: 621, endPoint y: 209, distance: 50.5
click at [595, 251] on div "Última visita: --" at bounding box center [646, 256] width 347 height 19
drag, startPoint x: 586, startPoint y: 168, endPoint x: 702, endPoint y: 166, distance: 115.9
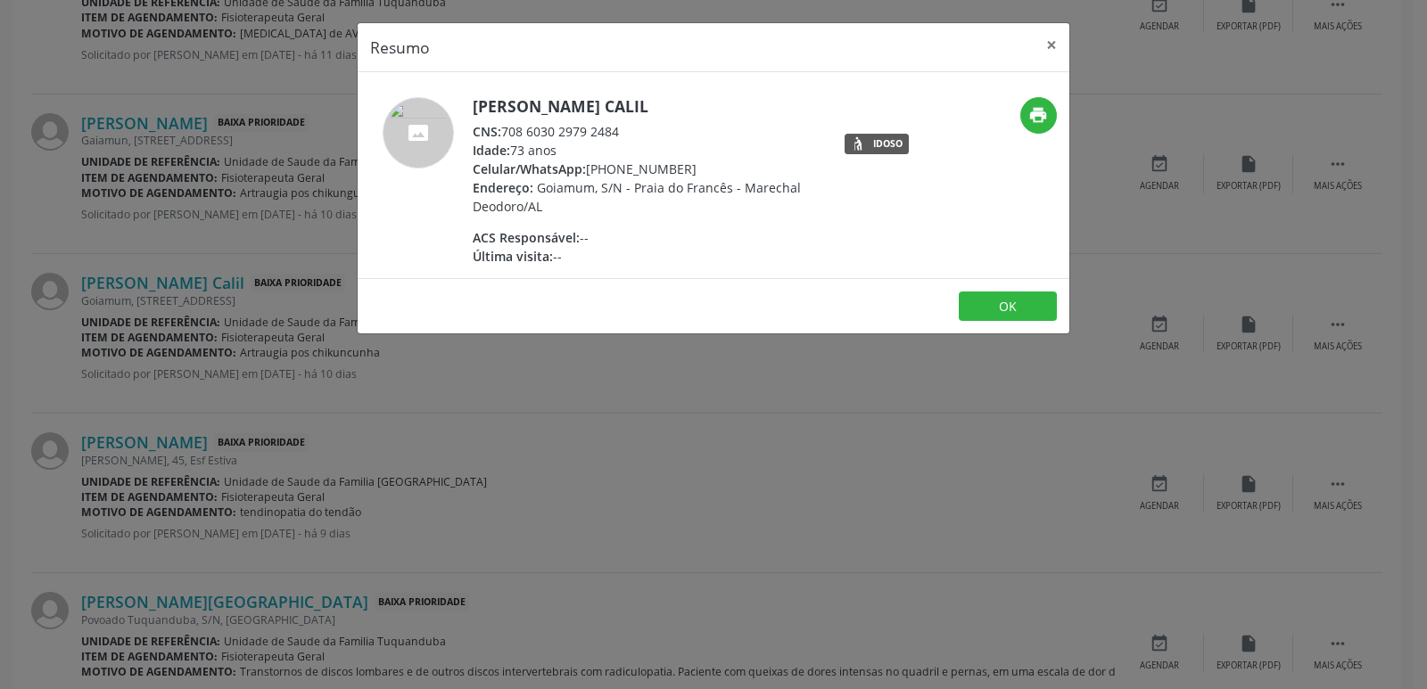
click at [702, 166] on div "Celular/WhatsApp: [PHONE_NUMBER]" at bounding box center [646, 169] width 347 height 19
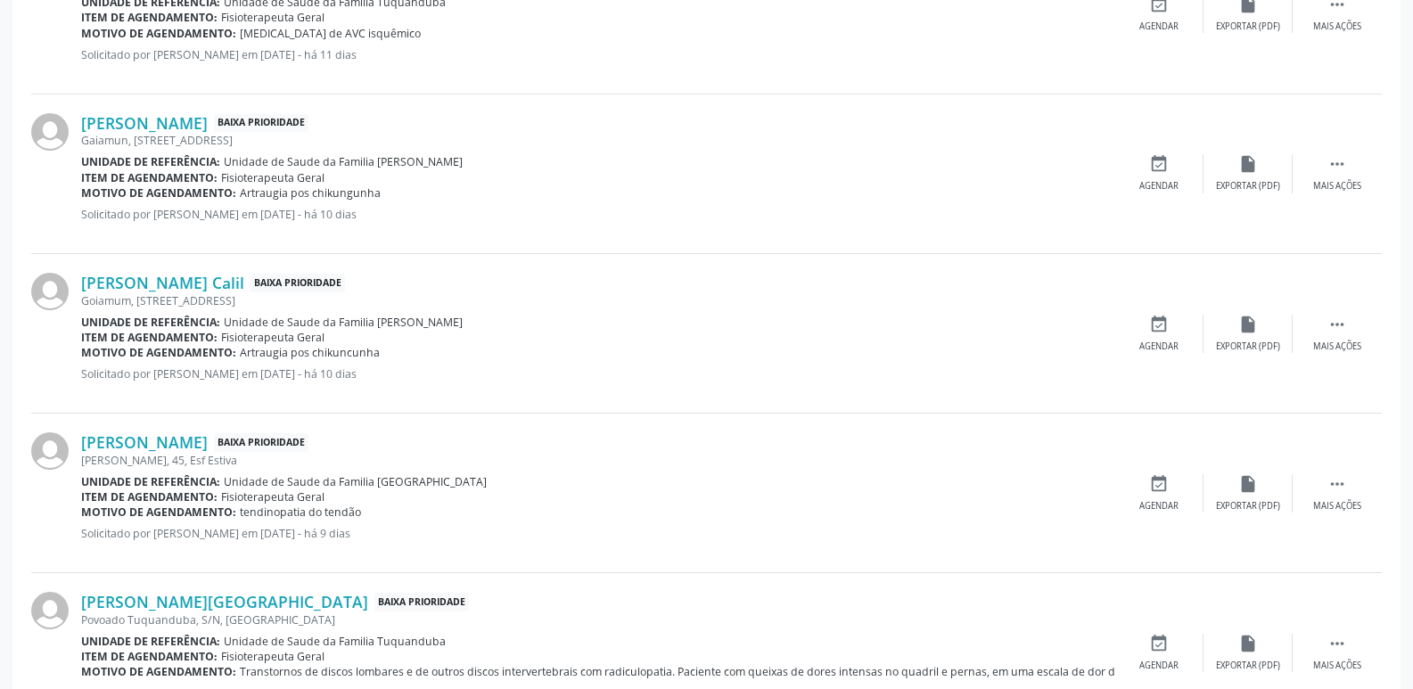
drag, startPoint x: 242, startPoint y: 355, endPoint x: 375, endPoint y: 357, distance: 133.8
click at [375, 357] on div "Motivo de agendamento: Artraugia pos chikuncunha" at bounding box center [597, 352] width 1033 height 15
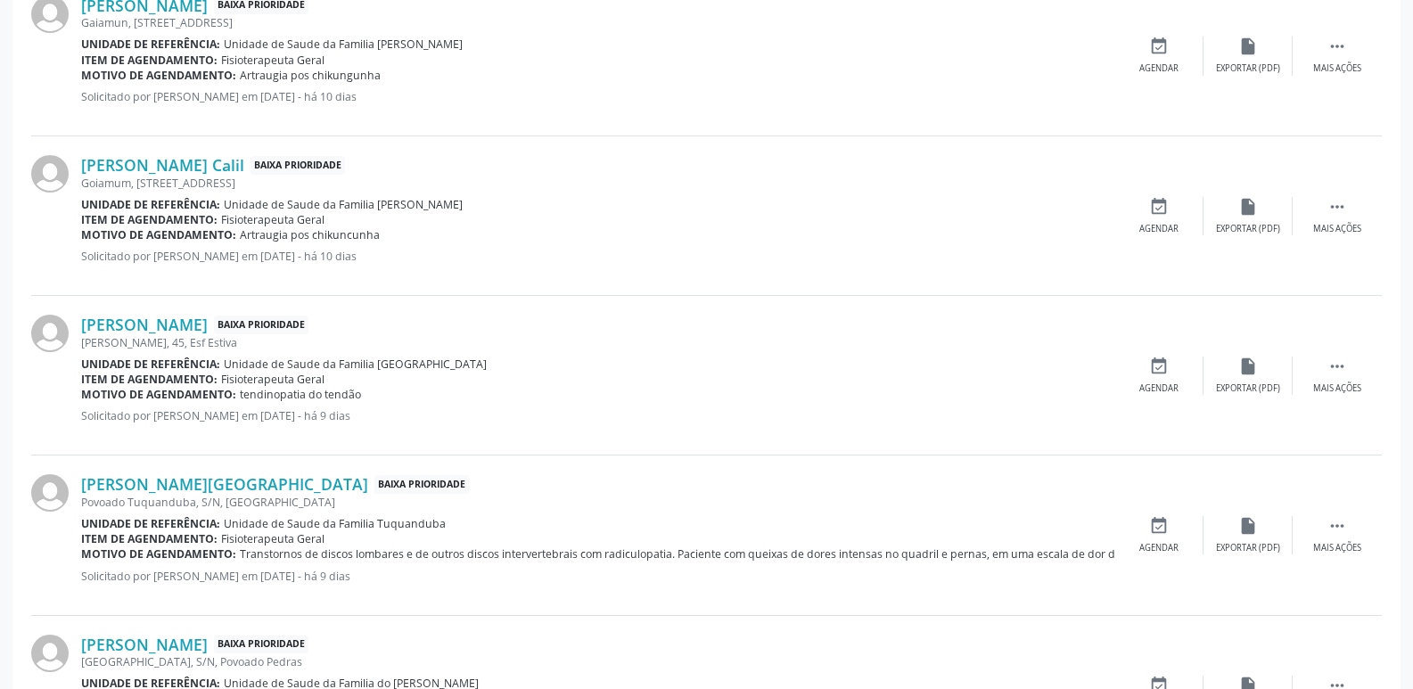
scroll to position [2252, 0]
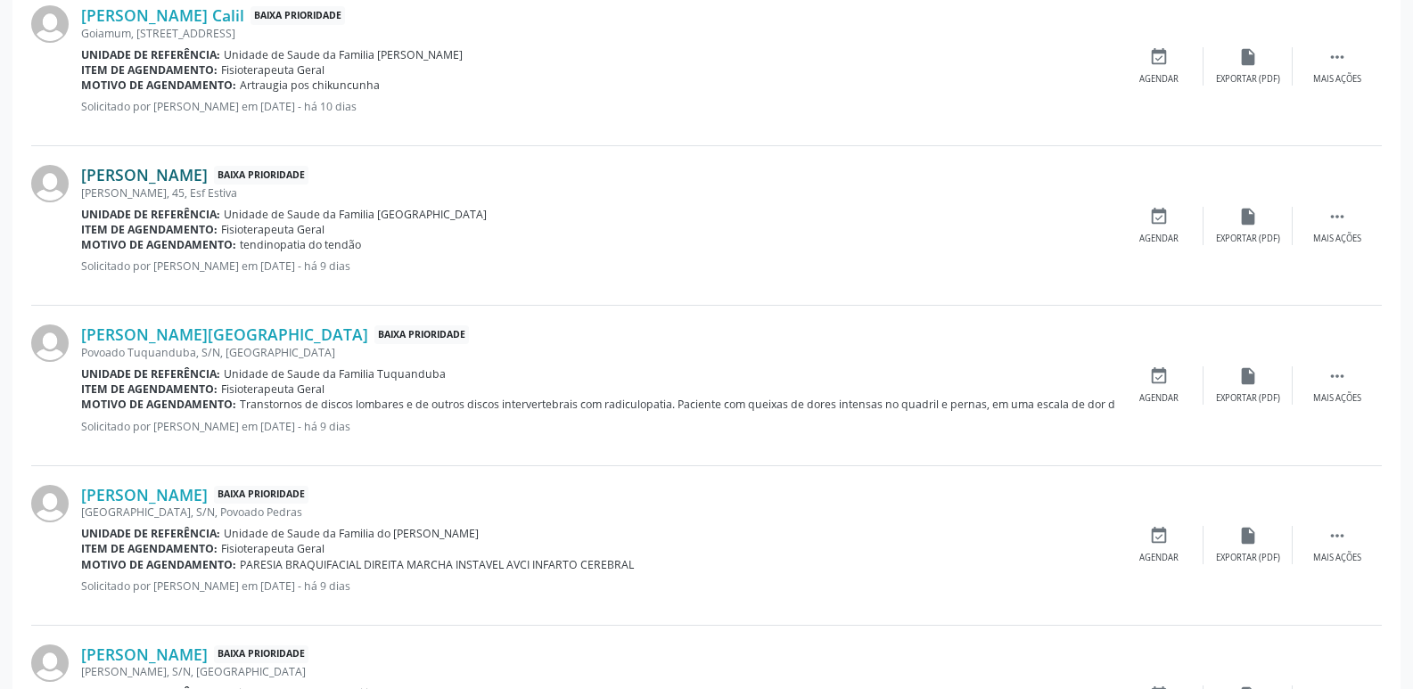
click at [202, 181] on link "[PERSON_NAME]" at bounding box center [144, 175] width 127 height 20
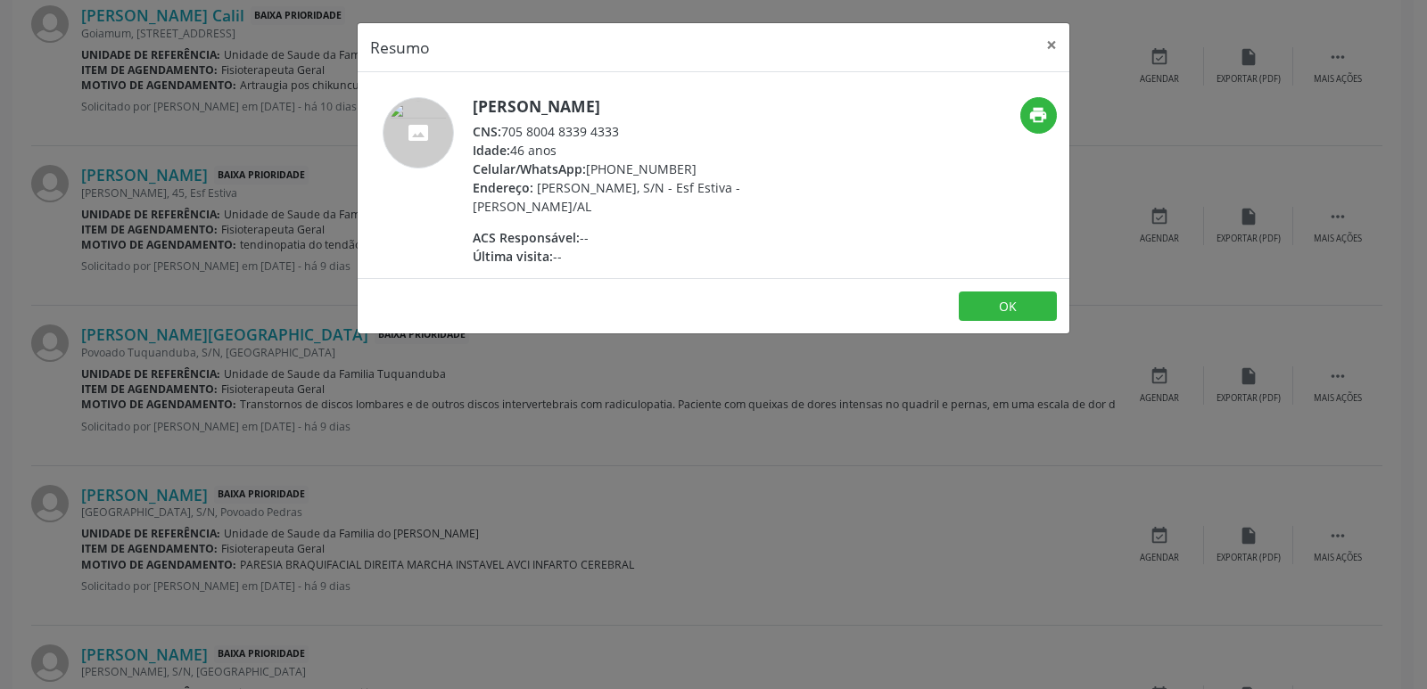
drag, startPoint x: 500, startPoint y: 136, endPoint x: 623, endPoint y: 137, distance: 123.1
click at [623, 137] on div "CNS: 705 8004 8339 4333" at bounding box center [646, 131] width 347 height 19
drag, startPoint x: 613, startPoint y: 173, endPoint x: 691, endPoint y: 172, distance: 77.6
click at [691, 172] on div "Celular/WhatsApp: [PHONE_NUMBER]" at bounding box center [646, 169] width 347 height 19
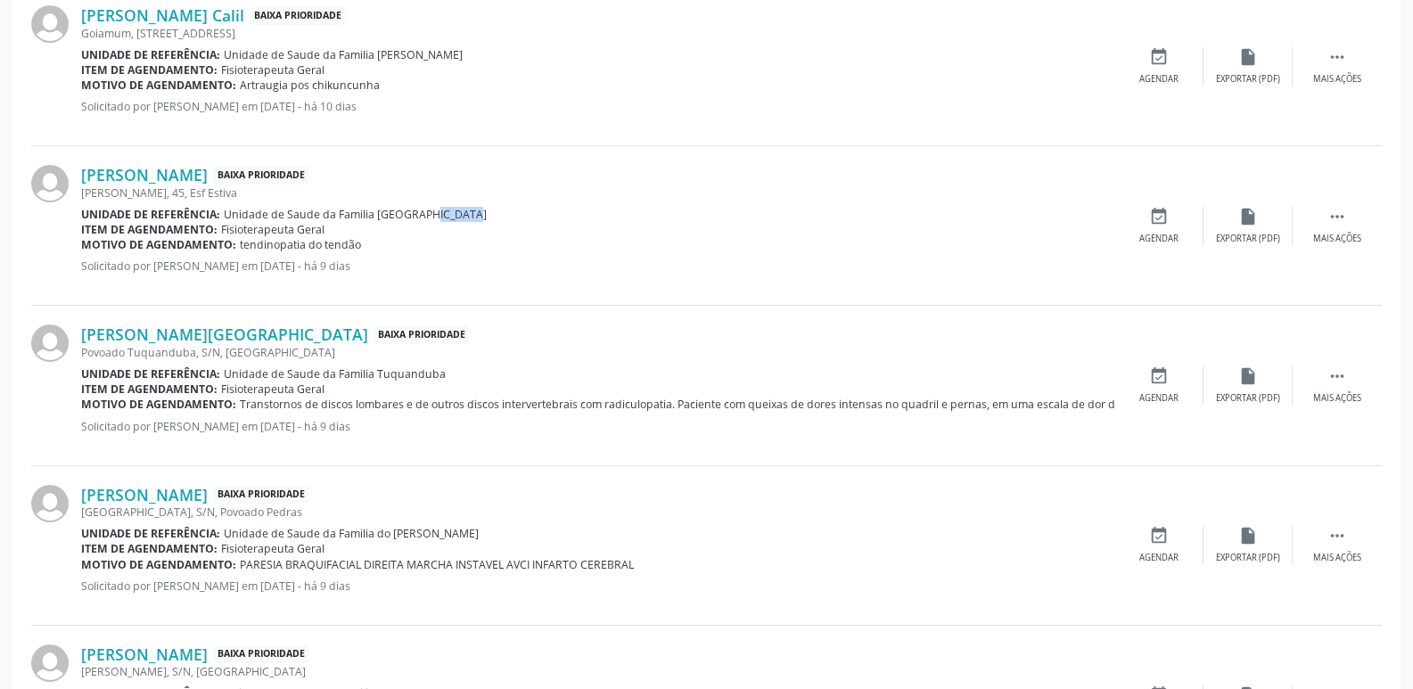
drag, startPoint x: 410, startPoint y: 217, endPoint x: 458, endPoint y: 220, distance: 48.3
click at [458, 220] on div "Unidade de referência: Unidade de Saude da Familia [GEOGRAPHIC_DATA]" at bounding box center [597, 214] width 1033 height 15
drag, startPoint x: 241, startPoint y: 248, endPoint x: 368, endPoint y: 246, distance: 127.5
click at [358, 246] on div "Motivo de agendamento: tendinopatia do tendão" at bounding box center [597, 244] width 1033 height 15
click at [385, 254] on div "[PERSON_NAME] Baixa Prioridade [PERSON_NAME], [STREET_ADDRESS] Estiva Unidade d…" at bounding box center [597, 225] width 1033 height 121
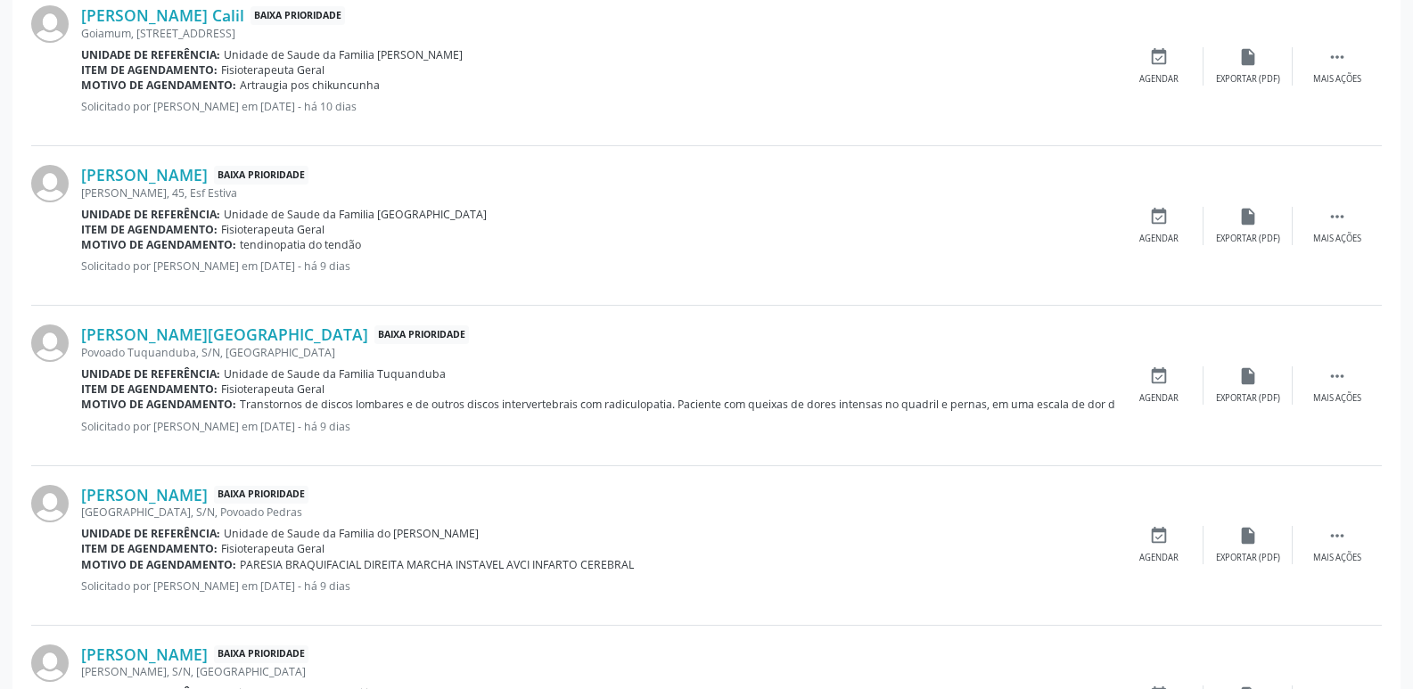
drag, startPoint x: 236, startPoint y: 244, endPoint x: 359, endPoint y: 248, distance: 123.1
click at [359, 248] on div "Motivo de agendamento: tendinopatia do tendão" at bounding box center [597, 244] width 1033 height 15
click at [494, 462] on div "[PERSON_NAME][GEOGRAPHIC_DATA] Baixa Prioridade Povoado Tuquanduba, S/N, [GEOGR…" at bounding box center [706, 386] width 1351 height 160
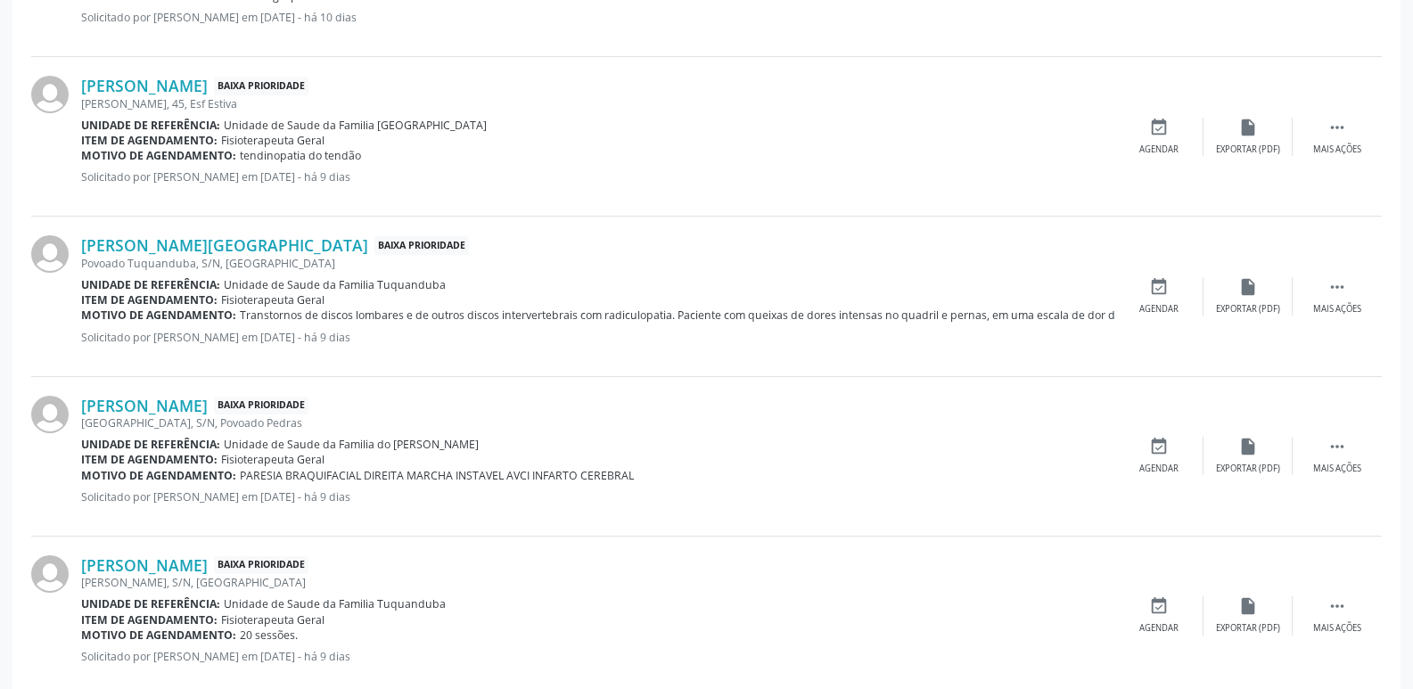
drag, startPoint x: 376, startPoint y: 290, endPoint x: 448, endPoint y: 290, distance: 71.3
click at [448, 290] on div "Unidade de referência: Unidade de Saude da Familia Tuquanduba" at bounding box center [597, 284] width 1033 height 15
click at [213, 236] on link "[PERSON_NAME][GEOGRAPHIC_DATA]" at bounding box center [224, 245] width 287 height 20
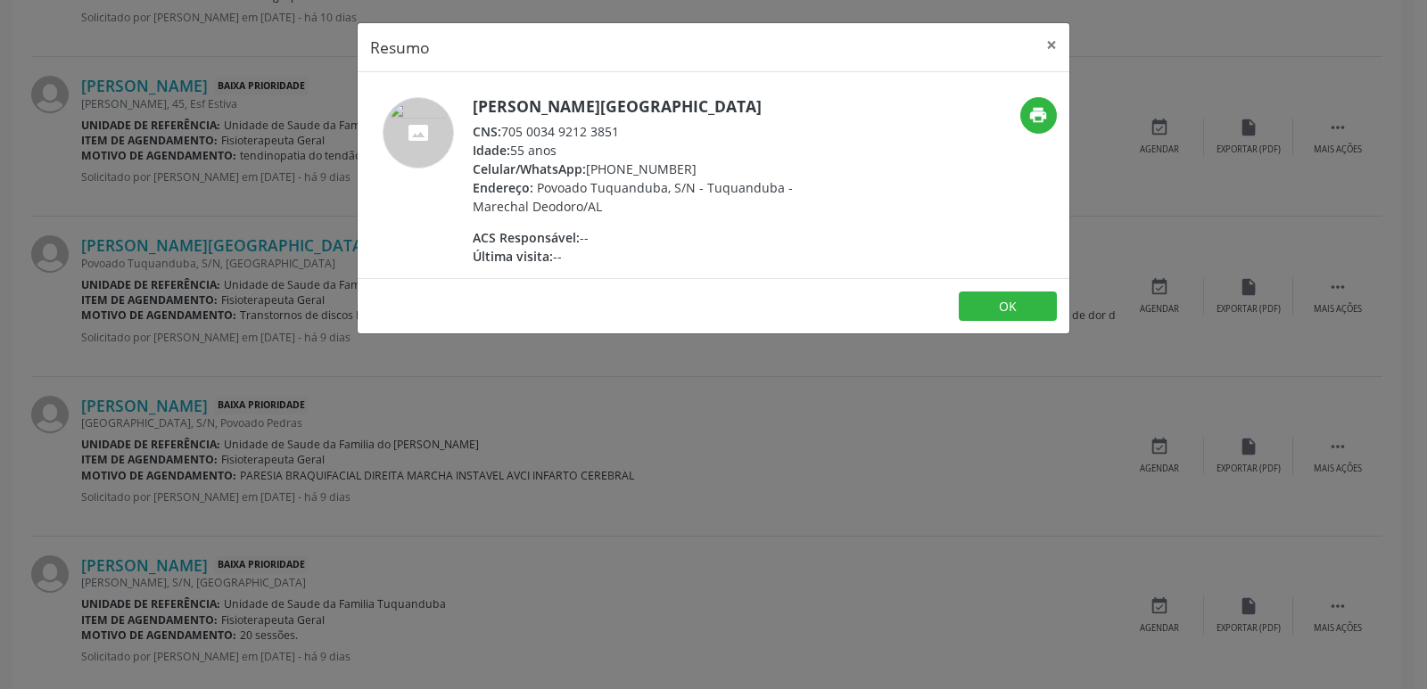
drag, startPoint x: 506, startPoint y: 135, endPoint x: 640, endPoint y: 136, distance: 134.7
click at [640, 132] on div "CNS: 705 0034 9212 3851" at bounding box center [646, 131] width 347 height 19
click at [633, 188] on span "Povoado Tuquanduba, S/N - Tuquanduba - Marechal Deodoro/AL" at bounding box center [633, 197] width 320 height 36
drag, startPoint x: 603, startPoint y: 168, endPoint x: 640, endPoint y: 168, distance: 37.5
click at [640, 168] on div "Celular/WhatsApp: [PHONE_NUMBER]" at bounding box center [646, 169] width 347 height 19
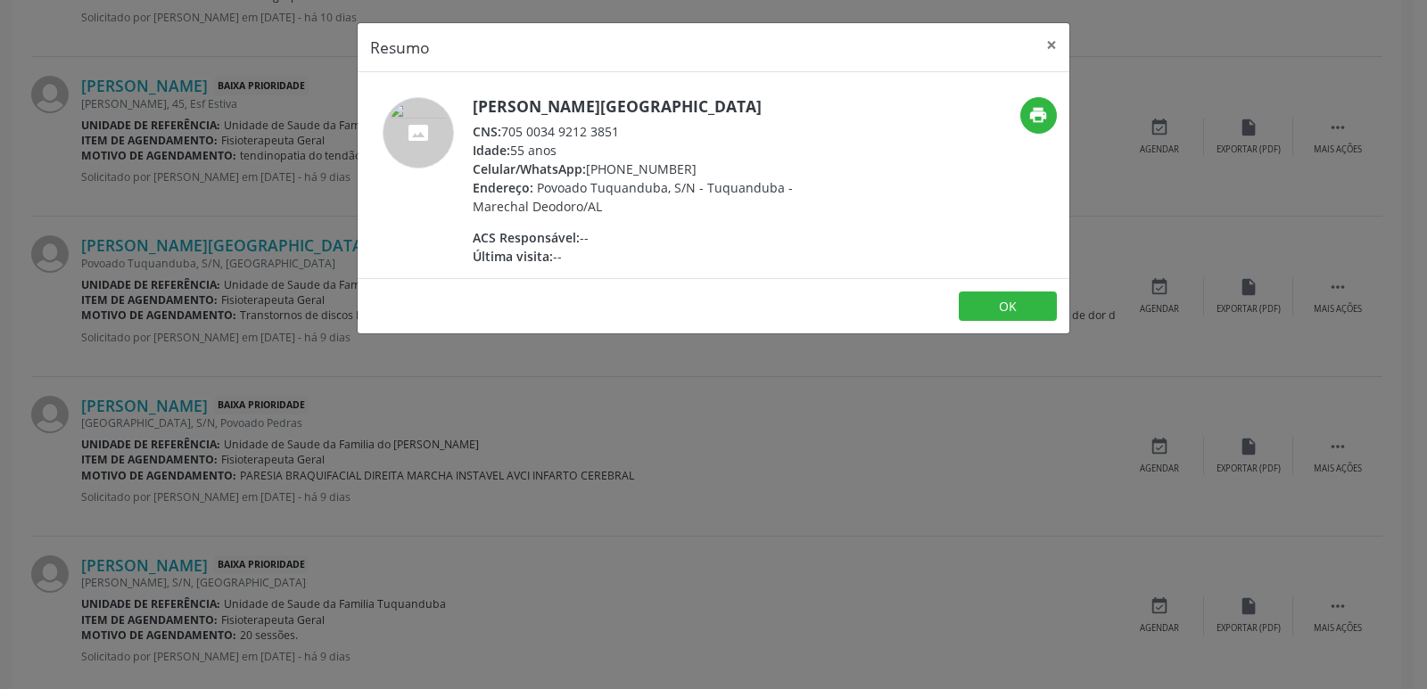
drag, startPoint x: 637, startPoint y: 169, endPoint x: 621, endPoint y: 170, distance: 16.1
click at [635, 170] on div "Celular/WhatsApp: [PHONE_NUMBER]" at bounding box center [646, 169] width 347 height 19
click at [611, 171] on div "Celular/WhatsApp: [PHONE_NUMBER]" at bounding box center [646, 169] width 347 height 19
drag, startPoint x: 611, startPoint y: 171, endPoint x: 686, endPoint y: 169, distance: 74.9
click at [686, 169] on div "Celular/WhatsApp: [PHONE_NUMBER]" at bounding box center [646, 169] width 347 height 19
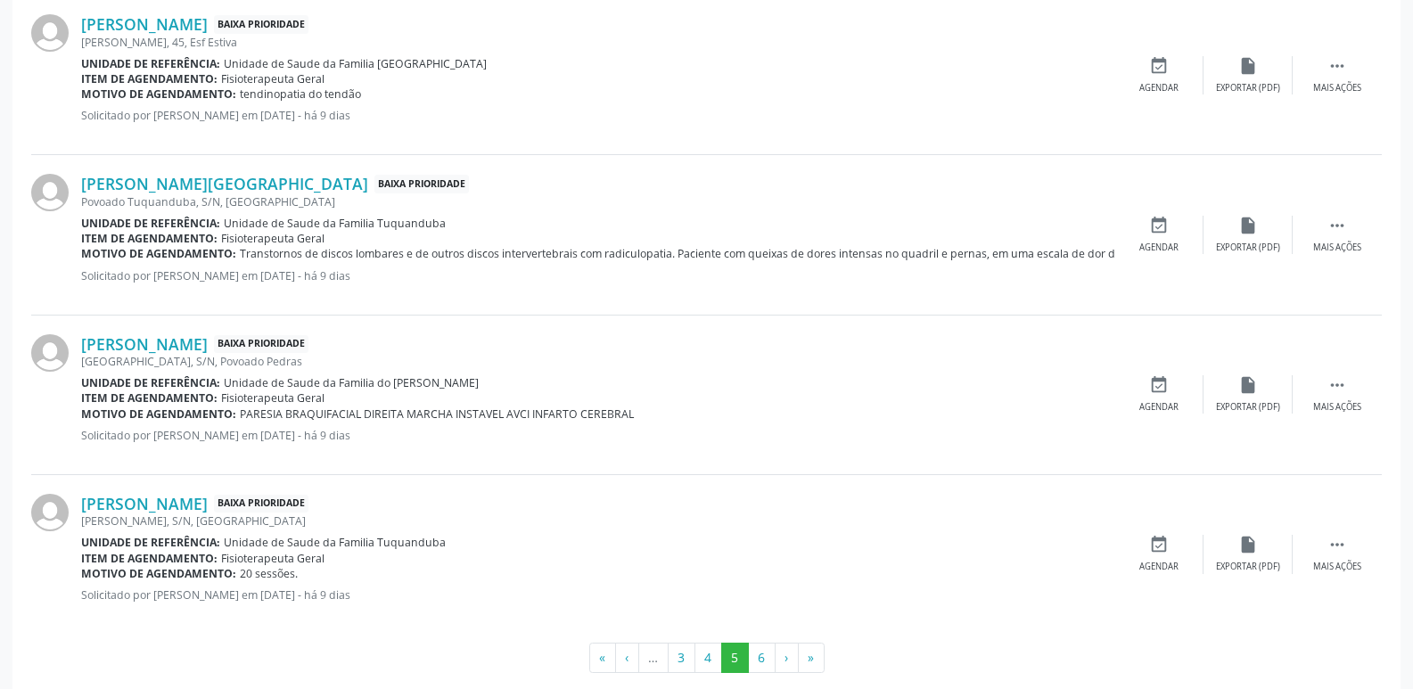
scroll to position [2430, 0]
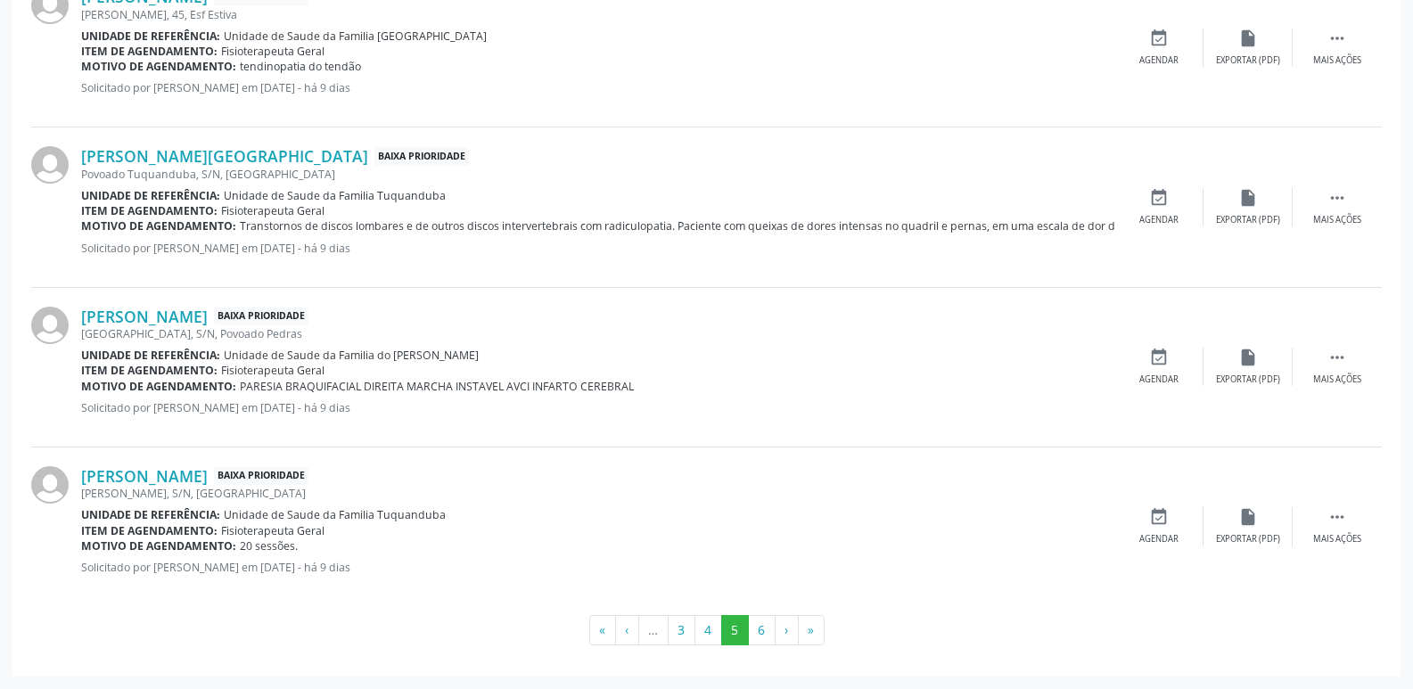
drag, startPoint x: 387, startPoint y: 355, endPoint x: 488, endPoint y: 350, distance: 100.9
click at [488, 350] on div "Unidade de referência: Unidade de Saude da Familia do [PERSON_NAME]" at bounding box center [597, 355] width 1033 height 15
click at [158, 317] on link "[PERSON_NAME]" at bounding box center [144, 317] width 127 height 20
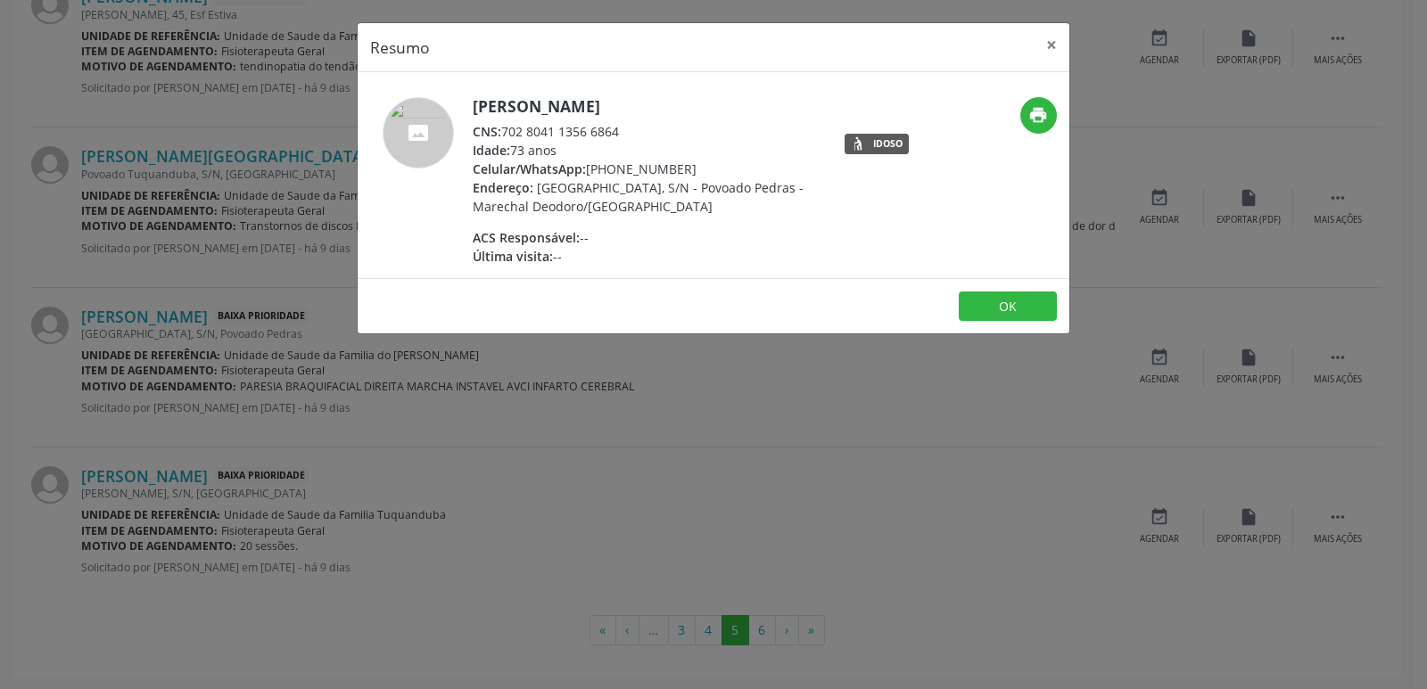
drag, startPoint x: 506, startPoint y: 131, endPoint x: 624, endPoint y: 133, distance: 117.7
click at [624, 133] on div "CNS: 702 8041 1356 6864" at bounding box center [646, 131] width 347 height 19
drag, startPoint x: 608, startPoint y: 168, endPoint x: 687, endPoint y: 166, distance: 78.5
click at [687, 166] on div "Celular/WhatsApp: [PHONE_NUMBER]" at bounding box center [646, 169] width 347 height 19
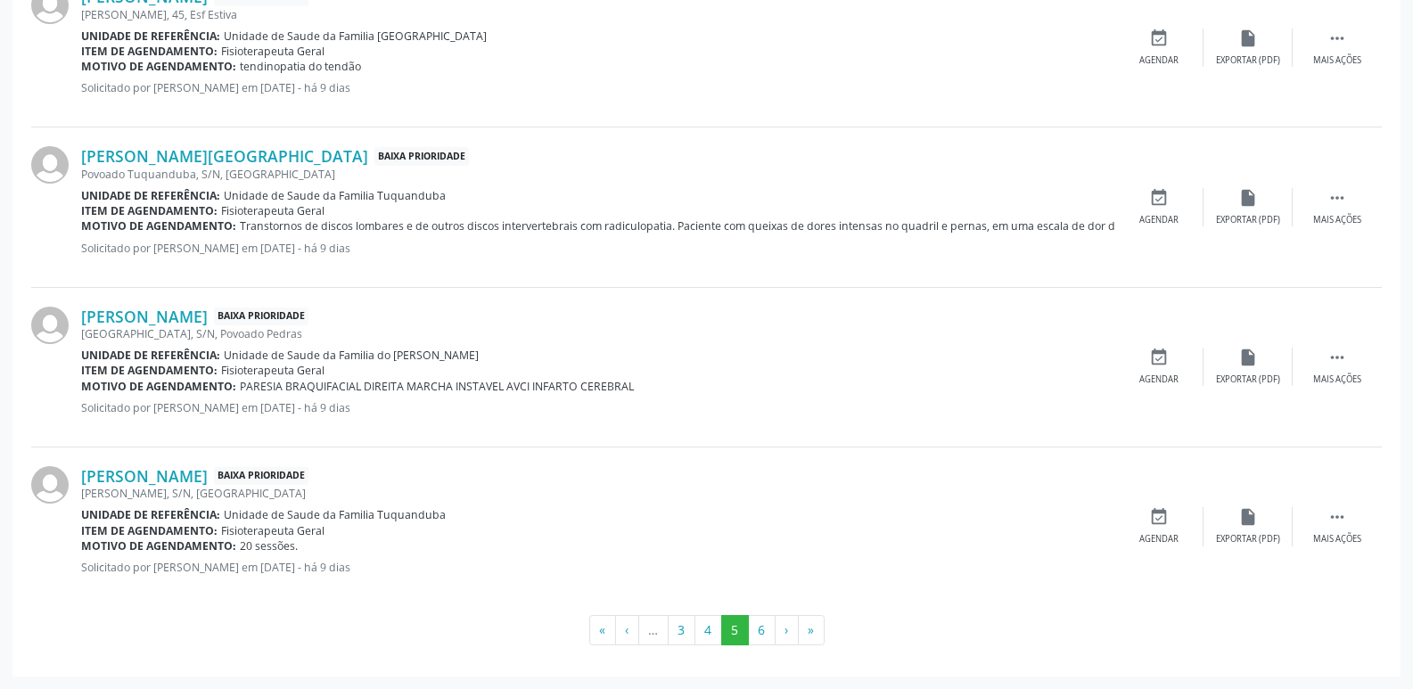
drag, startPoint x: 370, startPoint y: 520, endPoint x: 448, endPoint y: 519, distance: 77.6
click at [448, 519] on div "Unidade de referência: Unidade de Saude da Familia Tuquanduba" at bounding box center [597, 514] width 1033 height 15
click at [208, 473] on link "[PERSON_NAME]" at bounding box center [144, 476] width 127 height 20
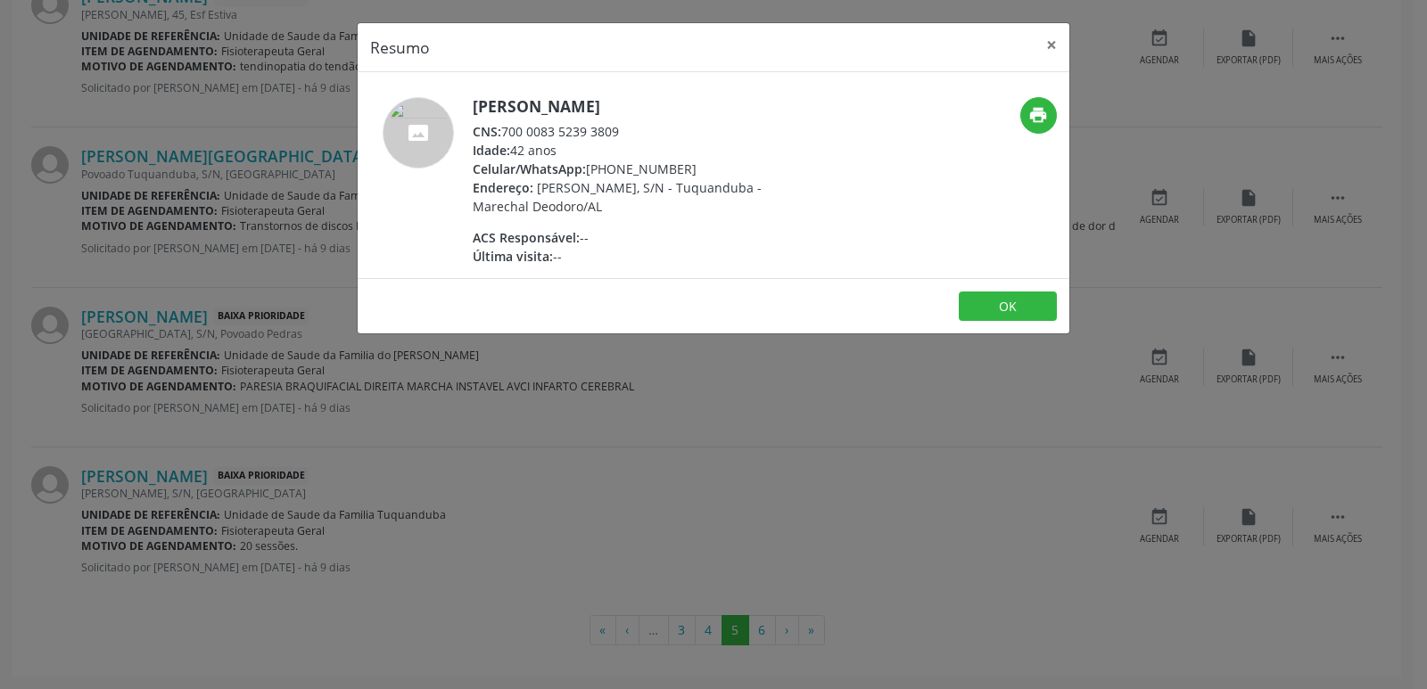
drag, startPoint x: 507, startPoint y: 133, endPoint x: 623, endPoint y: 132, distance: 115.9
click at [623, 132] on div "CNS: 700 0083 5239 3809" at bounding box center [646, 131] width 347 height 19
drag, startPoint x: 609, startPoint y: 169, endPoint x: 690, endPoint y: 167, distance: 81.2
click at [690, 164] on div "Celular/WhatsApp: [PHONE_NUMBER]" at bounding box center [646, 169] width 347 height 19
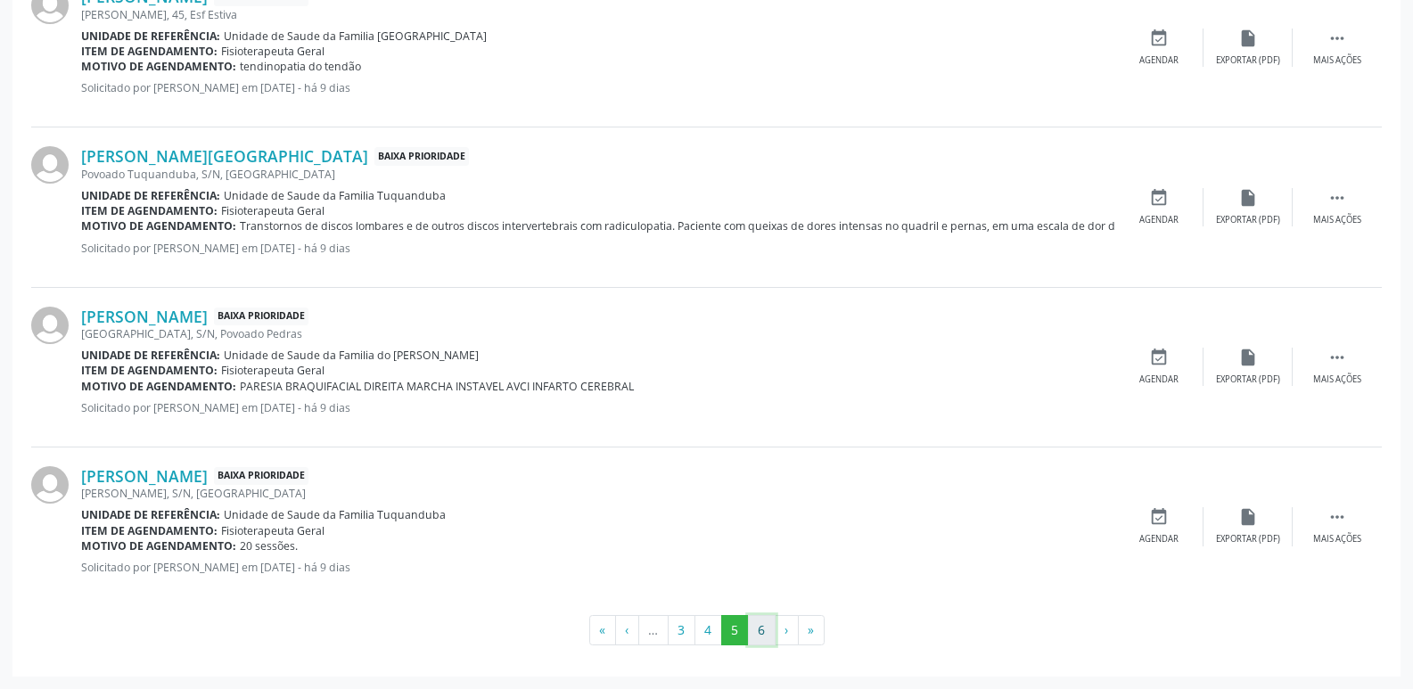
click at [758, 634] on button "6" at bounding box center [762, 630] width 28 height 30
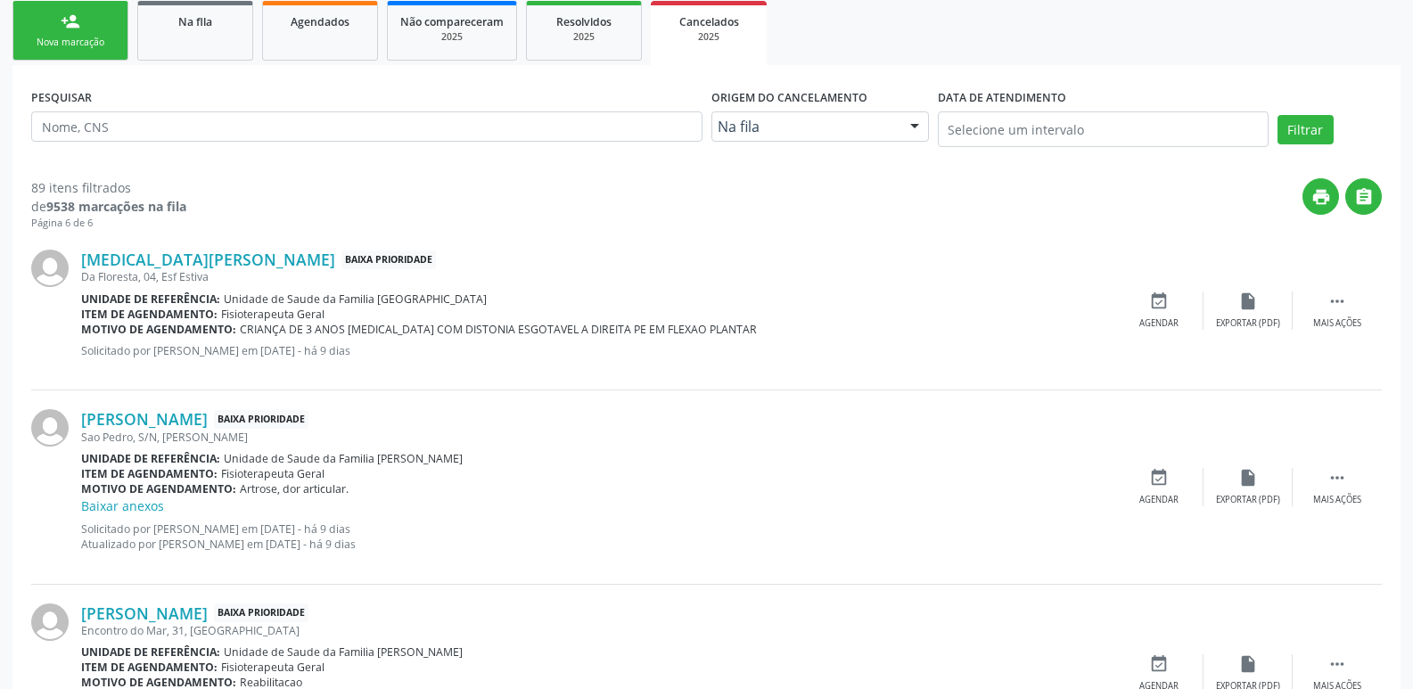
scroll to position [368, 0]
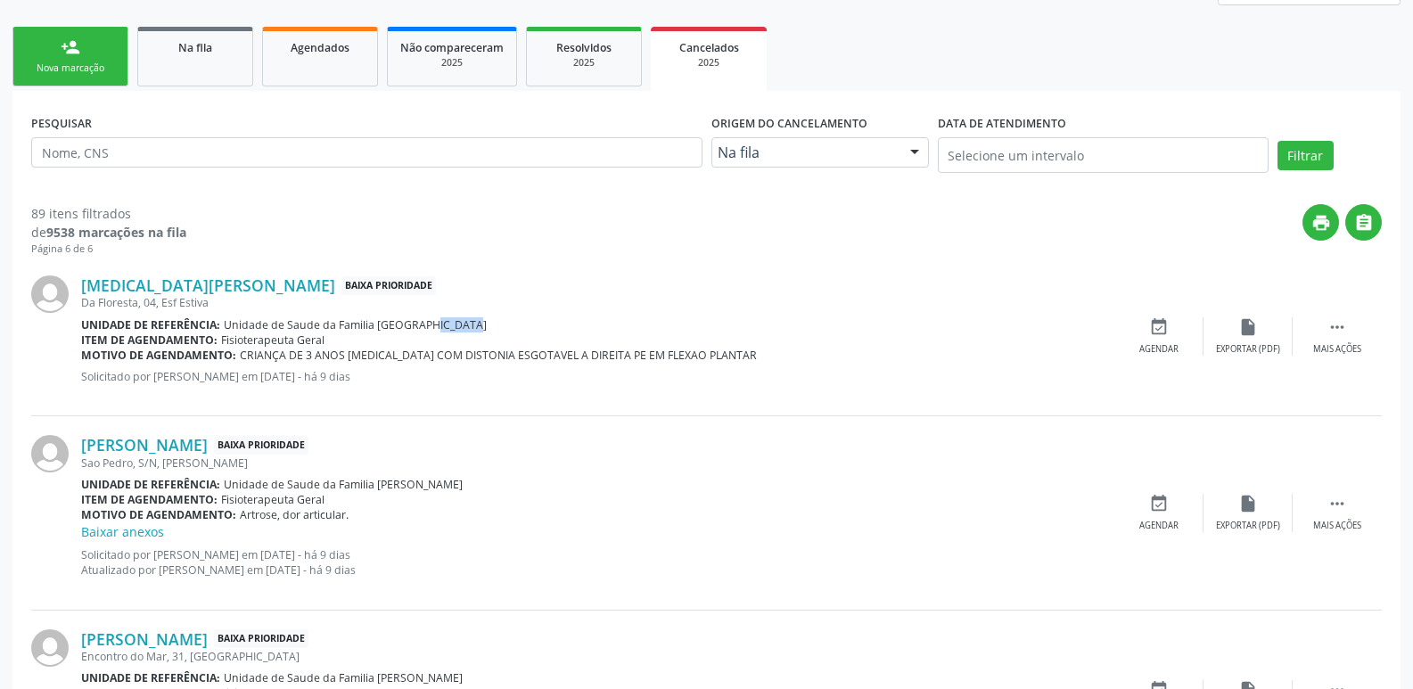
drag, startPoint x: 410, startPoint y: 327, endPoint x: 454, endPoint y: 327, distance: 43.7
click at [453, 327] on div "Unidade de referência: Unidade de Saude da Familia [GEOGRAPHIC_DATA]" at bounding box center [597, 324] width 1033 height 15
click at [304, 284] on link "[MEDICAL_DATA][PERSON_NAME]" at bounding box center [208, 286] width 254 height 20
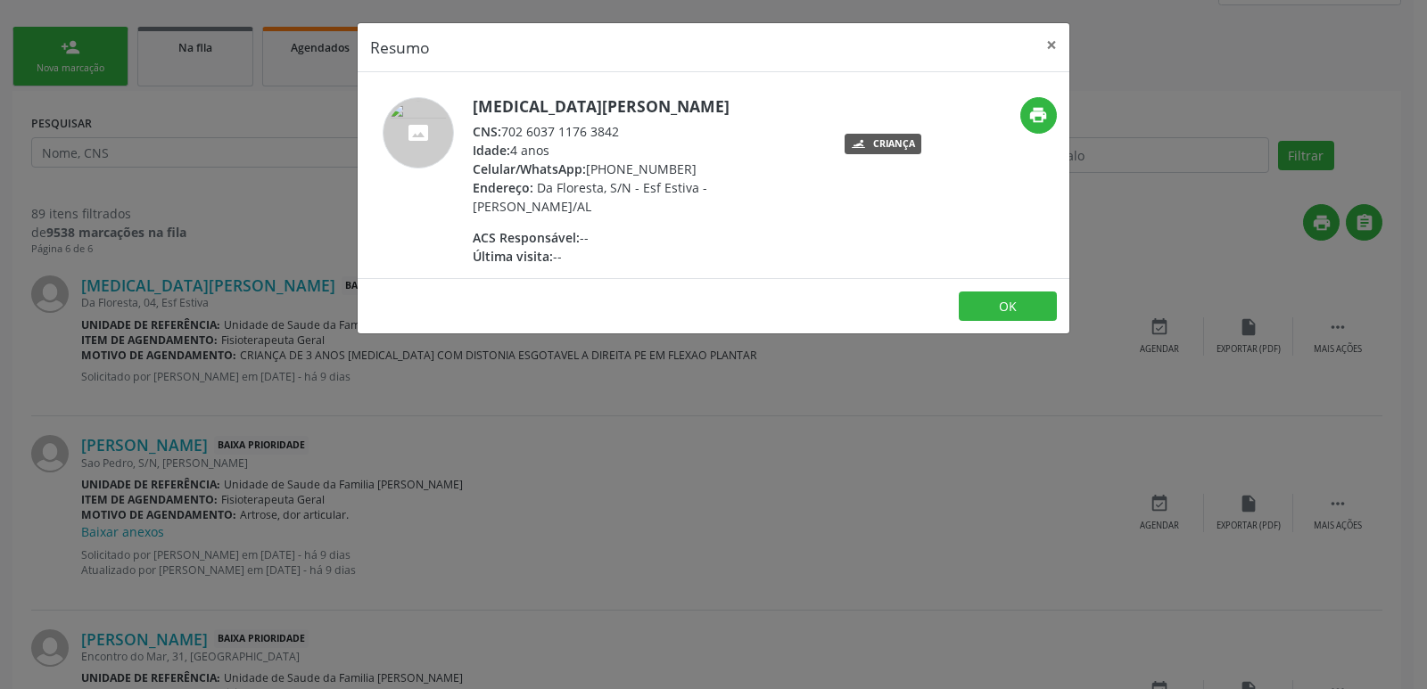
drag, startPoint x: 505, startPoint y: 129, endPoint x: 642, endPoint y: 133, distance: 137.4
click at [642, 133] on div "CNS: 702 6037 1176 3842" at bounding box center [646, 131] width 347 height 19
drag, startPoint x: 616, startPoint y: 163, endPoint x: 726, endPoint y: 169, distance: 109.8
click at [726, 169] on div "Celular/WhatsApp: [PHONE_NUMBER]" at bounding box center [646, 169] width 347 height 19
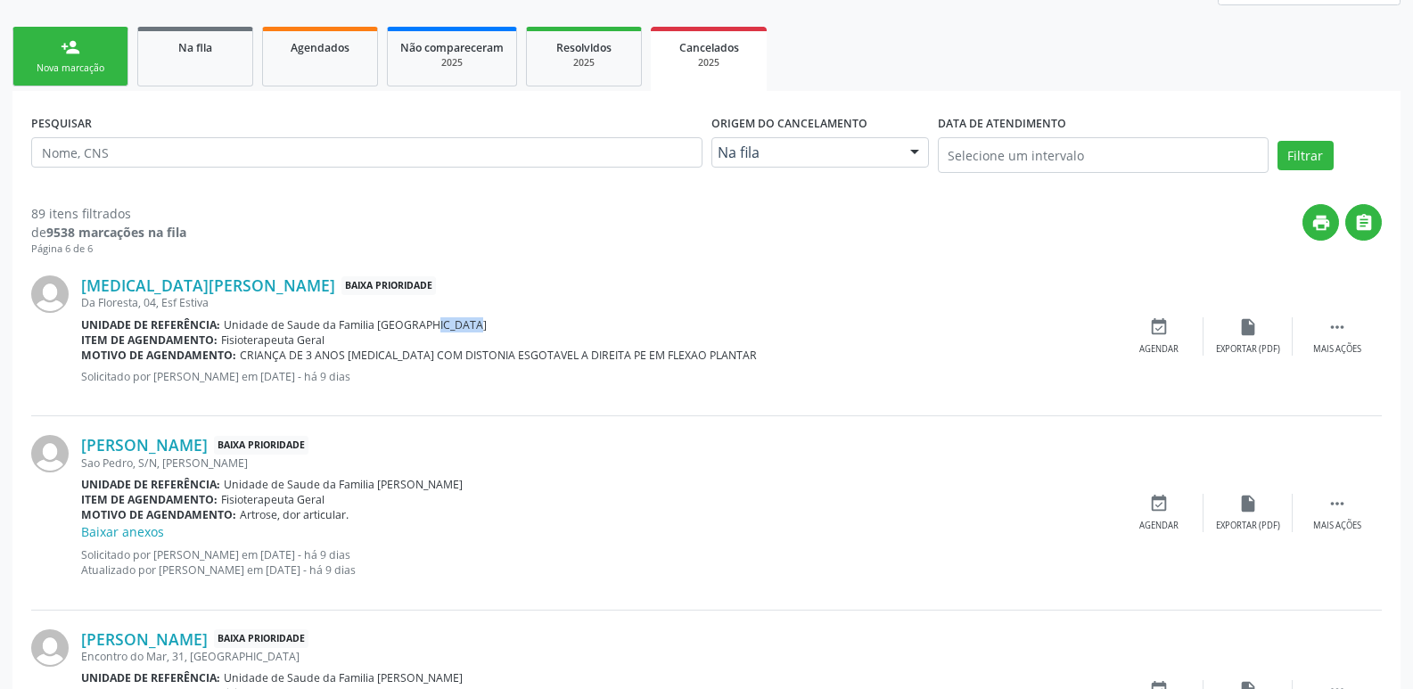
drag, startPoint x: 233, startPoint y: 350, endPoint x: 740, endPoint y: 358, distance: 507.4
click at [740, 358] on div "Motivo de agendamento: CRIANÇA DE 3 ANOS [MEDICAL_DATA] COM DISTONIA ESGOTAVEL …" at bounding box center [597, 355] width 1033 height 15
click at [515, 393] on div "[MEDICAL_DATA][PERSON_NAME] Baixa Prioridade Da Floresta, 04, Esf Estiva Unidad…" at bounding box center [597, 336] width 1033 height 121
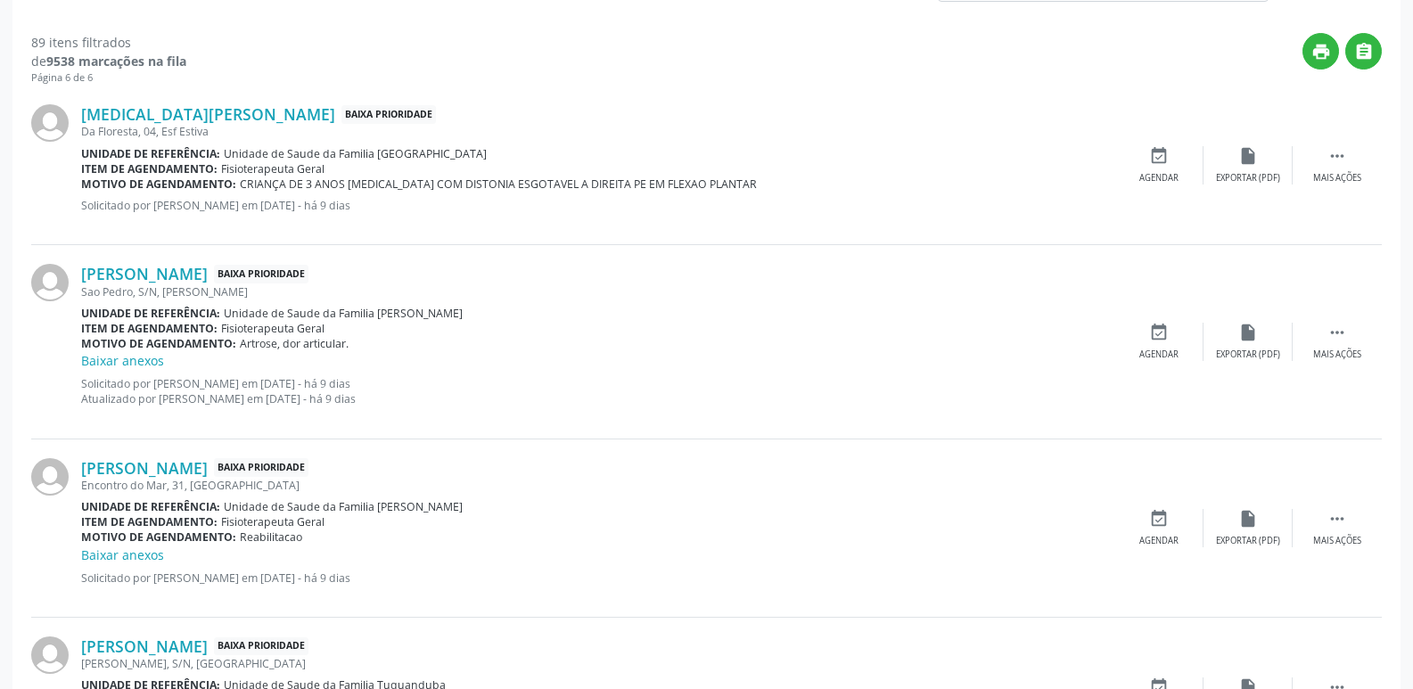
scroll to position [547, 0]
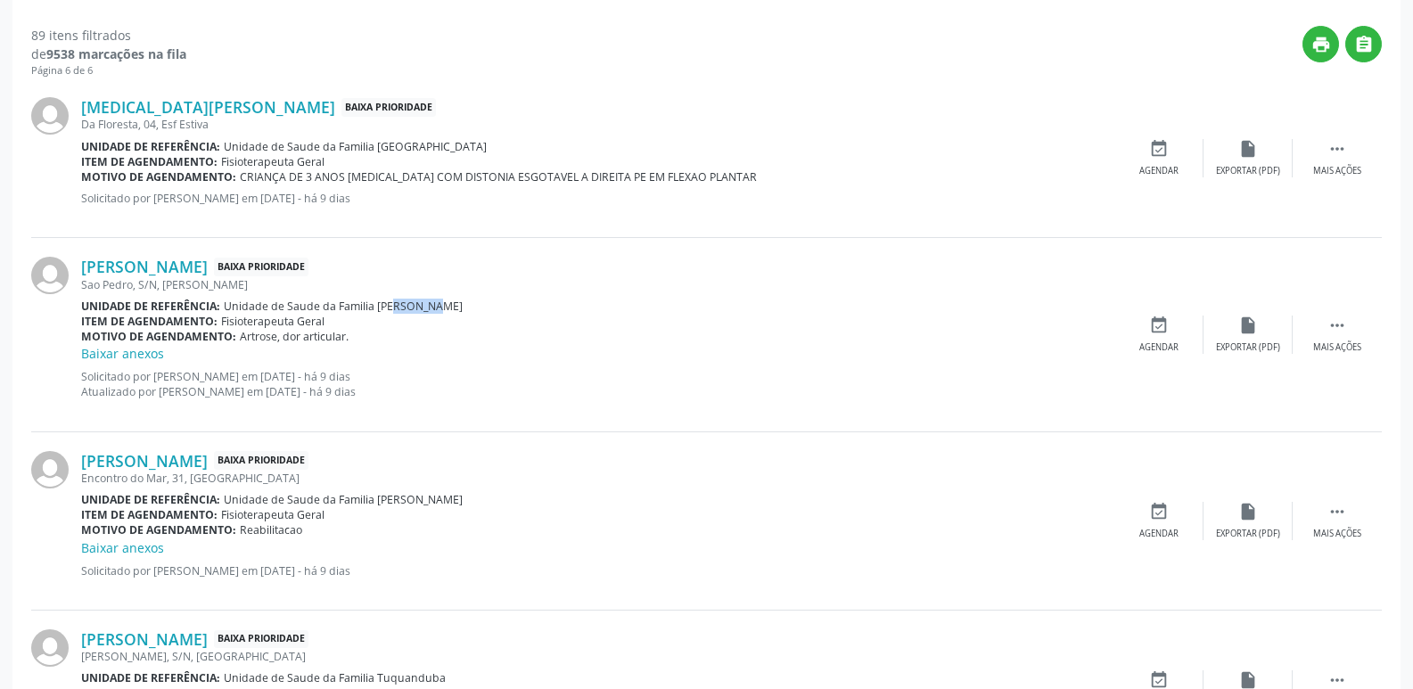
drag, startPoint x: 375, startPoint y: 303, endPoint x: 417, endPoint y: 305, distance: 41.9
click at [417, 305] on div "Unidade de referência: Unidade de Saude da Familia [PERSON_NAME]" at bounding box center [597, 306] width 1033 height 15
click at [208, 276] on link "[PERSON_NAME]" at bounding box center [144, 267] width 127 height 20
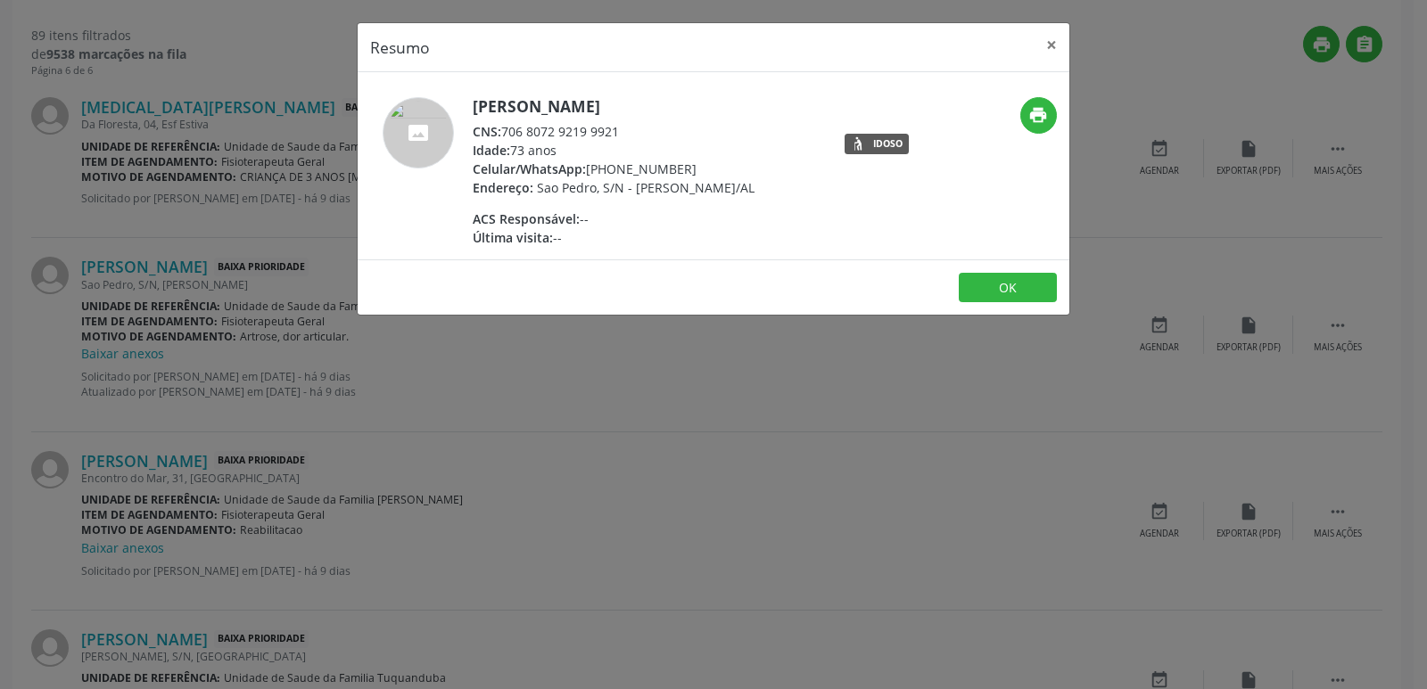
drag, startPoint x: 505, startPoint y: 136, endPoint x: 622, endPoint y: 133, distance: 117.7
click at [622, 133] on div "CNS: 706 8072 9219 9921" at bounding box center [614, 131] width 282 height 19
drag, startPoint x: 615, startPoint y: 168, endPoint x: 696, endPoint y: 169, distance: 80.3
click at [690, 167] on div "Celular/WhatsApp: [PHONE_NUMBER]" at bounding box center [614, 169] width 282 height 19
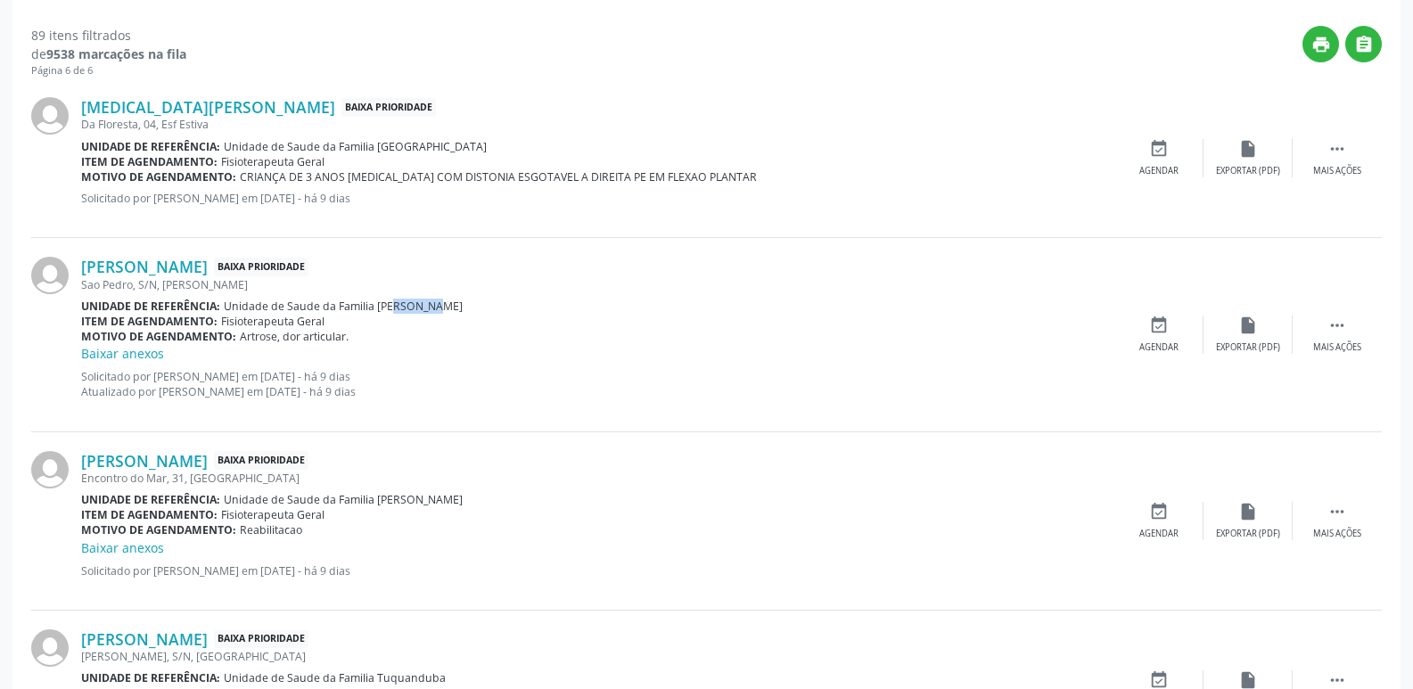
drag, startPoint x: 241, startPoint y: 336, endPoint x: 345, endPoint y: 336, distance: 104.3
click at [345, 336] on span "Artrose, dor articular." at bounding box center [294, 336] width 109 height 15
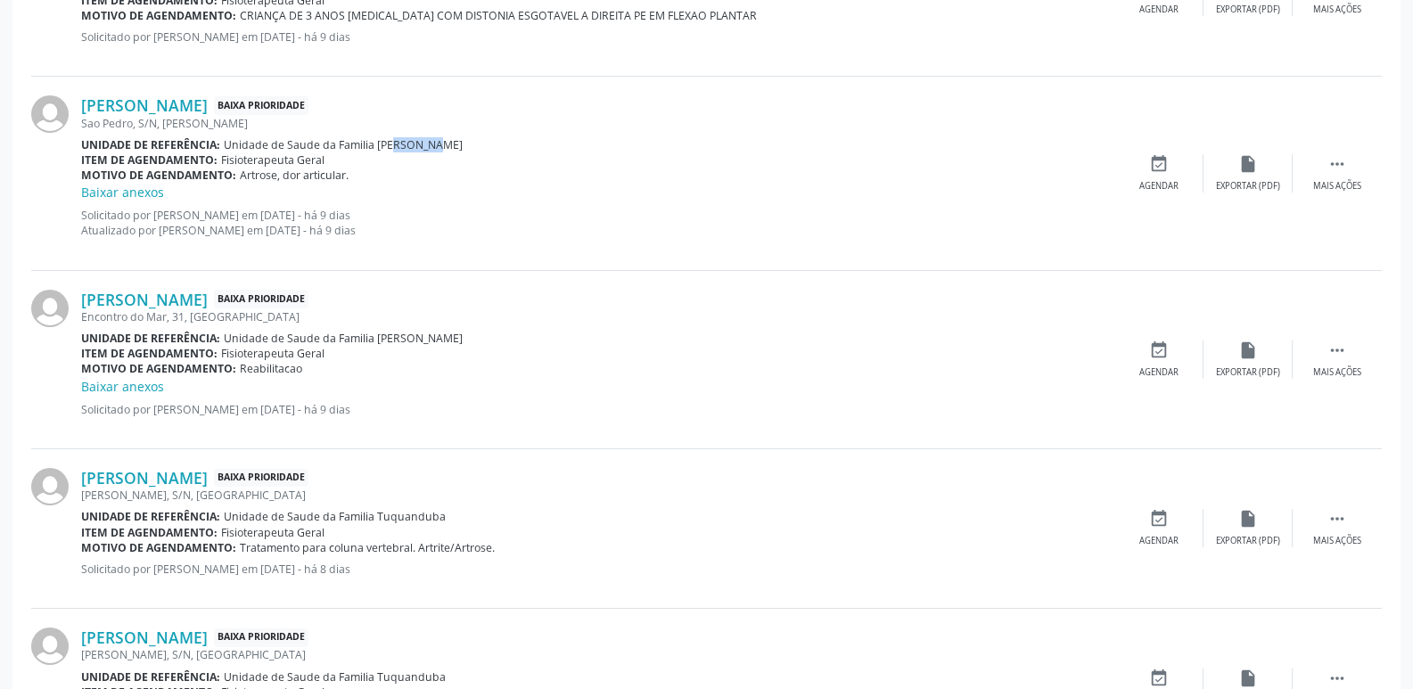
scroll to position [725, 0]
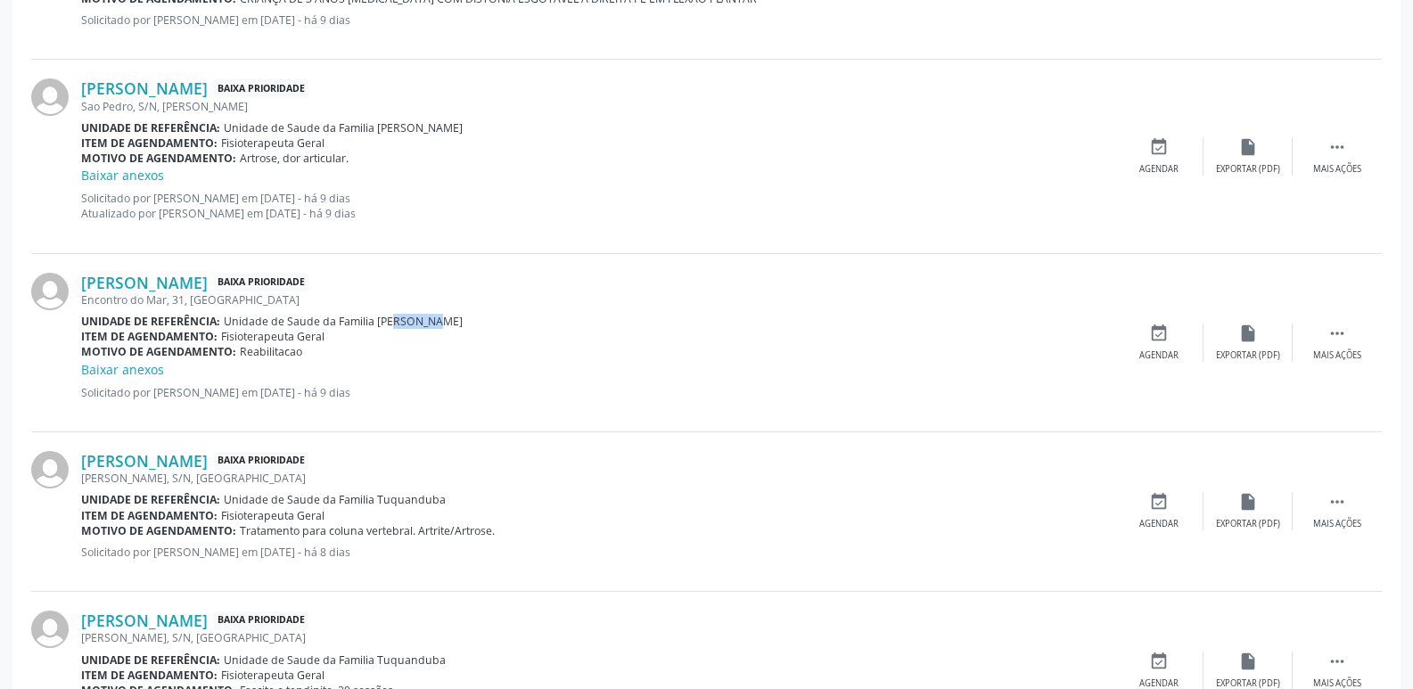
drag, startPoint x: 376, startPoint y: 321, endPoint x: 432, endPoint y: 325, distance: 56.3
click at [432, 325] on div "Unidade de referência: Unidade de Saude da Familia [PERSON_NAME]" at bounding box center [597, 321] width 1033 height 15
click at [196, 297] on div "Encontro do Mar, 31, [GEOGRAPHIC_DATA]" at bounding box center [597, 299] width 1033 height 15
click at [208, 284] on link "[PERSON_NAME]" at bounding box center [144, 283] width 127 height 20
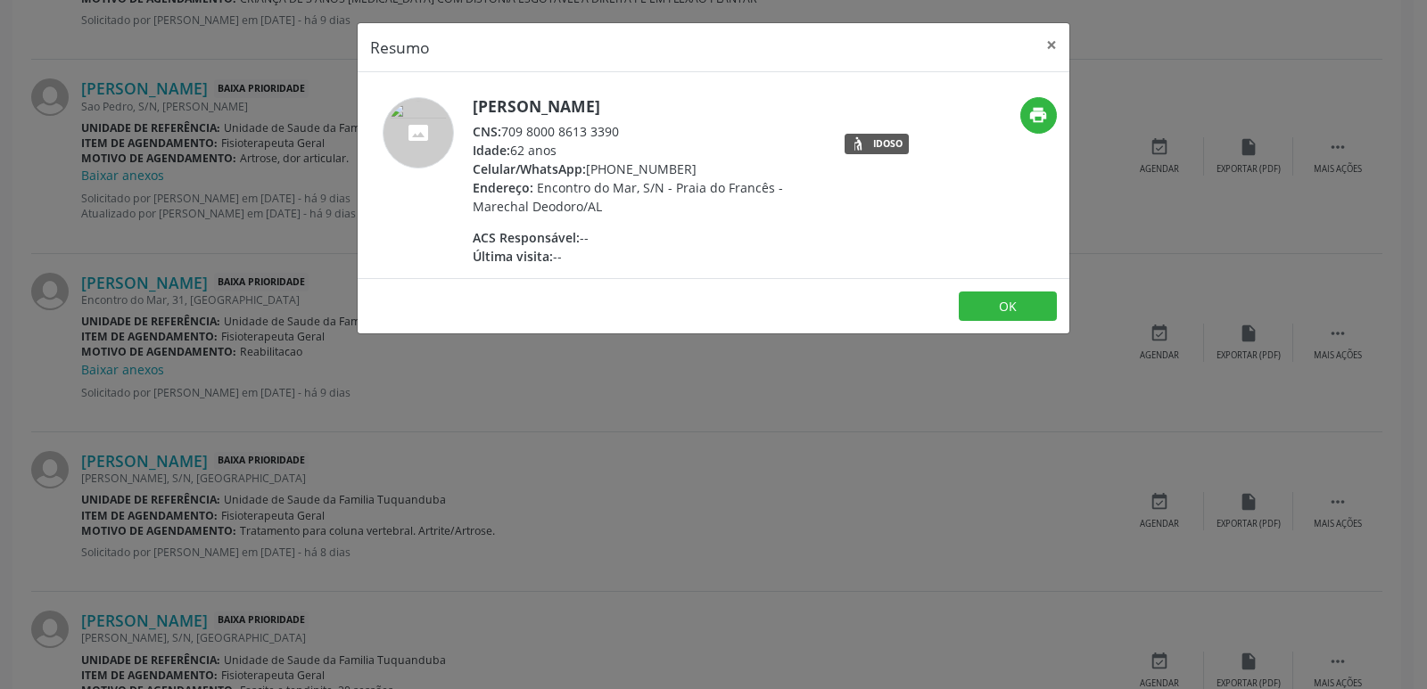
drag, startPoint x: 501, startPoint y: 134, endPoint x: 634, endPoint y: 133, distance: 132.9
click at [634, 133] on div "CNS: 709 8000 8613 3390" at bounding box center [646, 131] width 347 height 19
drag, startPoint x: 585, startPoint y: 166, endPoint x: 654, endPoint y: 169, distance: 68.8
click at [654, 169] on div "Celular/WhatsApp: [PHONE_NUMBER]" at bounding box center [646, 169] width 347 height 19
drag, startPoint x: 650, startPoint y: 170, endPoint x: 607, endPoint y: 177, distance: 43.3
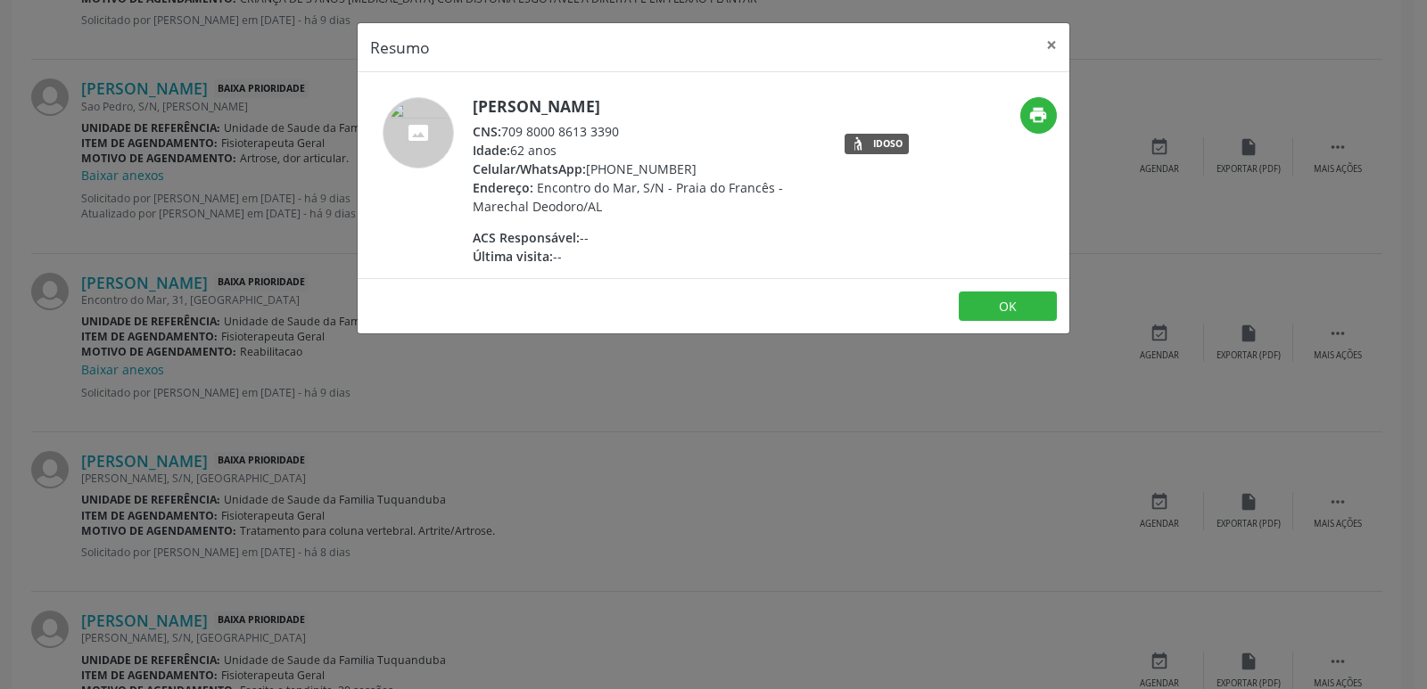
click at [648, 172] on div "Celular/WhatsApp: [PHONE_NUMBER]" at bounding box center [646, 169] width 347 height 19
click at [595, 176] on div "Celular/WhatsApp: [PHONE_NUMBER]" at bounding box center [646, 169] width 347 height 19
drag, startPoint x: 586, startPoint y: 171, endPoint x: 682, endPoint y: 161, distance: 96.9
click at [682, 161] on div "Celular/WhatsApp: [PHONE_NUMBER]" at bounding box center [646, 169] width 347 height 19
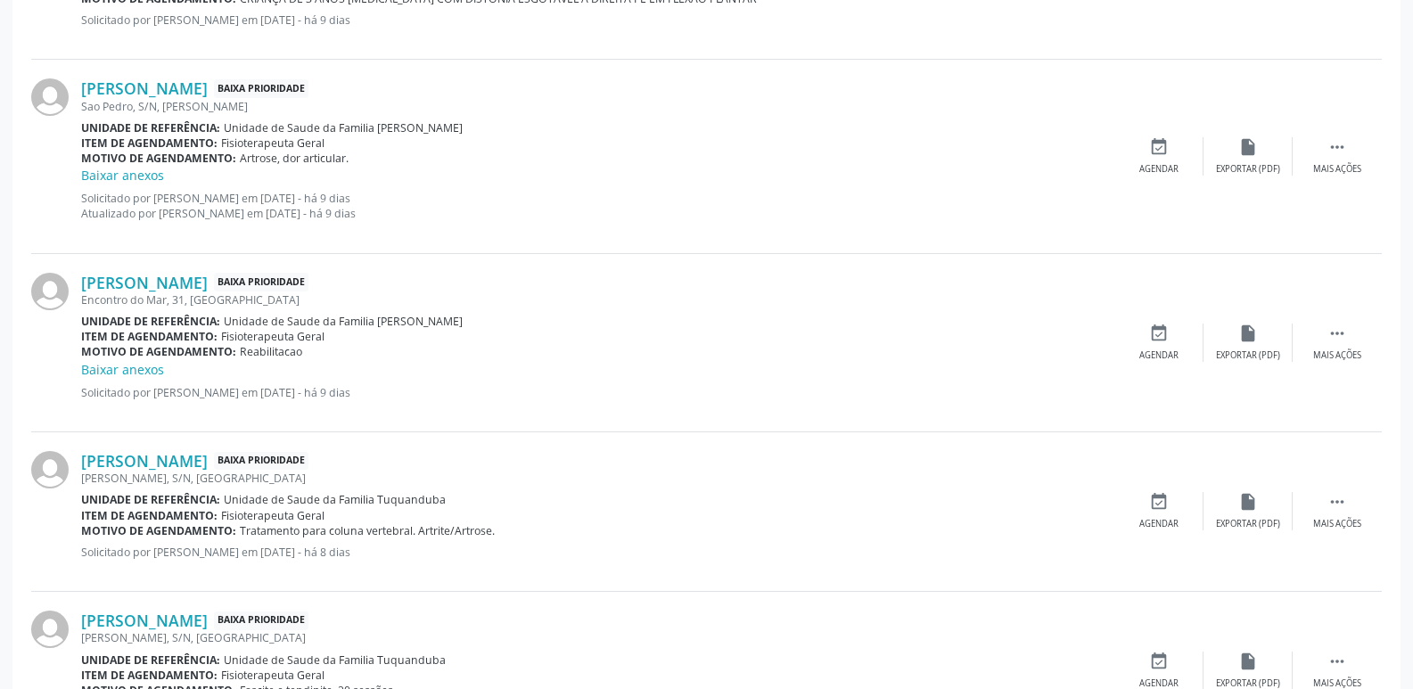
drag, startPoint x: 241, startPoint y: 355, endPoint x: 317, endPoint y: 355, distance: 75.8
click at [317, 355] on div "Motivo de agendamento: Reabilitacao" at bounding box center [597, 351] width 1033 height 15
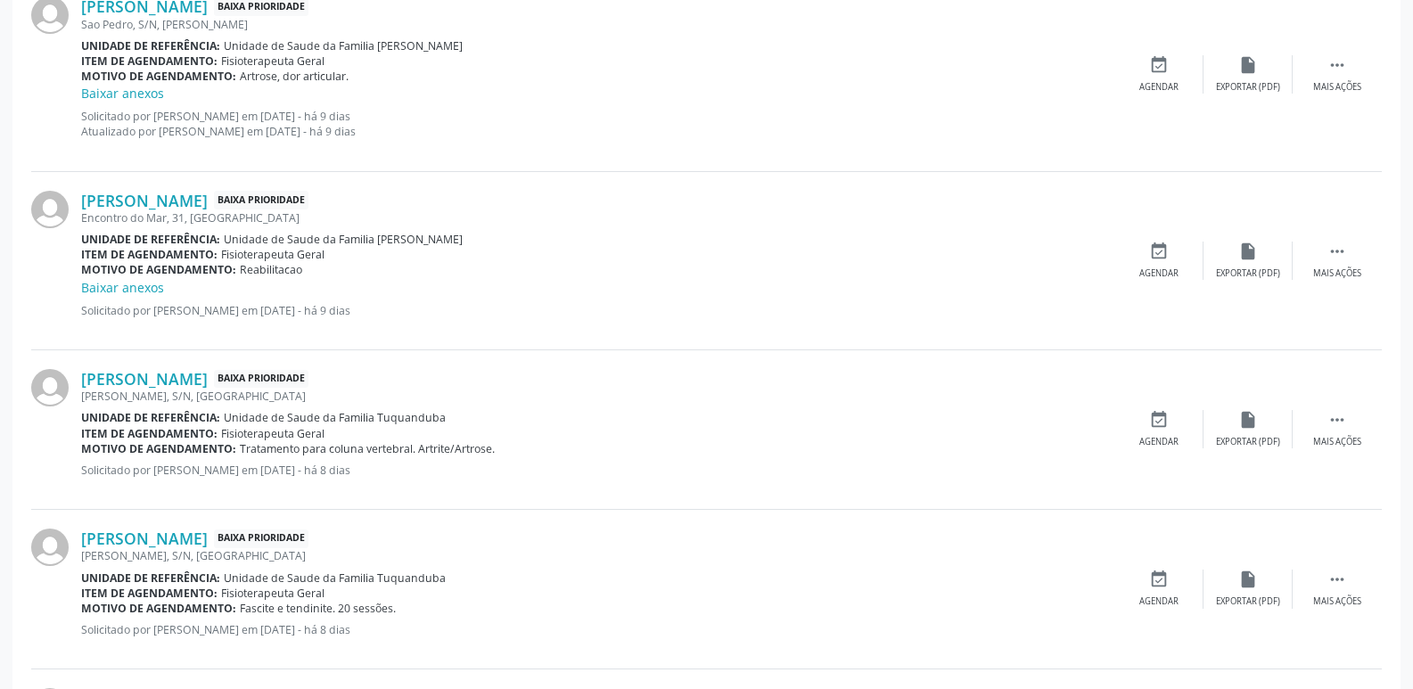
scroll to position [903, 0]
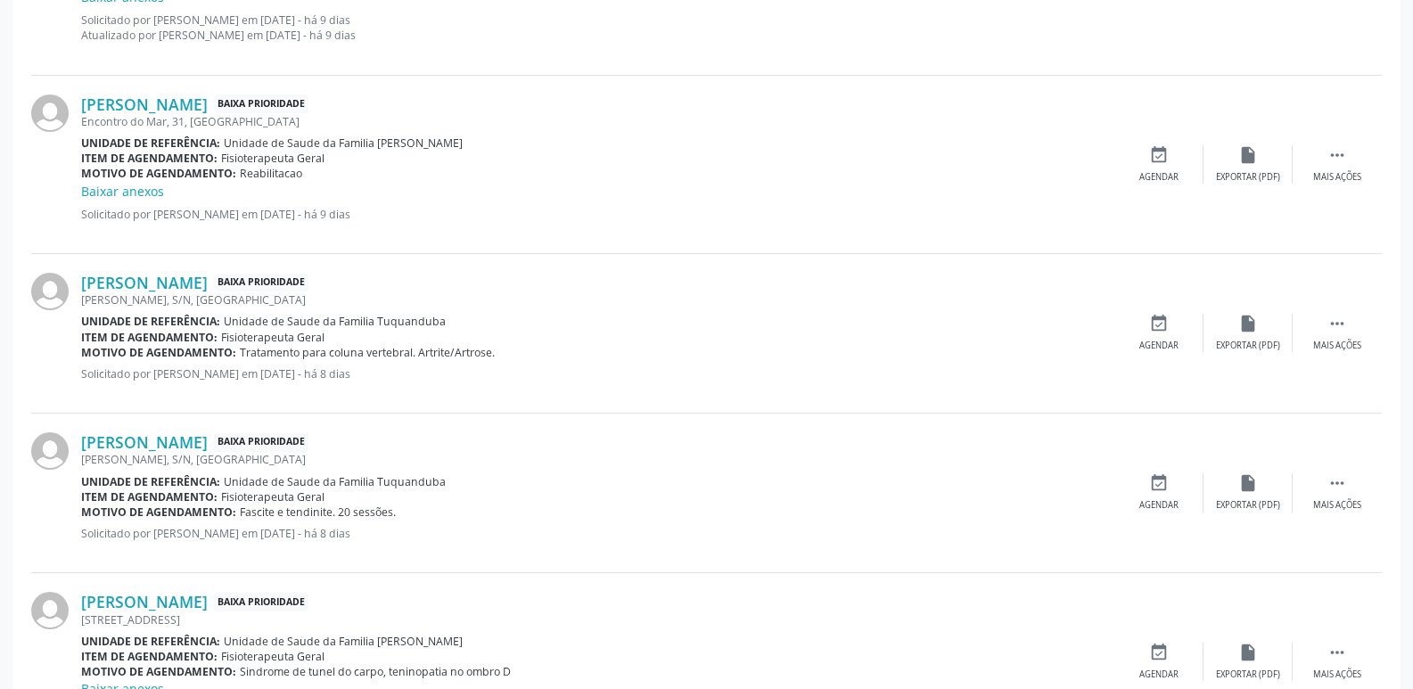
click at [534, 435] on div "[PERSON_NAME] Baixa Prioridade" at bounding box center [597, 442] width 1033 height 20
drag, startPoint x: 375, startPoint y: 482, endPoint x: 467, endPoint y: 490, distance: 92.2
click at [467, 490] on div "[PERSON_NAME] Baixa Prioridade [PERSON_NAME], S/N, [GEOGRAPHIC_DATA] Unidade de…" at bounding box center [597, 492] width 1033 height 121
click at [467, 490] on div "Item de agendamento: Fisioterapeuta Geral" at bounding box center [597, 497] width 1033 height 15
drag, startPoint x: 374, startPoint y: 484, endPoint x: 471, endPoint y: 486, distance: 97.2
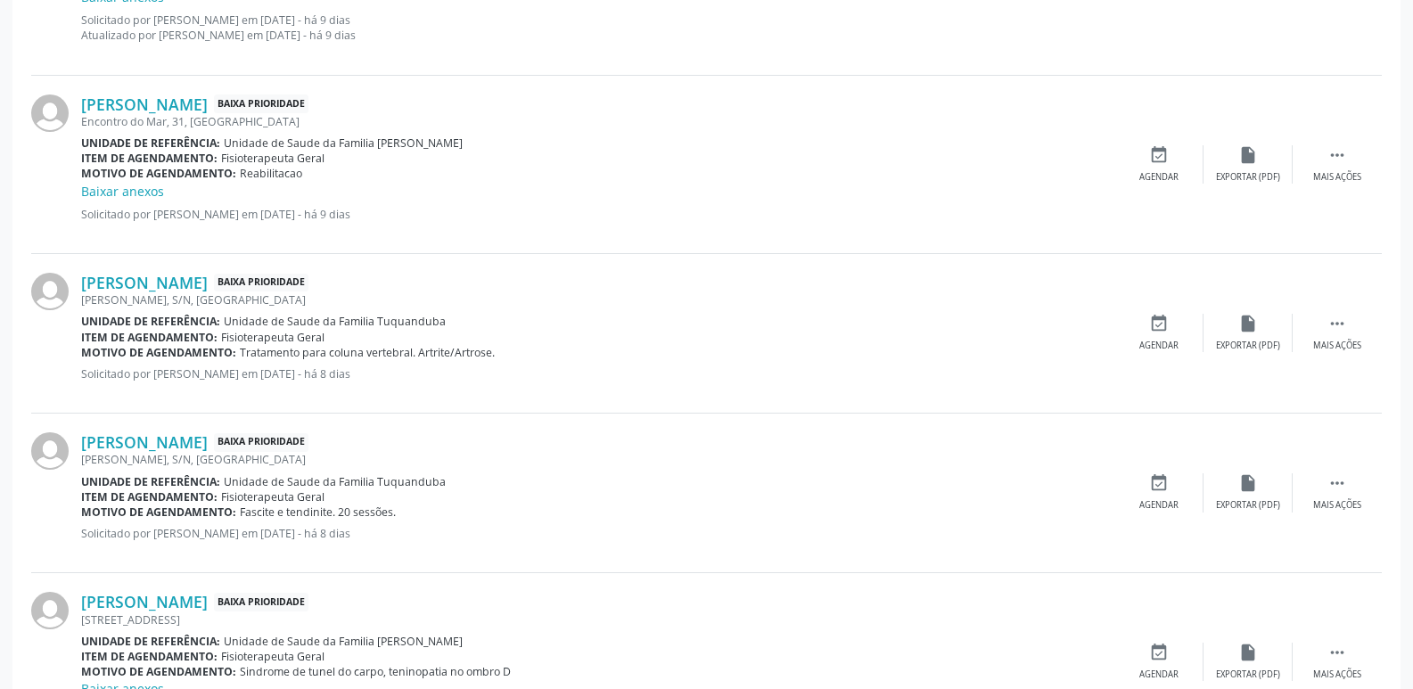
click at [471, 486] on div "Unidade de referência: Unidade de Saude da Familia Tuquanduba" at bounding box center [597, 481] width 1033 height 15
click at [208, 441] on link "[PERSON_NAME]" at bounding box center [144, 442] width 127 height 20
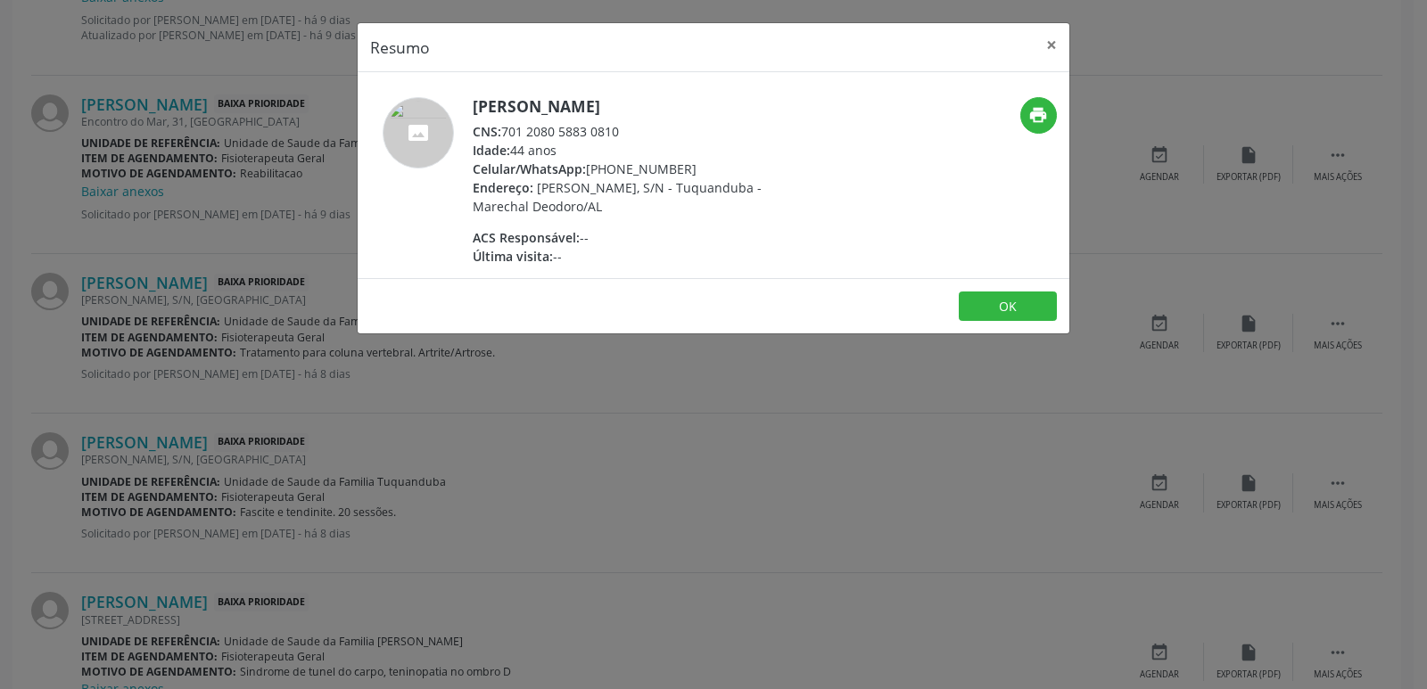
drag, startPoint x: 505, startPoint y: 133, endPoint x: 625, endPoint y: 134, distance: 120.4
click at [625, 134] on div "CNS: 701 2080 5883 0810" at bounding box center [646, 131] width 347 height 19
drag, startPoint x: 613, startPoint y: 168, endPoint x: 695, endPoint y: 167, distance: 82.0
click at [695, 167] on div "Celular/WhatsApp: [PHONE_NUMBER]" at bounding box center [646, 169] width 347 height 19
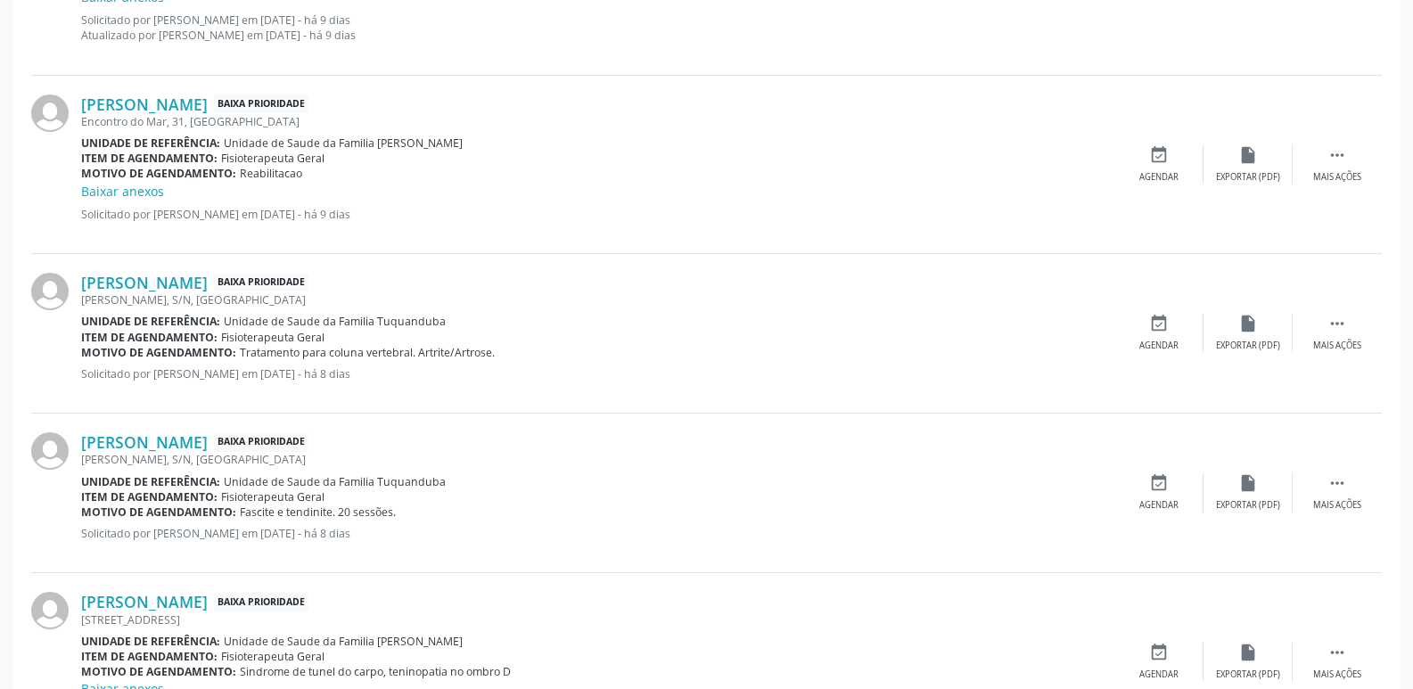
scroll to position [992, 0]
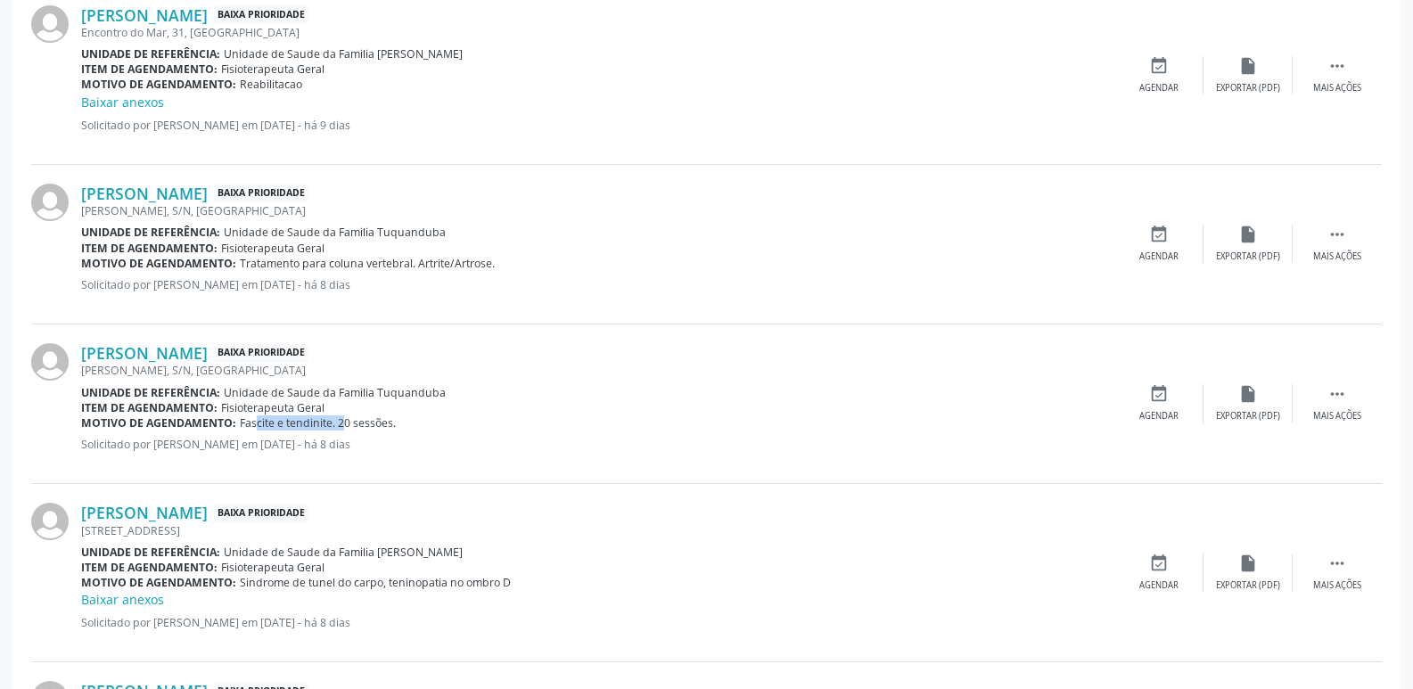
drag, startPoint x: 237, startPoint y: 427, endPoint x: 328, endPoint y: 427, distance: 91.0
click at [328, 427] on div "Motivo de agendamento: Fascite e tendinite. 20 sessões." at bounding box center [597, 423] width 1033 height 15
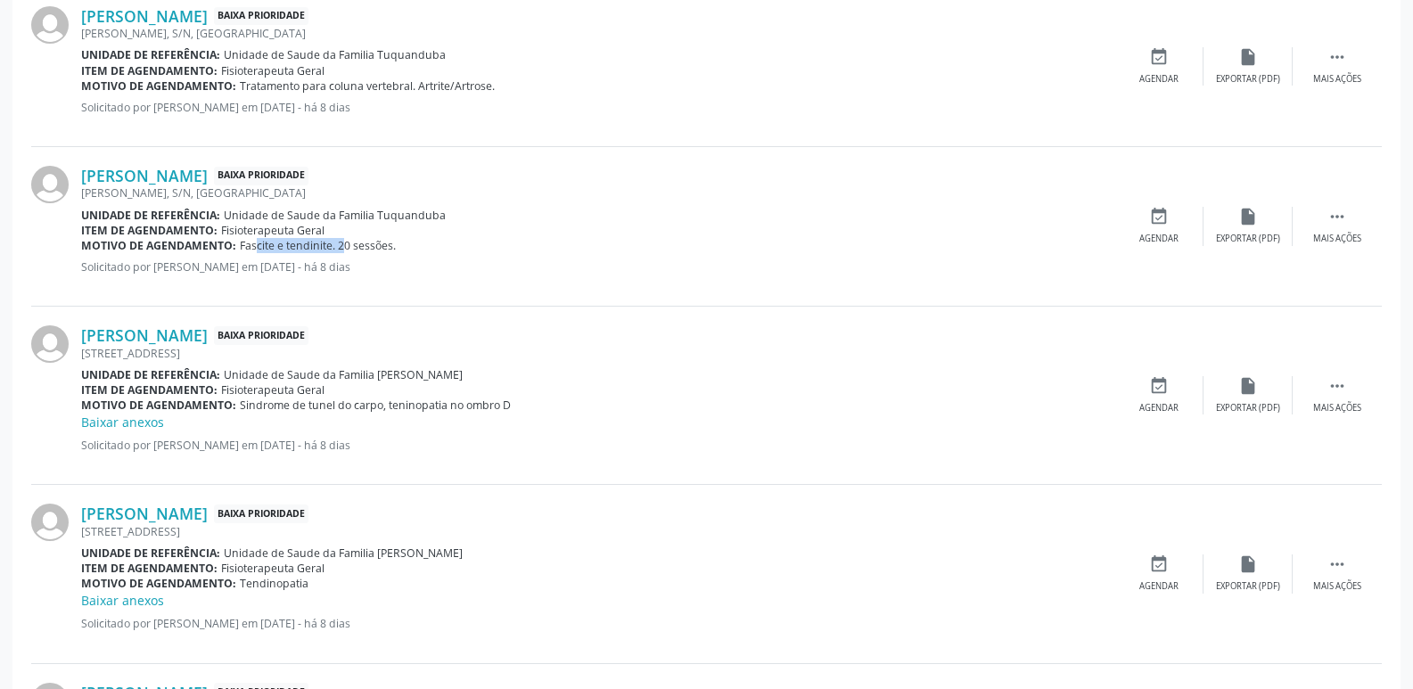
scroll to position [1171, 0]
drag, startPoint x: 374, startPoint y: 377, endPoint x: 411, endPoint y: 376, distance: 37.5
click at [411, 376] on span "Unidade de Saude da Familia [PERSON_NAME]" at bounding box center [343, 373] width 239 height 15
click at [183, 342] on link "[PERSON_NAME]" at bounding box center [144, 335] width 127 height 20
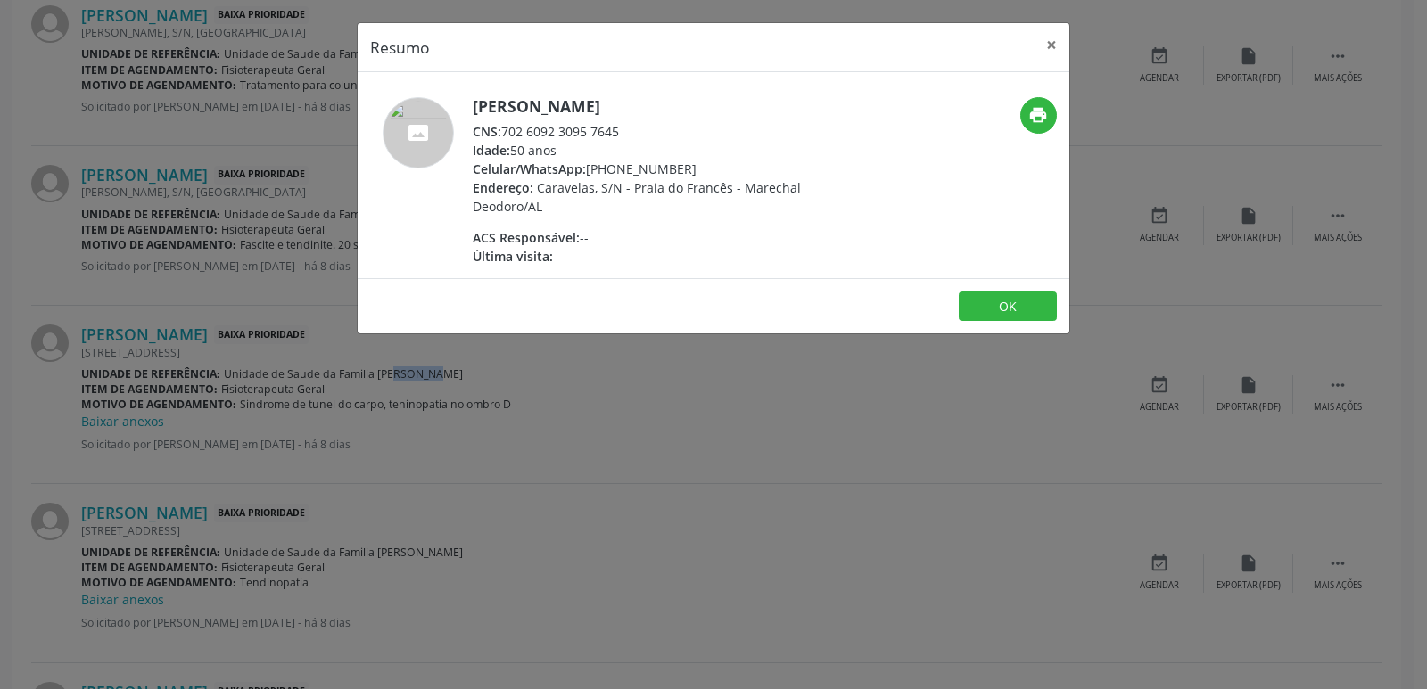
drag, startPoint x: 502, startPoint y: 125, endPoint x: 630, endPoint y: 133, distance: 128.7
click at [630, 133] on div "CNS: 702 6092 3095 7645" at bounding box center [646, 131] width 347 height 19
click at [545, 203] on div "Endereço: Caravelas, S/N - Praia do Francês - Marechal Deodoro/AL" at bounding box center [646, 196] width 347 height 37
drag, startPoint x: 615, startPoint y: 170, endPoint x: 699, endPoint y: 162, distance: 84.2
click at [699, 162] on div "Celular/WhatsApp: [PHONE_NUMBER]" at bounding box center [646, 169] width 347 height 19
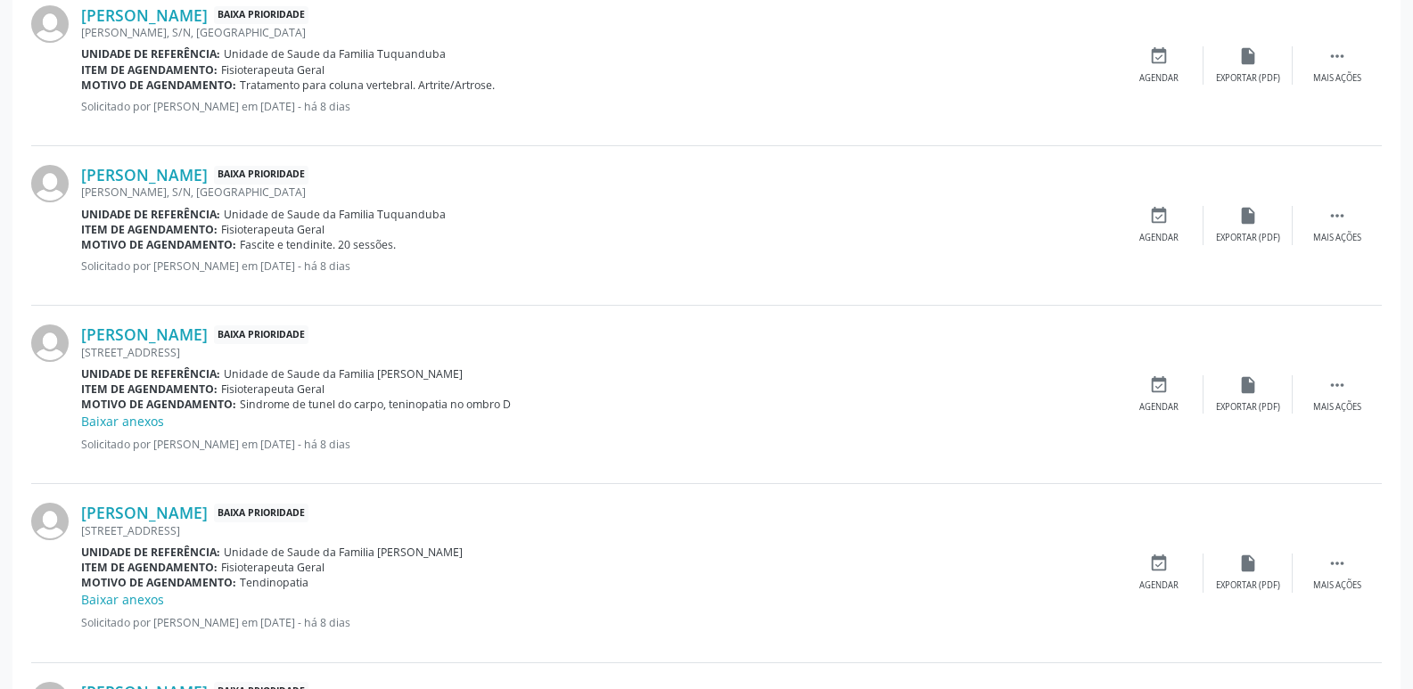
drag, startPoint x: 238, startPoint y: 405, endPoint x: 506, endPoint y: 408, distance: 267.5
click at [506, 408] on span "Sindrome de tunel do carpo, teninopatia no ombro D" at bounding box center [375, 404] width 271 height 15
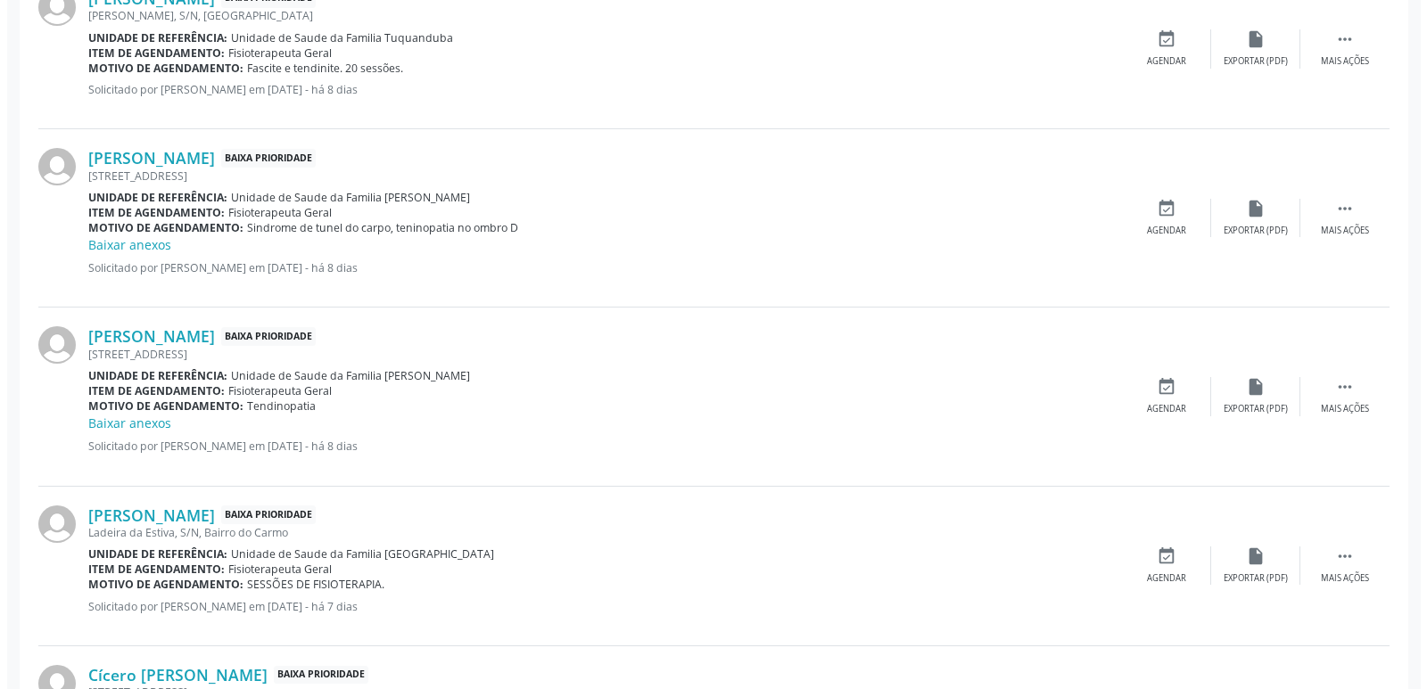
scroll to position [1349, 0]
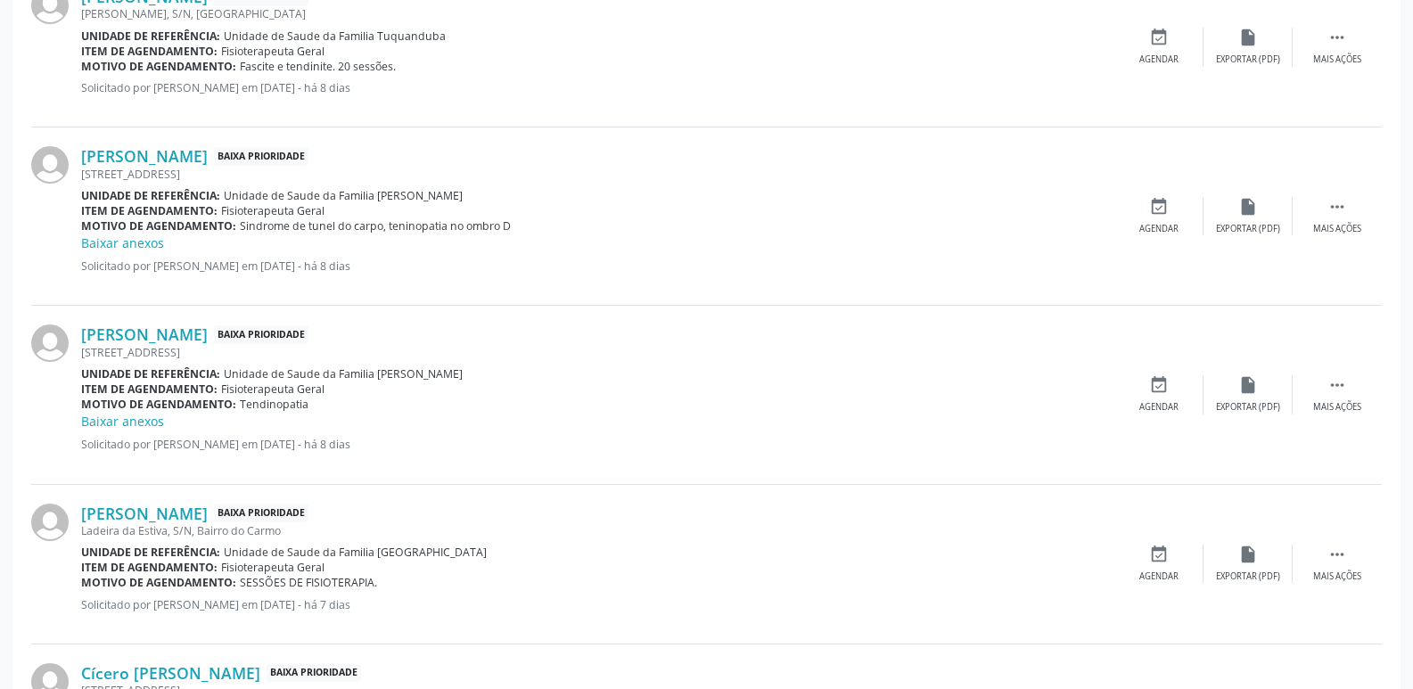
click at [431, 458] on div "[PERSON_NAME] Baixa Prioridade [STREET_ADDRESS] Unidade de referência: Unidade …" at bounding box center [597, 395] width 1033 height 140
click at [1322, 388] on div " Mais ações" at bounding box center [1337, 394] width 89 height 38
click at [1157, 382] on icon "cancel" at bounding box center [1159, 385] width 20 height 20
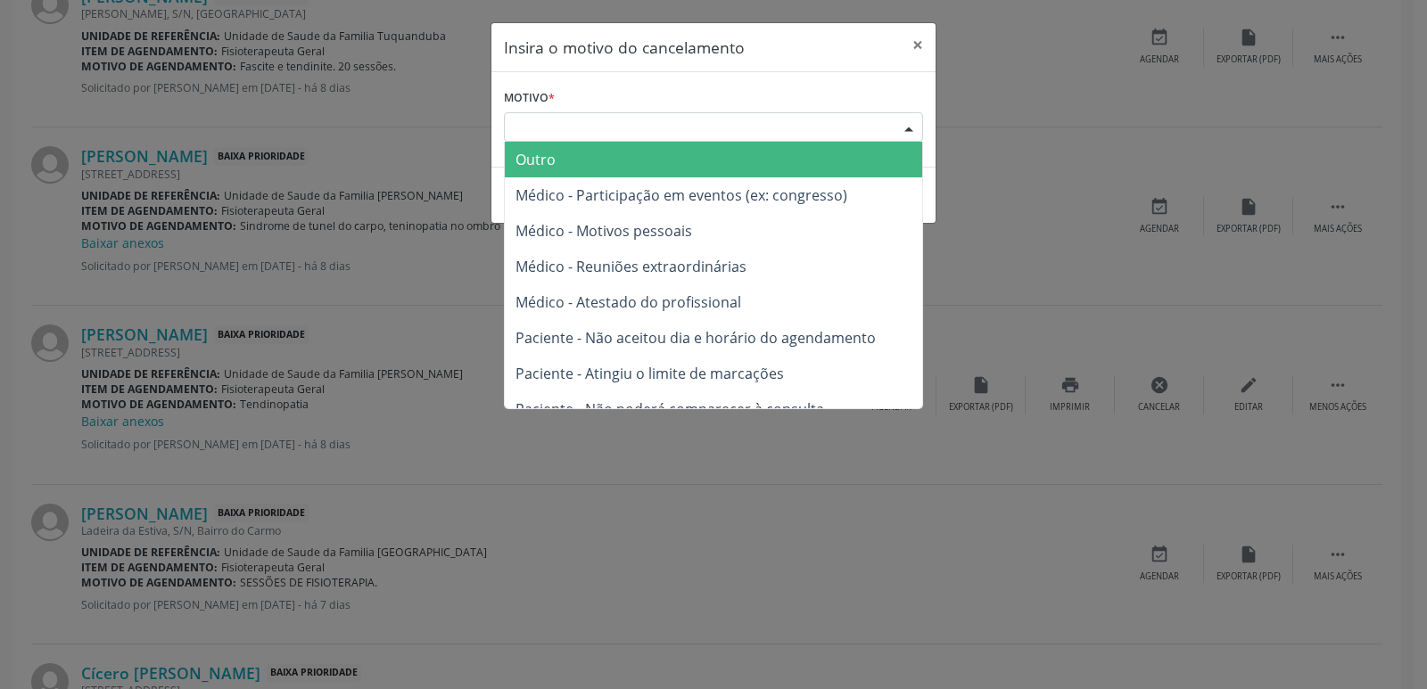
click at [631, 136] on div "Escolha o motivo" at bounding box center [713, 127] width 419 height 30
click at [631, 135] on div "Escolha o motivo" at bounding box center [713, 127] width 419 height 30
click at [631, 132] on div "Escolha o motivo" at bounding box center [713, 127] width 419 height 30
drag, startPoint x: 704, startPoint y: 120, endPoint x: 740, endPoint y: 86, distance: 50.5
click at [704, 119] on div "Escolha o motivo" at bounding box center [713, 127] width 419 height 30
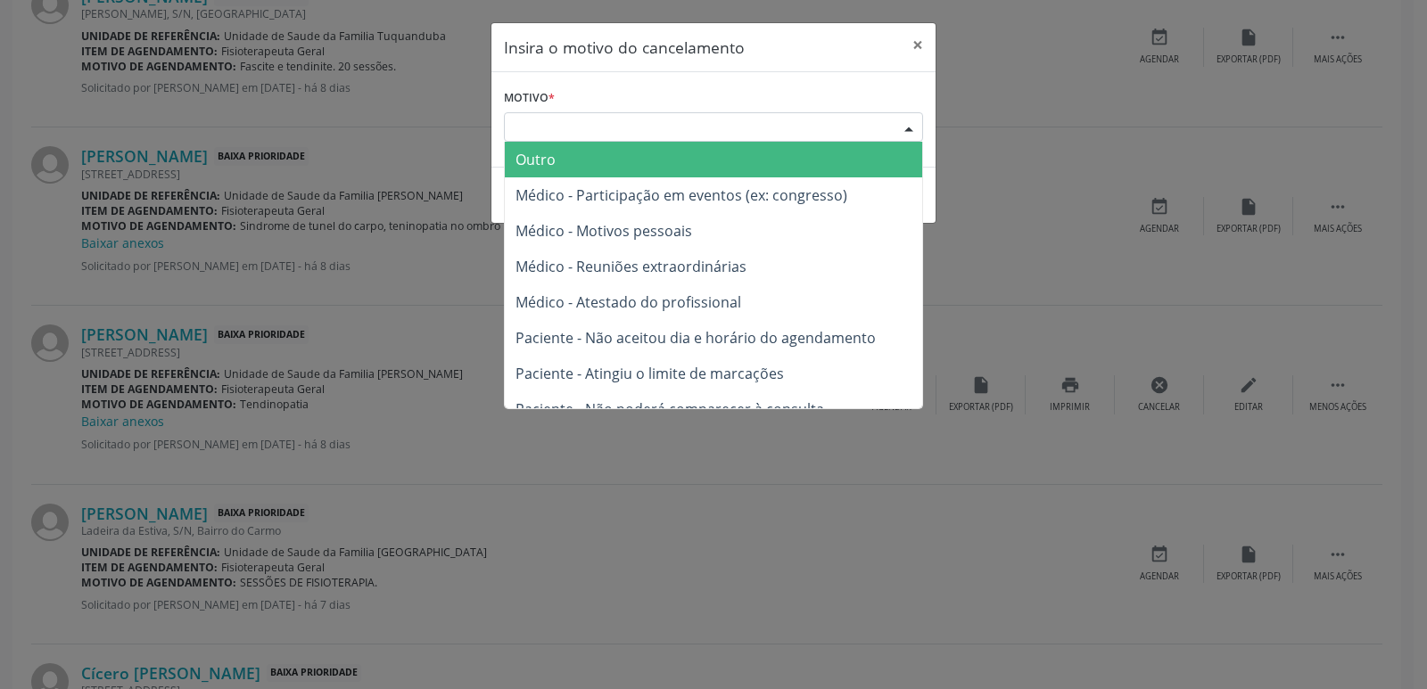
click at [740, 86] on form "Motivo * Escolha o motivo Outro Médico - Participação em eventos (ex: congresso…" at bounding box center [713, 113] width 419 height 57
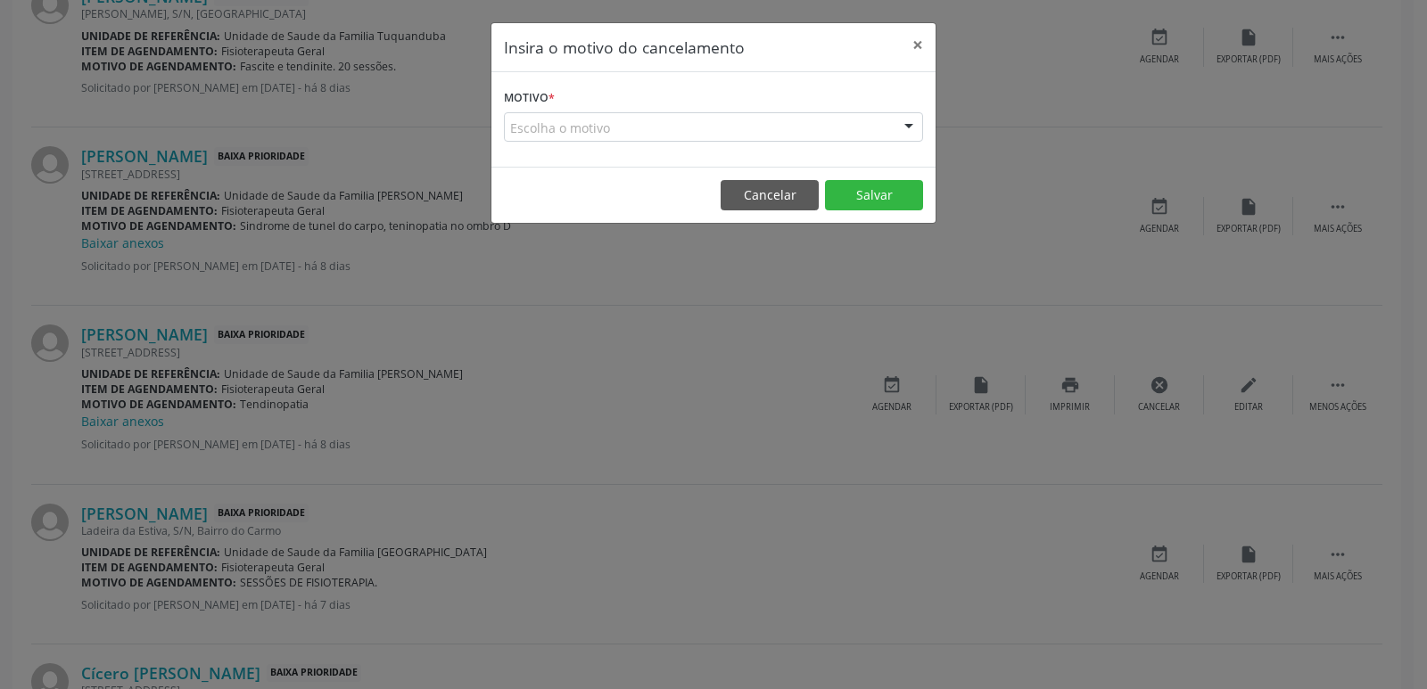
click at [771, 139] on div "Escolha o motivo" at bounding box center [713, 127] width 419 height 30
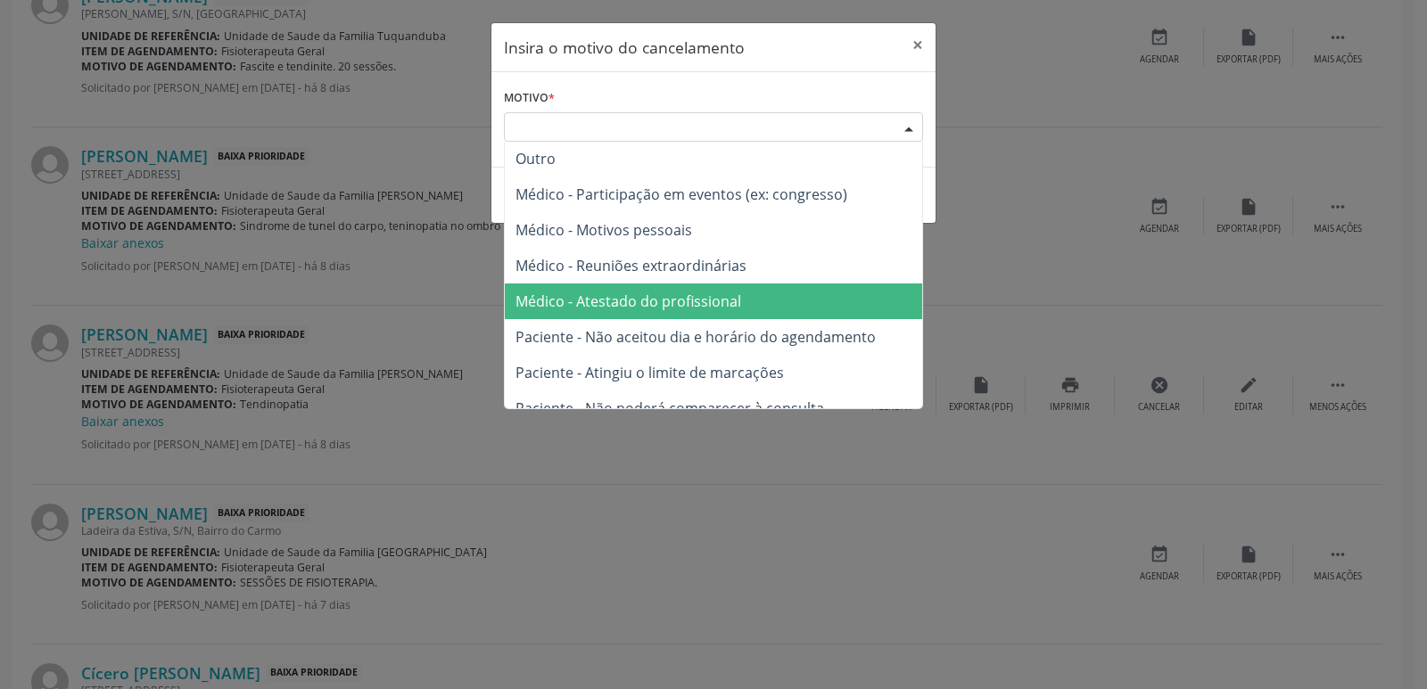
scroll to position [0, 0]
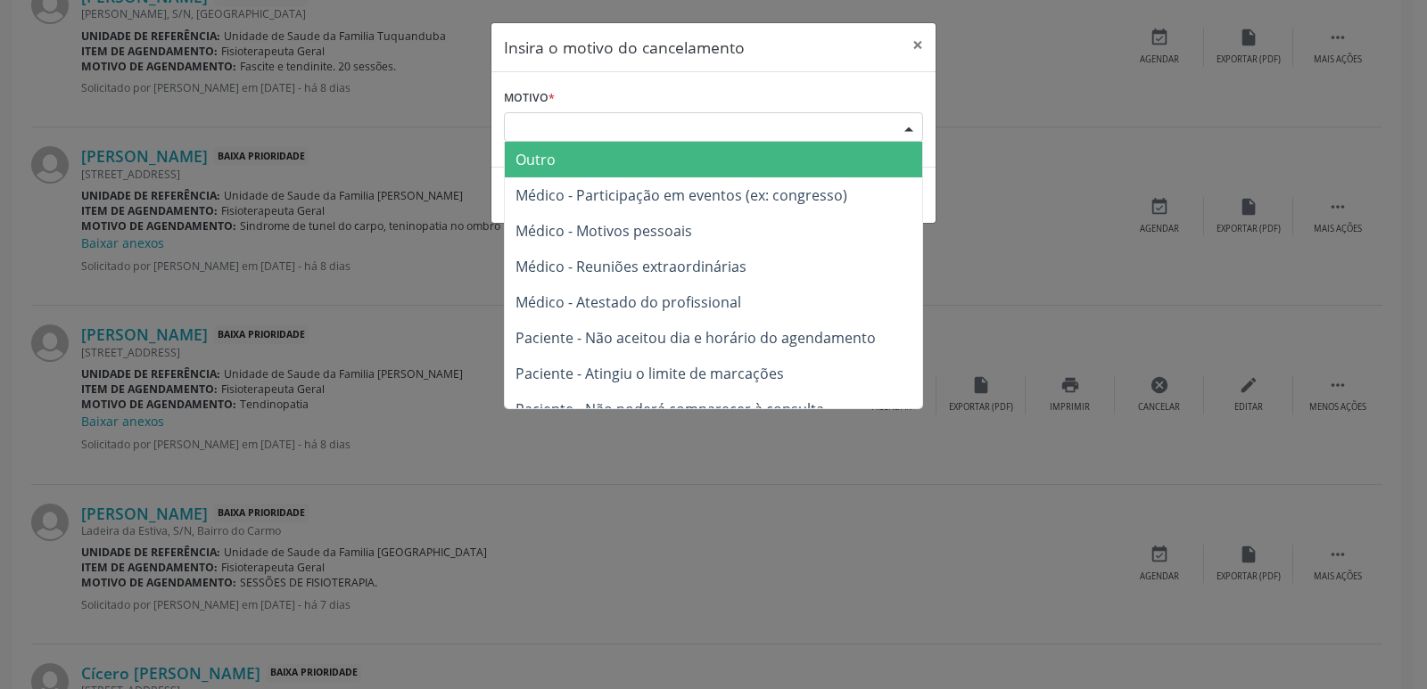
click at [670, 131] on div "Escolha o motivo" at bounding box center [713, 127] width 419 height 30
click at [667, 120] on div "Escolha o motivo" at bounding box center [713, 127] width 419 height 30
click at [617, 172] on span "Outro" at bounding box center [713, 160] width 417 height 36
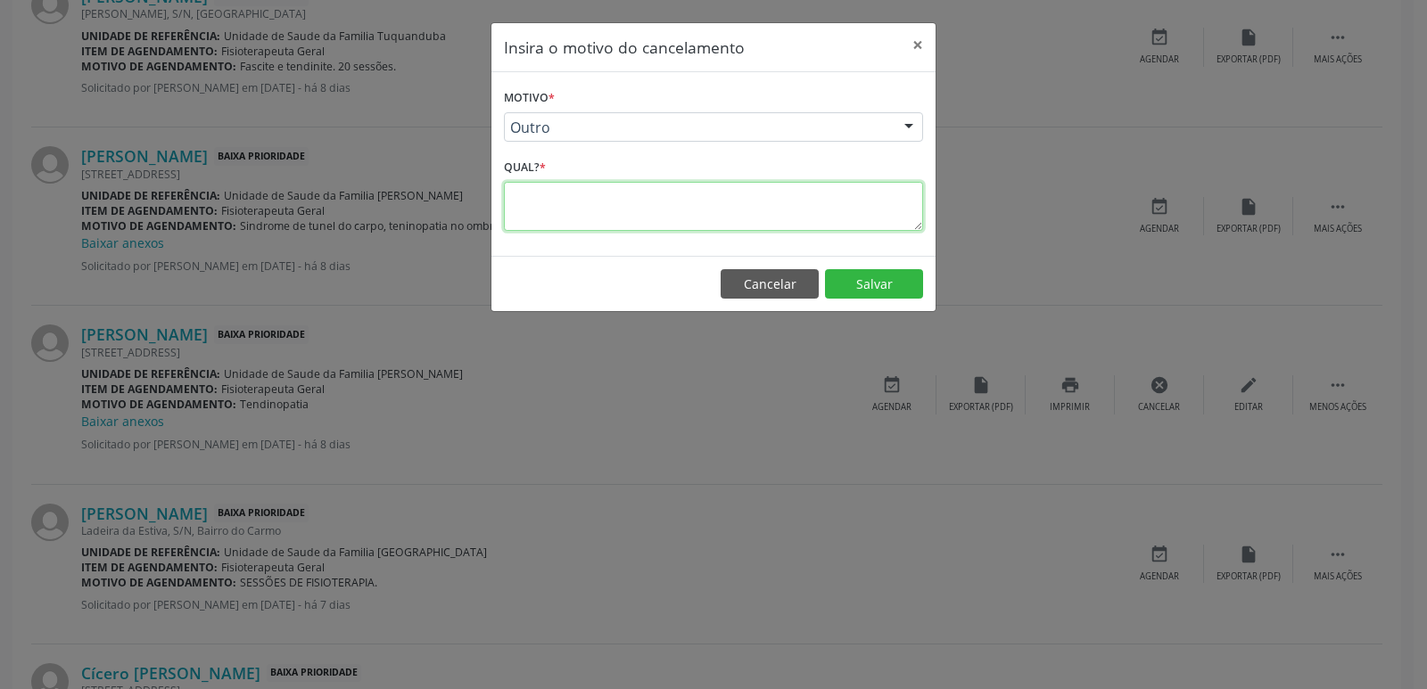
click at [669, 191] on textarea at bounding box center [713, 206] width 419 height 49
type textarea "DUPLA MARCAÇÃO"
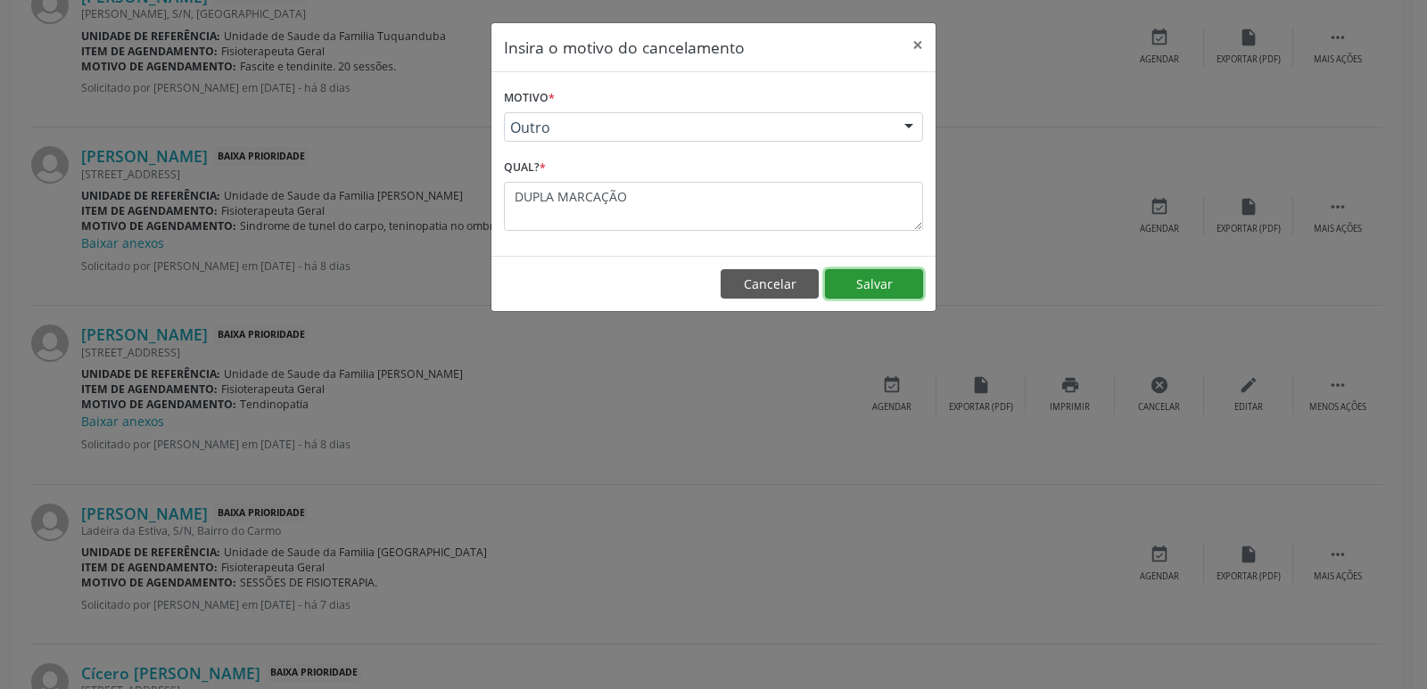
click at [875, 275] on button "Salvar" at bounding box center [874, 284] width 98 height 30
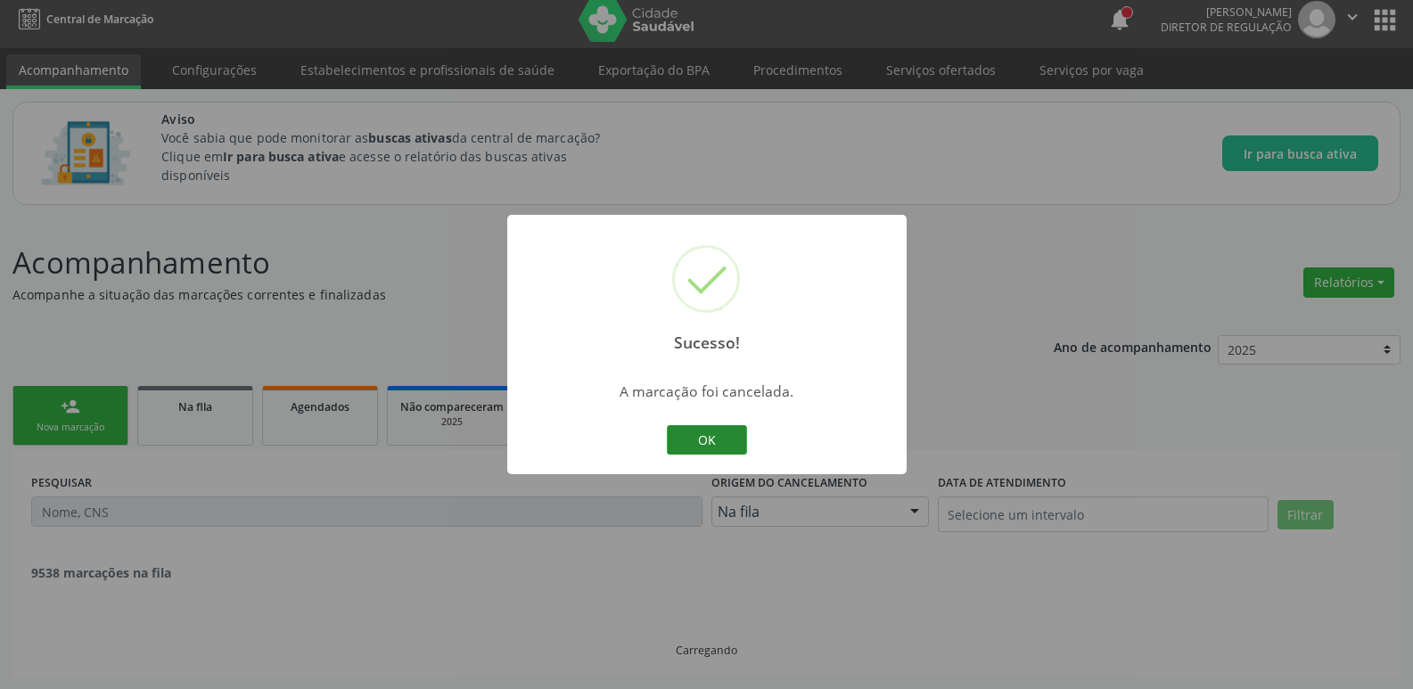
scroll to position [1349, 0]
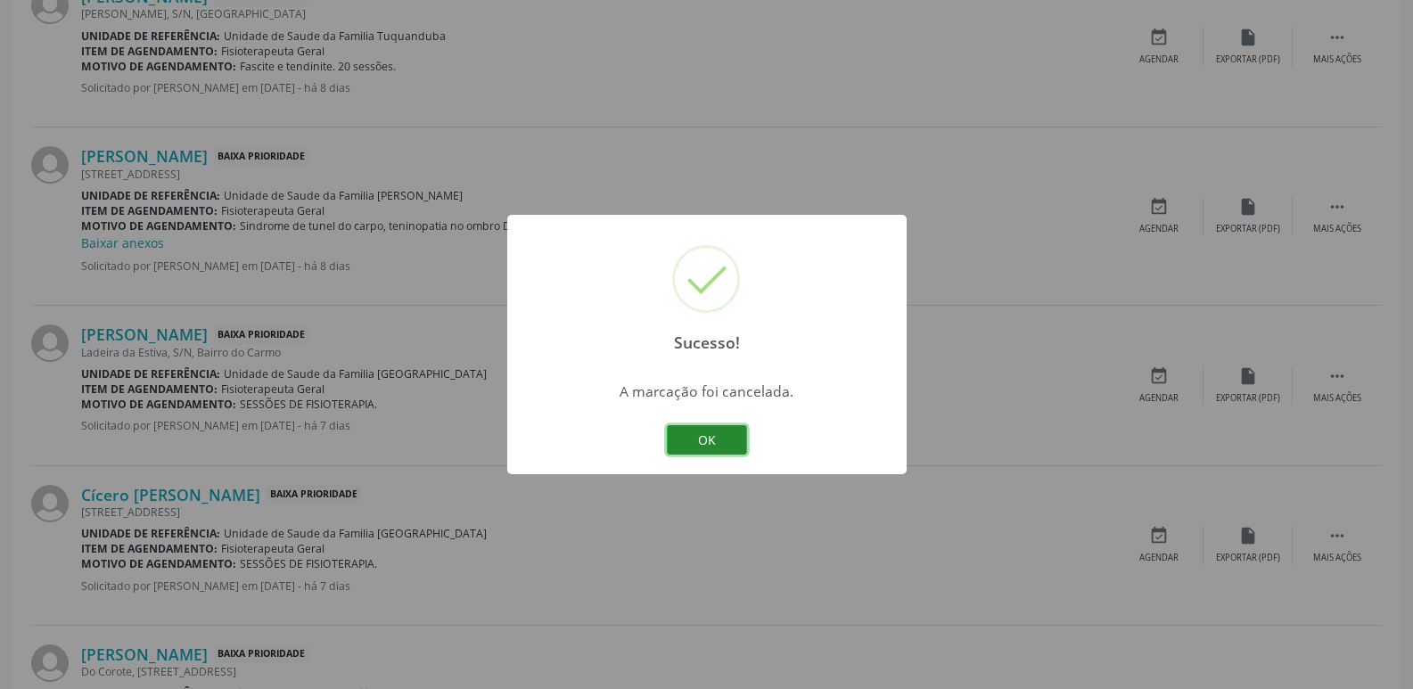
click at [716, 447] on button "OK" at bounding box center [707, 440] width 80 height 30
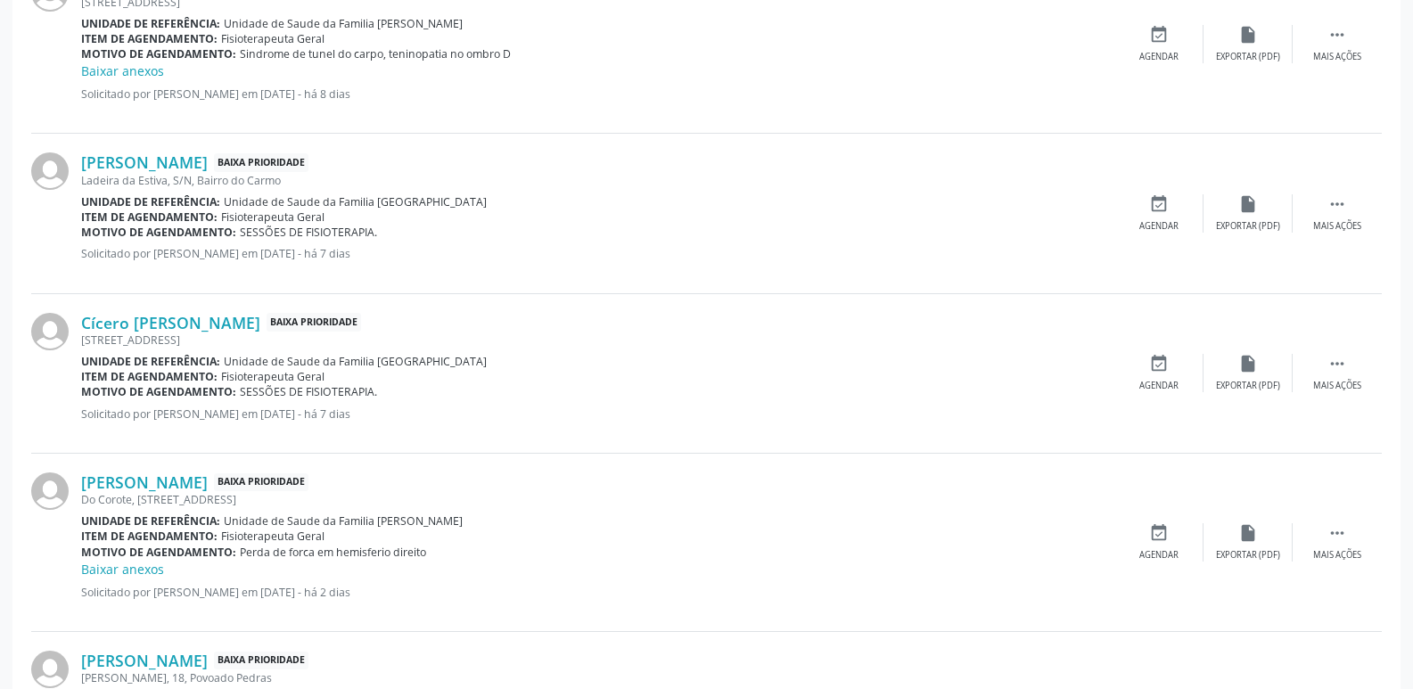
scroll to position [1527, 0]
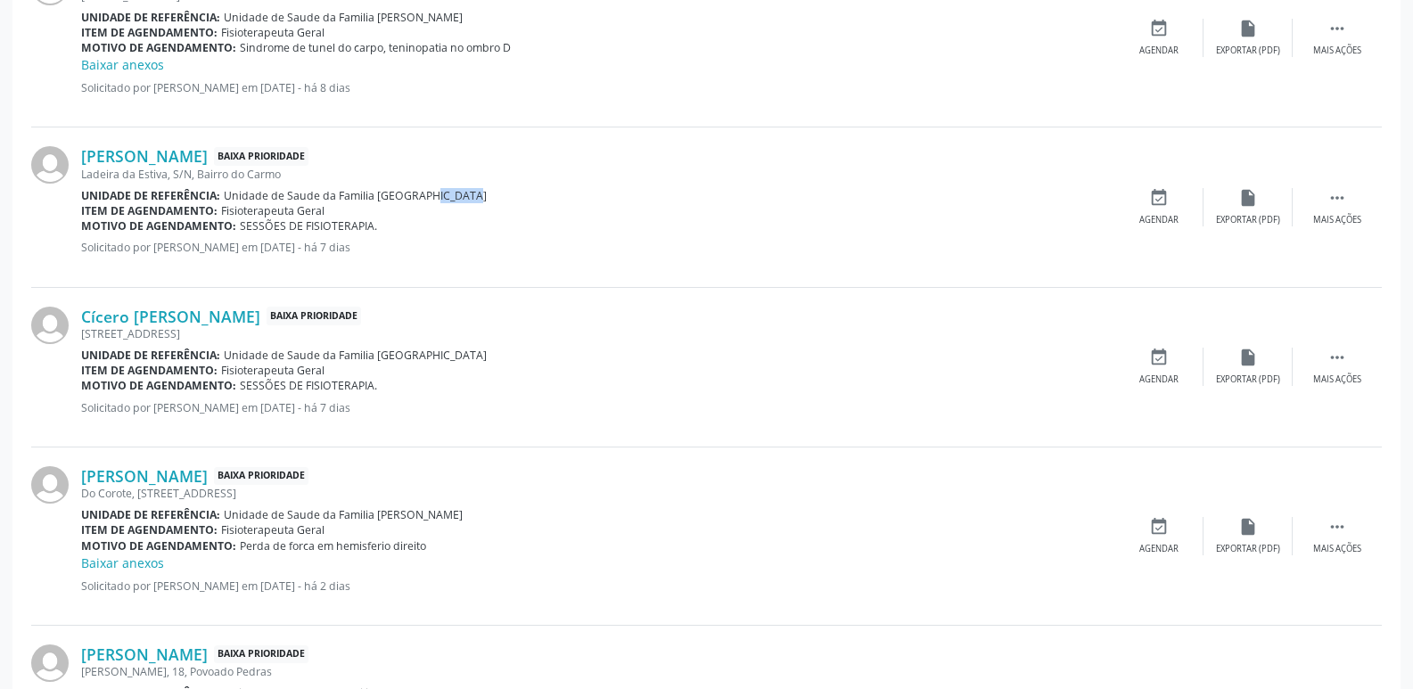
drag, startPoint x: 408, startPoint y: 195, endPoint x: 458, endPoint y: 193, distance: 50.0
click at [458, 193] on div "Unidade de referência: Unidade de Saude da Familia [GEOGRAPHIC_DATA]" at bounding box center [597, 195] width 1033 height 15
click at [208, 155] on link "[PERSON_NAME]" at bounding box center [144, 156] width 127 height 20
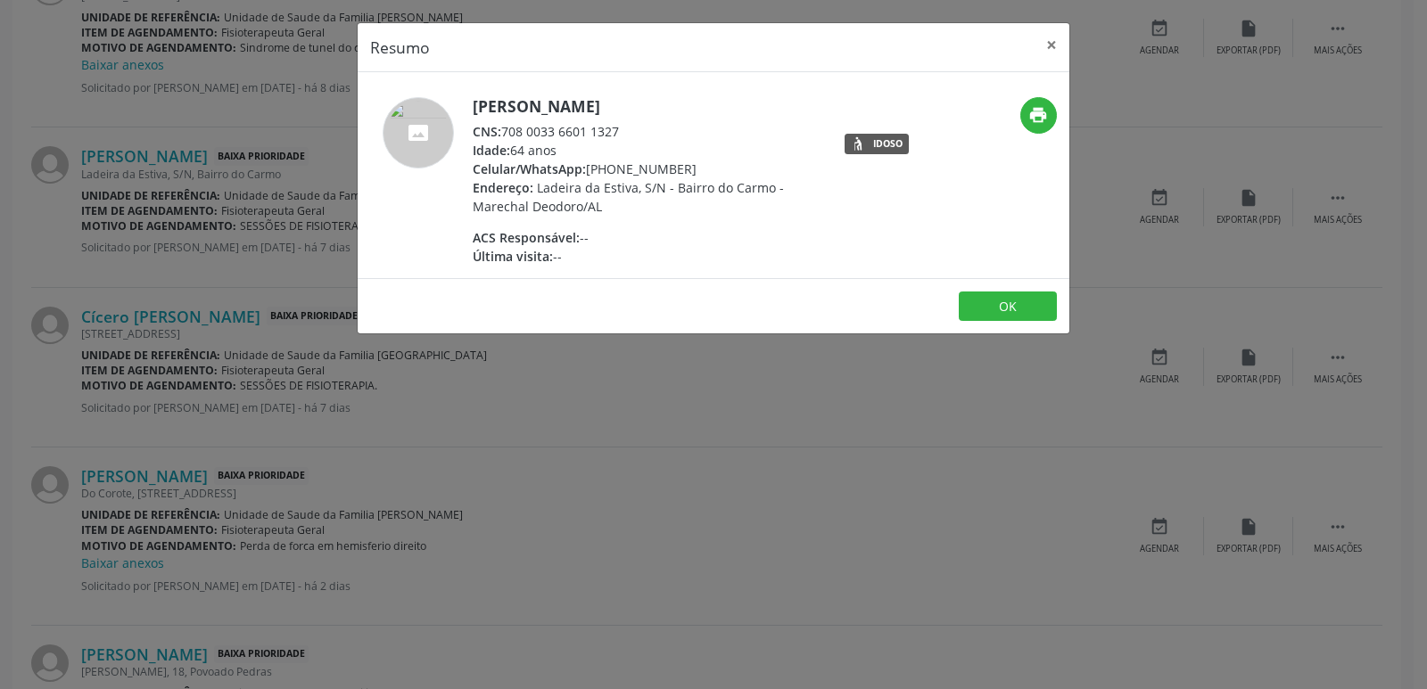
drag, startPoint x: 506, startPoint y: 131, endPoint x: 630, endPoint y: 131, distance: 123.9
click at [630, 131] on div "CNS: 708 0033 6601 1327" at bounding box center [646, 131] width 347 height 19
click at [663, 244] on div "ACS Responsável: --" at bounding box center [646, 237] width 347 height 19
drag, startPoint x: 610, startPoint y: 172, endPoint x: 697, endPoint y: 164, distance: 87.8
click at [697, 164] on div "Celular/WhatsApp: [PHONE_NUMBER]" at bounding box center [646, 169] width 347 height 19
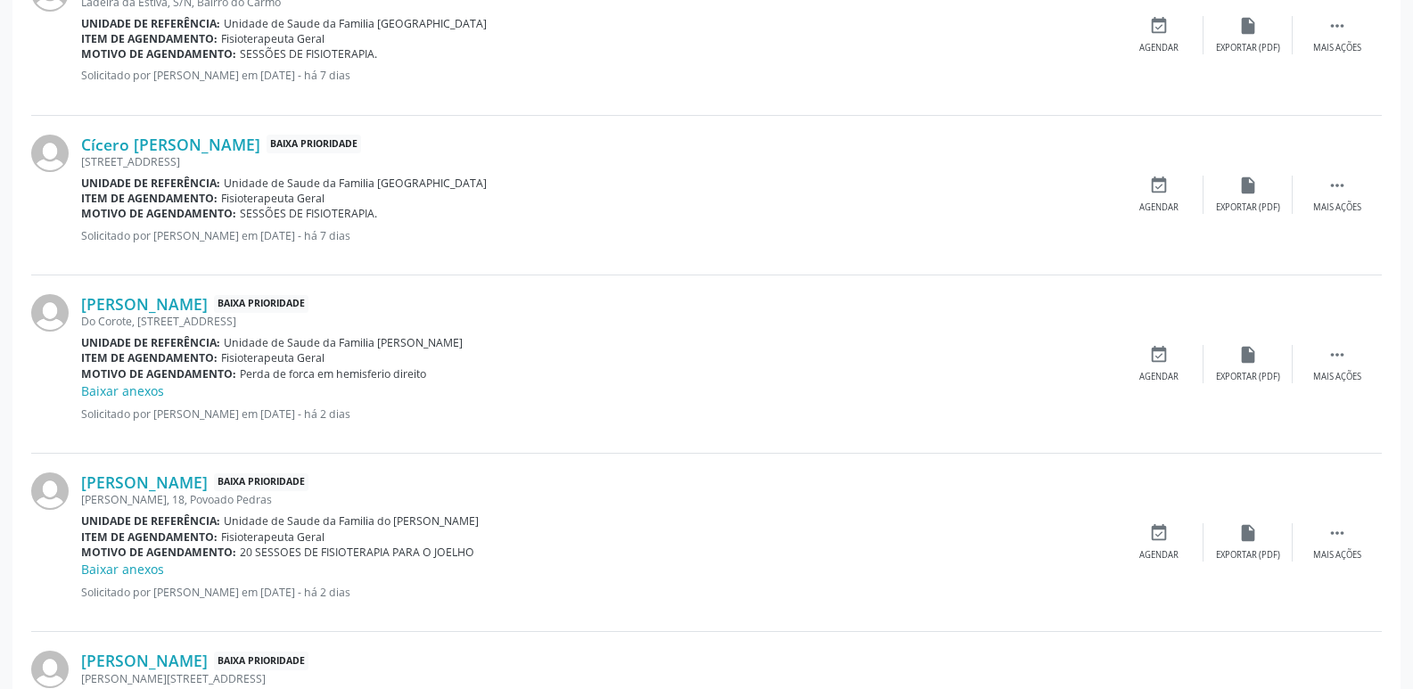
scroll to position [1706, 0]
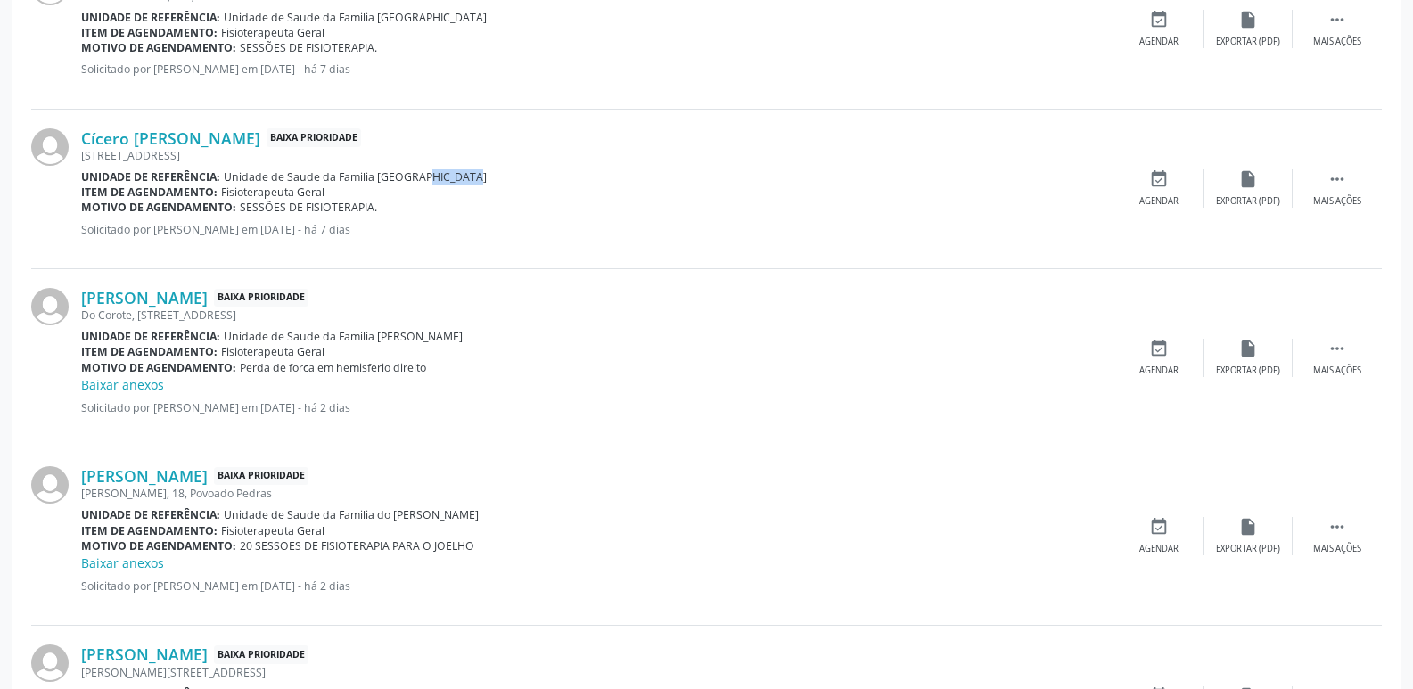
drag, startPoint x: 405, startPoint y: 184, endPoint x: 454, endPoint y: 184, distance: 49.0
click at [454, 184] on div "Unidade de referência: Unidade de Saude da Familia [GEOGRAPHIC_DATA]" at bounding box center [597, 176] width 1033 height 15
click at [451, 219] on div "Cícero [PERSON_NAME] Baixa Prioridade [STREET_ADDRESS] Unidade de referência: U…" at bounding box center [597, 188] width 1033 height 121
click at [416, 178] on span "Unidade de Saude da Familia [GEOGRAPHIC_DATA]" at bounding box center [355, 176] width 263 height 15
drag, startPoint x: 412, startPoint y: 178, endPoint x: 460, endPoint y: 179, distance: 48.2
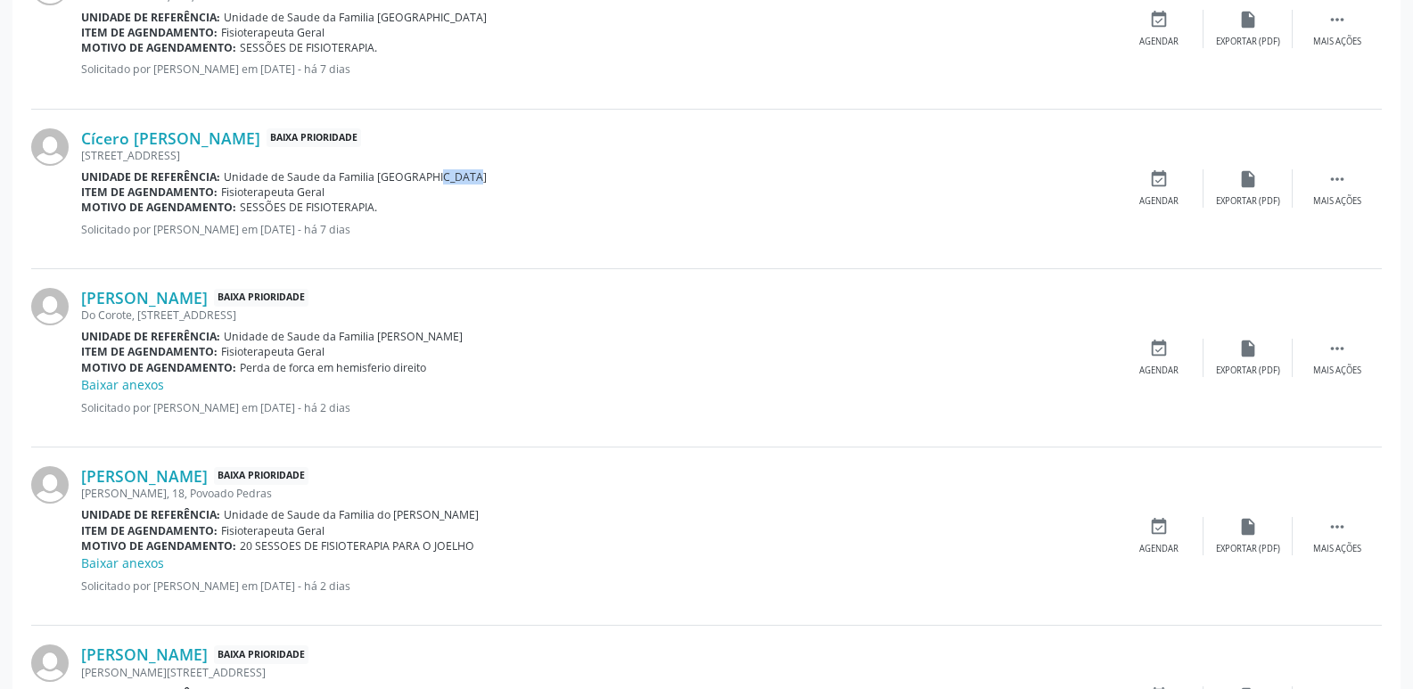
click at [460, 179] on div "Unidade de referência: Unidade de Saude da Familia [GEOGRAPHIC_DATA]" at bounding box center [597, 176] width 1033 height 15
click at [212, 143] on link "Cícero [PERSON_NAME]" at bounding box center [170, 138] width 179 height 20
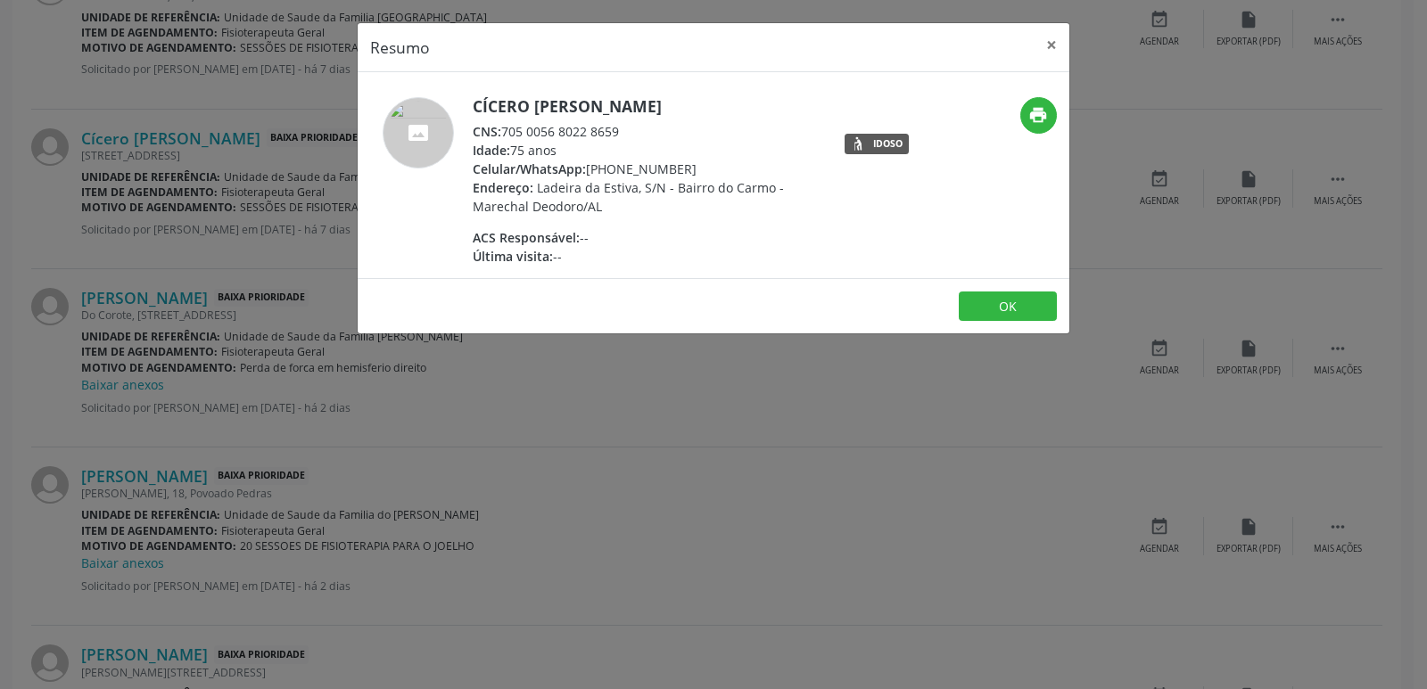
drag, startPoint x: 506, startPoint y: 131, endPoint x: 617, endPoint y: 127, distance: 110.7
click at [617, 127] on div "CNS: 705 0056 8022 8659" at bounding box center [646, 131] width 347 height 19
drag, startPoint x: 617, startPoint y: 127, endPoint x: 549, endPoint y: 141, distance: 69.3
click at [616, 127] on div "CNS: 705 0056 8022 8659" at bounding box center [646, 131] width 347 height 19
click at [508, 133] on div "CNS: 705 0056 8022 8659" at bounding box center [646, 131] width 347 height 19
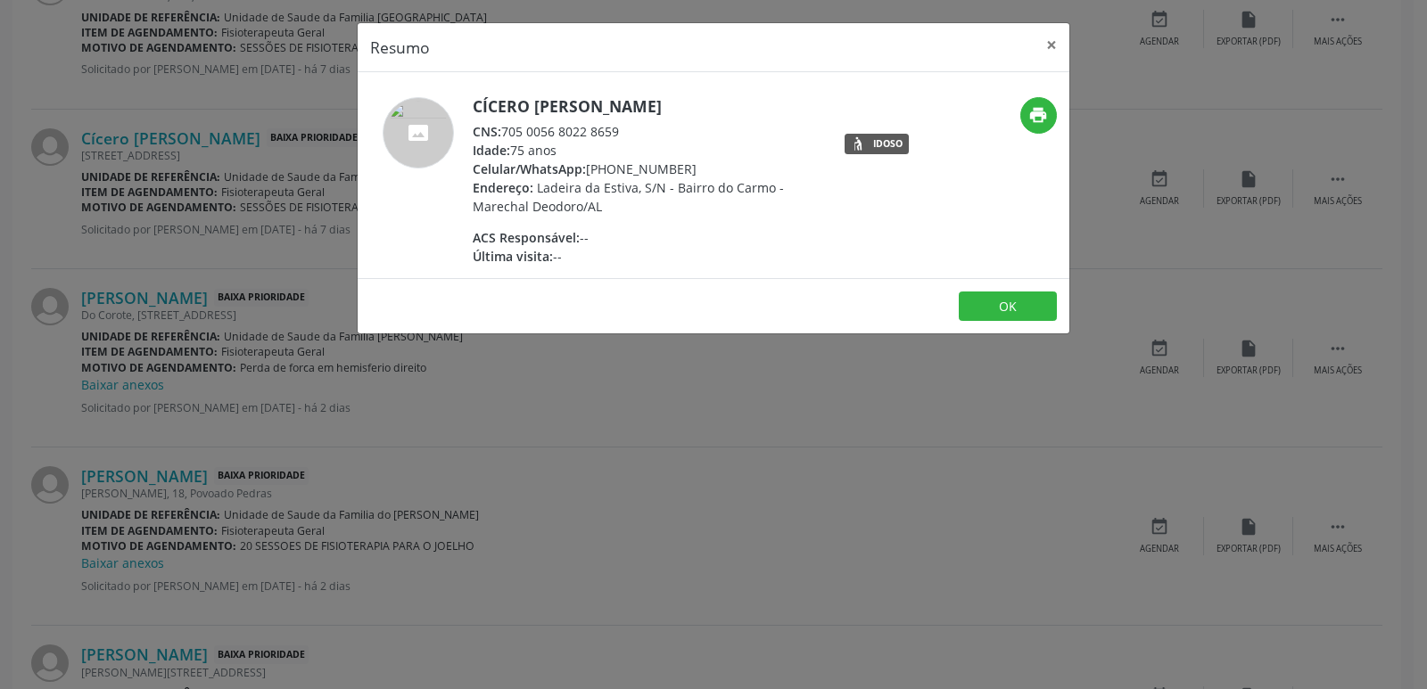
drag, startPoint x: 506, startPoint y: 133, endPoint x: 638, endPoint y: 128, distance: 131.2
click at [638, 128] on div "CNS: 705 0056 8022 8659" at bounding box center [646, 131] width 347 height 19
click at [649, 223] on div "Cícero [PERSON_NAME] CNS: 705 0056 8022 8659 Idade: 75 anos Celular/WhatsApp: […" at bounding box center [646, 181] width 347 height 169
drag, startPoint x: 613, startPoint y: 171, endPoint x: 696, endPoint y: 167, distance: 83.0
click at [696, 167] on div "Celular/WhatsApp: [PHONE_NUMBER]" at bounding box center [646, 169] width 347 height 19
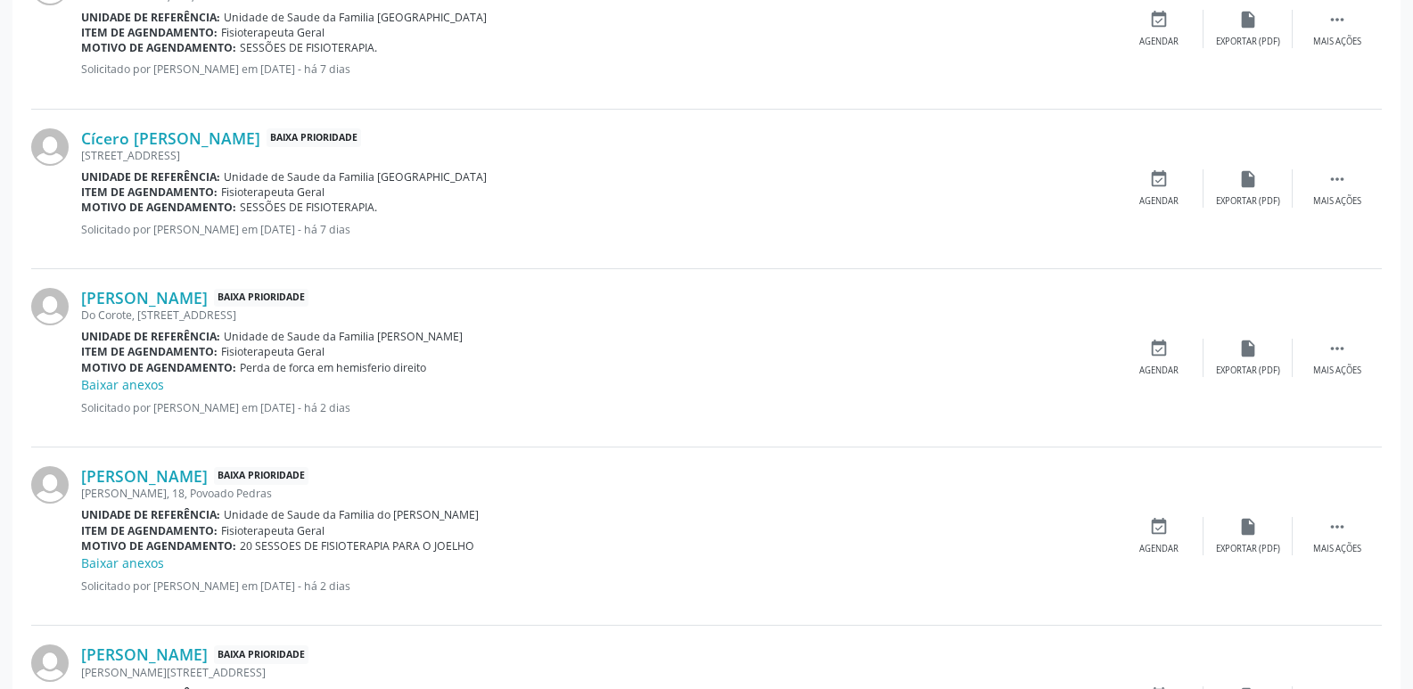
drag, startPoint x: 375, startPoint y: 342, endPoint x: 418, endPoint y: 345, distance: 42.9
click at [418, 345] on div "[PERSON_NAME] Baixa Prioridade Do Corote, 32, [GEOGRAPHIC_DATA] Unidade de refe…" at bounding box center [597, 358] width 1033 height 140
click at [454, 357] on div "Item de agendamento: Fisioterapeuta Geral" at bounding box center [597, 351] width 1033 height 15
drag, startPoint x: 368, startPoint y: 337, endPoint x: 441, endPoint y: 342, distance: 73.3
click at [441, 342] on div "Unidade de referência: Unidade de Saude da Familia [PERSON_NAME]" at bounding box center [597, 336] width 1033 height 15
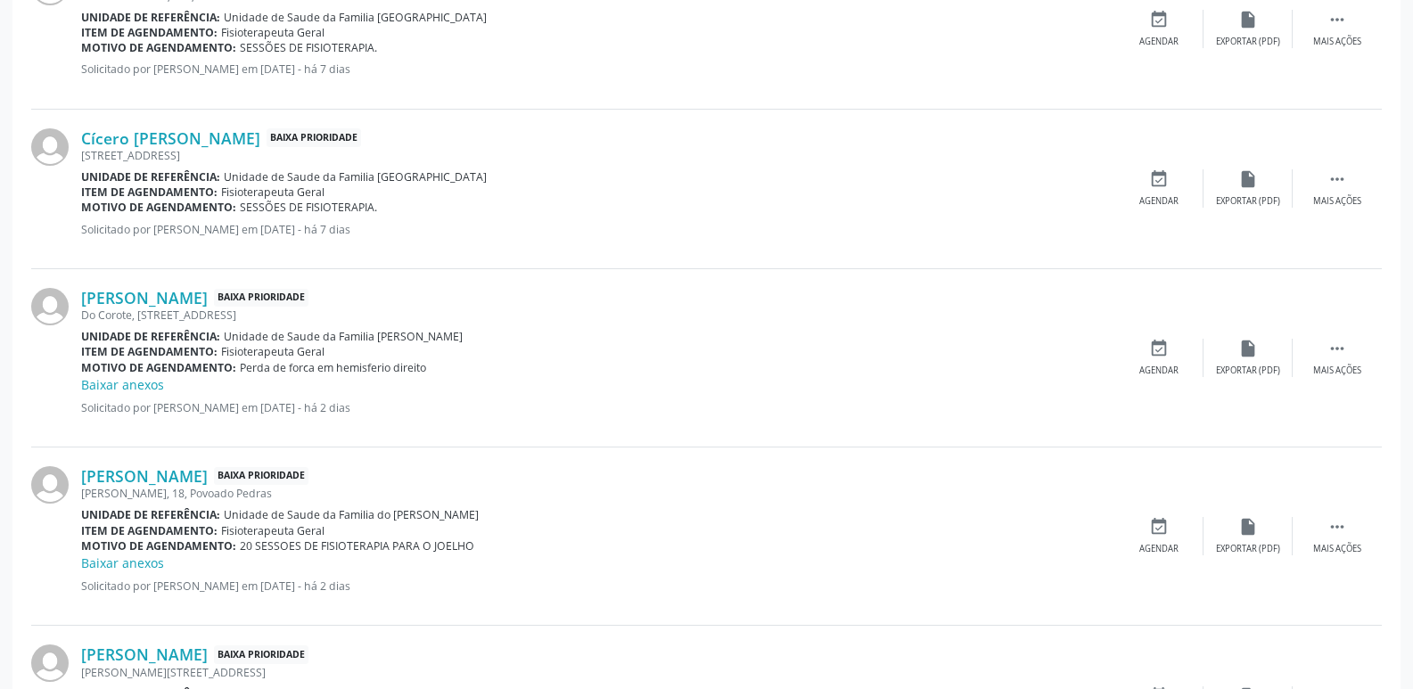
click at [441, 360] on div "Motivo de agendamento: Perda de forca em hemisferio direito" at bounding box center [597, 367] width 1033 height 15
drag, startPoint x: 371, startPoint y: 332, endPoint x: 430, endPoint y: 332, distance: 58.9
click at [430, 332] on div "Unidade de referência: Unidade de Saude da Familia [PERSON_NAME]" at bounding box center [597, 336] width 1033 height 15
click at [197, 299] on link "[PERSON_NAME]" at bounding box center [144, 298] width 127 height 20
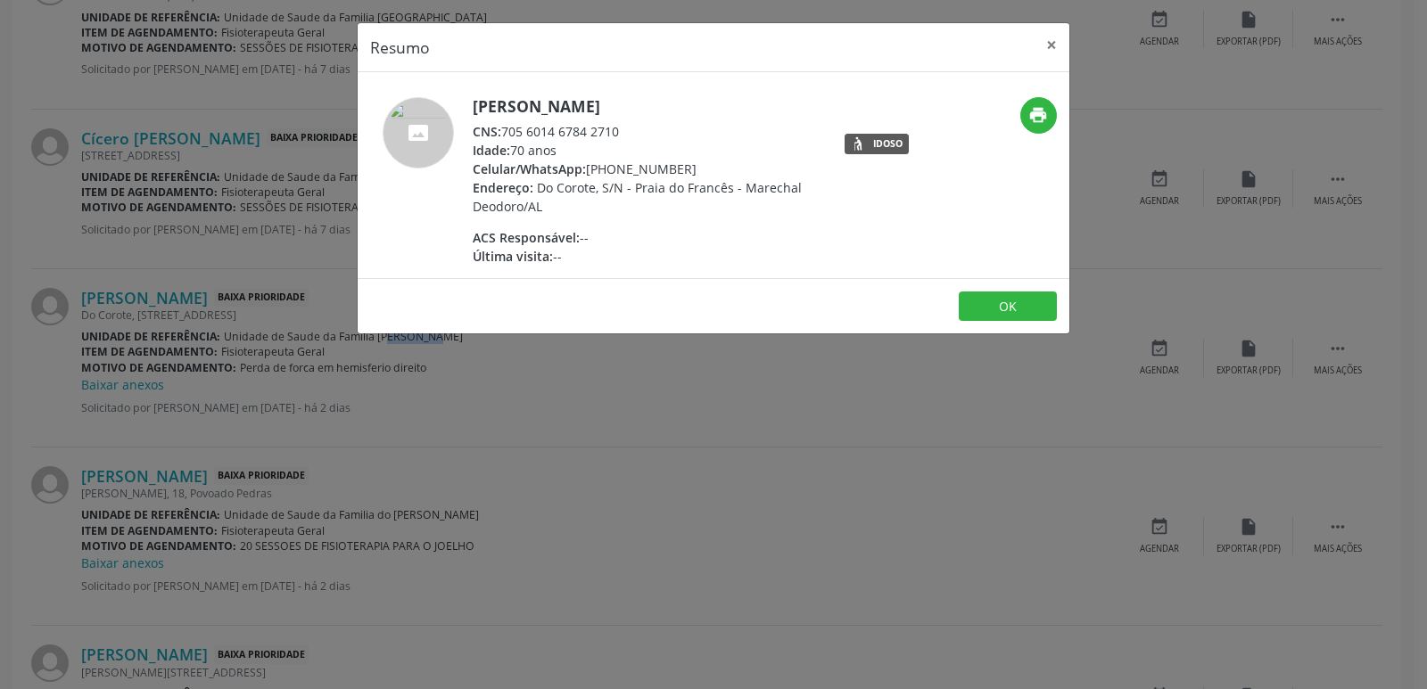
drag, startPoint x: 504, startPoint y: 130, endPoint x: 634, endPoint y: 130, distance: 130.2
click at [634, 130] on div "CNS: 705 6014 6784 2710" at bounding box center [646, 131] width 347 height 19
drag, startPoint x: 631, startPoint y: 193, endPoint x: 605, endPoint y: 177, distance: 30.7
click at [628, 193] on span "Do Corote, S/N - Praia do Francês - Marechal Deodoro/AL" at bounding box center [637, 197] width 329 height 36
drag, startPoint x: 615, startPoint y: 172, endPoint x: 678, endPoint y: 172, distance: 62.4
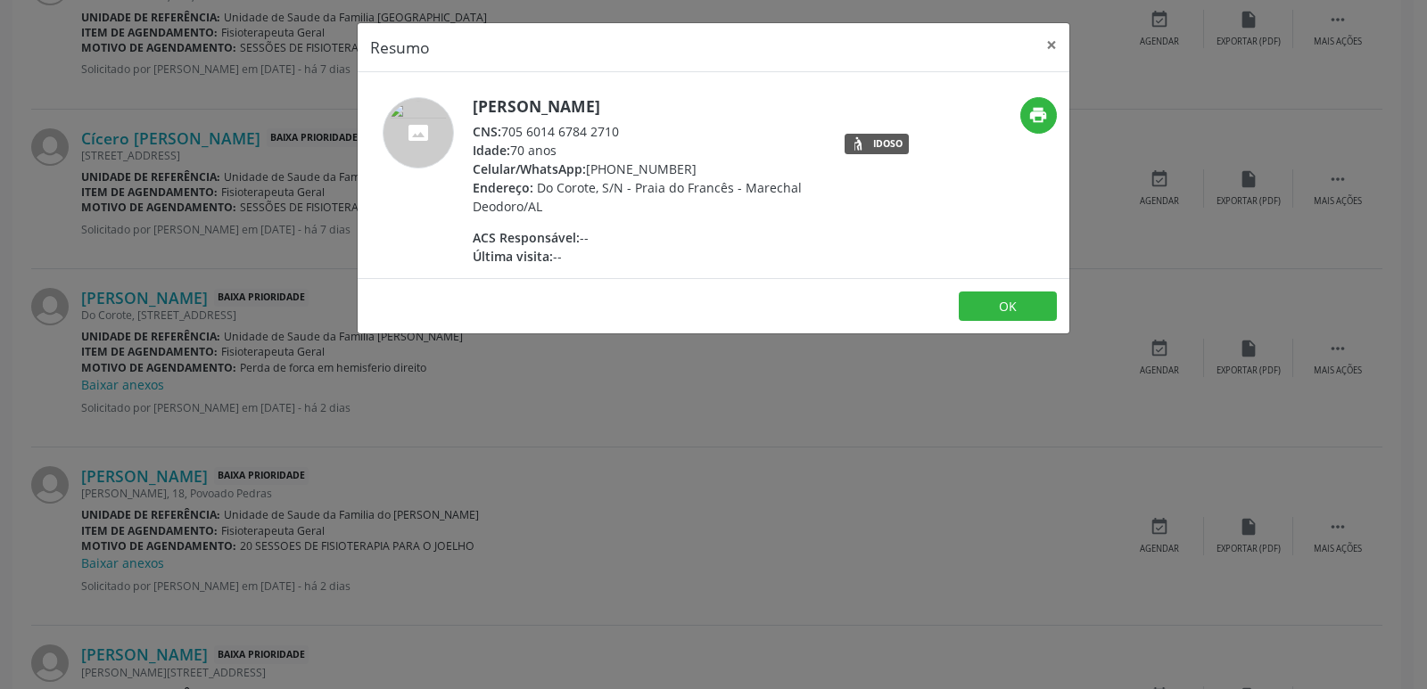
click at [678, 172] on div "Celular/WhatsApp: [PHONE_NUMBER]" at bounding box center [646, 169] width 347 height 19
click at [688, 174] on div "Celular/WhatsApp: [PHONE_NUMBER]" at bounding box center [646, 169] width 347 height 19
drag, startPoint x: 614, startPoint y: 169, endPoint x: 698, endPoint y: 169, distance: 83.8
click at [698, 169] on div "Celular/WhatsApp: [PHONE_NUMBER]" at bounding box center [646, 169] width 347 height 19
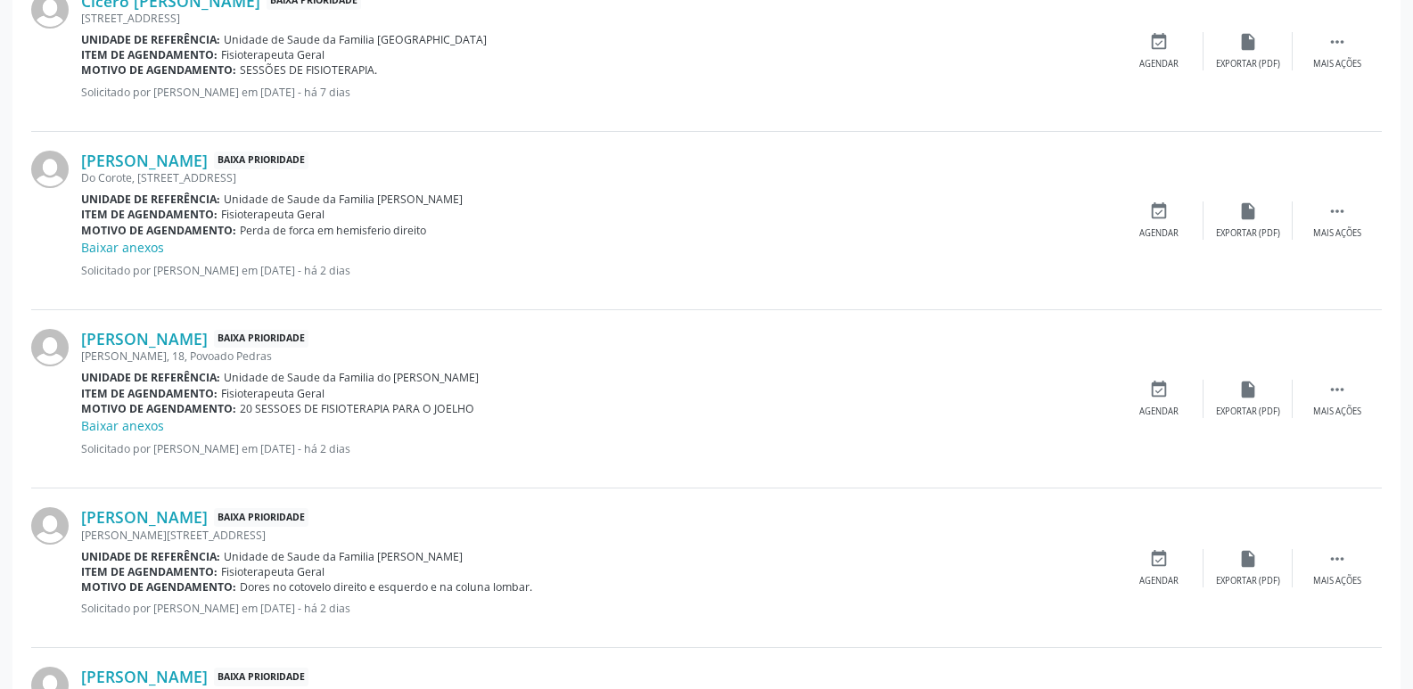
scroll to position [1884, 0]
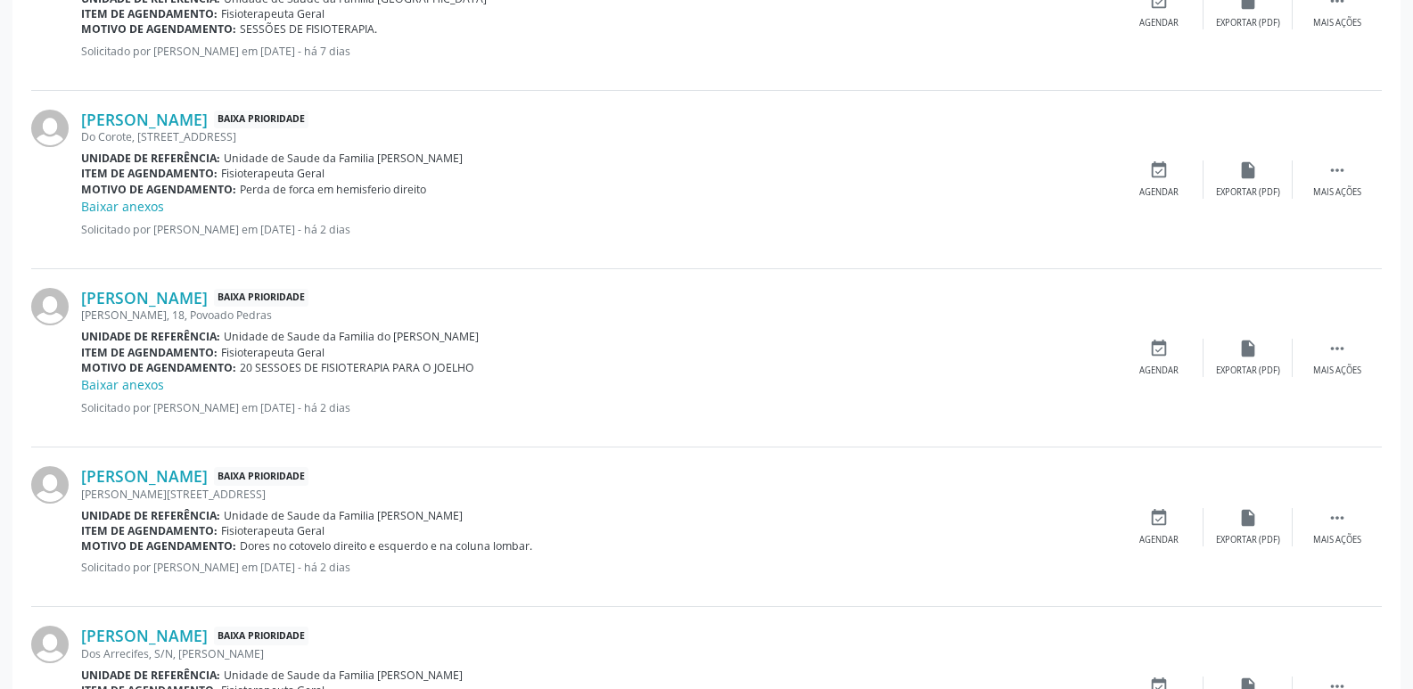
drag, startPoint x: 239, startPoint y: 191, endPoint x: 436, endPoint y: 194, distance: 197.1
click at [436, 194] on div "Motivo de agendamento: Perda de forca em hemisferio direito" at bounding box center [597, 189] width 1033 height 15
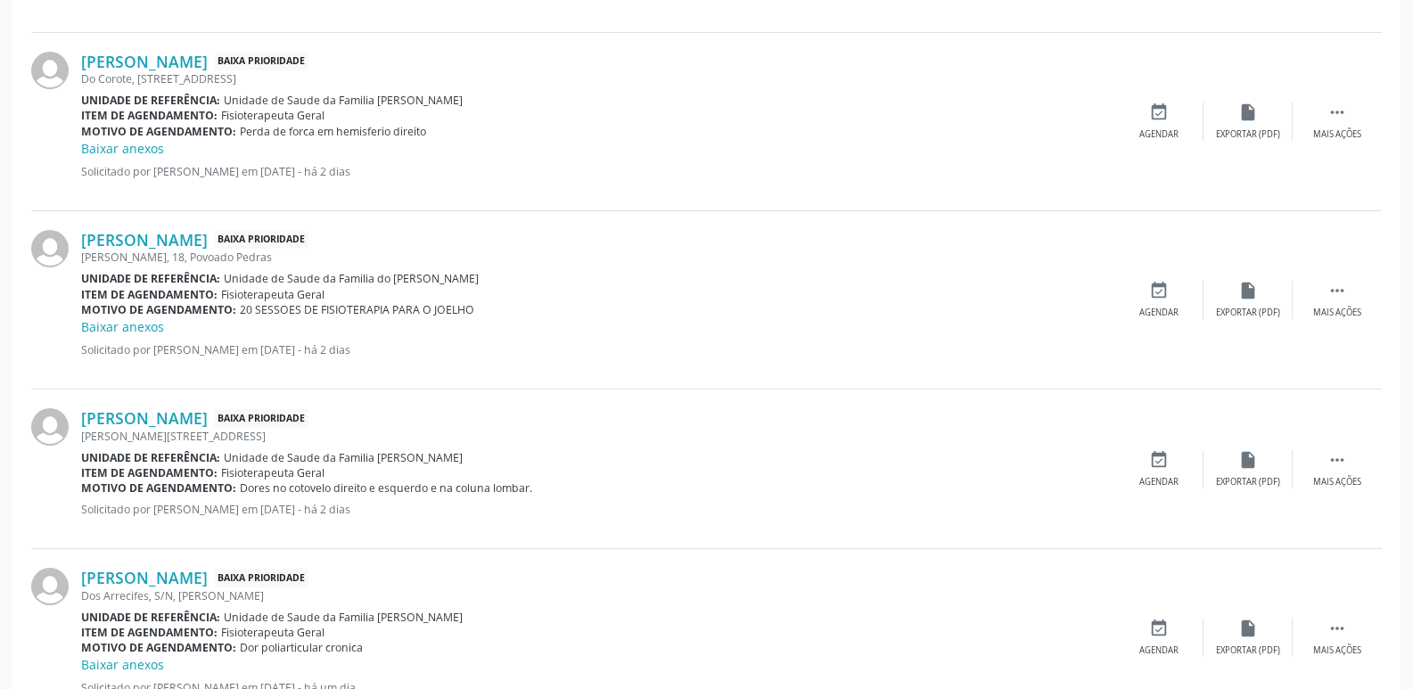
scroll to position [1973, 0]
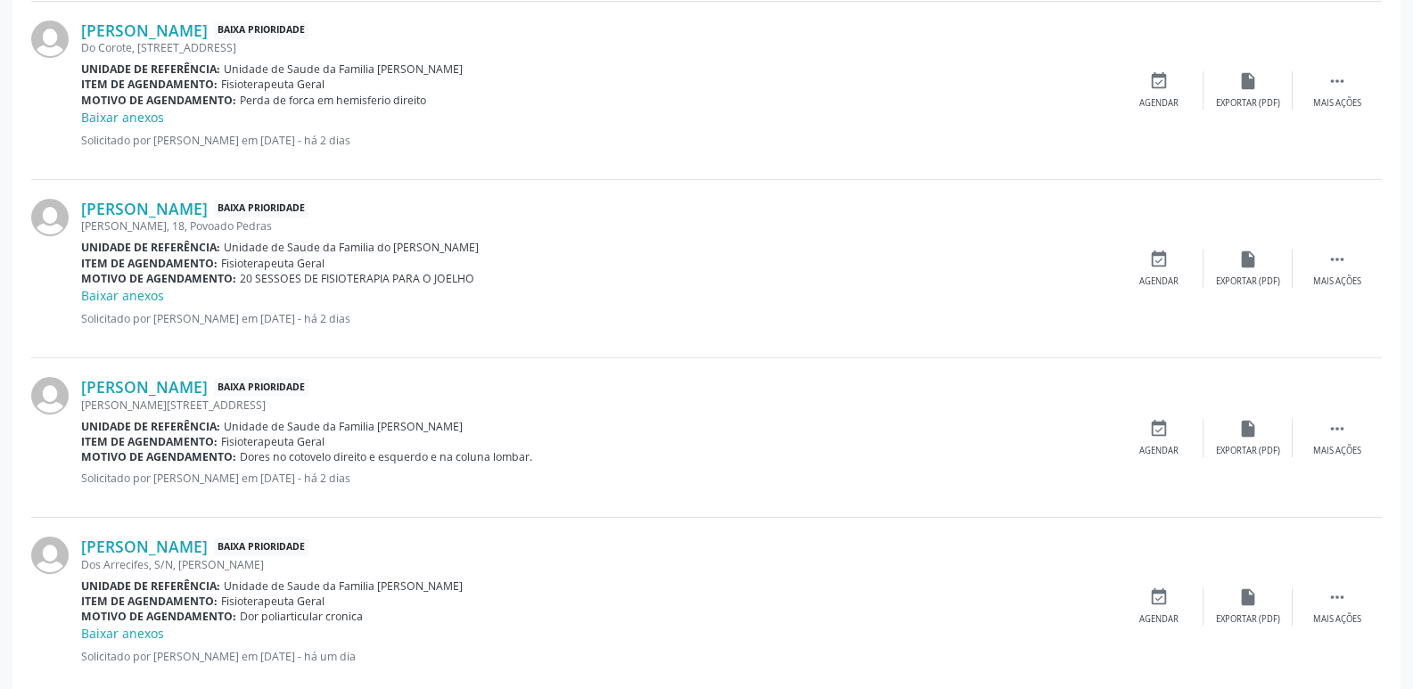
drag, startPoint x: 387, startPoint y: 248, endPoint x: 482, endPoint y: 248, distance: 95.4
click at [482, 248] on div "Unidade de referência: Unidade de Saude da Familia do [PERSON_NAME]" at bounding box center [597, 247] width 1033 height 15
click at [197, 205] on link "[PERSON_NAME]" at bounding box center [144, 209] width 127 height 20
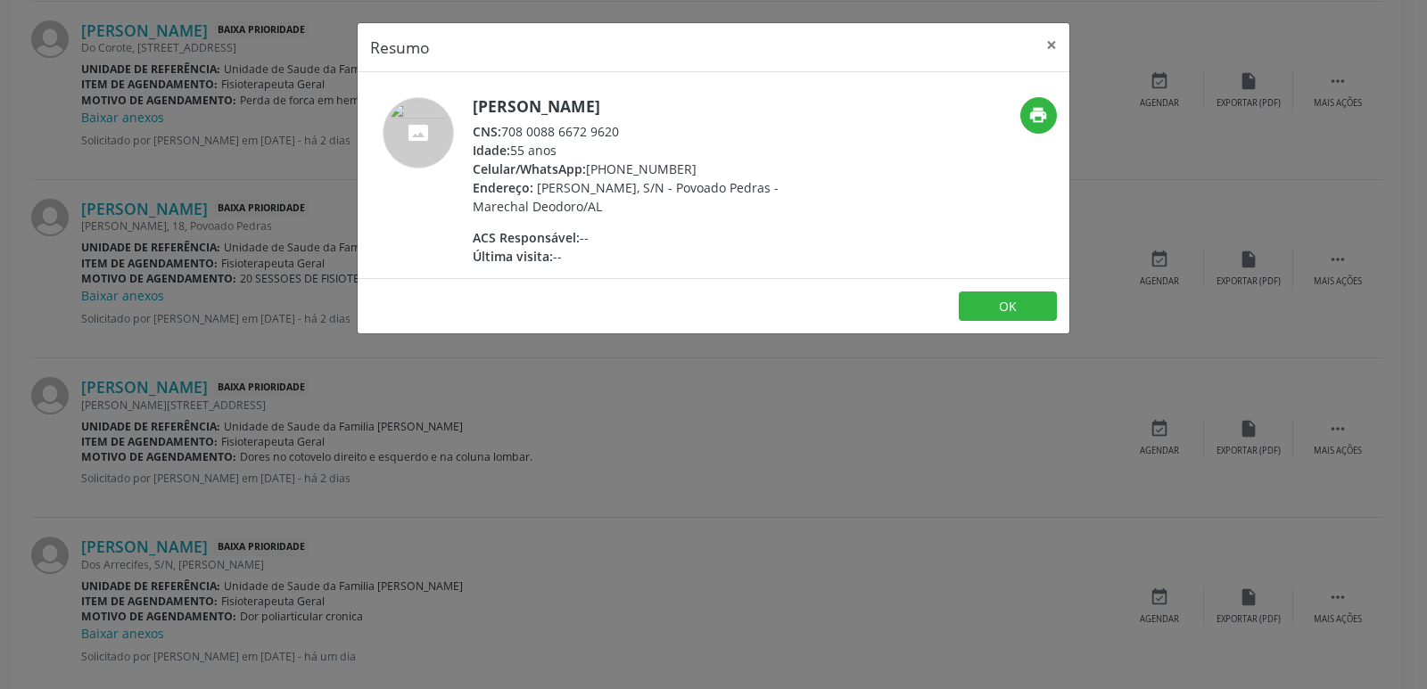
drag, startPoint x: 505, startPoint y: 128, endPoint x: 618, endPoint y: 132, distance: 113.3
click at [618, 132] on div "CNS: 708 0088 6672 9620" at bounding box center [646, 131] width 347 height 19
click at [598, 217] on div "[PERSON_NAME] CNS: 708 0088 6672 9620 Idade: 55 anos Celular/WhatsApp: [PHONE_N…" at bounding box center [646, 181] width 347 height 169
drag, startPoint x: 613, startPoint y: 172, endPoint x: 696, endPoint y: 167, distance: 82.2
click at [696, 167] on div "Celular/WhatsApp: [PHONE_NUMBER]" at bounding box center [646, 169] width 347 height 19
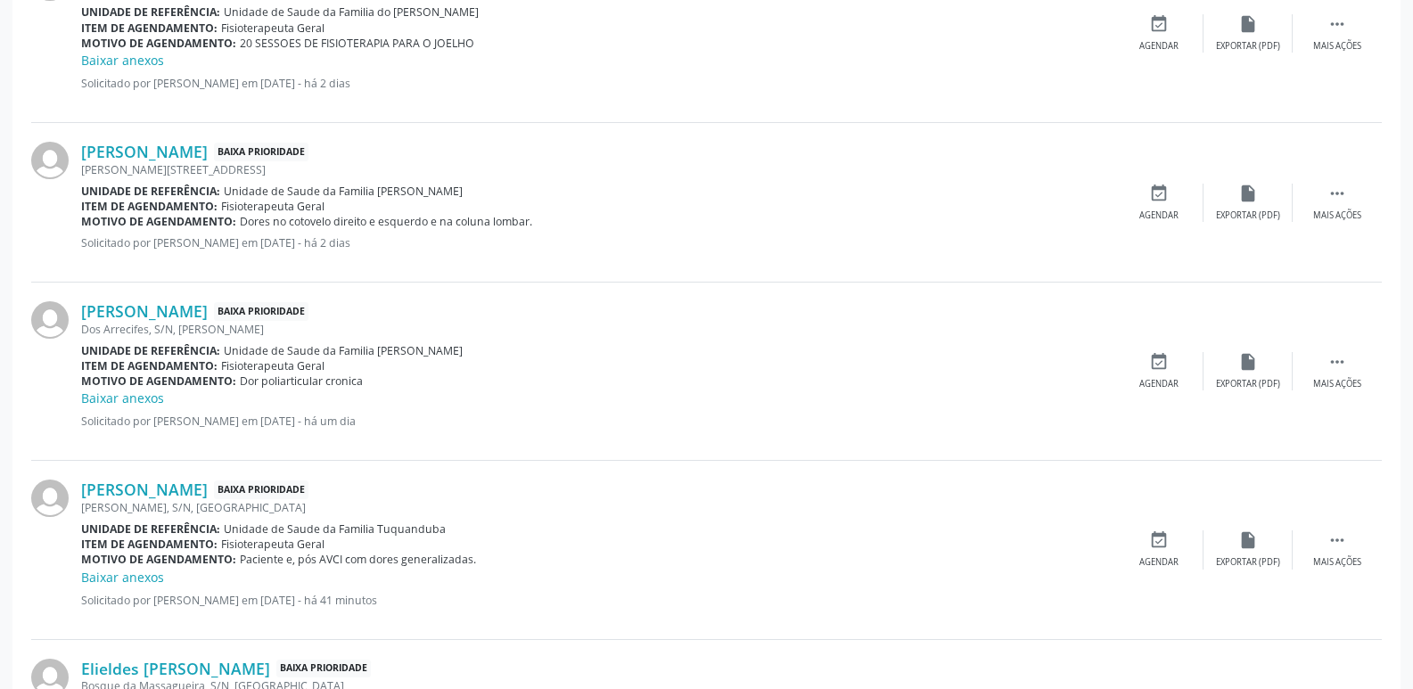
scroll to position [2241, 0]
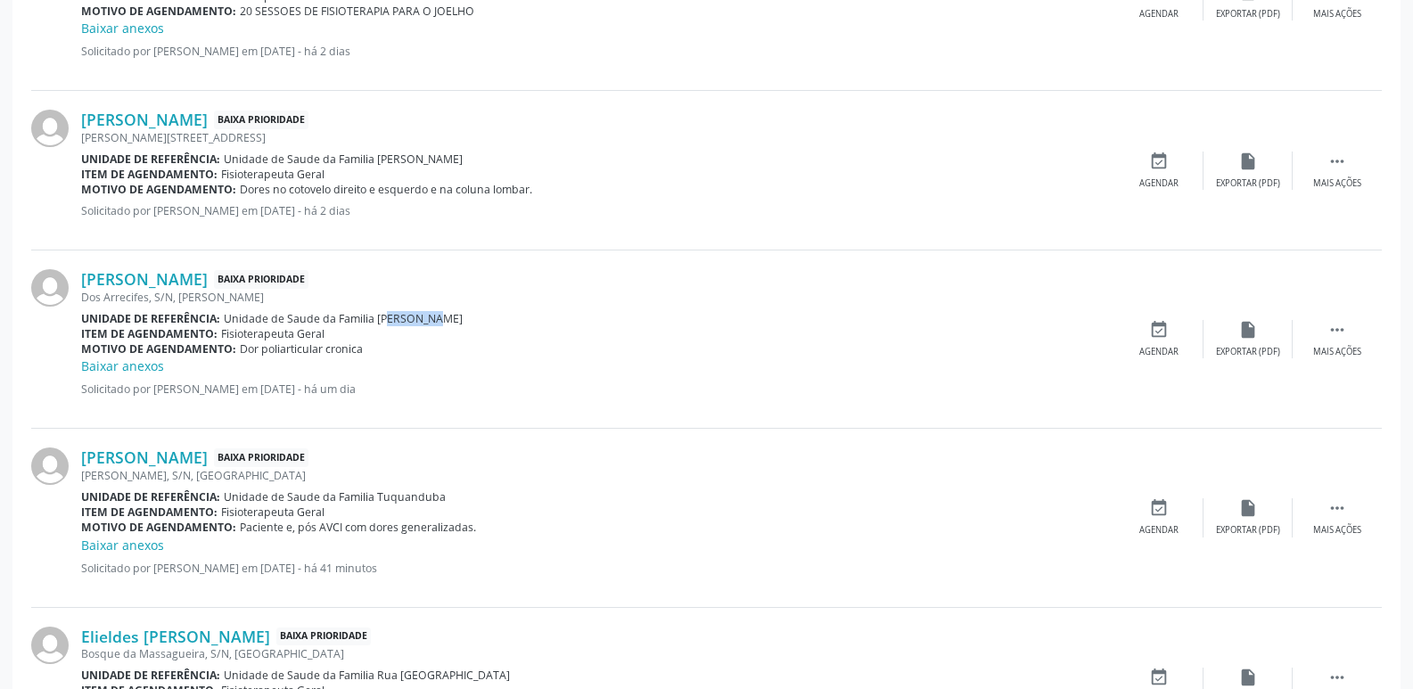
drag, startPoint x: 373, startPoint y: 323, endPoint x: 430, endPoint y: 323, distance: 57.1
click at [430, 323] on div "Unidade de referência: Unidade de Saude da Familia [PERSON_NAME]" at bounding box center [597, 318] width 1033 height 15
click at [208, 277] on link "[PERSON_NAME]" at bounding box center [144, 279] width 127 height 20
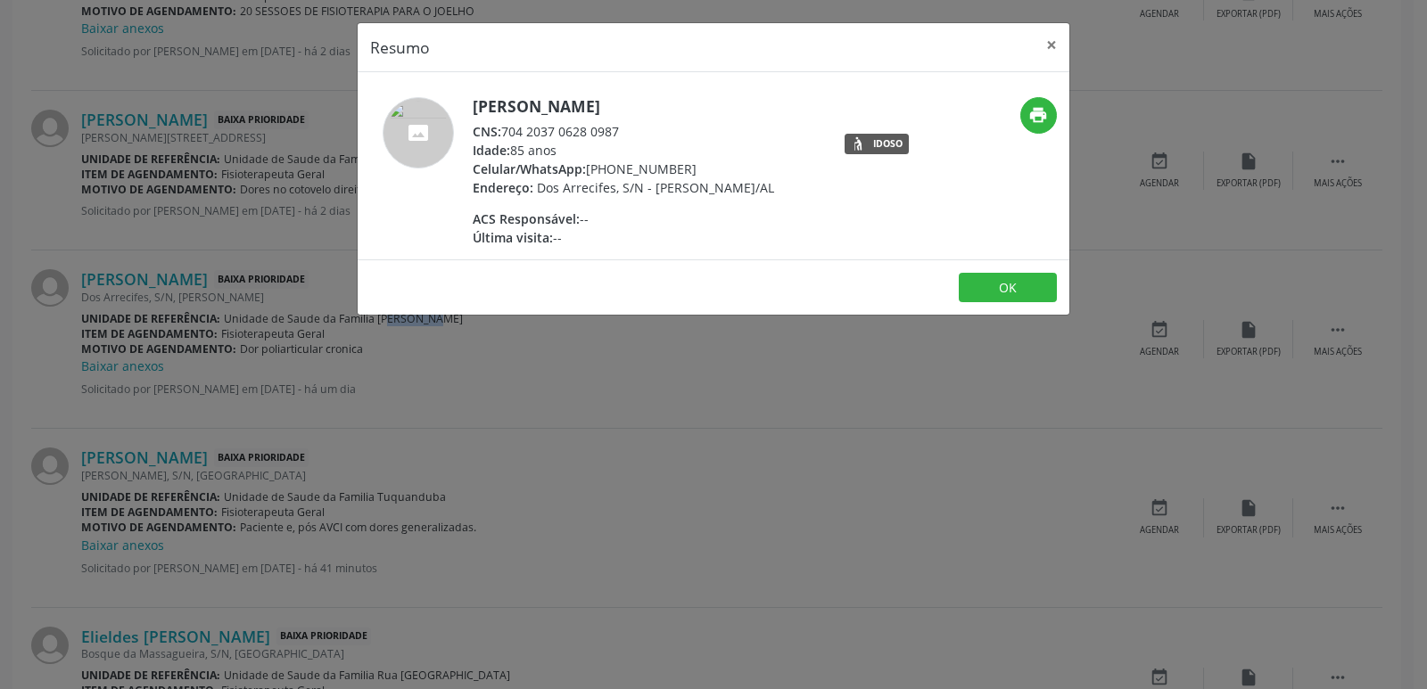
drag, startPoint x: 504, startPoint y: 134, endPoint x: 637, endPoint y: 138, distance: 132.9
click at [637, 138] on div "CNS: 704 2037 0628 0987" at bounding box center [623, 131] width 301 height 19
drag, startPoint x: 613, startPoint y: 177, endPoint x: 681, endPoint y: 174, distance: 68.7
click at [681, 174] on div "Celular/WhatsApp: [PHONE_NUMBER]" at bounding box center [623, 169] width 301 height 19
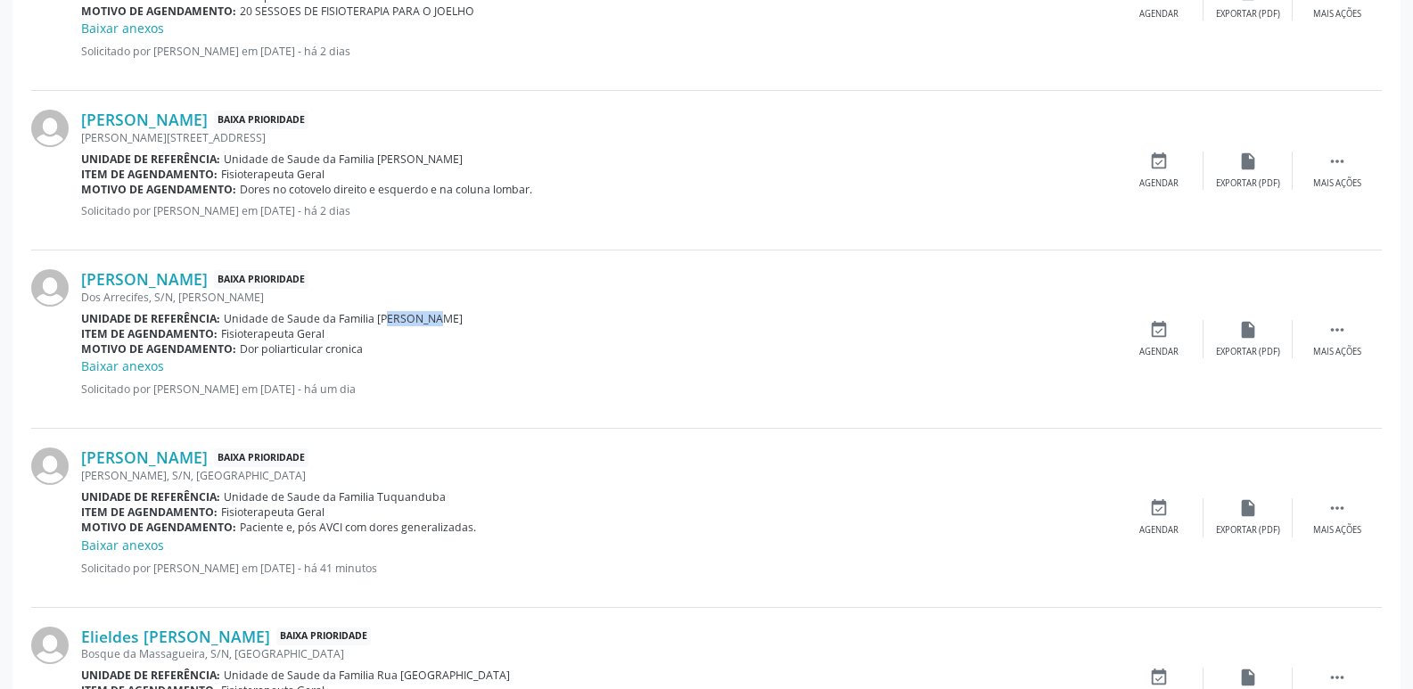
drag, startPoint x: 234, startPoint y: 350, endPoint x: 377, endPoint y: 355, distance: 143.6
click at [377, 355] on div "Motivo de agendamento: Dor poliarticular cronica" at bounding box center [597, 349] width 1033 height 15
click at [374, 355] on div "Motivo de agendamento: Dor poliarticular cronica" at bounding box center [597, 349] width 1033 height 15
drag, startPoint x: 236, startPoint y: 350, endPoint x: 366, endPoint y: 356, distance: 129.4
click at [366, 356] on div "Motivo de agendamento: Dor poliarticular cronica" at bounding box center [597, 349] width 1033 height 15
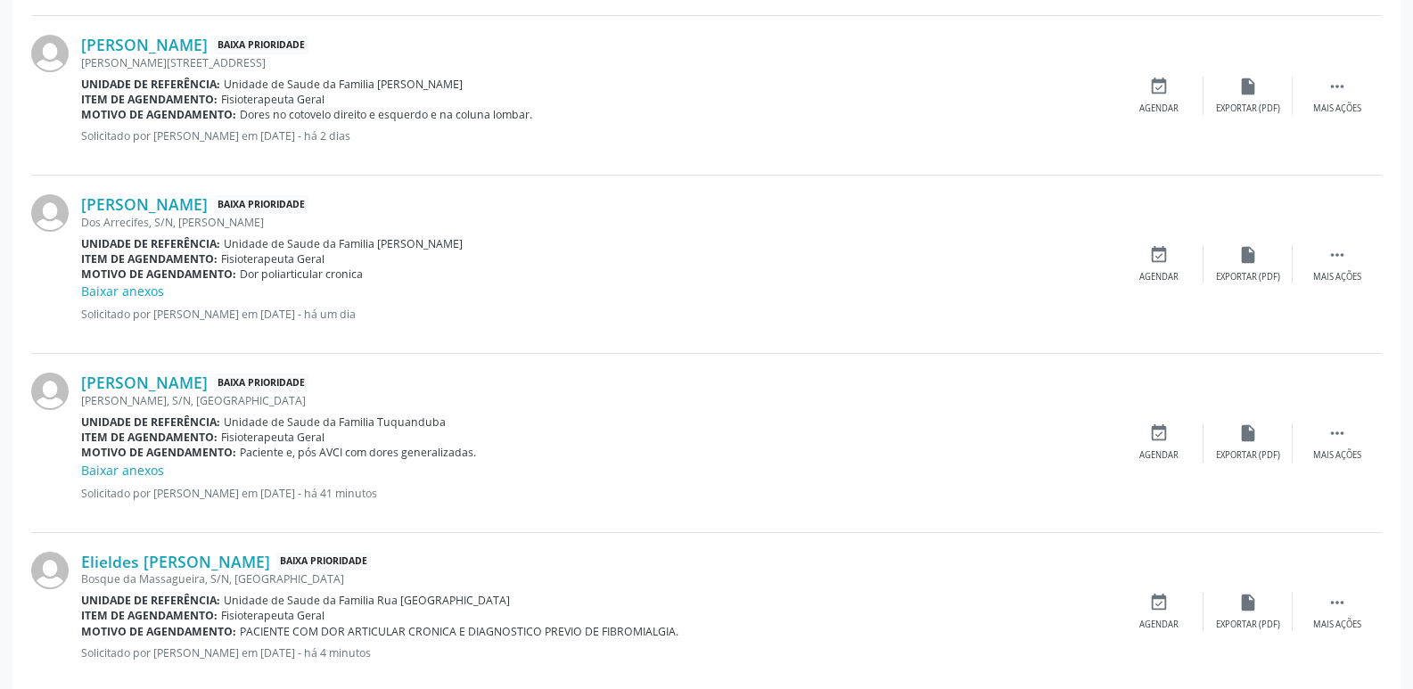
scroll to position [2400, 0]
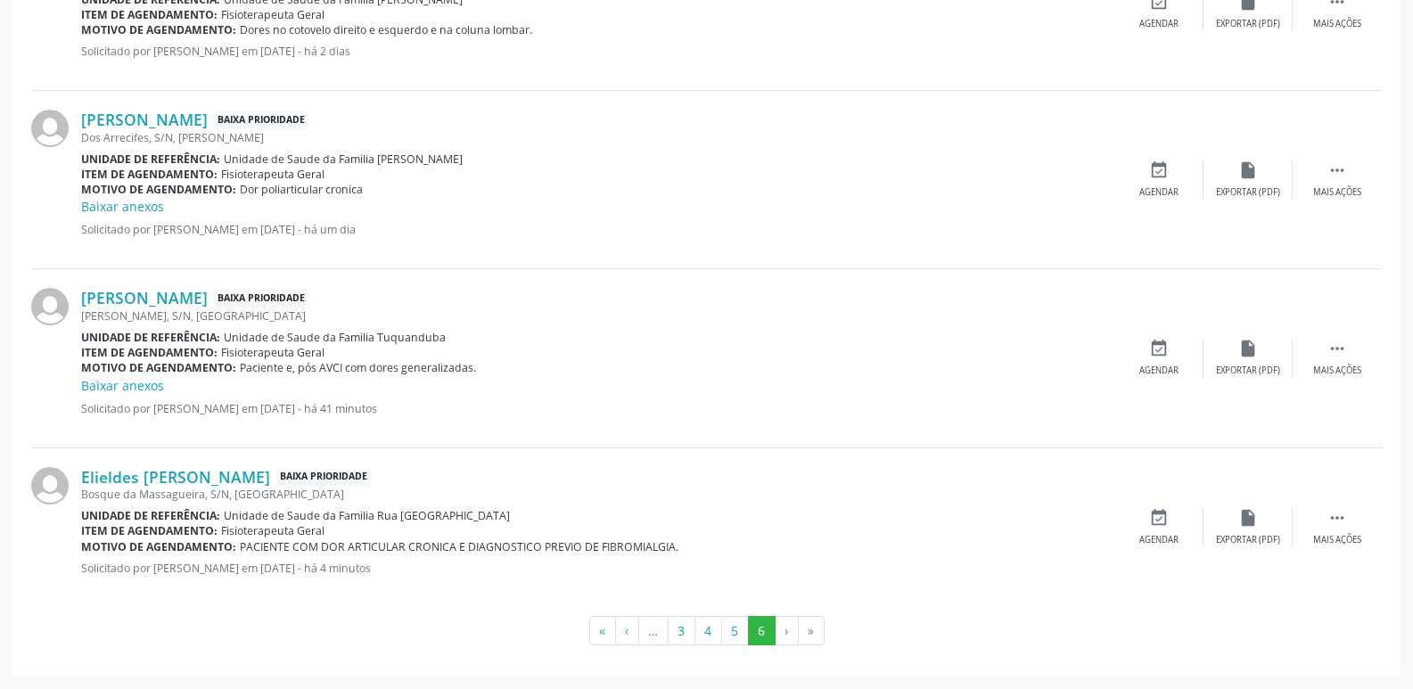
click at [548, 312] on div "[PERSON_NAME], S/N, [GEOGRAPHIC_DATA]" at bounding box center [597, 316] width 1033 height 15
drag, startPoint x: 375, startPoint y: 339, endPoint x: 410, endPoint y: 339, distance: 35.7
click at [410, 339] on span "Unidade de Saude da Familia Tuquanduba" at bounding box center [335, 337] width 222 height 15
click at [413, 339] on span "Unidade de Saude da Familia Tuquanduba" at bounding box center [335, 337] width 222 height 15
drag, startPoint x: 375, startPoint y: 342, endPoint x: 441, endPoint y: 340, distance: 66.0
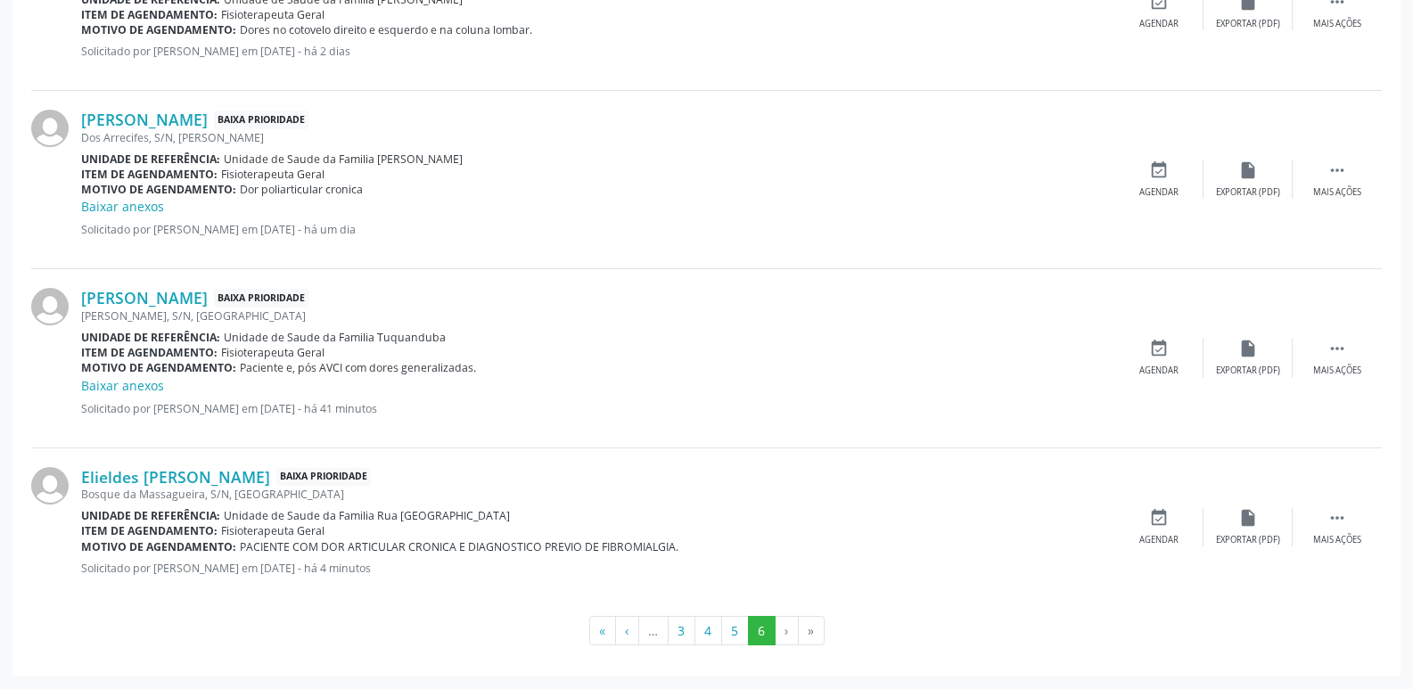
click at [441, 340] on div "Unidade de referência: Unidade de Saude da Familia Tuquanduba" at bounding box center [597, 337] width 1033 height 15
click at [208, 305] on link "[PERSON_NAME]" at bounding box center [144, 298] width 127 height 20
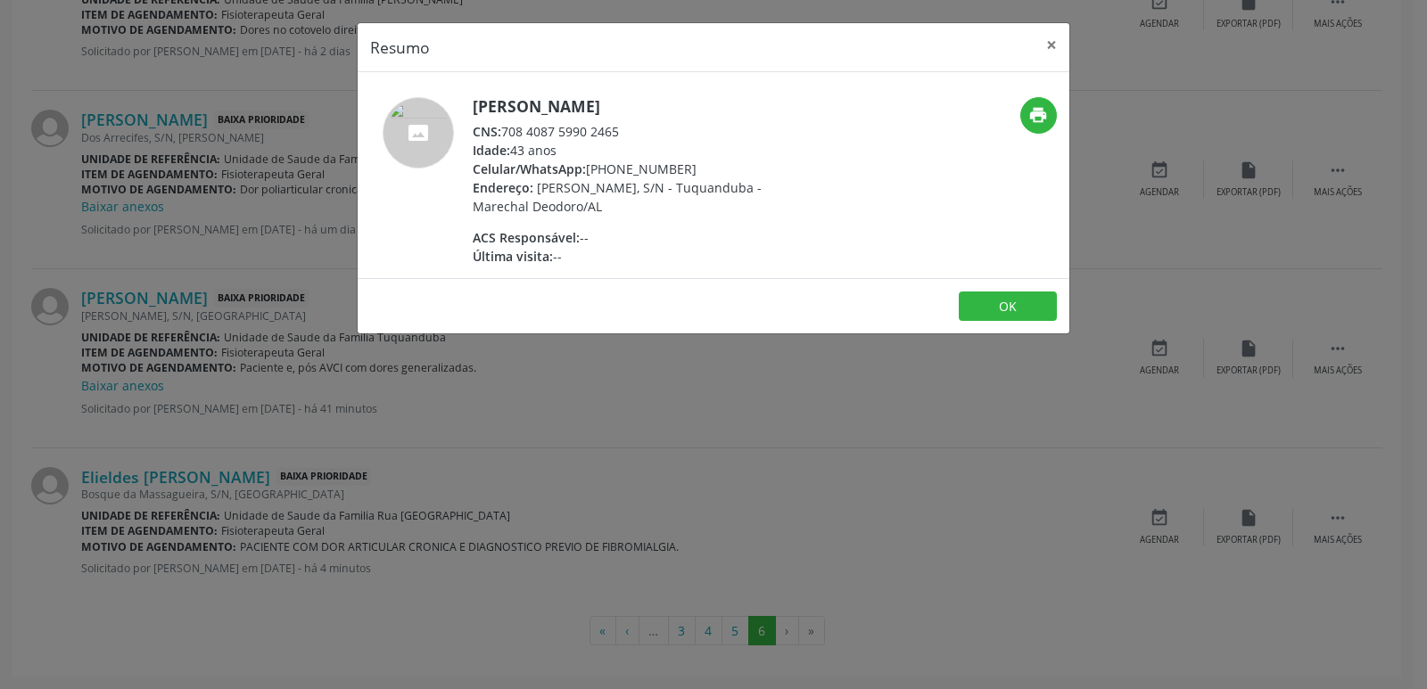
drag, startPoint x: 499, startPoint y: 134, endPoint x: 645, endPoint y: 134, distance: 145.3
click at [645, 134] on div "CNS: 708 4087 5990 2465" at bounding box center [646, 131] width 347 height 19
click at [662, 203] on div "Endereço: [PERSON_NAME], S/N - Tuquanduba - Marechal Deodoro/AL" at bounding box center [646, 196] width 347 height 37
drag, startPoint x: 611, startPoint y: 169, endPoint x: 686, endPoint y: 167, distance: 75.0
click at [686, 167] on div "Celular/WhatsApp: [PHONE_NUMBER]" at bounding box center [646, 169] width 347 height 19
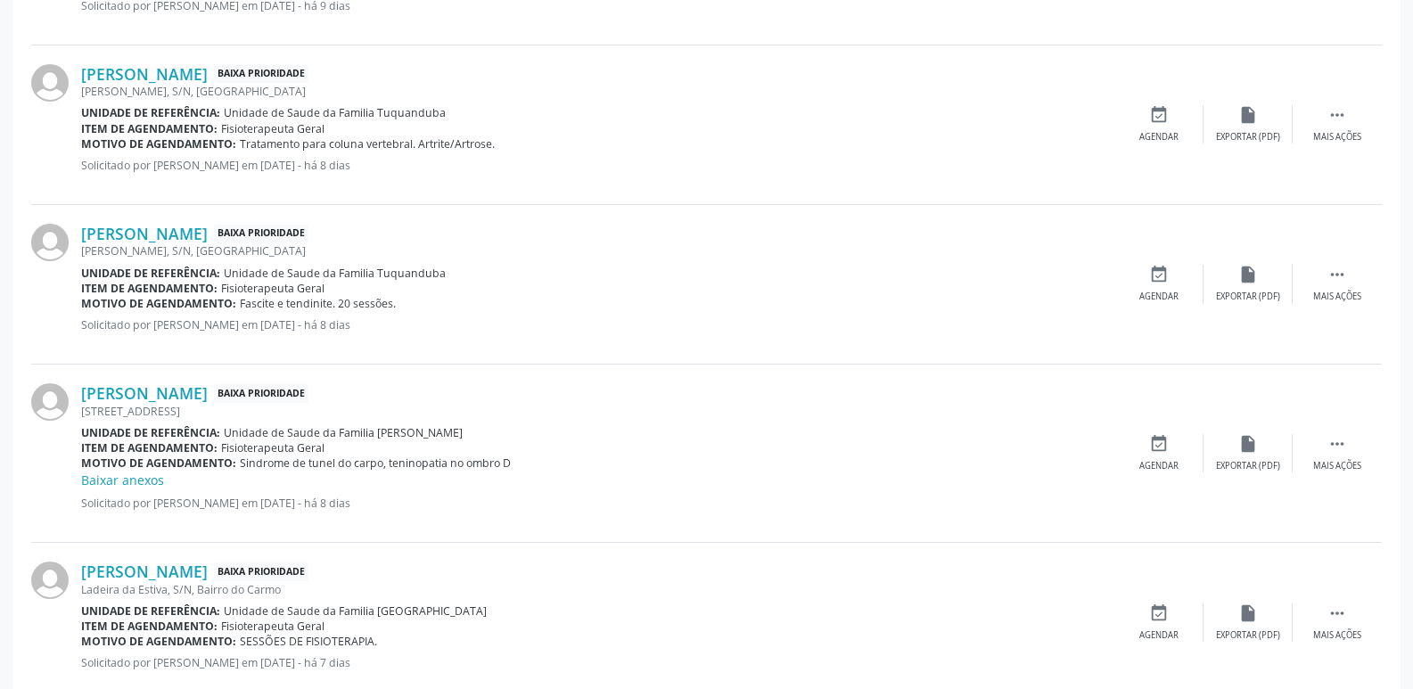
scroll to position [1063, 0]
